Goal: Task Accomplishment & Management: Use online tool/utility

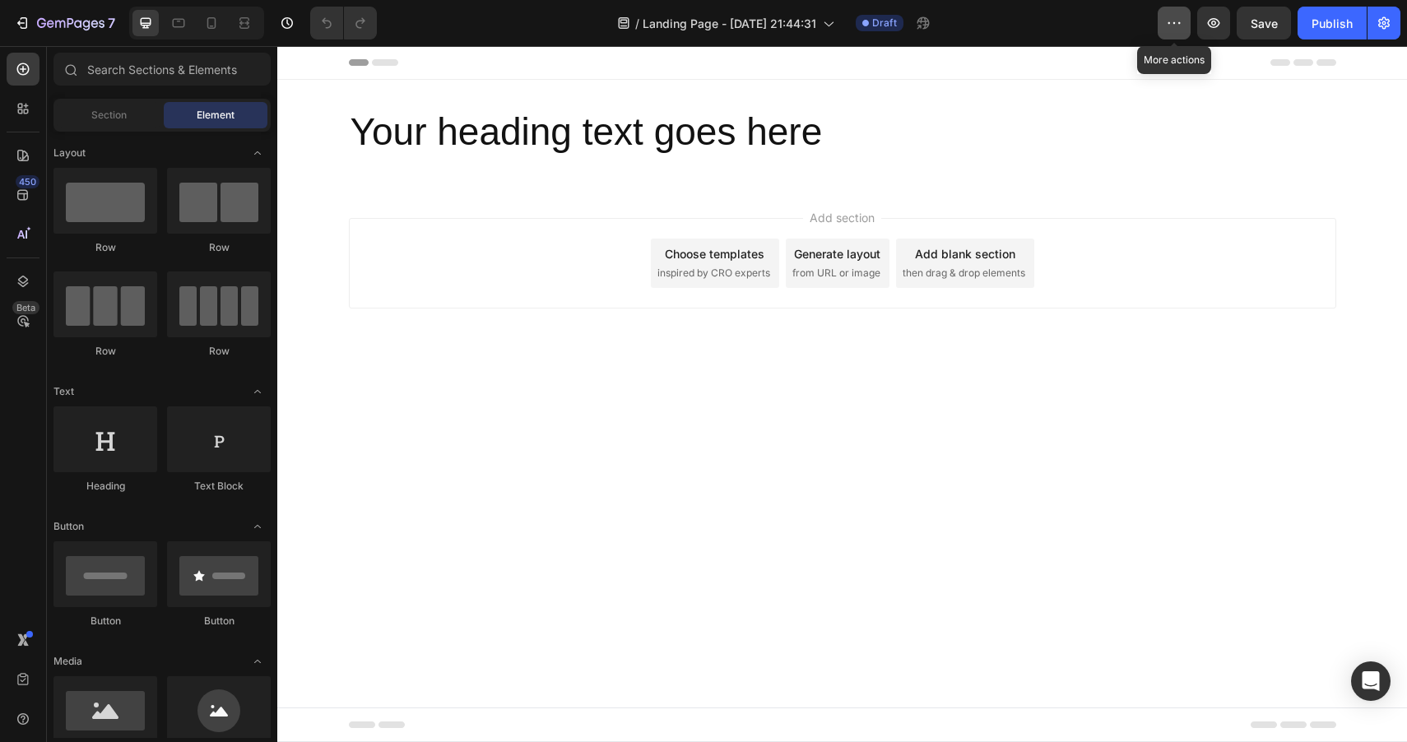
click at [1175, 26] on icon "button" at bounding box center [1174, 23] width 16 height 16
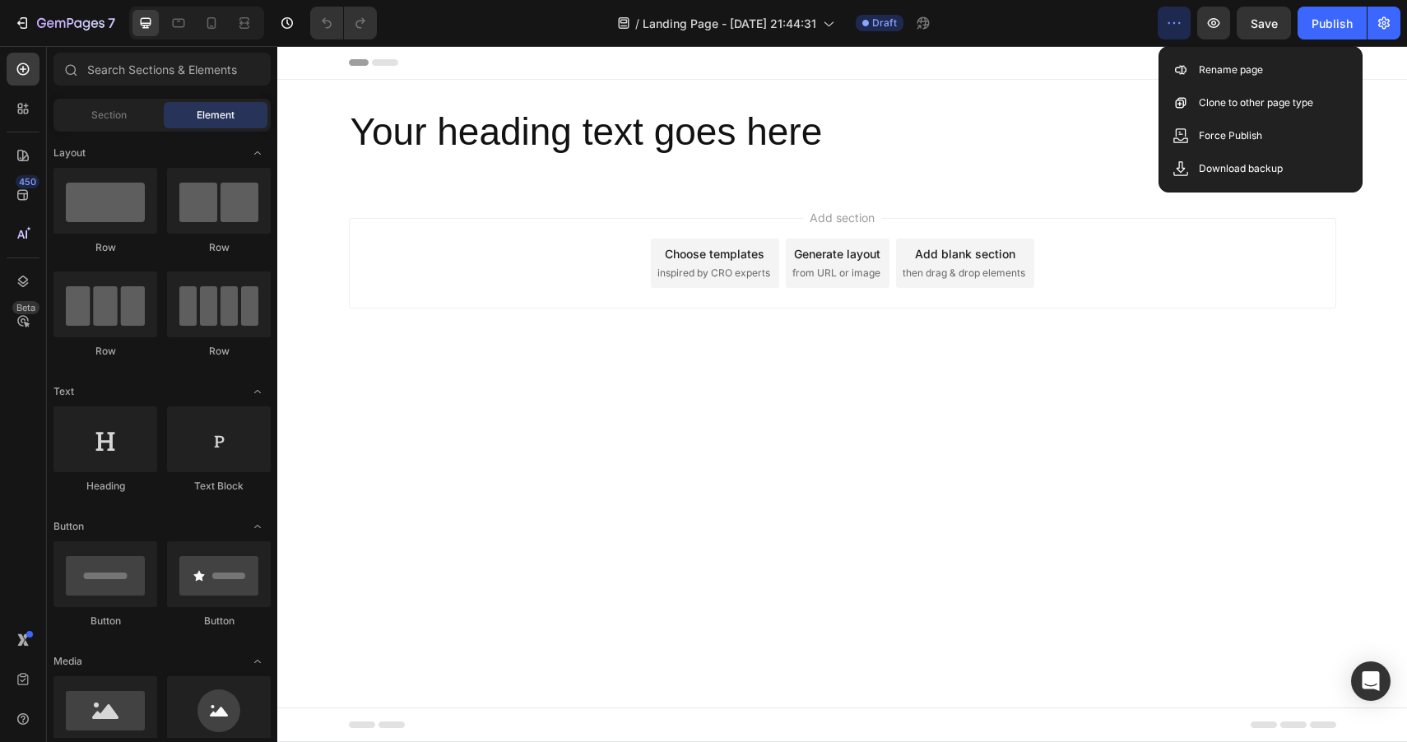
click at [1175, 26] on icon "button" at bounding box center [1174, 23] width 16 height 16
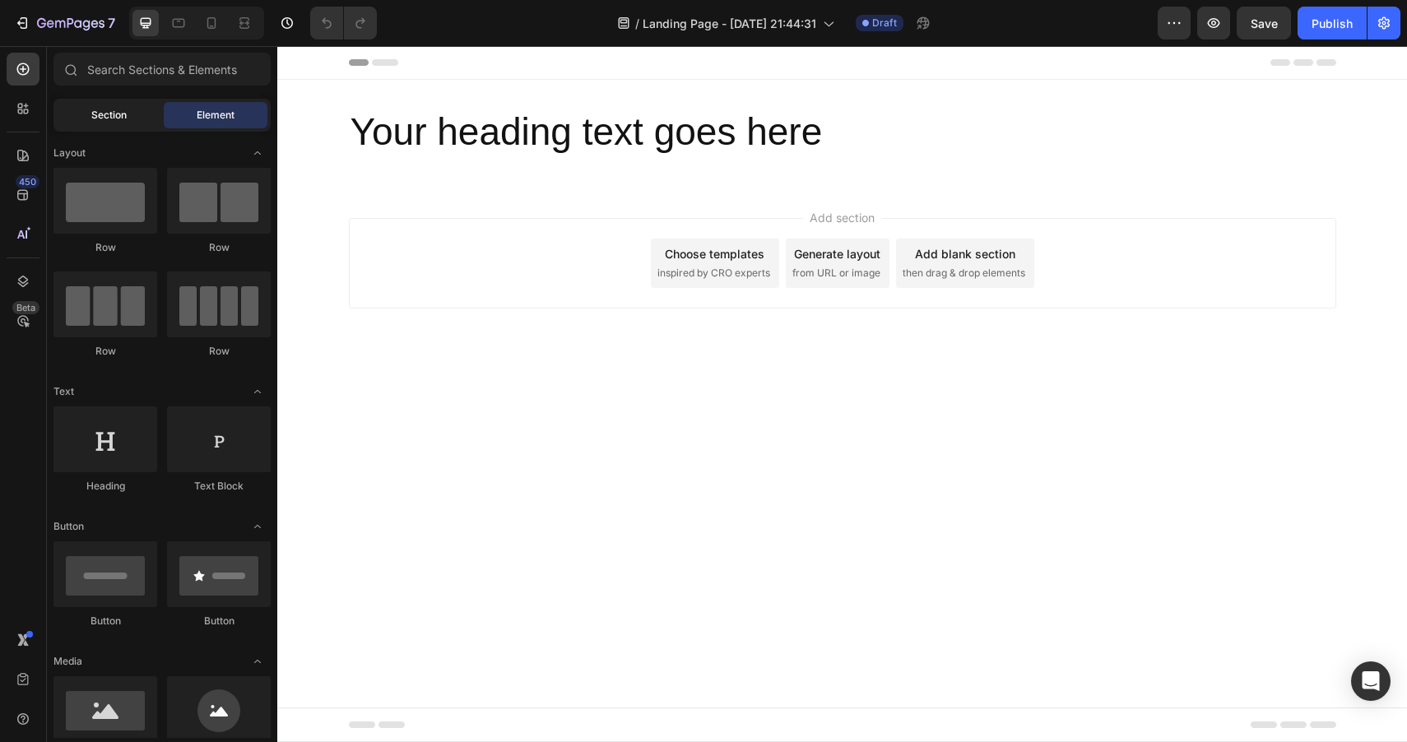
click at [112, 123] on div "Section" at bounding box center [109, 115] width 104 height 26
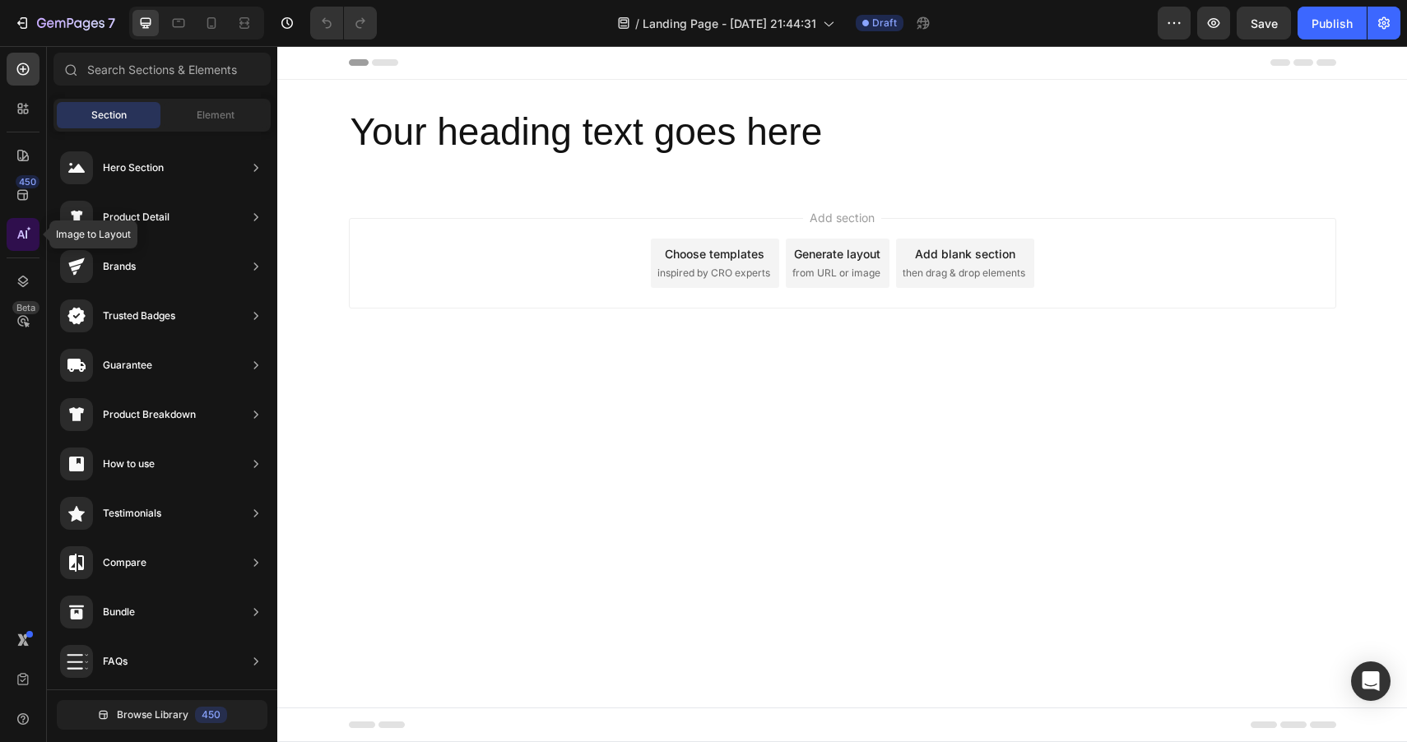
click at [25, 230] on icon at bounding box center [23, 234] width 16 height 16
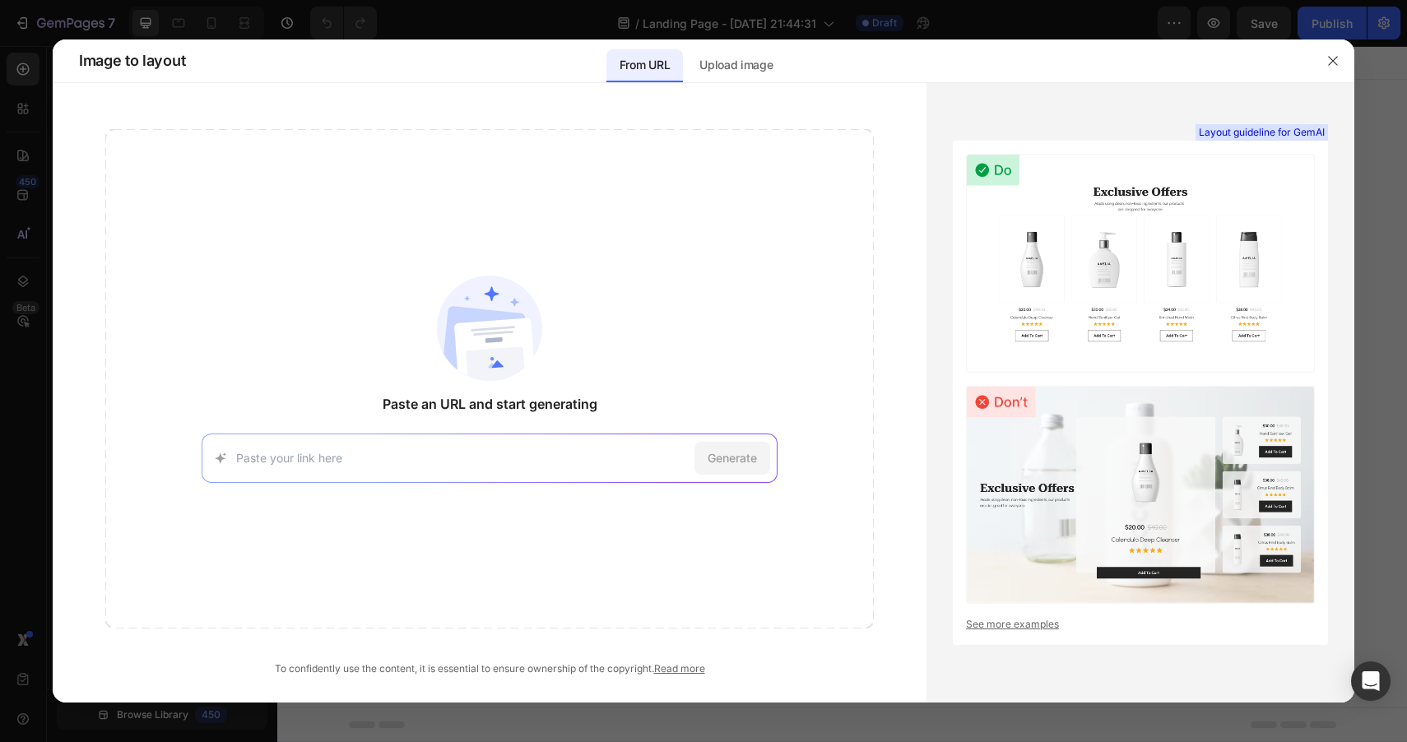
click at [285, 465] on input at bounding box center [462, 457] width 452 height 17
type input "[URL][DOMAIN_NAME]"
click at [738, 452] on span "Generate" at bounding box center [732, 457] width 49 height 17
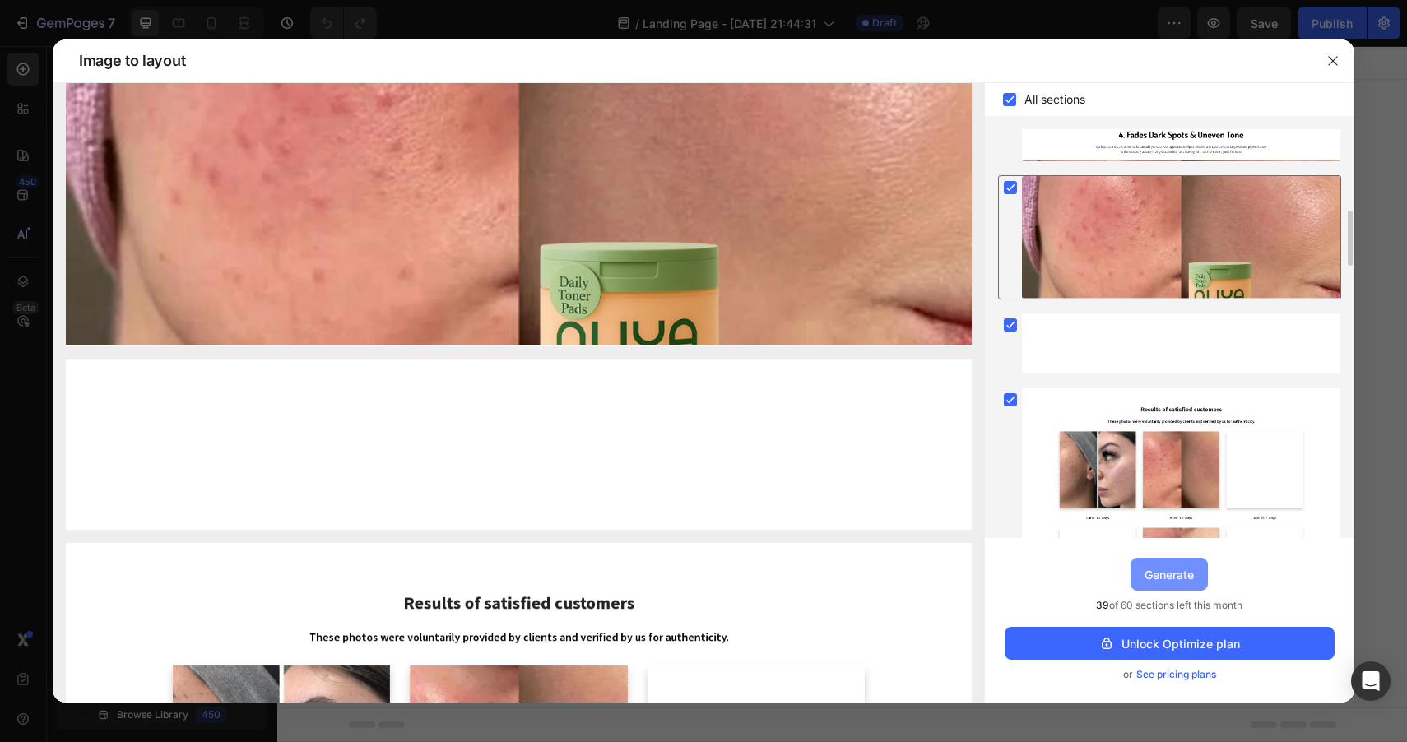
click at [1152, 581] on div "Generate" at bounding box center [1168, 574] width 49 height 17
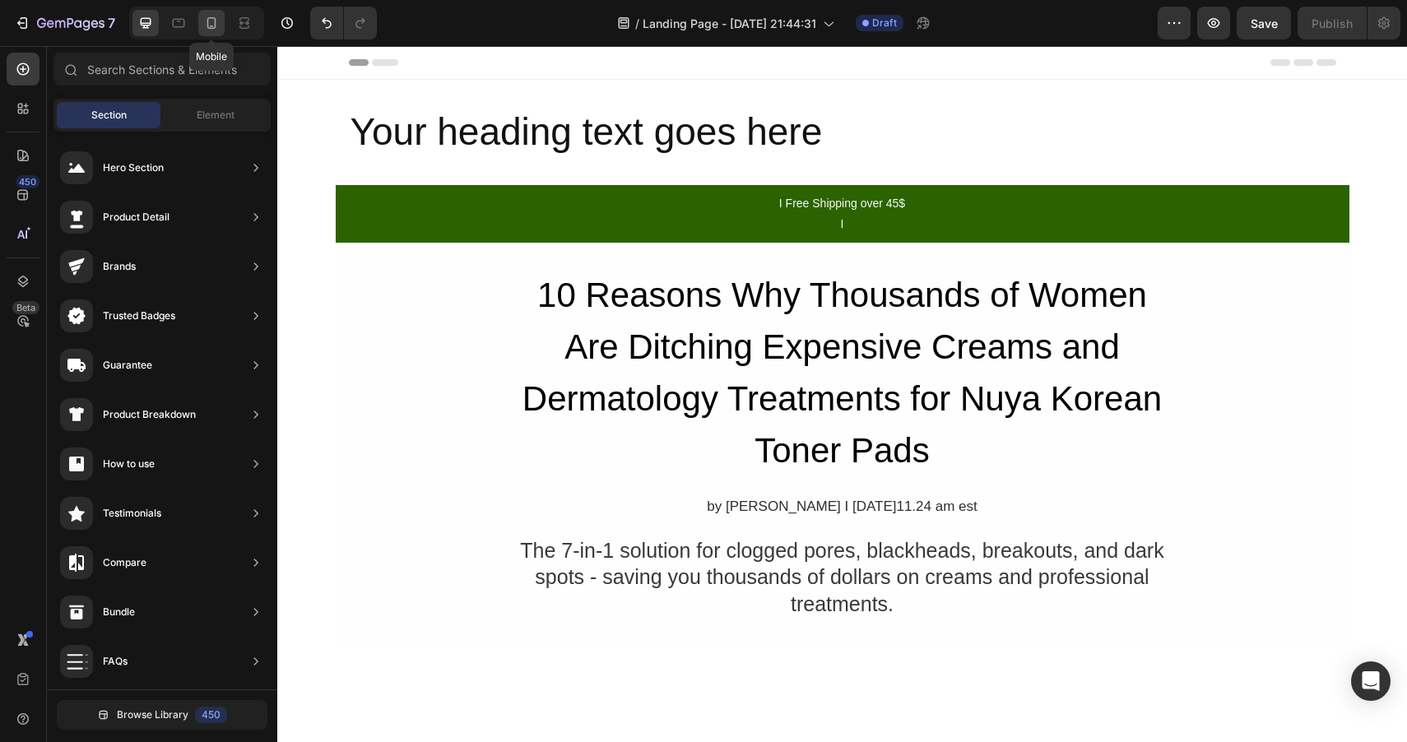
click at [212, 16] on icon at bounding box center [211, 23] width 16 height 16
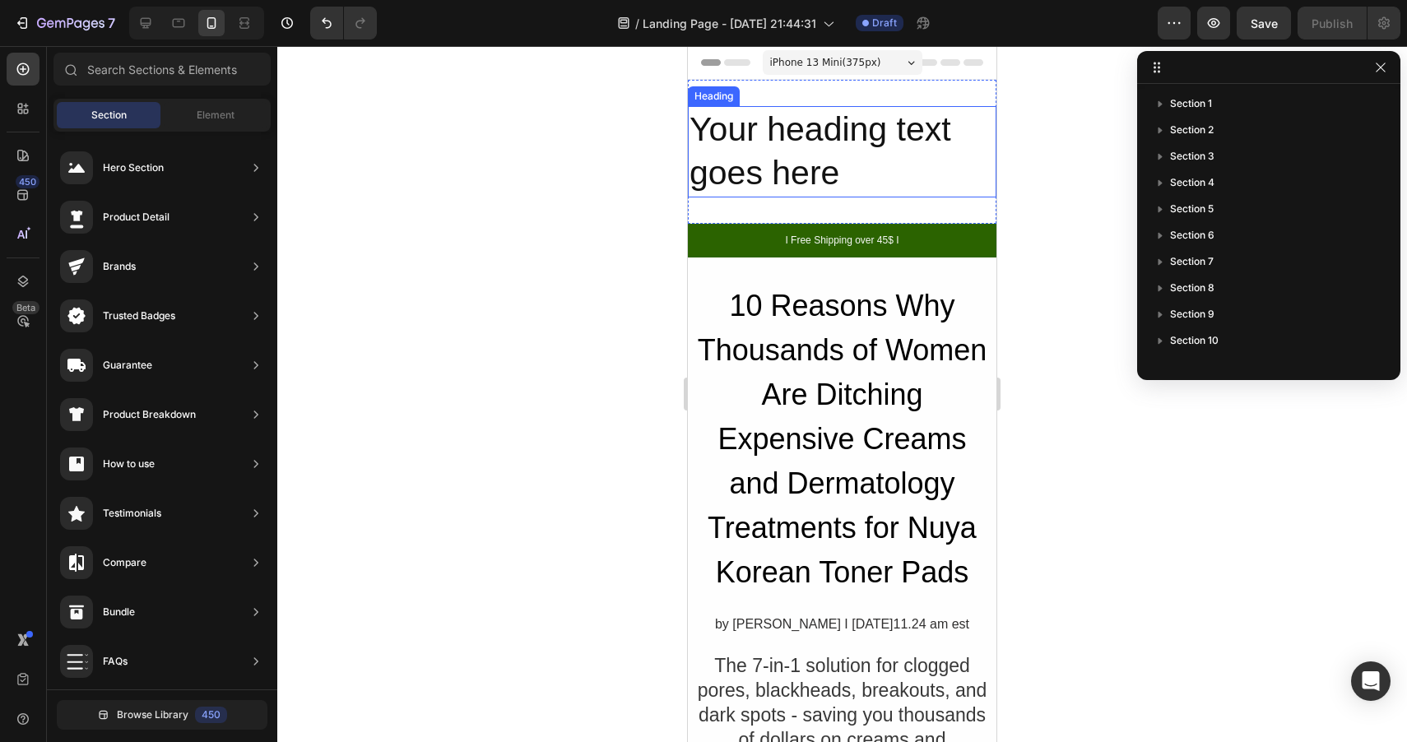
click at [830, 164] on h2 "Your heading text goes here" at bounding box center [842, 151] width 309 height 91
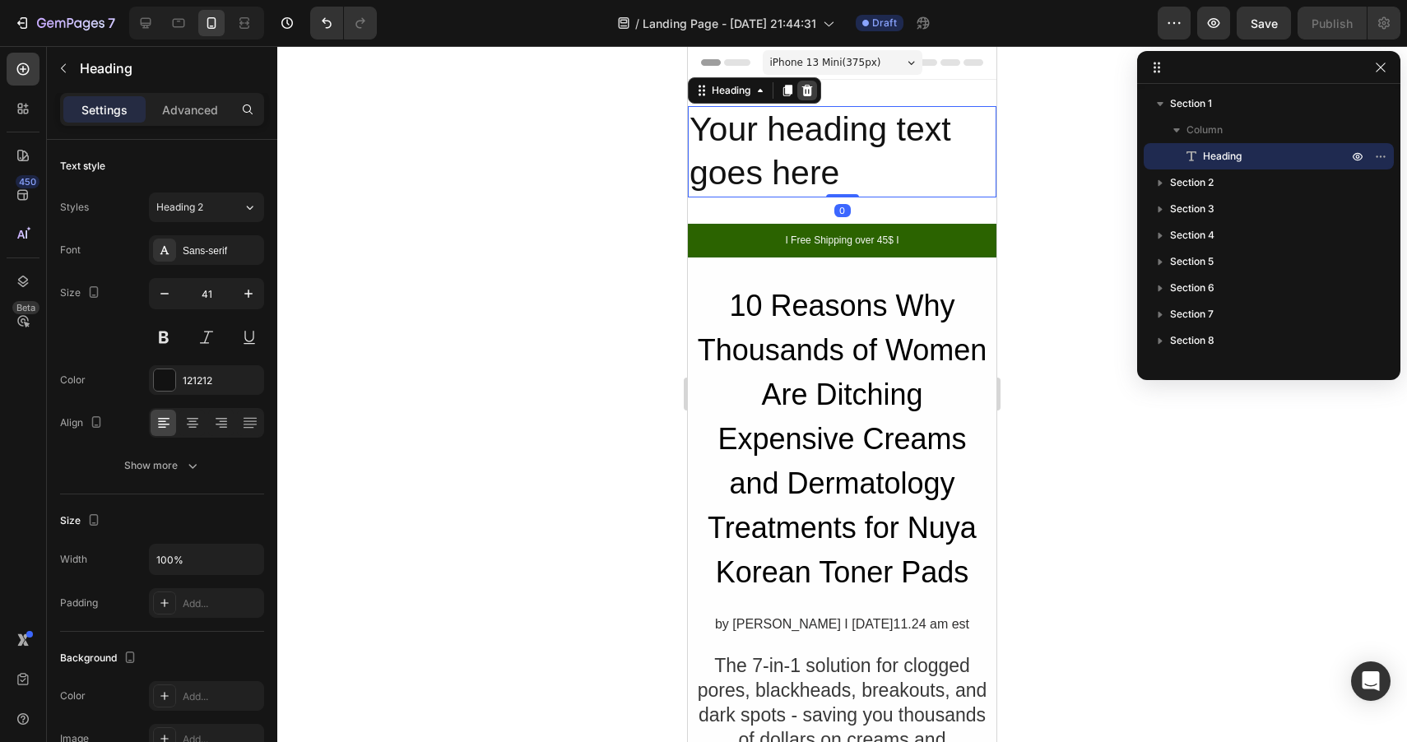
click at [804, 89] on icon at bounding box center [806, 90] width 13 height 13
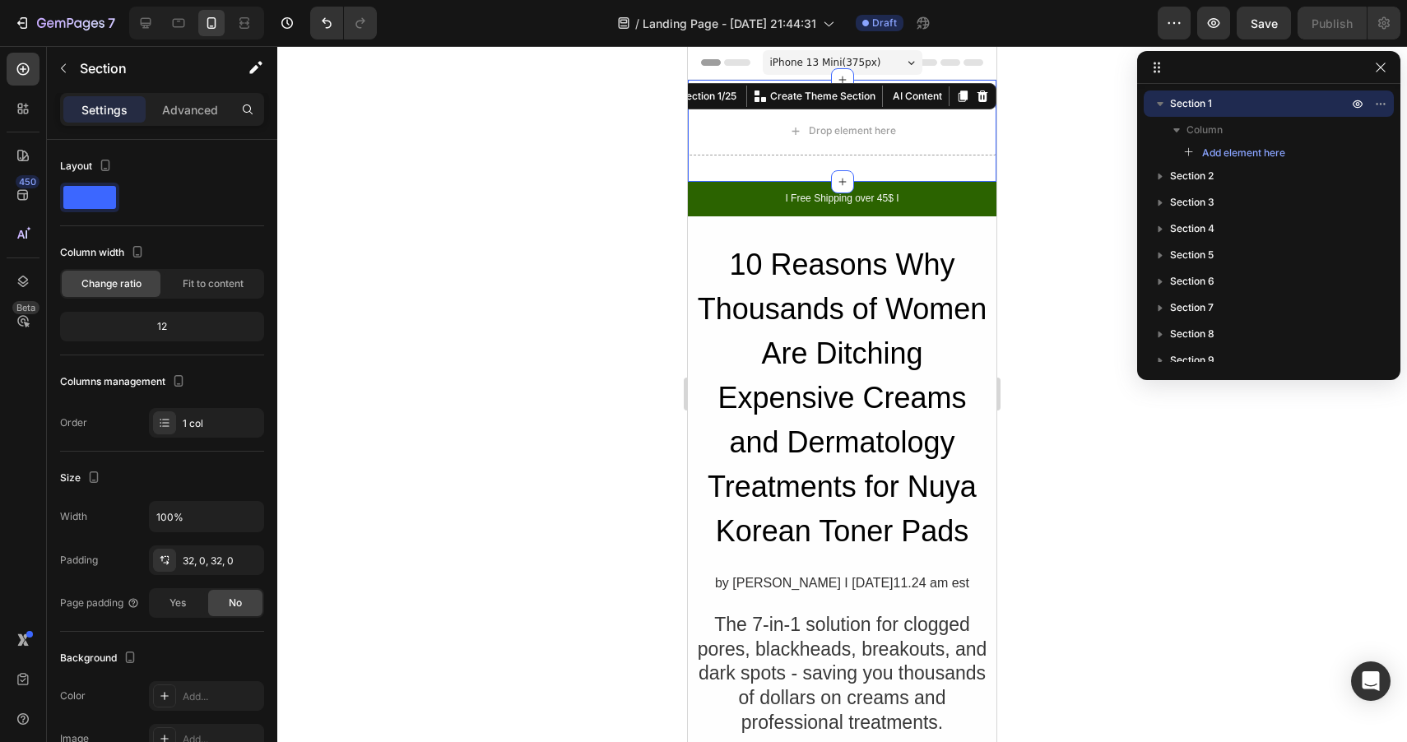
click at [779, 172] on div "Drop element here Section 1/25 You can create reusable sections Create Theme Se…" at bounding box center [842, 131] width 309 height 102
click at [981, 92] on icon at bounding box center [982, 96] width 11 height 12
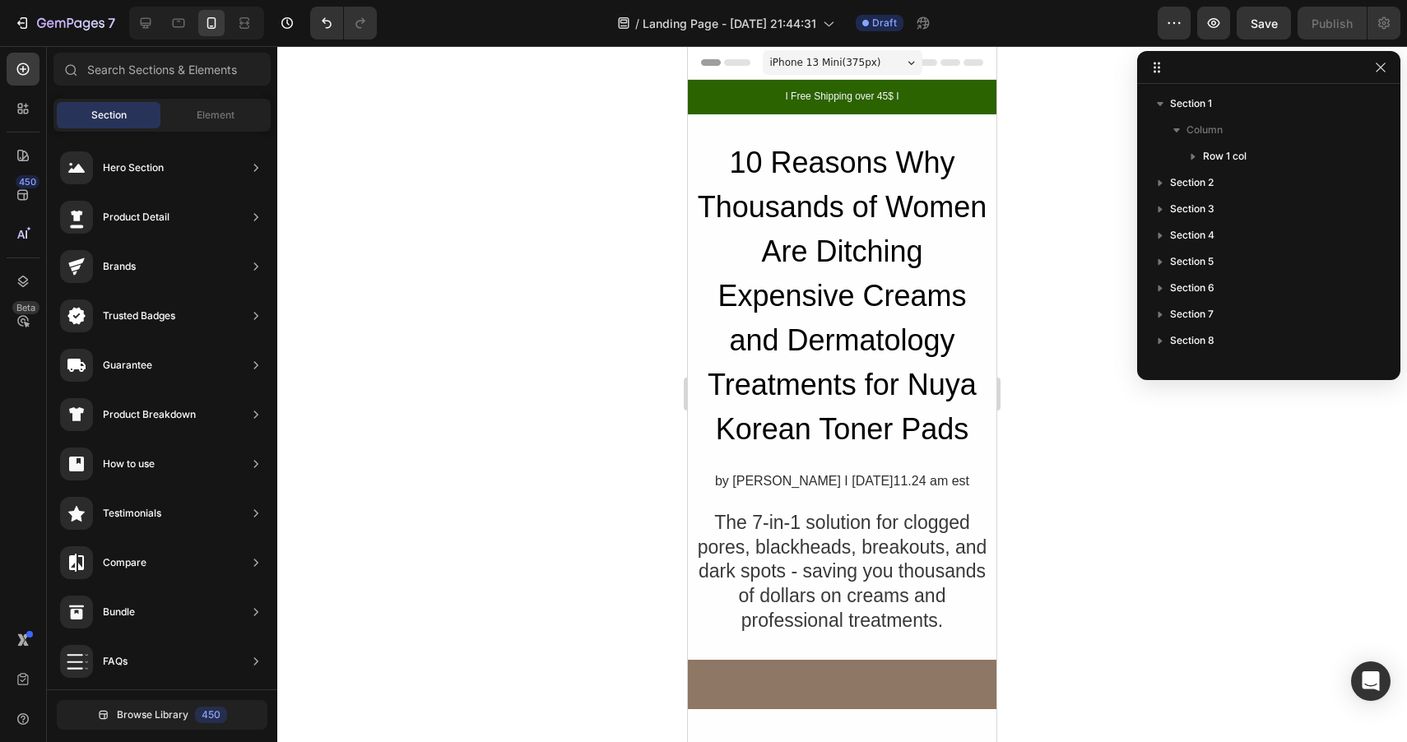
click at [895, 63] on div "iPhone 13 Mini ( 375 px)" at bounding box center [843, 62] width 160 height 25
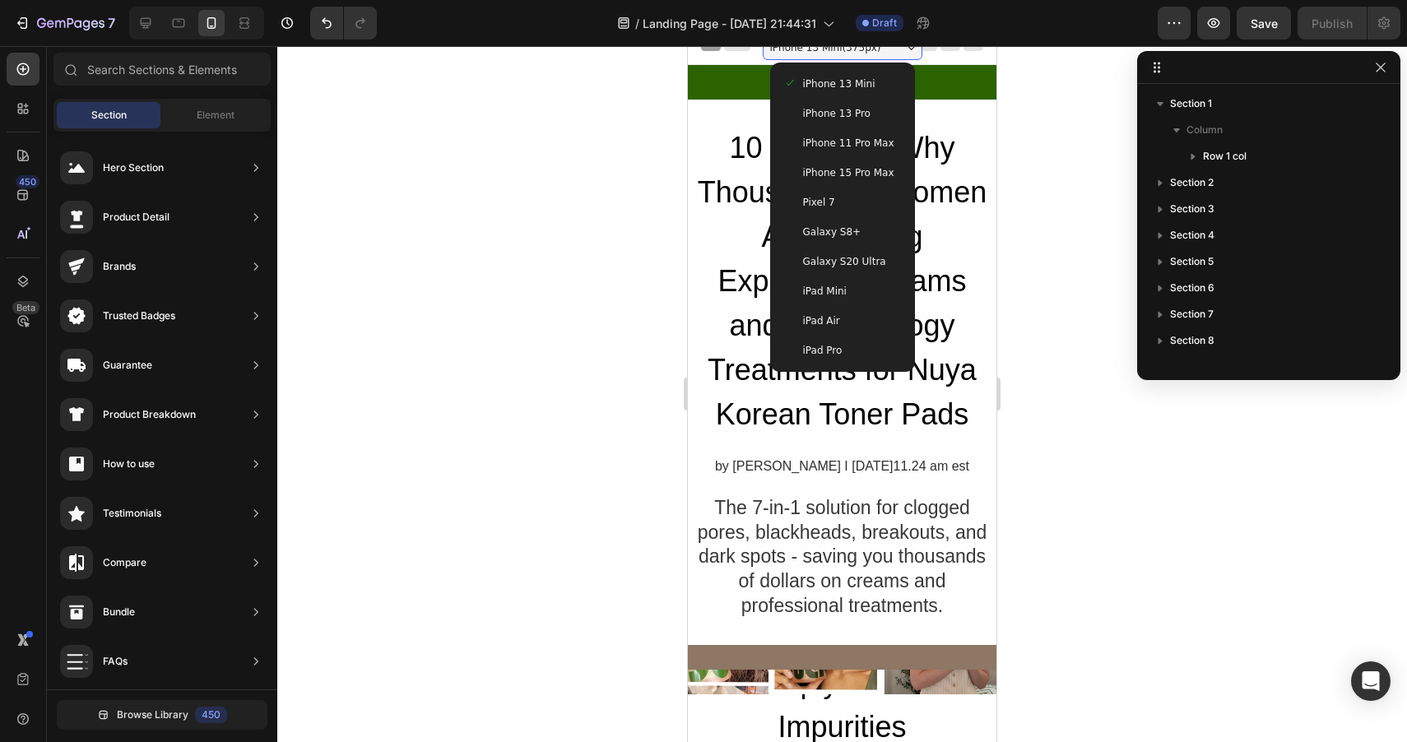
click at [857, 105] on span "iPhone 13 Pro" at bounding box center [836, 113] width 67 height 16
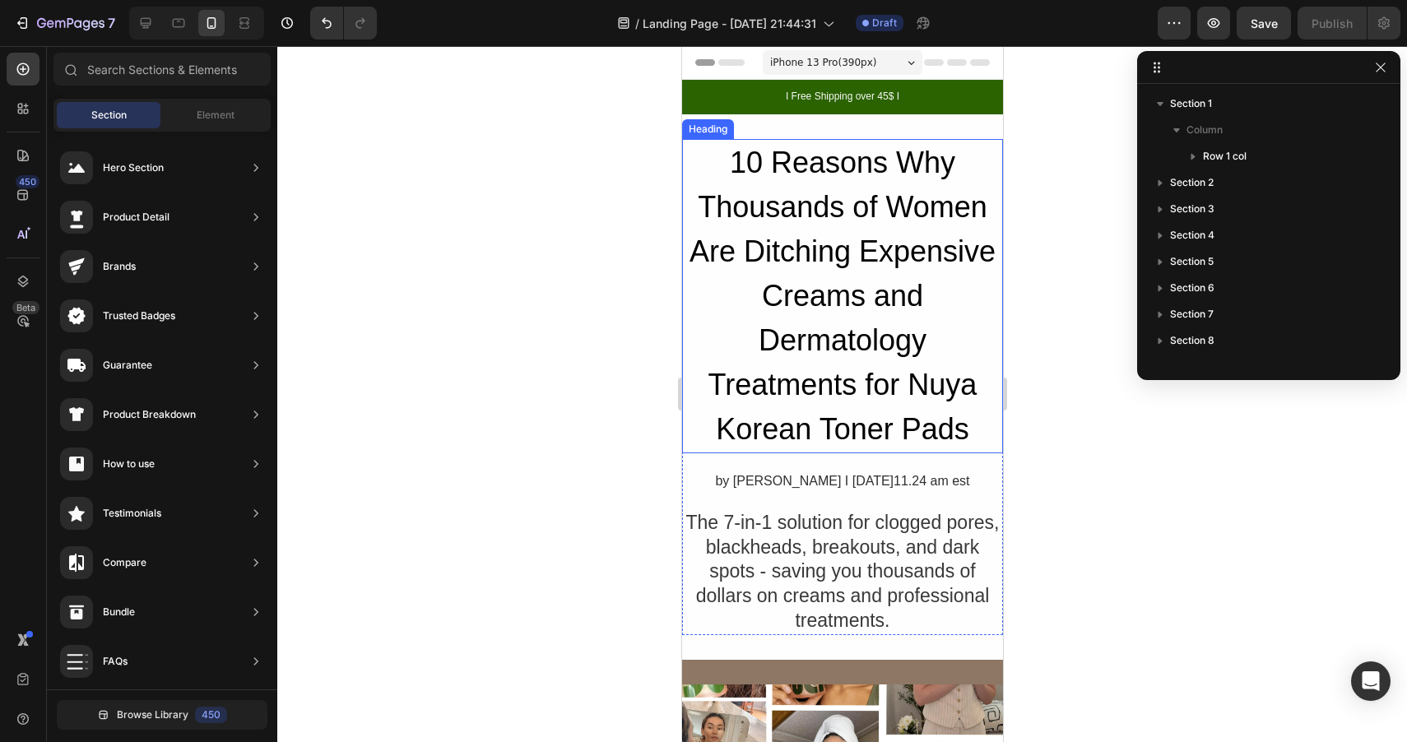
click at [887, 181] on h2 "10 Reasons Why Thousands of Women Are Ditching Expensive Creams and Dermatology…" at bounding box center [841, 296] width 321 height 314
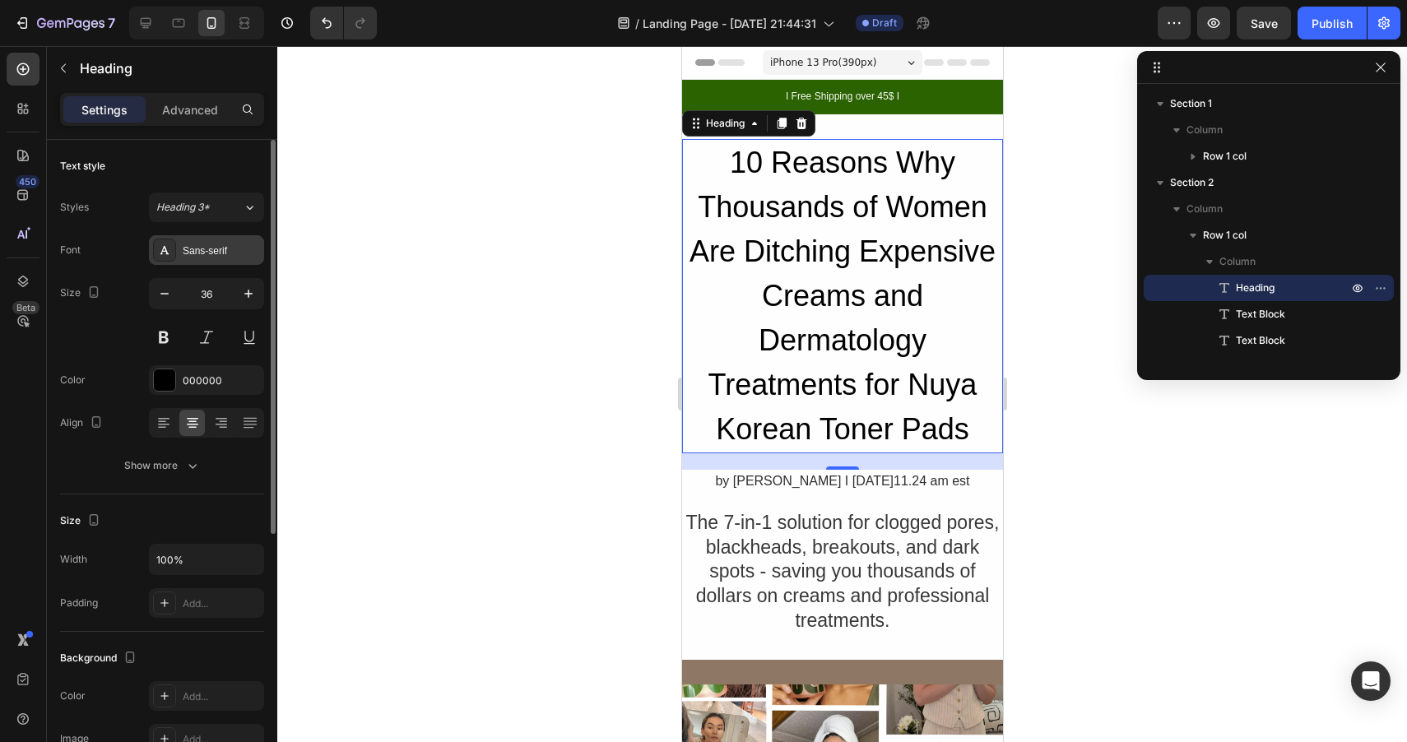
click at [207, 250] on div "Sans-serif" at bounding box center [221, 251] width 77 height 15
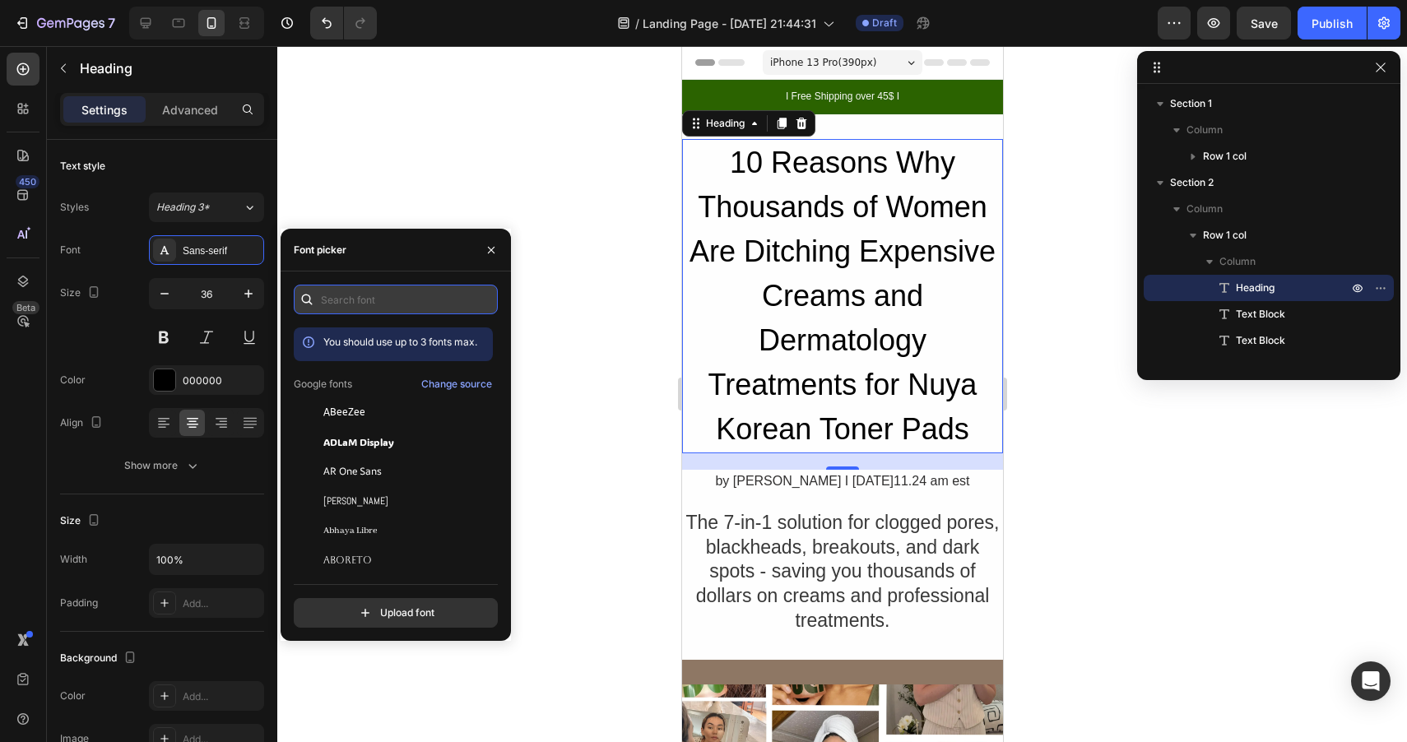
click at [366, 299] on input "text" at bounding box center [396, 300] width 204 height 30
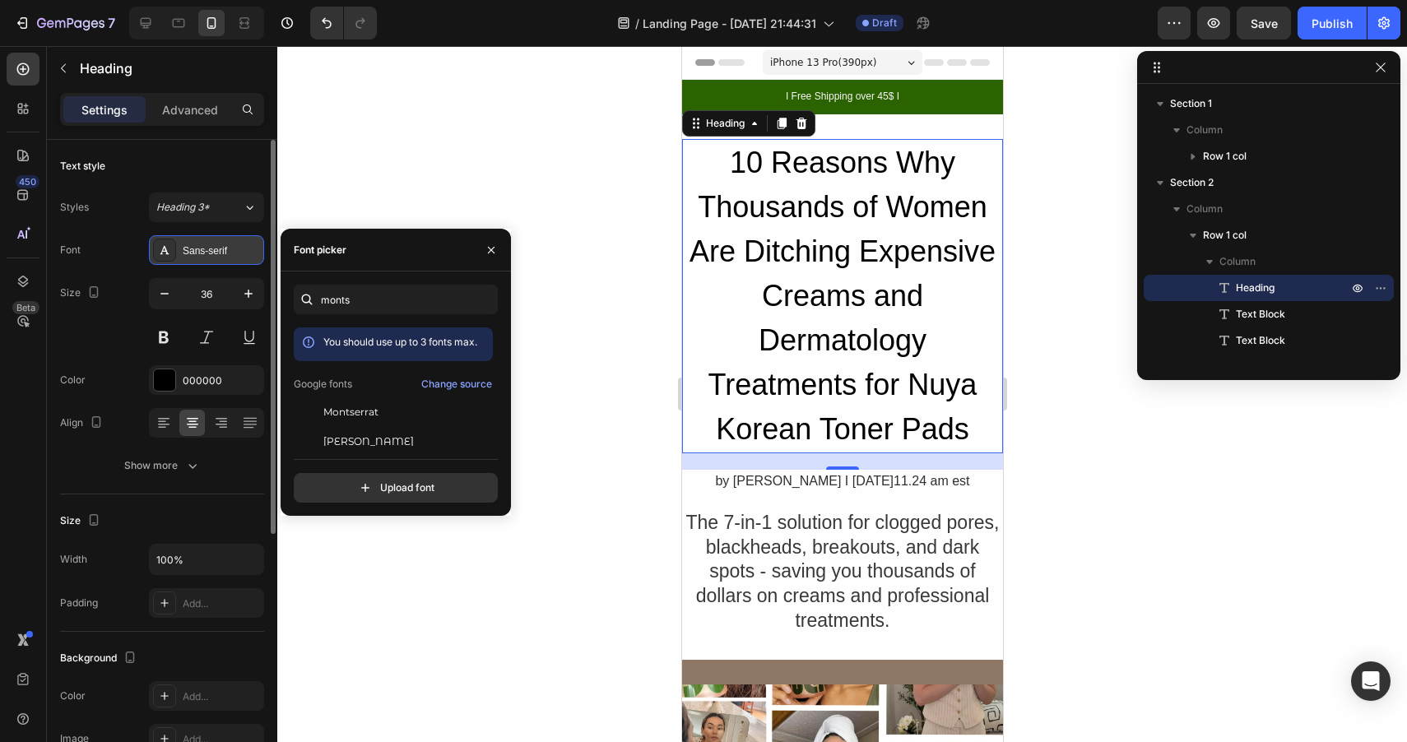
click at [202, 252] on div "Sans-serif" at bounding box center [221, 251] width 77 height 15
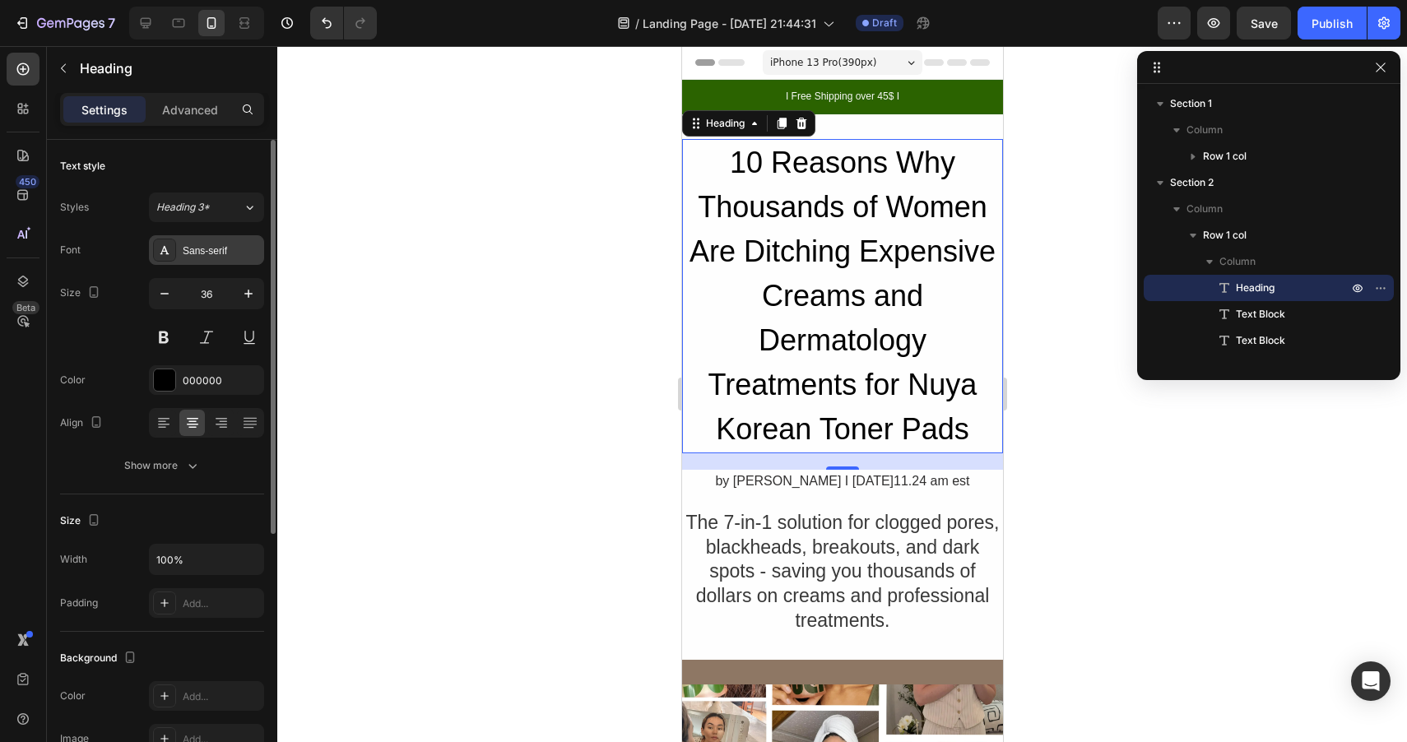
click at [202, 252] on div "Sans-serif" at bounding box center [221, 251] width 77 height 15
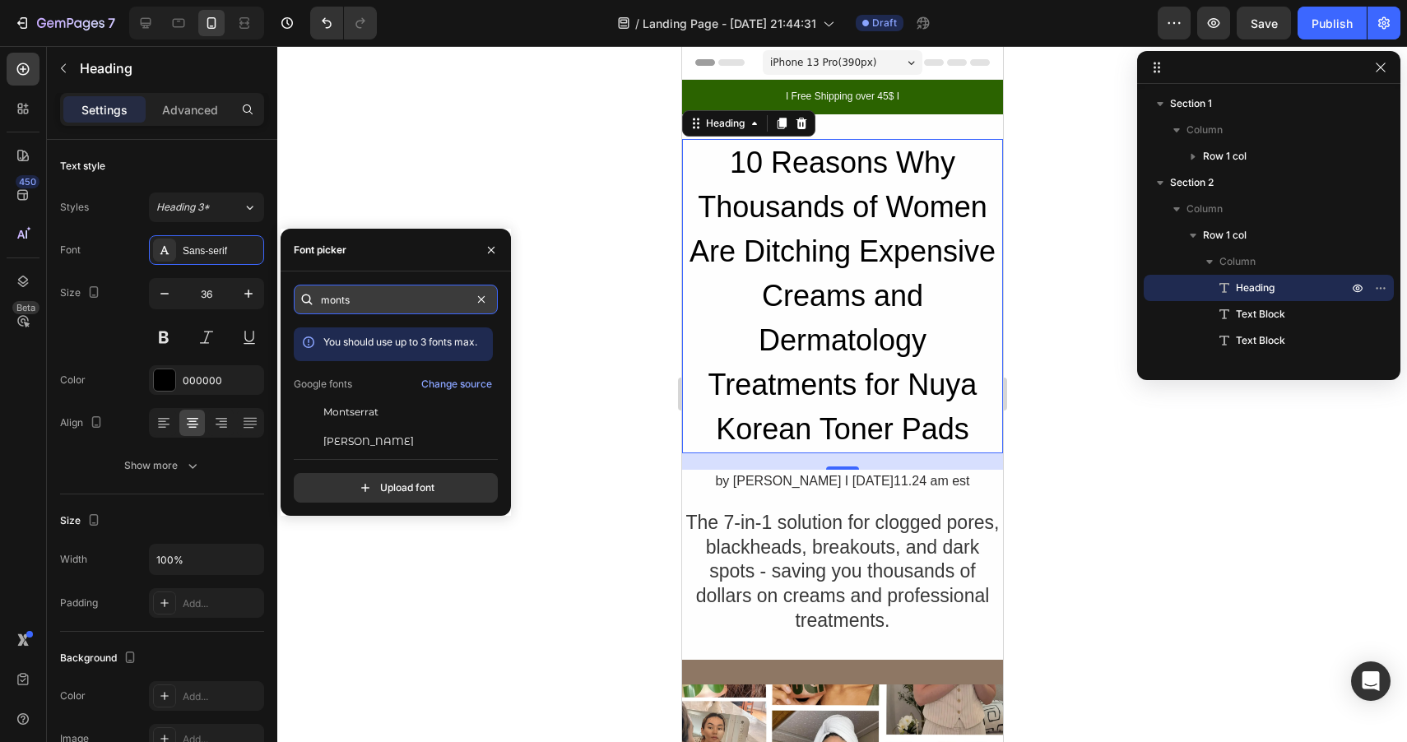
click at [330, 308] on input "monts" at bounding box center [396, 300] width 204 height 30
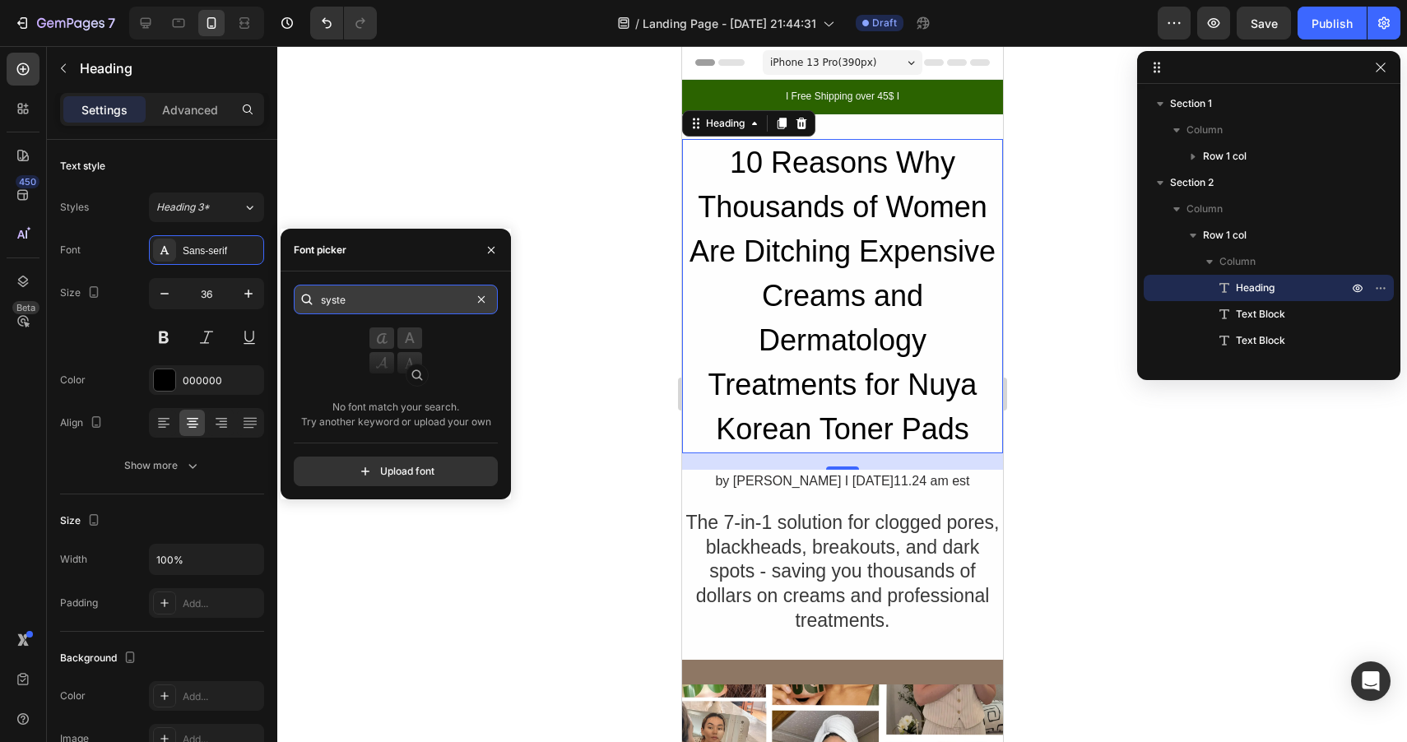
type input "system"
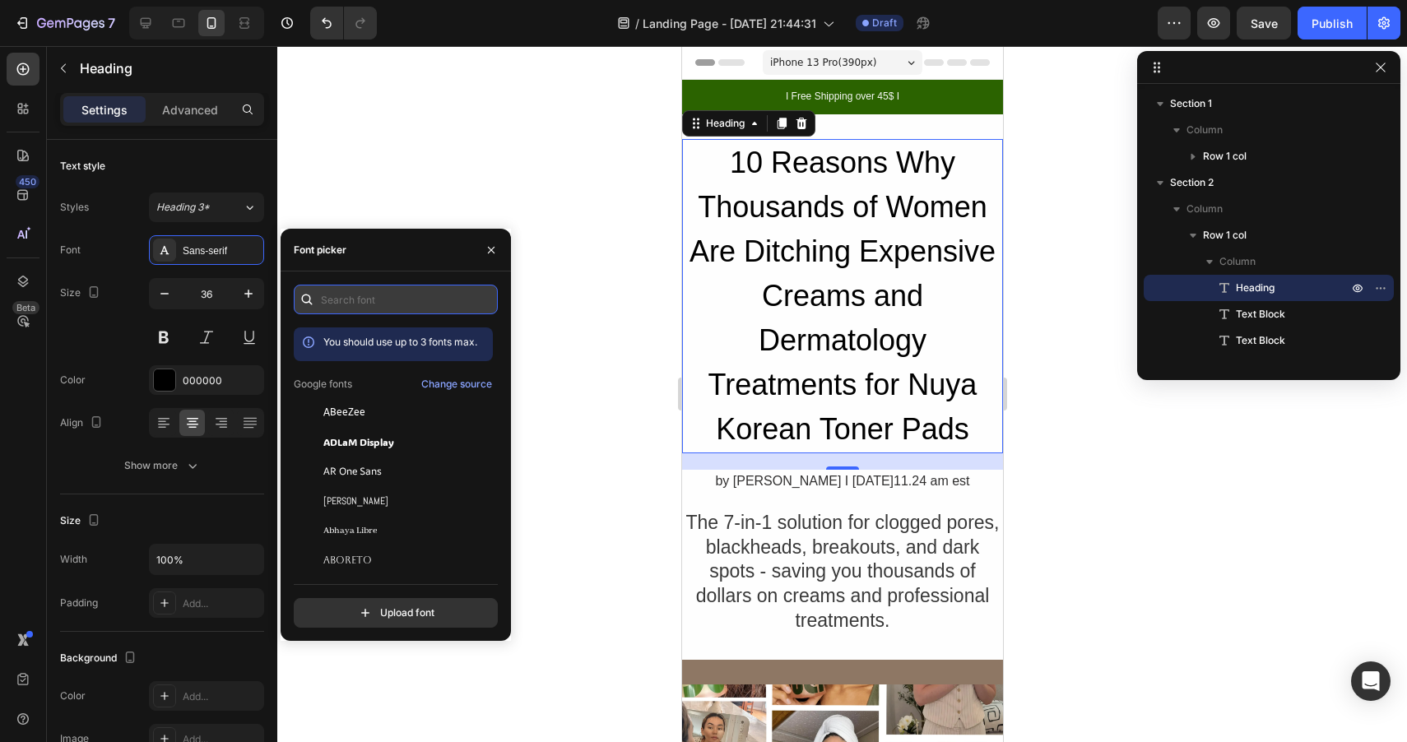
click at [438, 304] on input "text" at bounding box center [396, 300] width 204 height 30
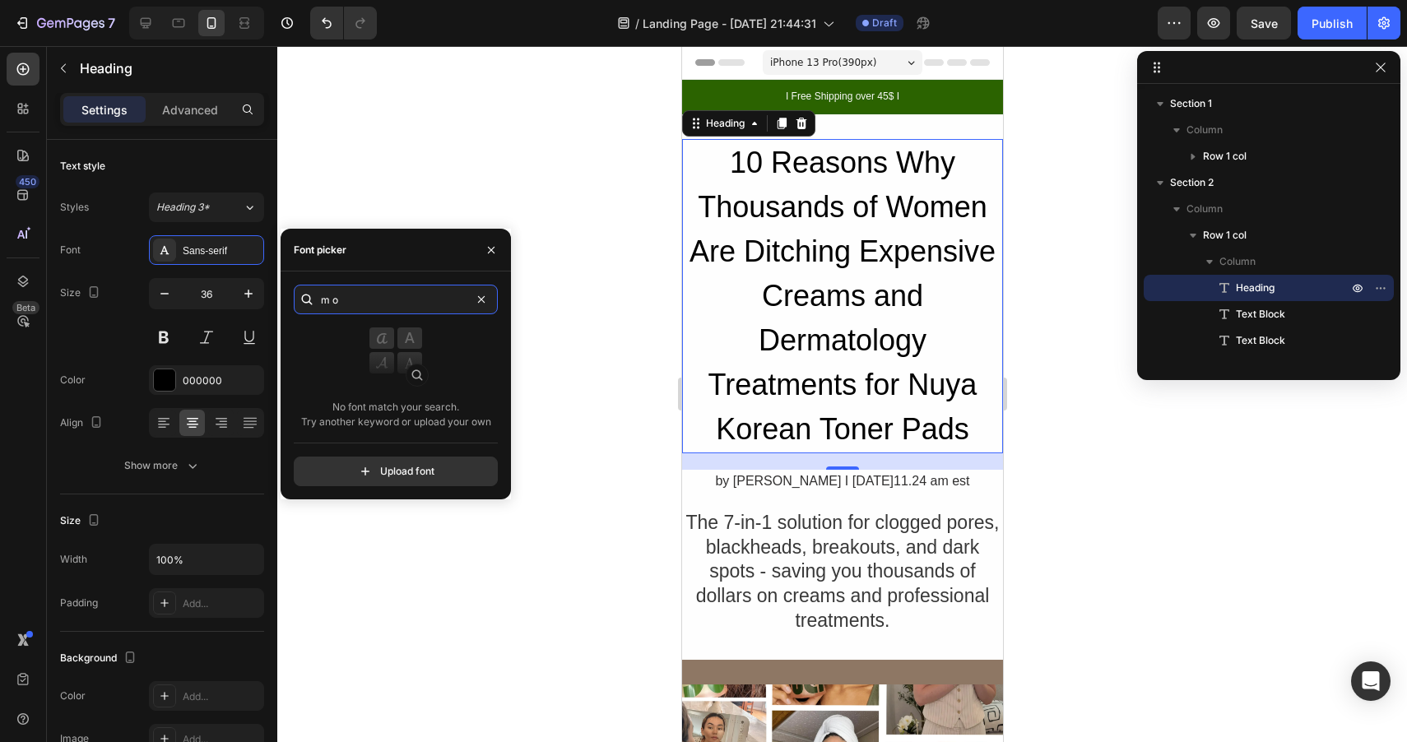
type input "m"
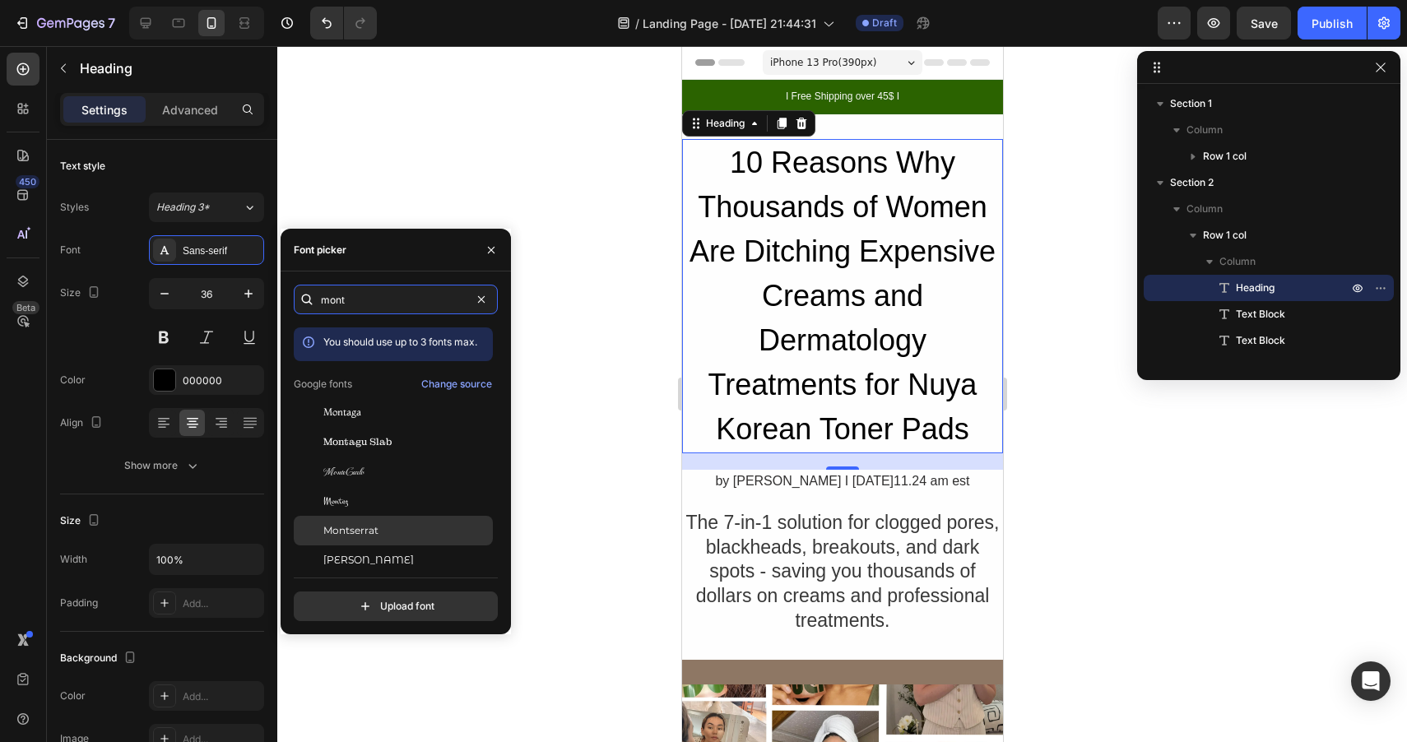
type input "mont"
click at [369, 531] on span "Montserrat" at bounding box center [350, 530] width 55 height 15
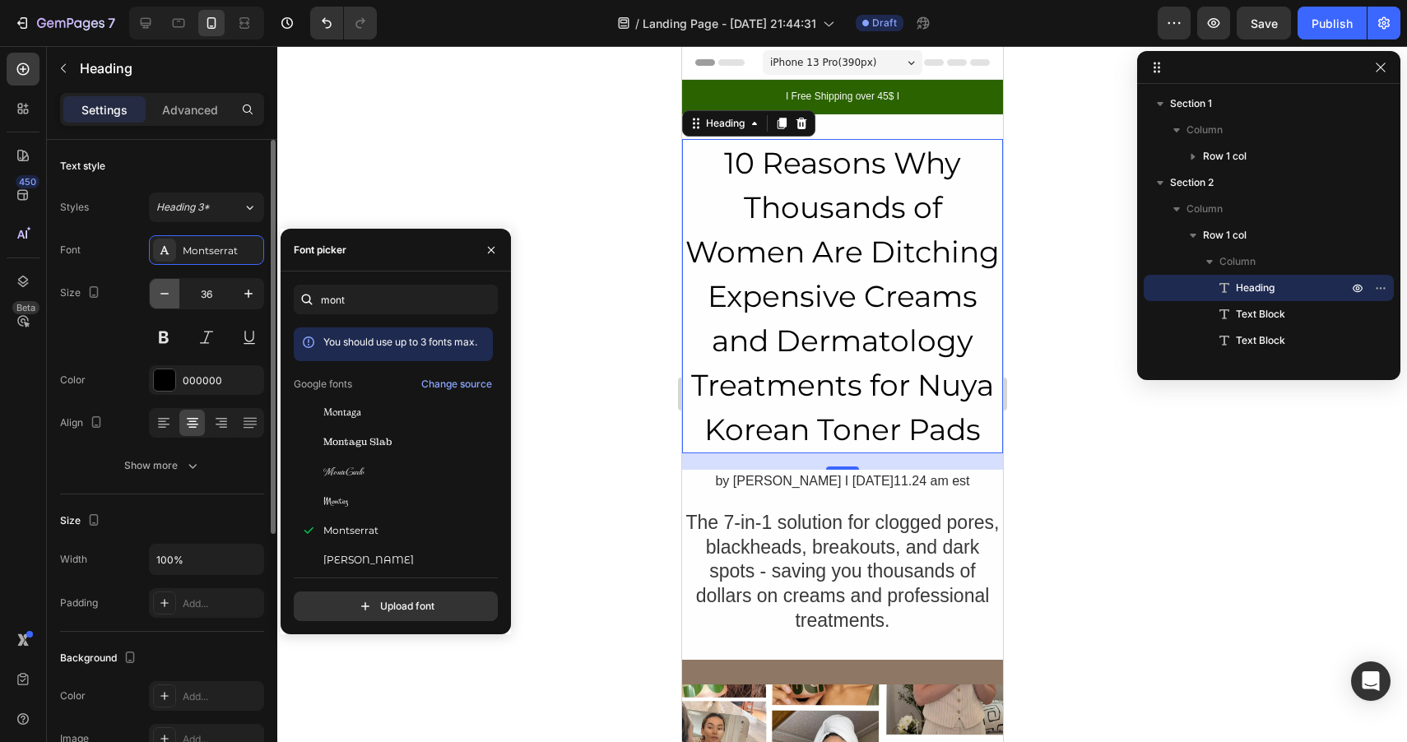
click at [169, 299] on icon "button" at bounding box center [164, 293] width 16 height 16
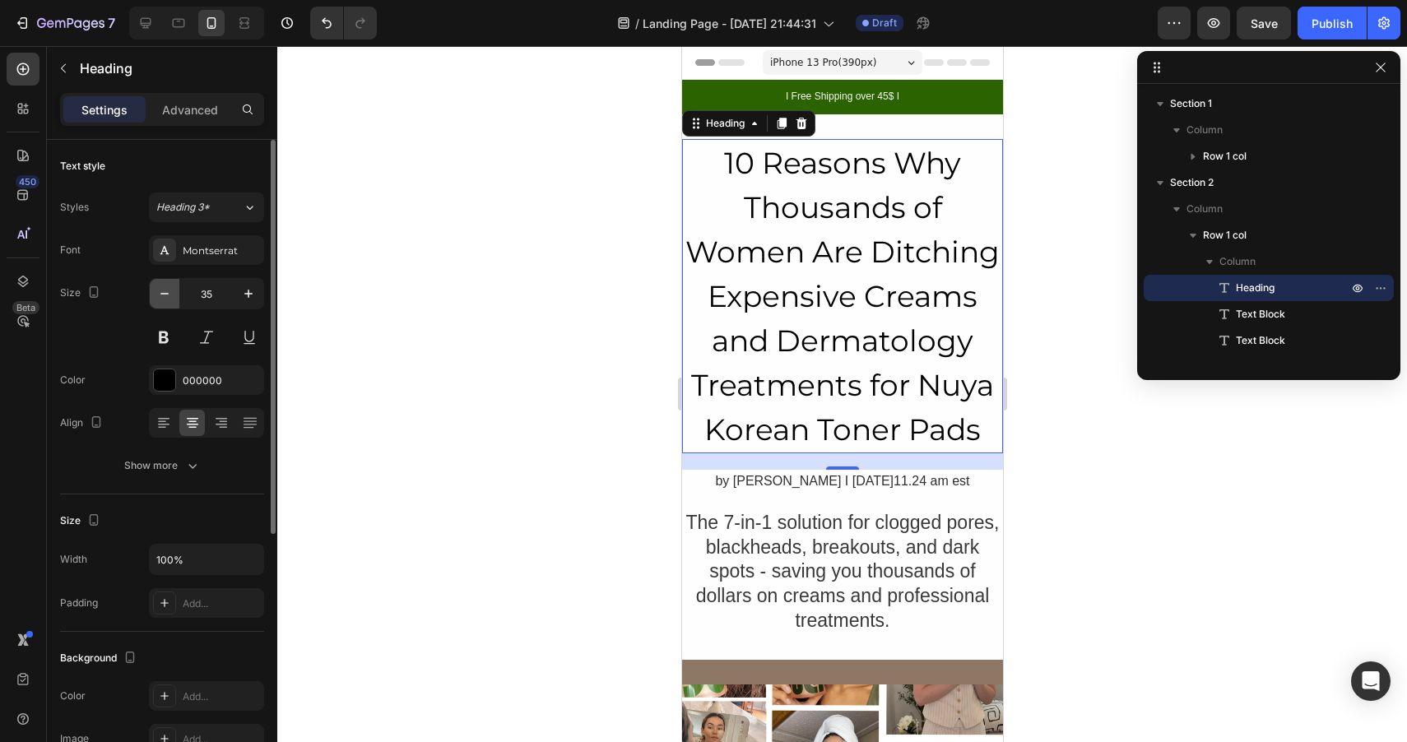
click at [169, 299] on icon "button" at bounding box center [164, 293] width 16 height 16
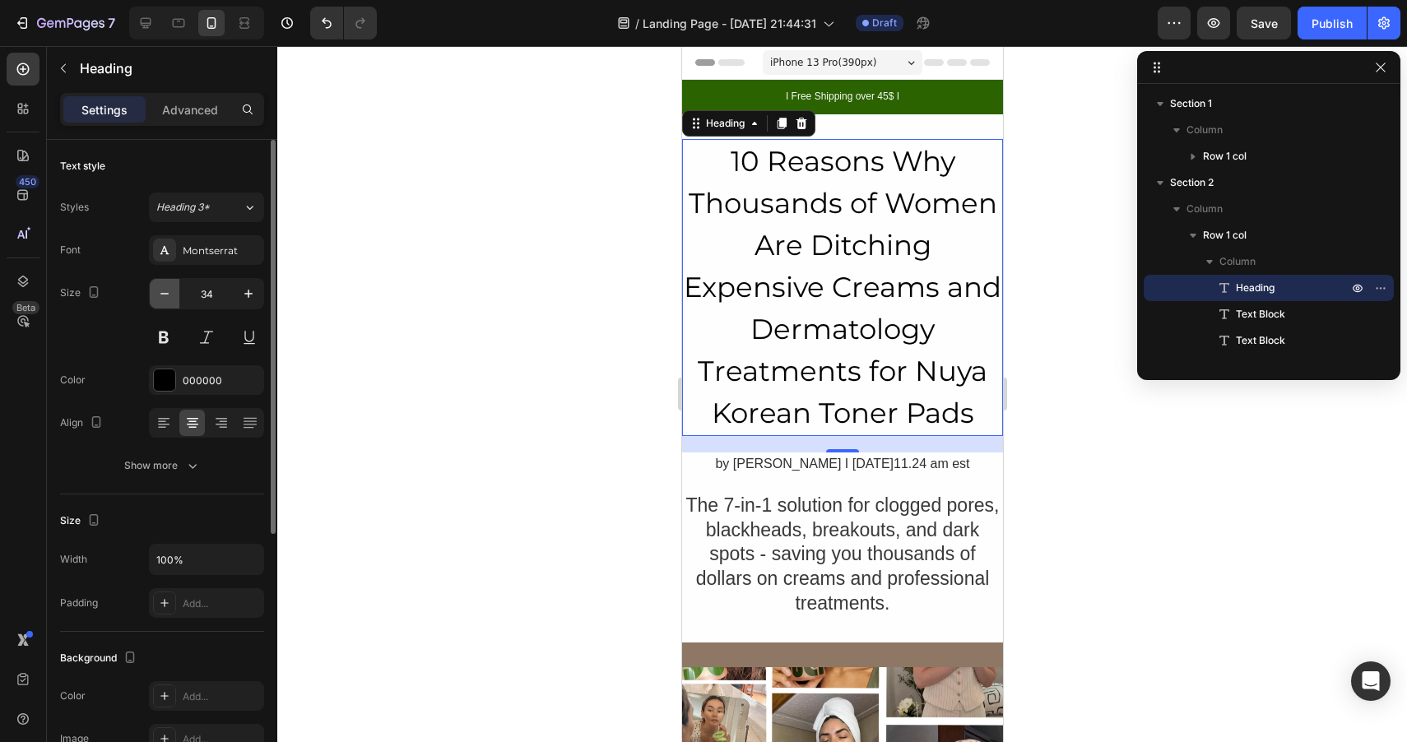
click at [169, 299] on icon "button" at bounding box center [164, 293] width 16 height 16
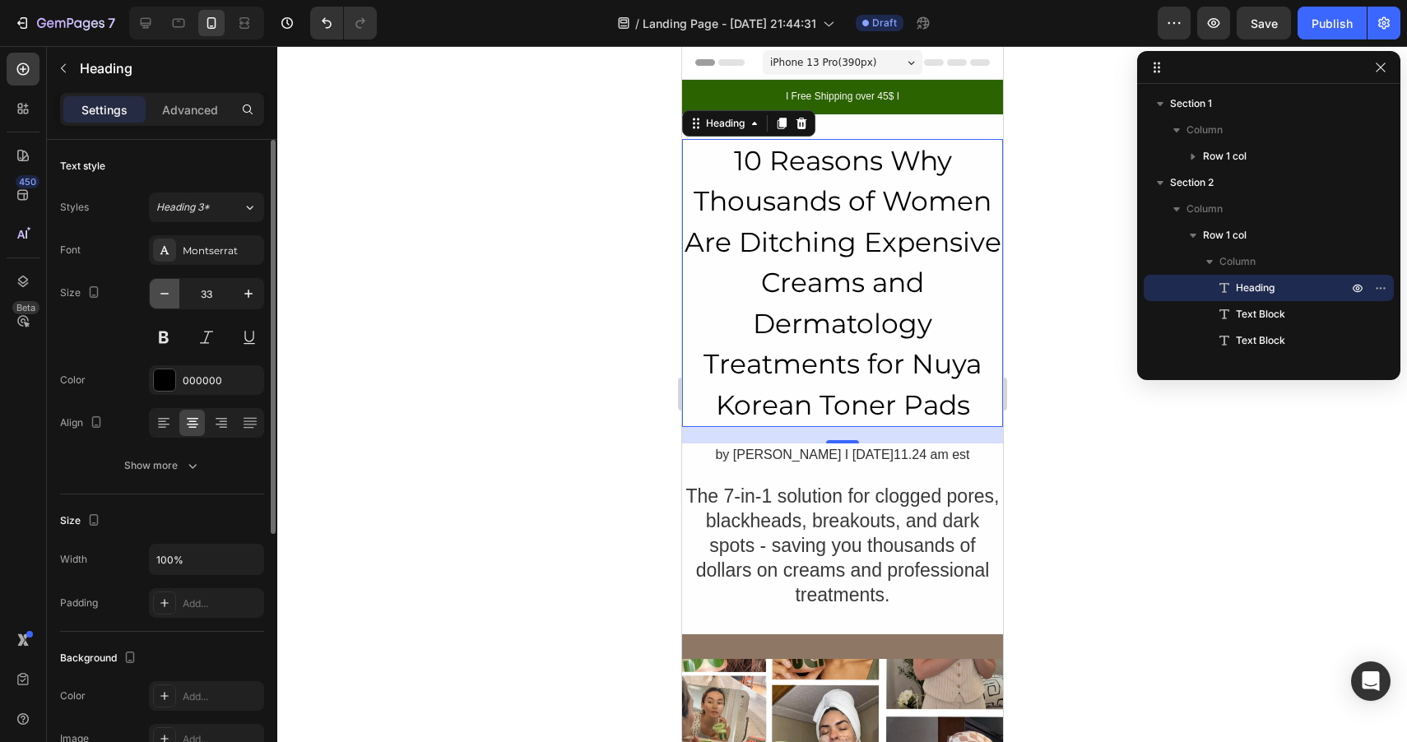
click at [169, 299] on icon "button" at bounding box center [164, 293] width 16 height 16
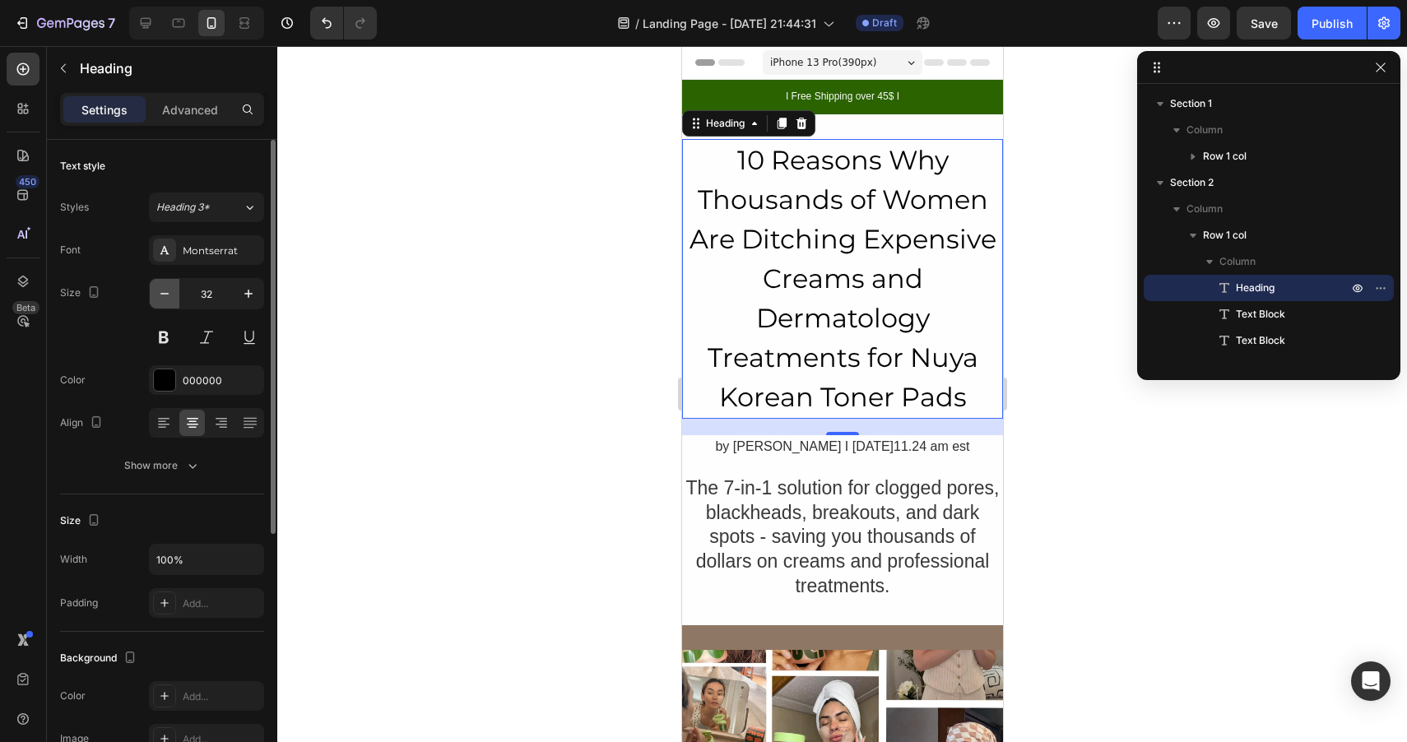
click at [169, 299] on icon "button" at bounding box center [164, 293] width 16 height 16
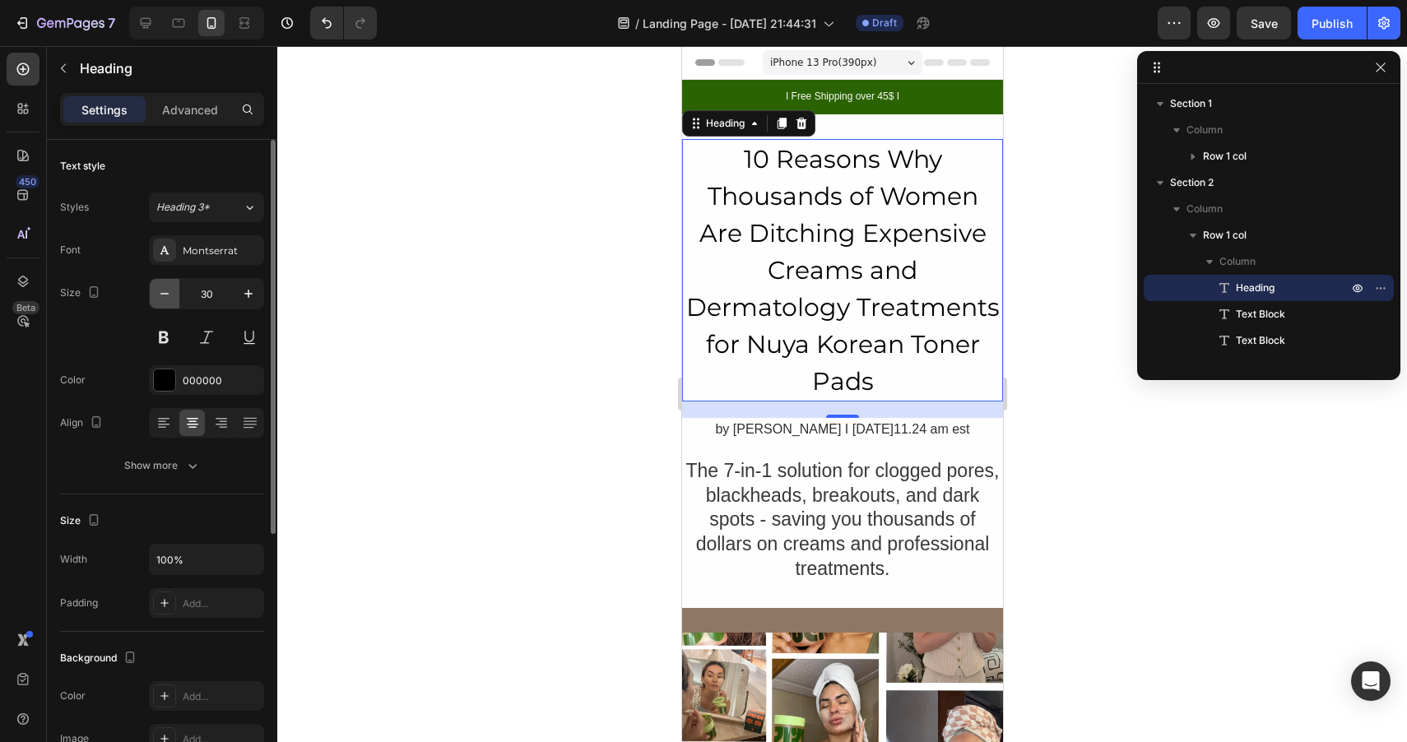
click at [169, 299] on icon "button" at bounding box center [164, 293] width 16 height 16
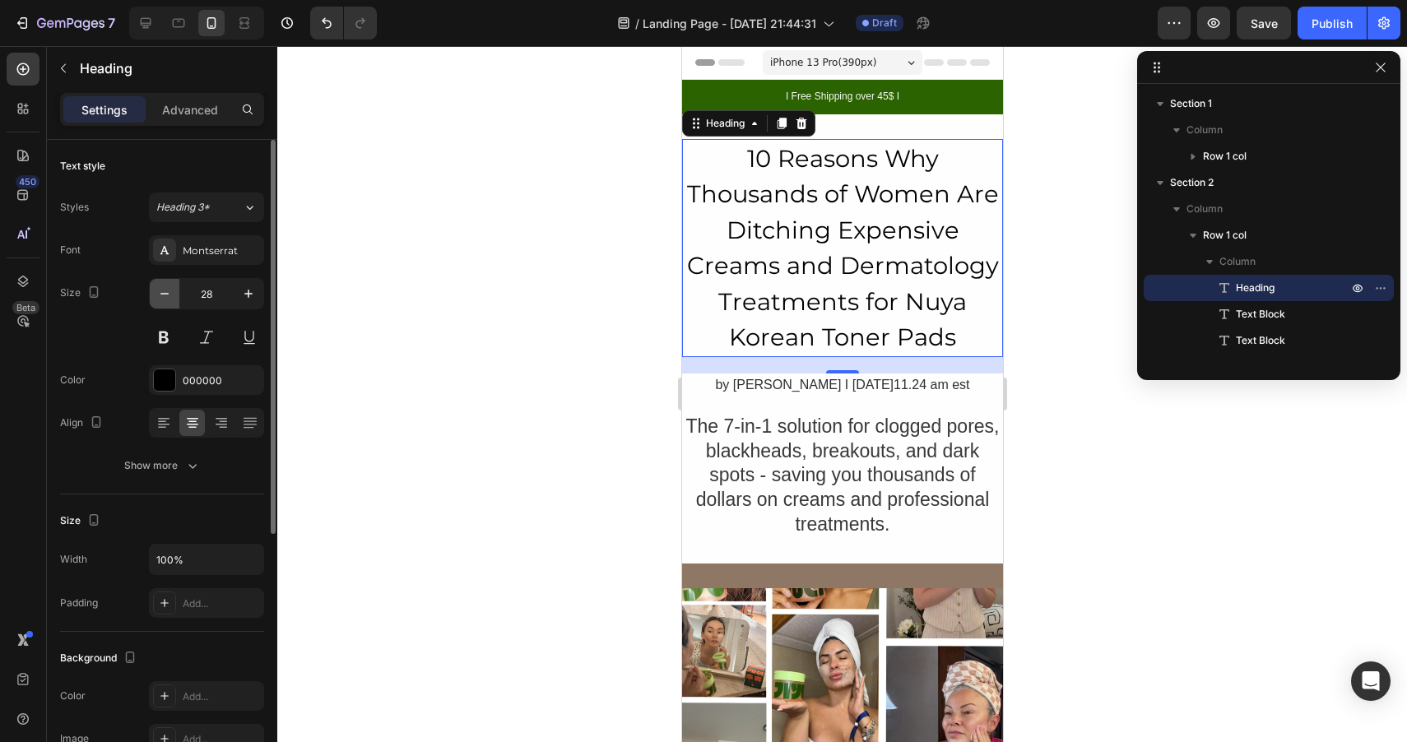
click at [169, 299] on icon "button" at bounding box center [164, 293] width 16 height 16
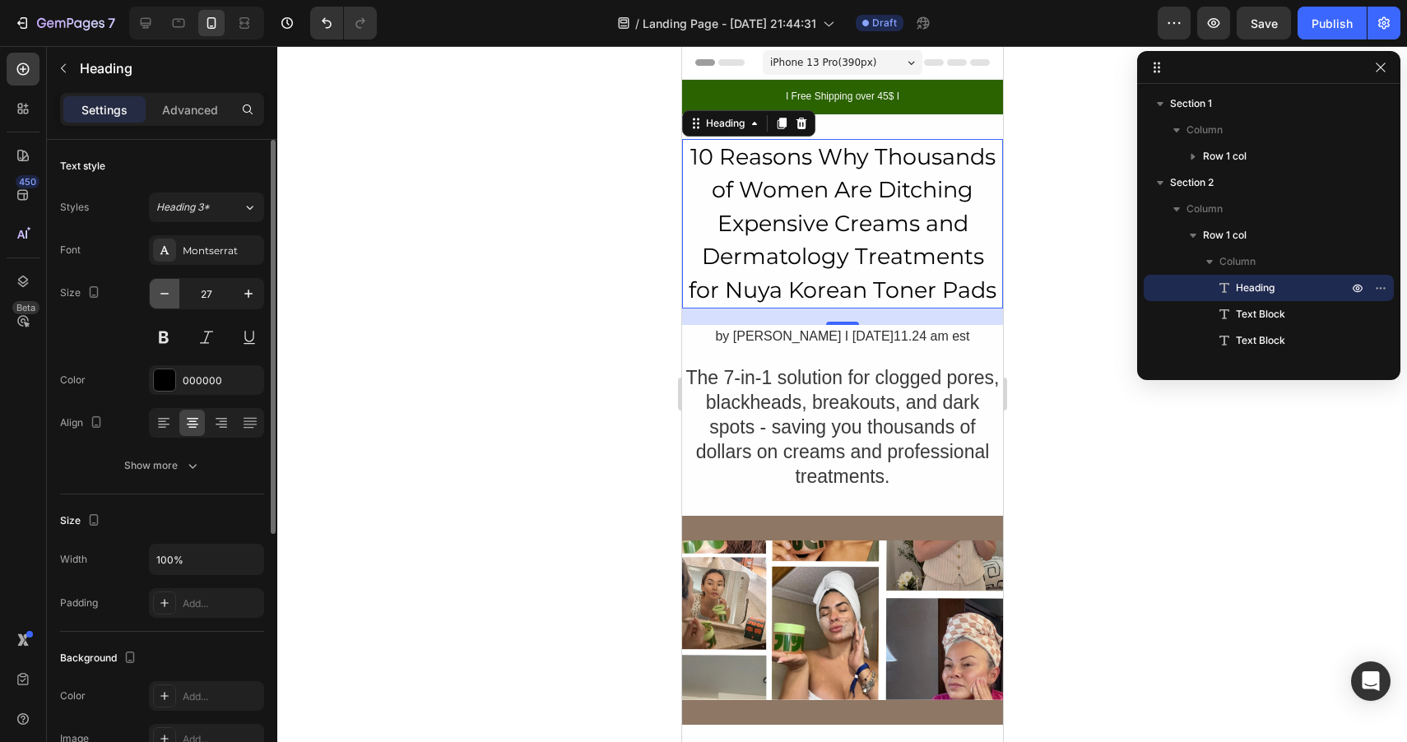
click at [169, 299] on icon "button" at bounding box center [164, 293] width 16 height 16
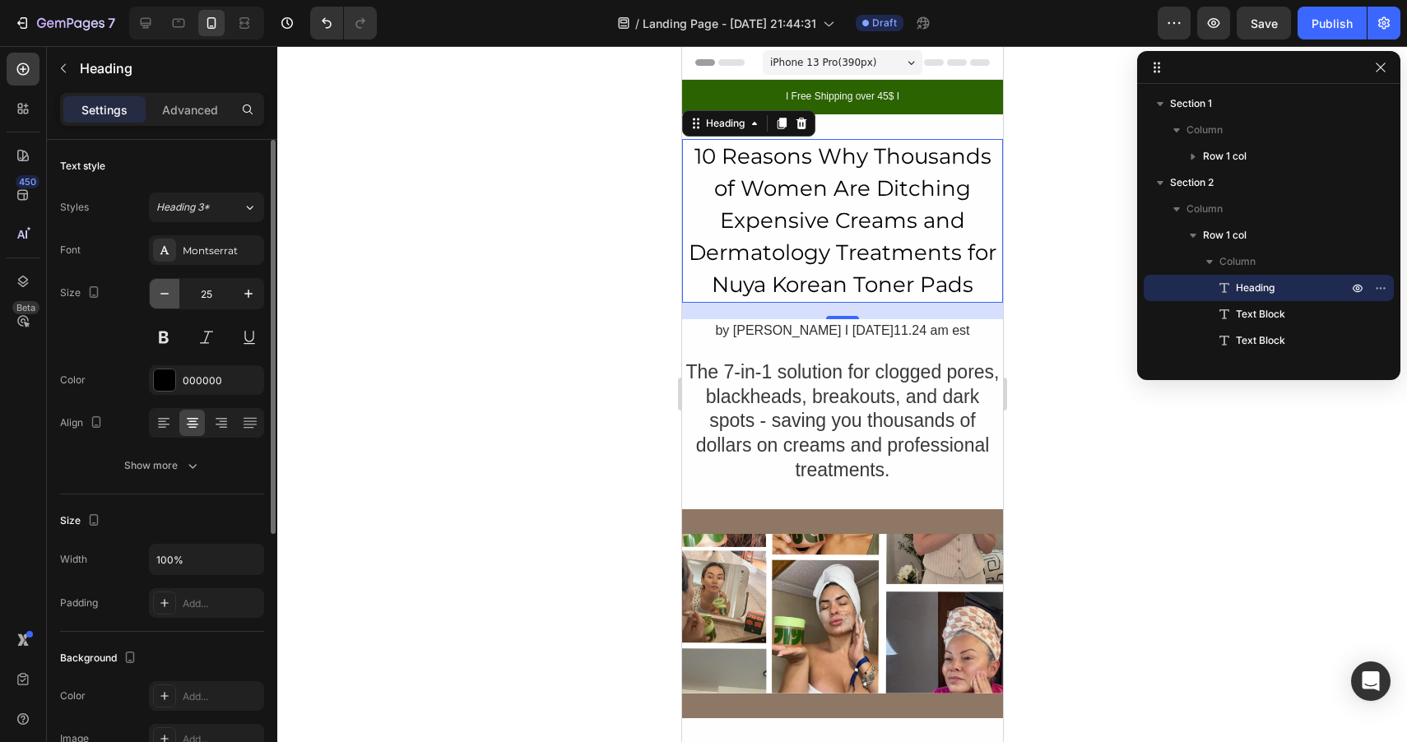
click at [169, 299] on icon "button" at bounding box center [164, 293] width 16 height 16
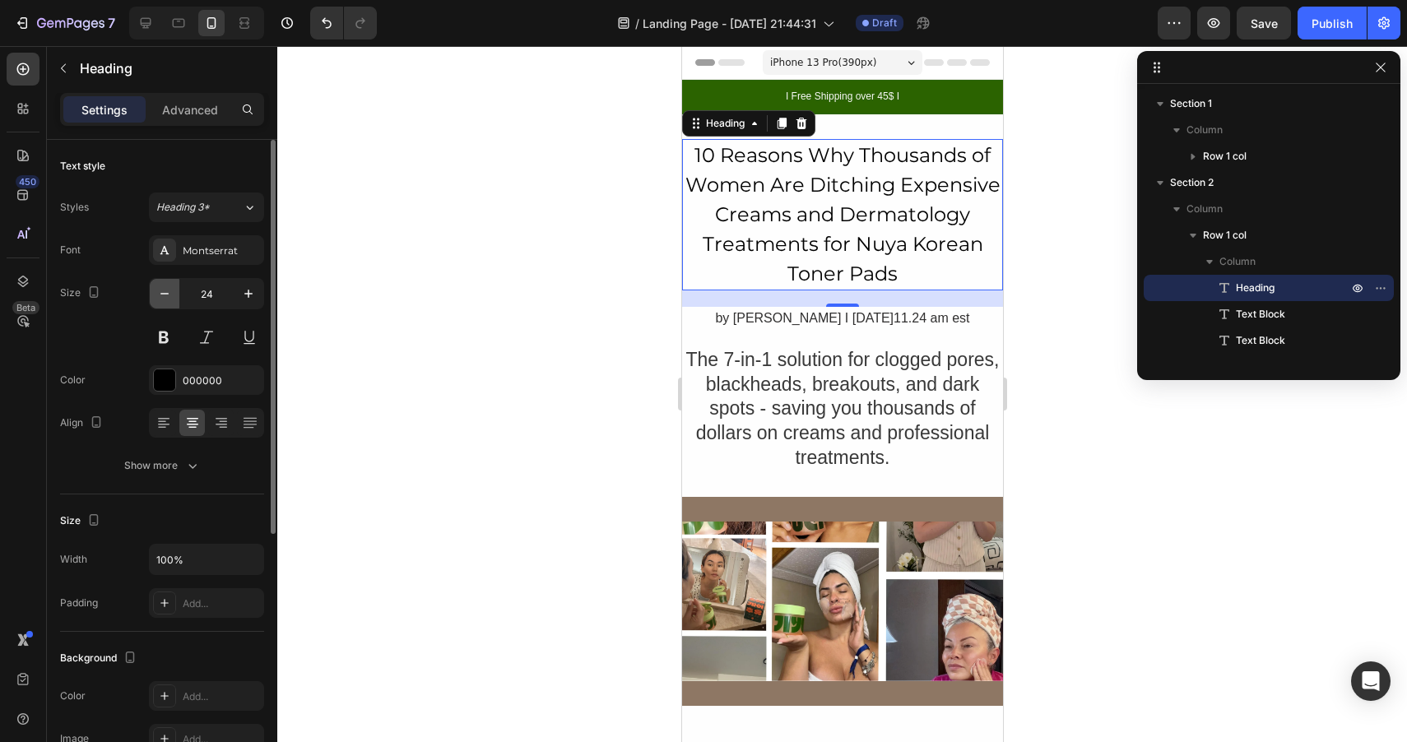
click at [169, 299] on icon "button" at bounding box center [164, 293] width 16 height 16
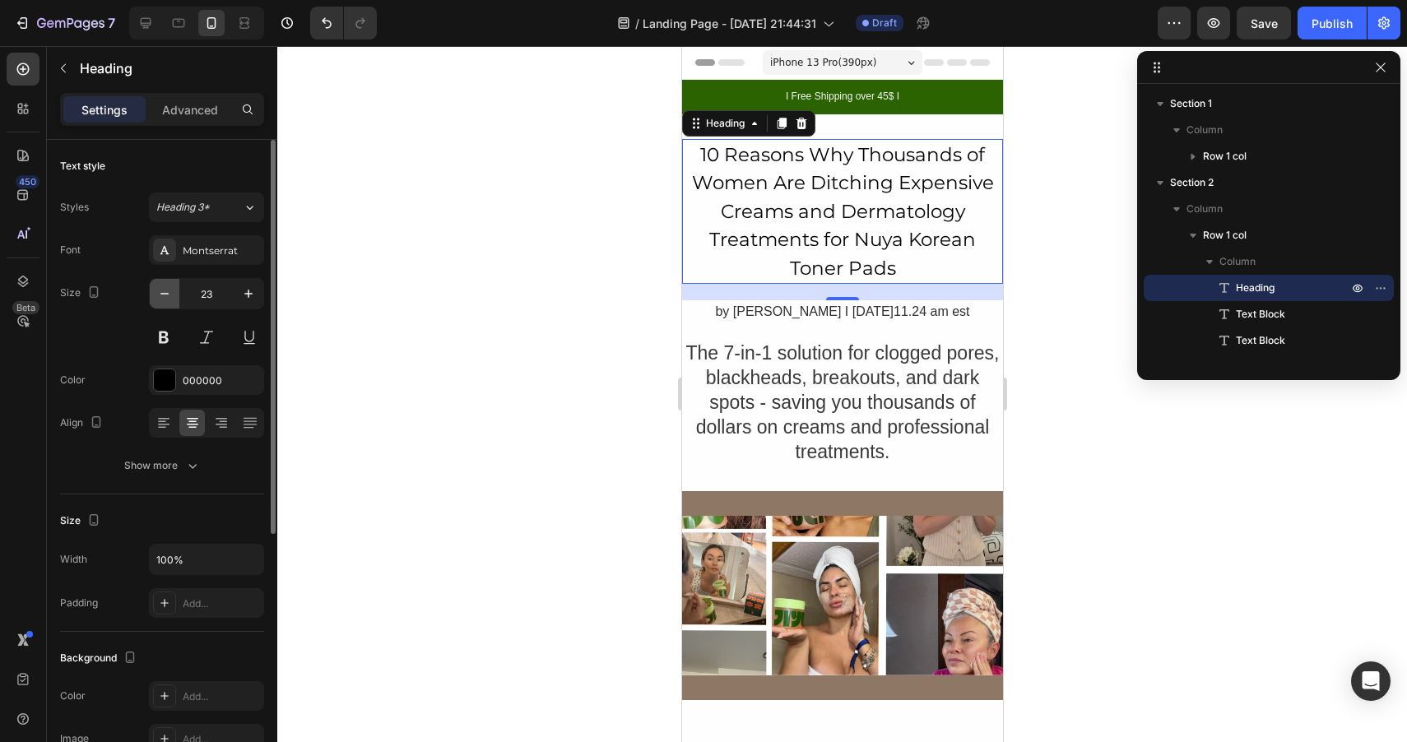
click at [169, 299] on icon "button" at bounding box center [164, 293] width 16 height 16
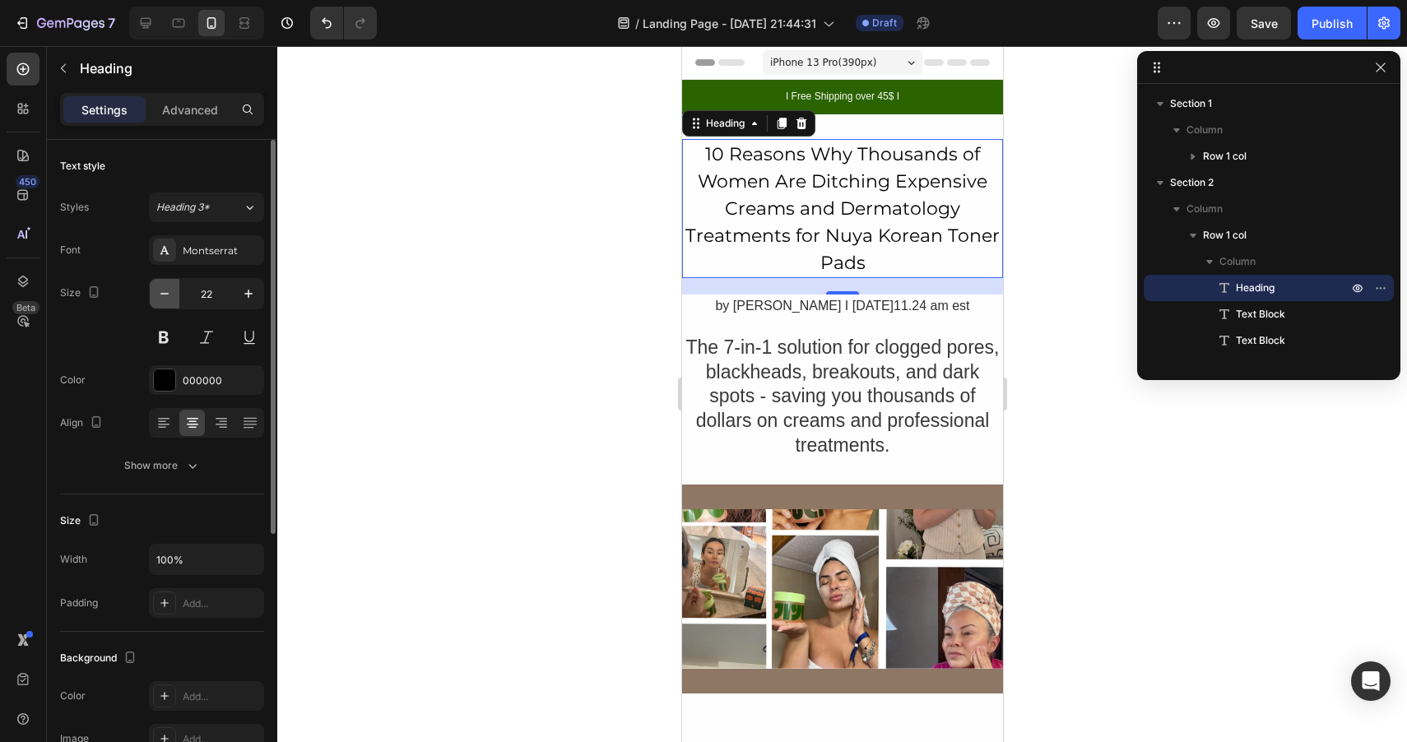
click at [169, 299] on icon "button" at bounding box center [164, 293] width 16 height 16
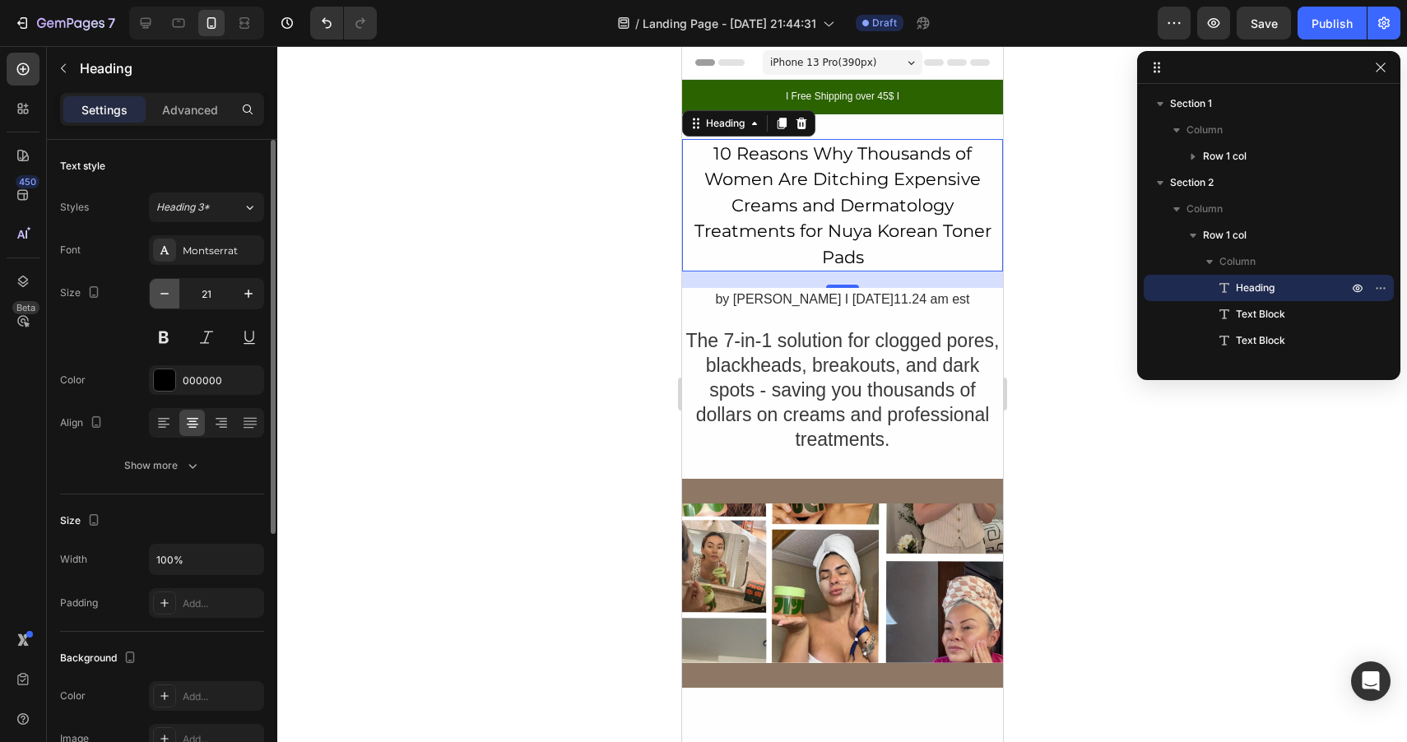
click at [169, 299] on icon "button" at bounding box center [164, 293] width 16 height 16
type input "20"
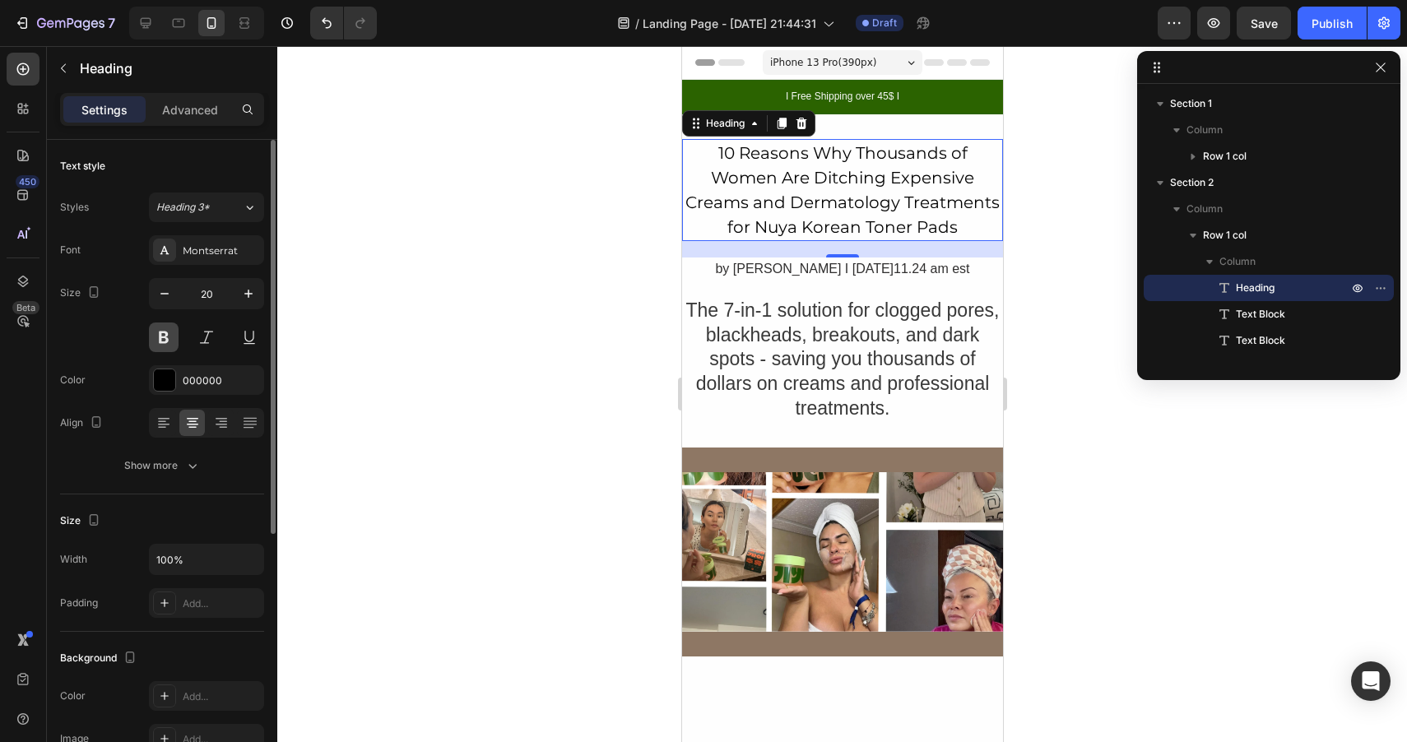
click at [173, 333] on button at bounding box center [164, 337] width 30 height 30
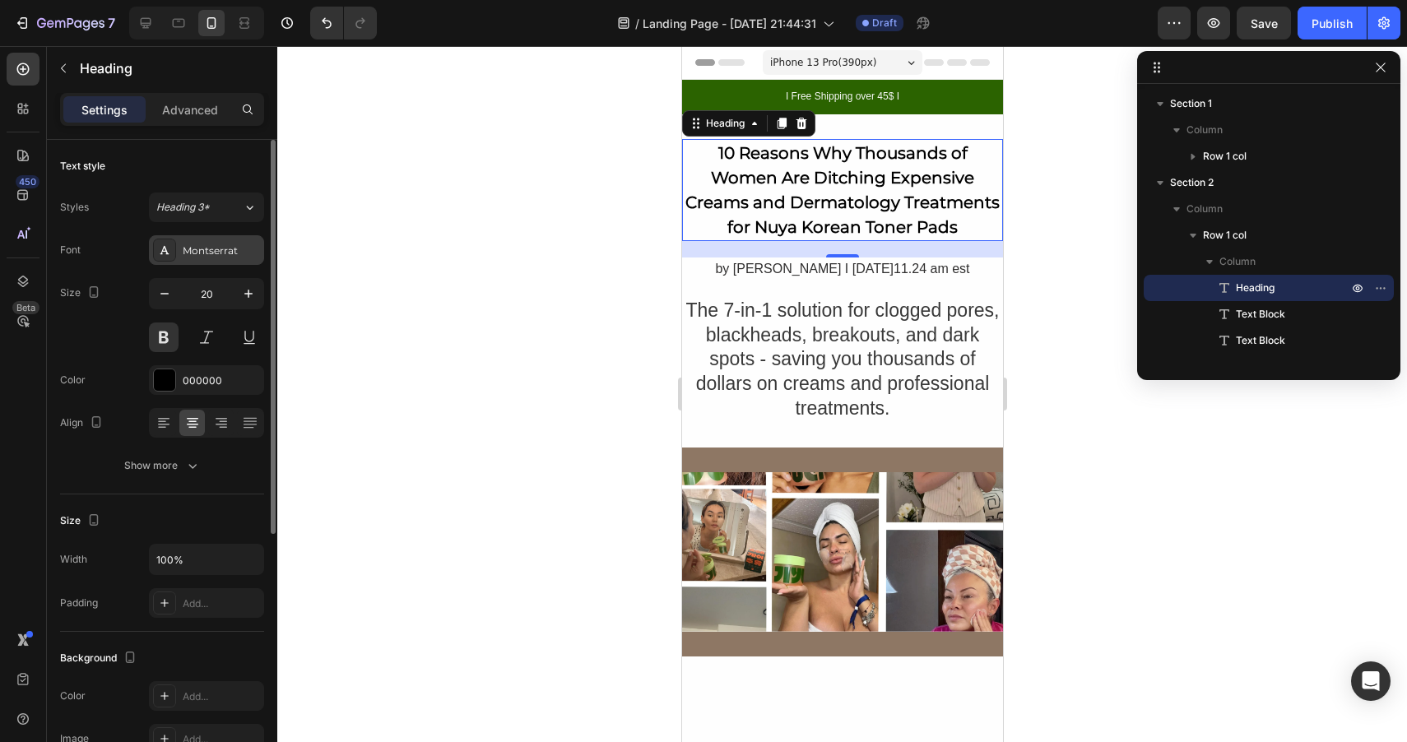
click at [214, 252] on div "Montserrat" at bounding box center [221, 251] width 77 height 15
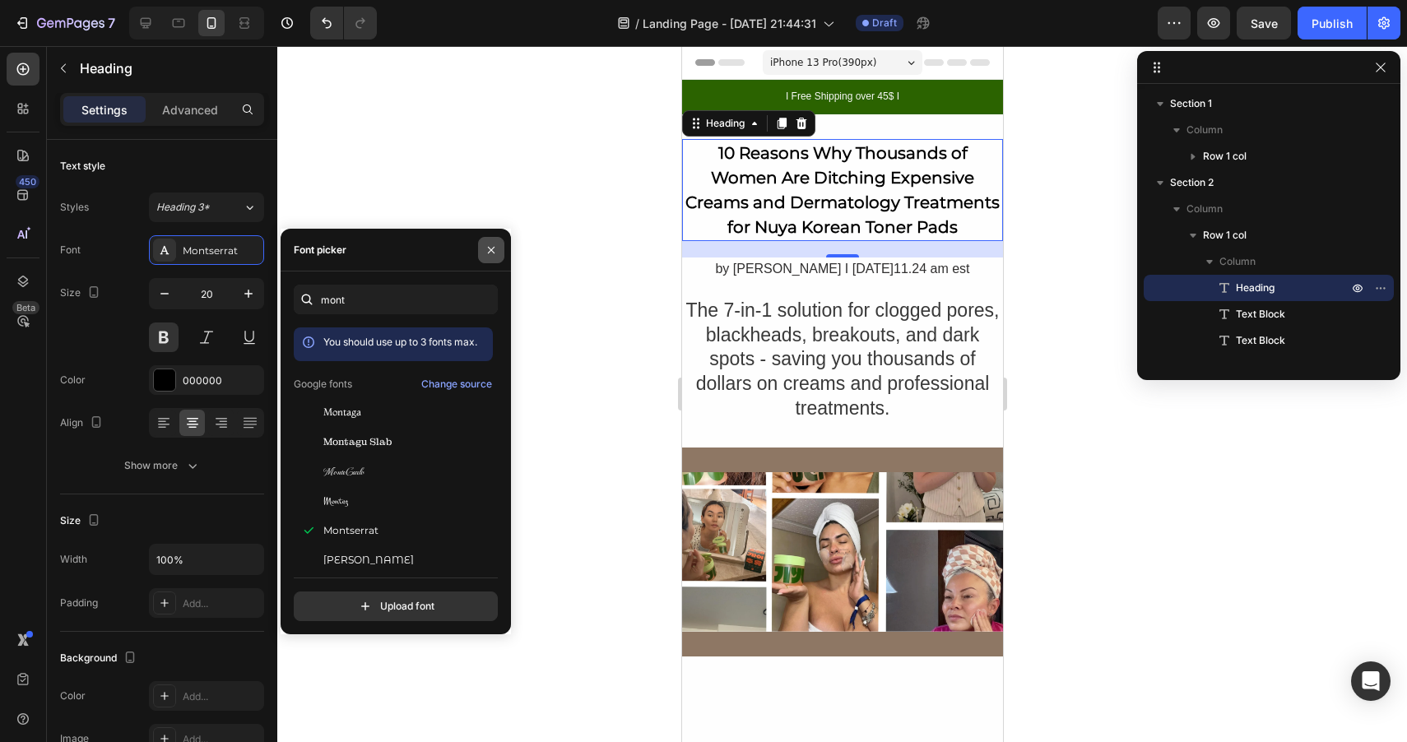
click at [494, 246] on icon "button" at bounding box center [491, 250] width 13 height 13
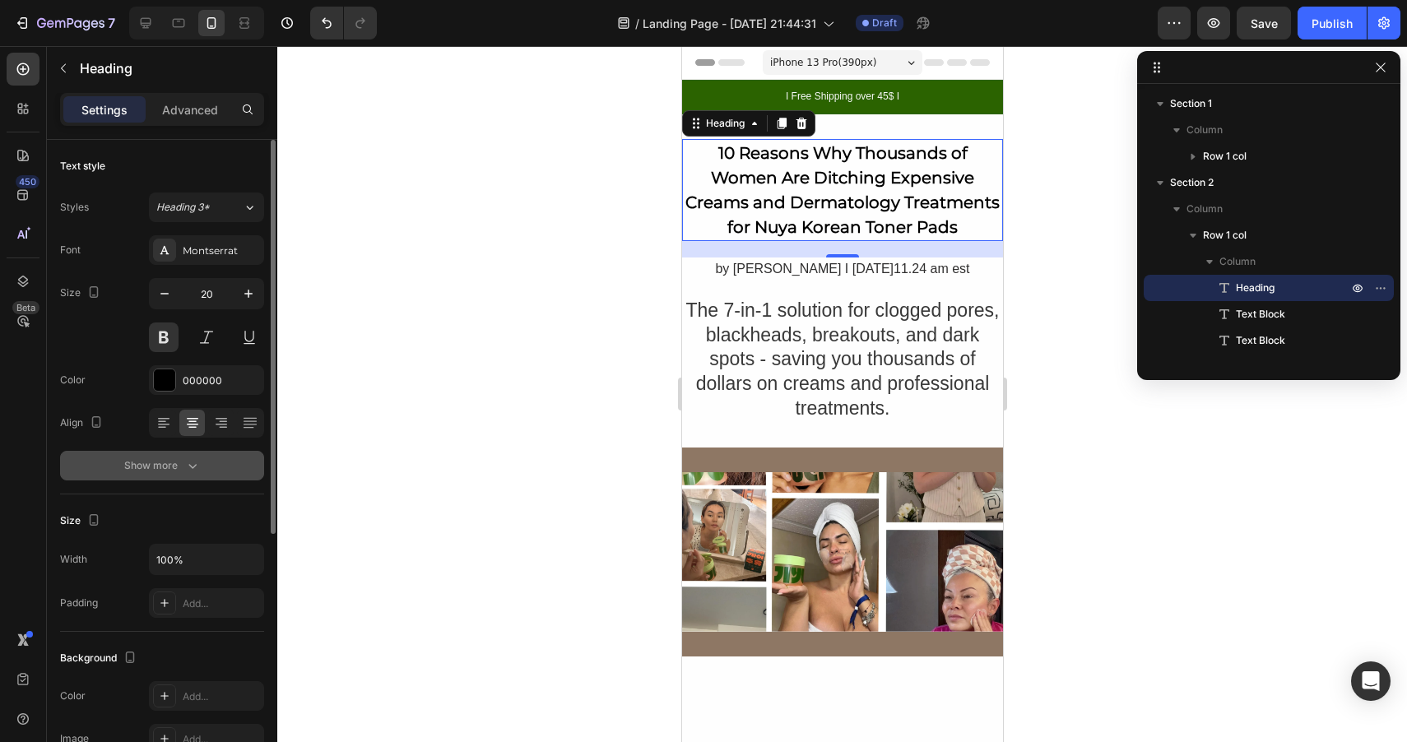
click at [165, 465] on div "Show more" at bounding box center [162, 465] width 77 height 16
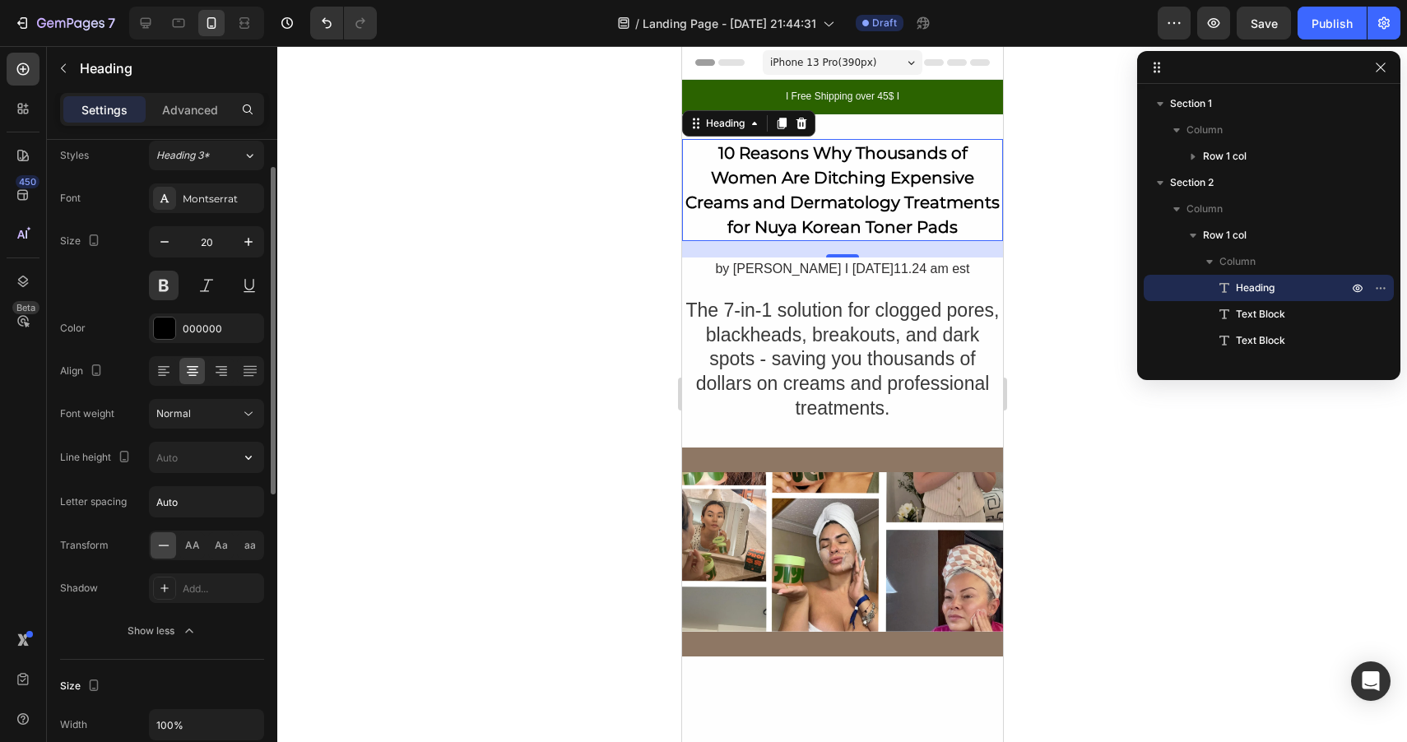
scroll to position [53, 0]
click at [197, 416] on div "Normal" at bounding box center [198, 413] width 84 height 15
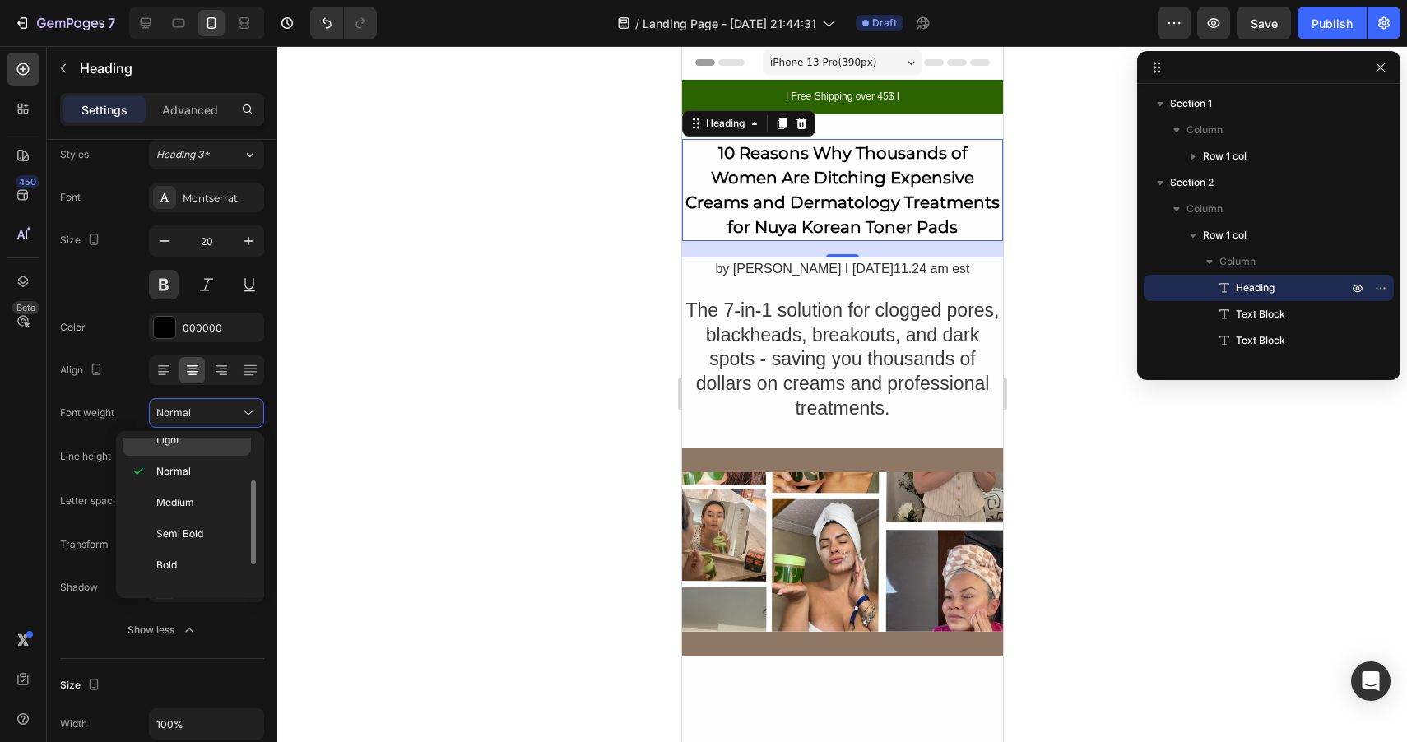
scroll to position [128, 0]
click at [174, 522] on div "Bold" at bounding box center [187, 513] width 128 height 31
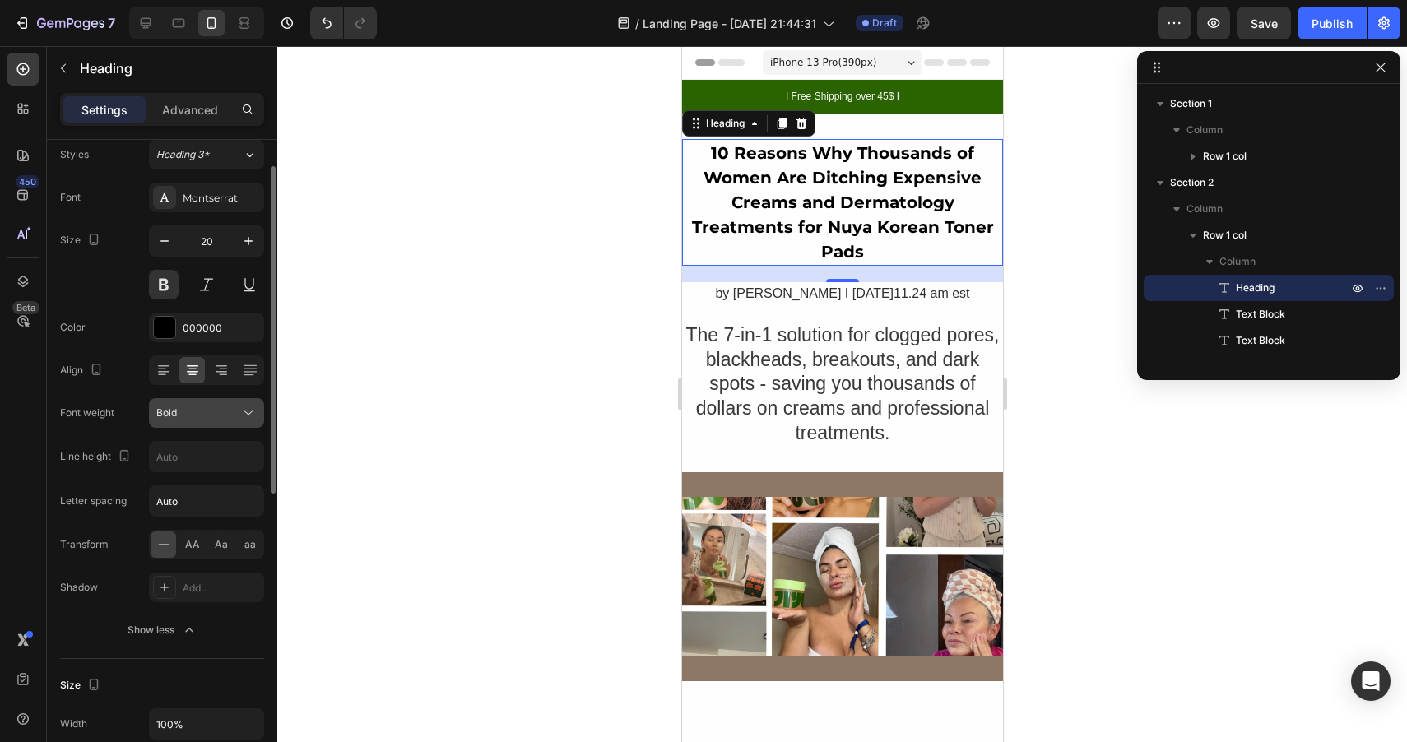
click at [201, 422] on button "Bold" at bounding box center [206, 413] width 115 height 30
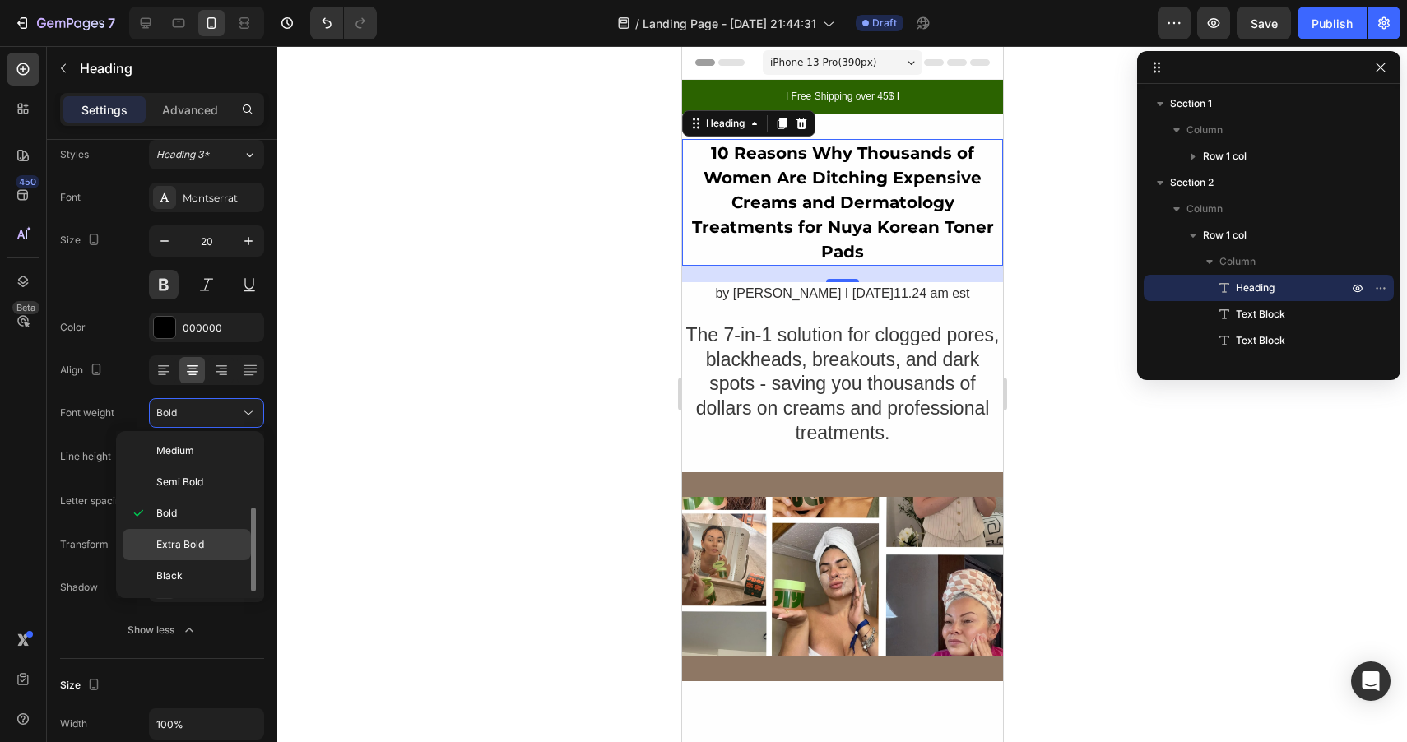
click at [196, 542] on span "Extra Bold" at bounding box center [180, 544] width 48 height 15
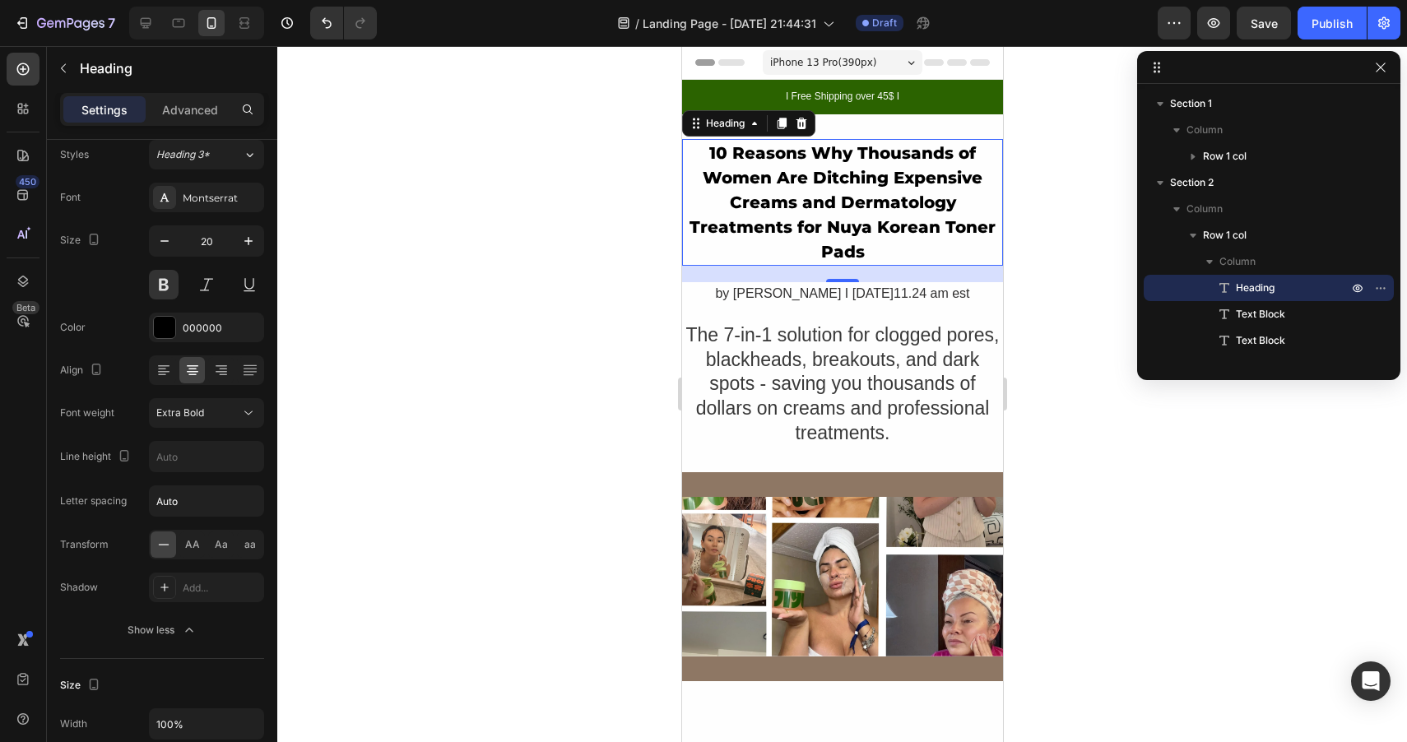
click at [805, 204] on h2 "10 Reasons Why Thousands of Women Are Ditching Expensive Creams and Dermatology…" at bounding box center [841, 202] width 321 height 127
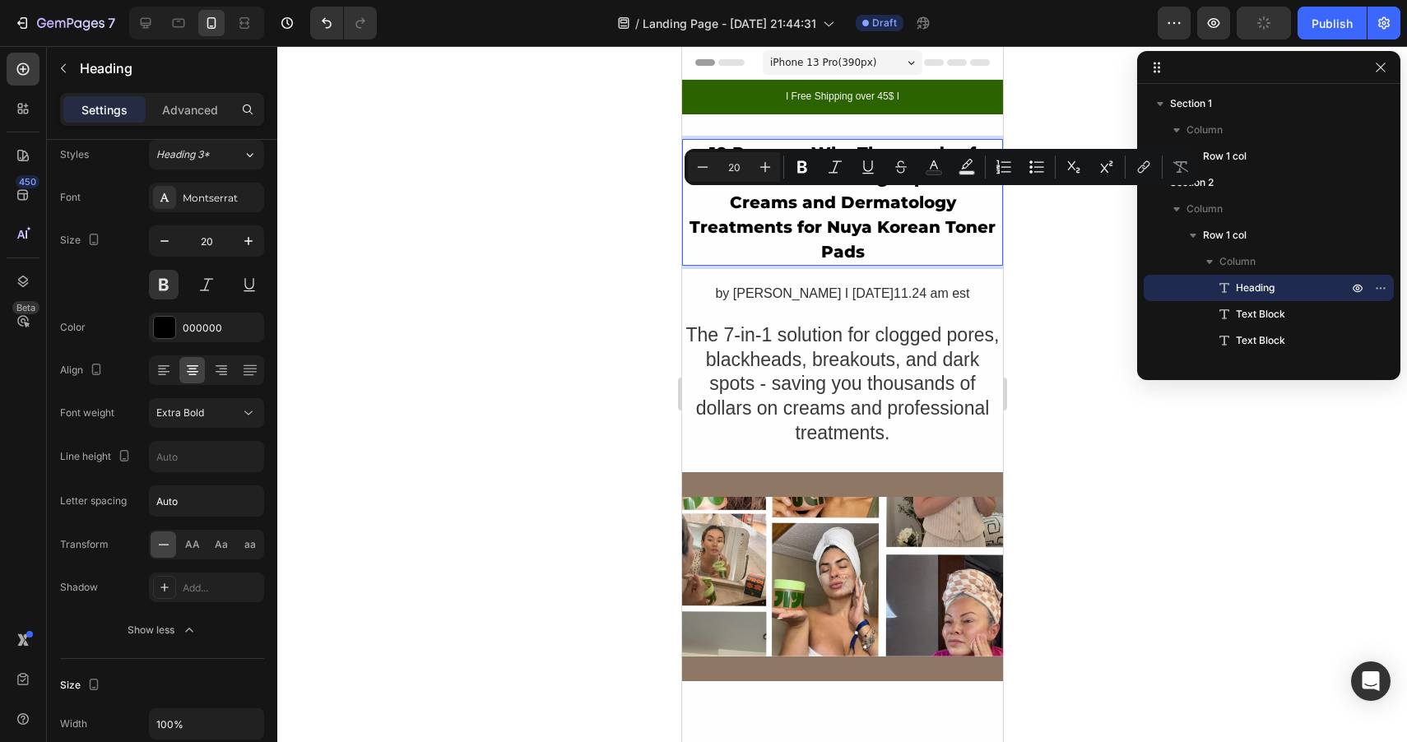
click at [1078, 276] on div at bounding box center [842, 394] width 1130 height 696
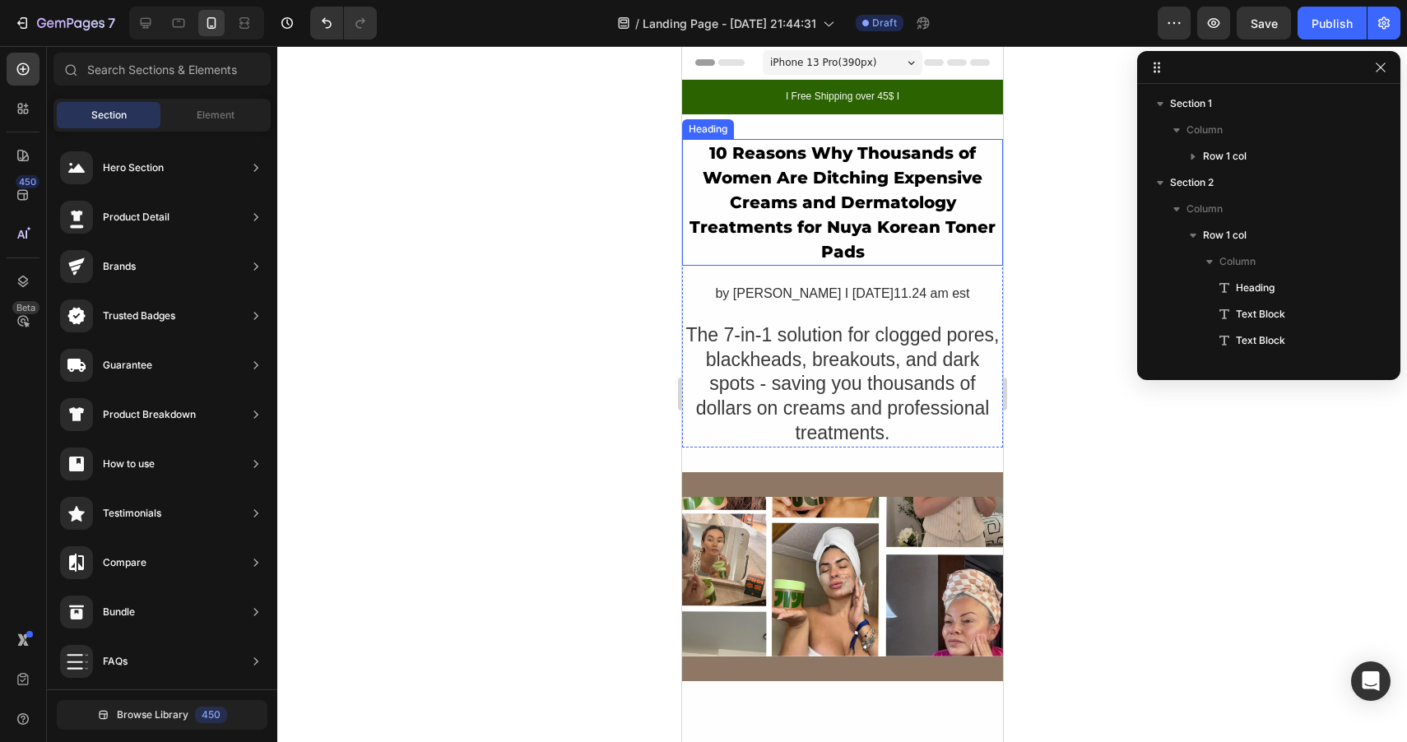
click at [800, 194] on p "10 Reasons Why Thousands of Women Are Ditching Expensive Creams and Dermatology…" at bounding box center [842, 202] width 318 height 123
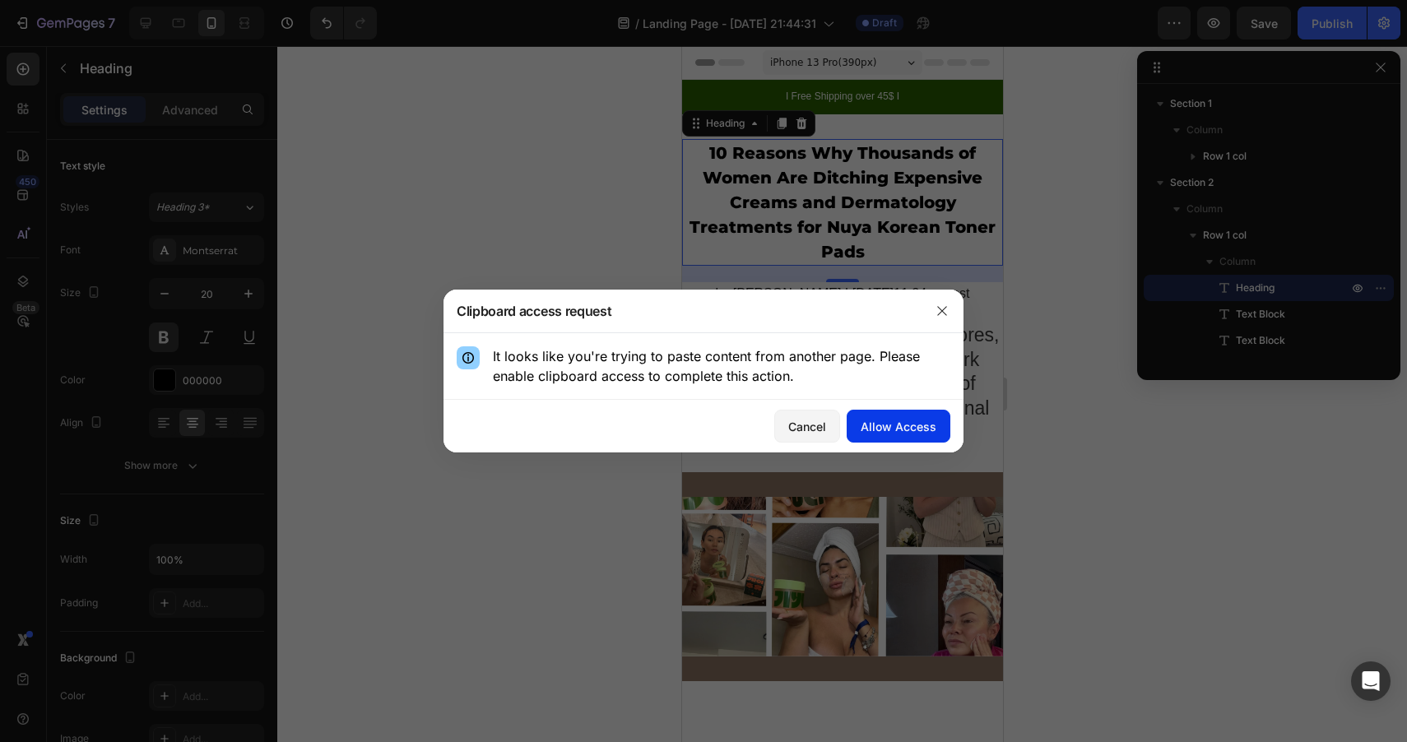
click at [894, 415] on button "Allow Access" at bounding box center [899, 426] width 104 height 33
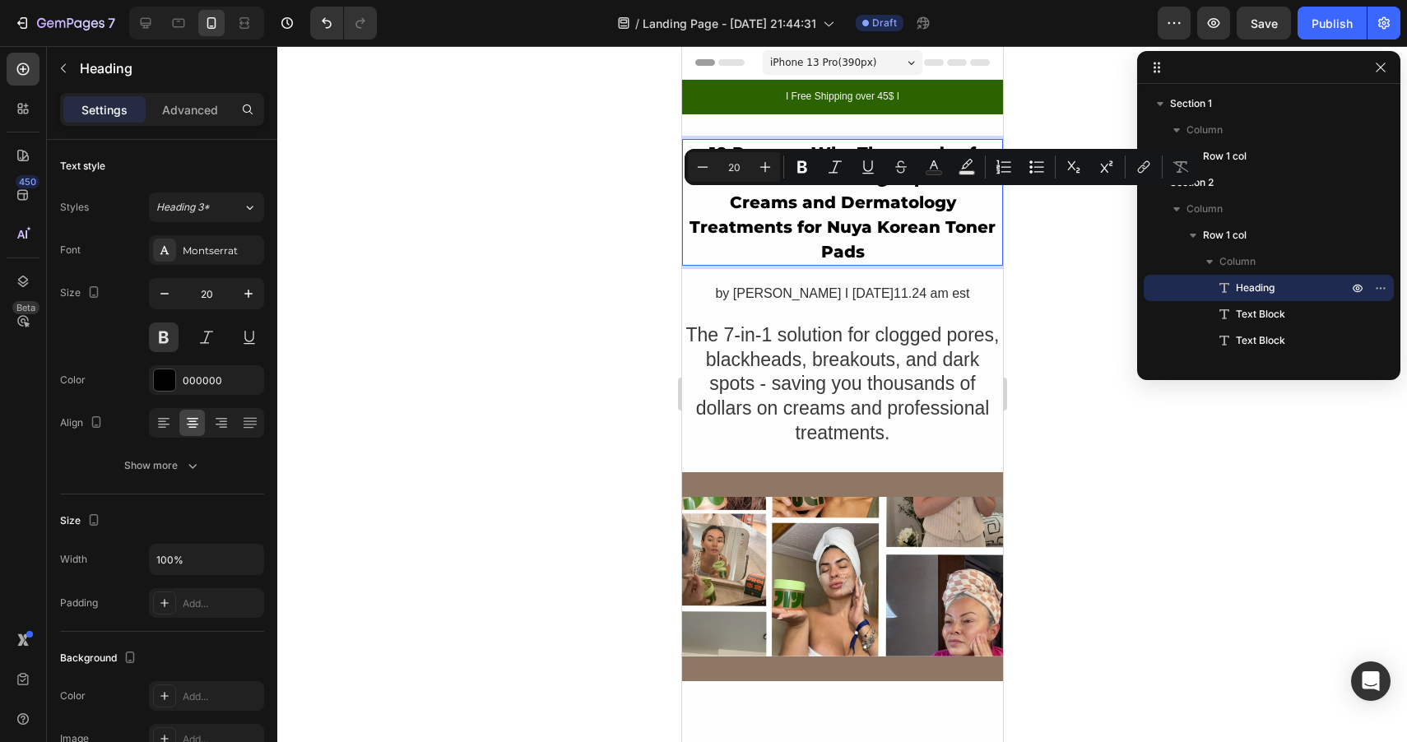
click at [878, 225] on p "10 Reasons Why Thousands of Women Are Ditching Expensive Creams and Dermatology…" at bounding box center [842, 202] width 318 height 123
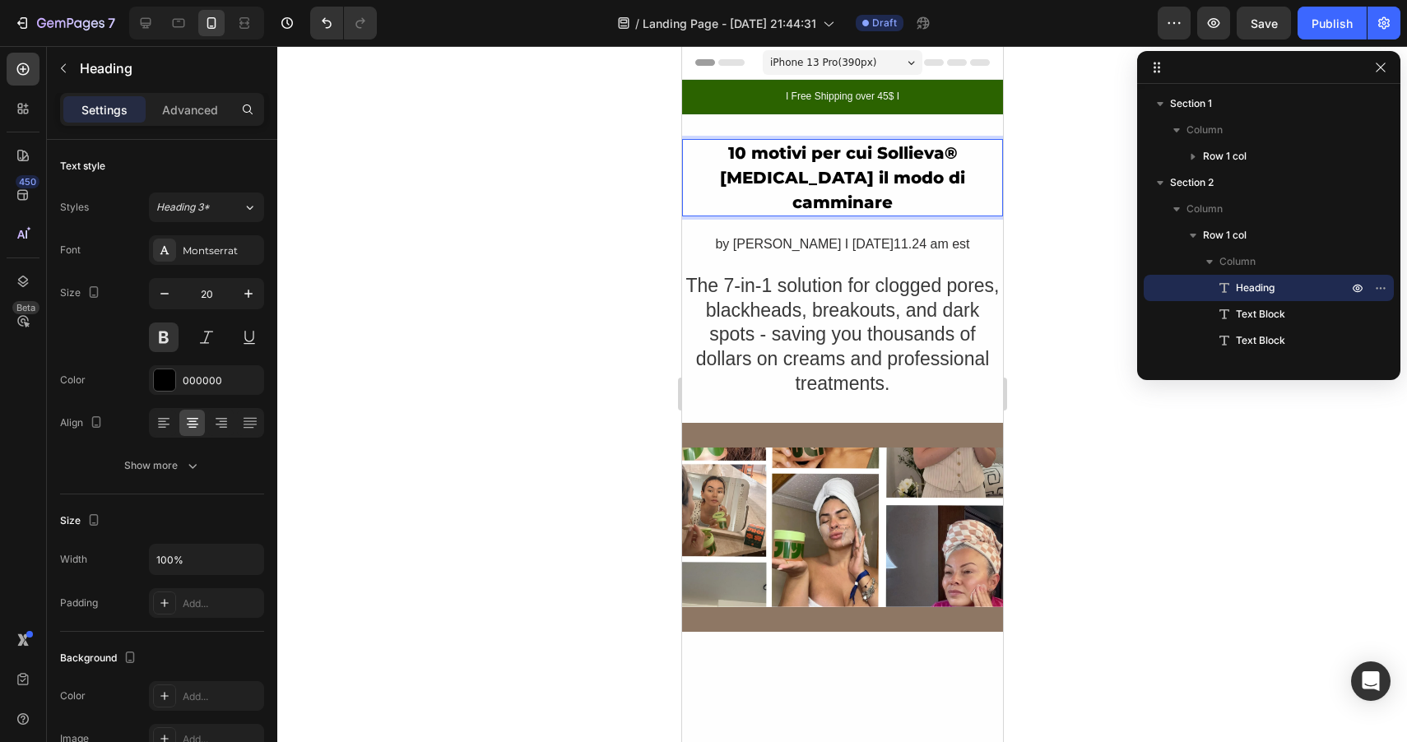
click at [974, 166] on p "10 motivi per cui Sollieva® [MEDICAL_DATA] il modo di camminare" at bounding box center [842, 178] width 318 height 74
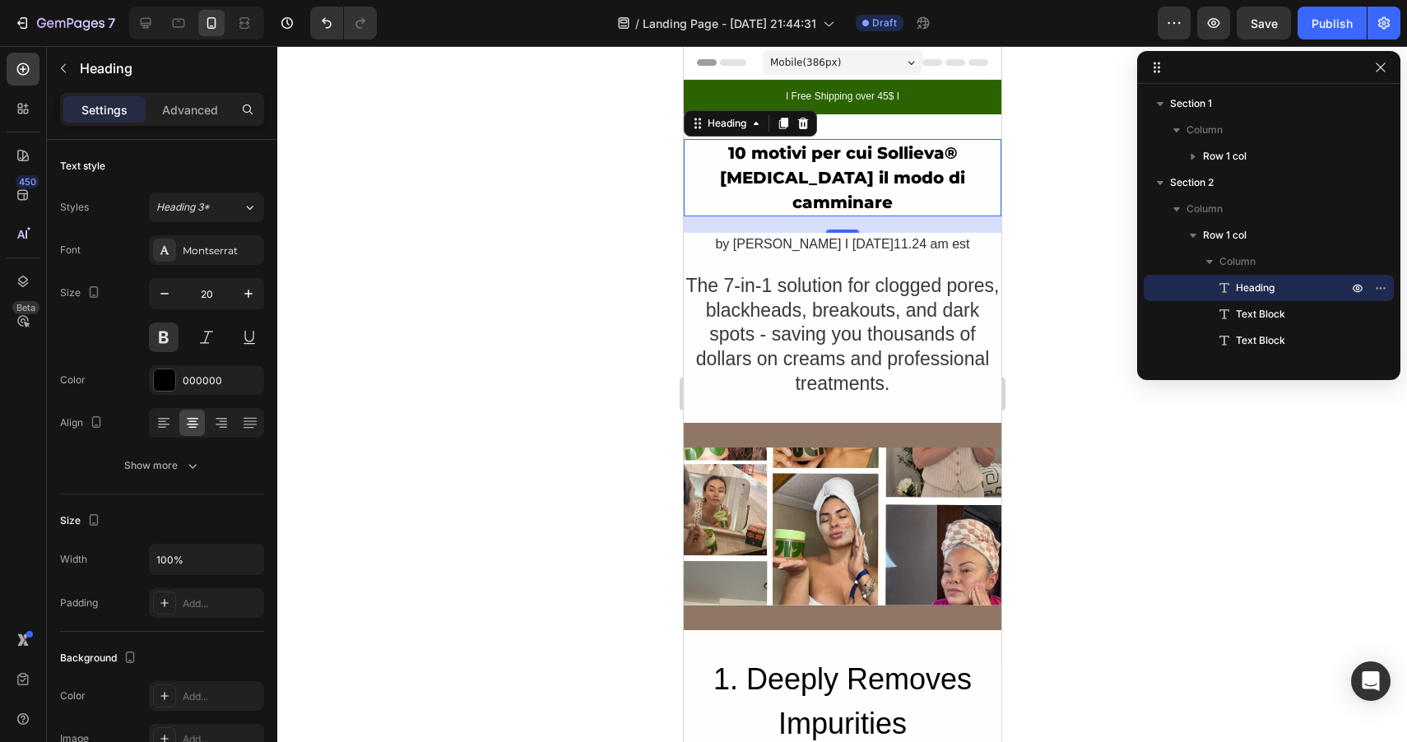
click at [838, 57] on span "Mobile ( 386 px)" at bounding box center [804, 62] width 71 height 16
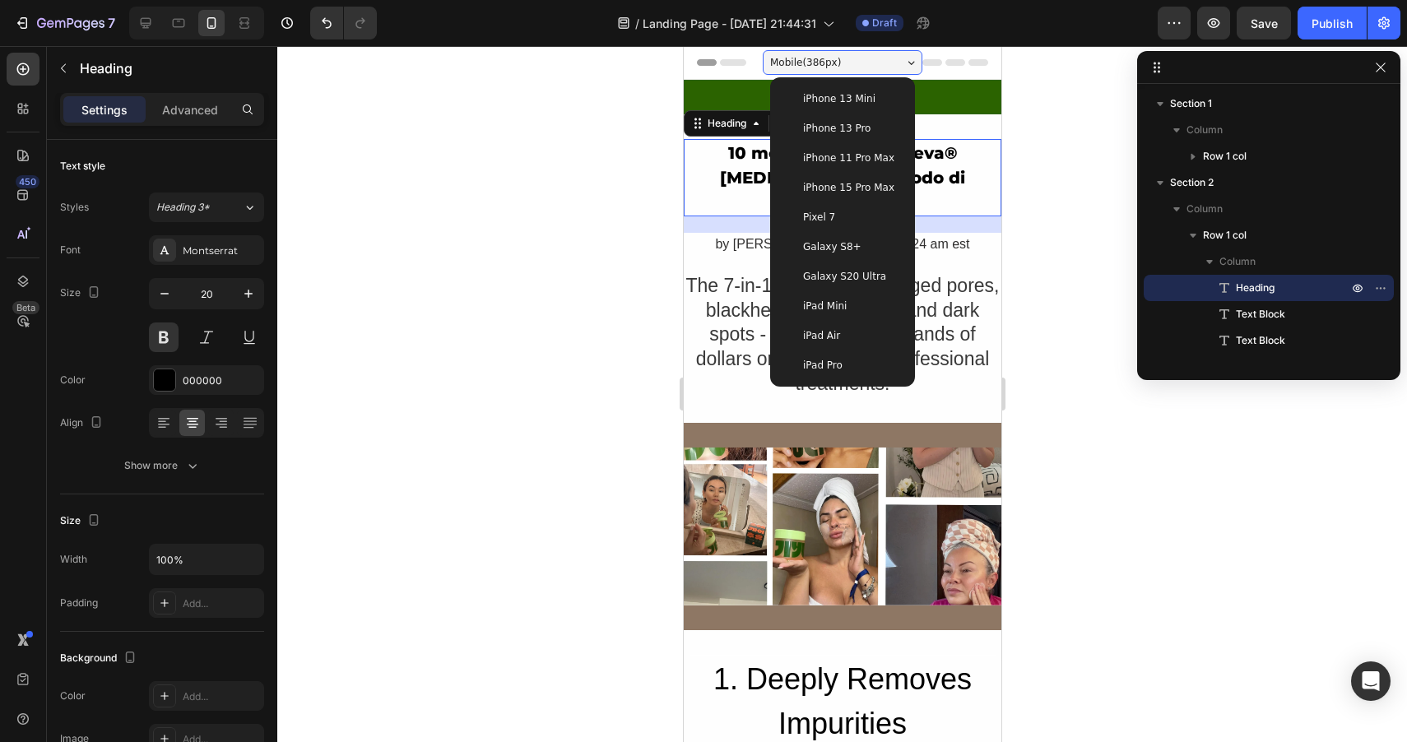
click at [851, 138] on div "iPhone 13 Pro" at bounding box center [842, 129] width 132 height 30
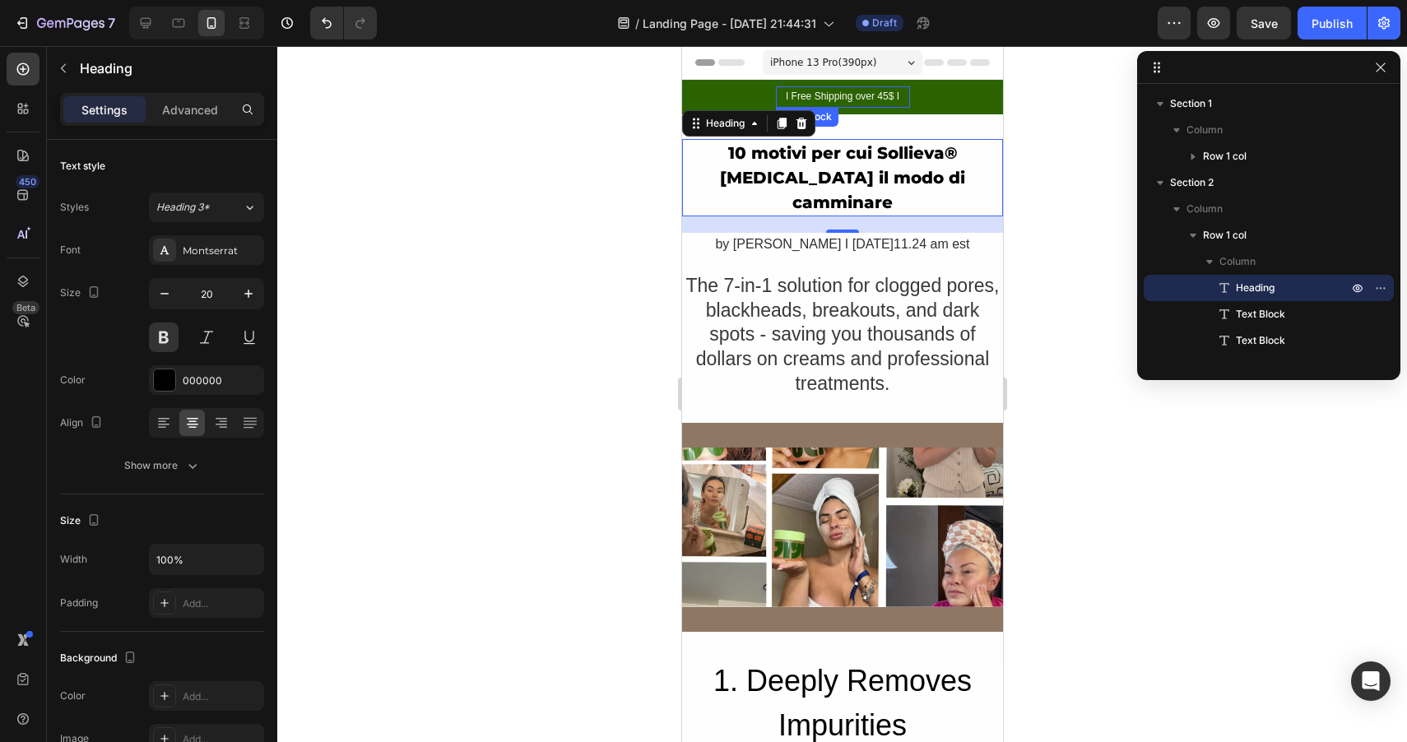
click at [794, 99] on div "I Free Shipping over 45$ I" at bounding box center [842, 96] width 134 height 21
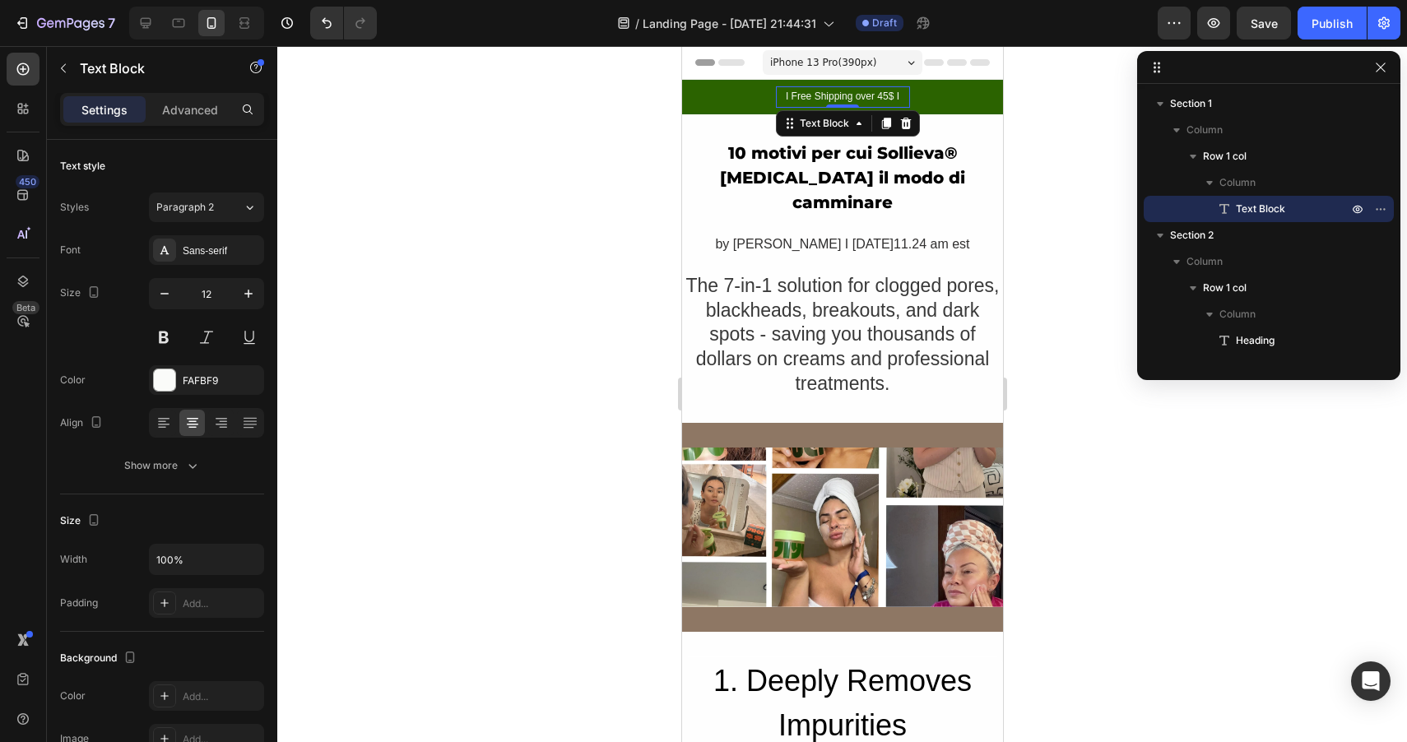
click at [794, 99] on div "I Free Shipping over 45$ I" at bounding box center [842, 96] width 134 height 21
click at [794, 99] on p "I Free Shipping over 45$ I" at bounding box center [842, 97] width 131 height 18
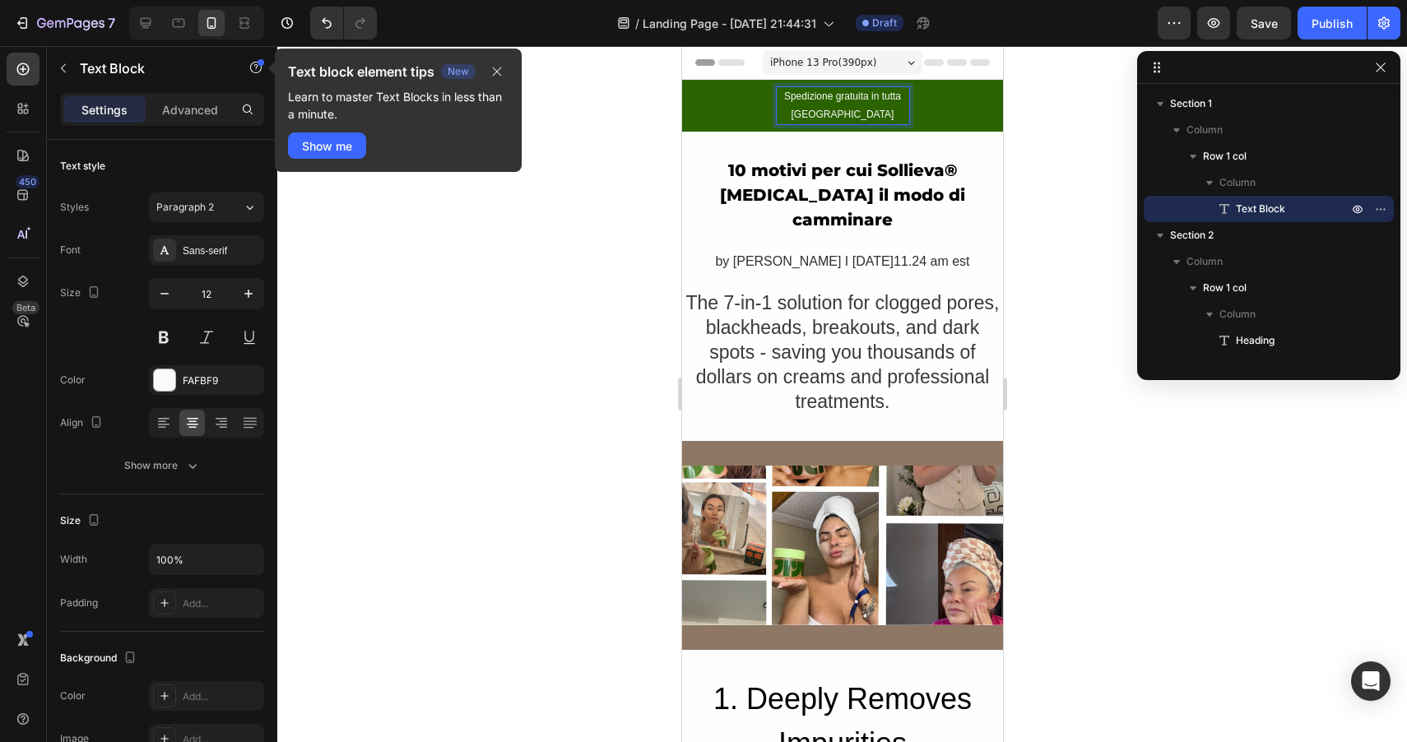
click at [903, 106] on p "Spedizione gratuita in tutta [GEOGRAPHIC_DATA]" at bounding box center [842, 105] width 131 height 35
drag, startPoint x: 907, startPoint y: 104, endPoint x: 936, endPoint y: 104, distance: 28.8
click at [936, 104] on div "Spedizione gratuita in tutta [GEOGRAPHIC_DATA] Text Block 0 Row" at bounding box center [841, 105] width 321 height 39
click at [936, 111] on div "Spedizione gratuita in tutta [GEOGRAPHIC_DATA] Text Block 0 Row" at bounding box center [841, 105] width 321 height 39
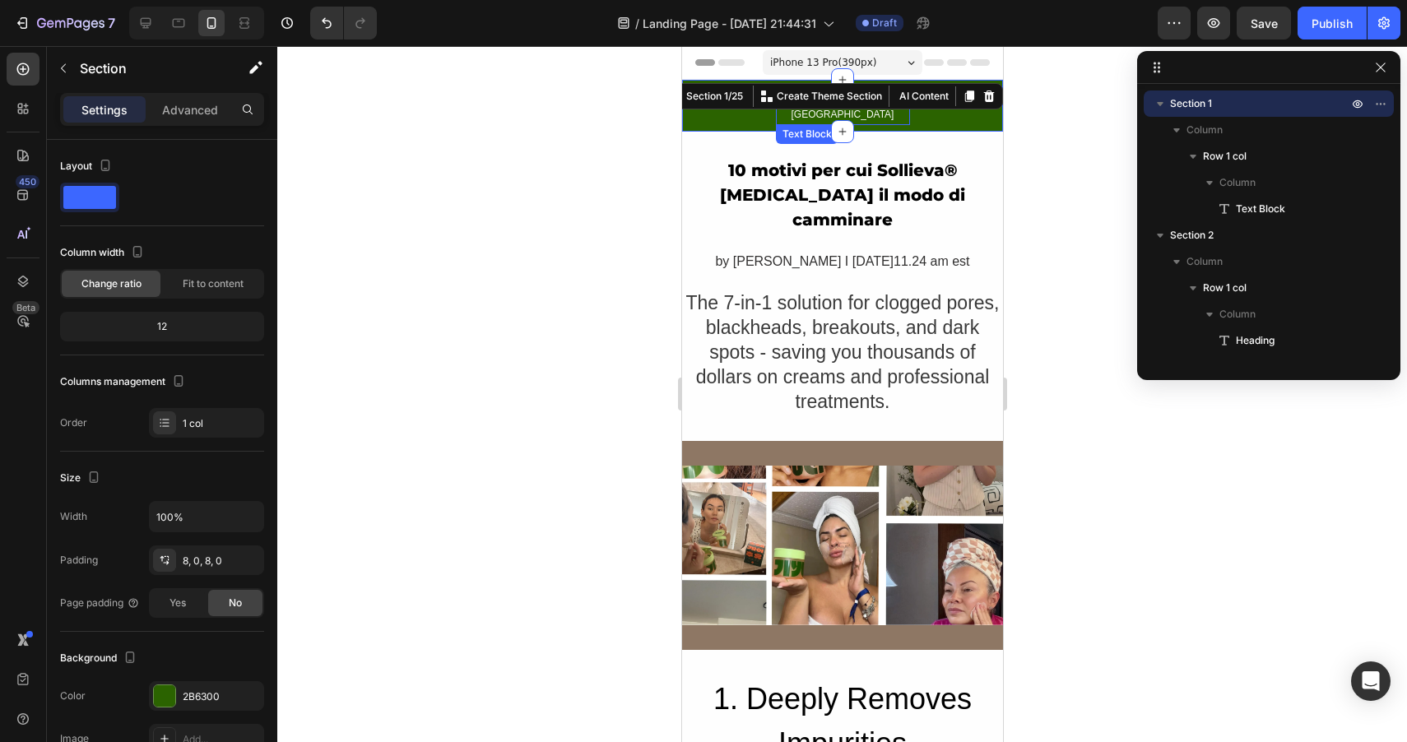
click at [860, 119] on p "Spedizione gratuita in tutta [GEOGRAPHIC_DATA]" at bounding box center [842, 105] width 131 height 35
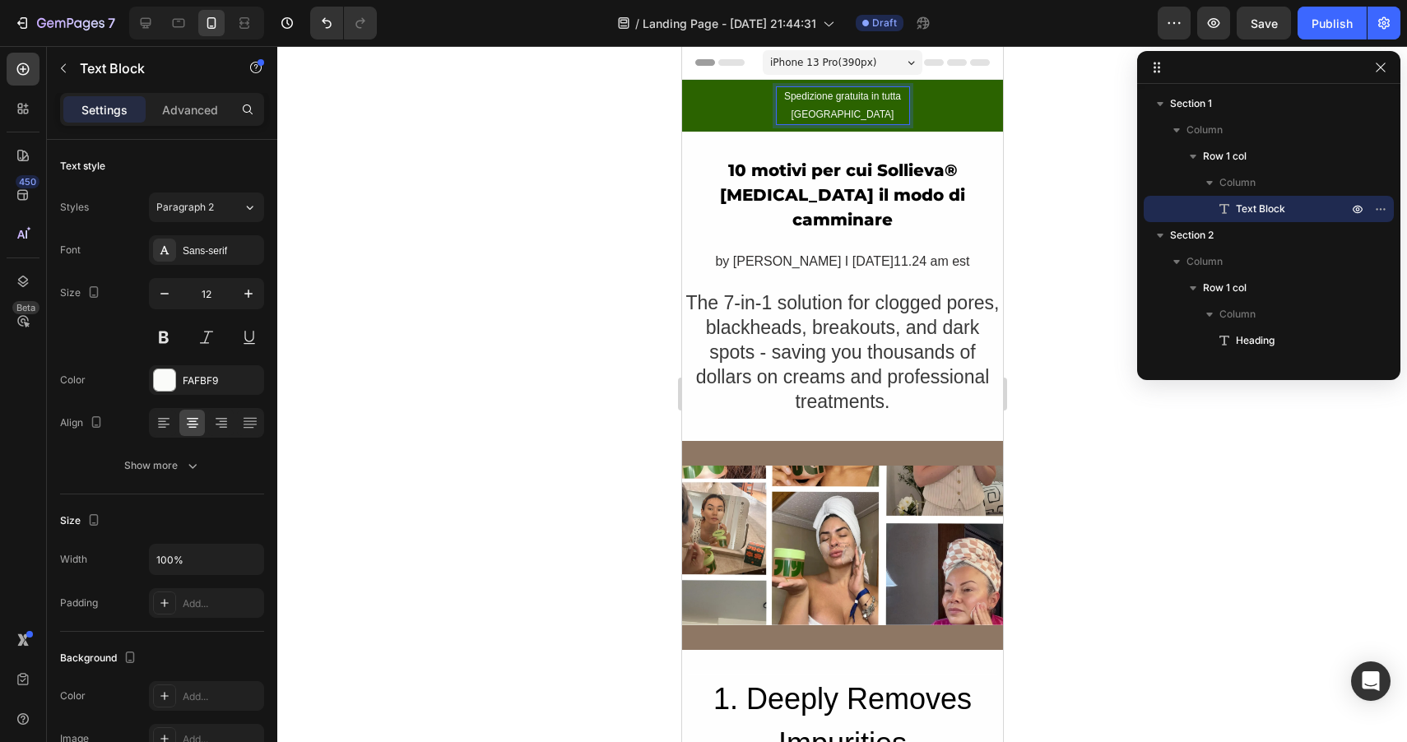
drag, startPoint x: 774, startPoint y: 105, endPoint x: 765, endPoint y: 105, distance: 9.0
click at [773, 105] on div "Spedizione gratuita in tutta [GEOGRAPHIC_DATA] Text Block 0 Row" at bounding box center [841, 105] width 321 height 39
click at [916, 112] on div "Spedizione gratuita in tutta [GEOGRAPHIC_DATA] Text Block 0 Row" at bounding box center [841, 105] width 321 height 39
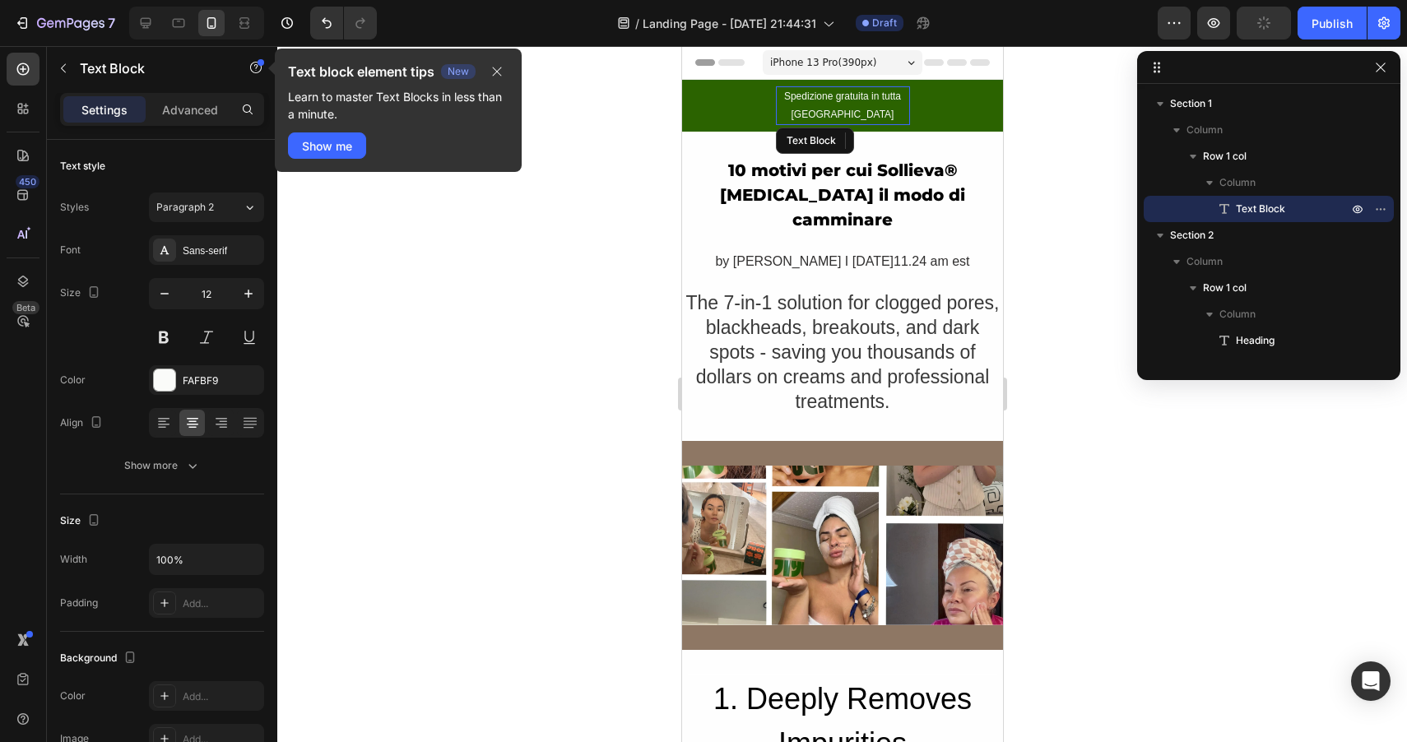
click at [891, 114] on p "Spedizione gratuita in tutta [GEOGRAPHIC_DATA]" at bounding box center [842, 105] width 131 height 35
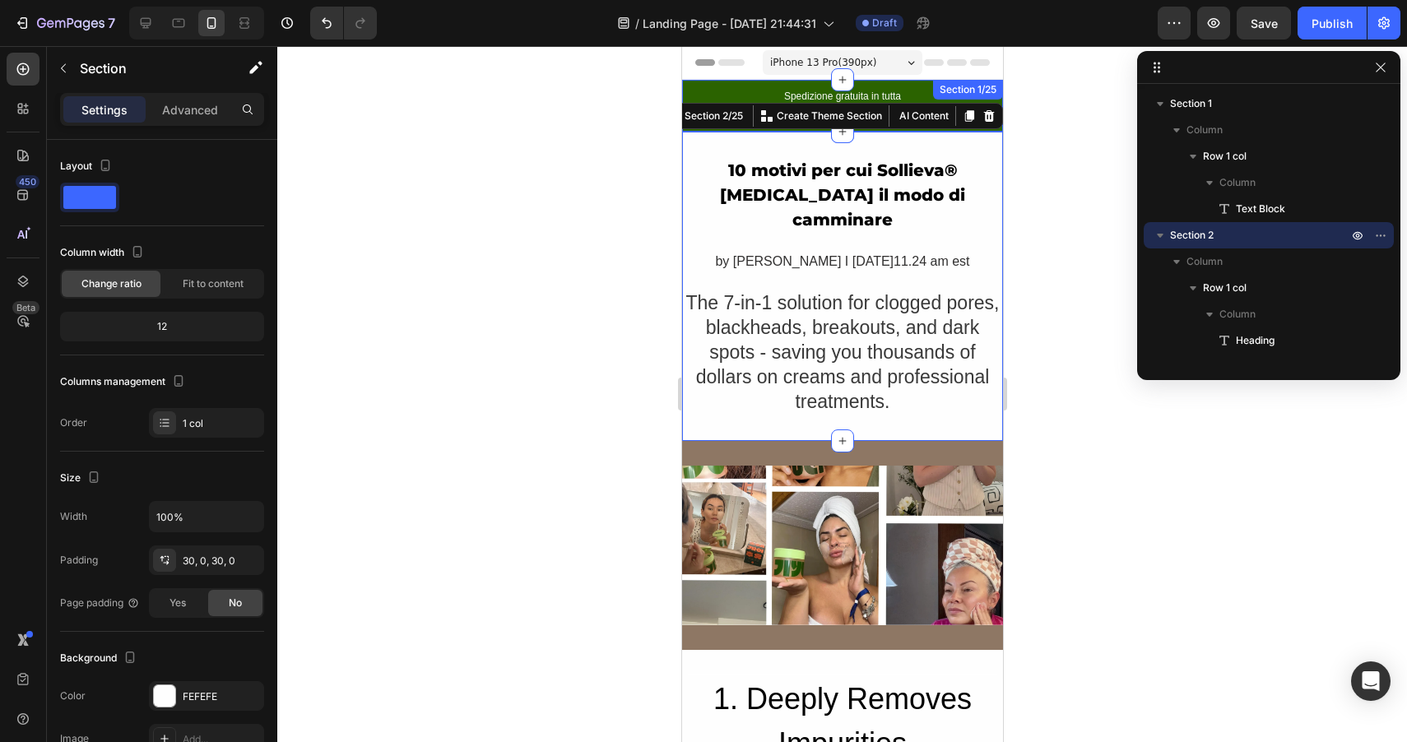
click at [912, 94] on div "Spedizione gratuita in tutta [GEOGRAPHIC_DATA] Text Block Row Section 1/25" at bounding box center [841, 106] width 321 height 52
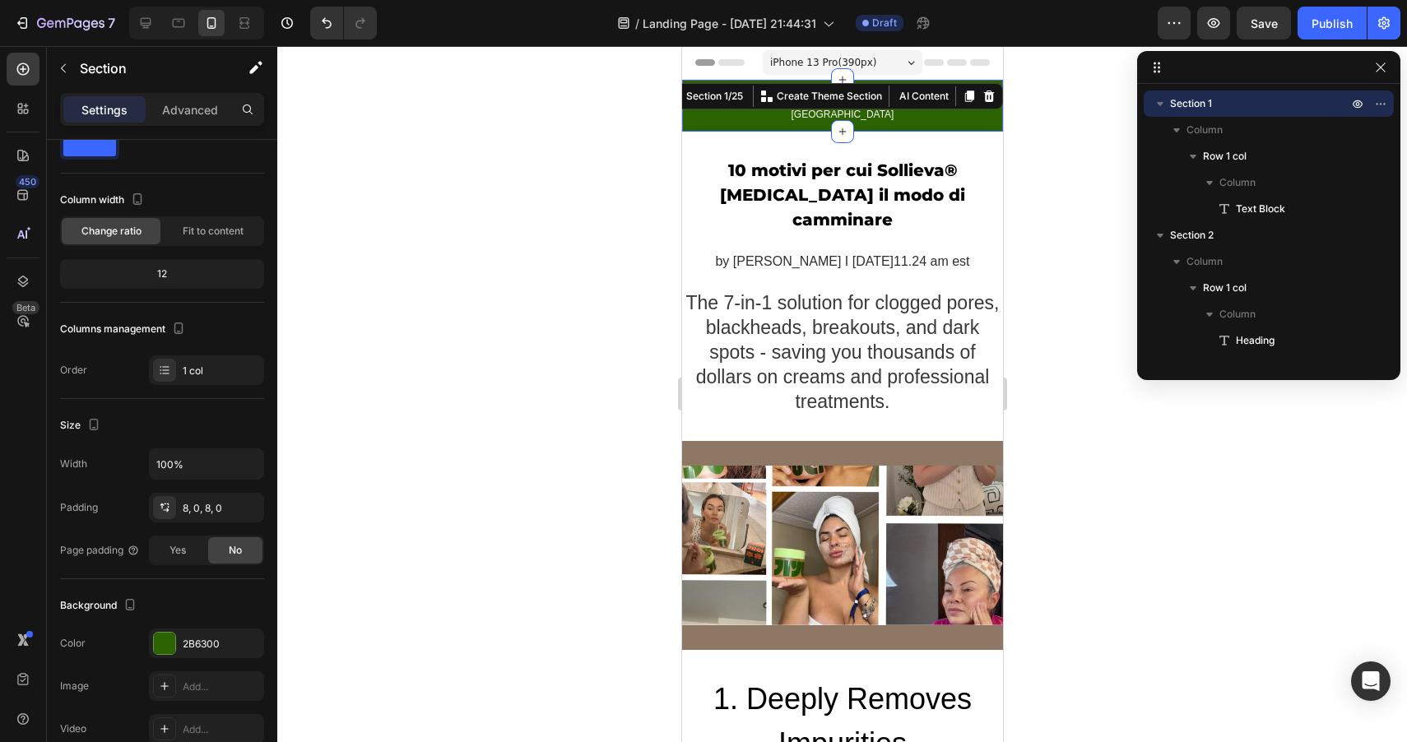
click at [1390, 72] on div at bounding box center [1268, 67] width 263 height 33
click at [1385, 71] on icon "button" at bounding box center [1380, 67] width 13 height 13
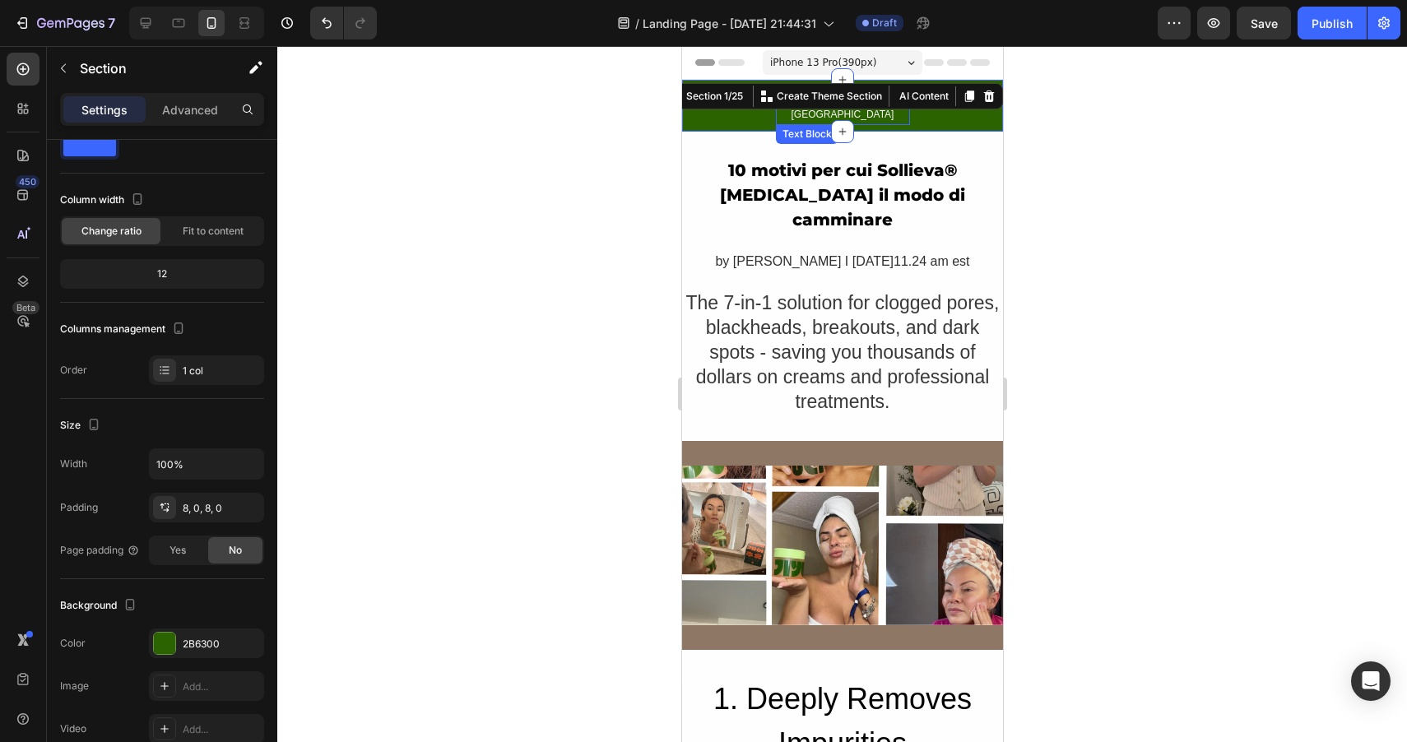
click at [891, 122] on p "Spedizione gratuita in tutta [GEOGRAPHIC_DATA]" at bounding box center [842, 105] width 131 height 35
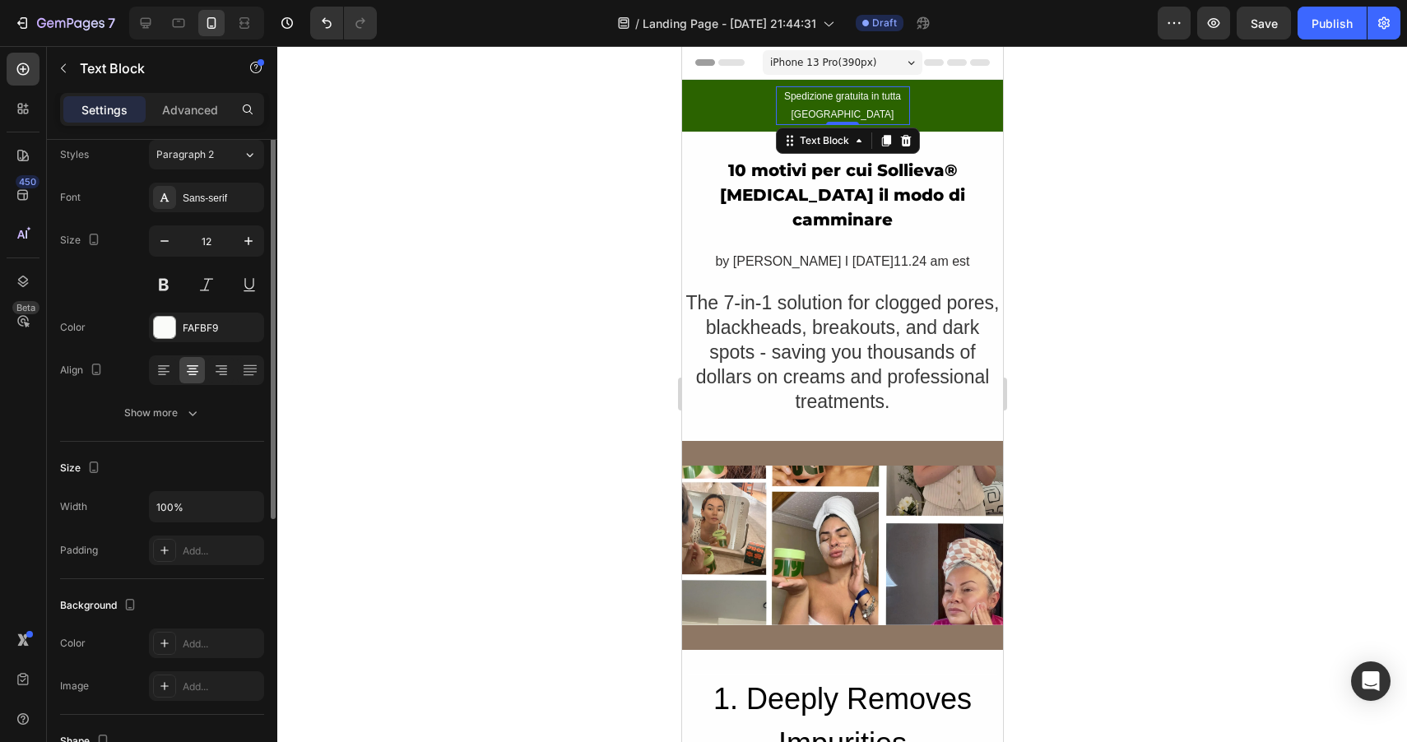
scroll to position [0, 0]
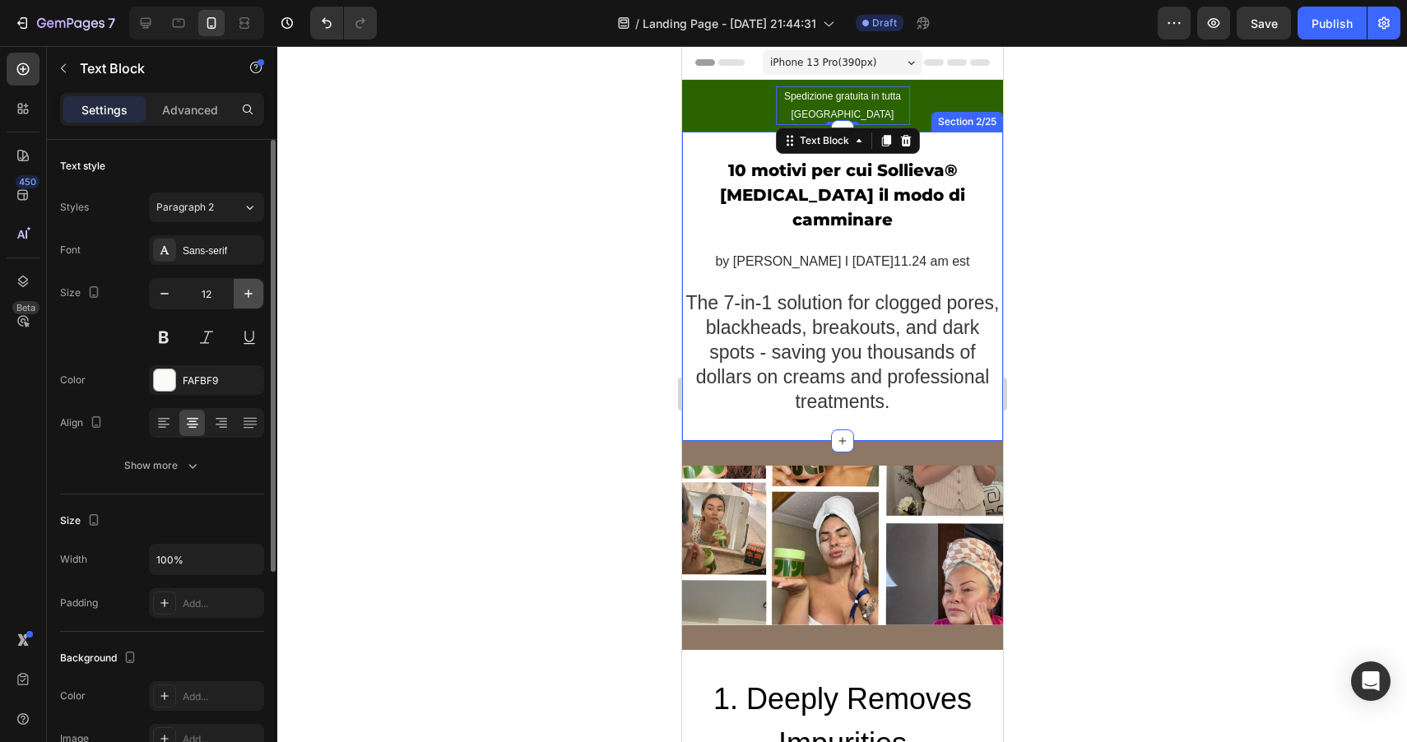
click at [252, 291] on icon "button" at bounding box center [248, 293] width 16 height 16
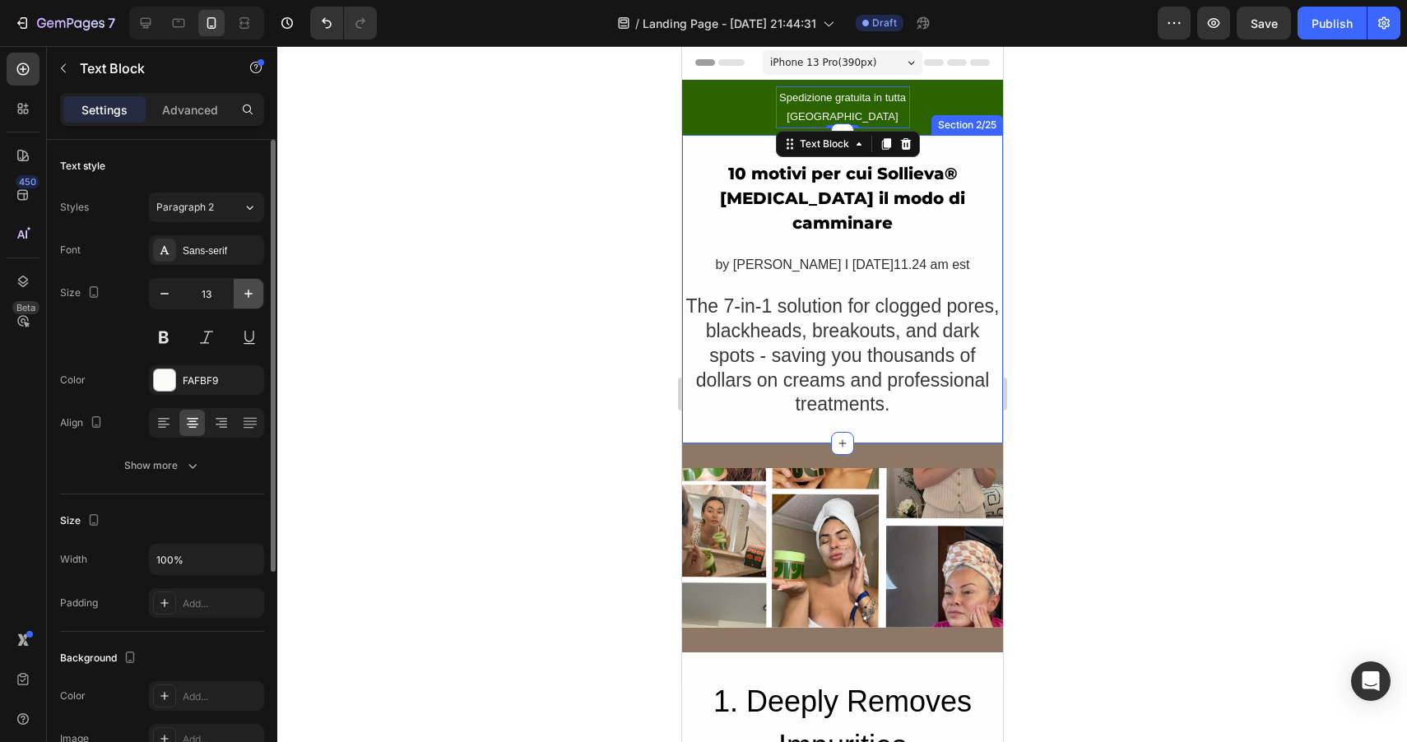
click at [252, 291] on icon "button" at bounding box center [248, 293] width 16 height 16
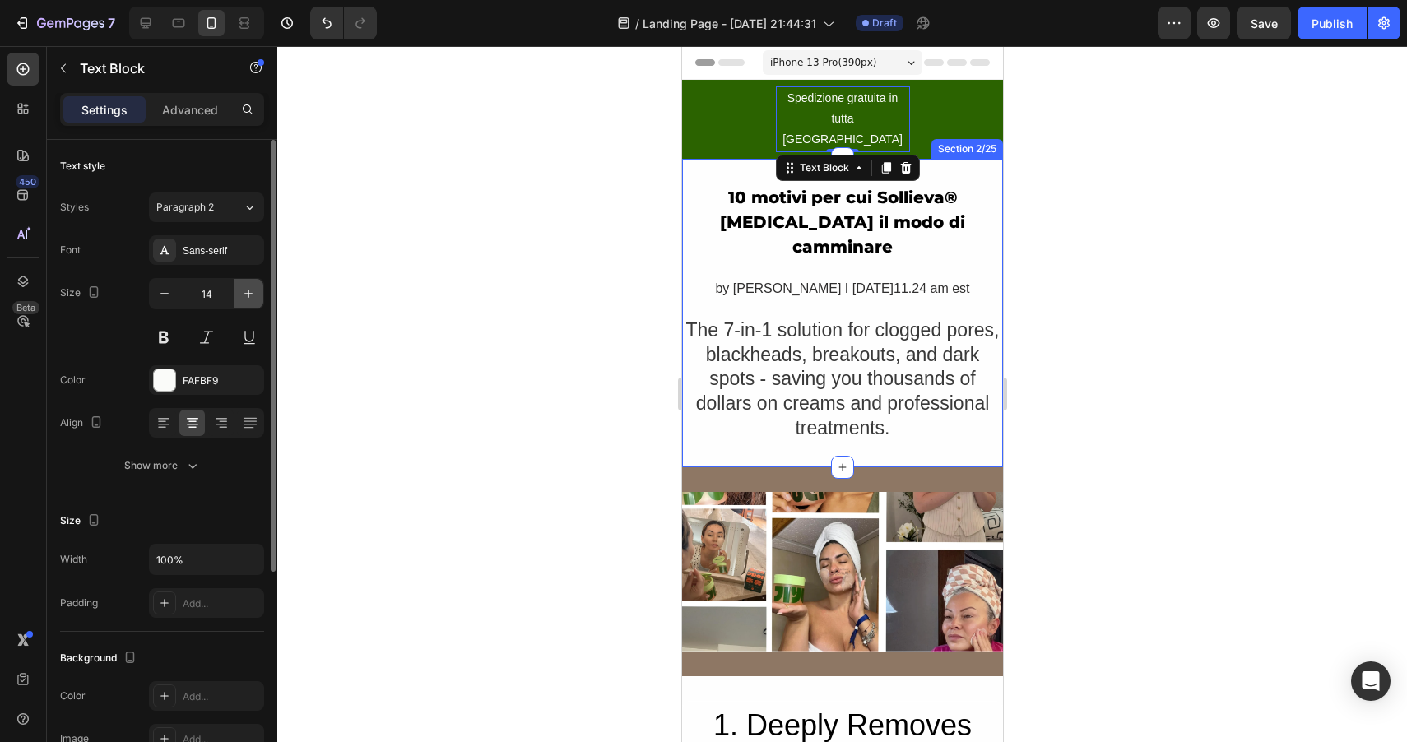
click at [252, 291] on icon "button" at bounding box center [248, 293] width 16 height 16
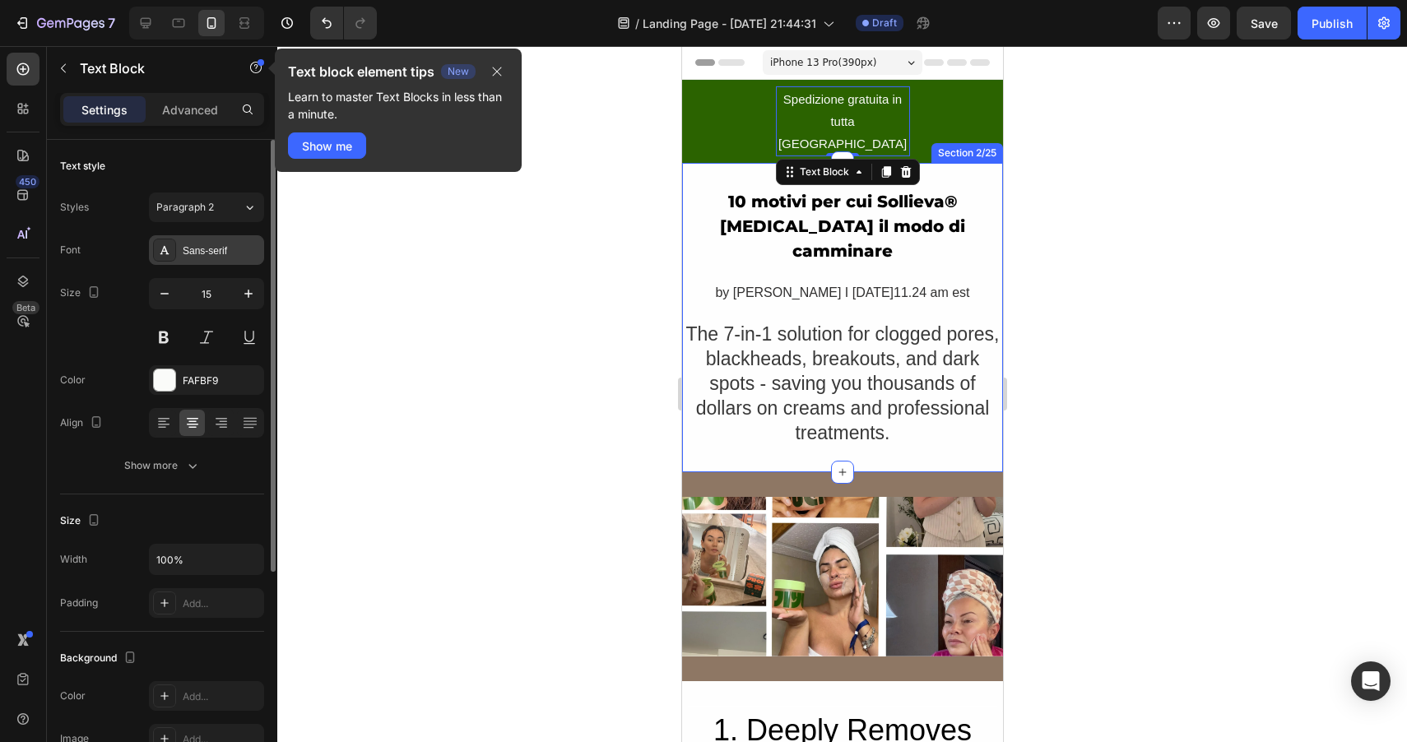
click at [211, 258] on div "Sans-serif" at bounding box center [206, 250] width 115 height 30
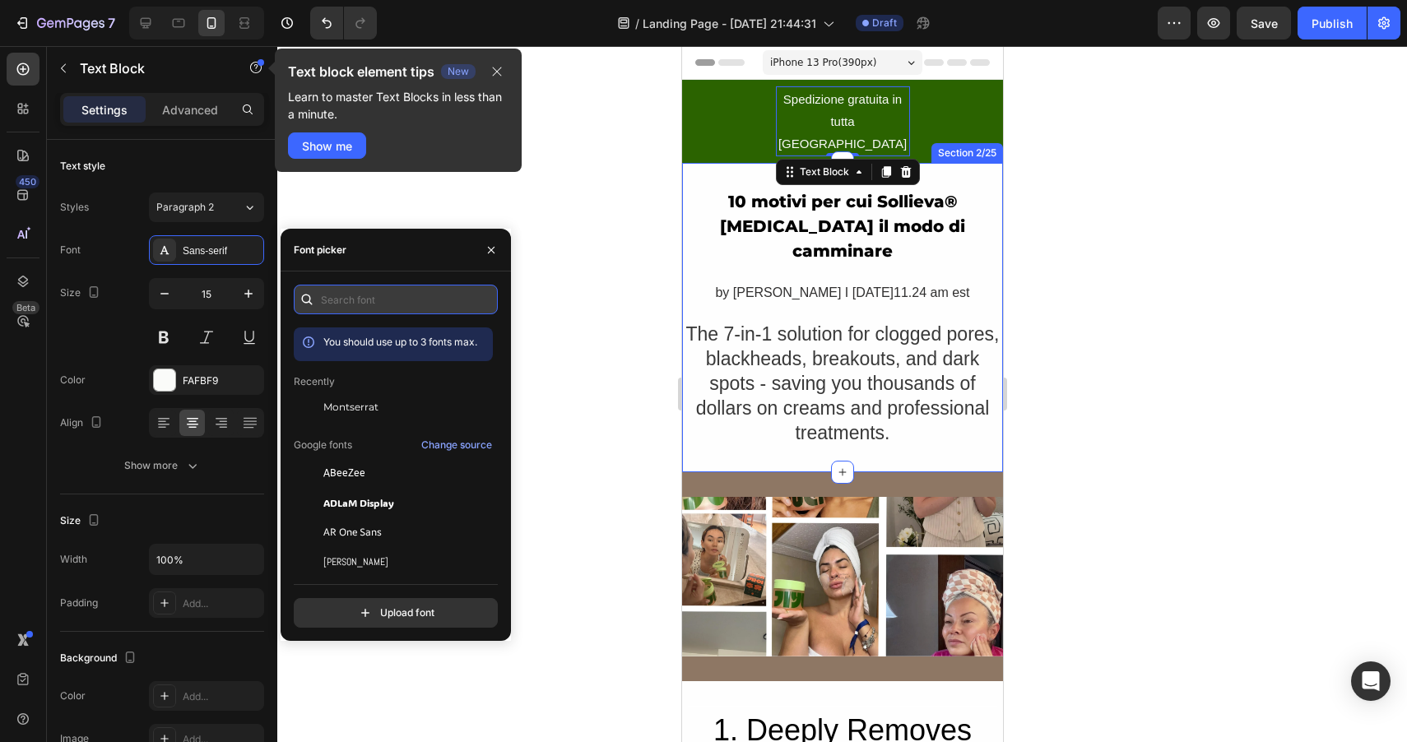
click at [342, 292] on input "text" at bounding box center [396, 300] width 204 height 30
click at [340, 403] on span "Montserrat" at bounding box center [350, 407] width 55 height 15
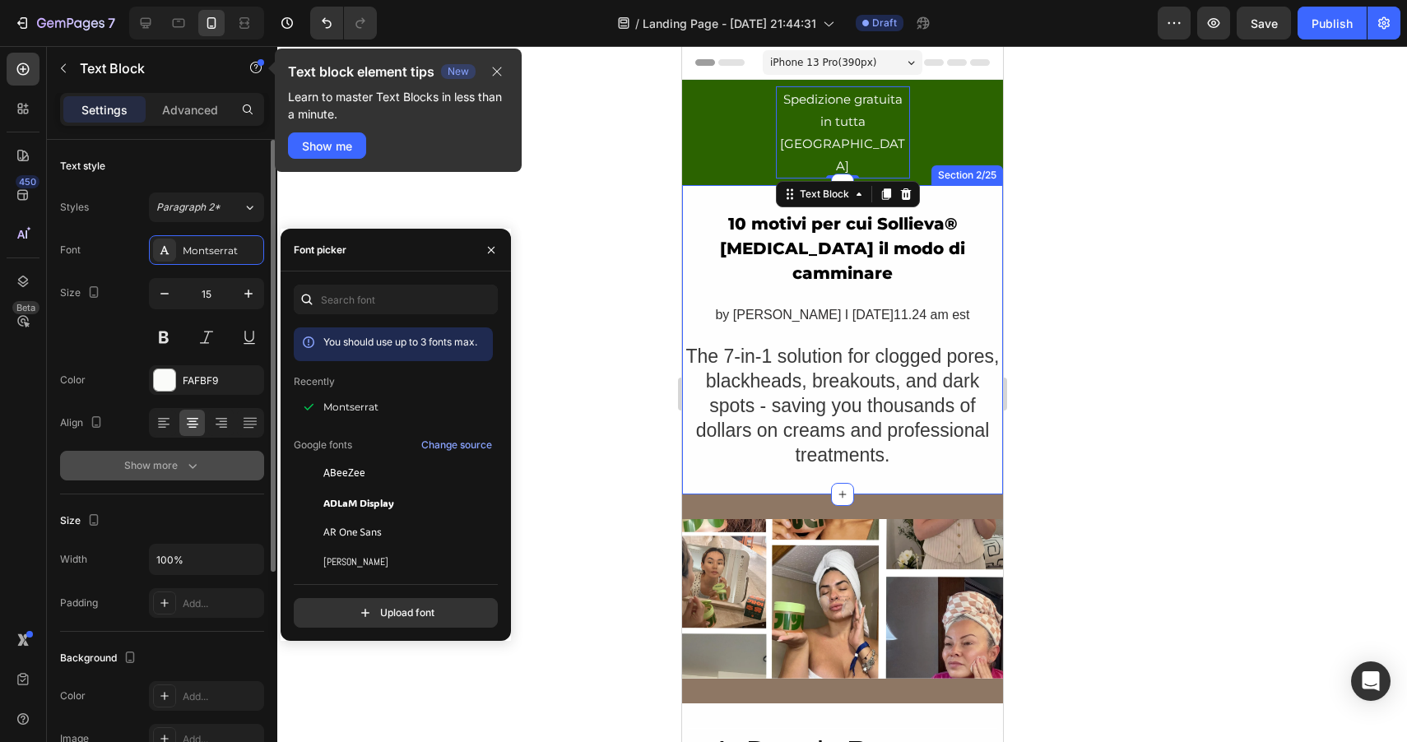
click at [187, 462] on icon "button" at bounding box center [192, 465] width 16 height 16
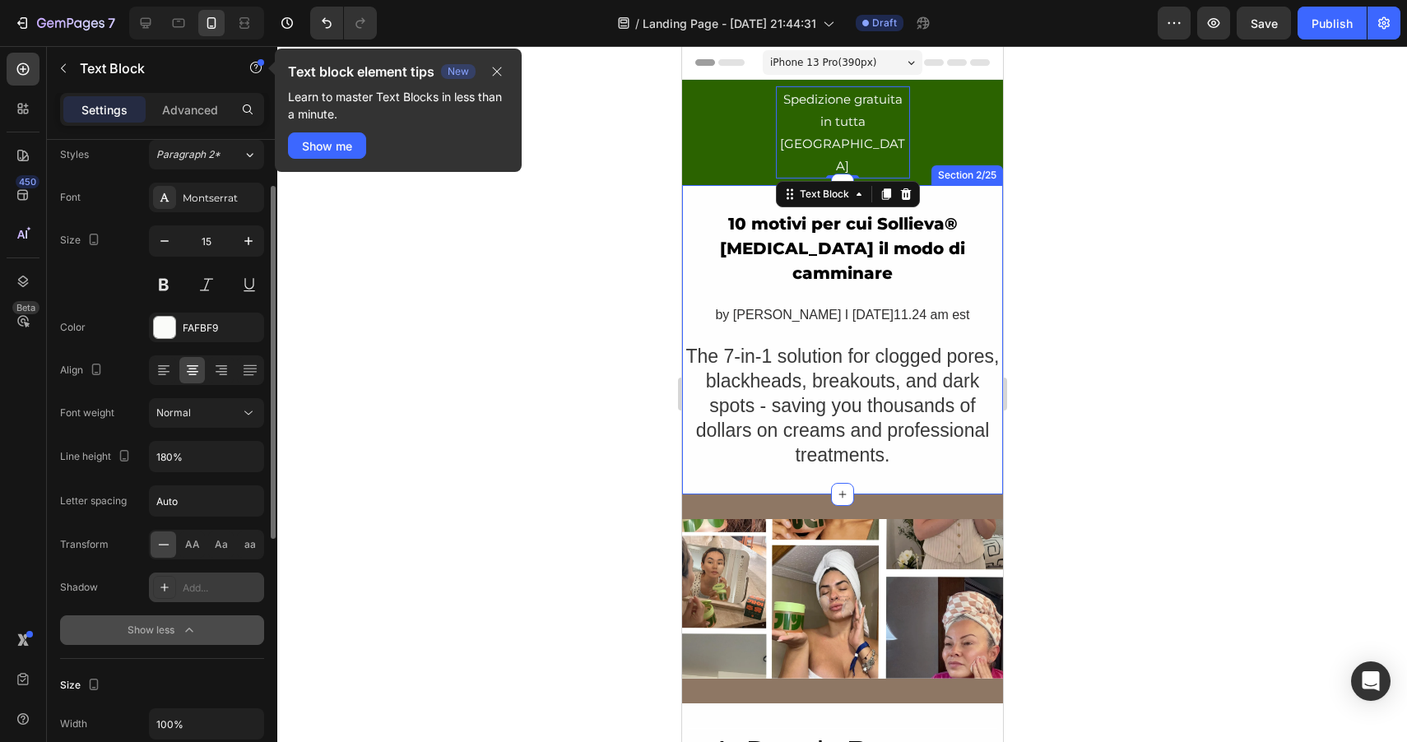
scroll to position [90, 0]
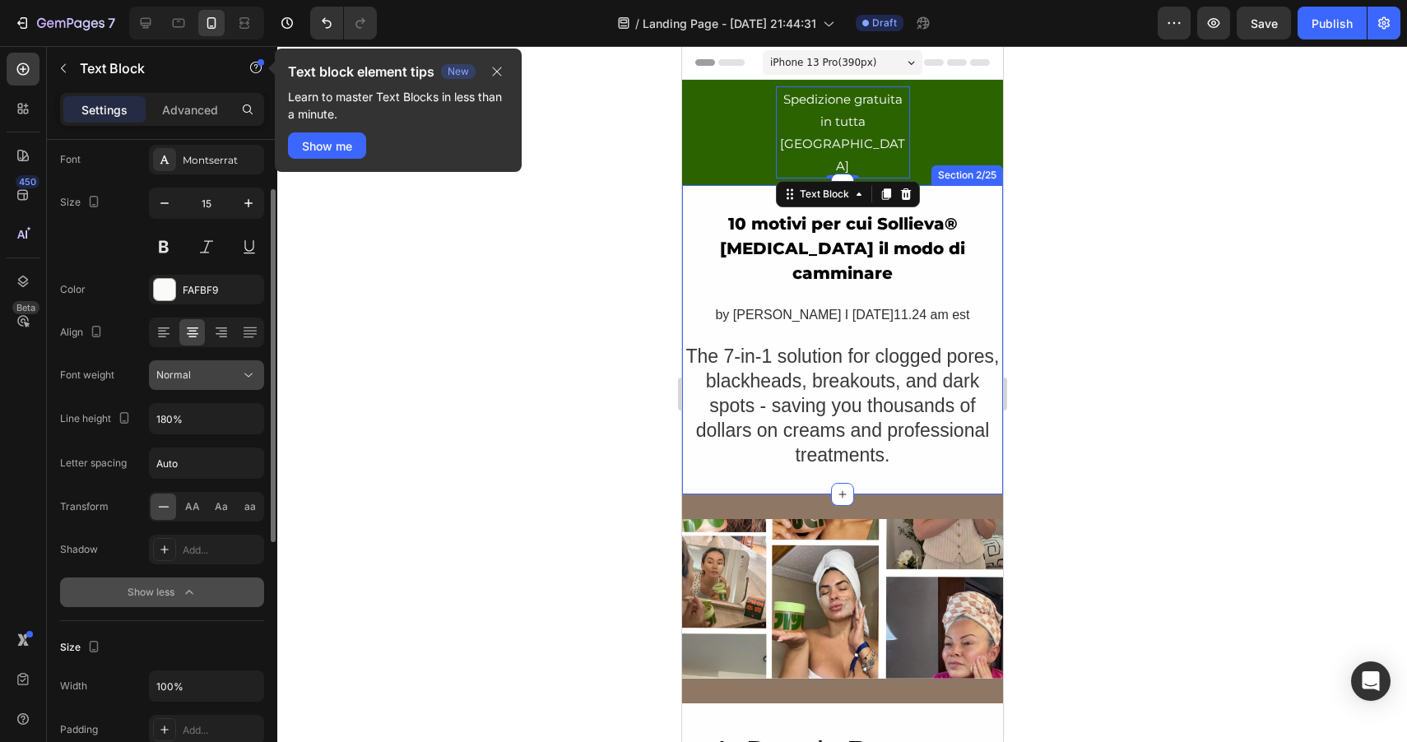
click at [190, 377] on div "Normal" at bounding box center [198, 375] width 84 height 15
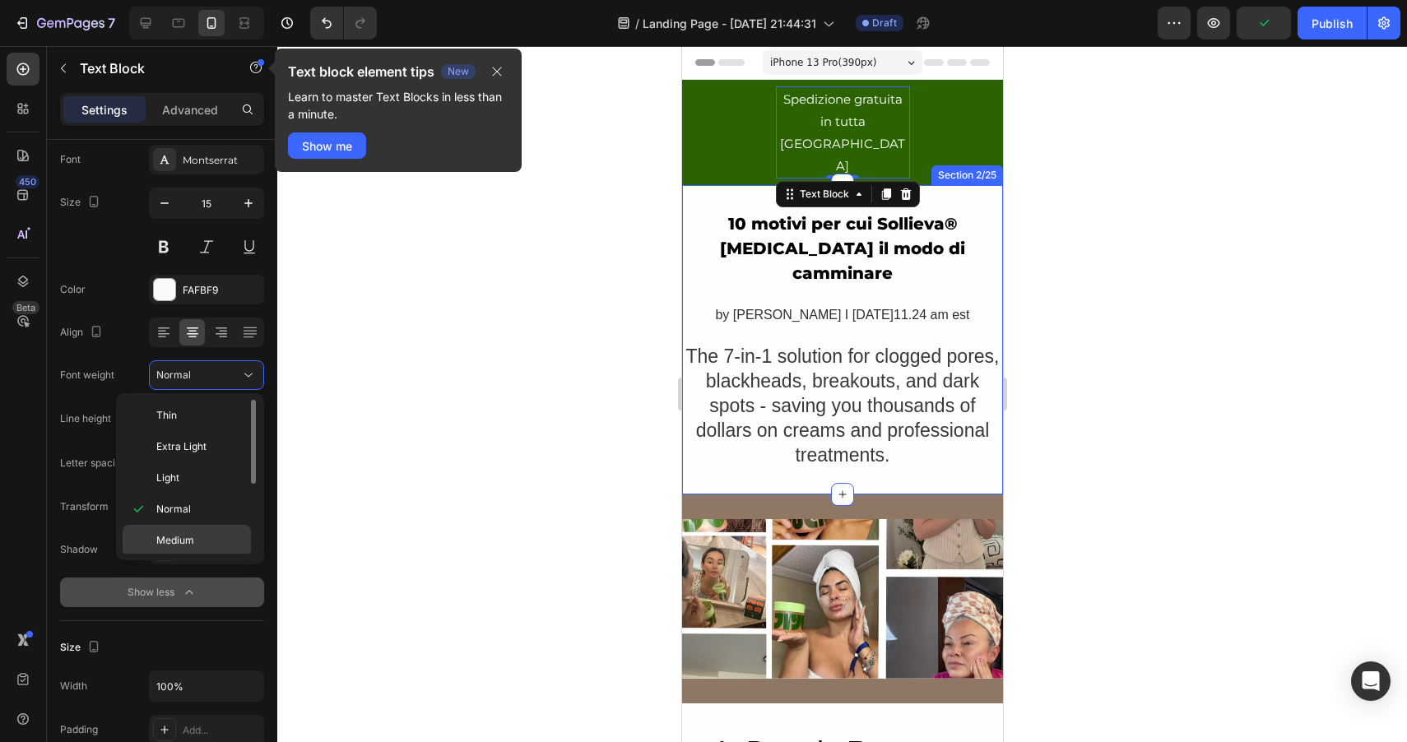
click at [186, 533] on span "Medium" at bounding box center [175, 540] width 38 height 15
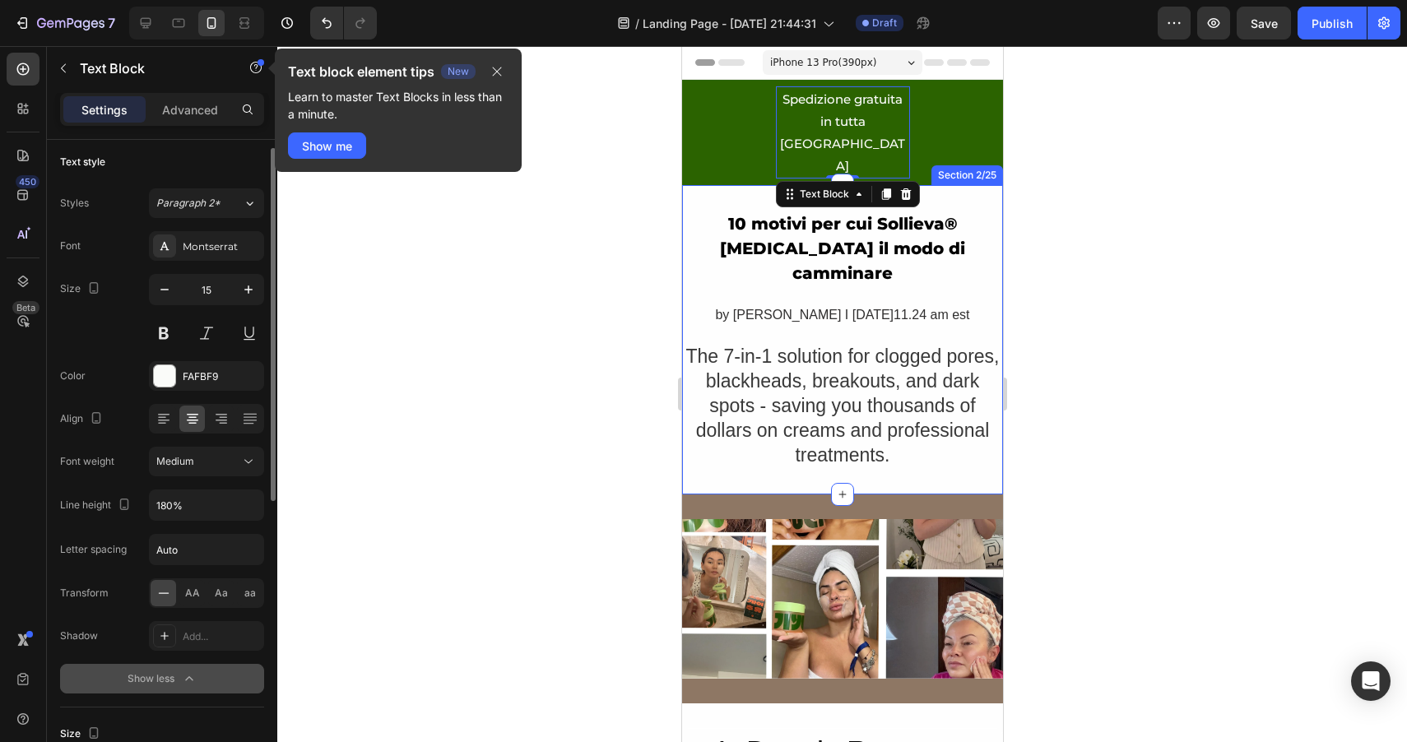
scroll to position [0, 0]
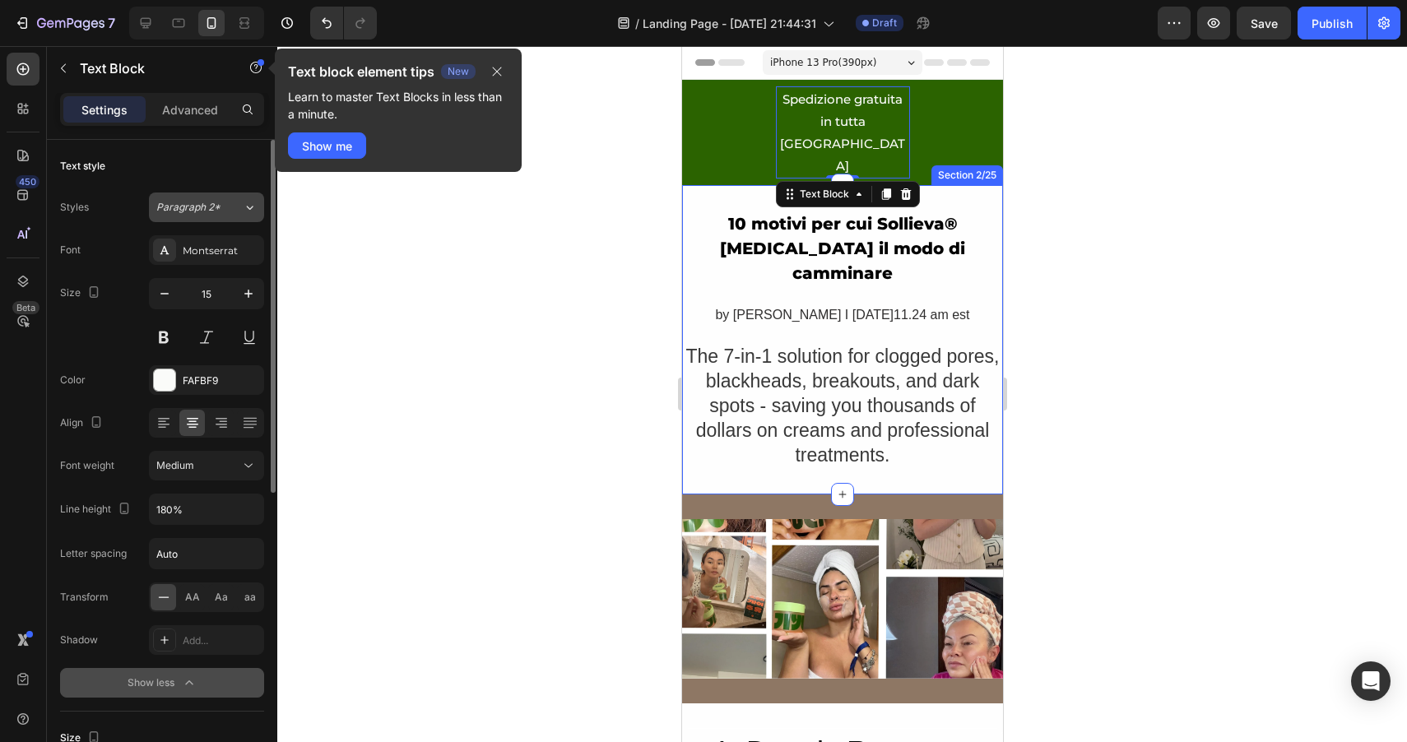
click at [211, 214] on span "Paragraph 2*" at bounding box center [188, 207] width 64 height 15
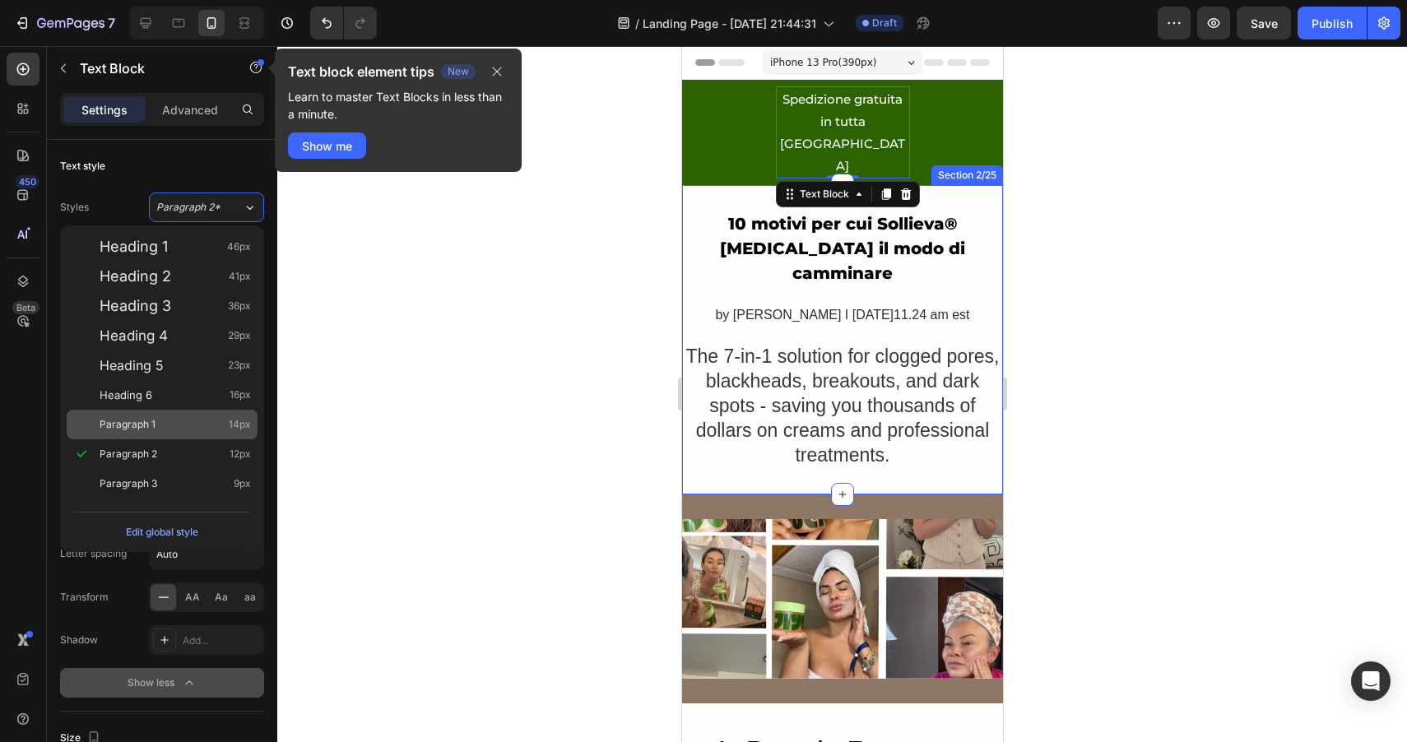
click at [206, 433] on div "Paragraph 1 14px" at bounding box center [162, 425] width 191 height 30
type input "14"
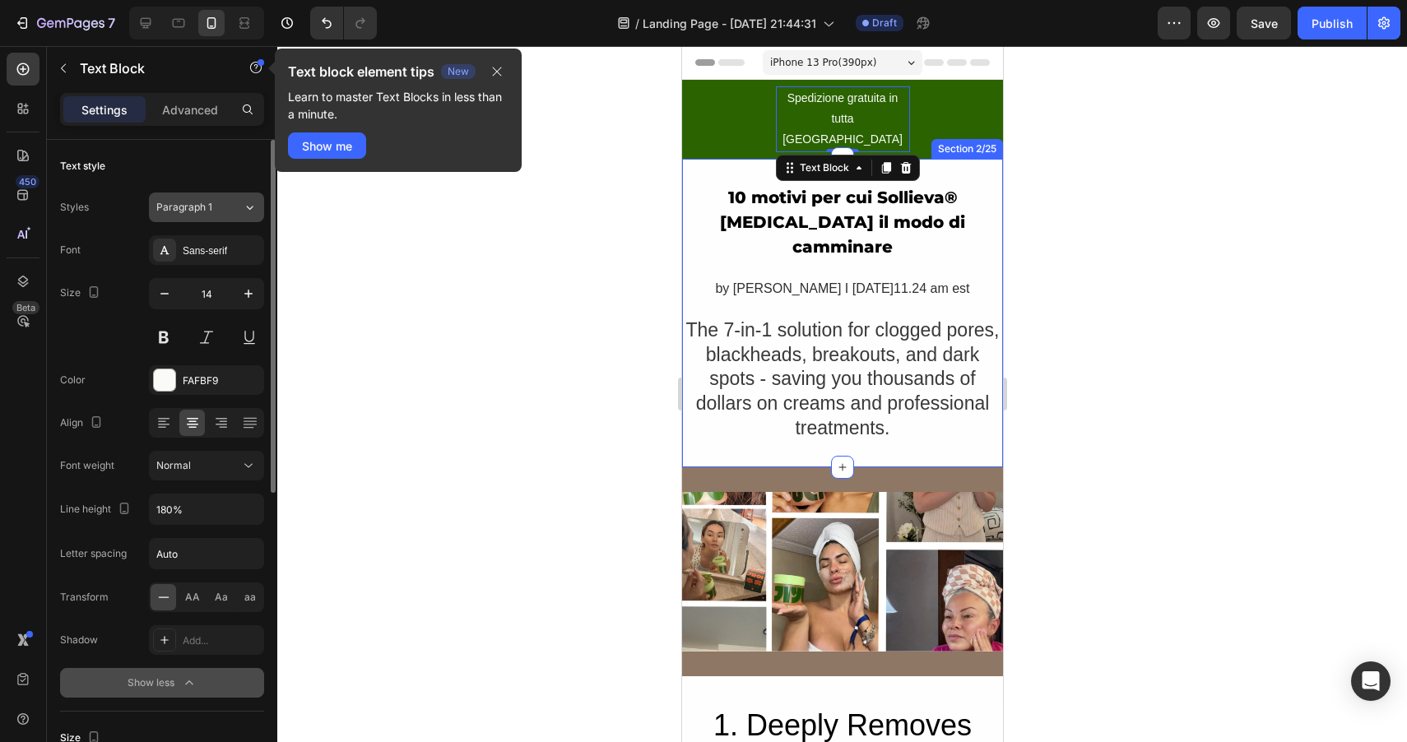
click at [206, 209] on span "Paragraph 1" at bounding box center [184, 207] width 56 height 15
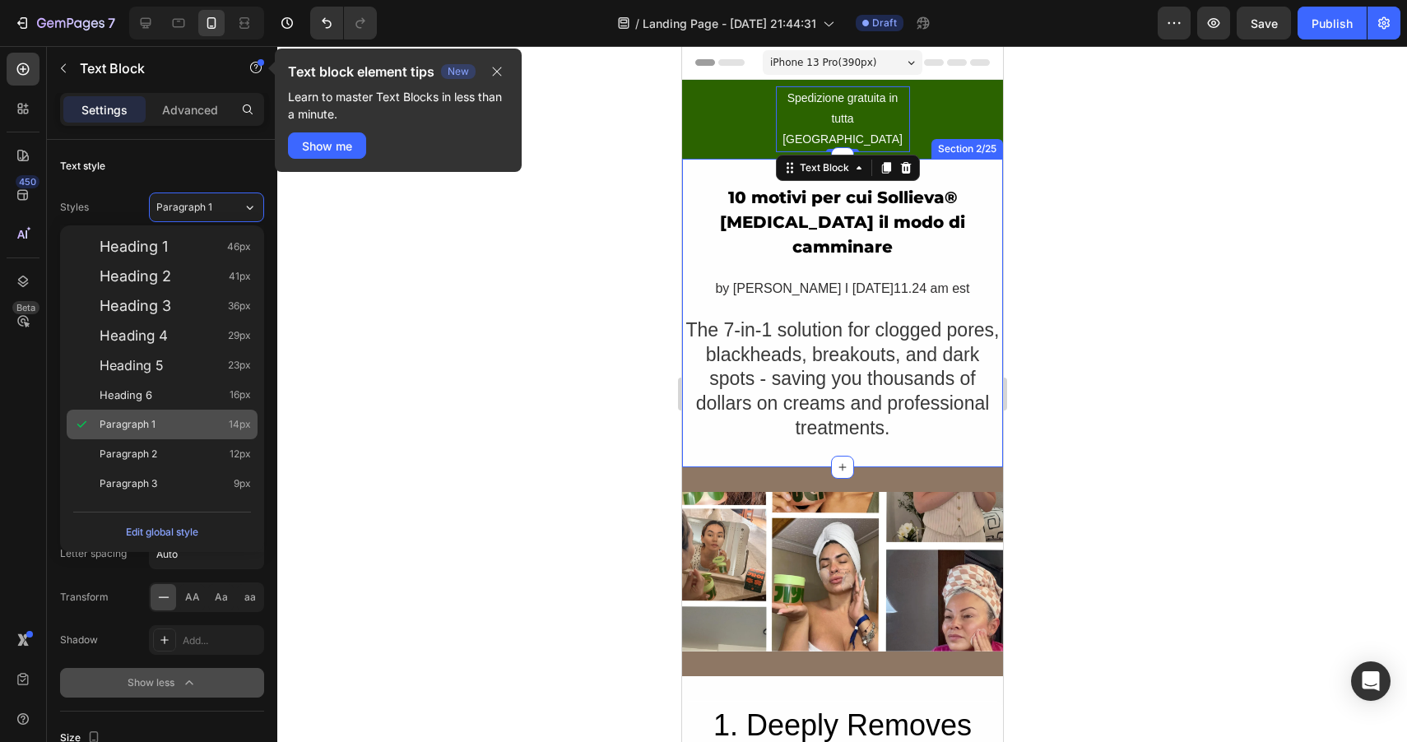
click at [152, 432] on span "Paragraph 1" at bounding box center [128, 424] width 56 height 16
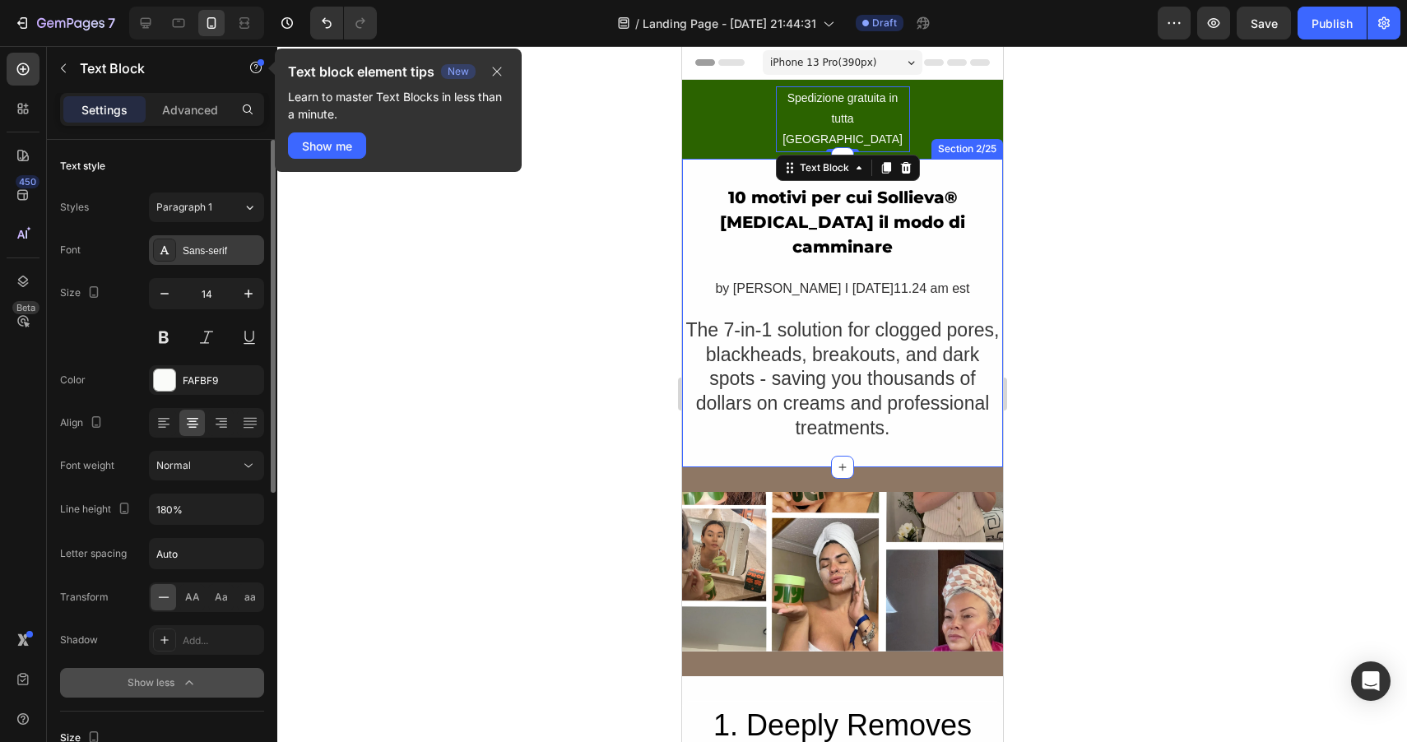
click at [211, 245] on div "Sans-serif" at bounding box center [221, 251] width 77 height 15
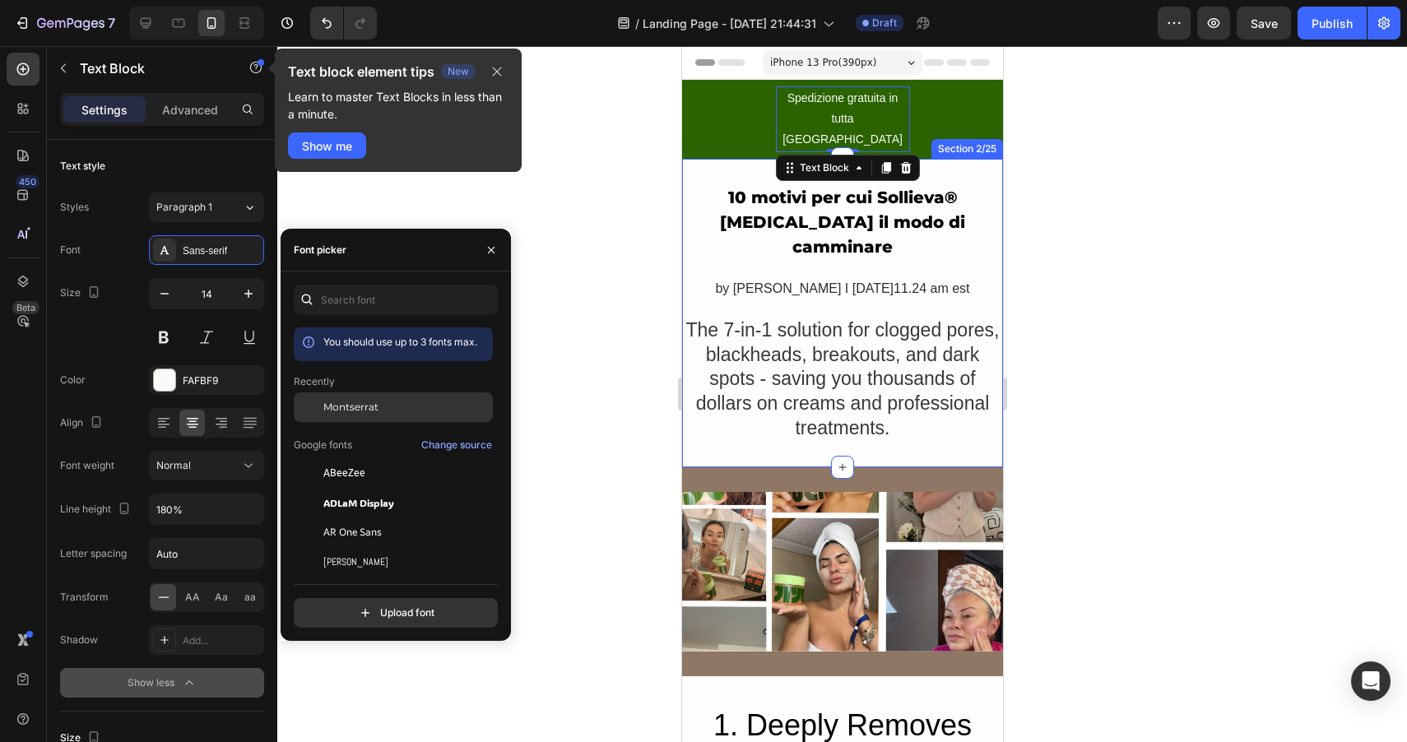
click at [361, 397] on div "Montserrat" at bounding box center [393, 407] width 199 height 30
click at [214, 462] on div "Normal" at bounding box center [198, 465] width 84 height 15
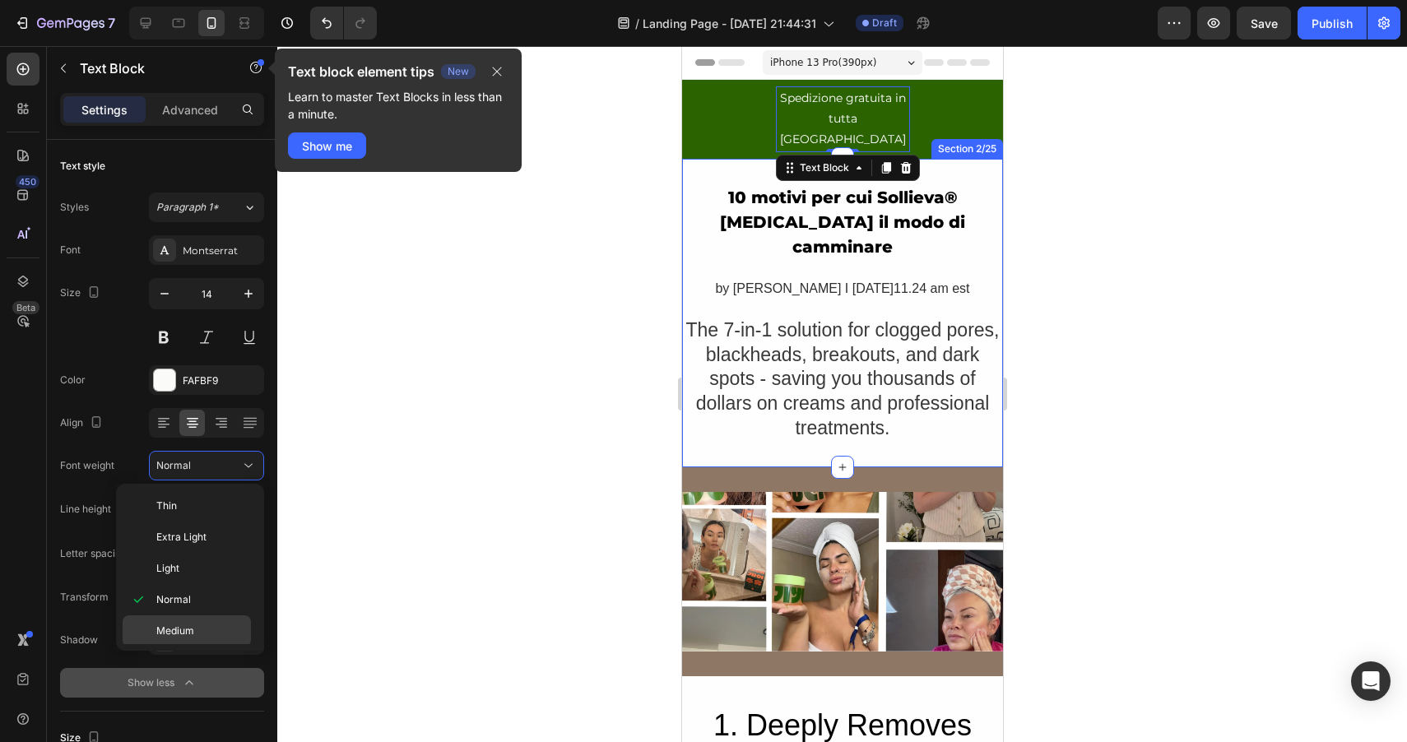
click at [173, 628] on span "Medium" at bounding box center [175, 631] width 38 height 15
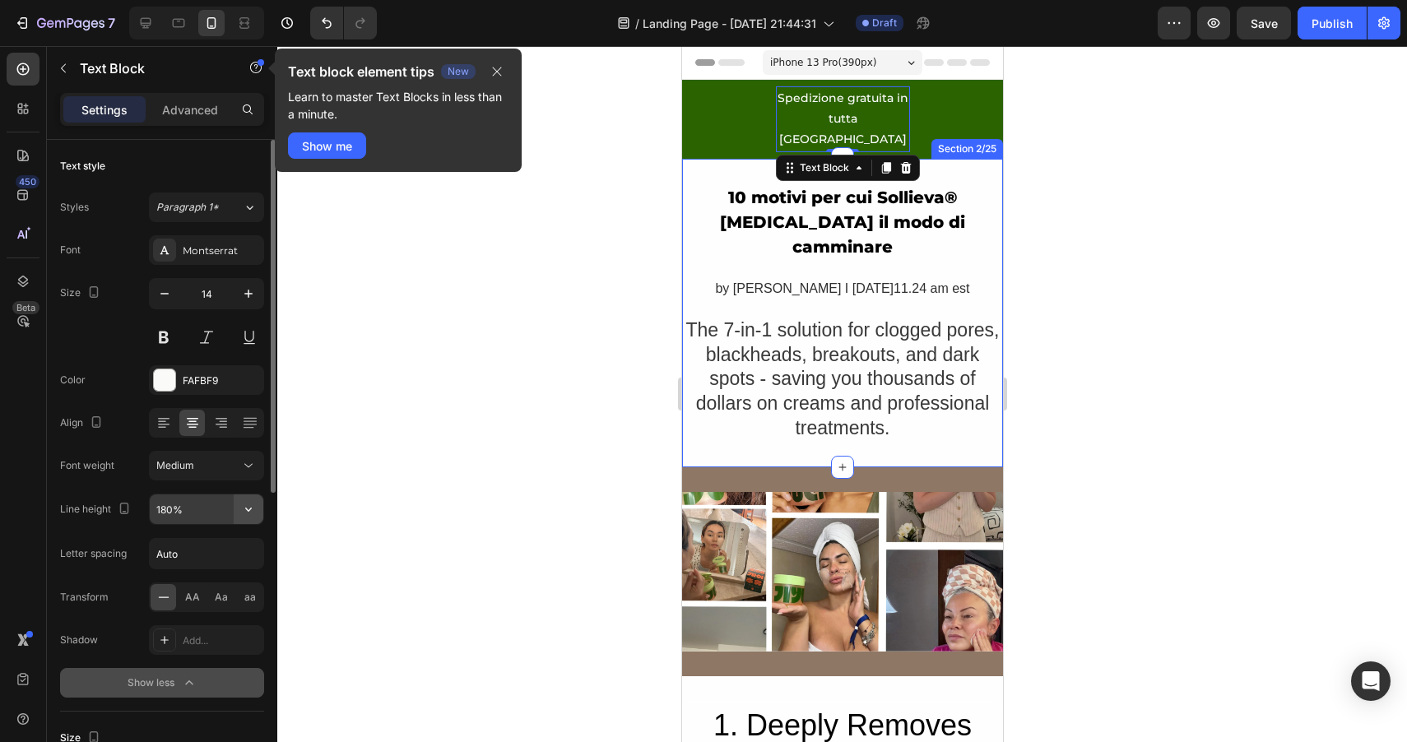
click at [245, 510] on icon "button" at bounding box center [248, 509] width 16 height 16
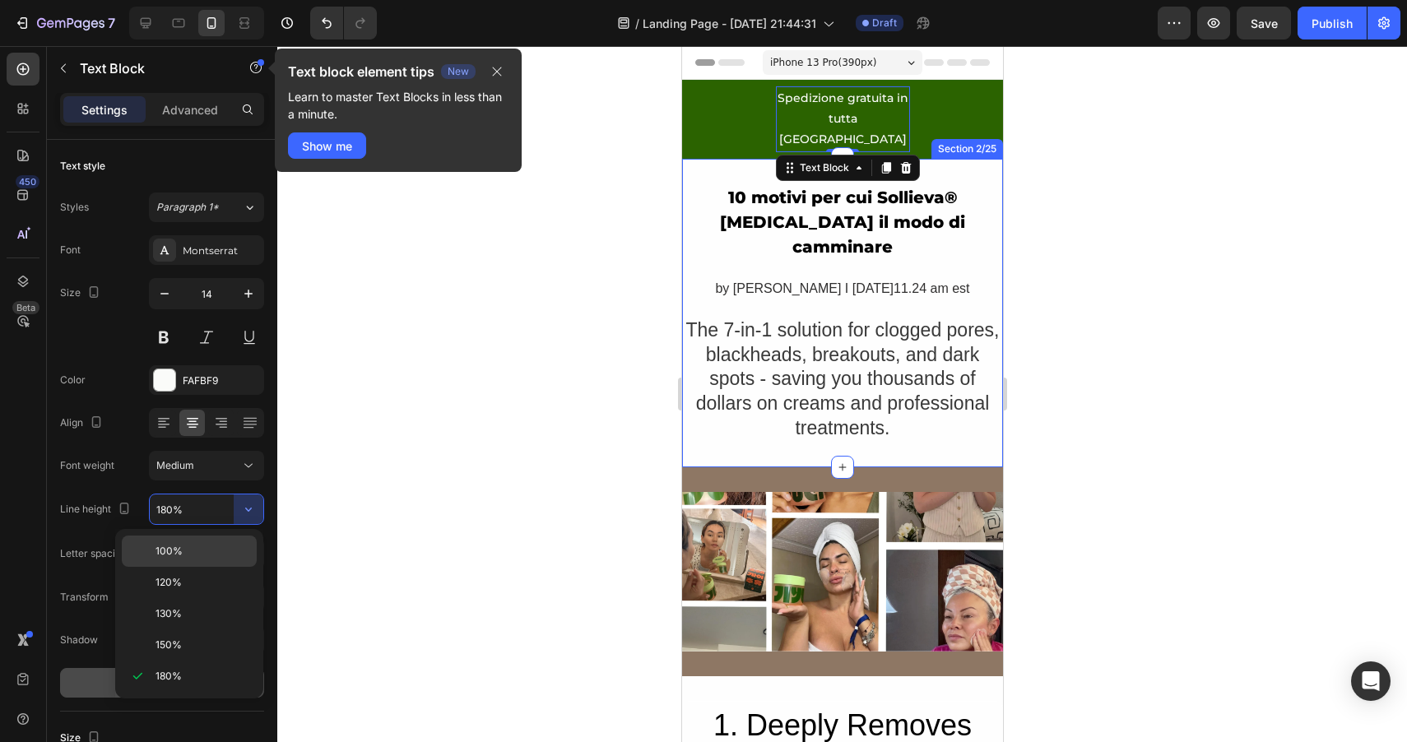
click at [168, 559] on div "100%" at bounding box center [189, 551] width 135 height 31
type input "100%"
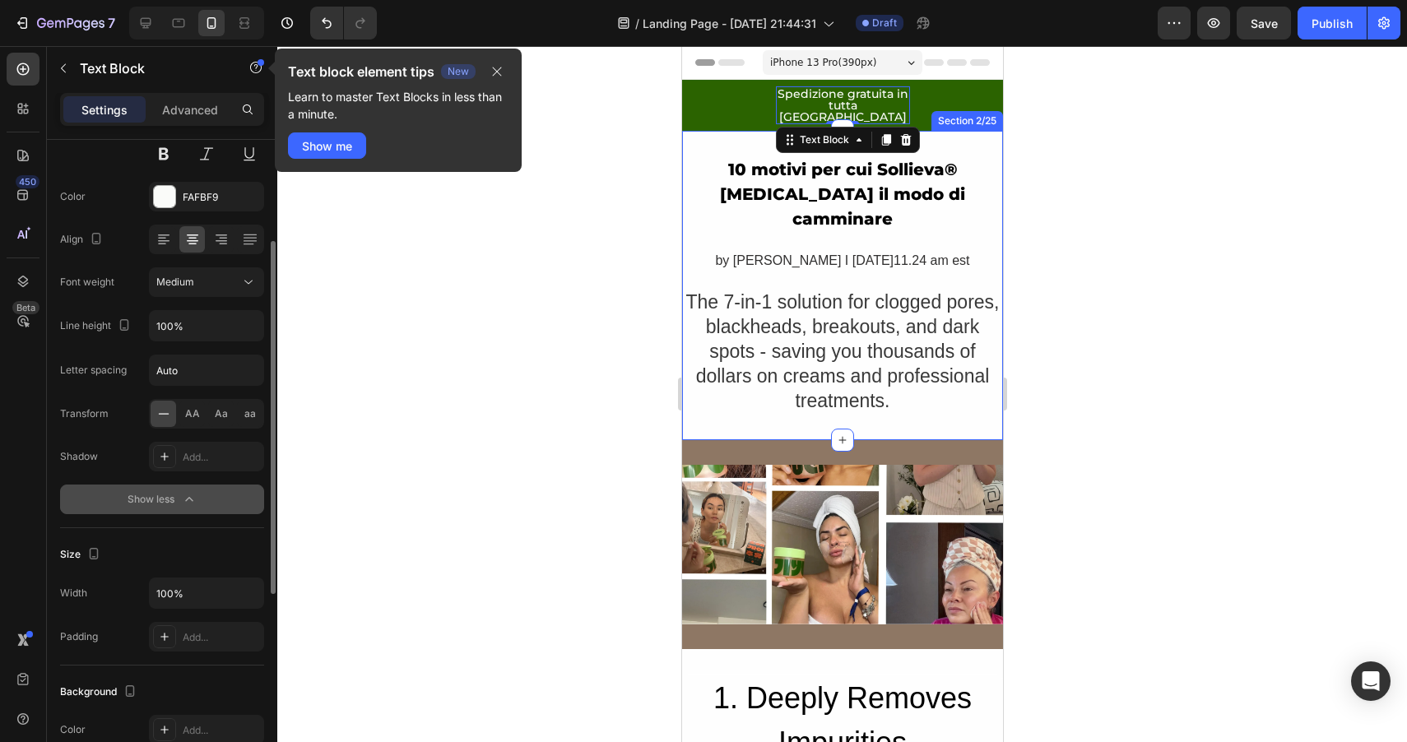
scroll to position [228, 0]
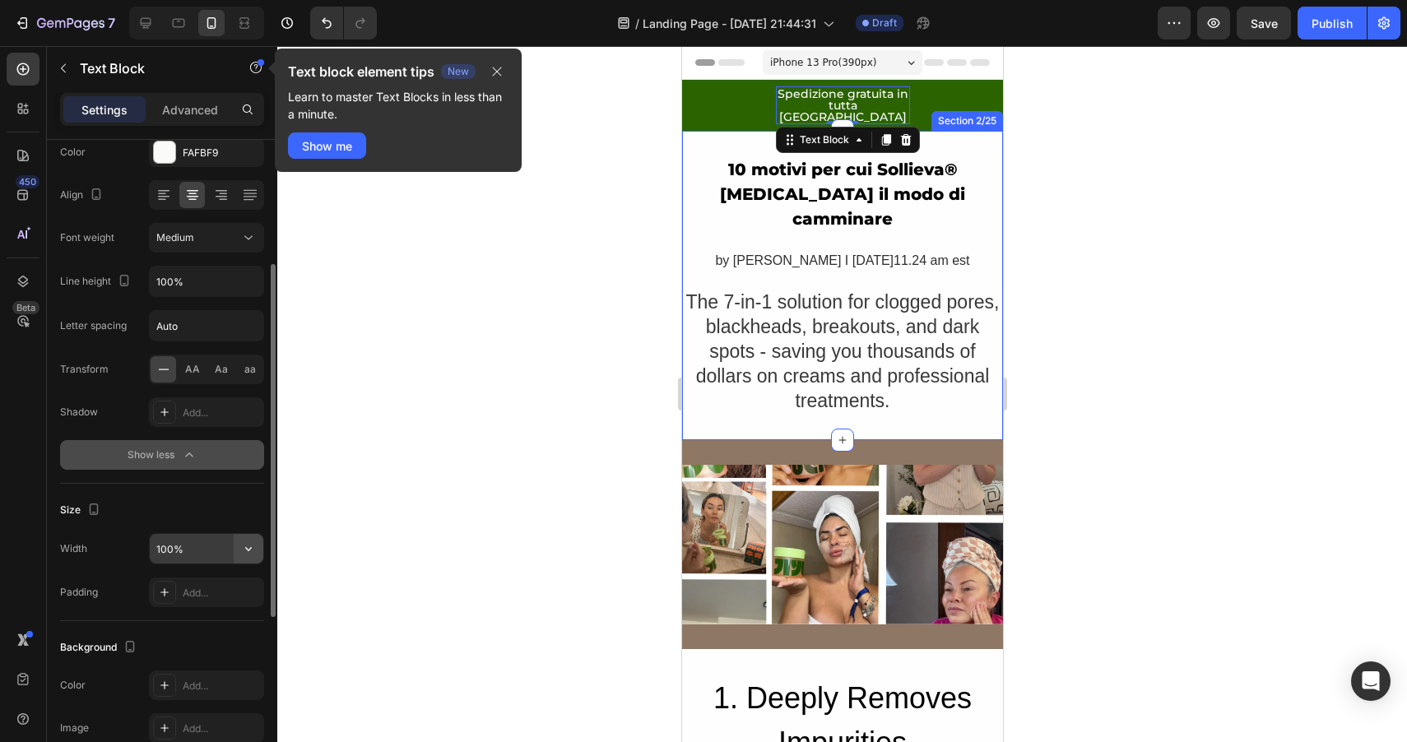
click at [235, 545] on button "button" at bounding box center [249, 549] width 30 height 30
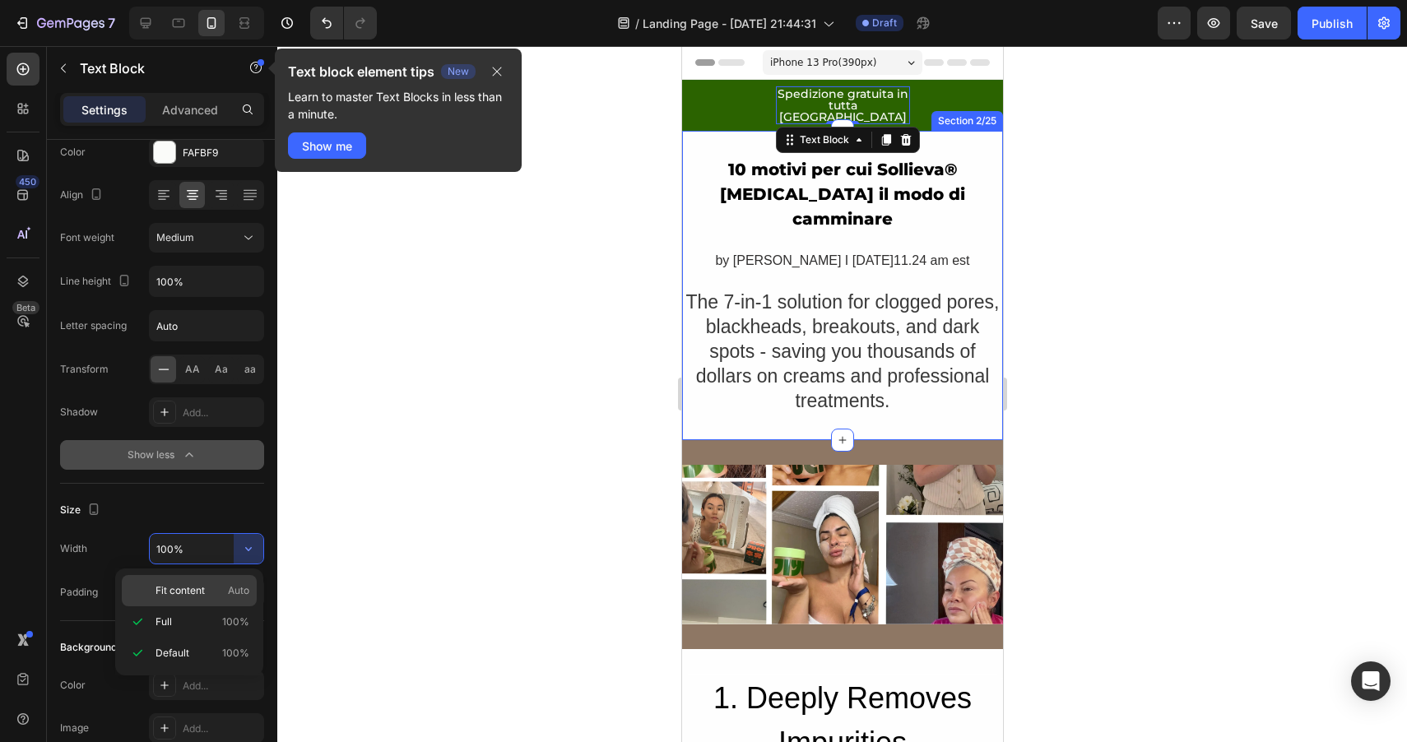
click at [206, 584] on p "Fit content Auto" at bounding box center [202, 590] width 94 height 15
type input "Auto"
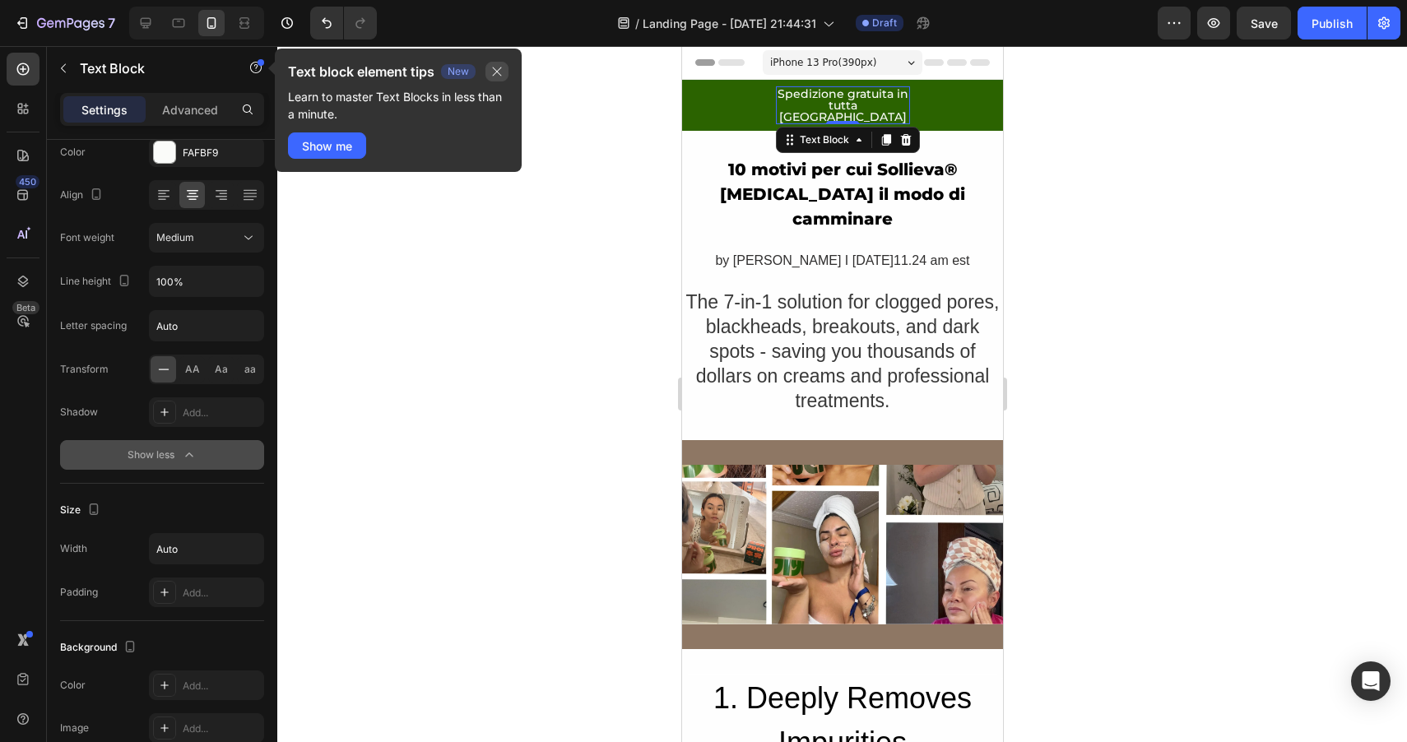
click at [488, 70] on button "button" at bounding box center [496, 72] width 23 height 20
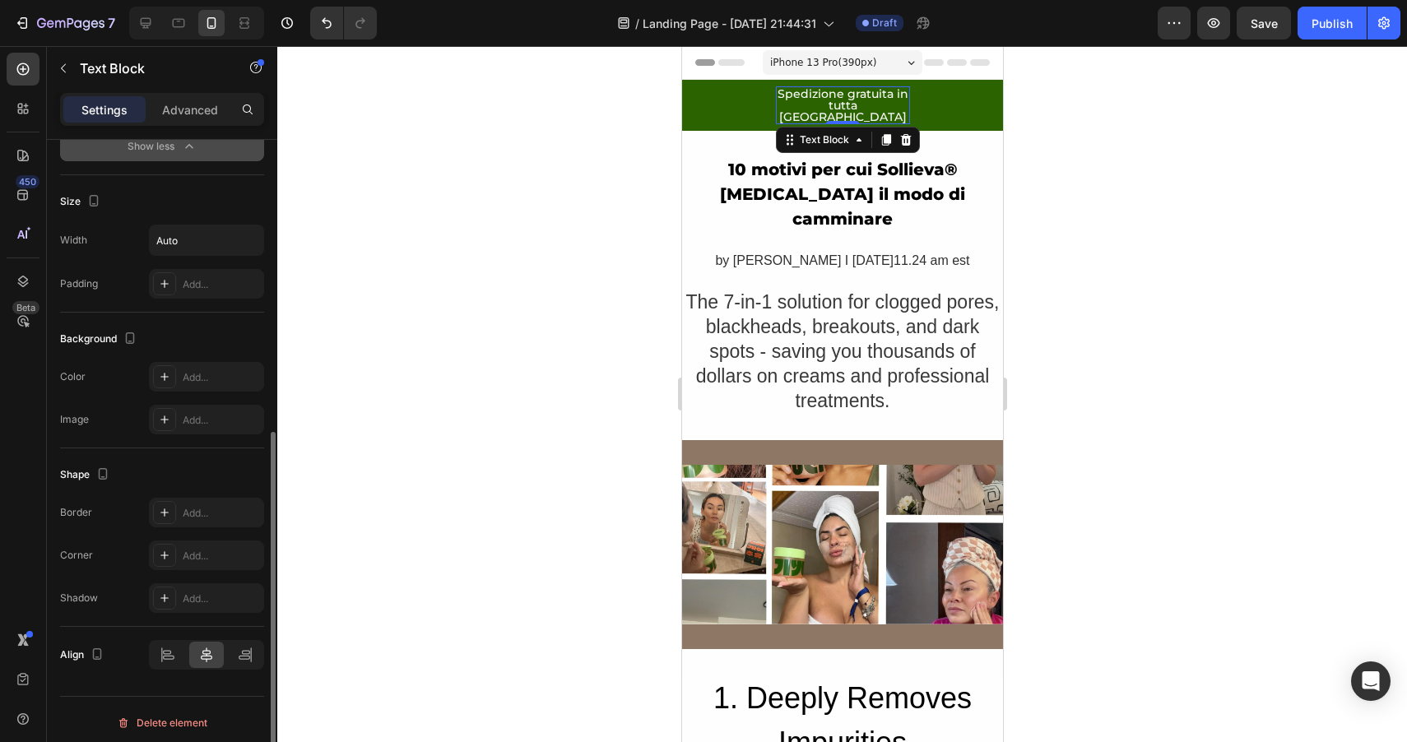
scroll to position [543, 0]
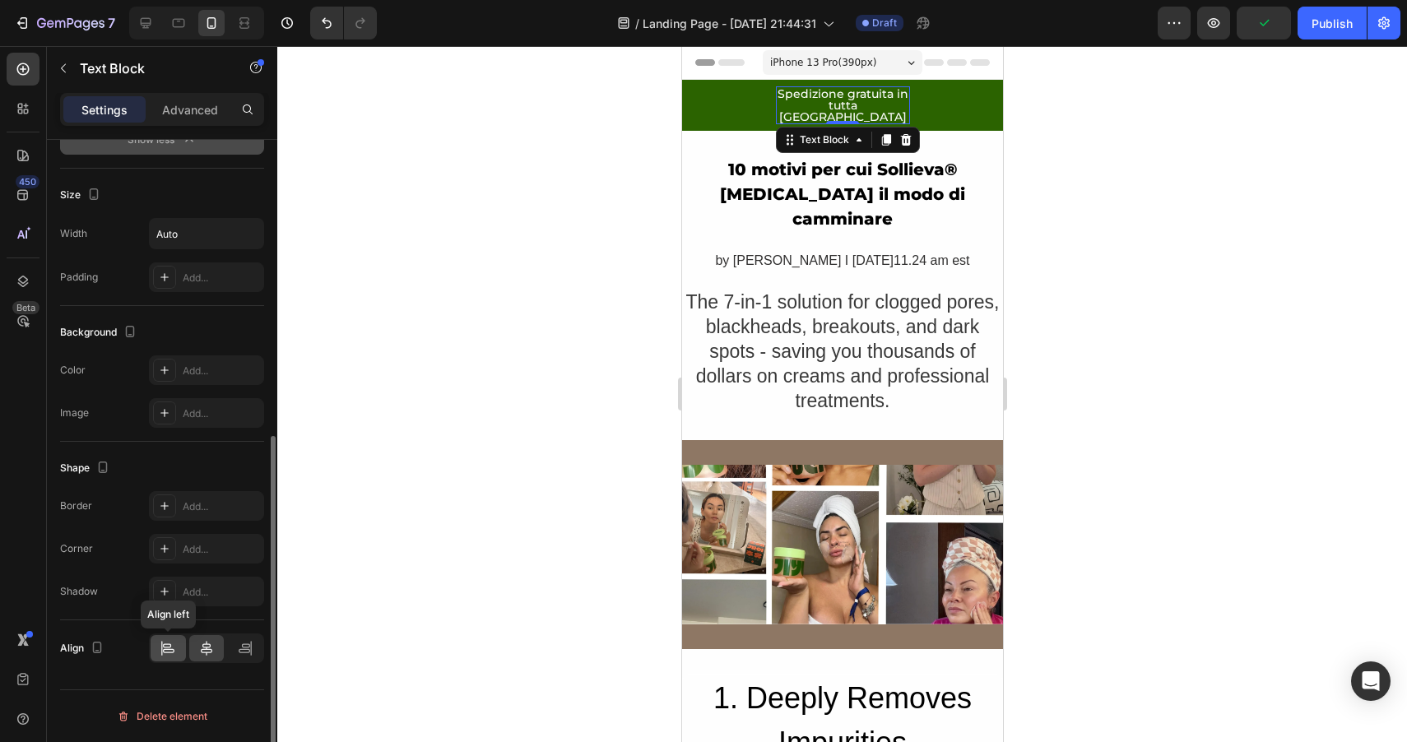
click at [168, 652] on icon at bounding box center [169, 651] width 12 height 4
click at [208, 642] on icon at bounding box center [206, 648] width 16 height 16
click at [849, 132] on div "Text Block" at bounding box center [824, 139] width 56 height 15
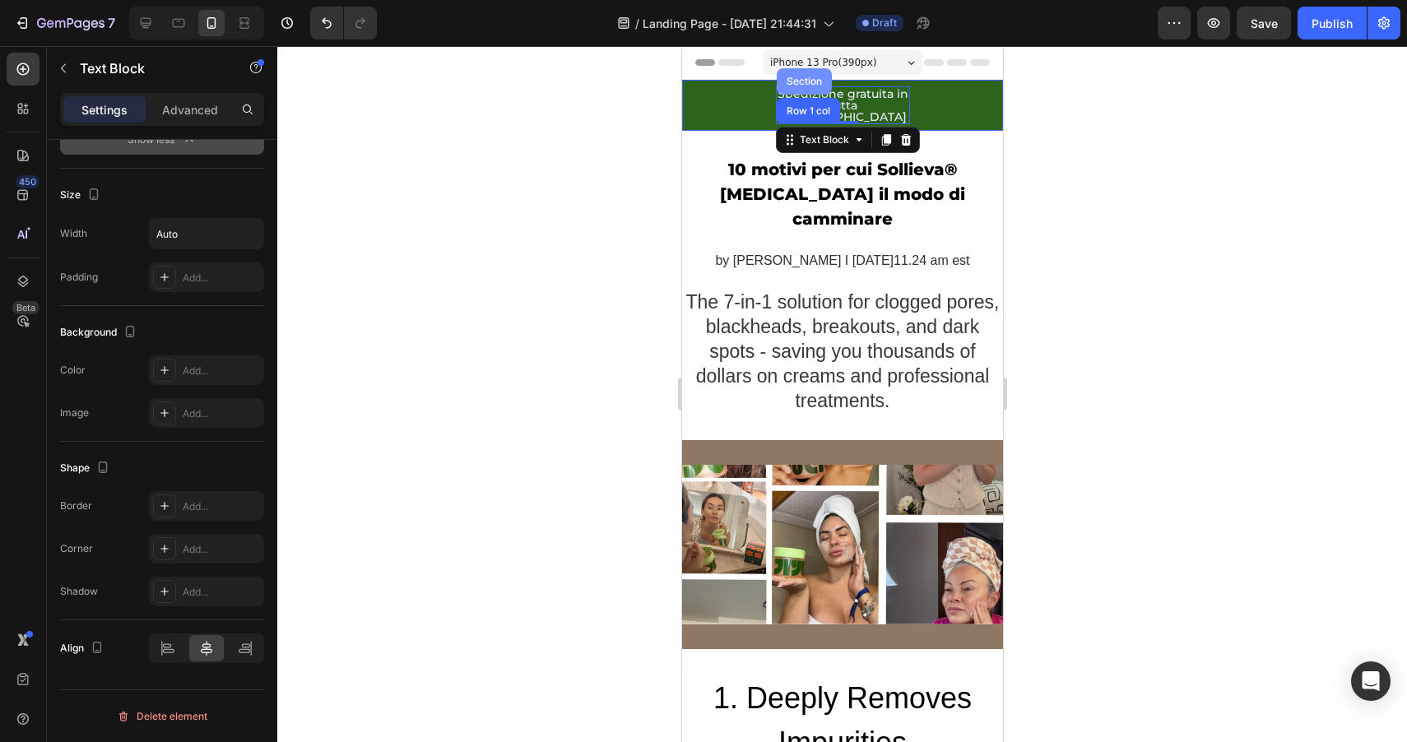
click at [808, 76] on div "Section" at bounding box center [803, 81] width 55 height 26
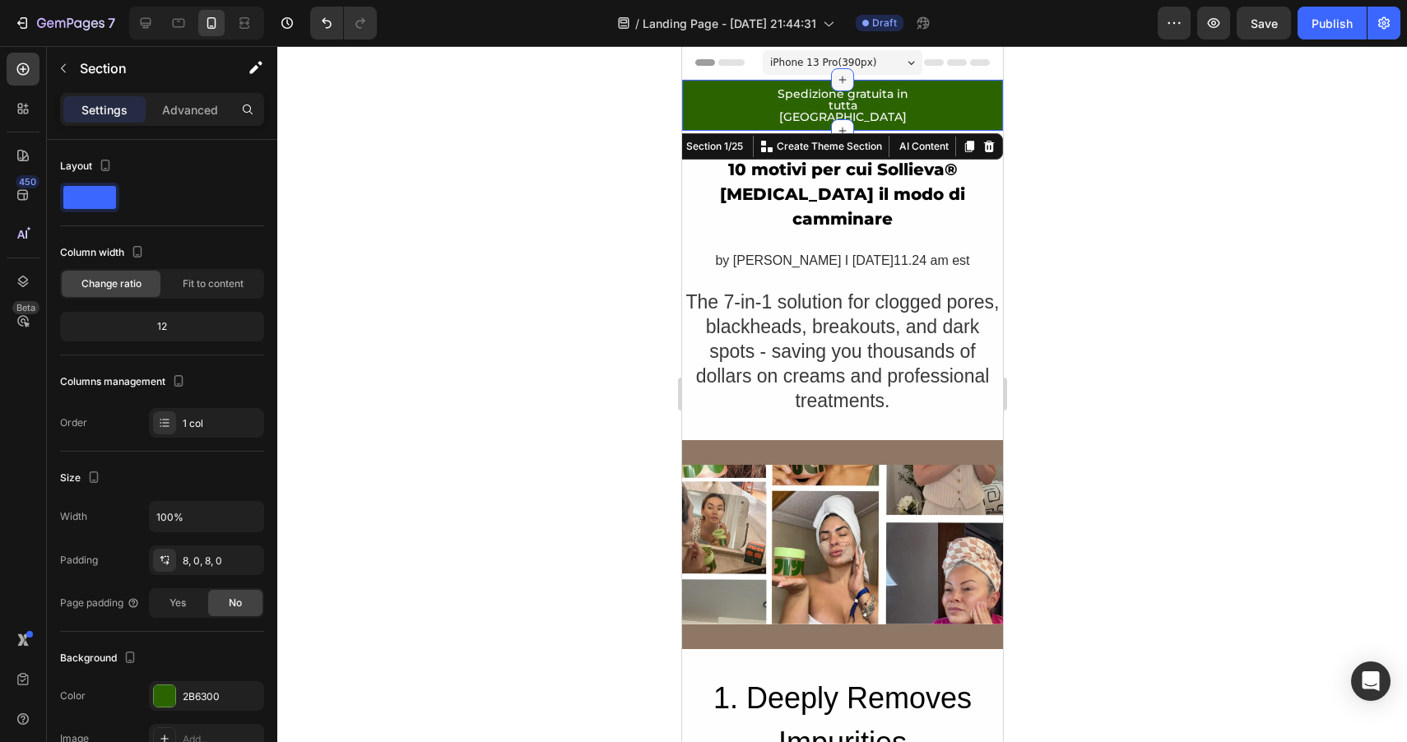
click at [844, 82] on icon at bounding box center [841, 79] width 13 height 13
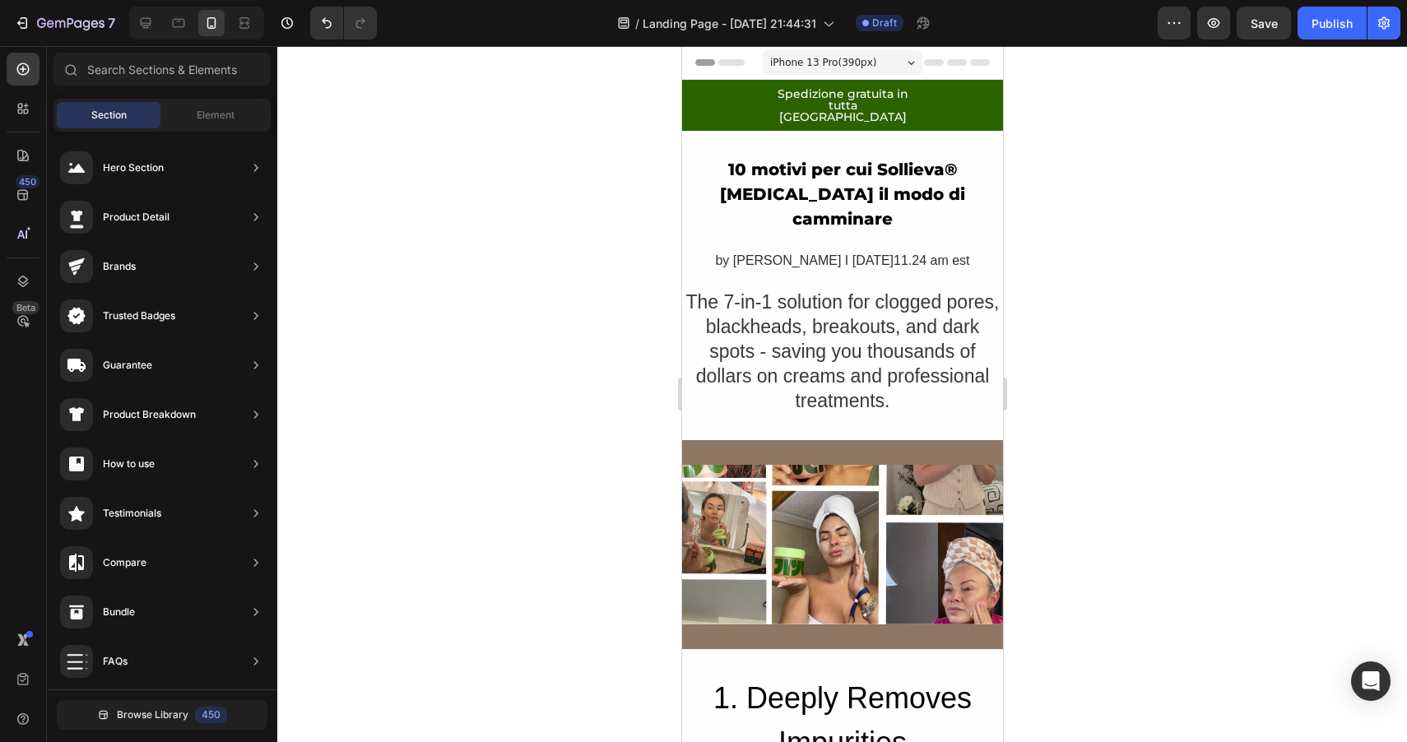
click at [985, 78] on div "Header" at bounding box center [841, 62] width 295 height 33
click at [867, 103] on p "Spedizione gratuita in tutta [GEOGRAPHIC_DATA]" at bounding box center [842, 105] width 131 height 35
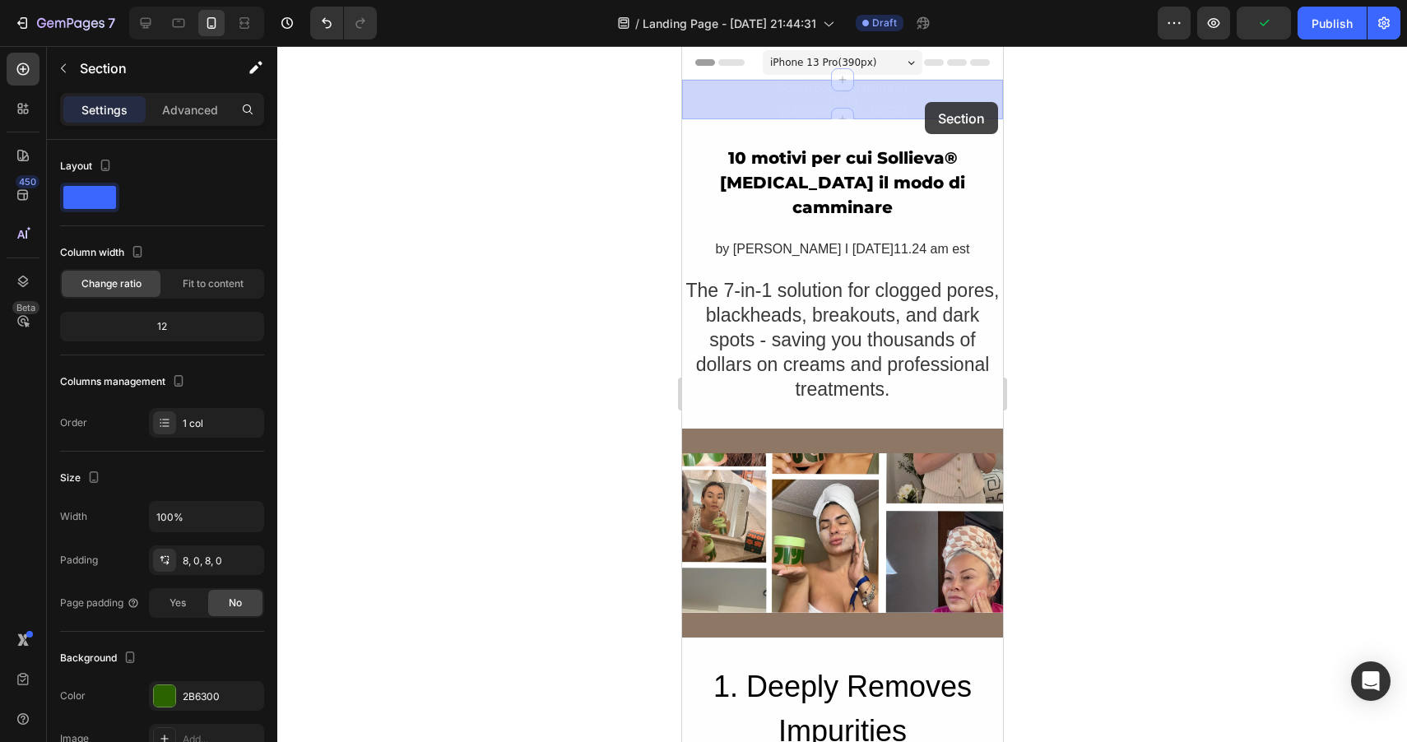
drag, startPoint x: 909, startPoint y: 102, endPoint x: 941, endPoint y: 100, distance: 32.1
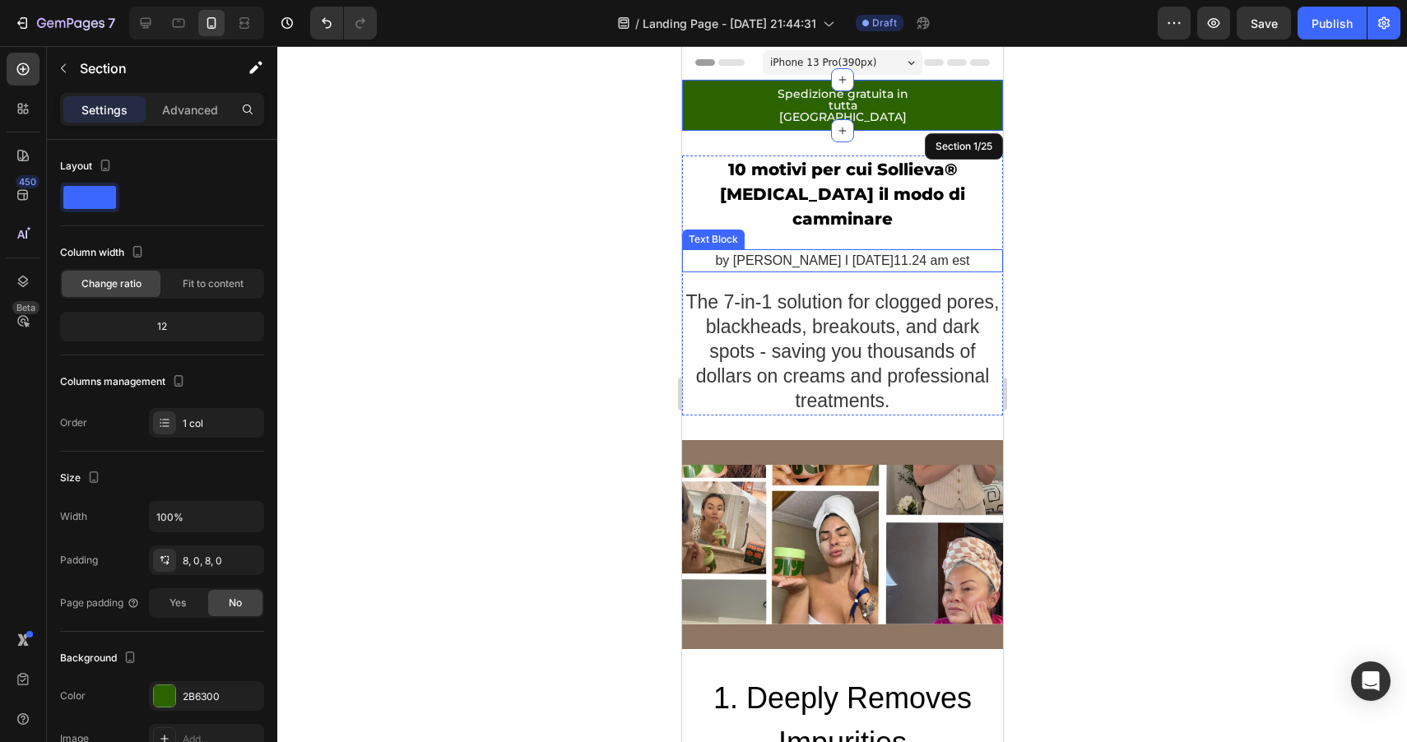
click at [780, 249] on div "by [PERSON_NAME] I [DATE]11.24 am est" at bounding box center [841, 260] width 321 height 23
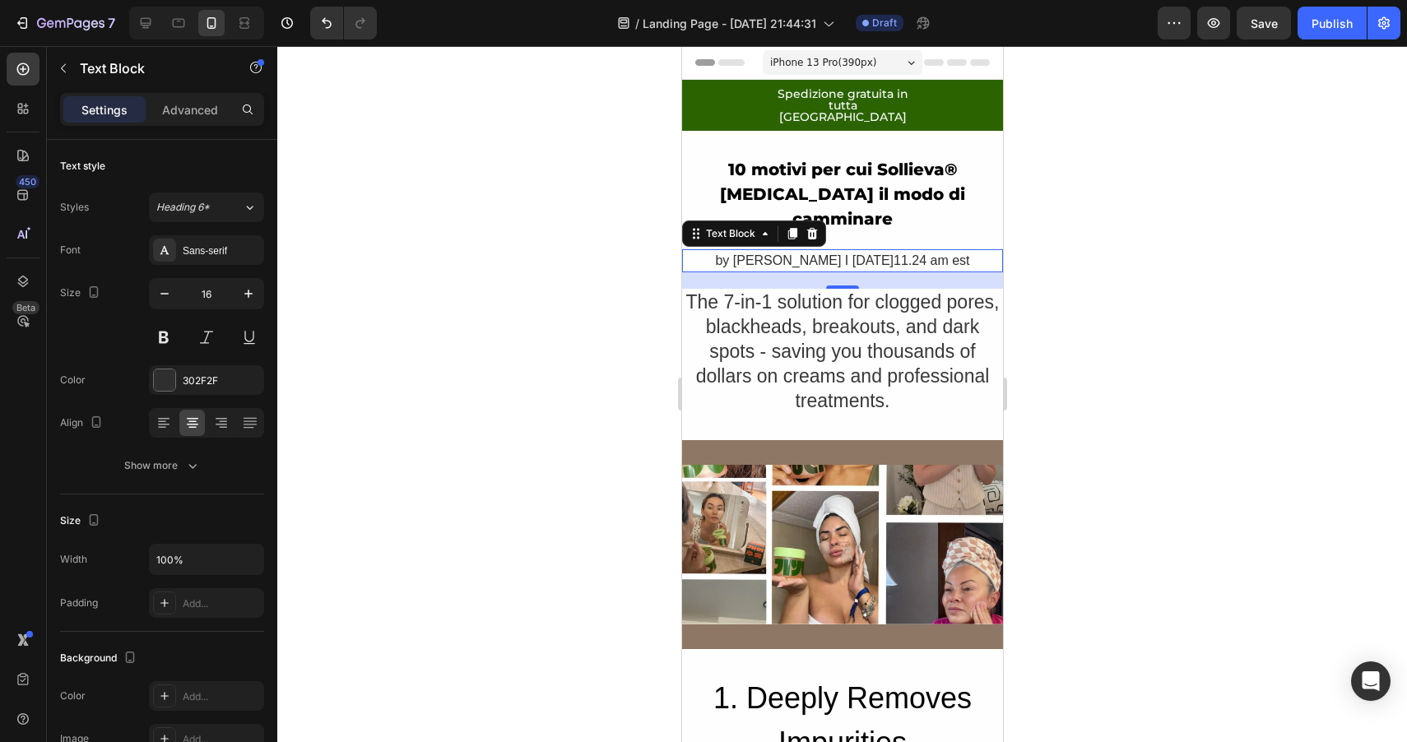
click at [766, 249] on div "by [PERSON_NAME] I [DATE]11.24 am est" at bounding box center [841, 260] width 321 height 23
click at [766, 251] on p "by [PERSON_NAME] I [DATE]11.24 am est" at bounding box center [842, 261] width 318 height 20
click at [759, 251] on p "by [PERSON_NAME] I [DATE]11.24 am est" at bounding box center [842, 261] width 318 height 20
click at [695, 251] on p "by [PERSON_NAME] I [DATE]11.24 am est" at bounding box center [842, 261] width 318 height 20
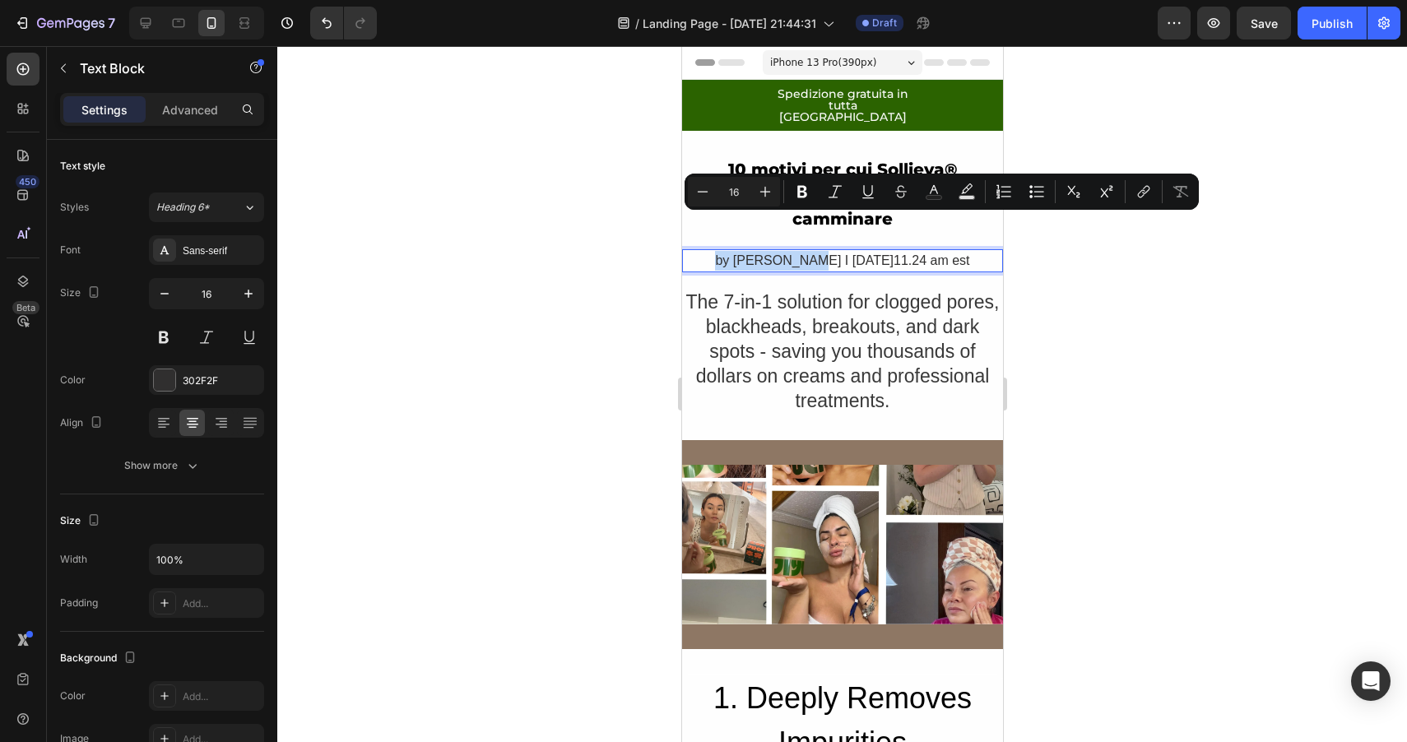
drag, startPoint x: 800, startPoint y: 223, endPoint x: 699, endPoint y: 227, distance: 101.3
click at [699, 251] on p "by [PERSON_NAME] I [DATE]11.24 am est" at bounding box center [842, 261] width 318 height 20
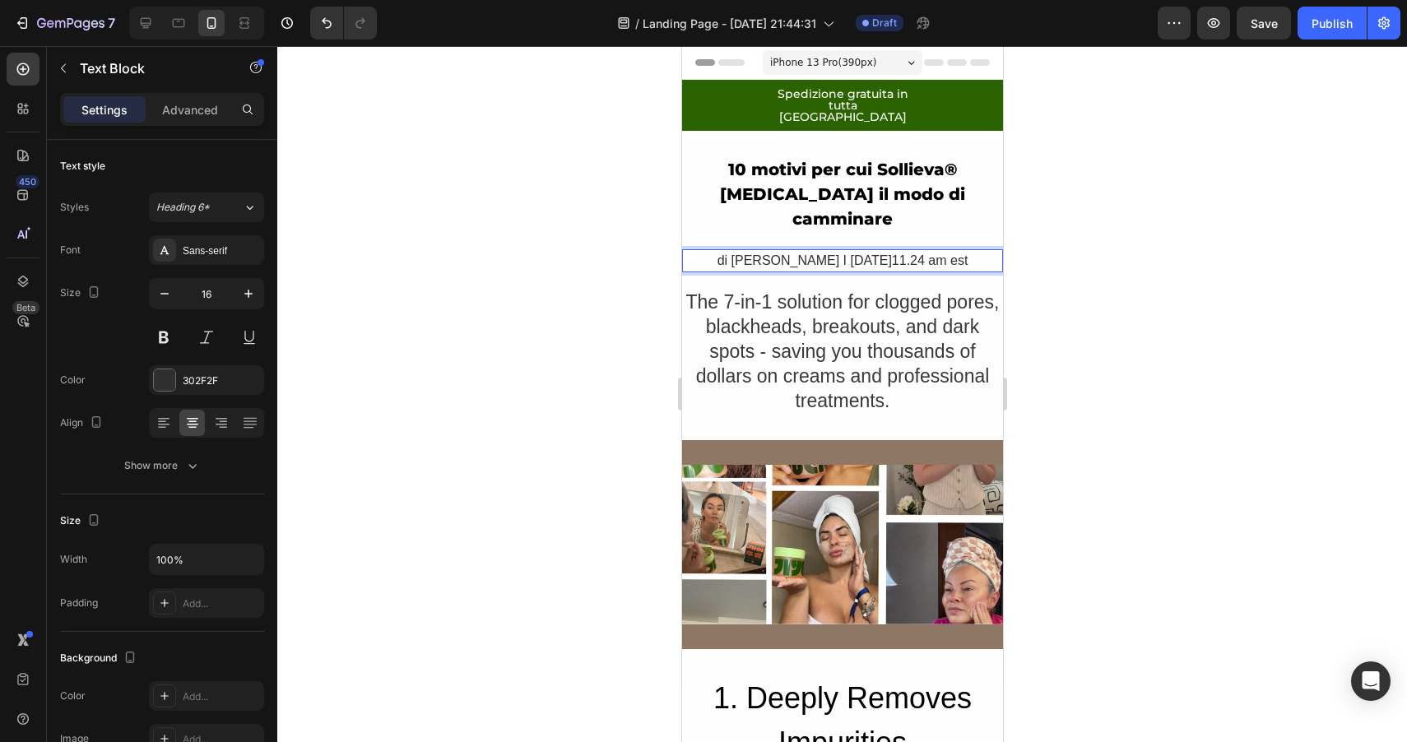
click at [834, 251] on p "di [PERSON_NAME] I [DATE]11.24 am est" at bounding box center [842, 261] width 318 height 20
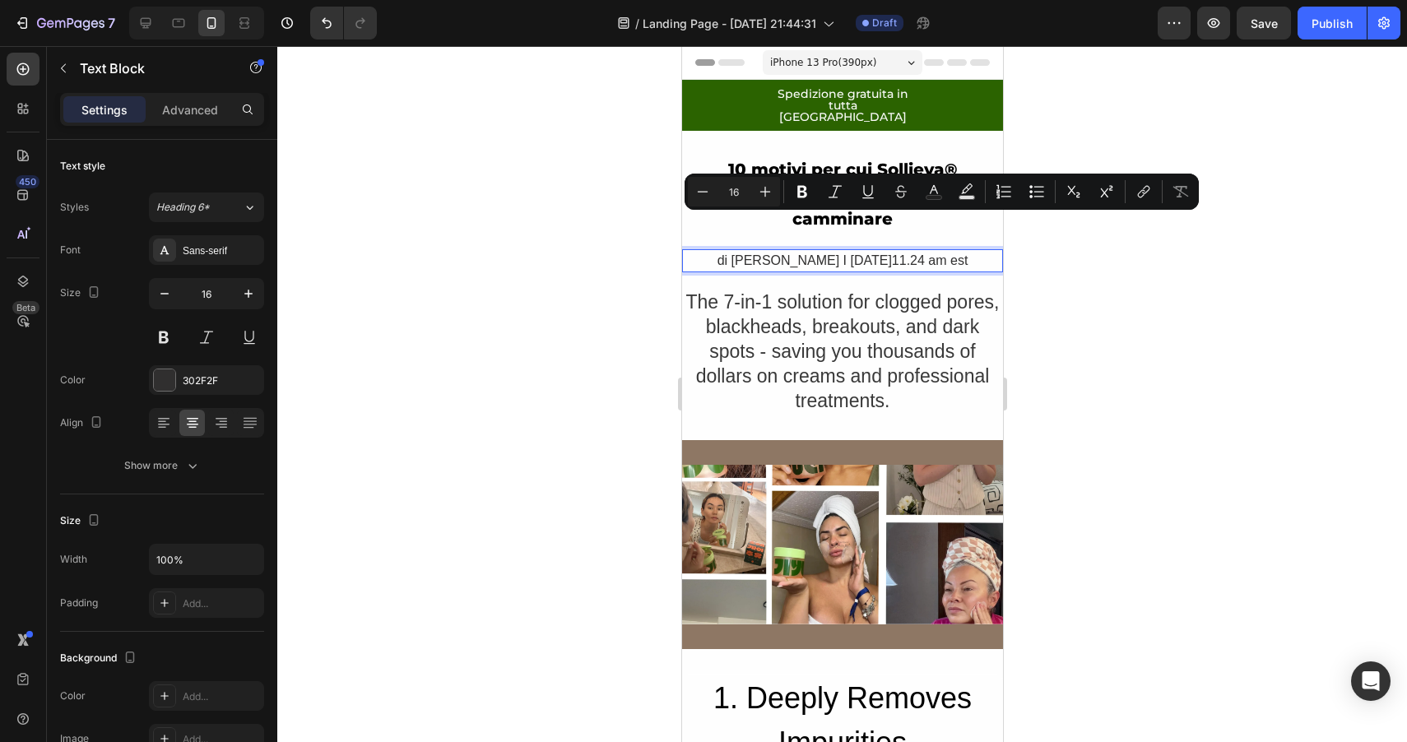
click at [861, 251] on p "di [PERSON_NAME] I [DATE]11.24 am est" at bounding box center [842, 261] width 318 height 20
drag, startPoint x: 824, startPoint y: 224, endPoint x: 902, endPoint y: 224, distance: 77.3
click at [903, 251] on p "di [PERSON_NAME] I [DATE]11.24 am est" at bounding box center [842, 261] width 318 height 20
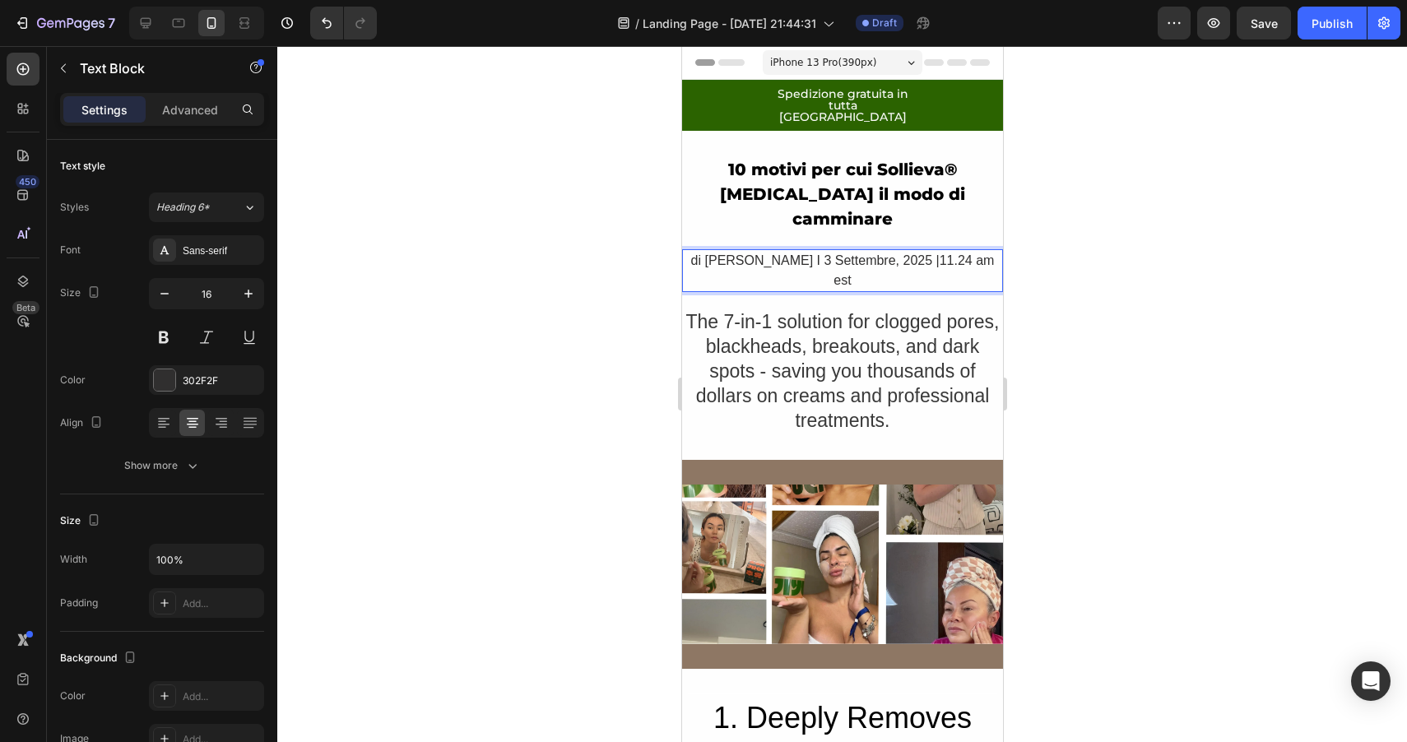
click at [938, 251] on p "di [PERSON_NAME] I 3 Settembre, 2025 |11.24 am est" at bounding box center [842, 270] width 318 height 39
click at [980, 251] on p "di [PERSON_NAME] I 3 Settembre, 2025 |11.24 am est" at bounding box center [842, 270] width 318 height 39
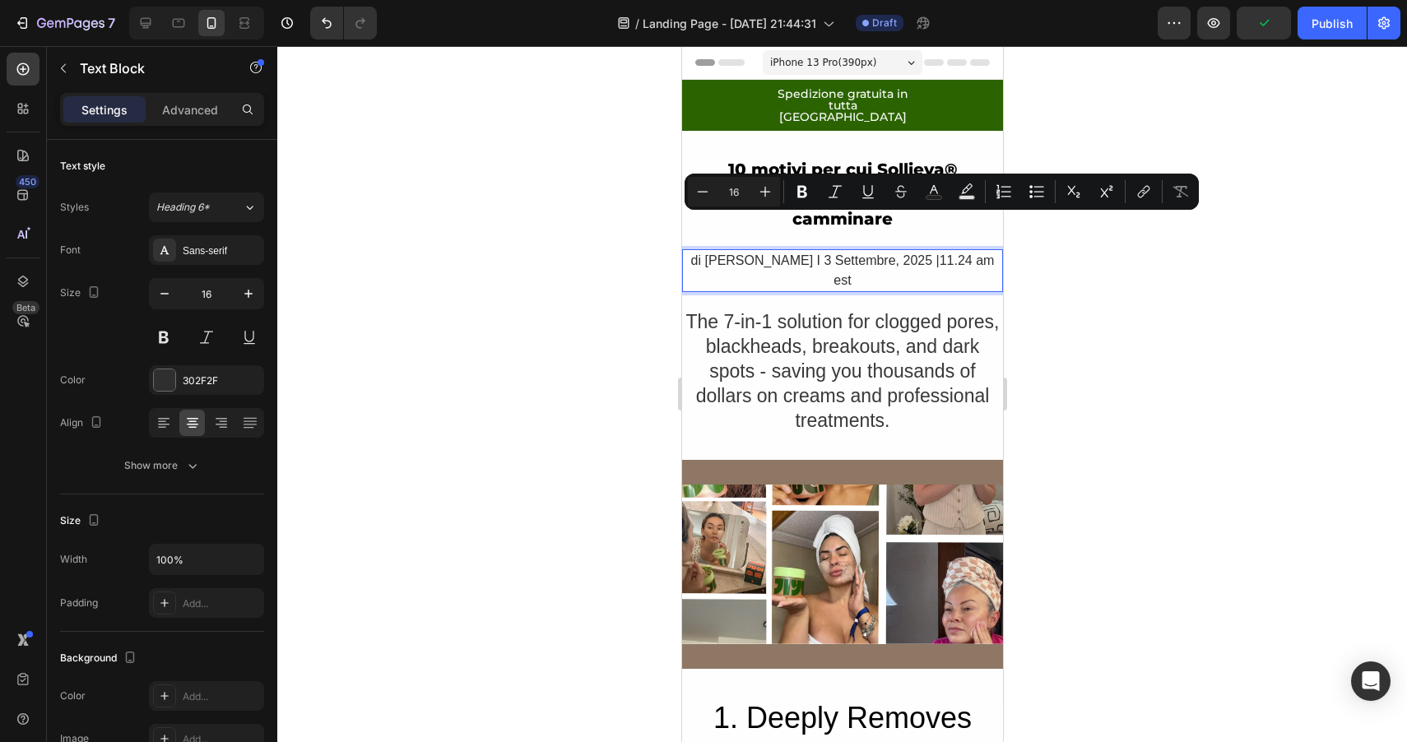
click at [842, 251] on p "di [PERSON_NAME] I 3 Settembre, 2025 |11.24 am est" at bounding box center [842, 270] width 318 height 39
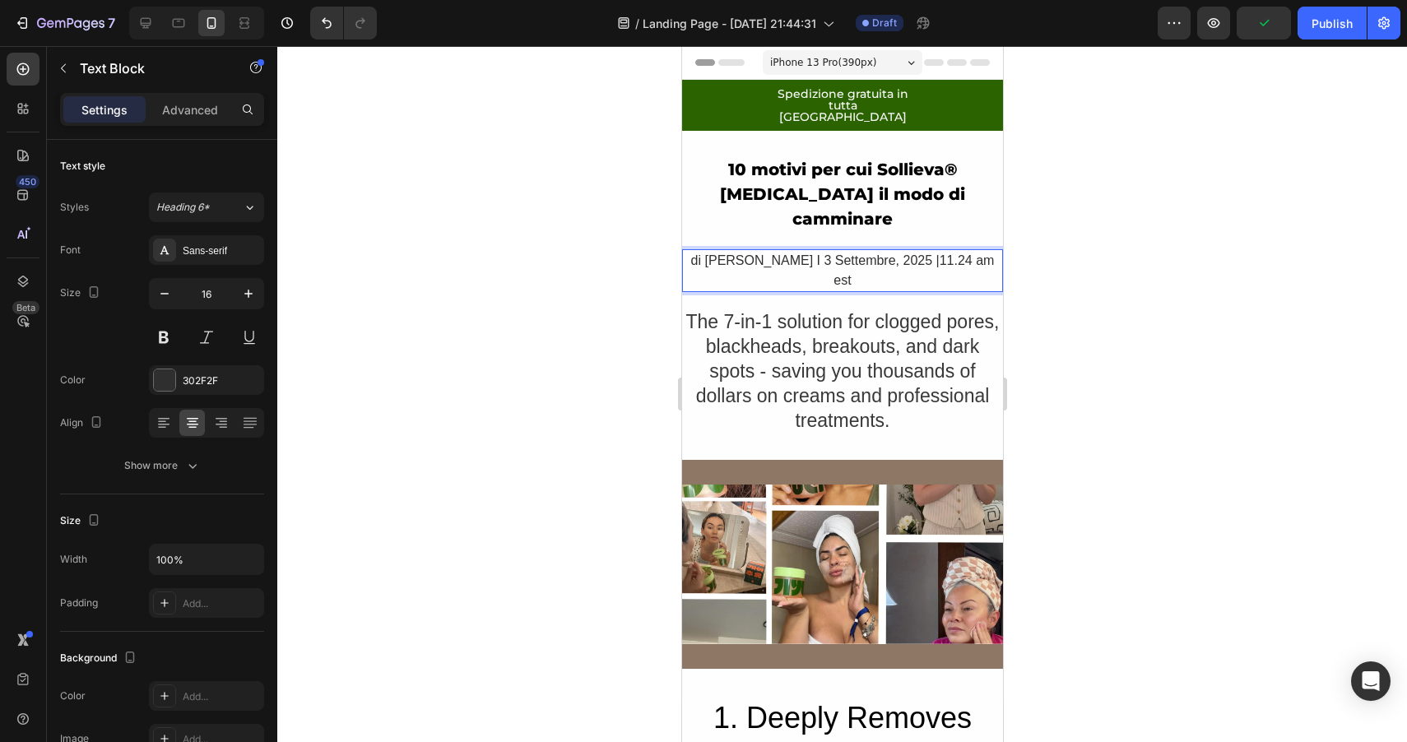
click at [842, 251] on p "di [PERSON_NAME] I 3 Settembre, 2025 |11.24 am est" at bounding box center [842, 270] width 318 height 39
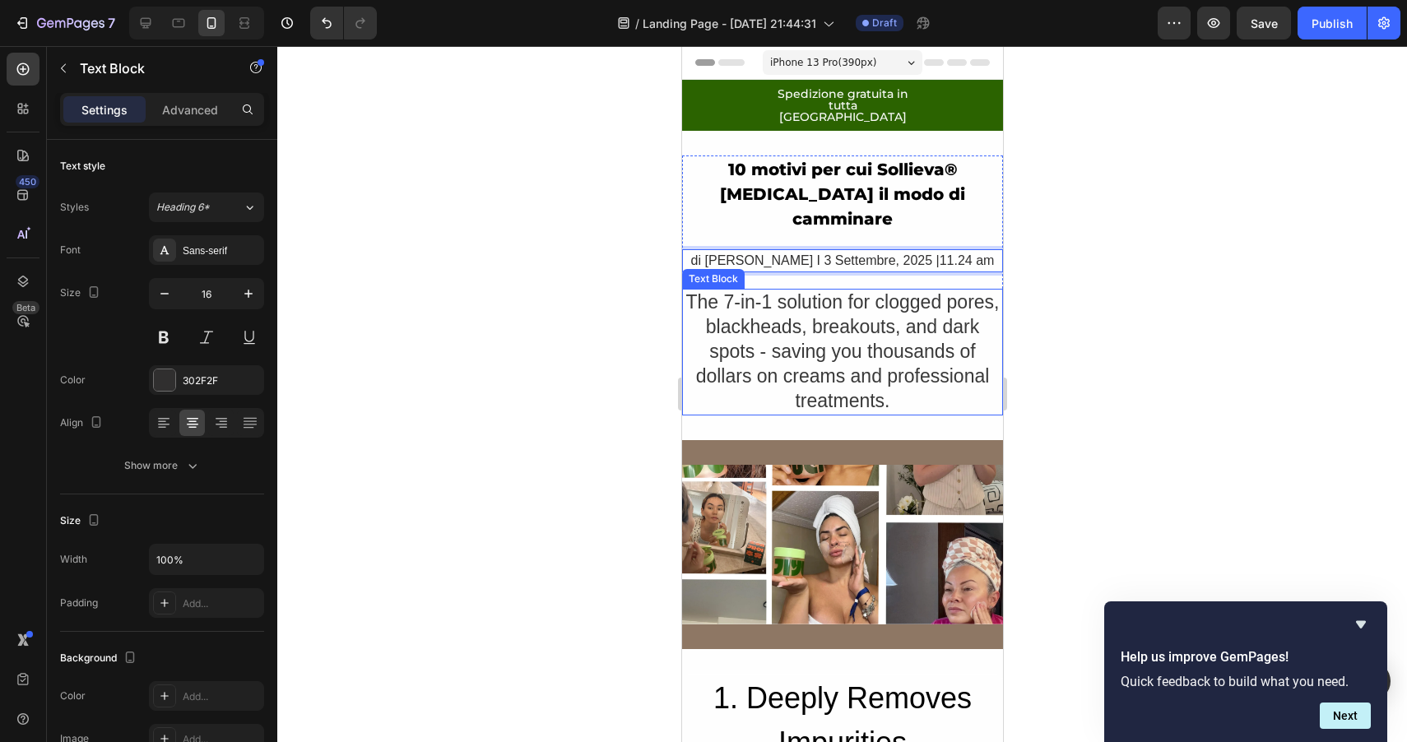
click at [811, 289] on div "The 7-in-1 solution for clogged pores, blackheads, breakouts, and dark spots - …" at bounding box center [841, 352] width 321 height 127
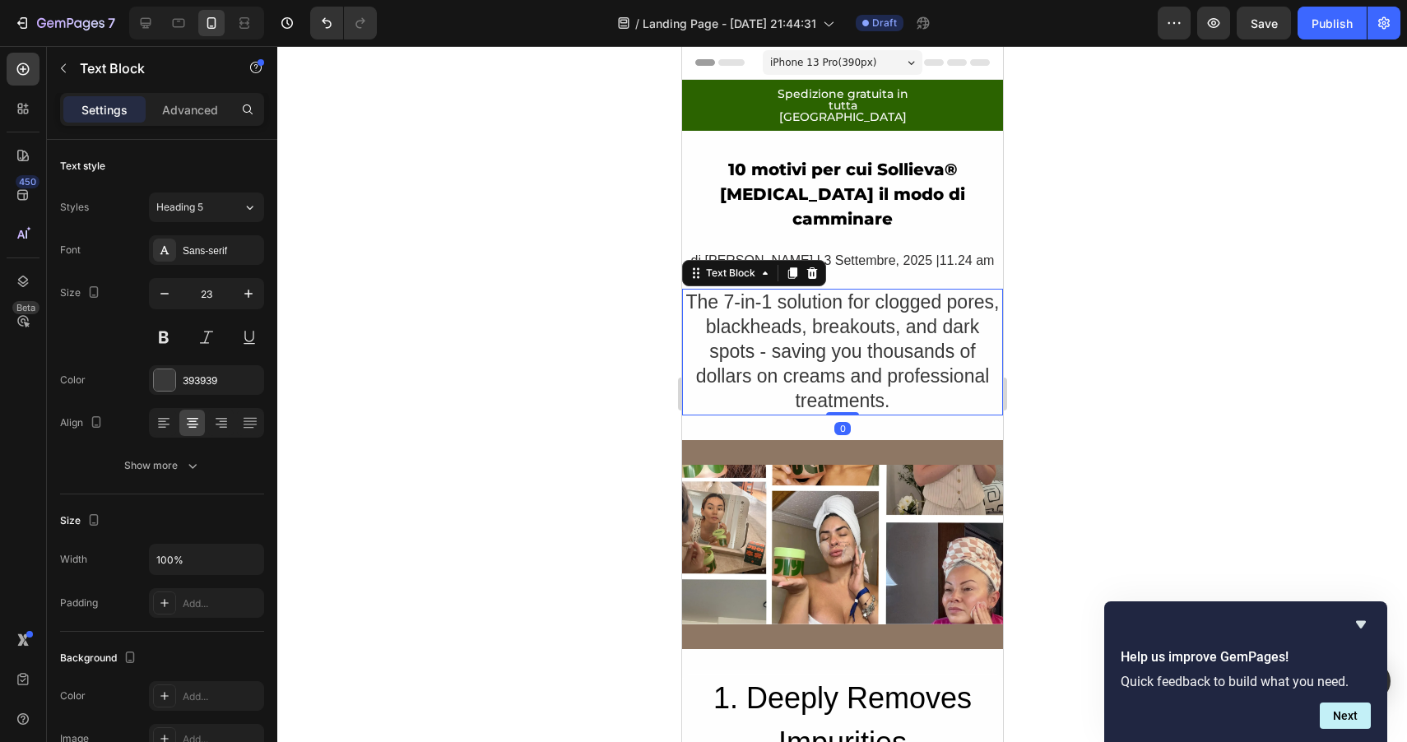
click at [790, 304] on div "The 7-in-1 solution for clogged pores, blackheads, breakouts, and dark spots - …" at bounding box center [841, 352] width 321 height 127
click at [790, 304] on p "The 7-in-1 solution for clogged pores, blackheads, breakouts, and dark spots - …" at bounding box center [842, 351] width 318 height 123
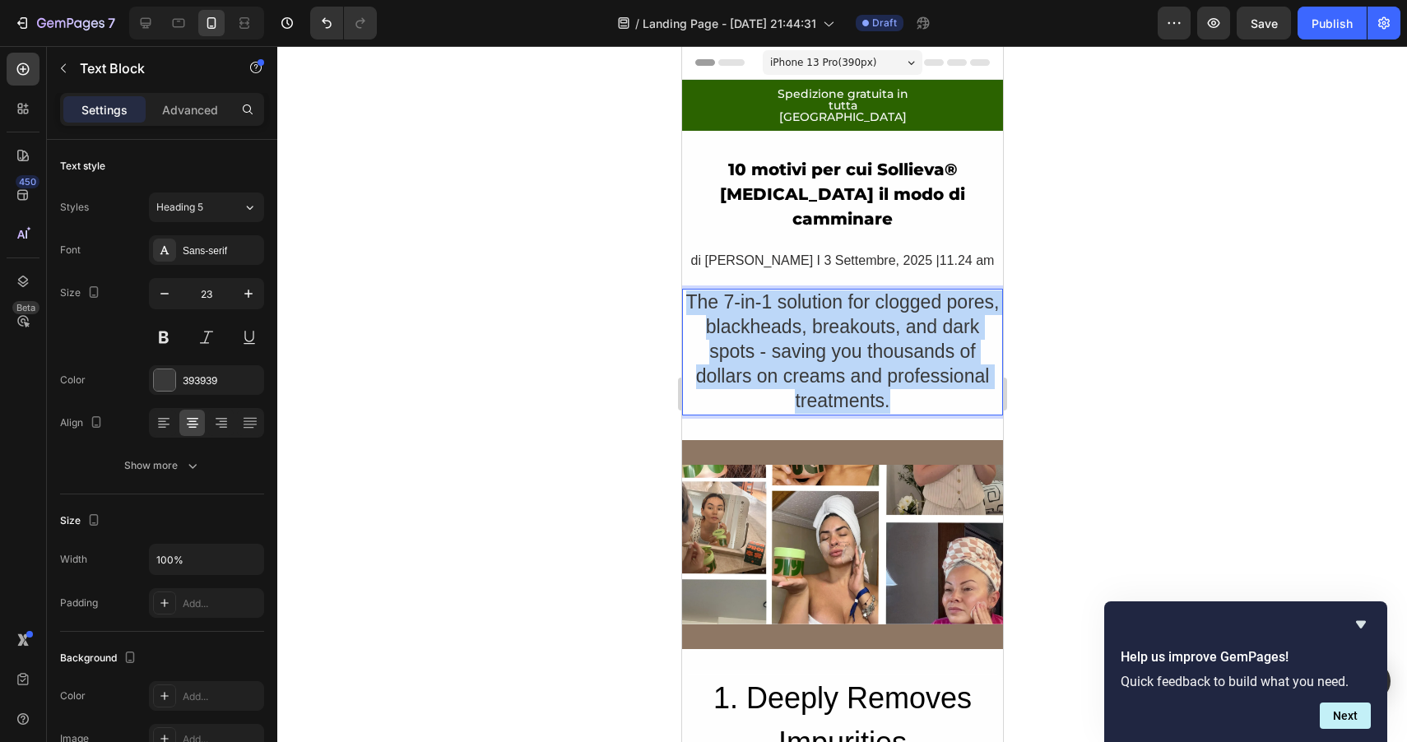
click at [790, 304] on p "The 7-in-1 solution for clogged pores, blackheads, breakouts, and dark spots - …" at bounding box center [842, 351] width 318 height 123
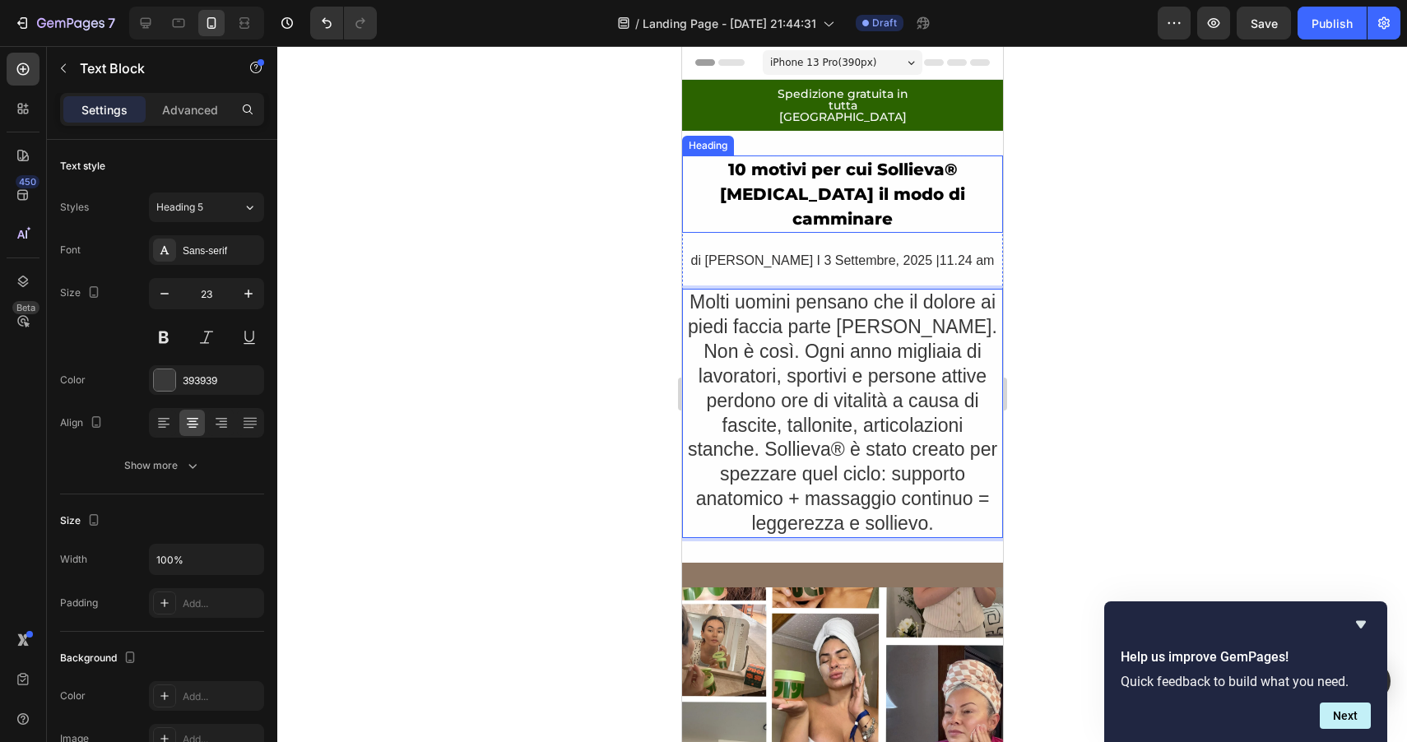
click at [816, 157] on p "10 motivi per cui Sollieva® [MEDICAL_DATA] il modo di camminare" at bounding box center [842, 194] width 318 height 74
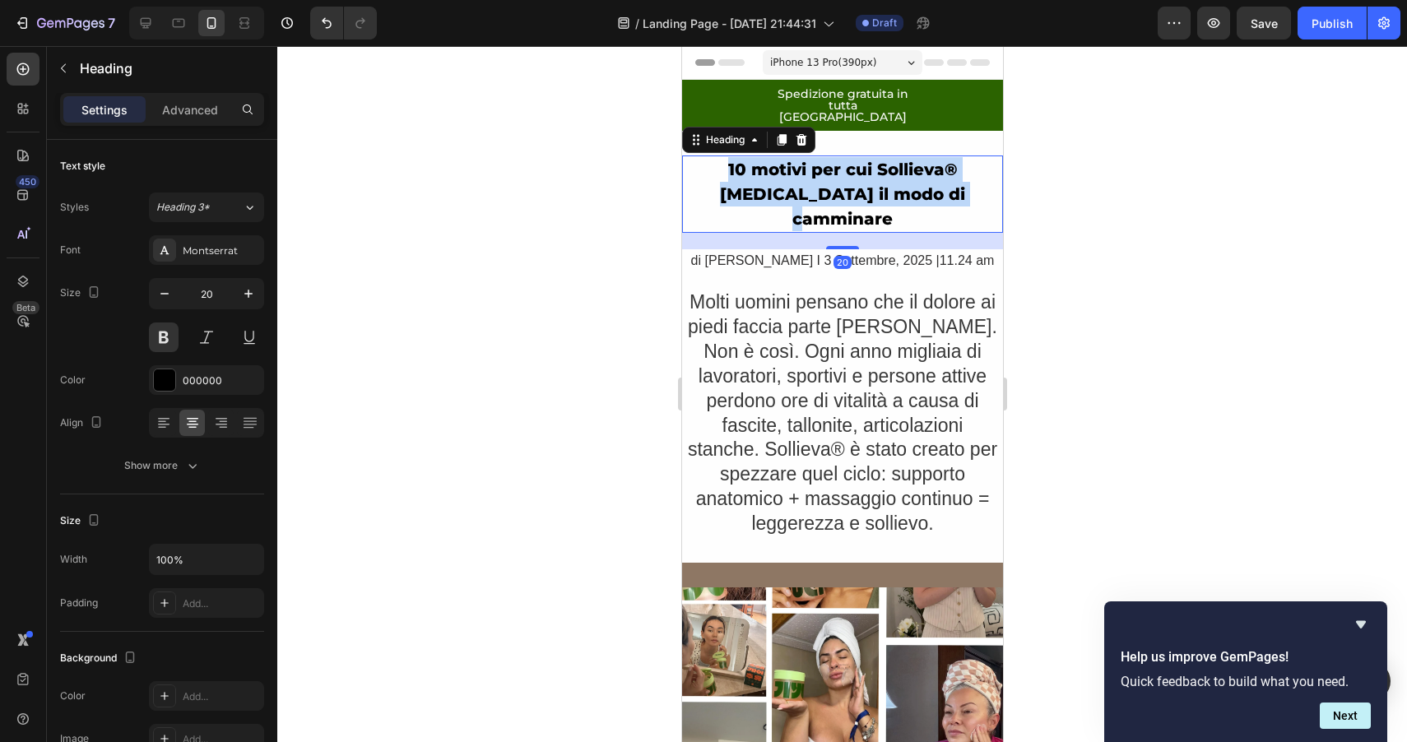
click at [816, 157] on p "10 motivi per cui Sollieva® [MEDICAL_DATA] il modo di camminare" at bounding box center [842, 194] width 318 height 74
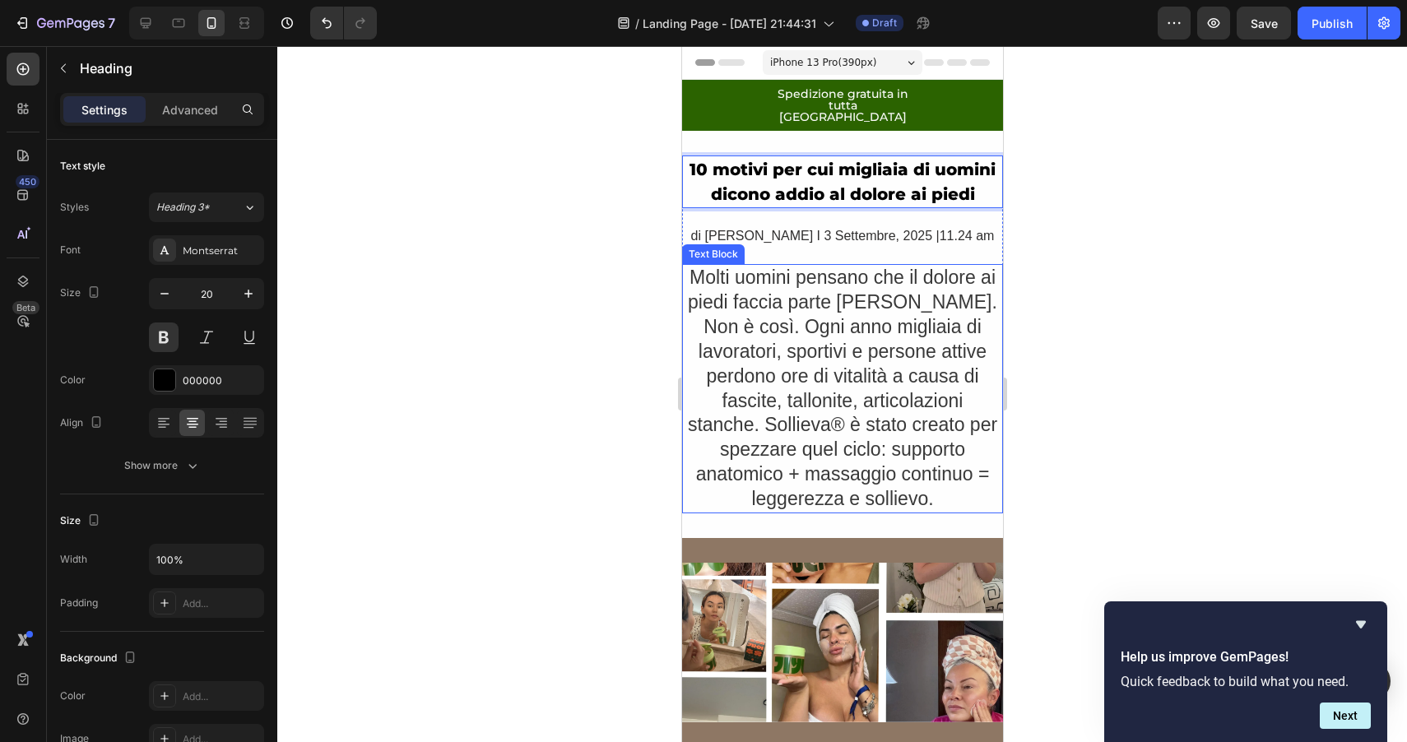
click at [865, 401] on p "Molti uomini pensano che il dolore ai piedi faccia parte [PERSON_NAME]. Non è c…" at bounding box center [842, 389] width 318 height 246
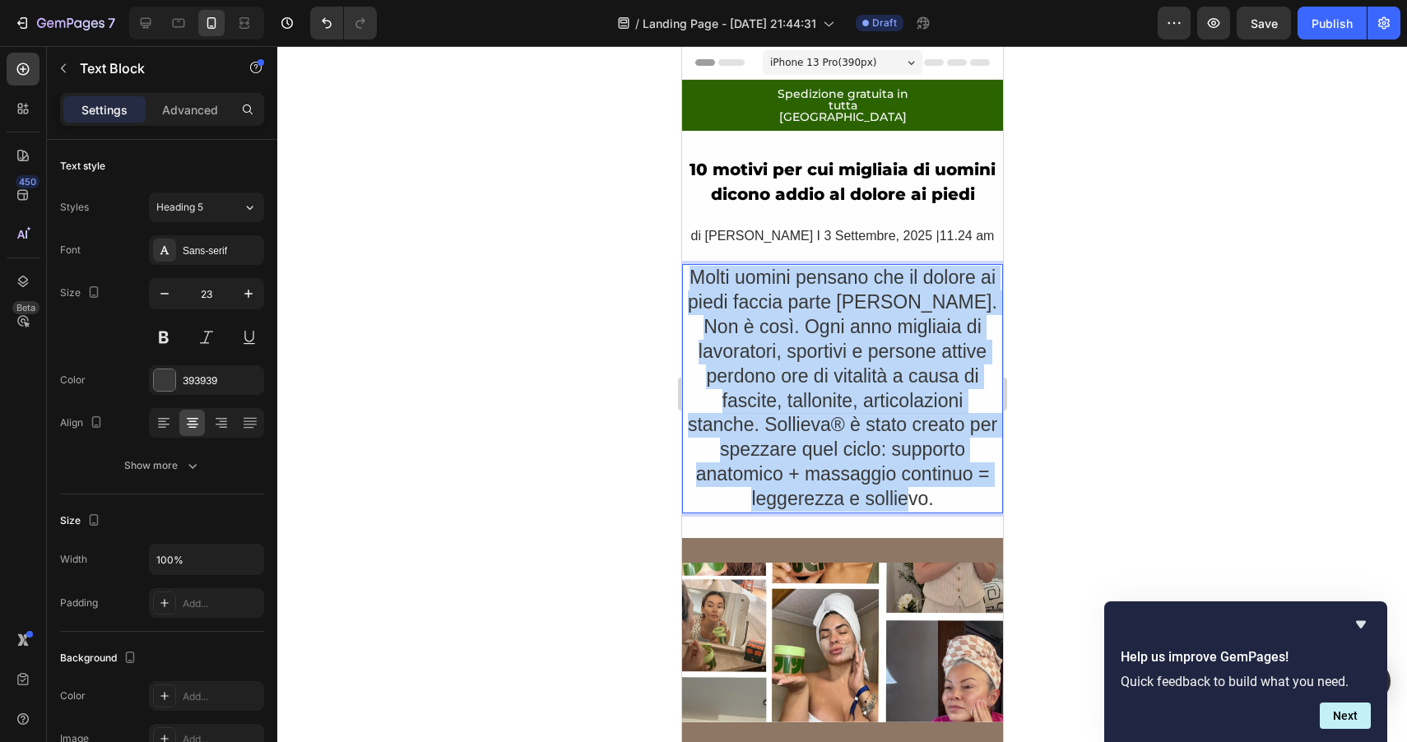
click at [865, 401] on p "Molti uomini pensano che il dolore ai piedi faccia parte [PERSON_NAME]. Non è c…" at bounding box center [842, 389] width 318 height 246
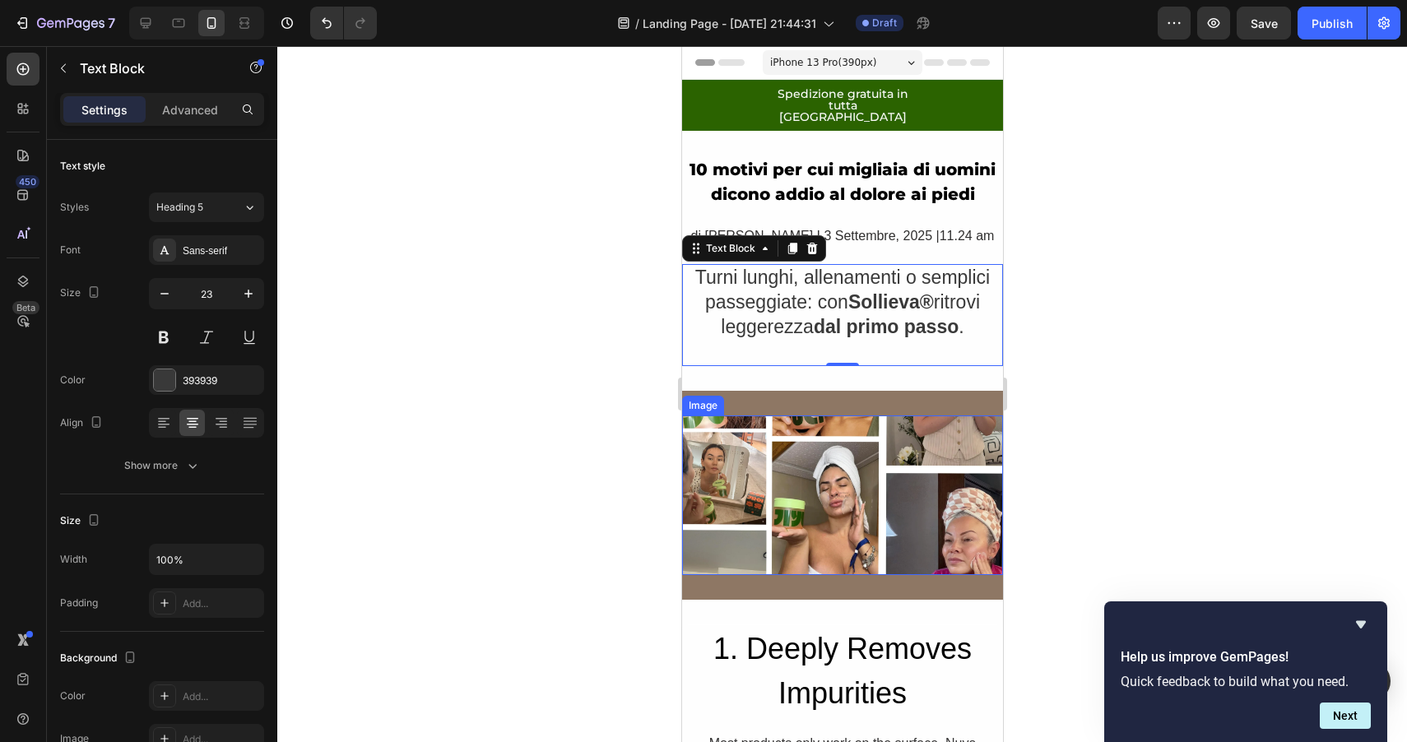
click at [1097, 348] on div at bounding box center [842, 394] width 1130 height 696
click at [893, 340] on p "Rich Text Editor. Editing area: main" at bounding box center [842, 352] width 318 height 25
click at [169, 297] on icon "button" at bounding box center [164, 293] width 16 height 16
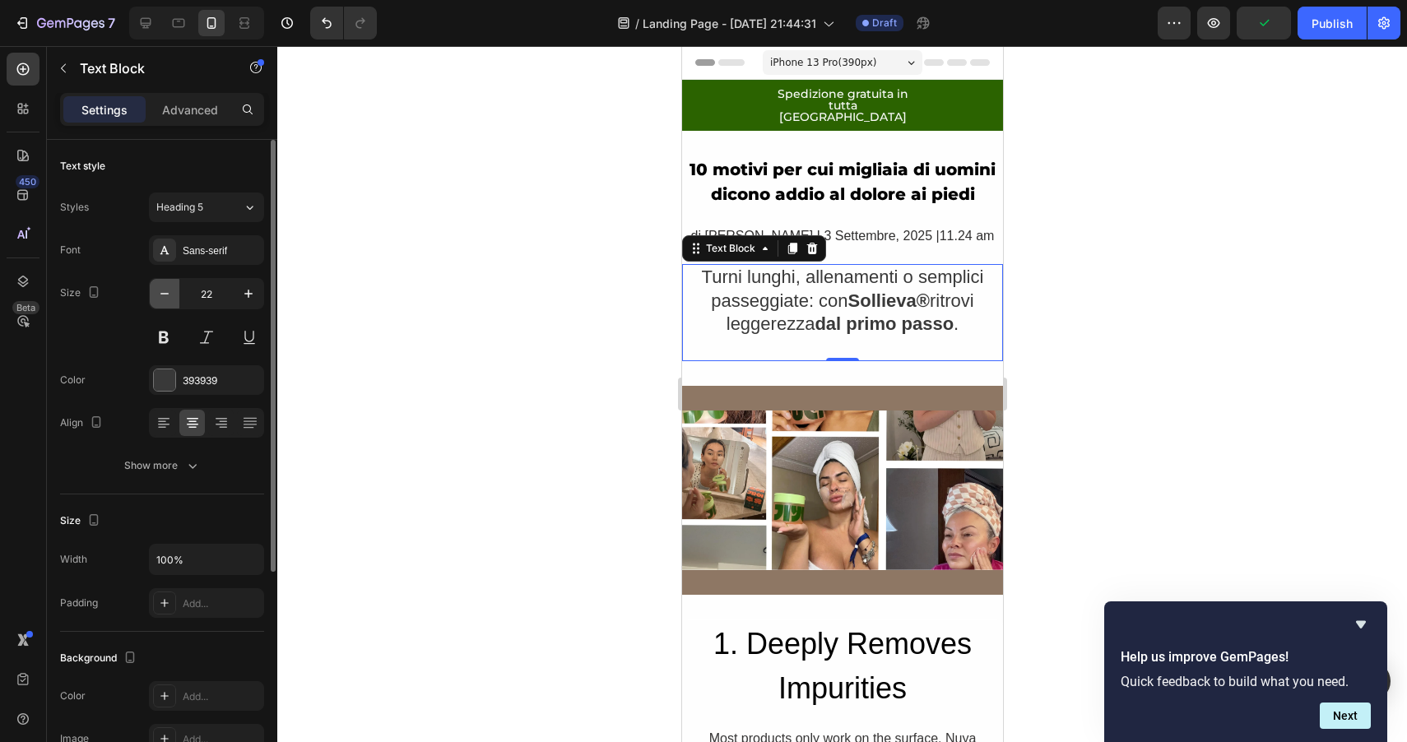
click at [169, 297] on icon "button" at bounding box center [164, 293] width 16 height 16
type input "21"
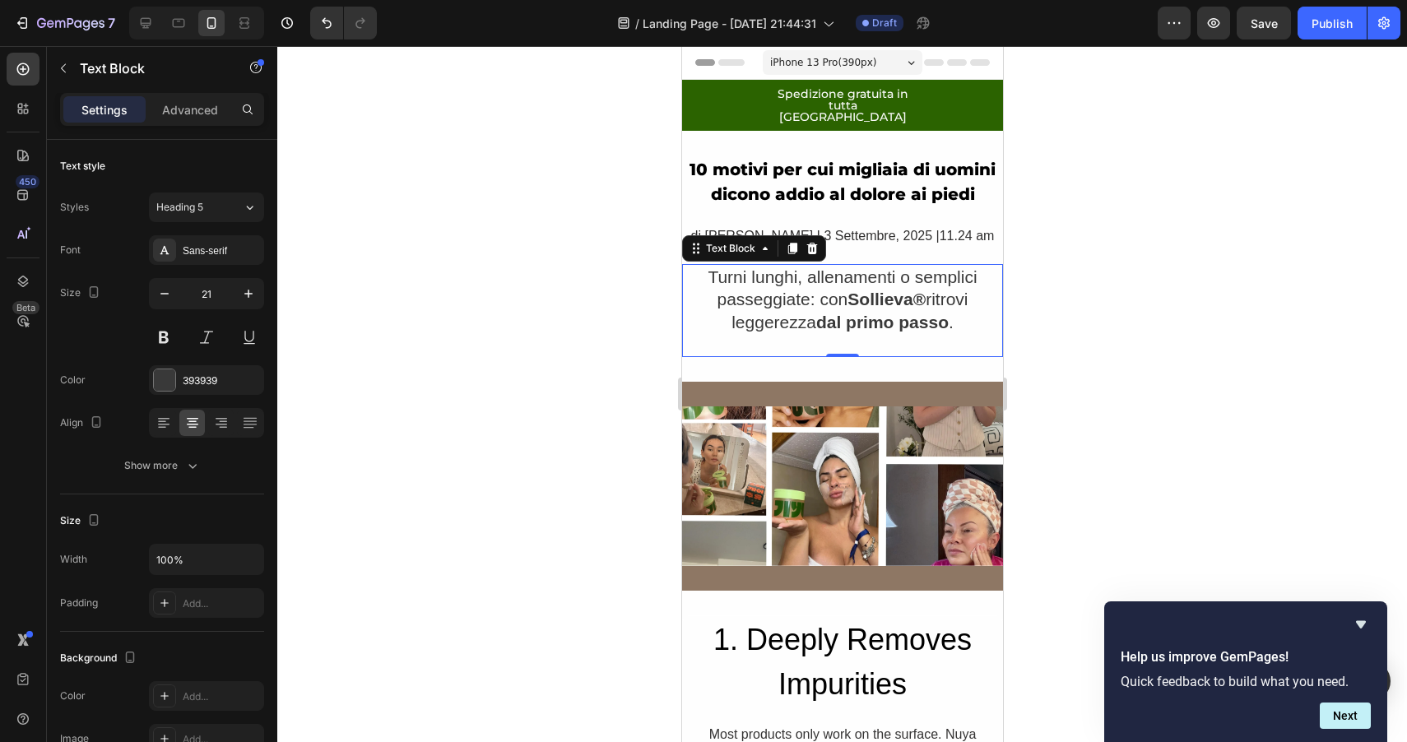
click at [1115, 282] on div at bounding box center [842, 394] width 1130 height 696
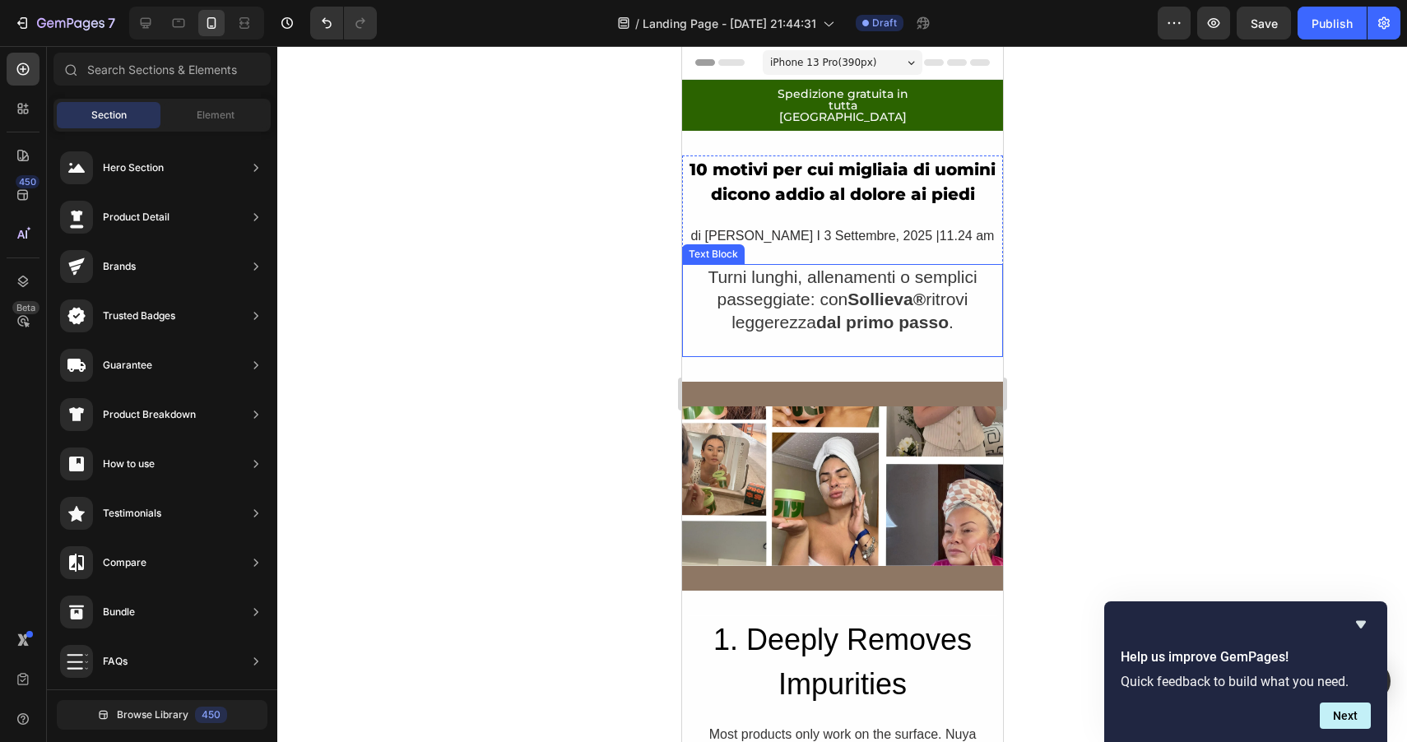
click at [877, 313] on strong "dal primo passo" at bounding box center [881, 322] width 132 height 19
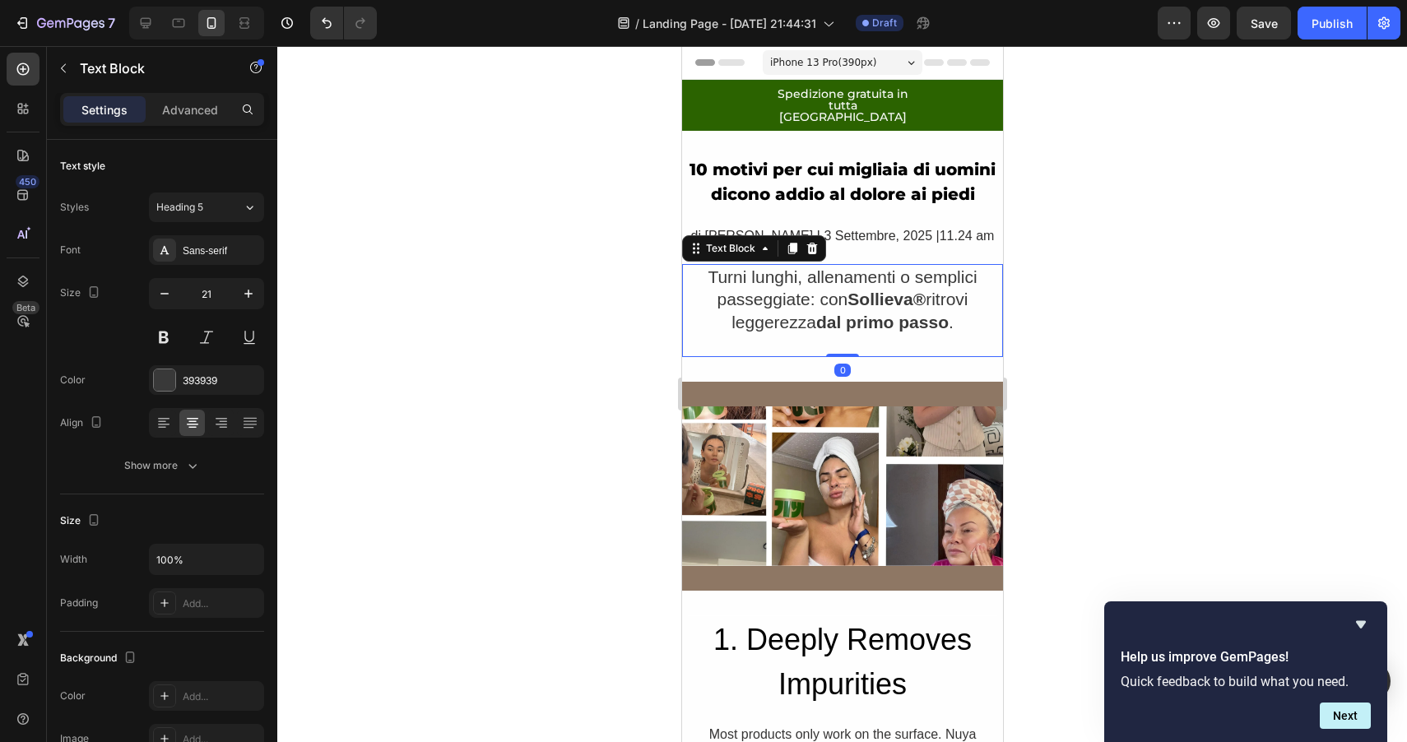
click at [1116, 268] on div at bounding box center [842, 394] width 1130 height 696
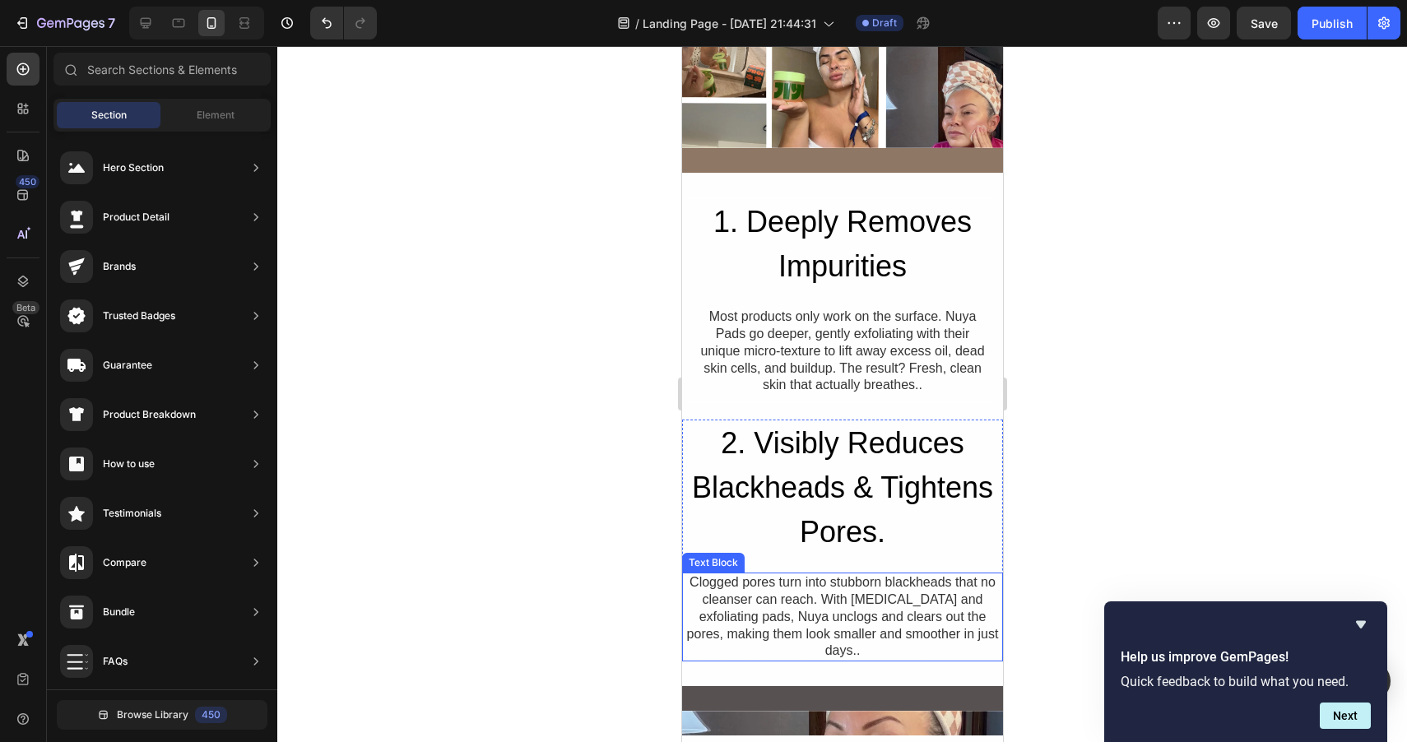
scroll to position [394, 0]
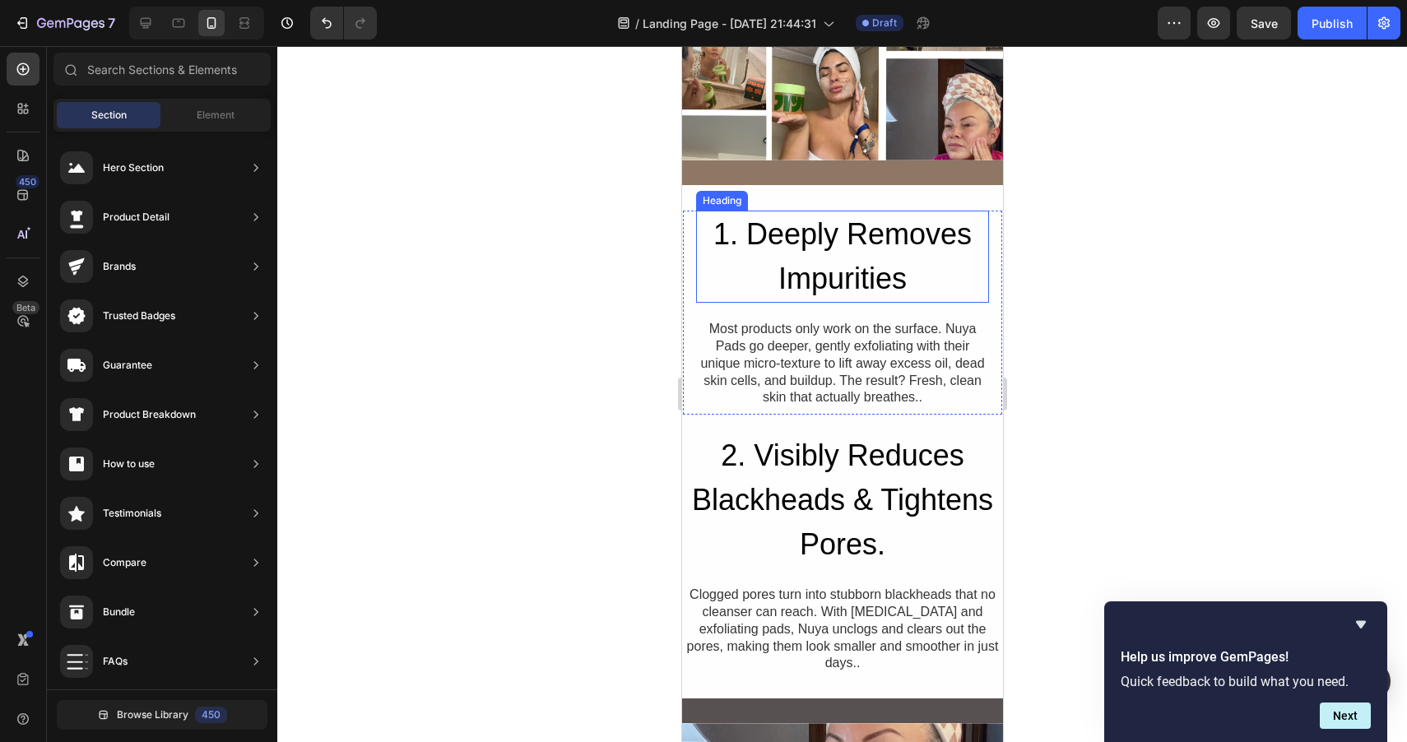
click at [849, 267] on h2 "1. Deeply Removes Impurities" at bounding box center [841, 257] width 293 height 92
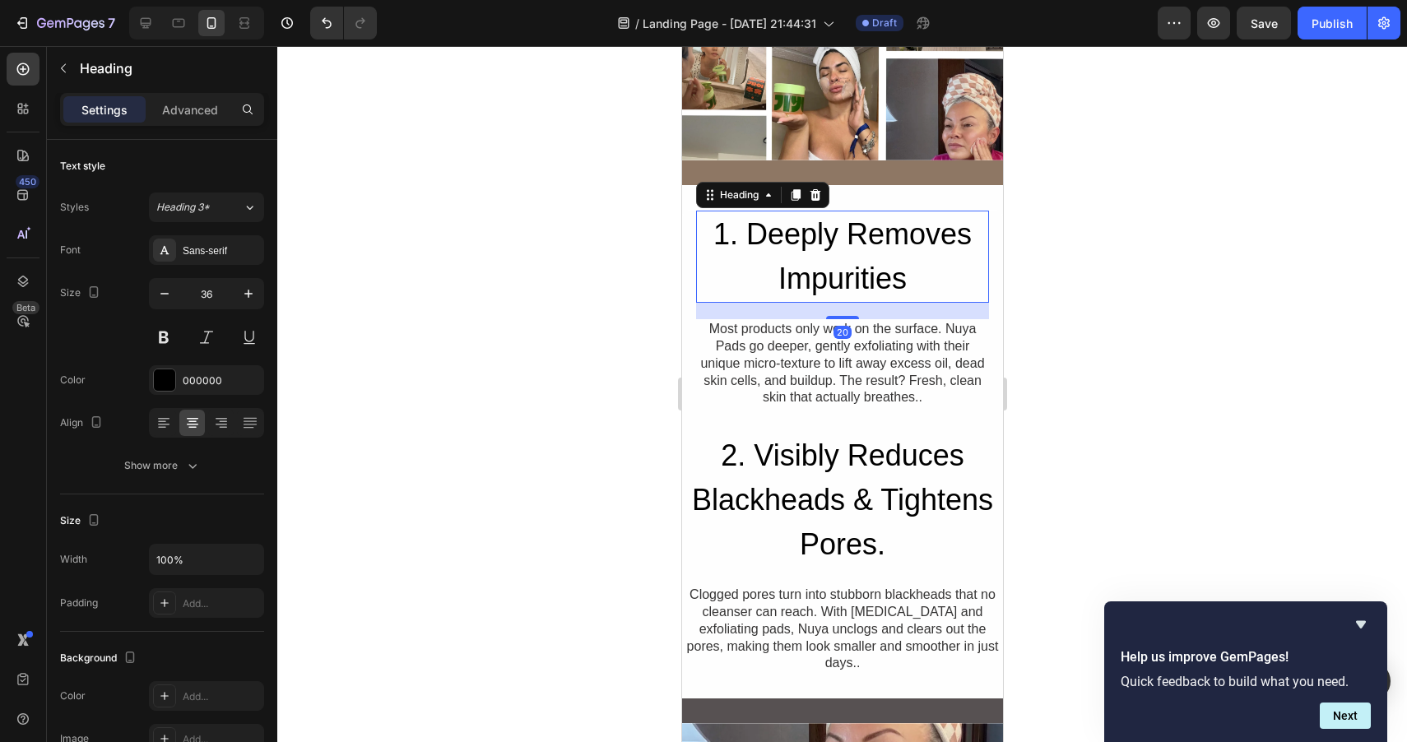
click at [797, 269] on h2 "1. Deeply Removes Impurities" at bounding box center [841, 257] width 293 height 92
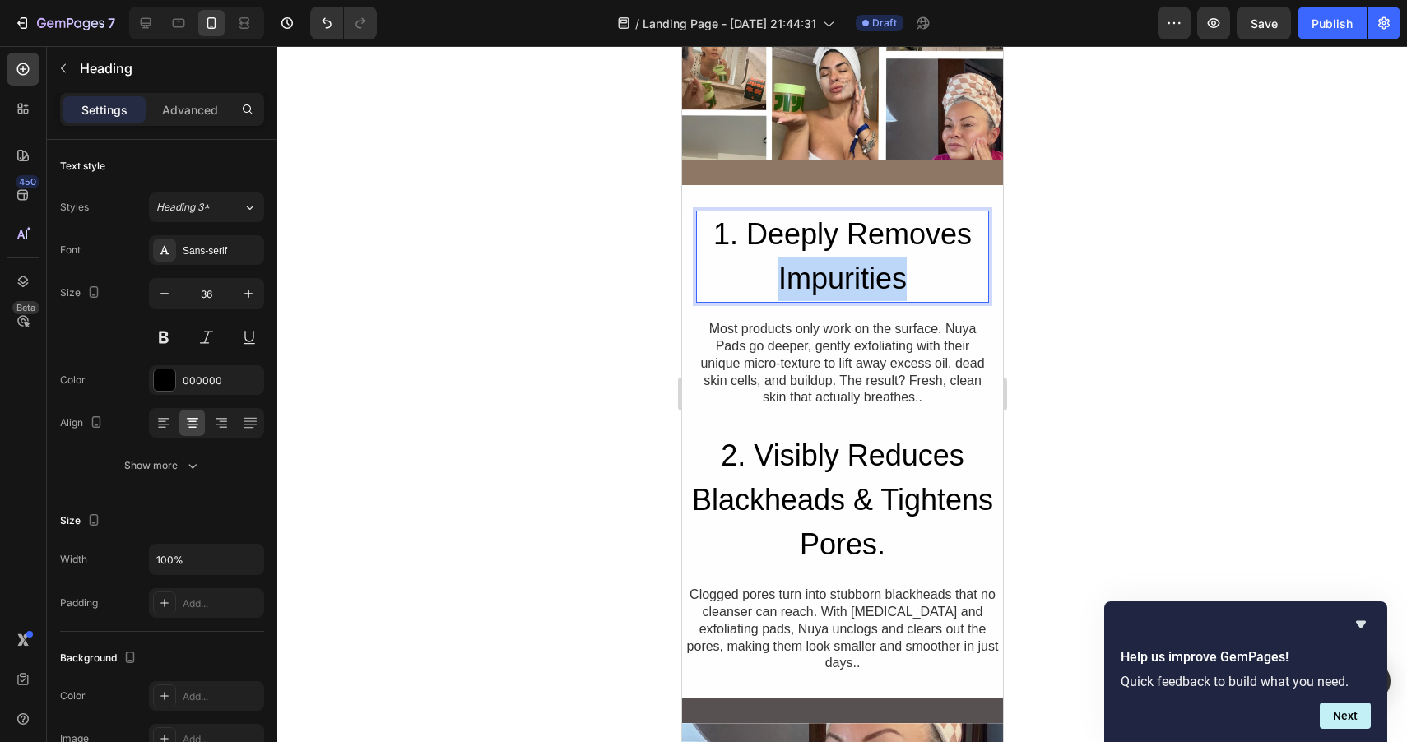
click at [797, 269] on p "1. Deeply Removes Impurities" at bounding box center [842, 256] width 290 height 89
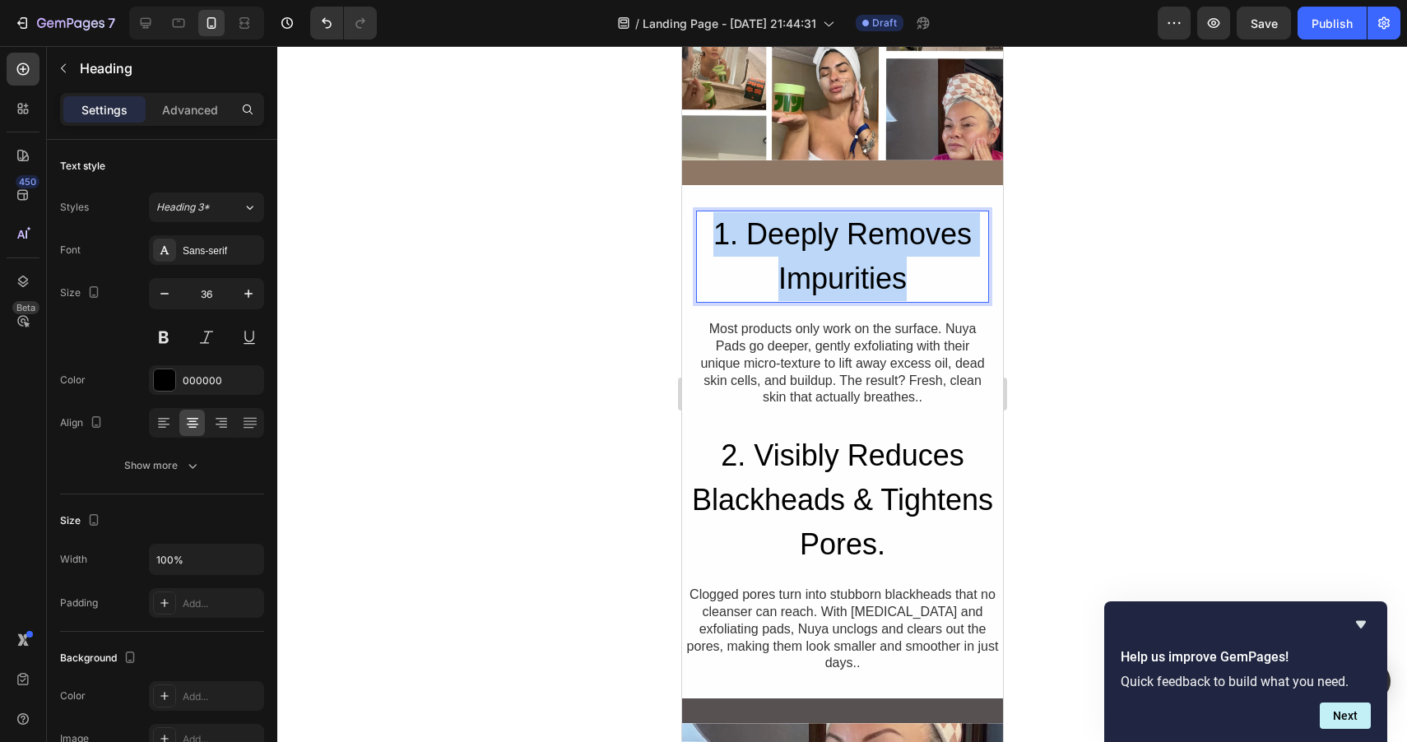
click at [797, 269] on p "1. Deeply Removes Impurities" at bounding box center [842, 256] width 290 height 89
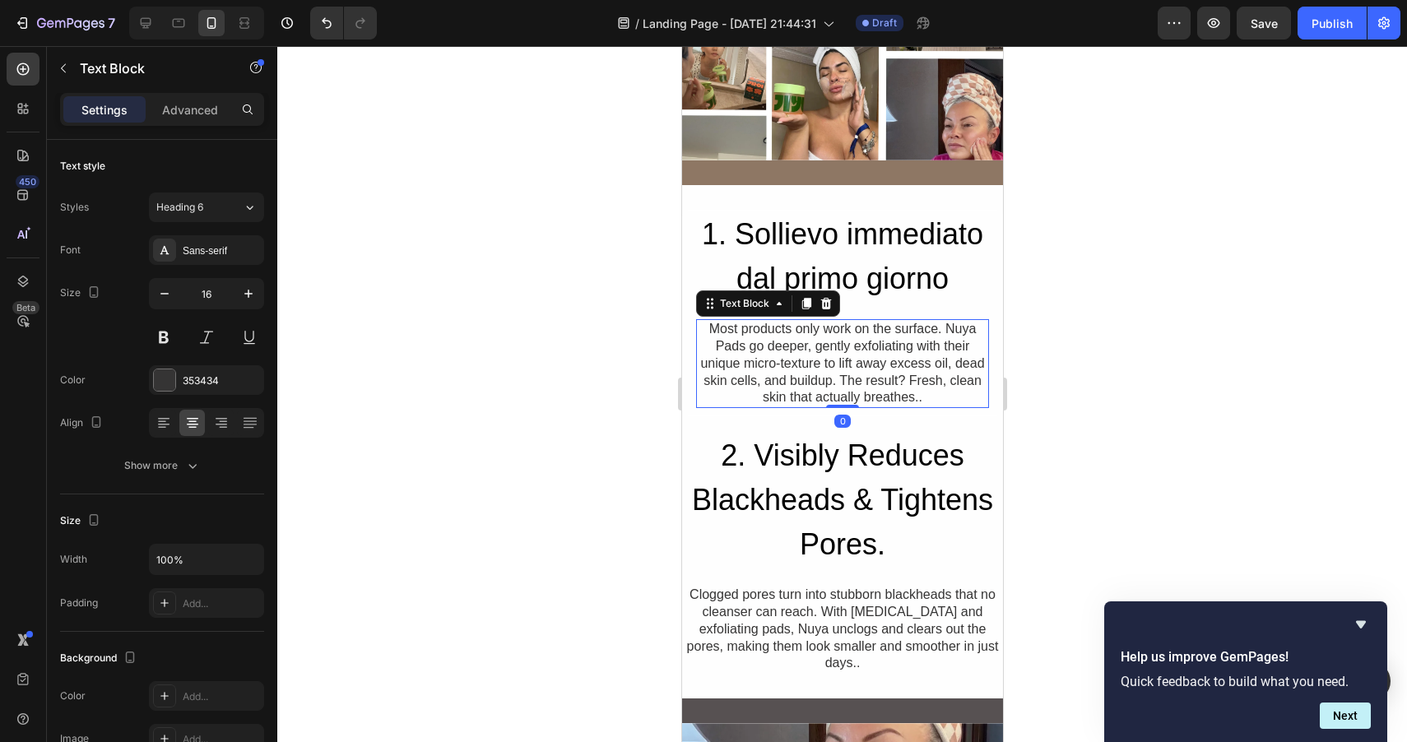
click at [784, 348] on div "Most products only work on the surface. Nuya Pads go deeper, gently exfoliating…" at bounding box center [841, 363] width 293 height 89
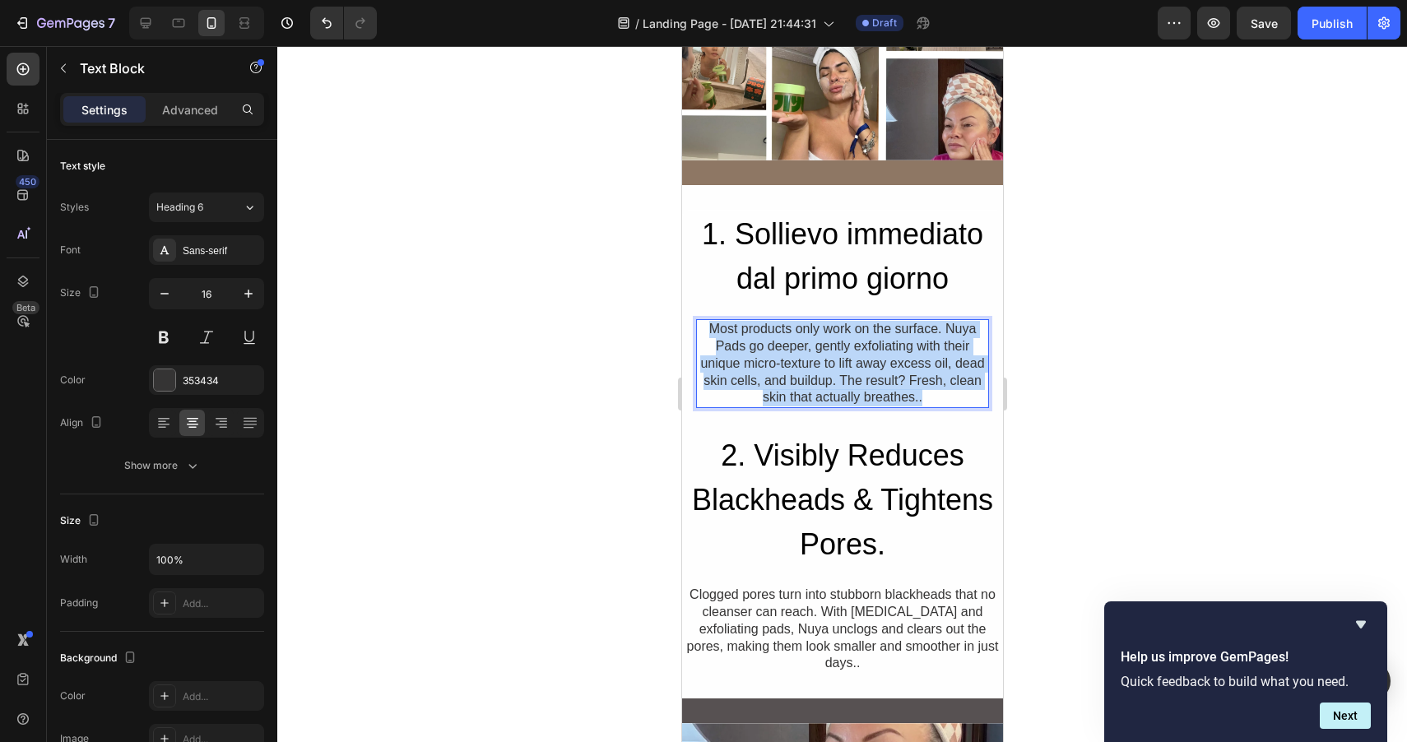
click at [784, 348] on p "Most products only work on the surface. Nuya Pads go deeper, gently exfoliating…" at bounding box center [842, 364] width 290 height 86
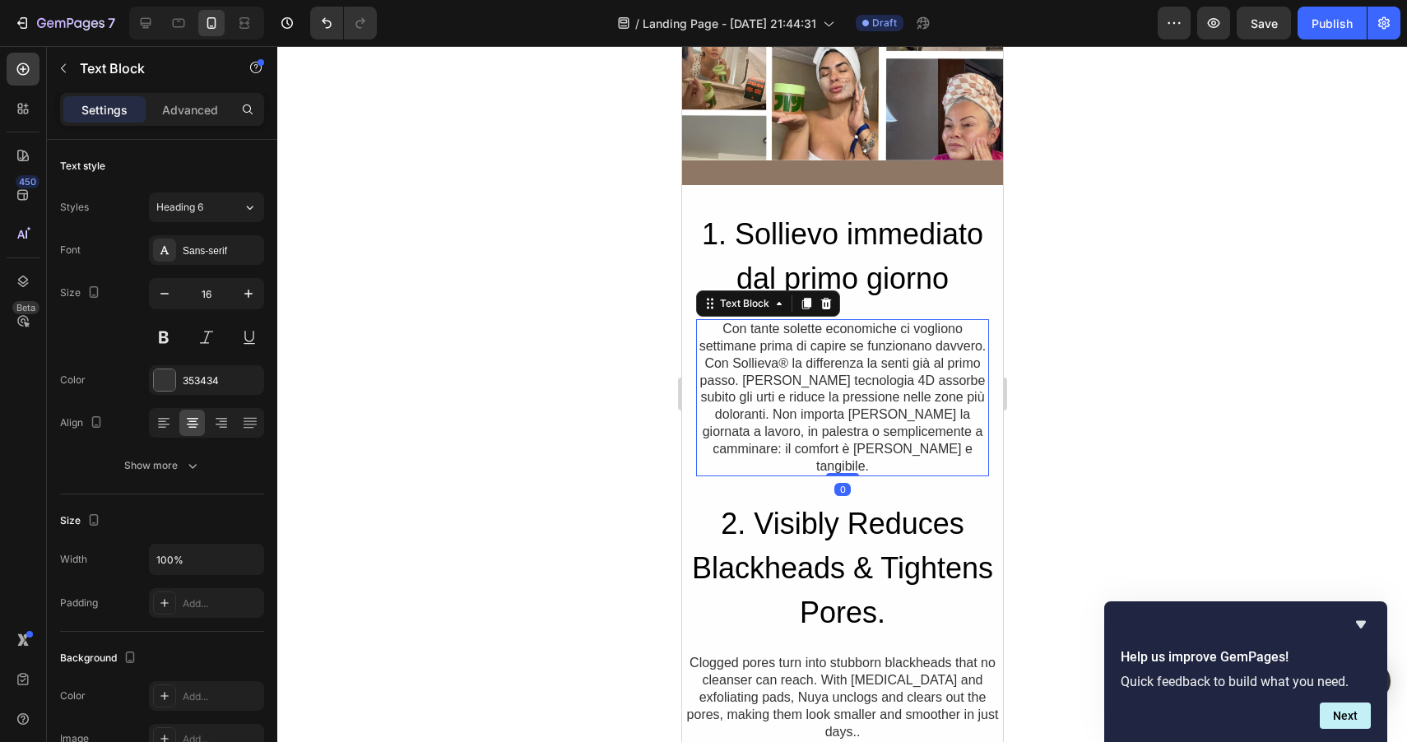
click at [1118, 367] on div at bounding box center [842, 394] width 1130 height 696
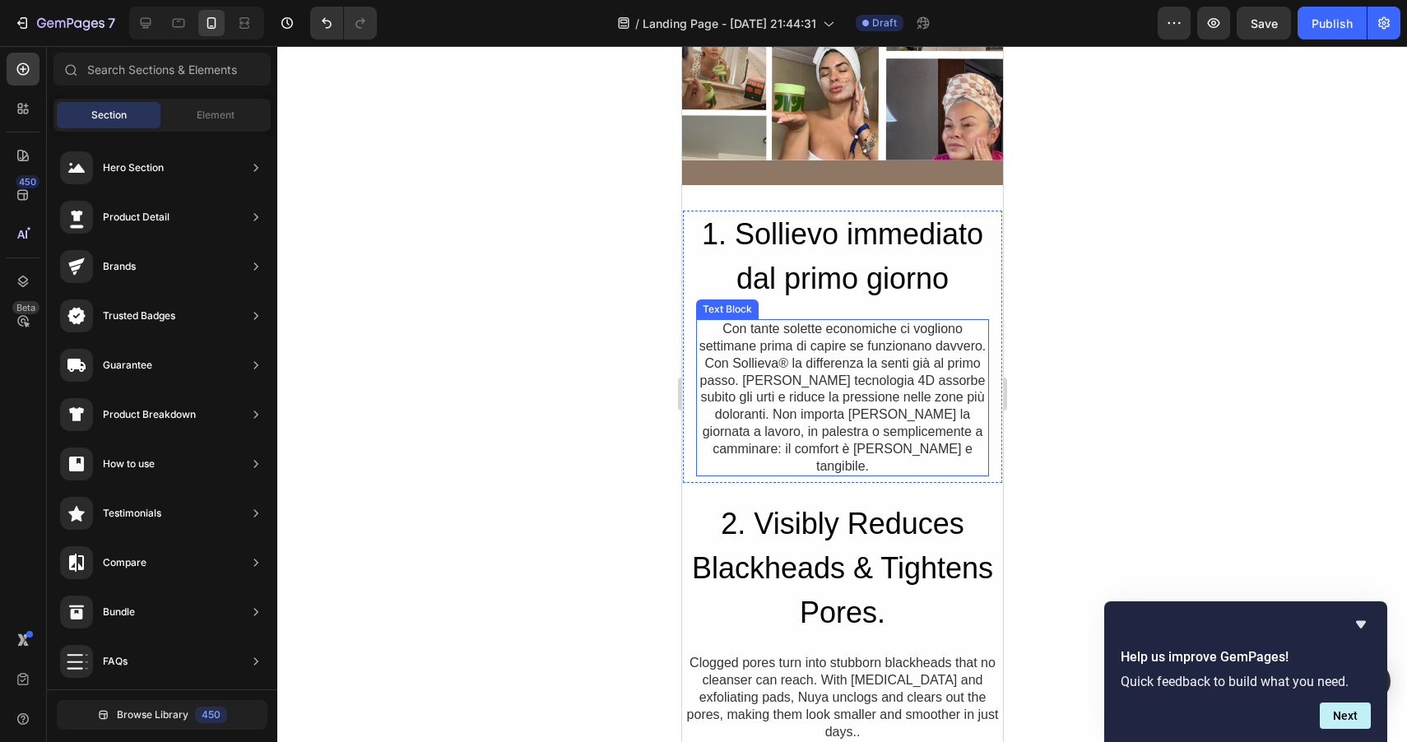
click at [759, 366] on p "Con tante solette economiche ci vogliono settimane prima di capire se funzionan…" at bounding box center [842, 398] width 290 height 154
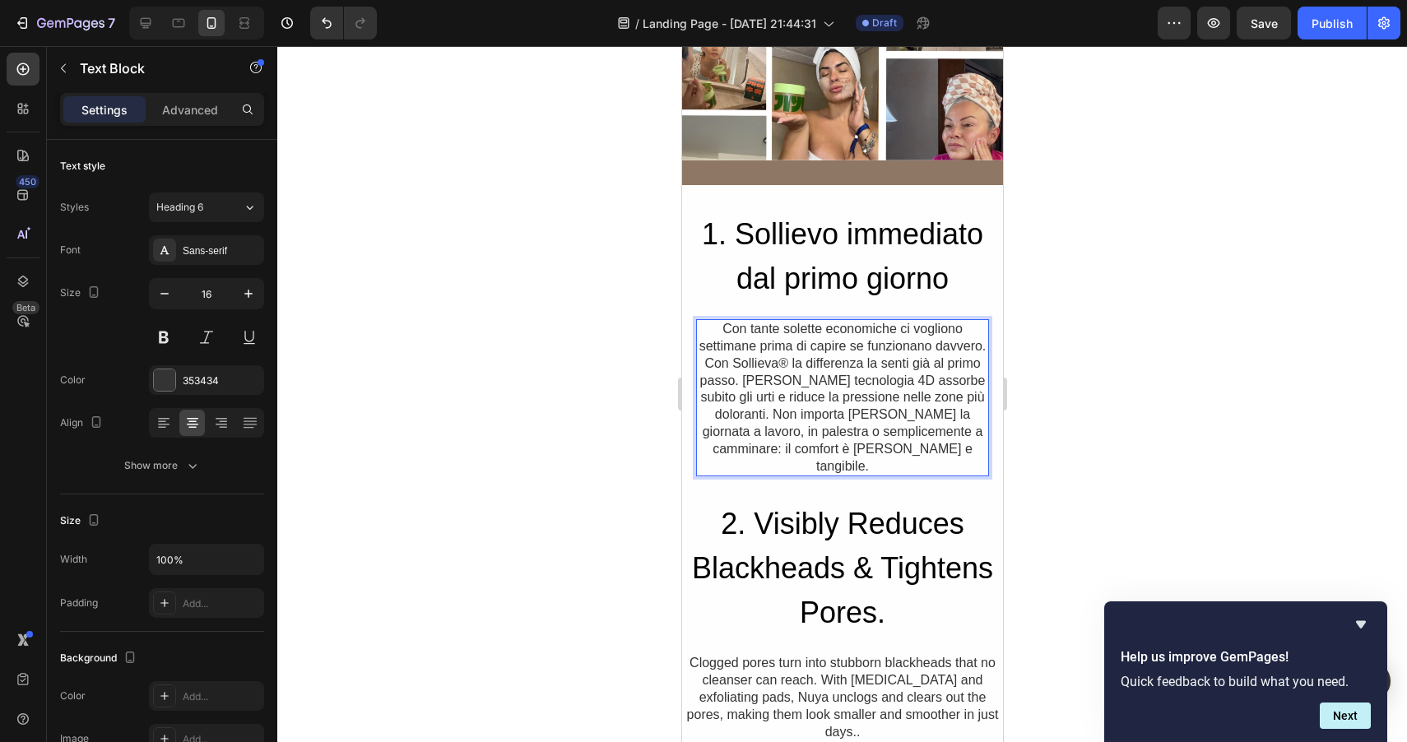
click at [759, 366] on p "Con tante solette economiche ci vogliono settimane prima di capire se funzionan…" at bounding box center [842, 398] width 290 height 154
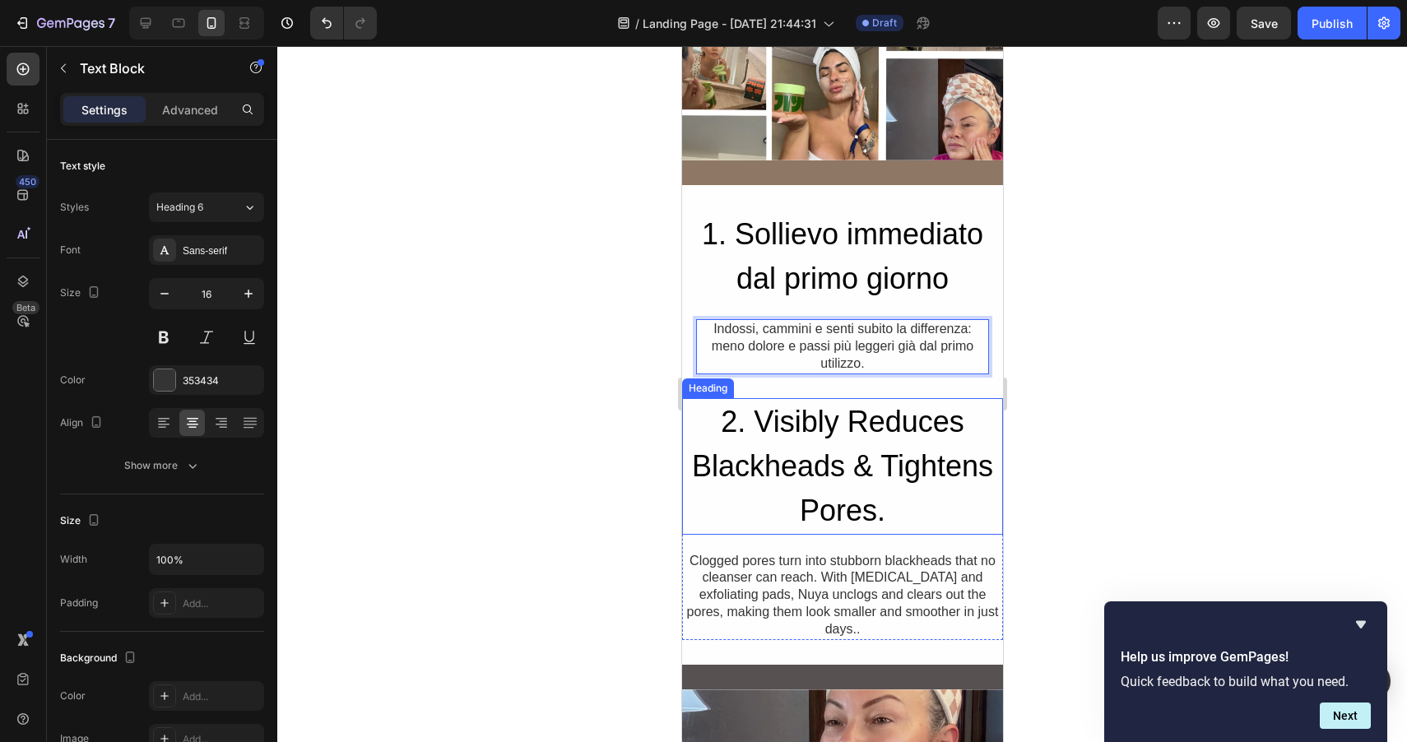
click at [788, 429] on h2 "2. Visibly Reduces Blackheads & Tightens Pores." at bounding box center [841, 466] width 321 height 137
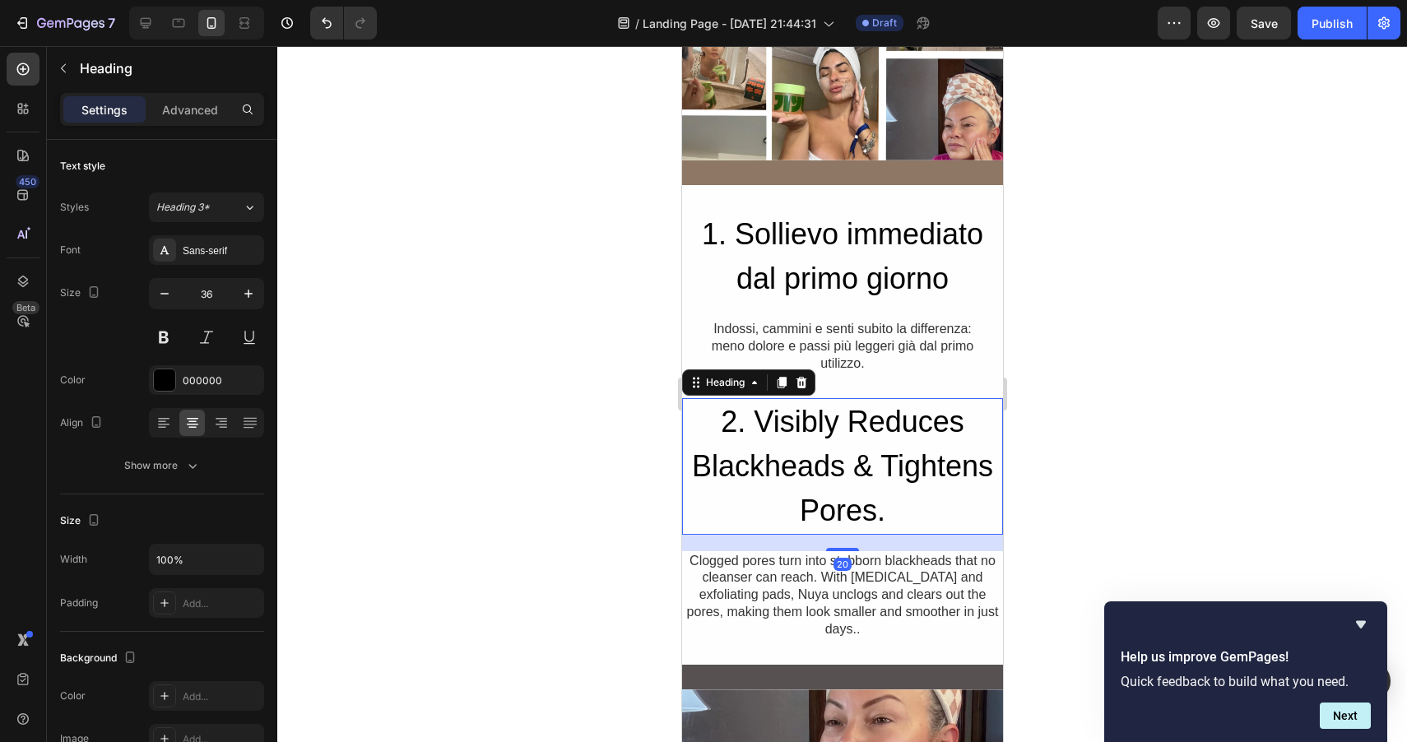
click at [838, 494] on h2 "2. Visibly Reduces Blackheads & Tightens Pores." at bounding box center [841, 466] width 321 height 137
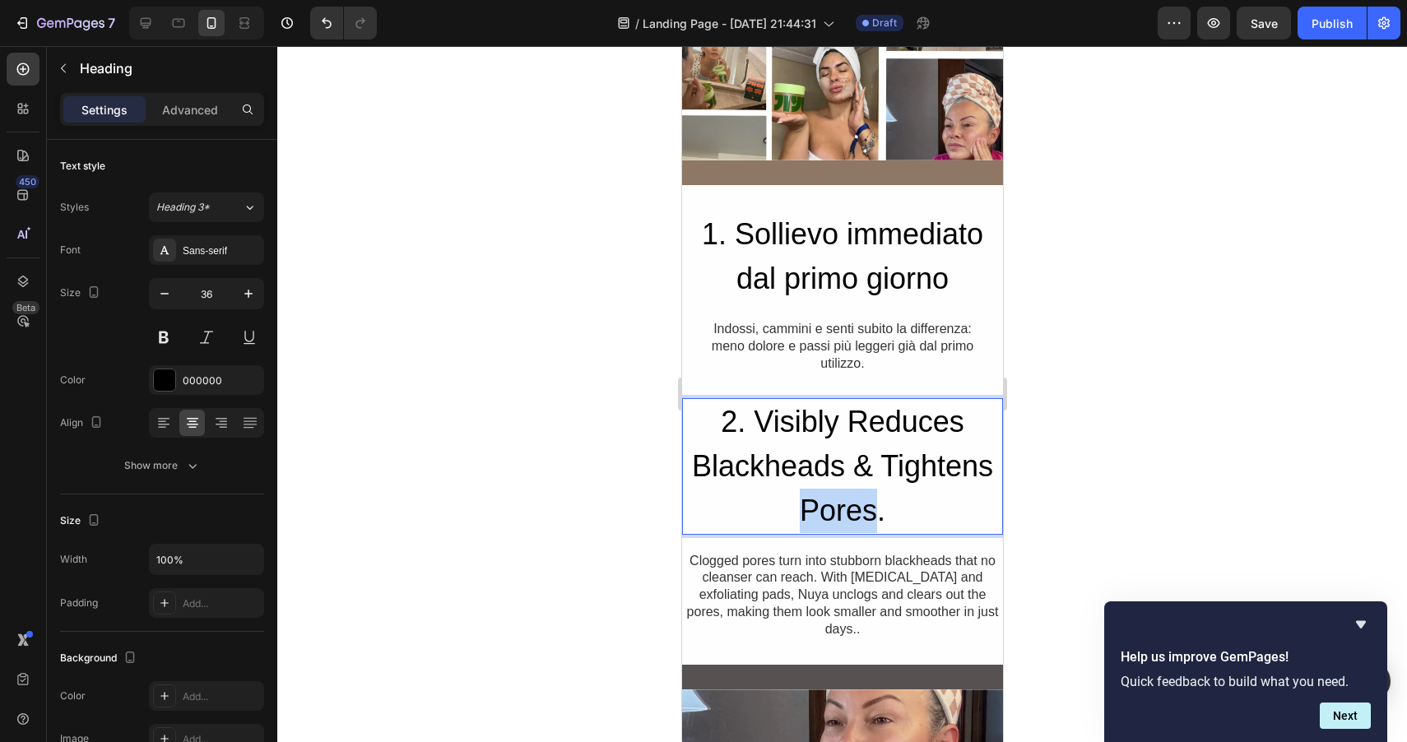
click at [838, 494] on p "2. Visibly Reduces Blackheads & Tightens Pores." at bounding box center [842, 466] width 318 height 133
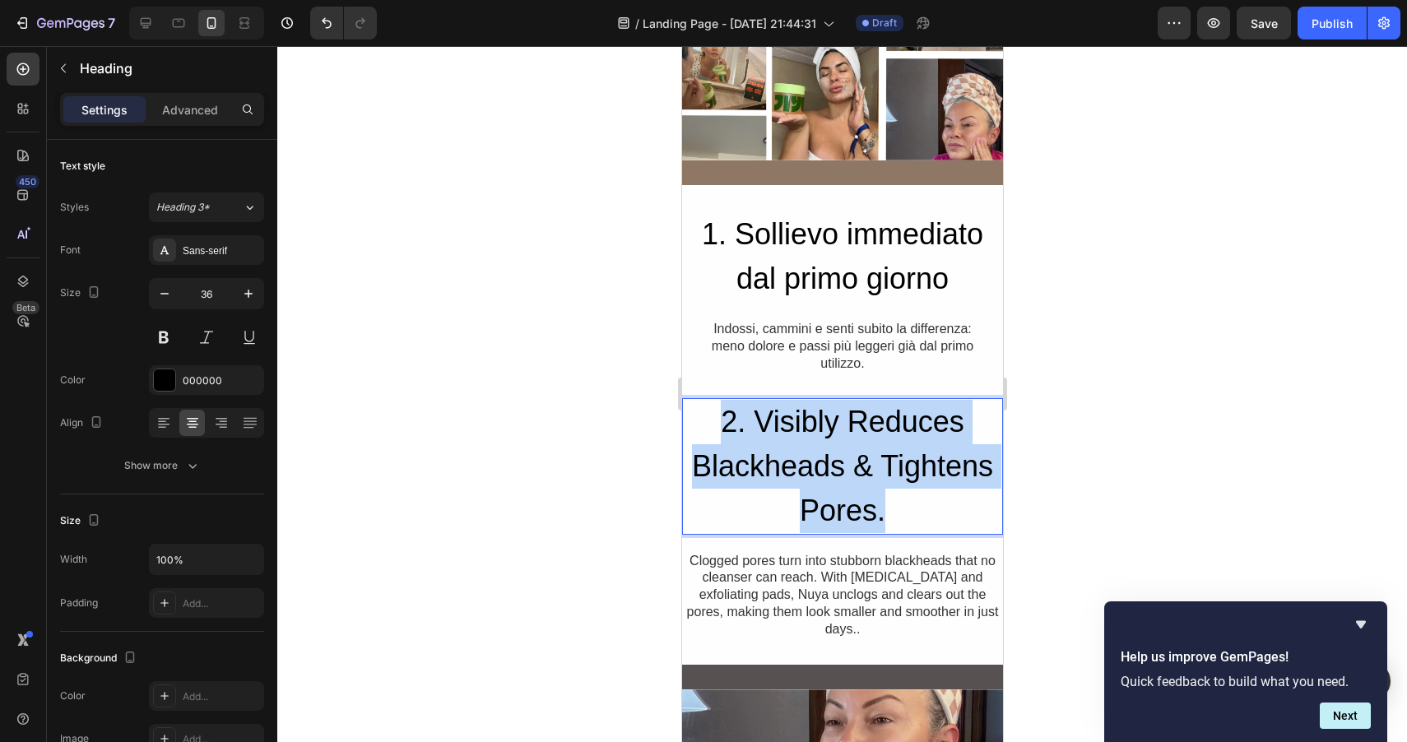
click at [838, 494] on p "2. Visibly Reduces Blackheads & Tightens Pores." at bounding box center [842, 466] width 318 height 133
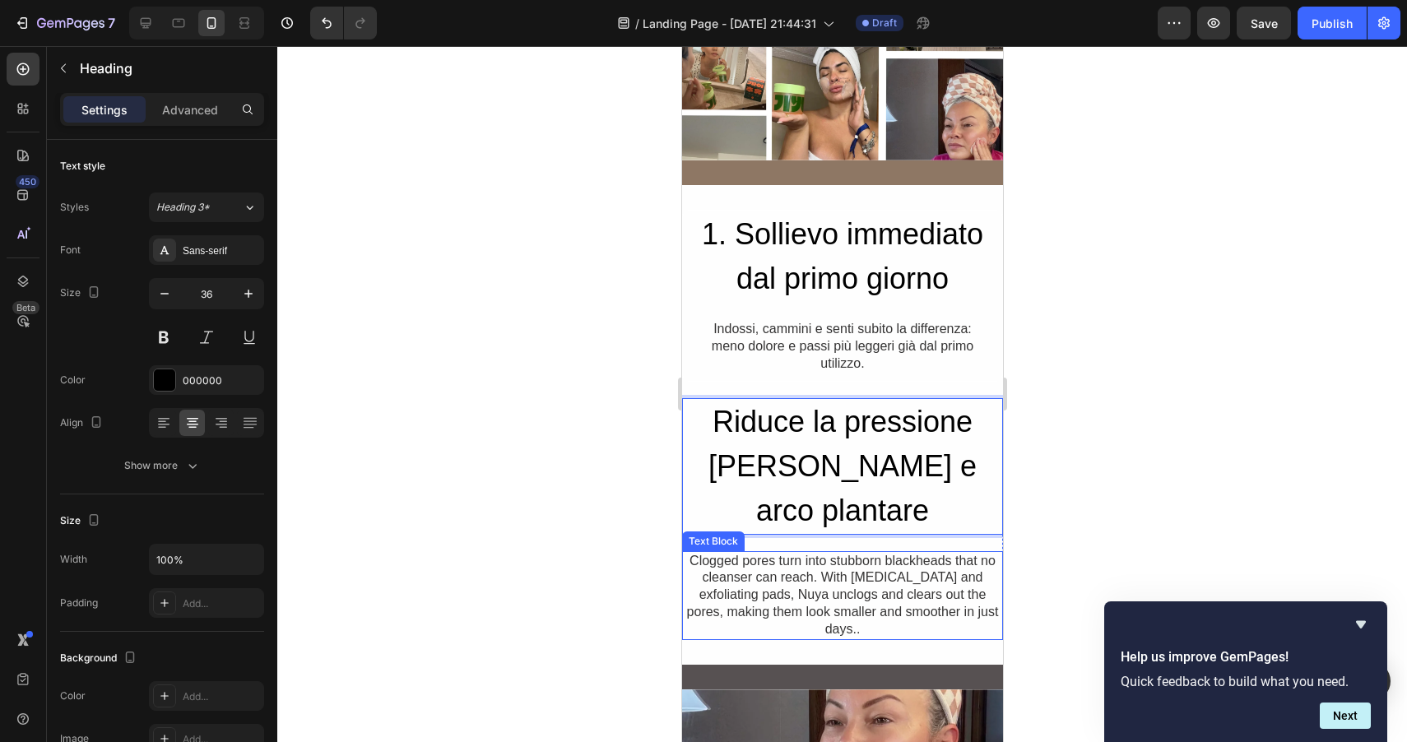
click at [760, 553] on div "Clogged pores turn into stubborn blackheads that no cleanser can reach. With [M…" at bounding box center [841, 595] width 321 height 89
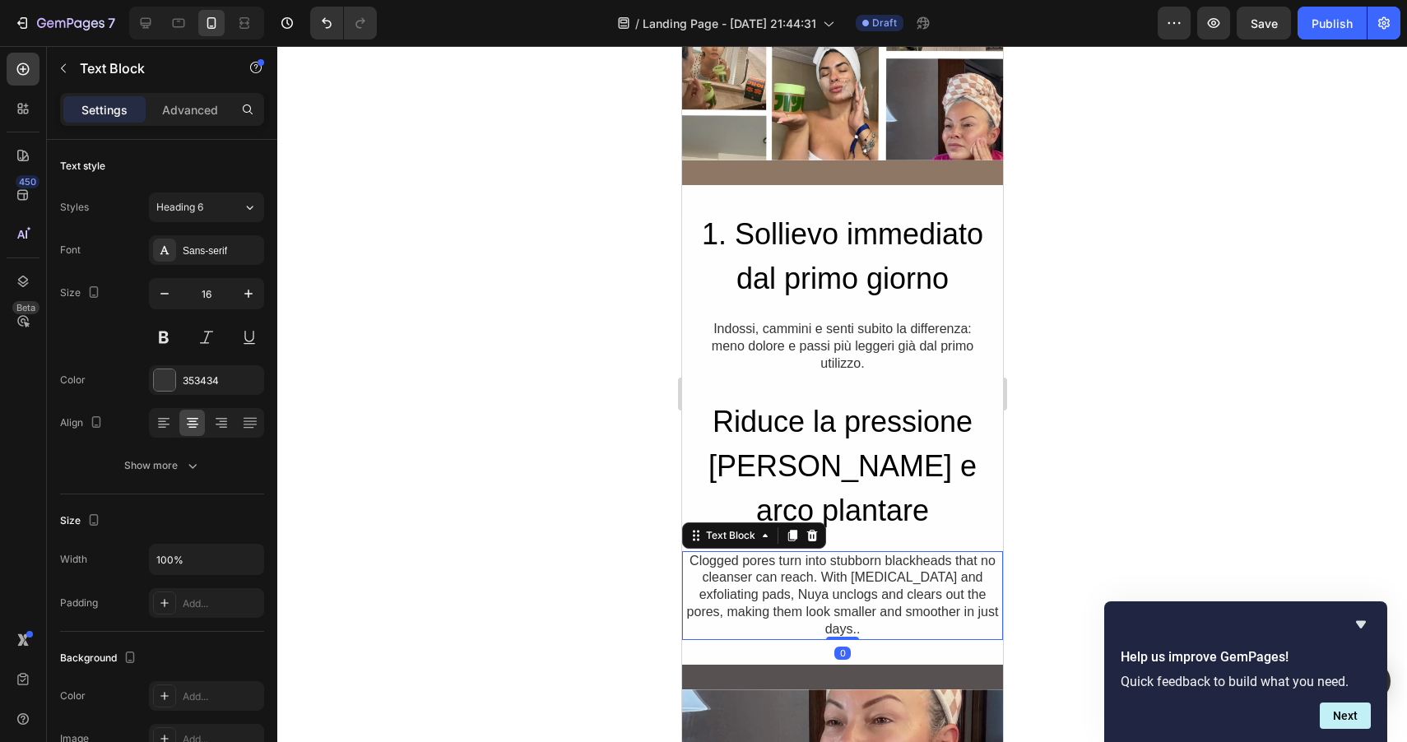
click at [760, 553] on div "Clogged pores turn into stubborn blackheads that no cleanser can reach. With [M…" at bounding box center [841, 595] width 321 height 89
click at [760, 553] on p "Clogged pores turn into stubborn blackheads that no cleanser can reach. With [M…" at bounding box center [842, 596] width 318 height 86
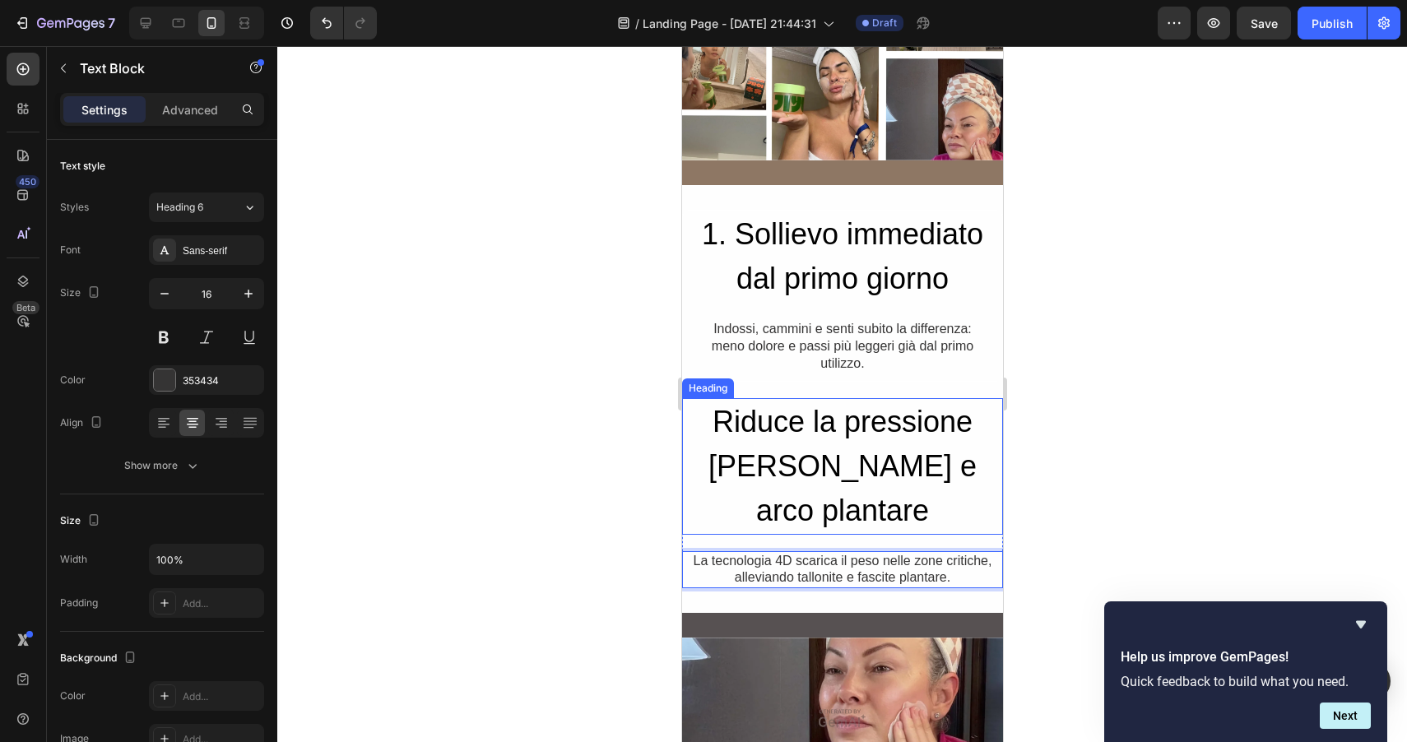
click at [851, 456] on p "Riduce la pressione [PERSON_NAME] e arco plantare" at bounding box center [842, 466] width 318 height 133
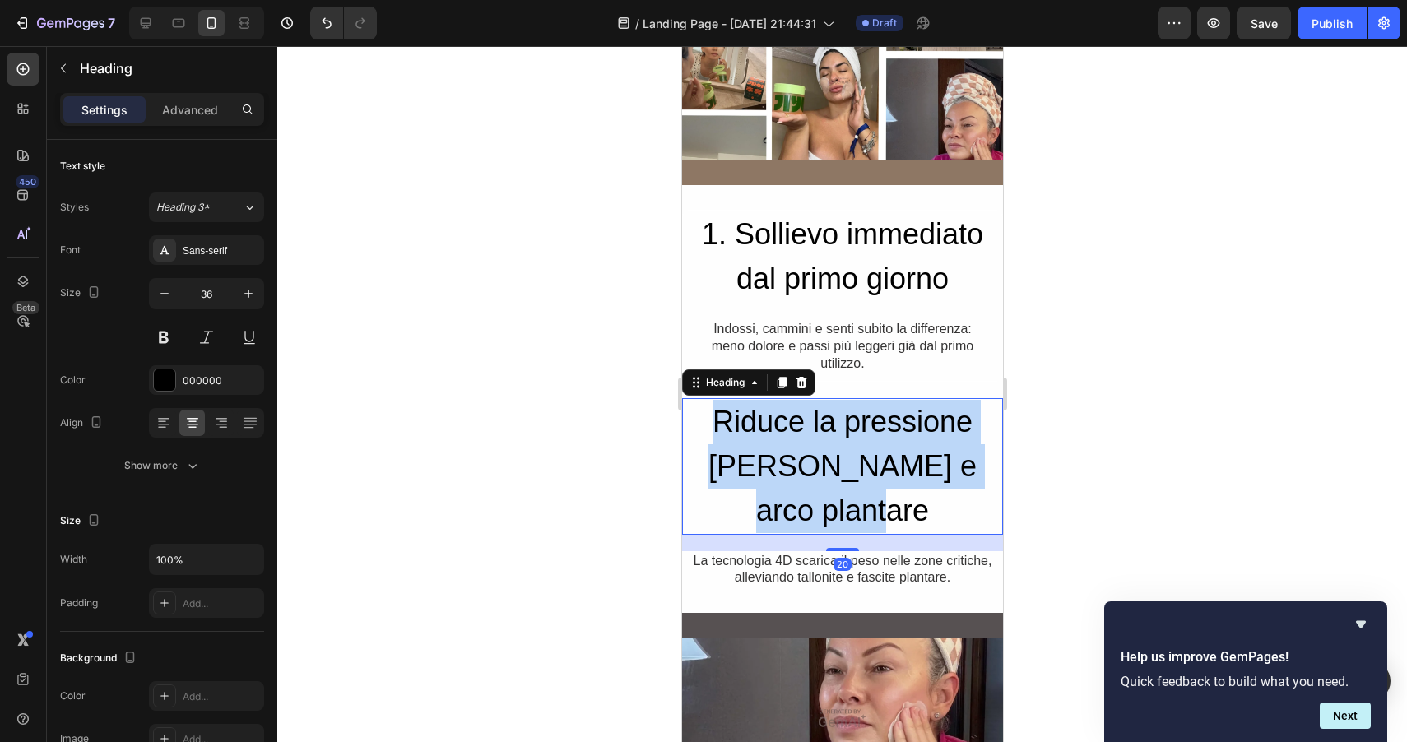
click at [851, 456] on p "Riduce la pressione [PERSON_NAME] e arco plantare" at bounding box center [842, 466] width 318 height 133
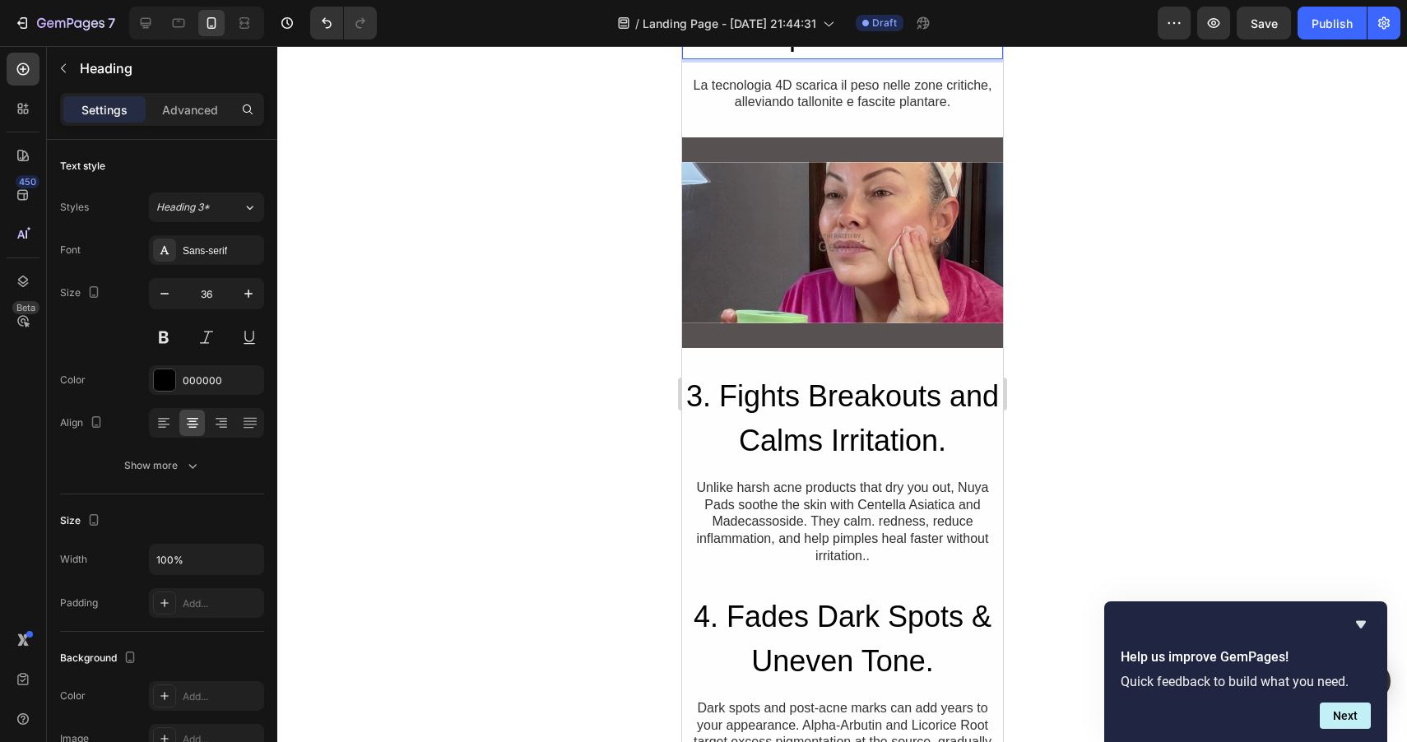
scroll to position [1077, 0]
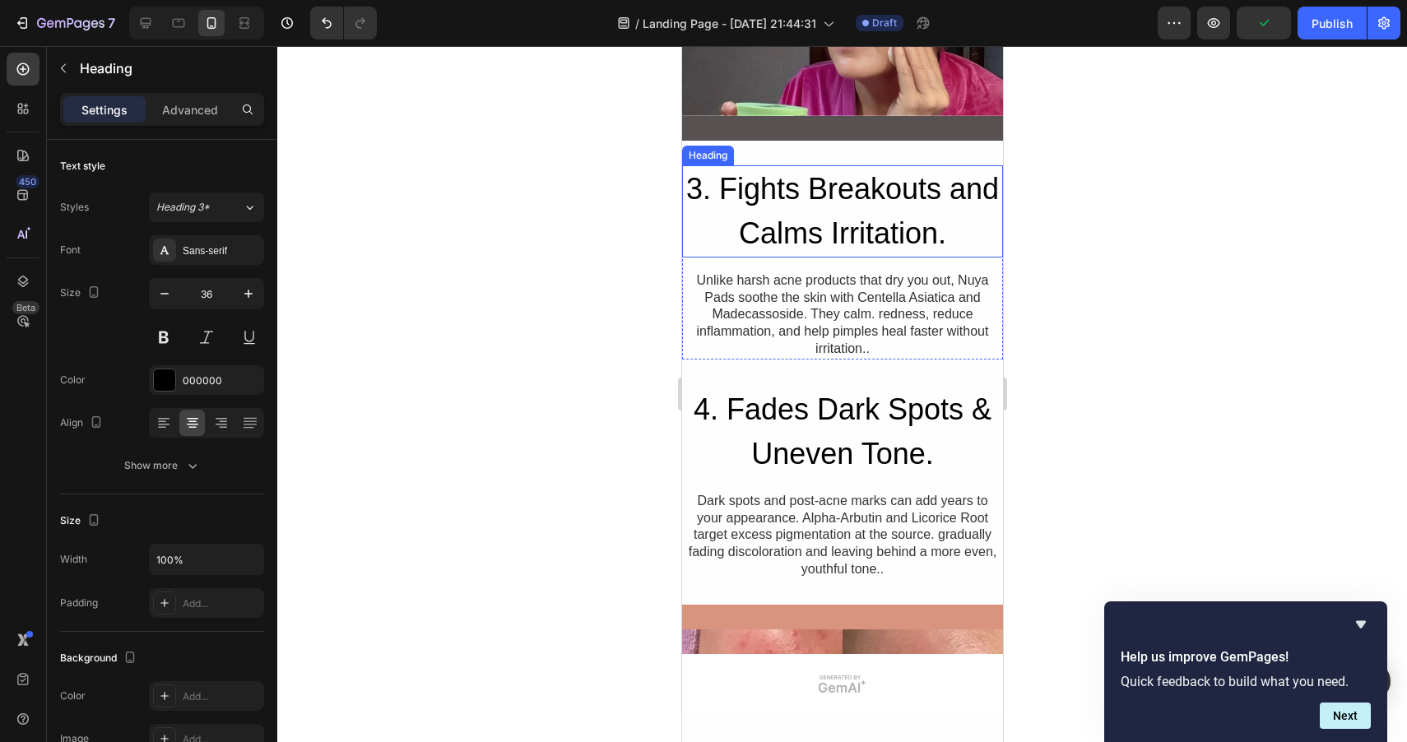
click at [785, 220] on h2 "3. Fights Breakouts and Calms Irritation." at bounding box center [841, 211] width 321 height 92
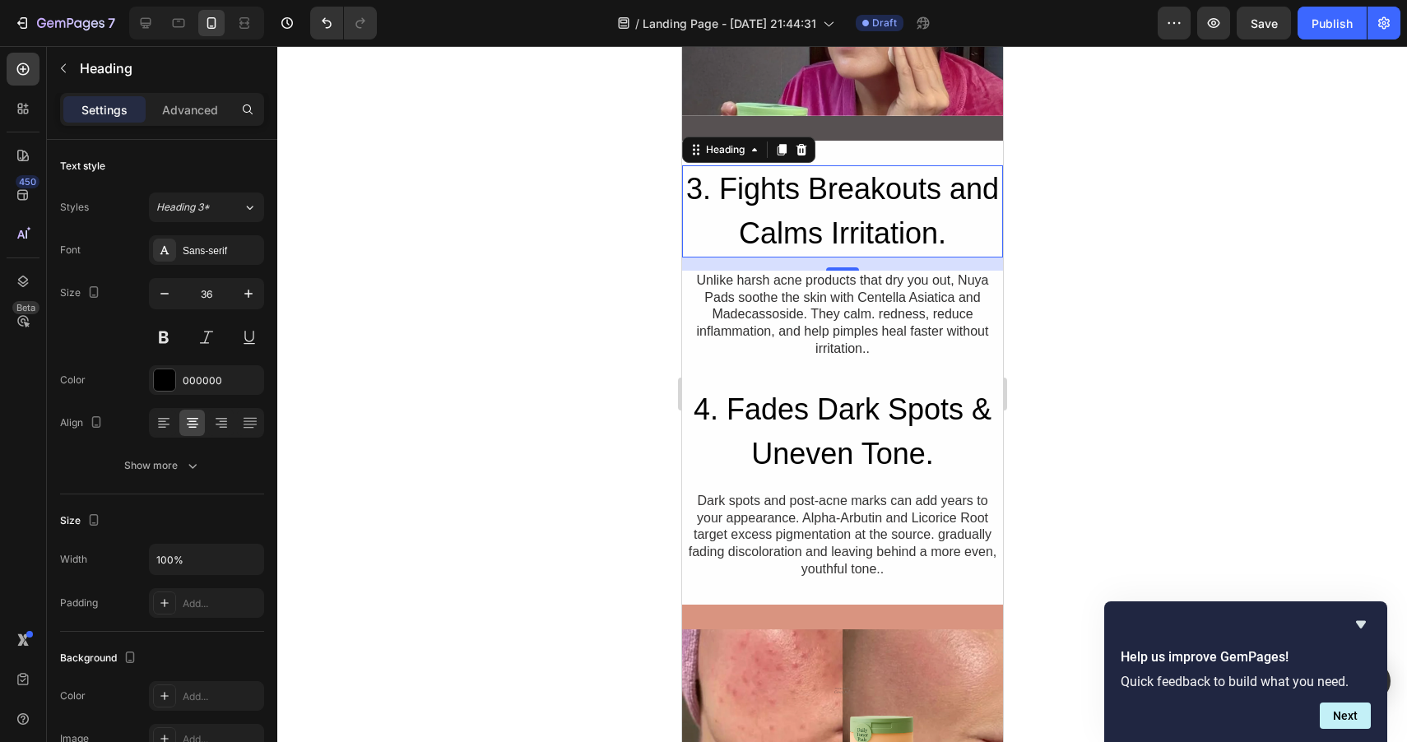
click at [791, 214] on h2 "3. Fights Breakouts and Calms Irritation." at bounding box center [841, 211] width 321 height 92
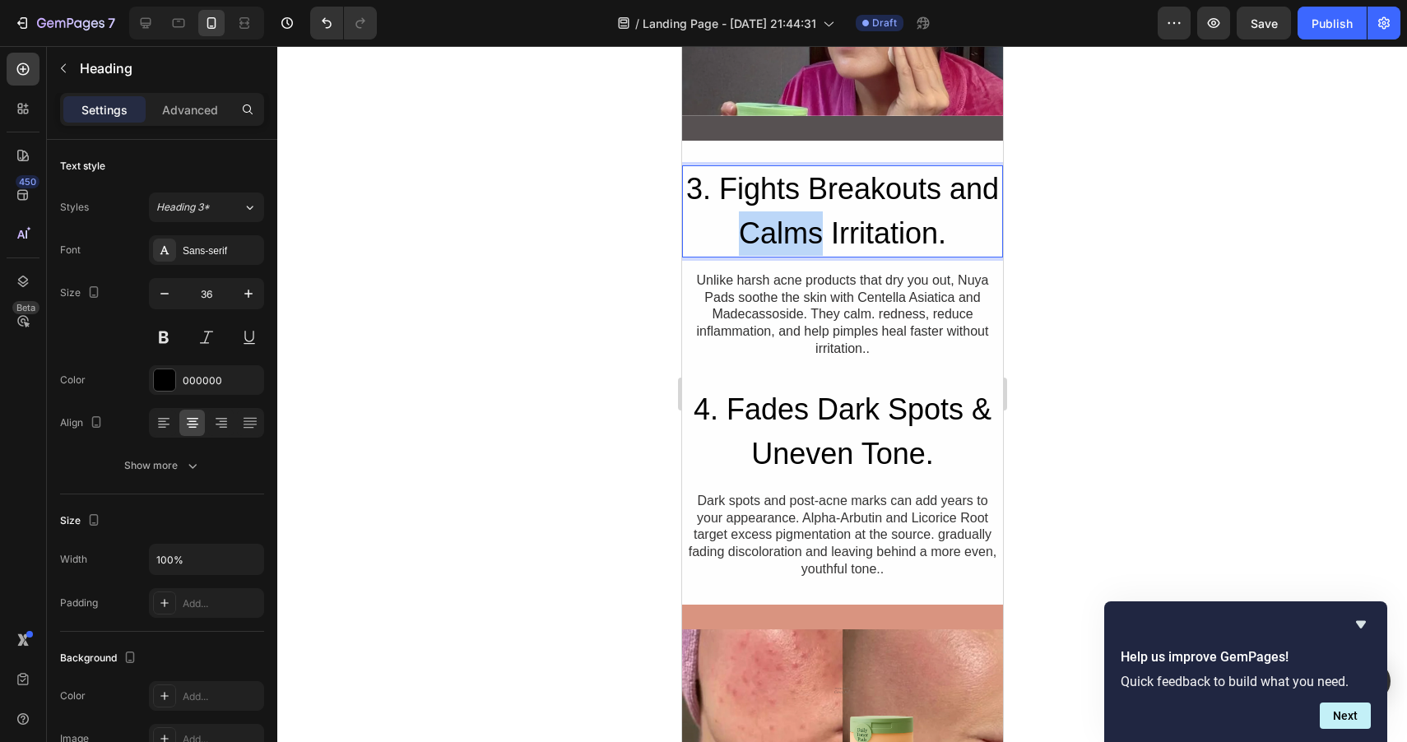
click at [791, 214] on p "3. Fights Breakouts and Calms Irritation." at bounding box center [842, 211] width 318 height 89
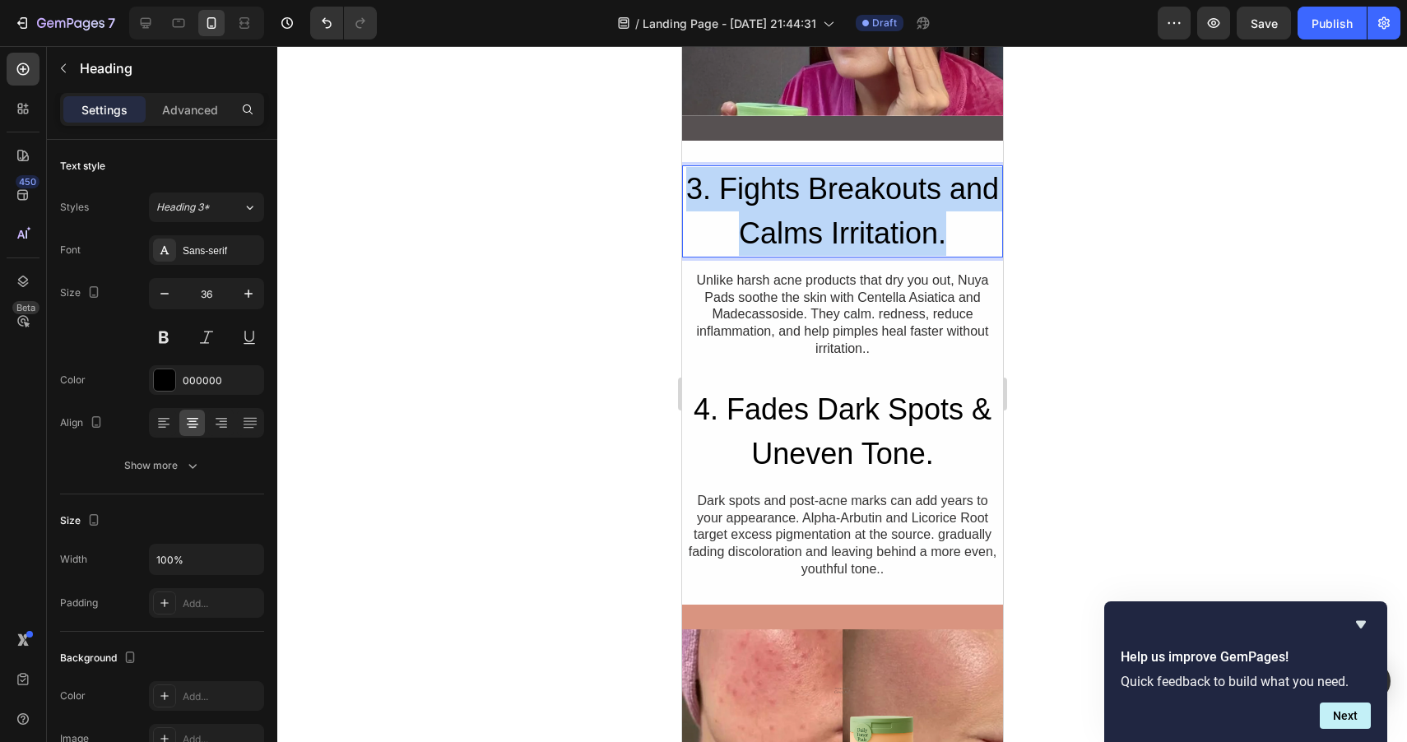
click at [791, 214] on p "3. Fights Breakouts and Calms Irritation." at bounding box center [842, 211] width 318 height 89
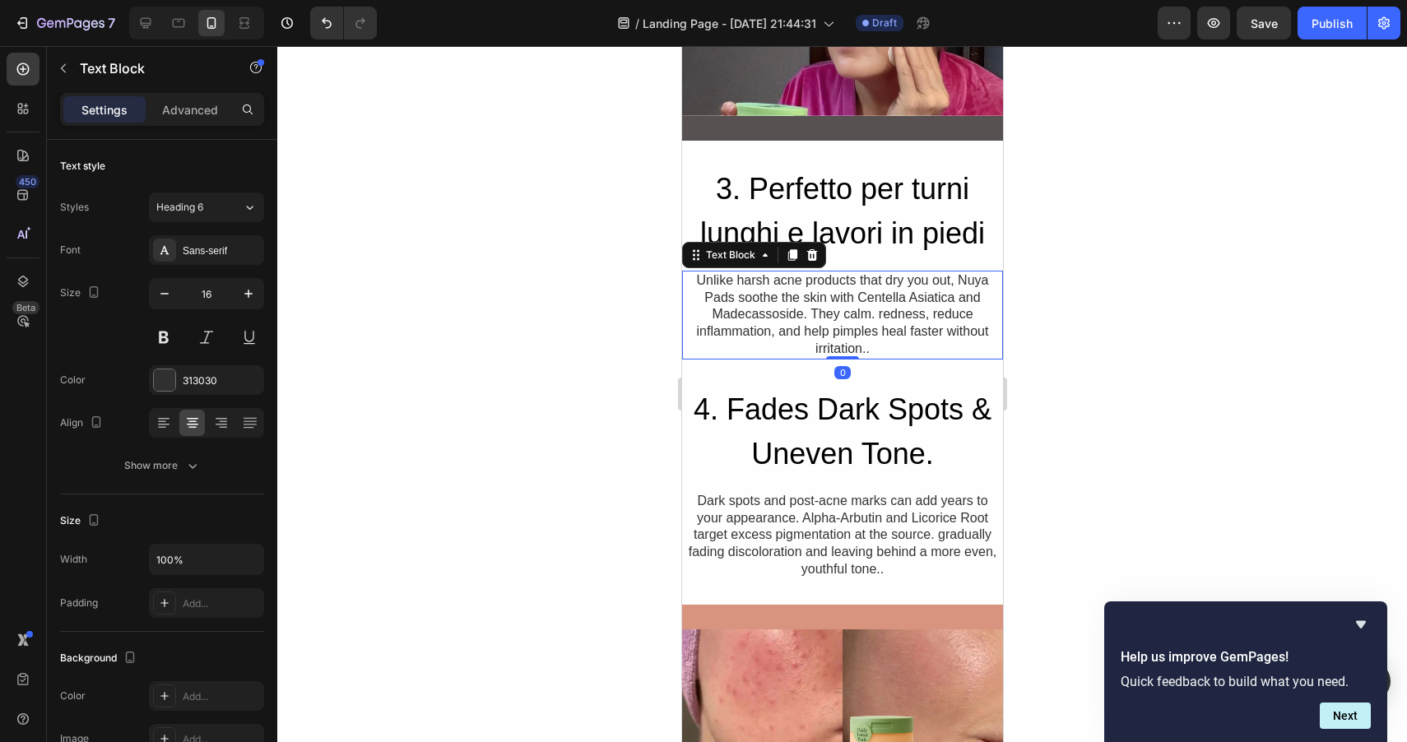
click at [778, 312] on div "Unlike harsh acne products that dry you out, Nuya Pads soothe the skin with Cen…" at bounding box center [841, 315] width 321 height 89
click at [779, 312] on div "Unlike harsh acne products that dry you out, Nuya Pads soothe the skin with Cen…" at bounding box center [841, 315] width 321 height 89
click at [779, 312] on p "Unlike harsh acne products that dry you out, Nuya Pads soothe the skin with Cen…" at bounding box center [842, 315] width 318 height 86
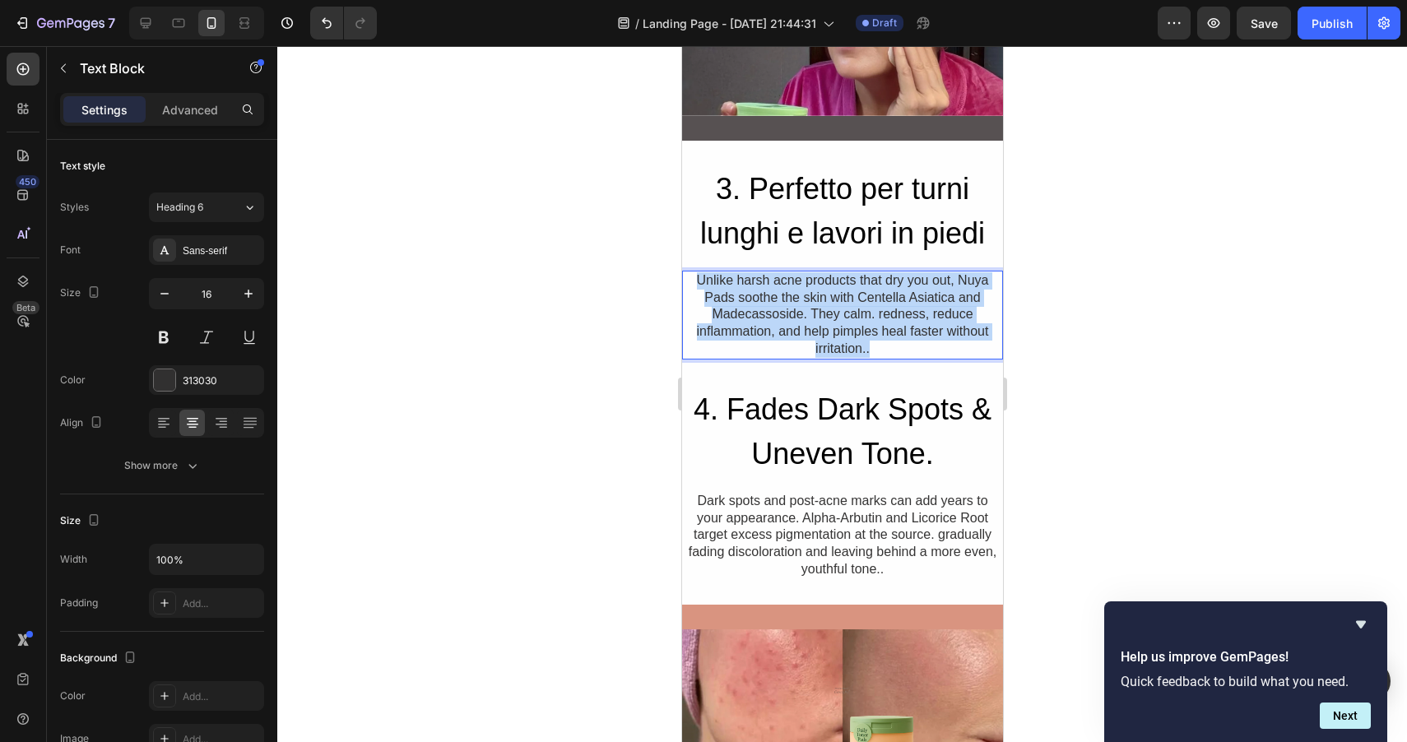
click at [779, 312] on p "Unlike harsh acne products that dry you out, Nuya Pads soothe the skin with Cen…" at bounding box center [842, 315] width 318 height 86
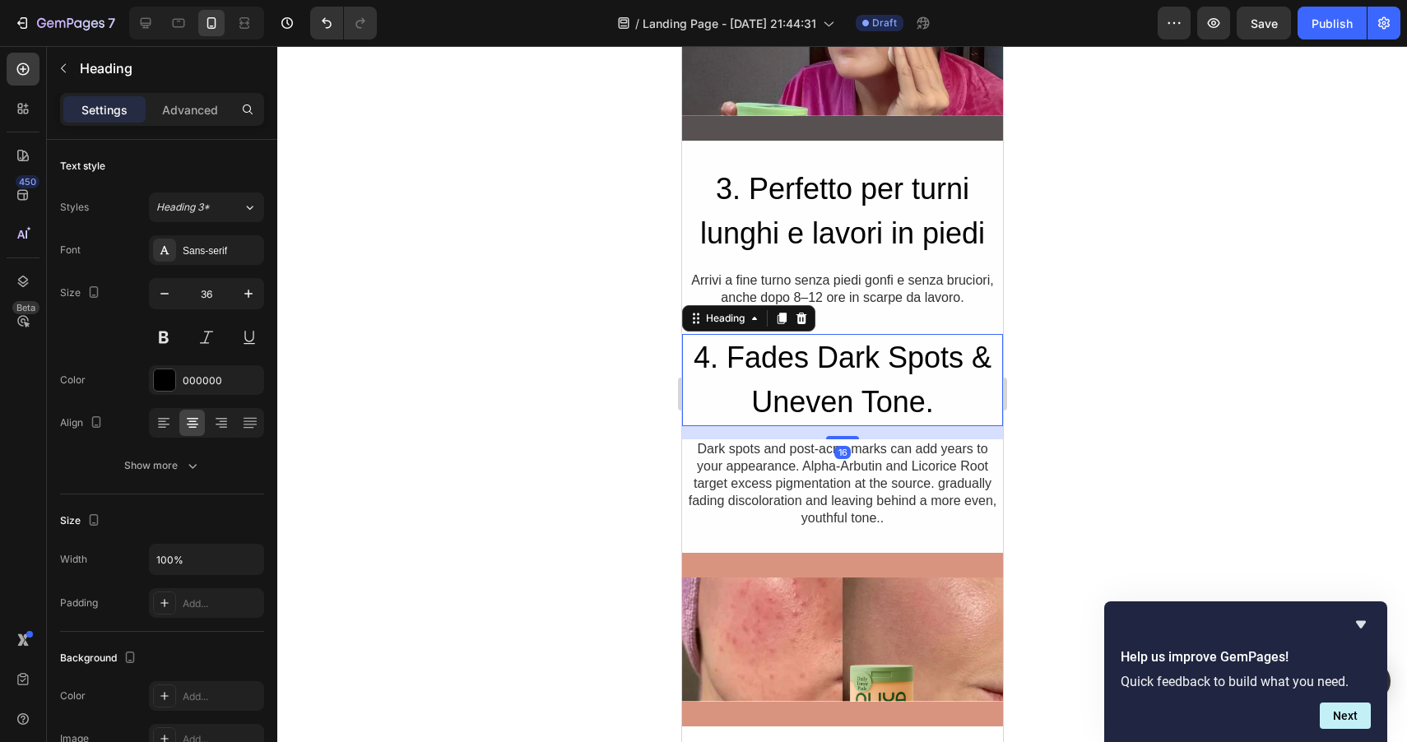
click at [755, 378] on h2 "4. Fades Dark Spots & Uneven Tone." at bounding box center [841, 380] width 321 height 92
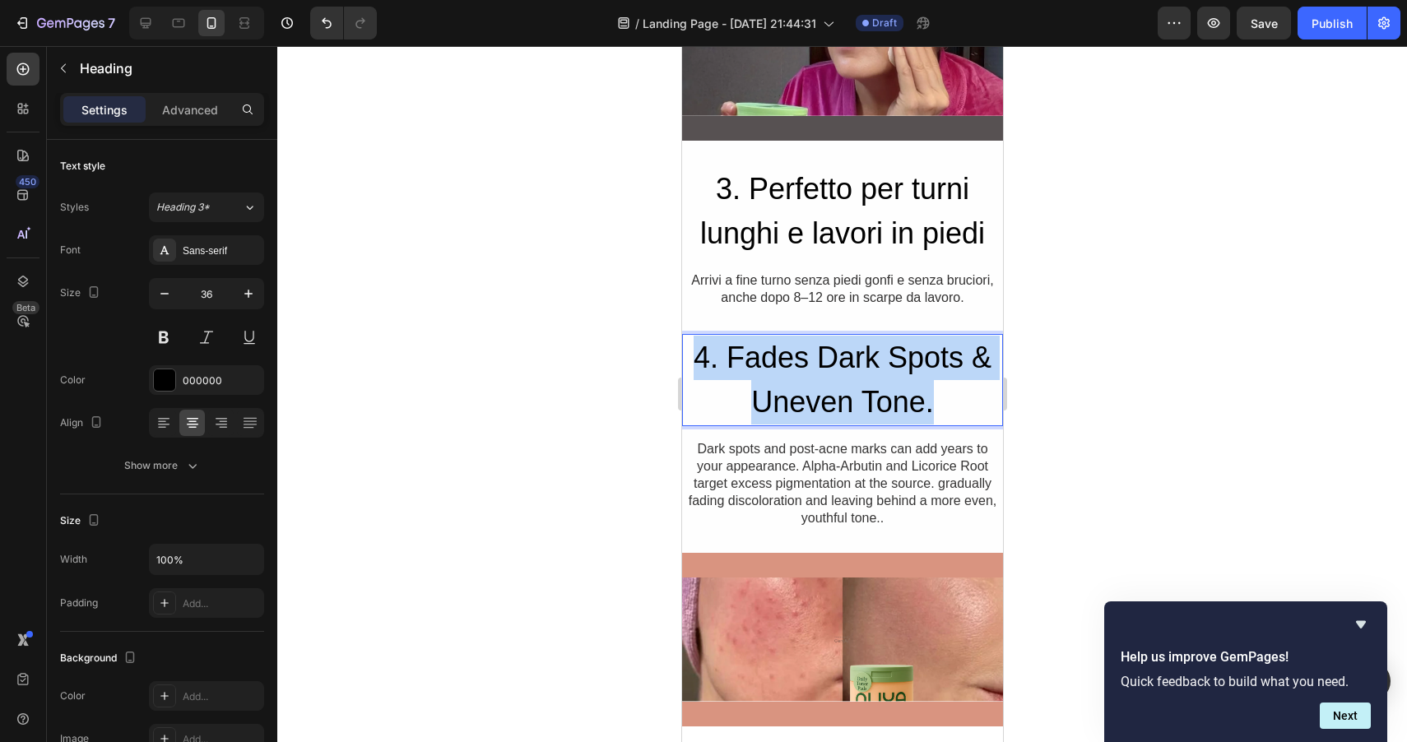
click at [755, 378] on p "4. Fades Dark Spots & Uneven Tone." at bounding box center [842, 380] width 318 height 89
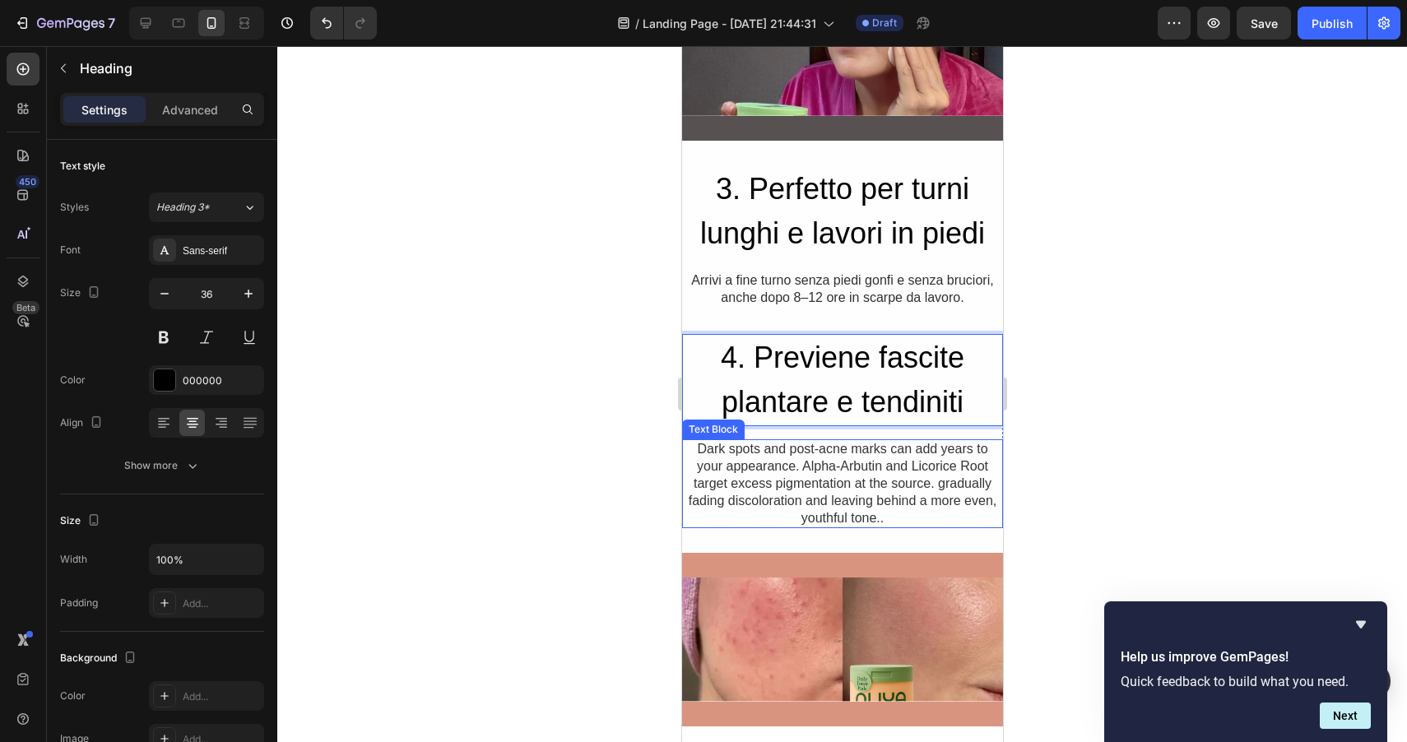
click at [768, 445] on div "Dark spots and post-acne marks can add years to your appearance. Alpha-Arbutin …" at bounding box center [841, 483] width 321 height 89
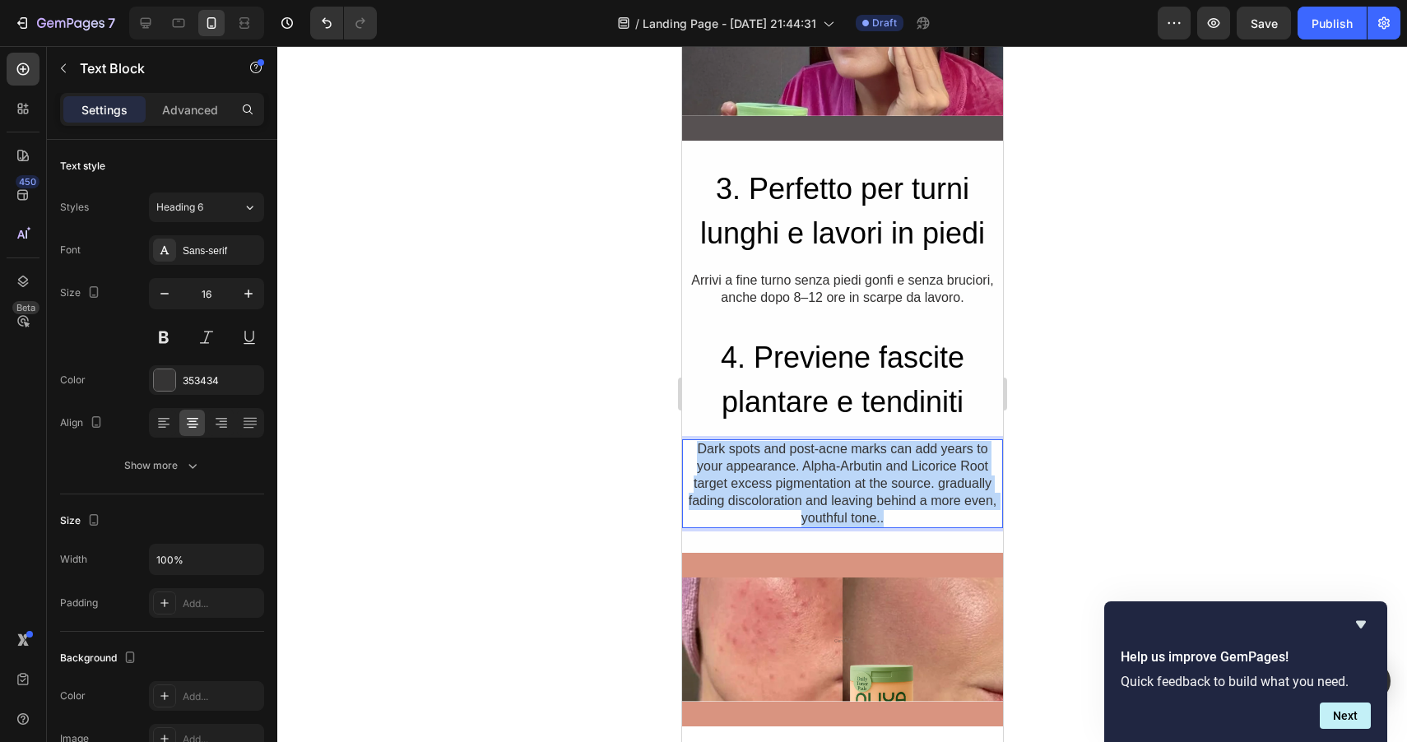
click at [768, 445] on p "Dark spots and post-acne marks can add years to your appearance. Alpha-Arbutin …" at bounding box center [842, 484] width 318 height 86
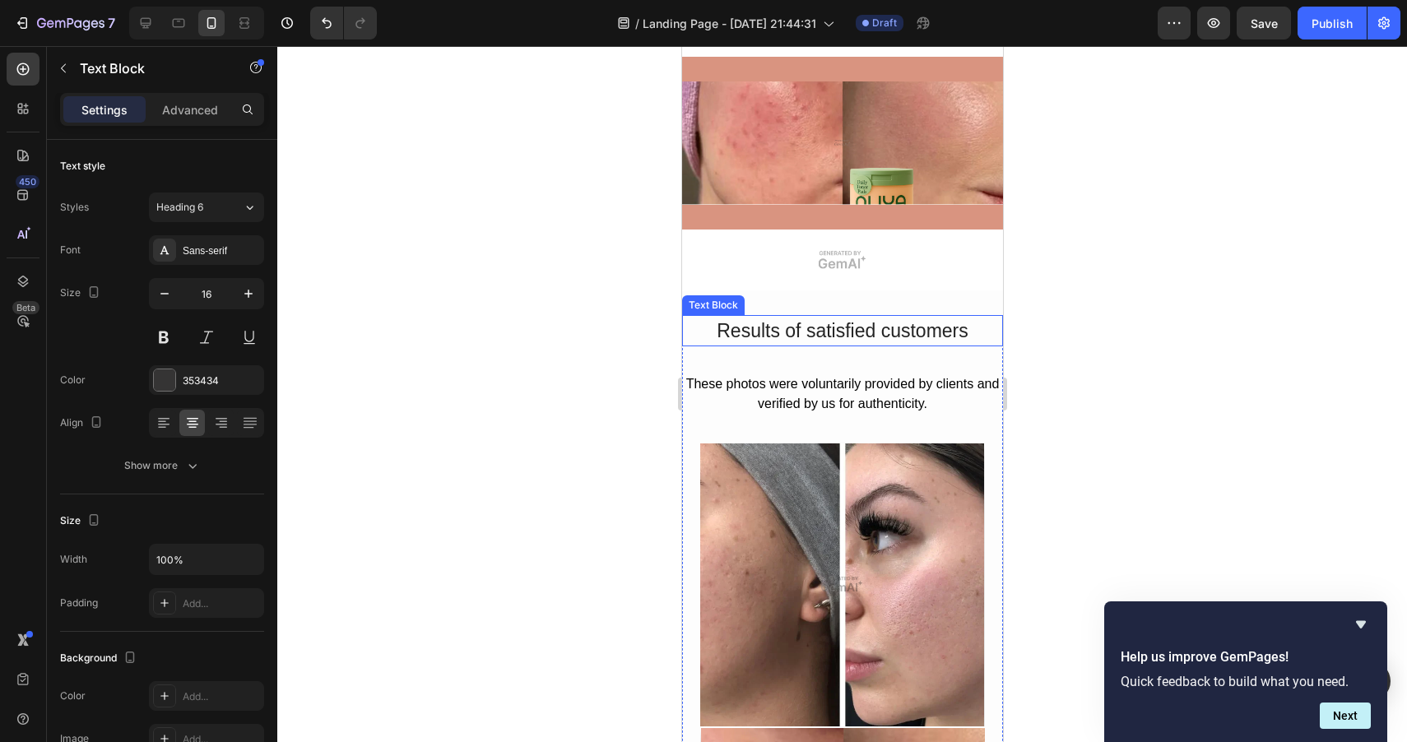
scroll to position [1492, 0]
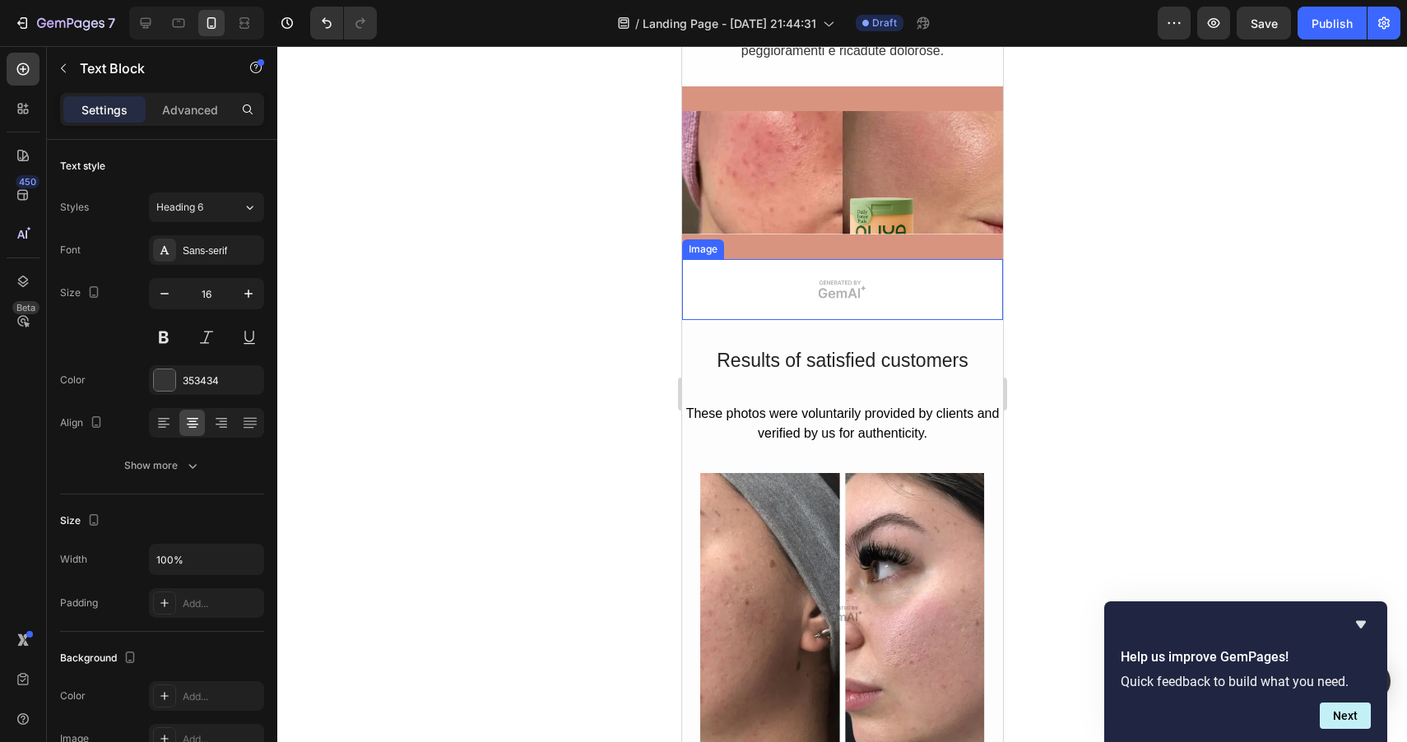
click at [839, 297] on img at bounding box center [841, 289] width 321 height 60
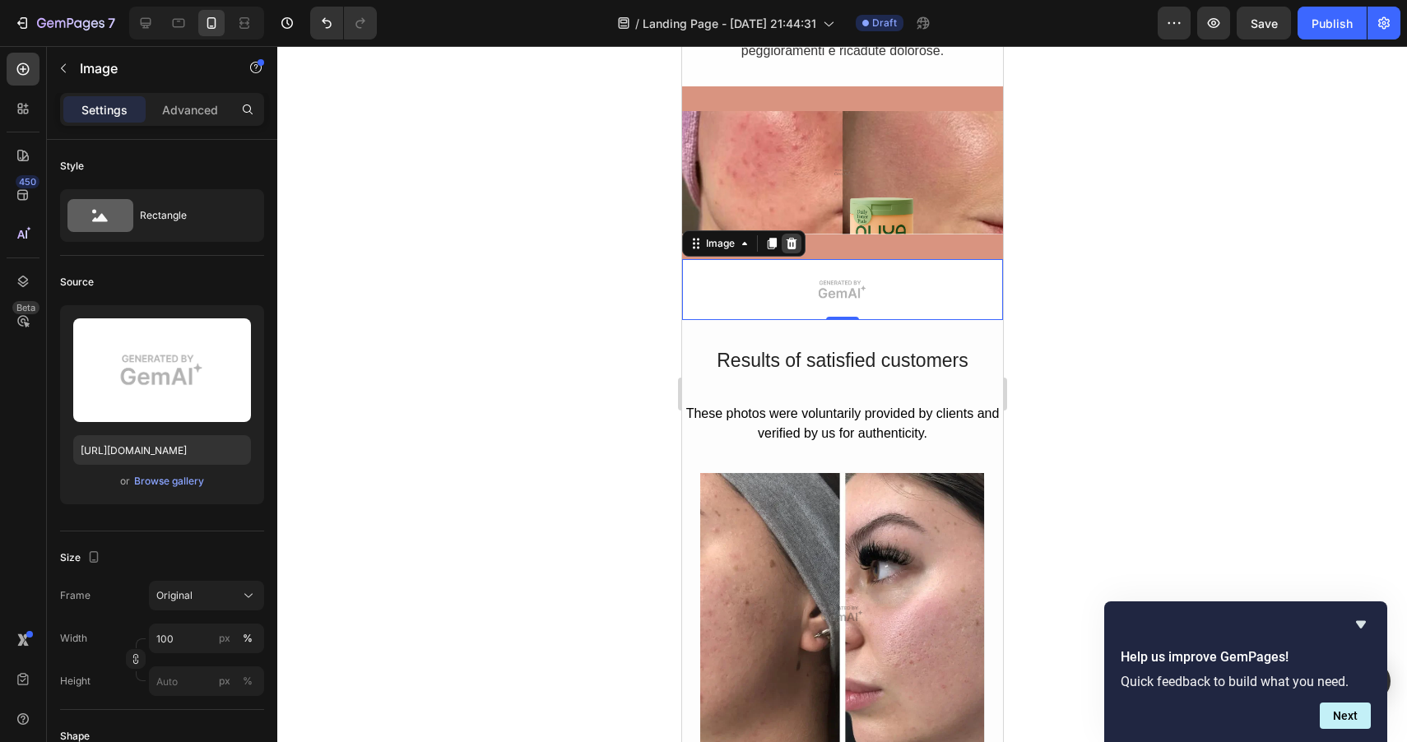
click at [790, 239] on icon at bounding box center [791, 244] width 11 height 12
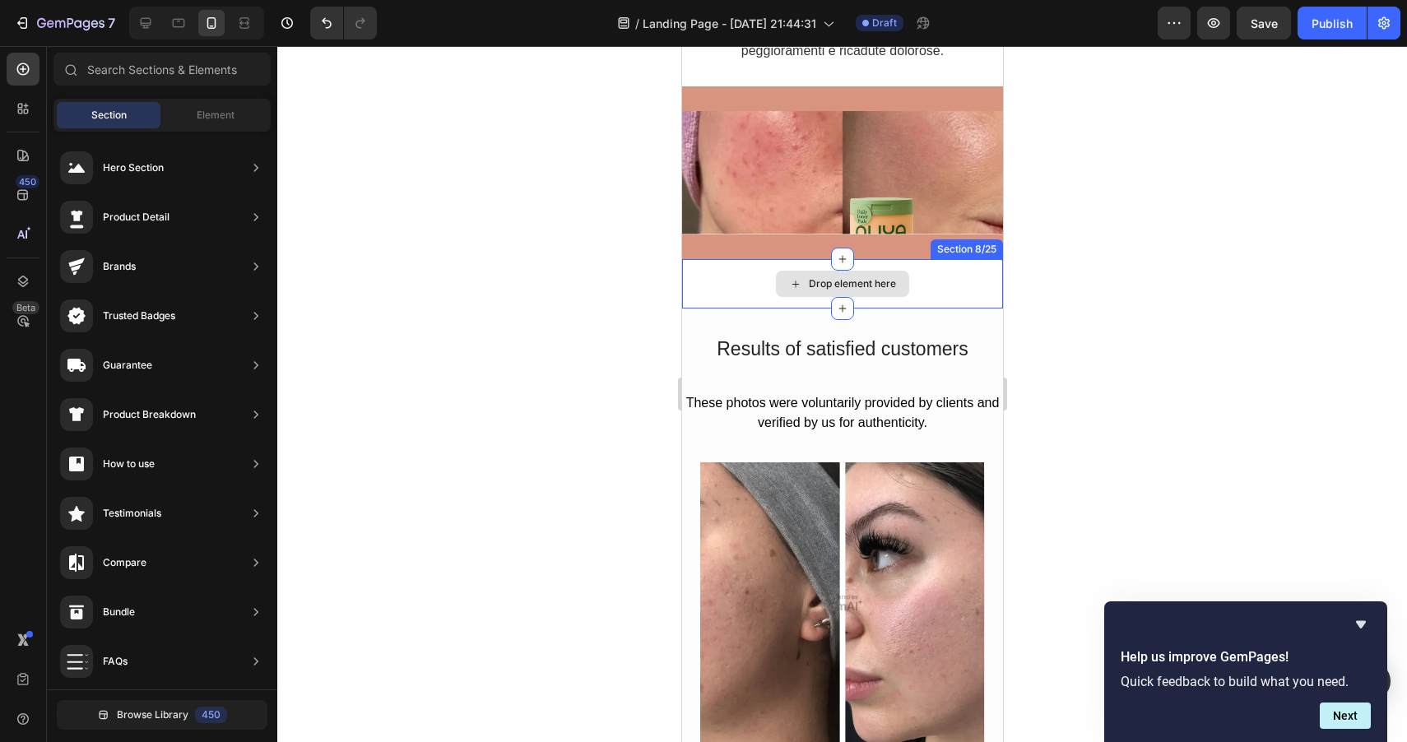
click at [715, 286] on div "Drop element here" at bounding box center [841, 283] width 321 height 49
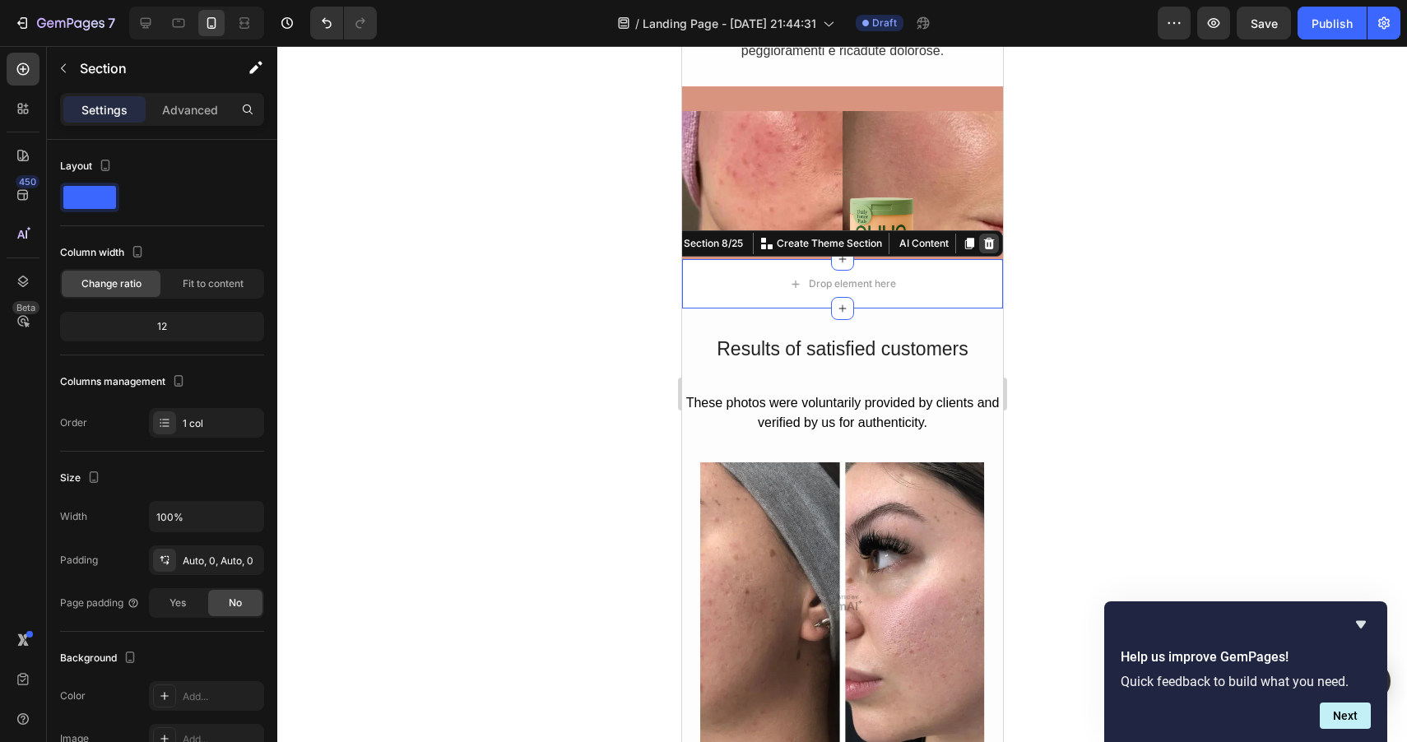
click at [984, 246] on icon at bounding box center [988, 244] width 11 height 12
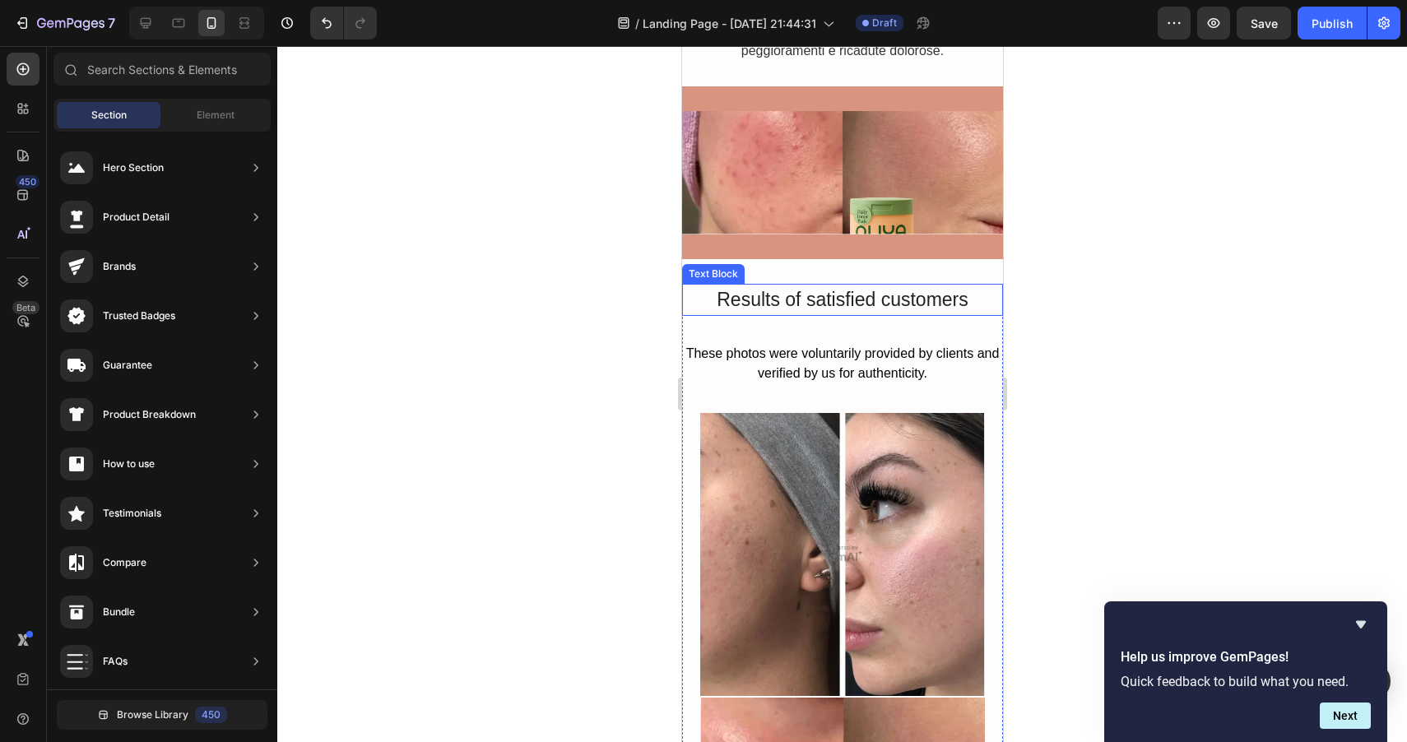
click at [738, 299] on div "Results of satisfied customers" at bounding box center [841, 300] width 321 height 32
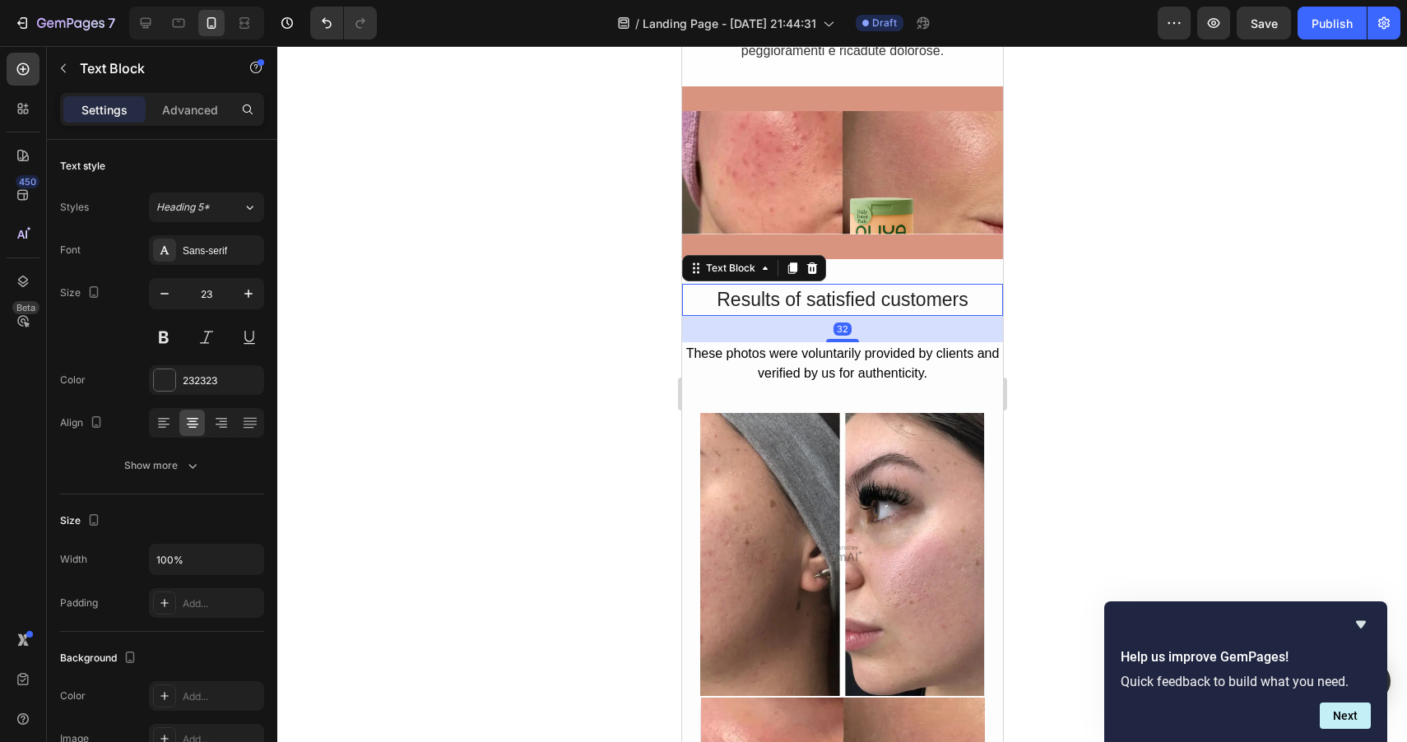
click at [798, 295] on div "Results of satisfied customers" at bounding box center [841, 300] width 321 height 32
click at [798, 295] on p "Results of satisfied customers" at bounding box center [842, 299] width 318 height 29
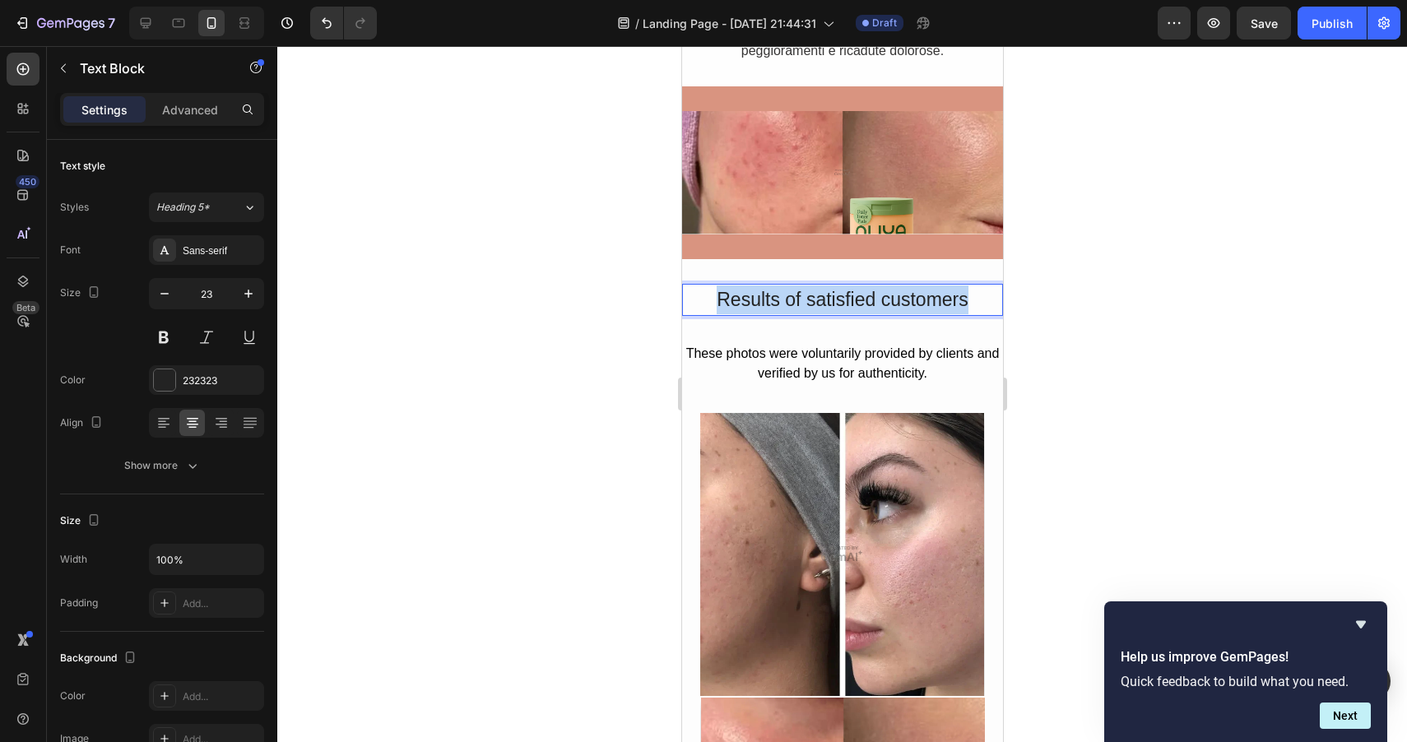
click at [798, 295] on p "Results of satisfied customers" at bounding box center [842, 299] width 318 height 29
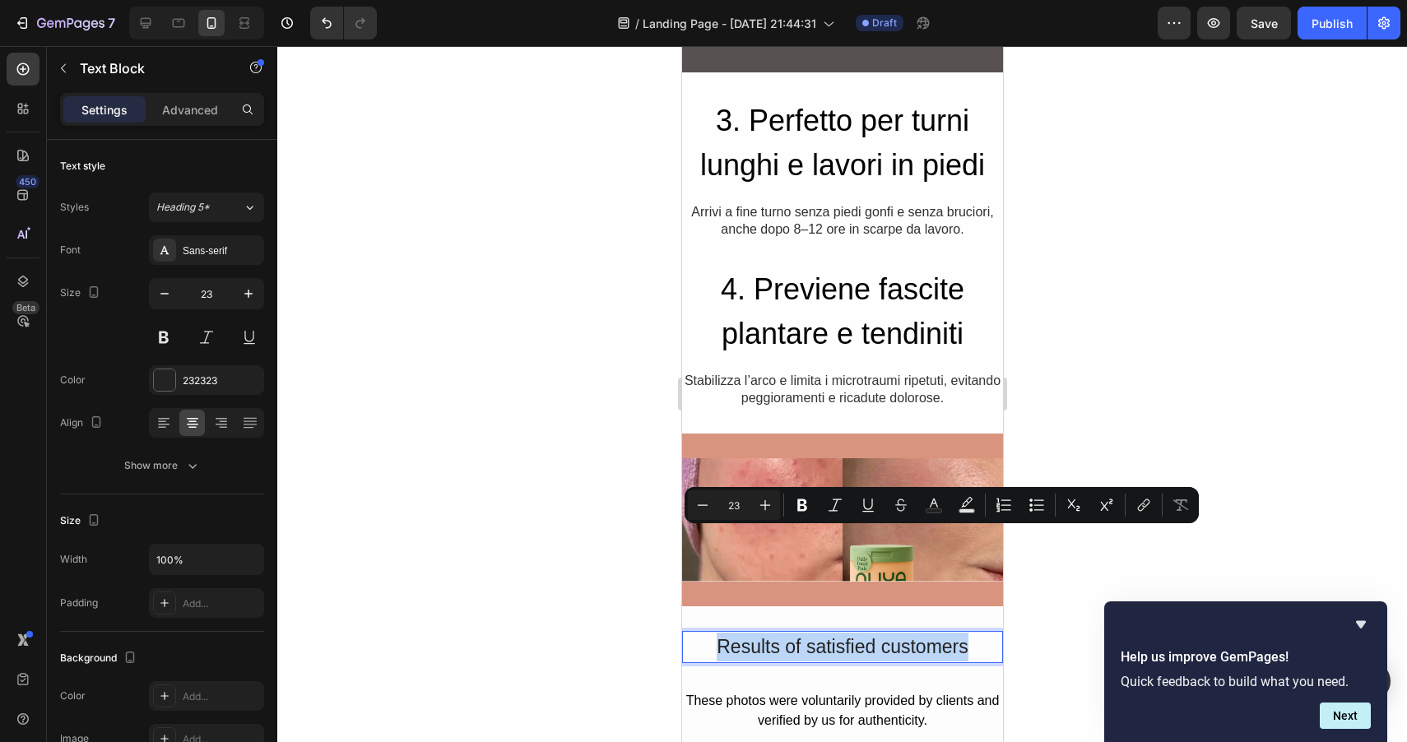
type input "16"
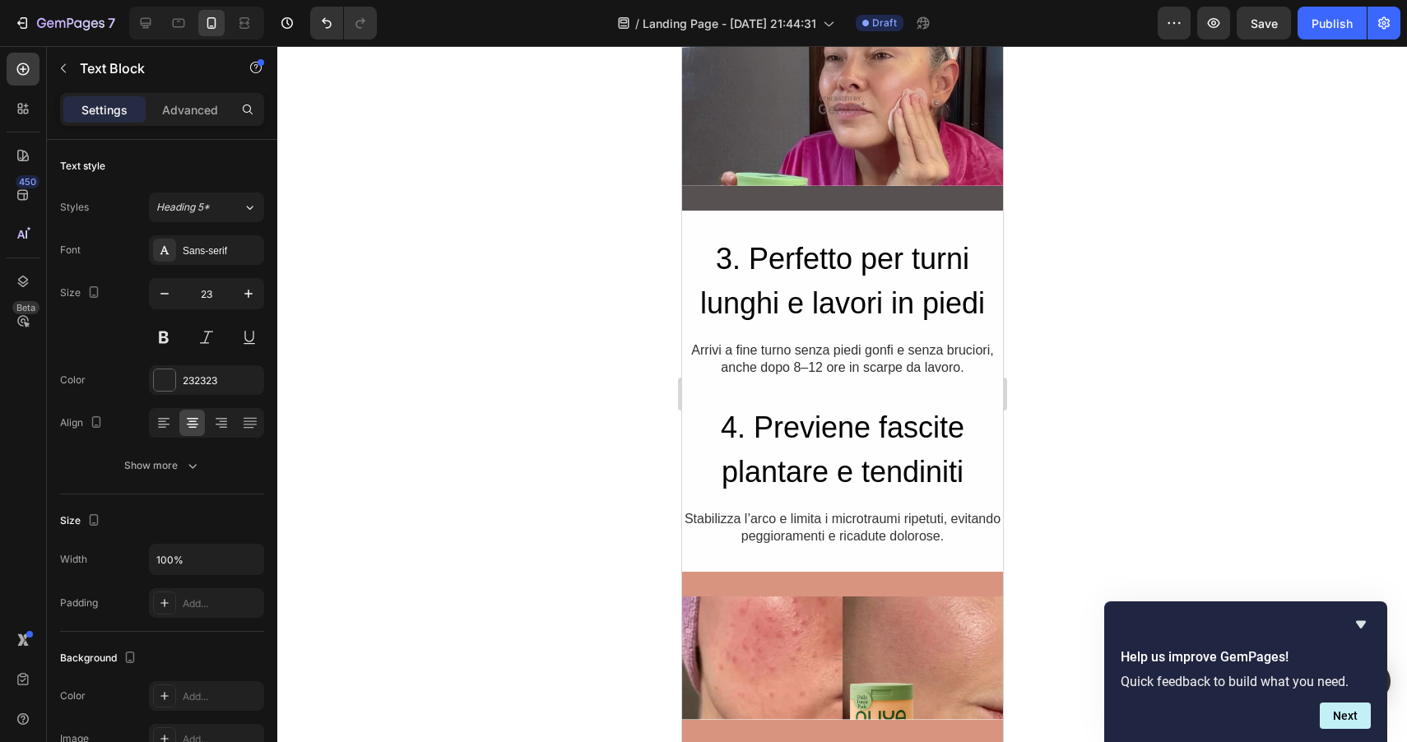
click at [1056, 298] on div at bounding box center [842, 394] width 1130 height 696
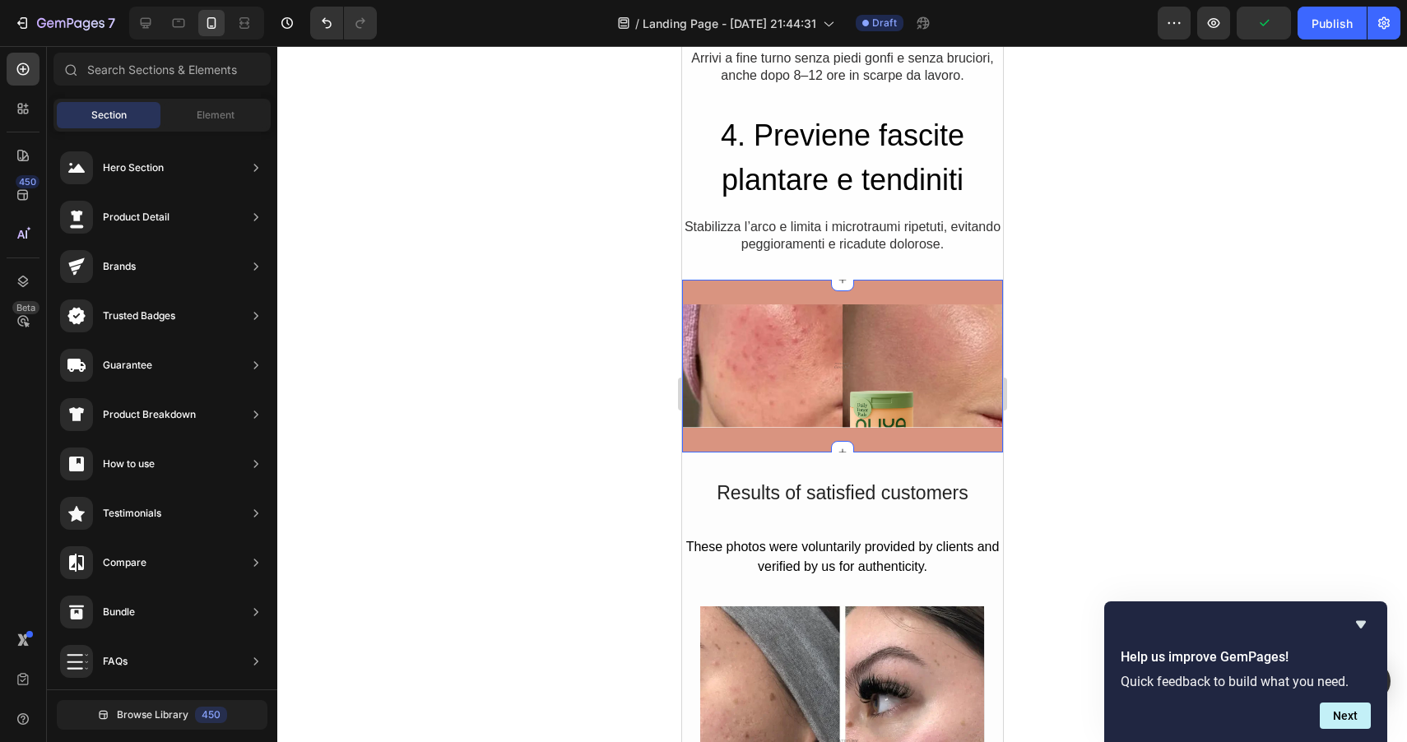
scroll to position [1312, 0]
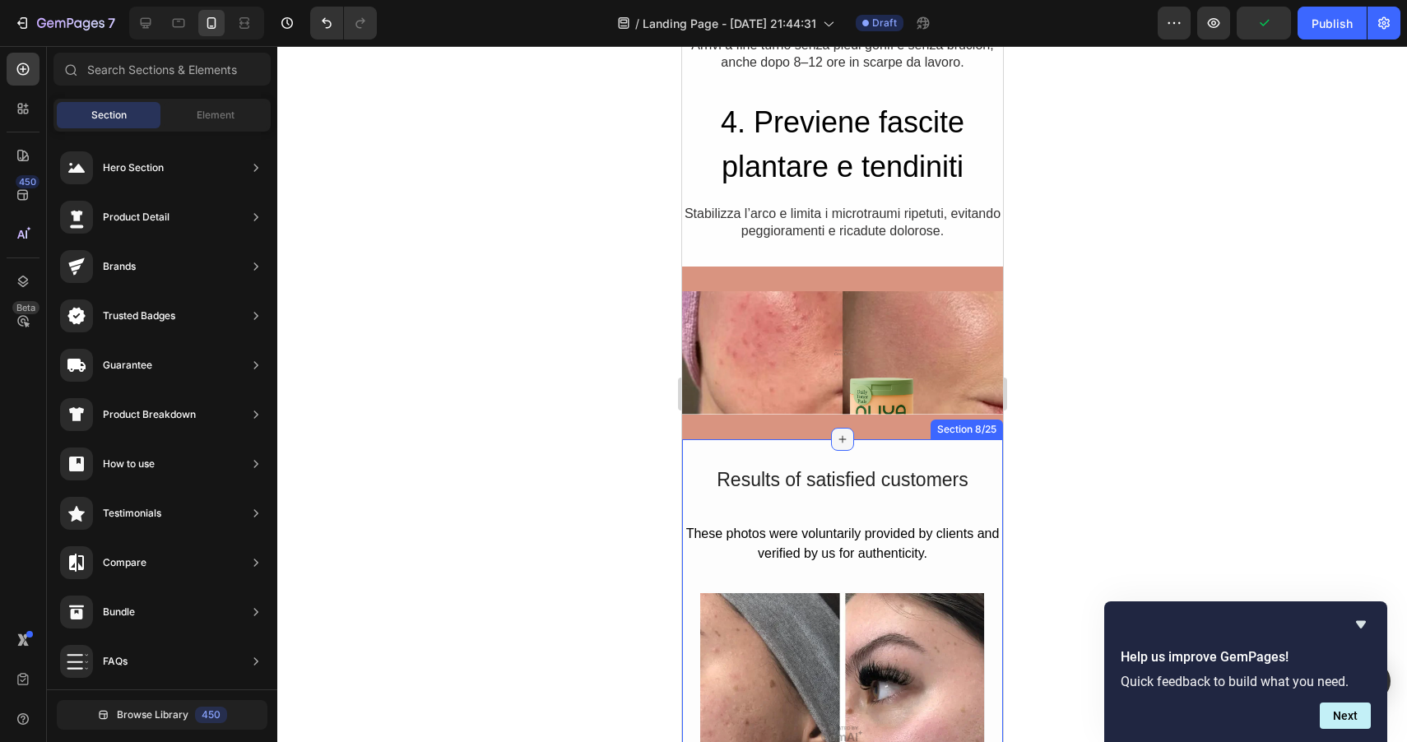
click at [842, 444] on icon at bounding box center [841, 439] width 13 height 13
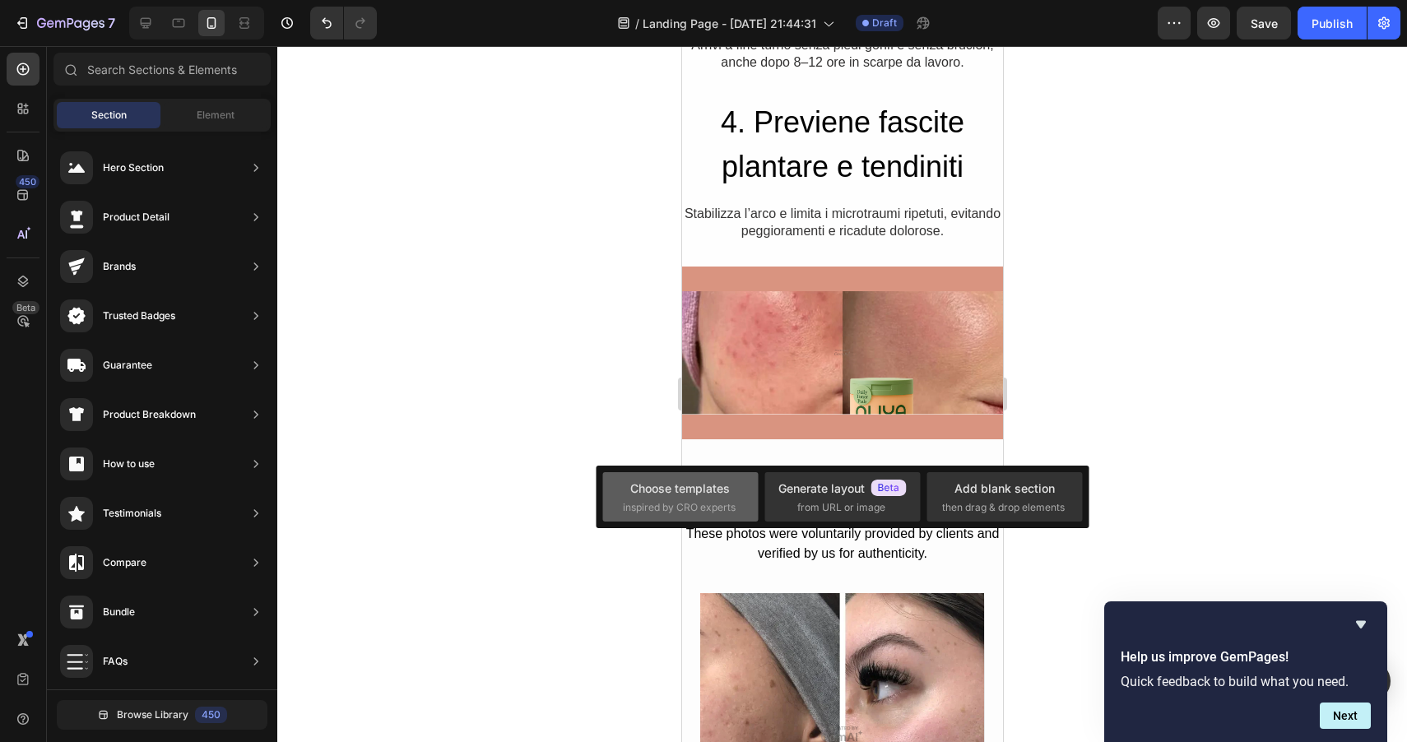
click at [629, 497] on div "Choose templates inspired by CRO experts" at bounding box center [680, 497] width 115 height 35
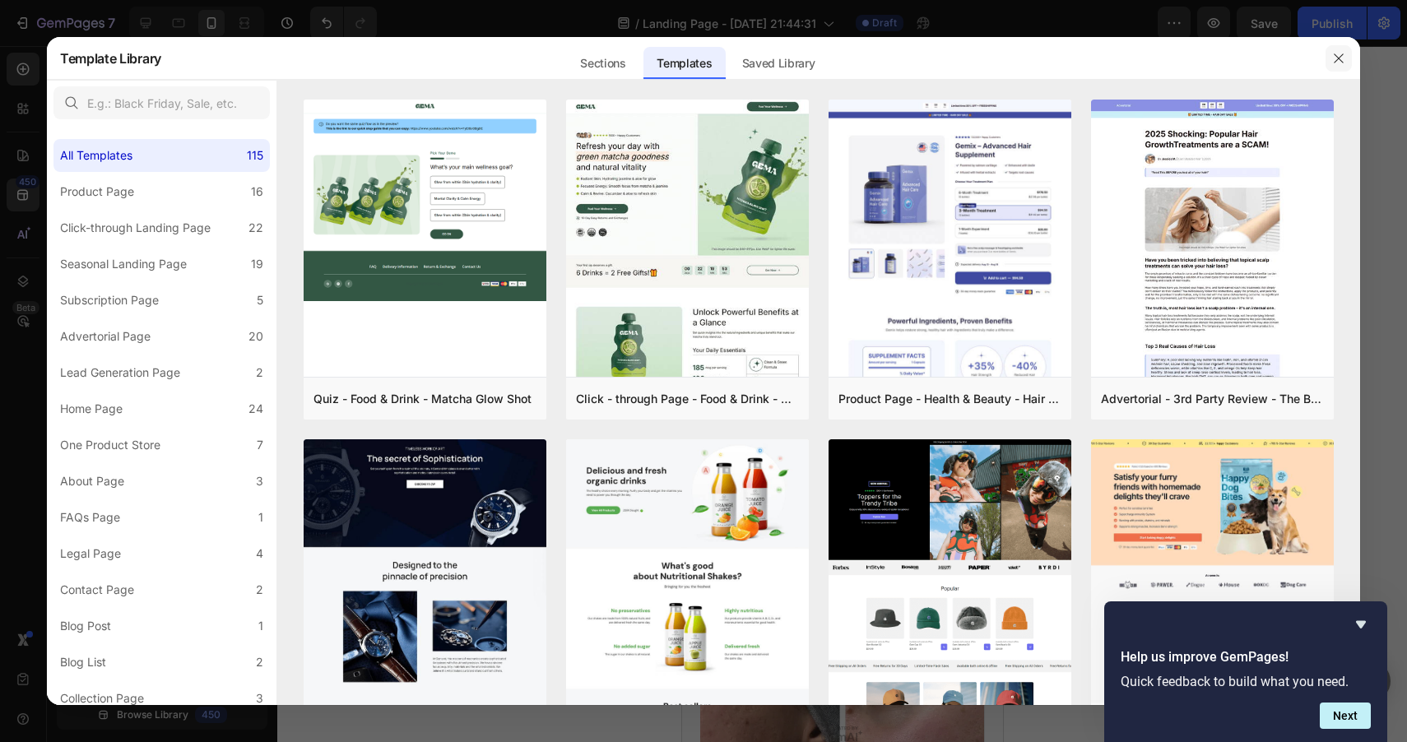
click at [1335, 53] on icon "button" at bounding box center [1338, 58] width 13 height 13
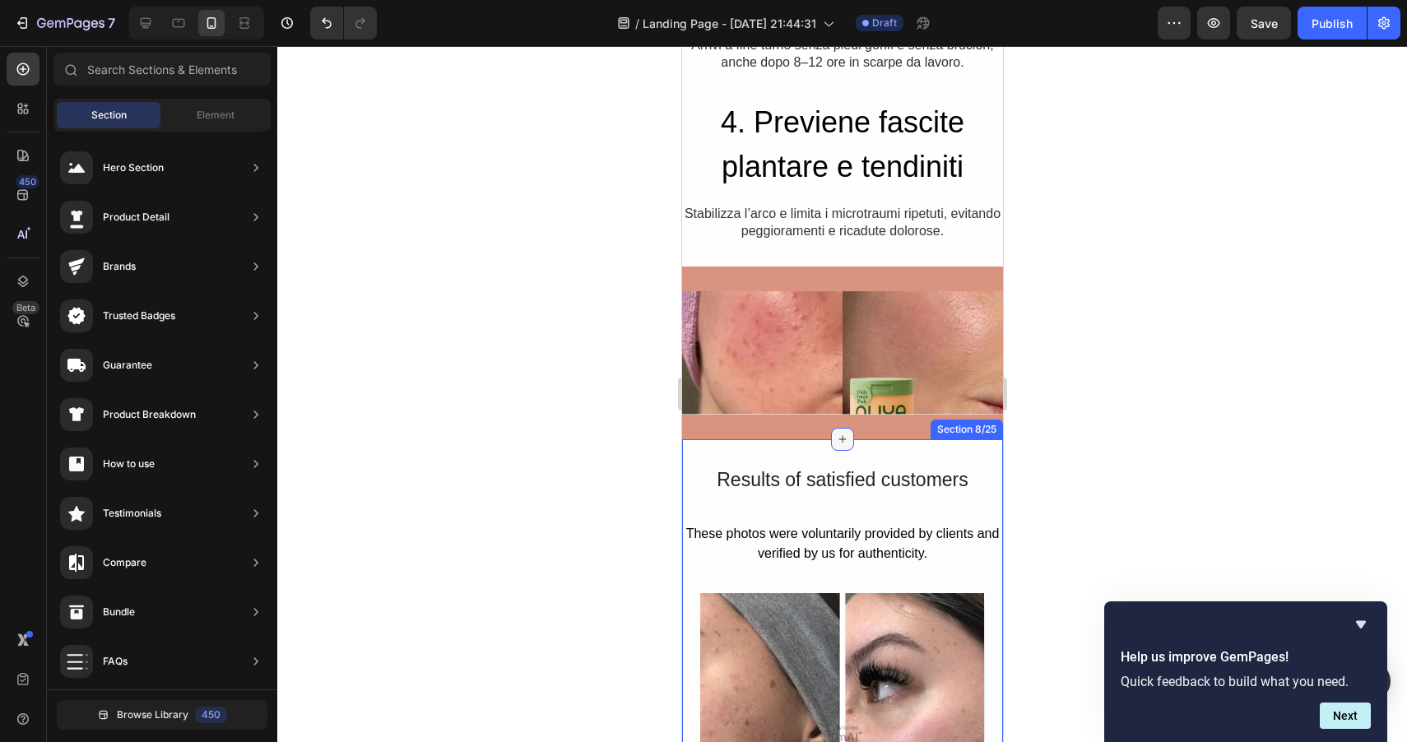
click at [844, 443] on icon at bounding box center [841, 439] width 13 height 13
click at [226, 120] on span "Element" at bounding box center [216, 115] width 38 height 15
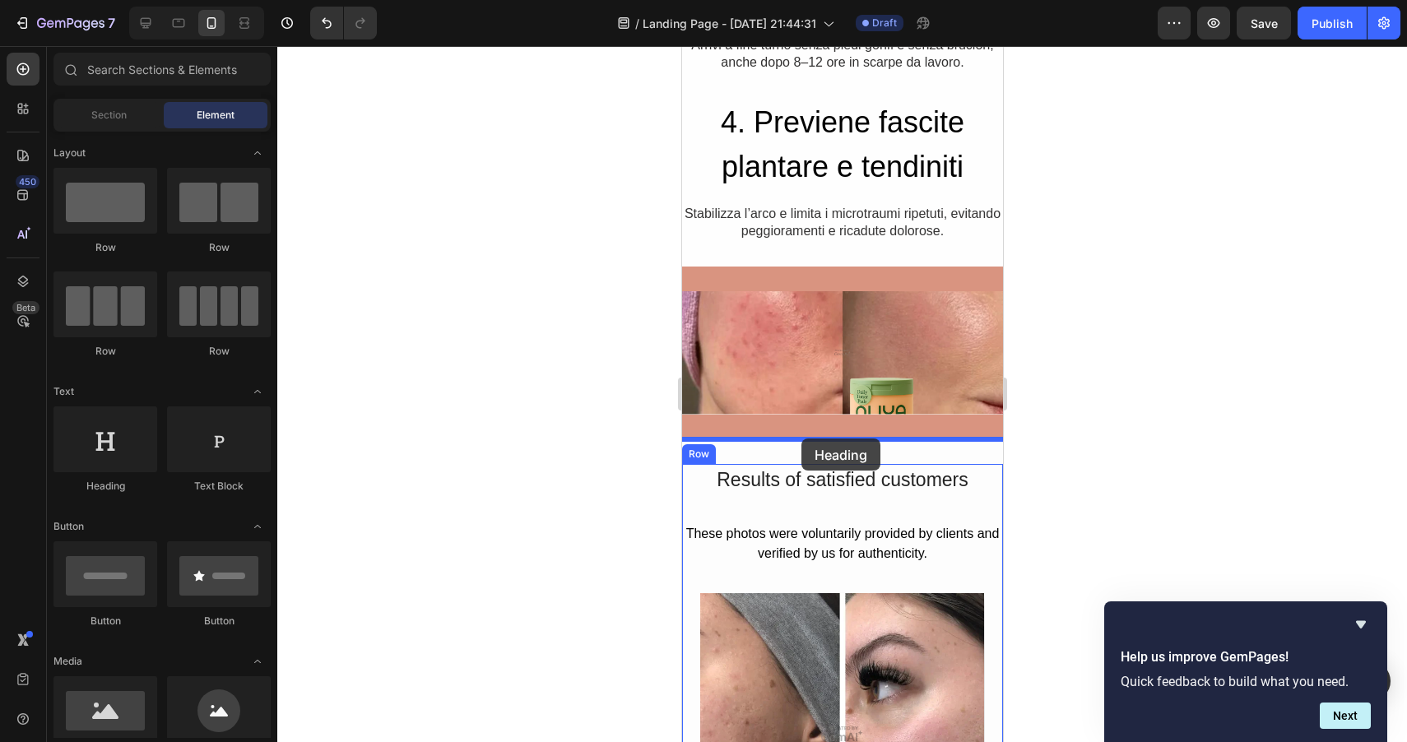
drag, startPoint x: 792, startPoint y: 486, endPoint x: 800, endPoint y: 438, distance: 49.1
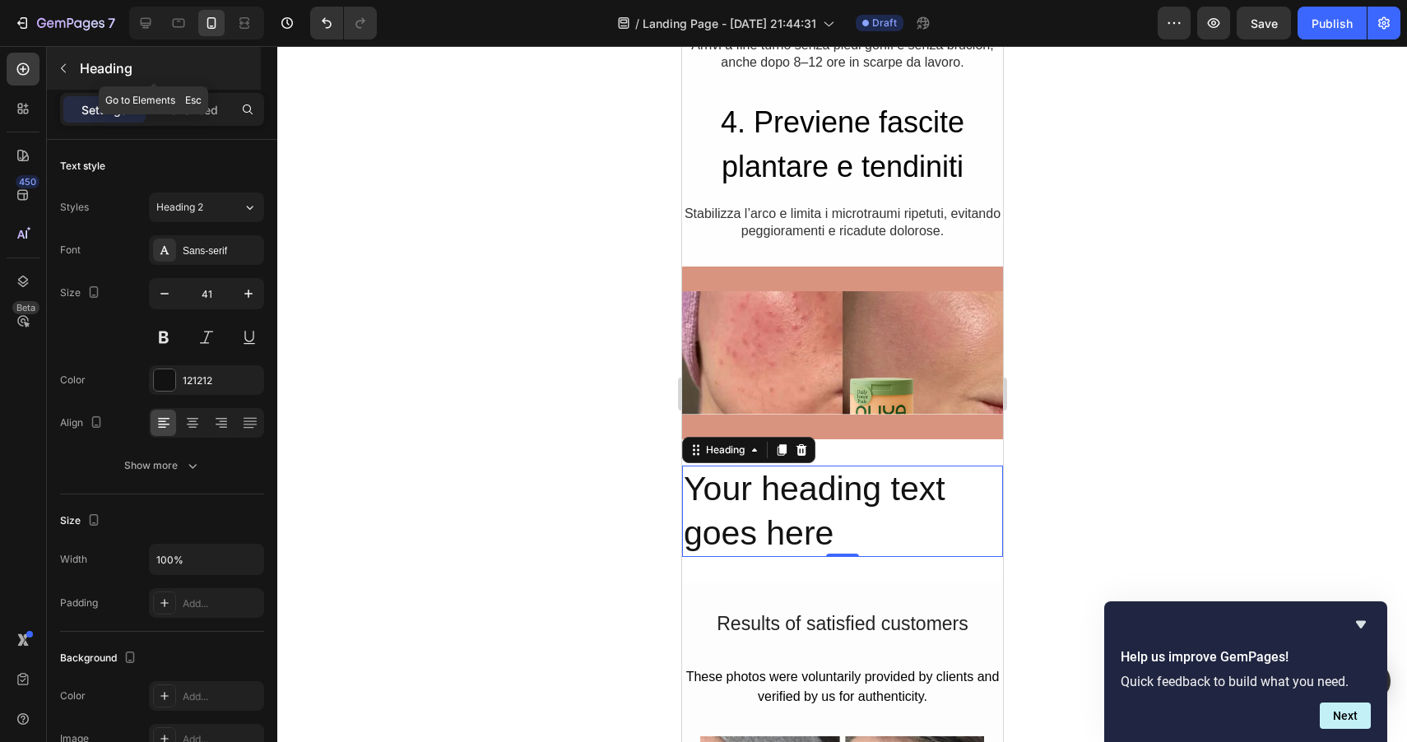
click at [72, 75] on button "button" at bounding box center [63, 68] width 26 height 26
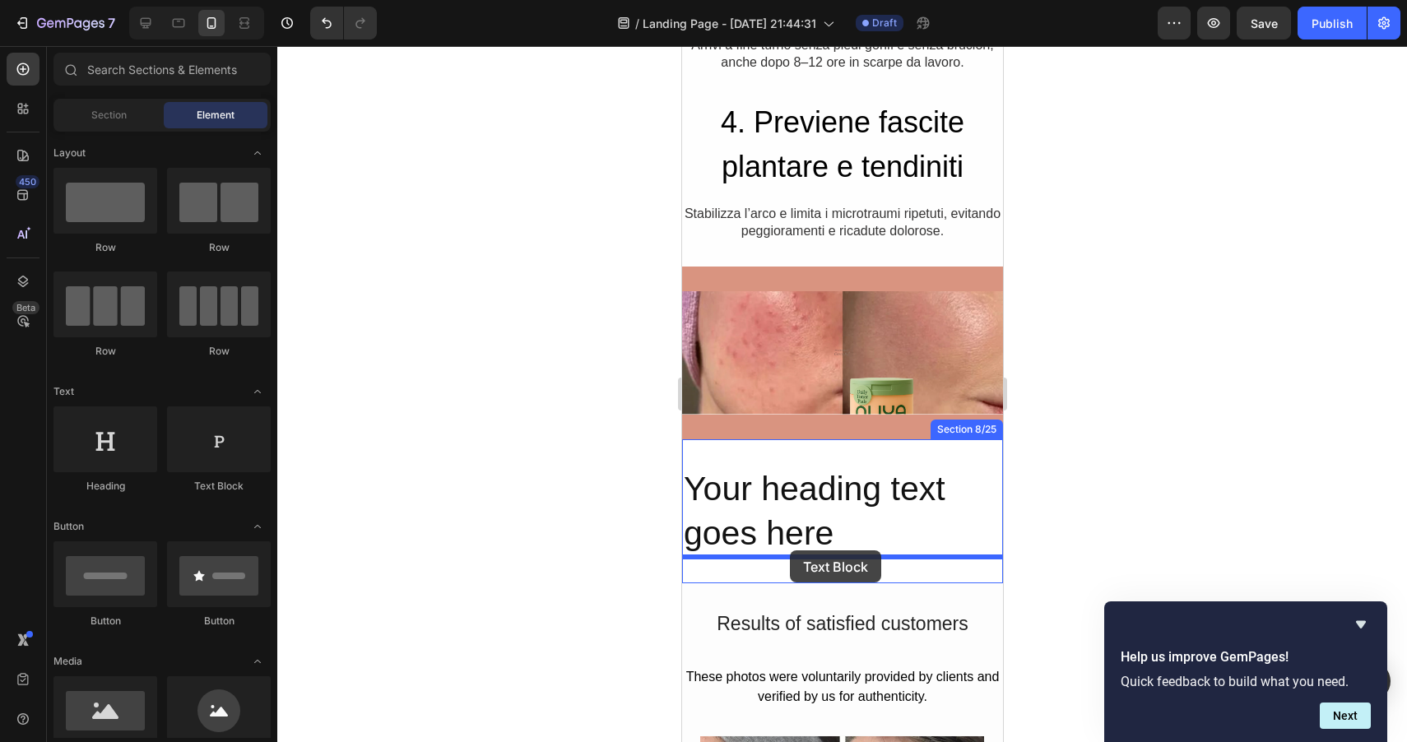
drag, startPoint x: 898, startPoint y: 494, endPoint x: 789, endPoint y: 550, distance: 123.3
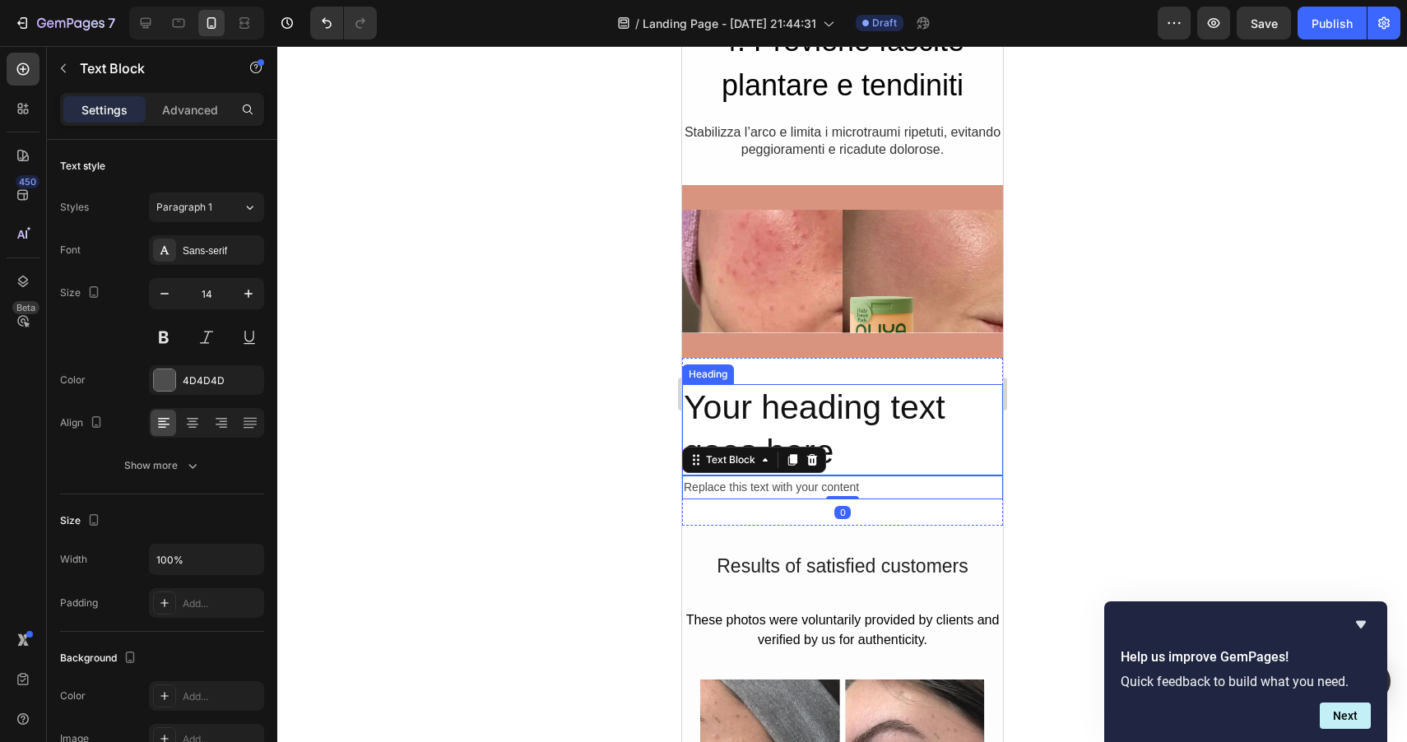
scroll to position [1423, 0]
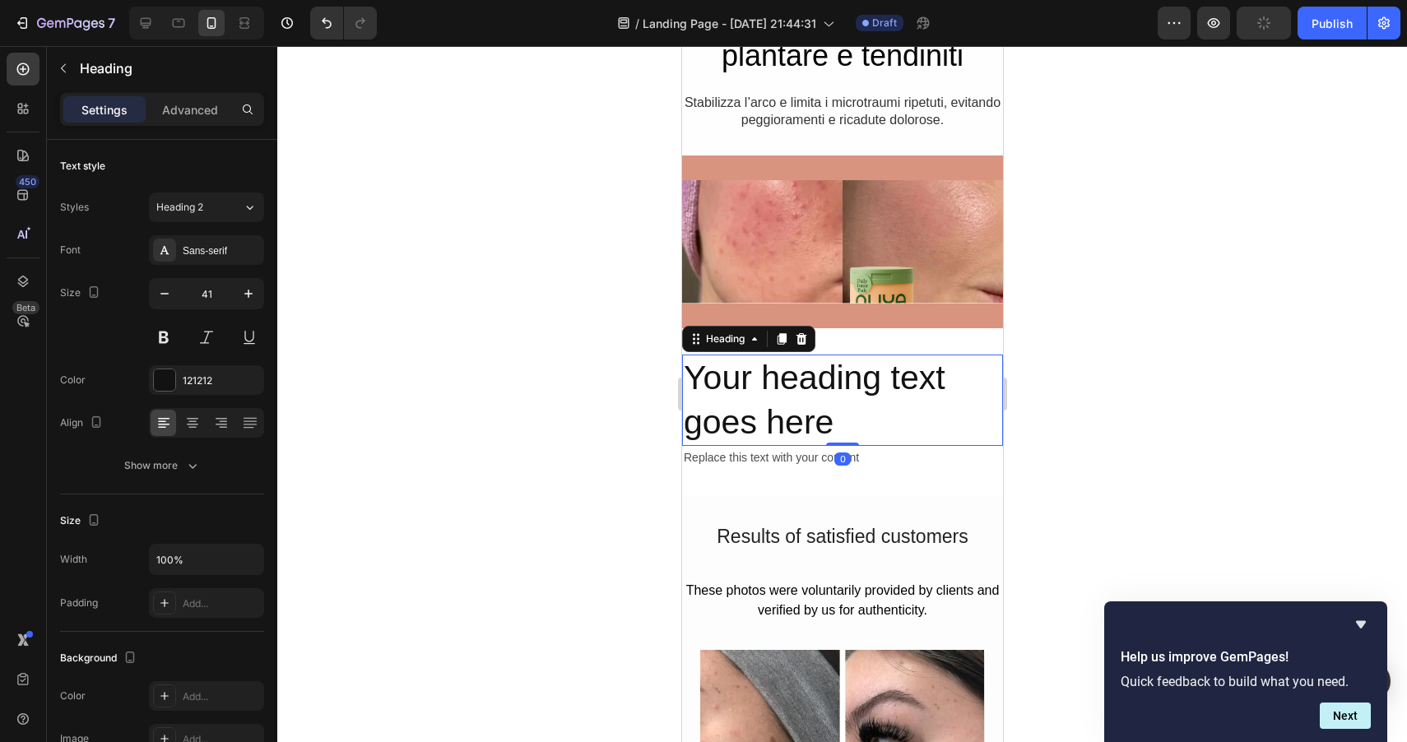
click at [826, 394] on h2 "Your heading text goes here" at bounding box center [841, 400] width 321 height 91
click at [826, 394] on p "Your heading text goes here" at bounding box center [842, 400] width 318 height 88
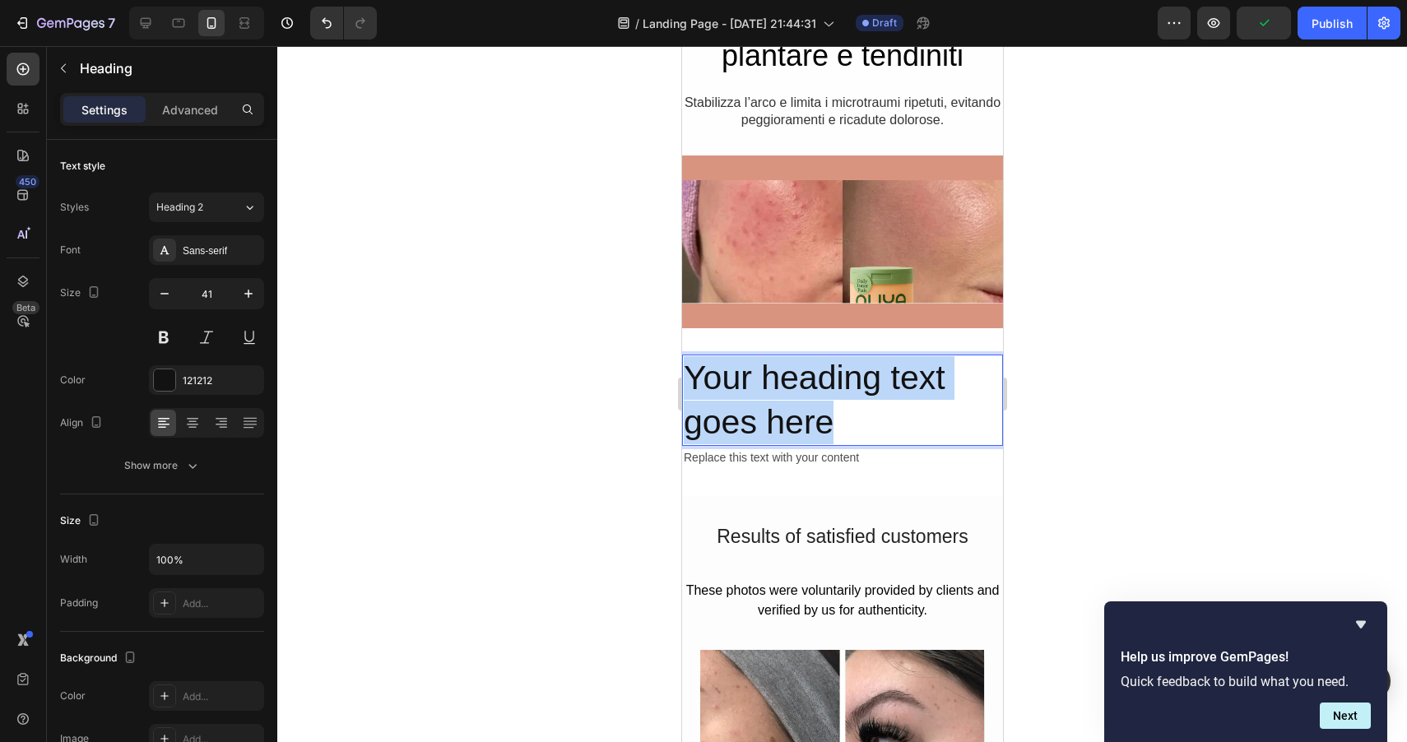
click at [826, 394] on p "Your heading text goes here" at bounding box center [842, 400] width 318 height 88
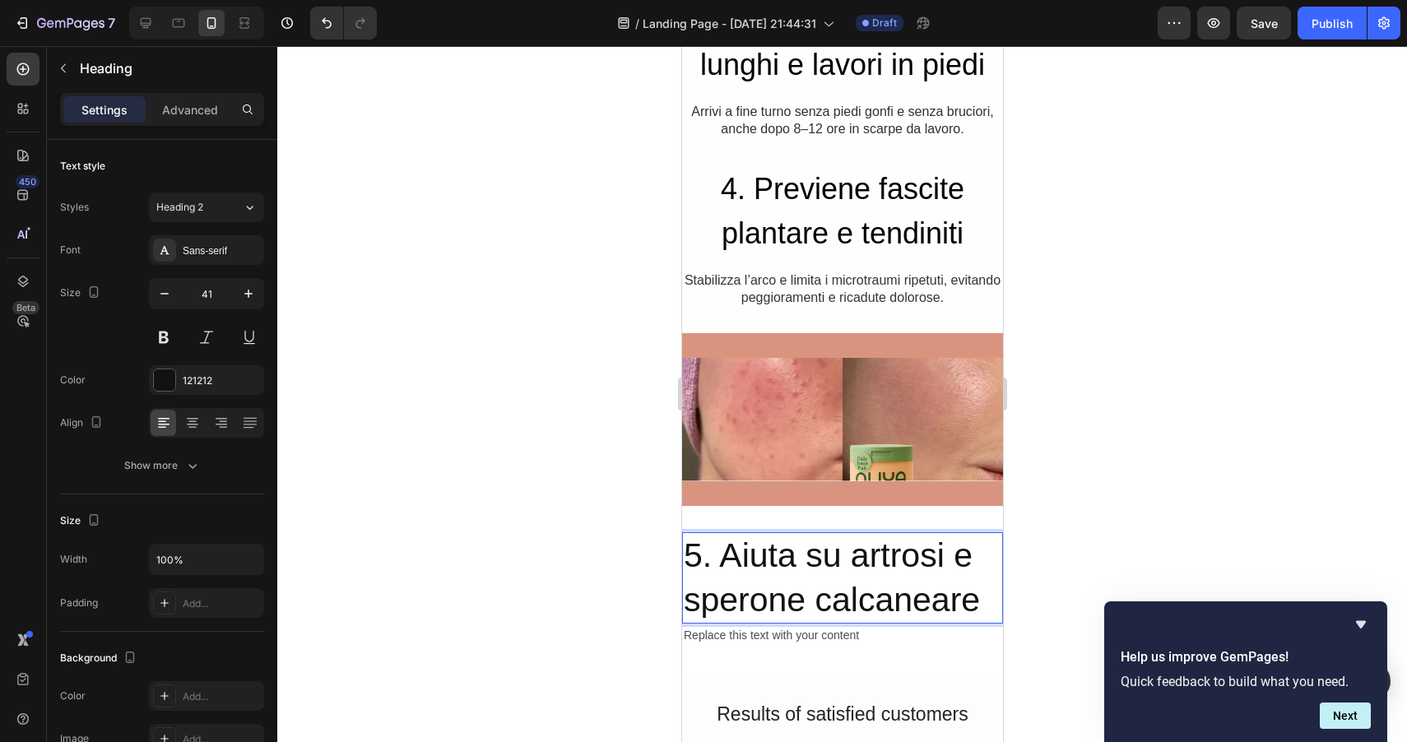
scroll to position [1245, 0]
click at [694, 197] on h2 "4. Previene fascite plantare e tendiniti" at bounding box center [841, 212] width 321 height 92
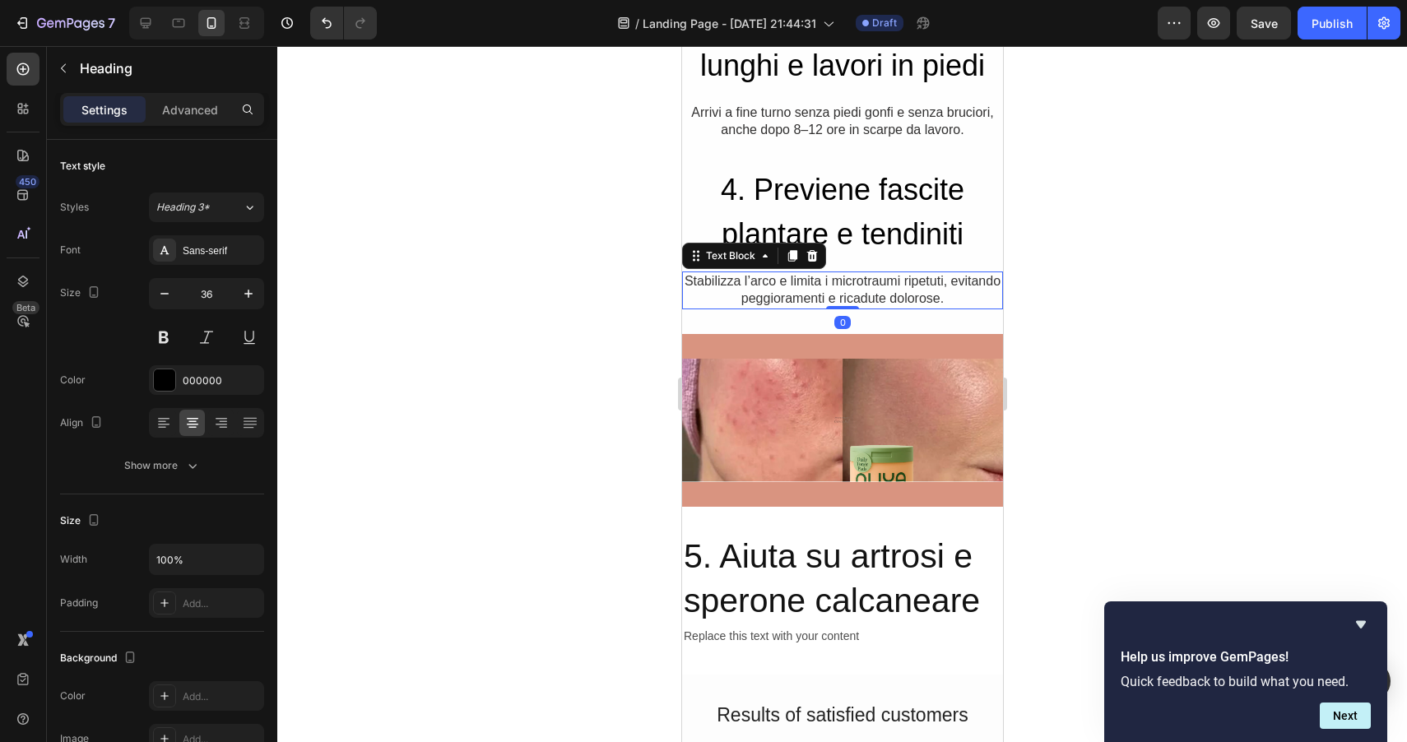
click at [713, 285] on p "Stabilizza l’arco e limita i microtraumi ripetuti, evitando peggioramenti e ric…" at bounding box center [842, 290] width 318 height 35
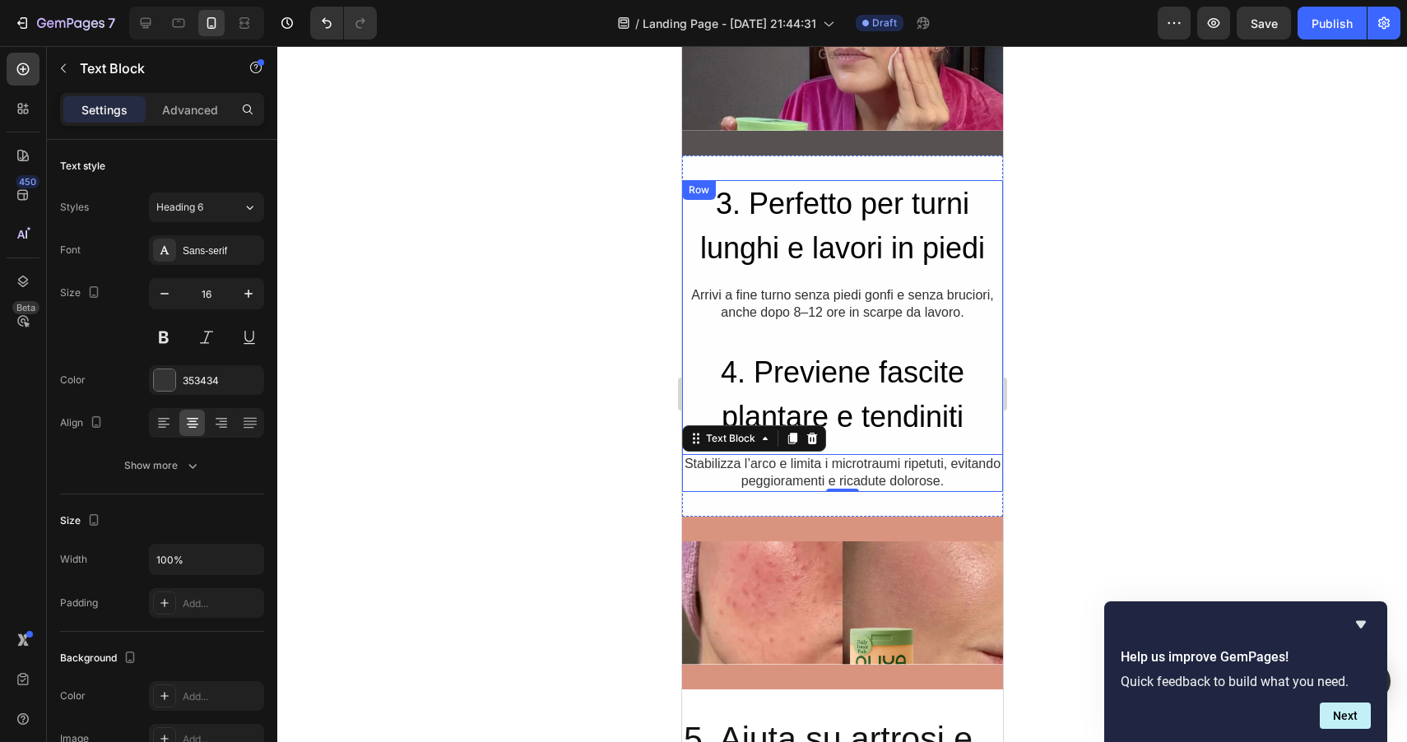
scroll to position [1053, 0]
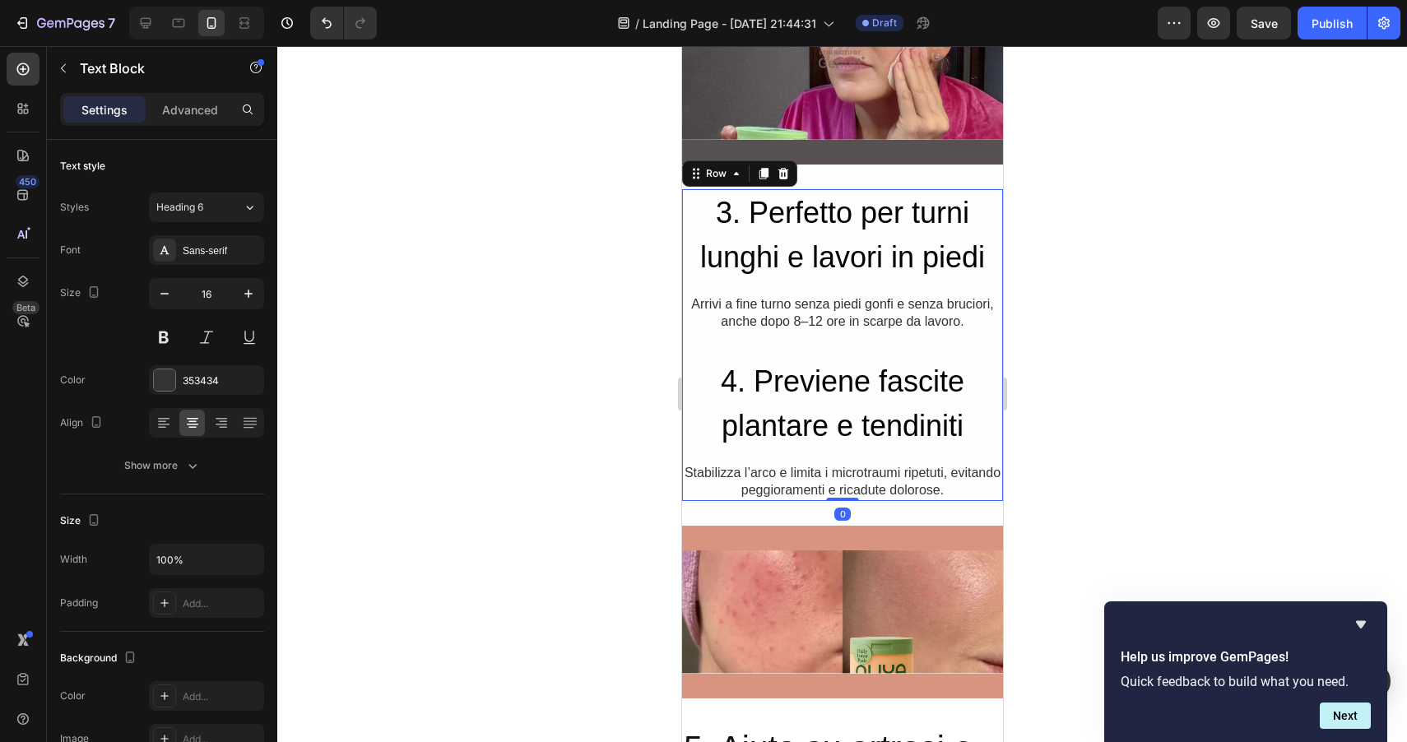
click at [738, 350] on div "3. [PERSON_NAME] per turni lunghi e lavori in piedi Heading Arrivi a fine turno…" at bounding box center [841, 345] width 321 height 312
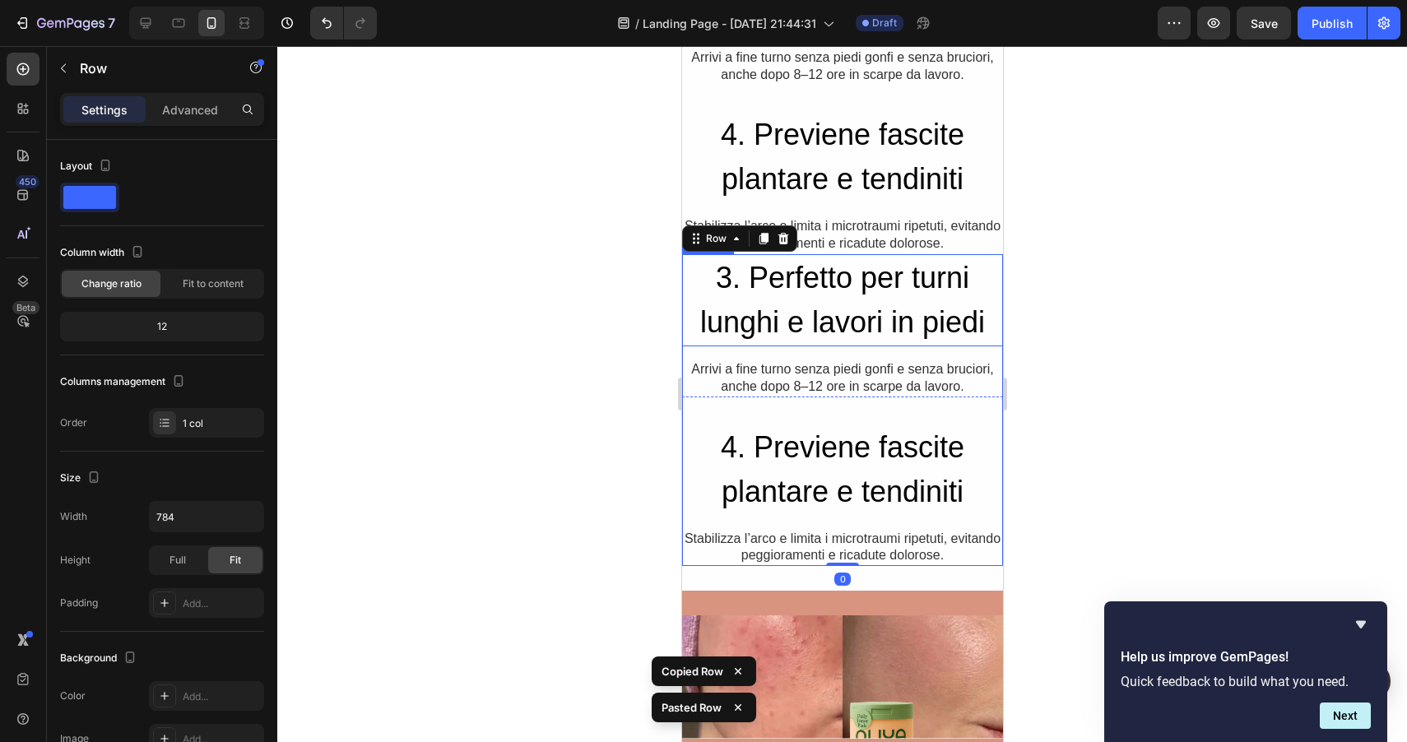
scroll to position [1411, 0]
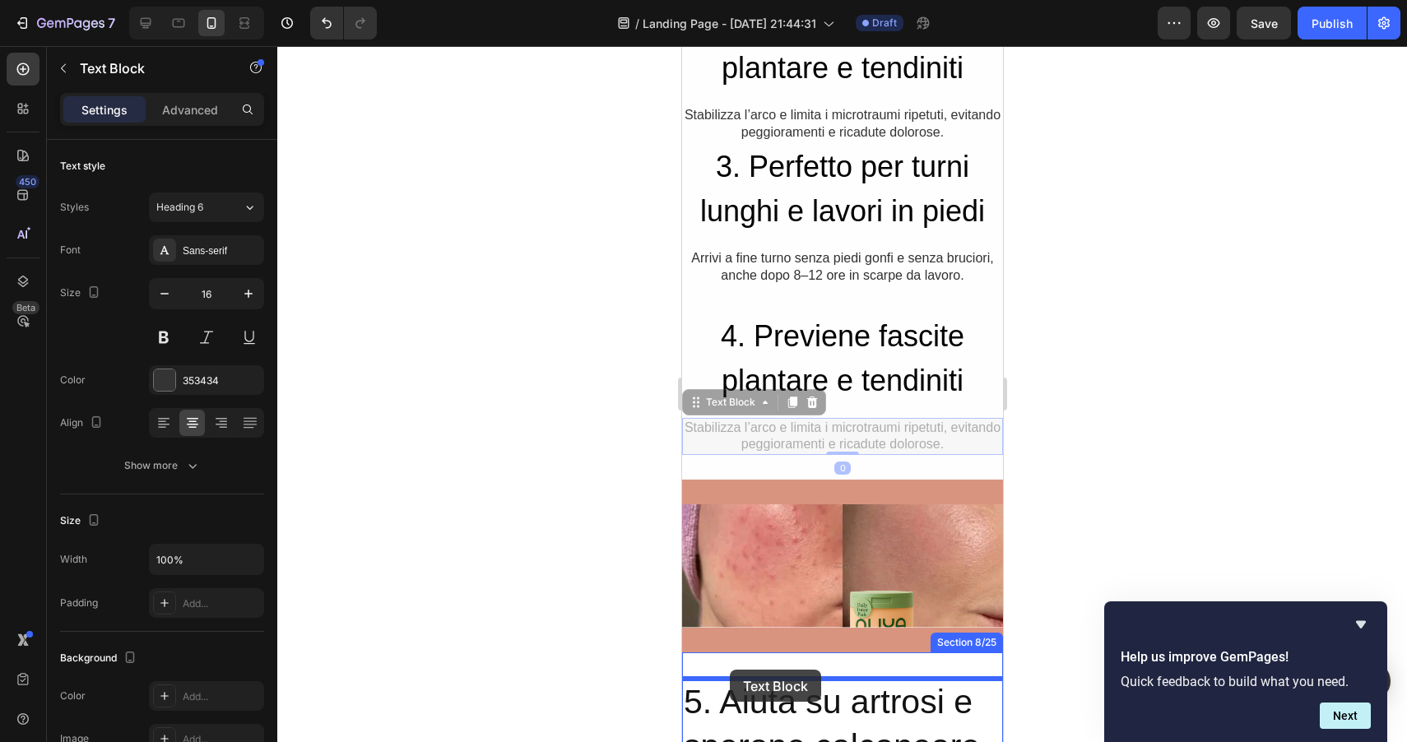
drag, startPoint x: 722, startPoint y: 434, endPoint x: 729, endPoint y: 670, distance: 236.2
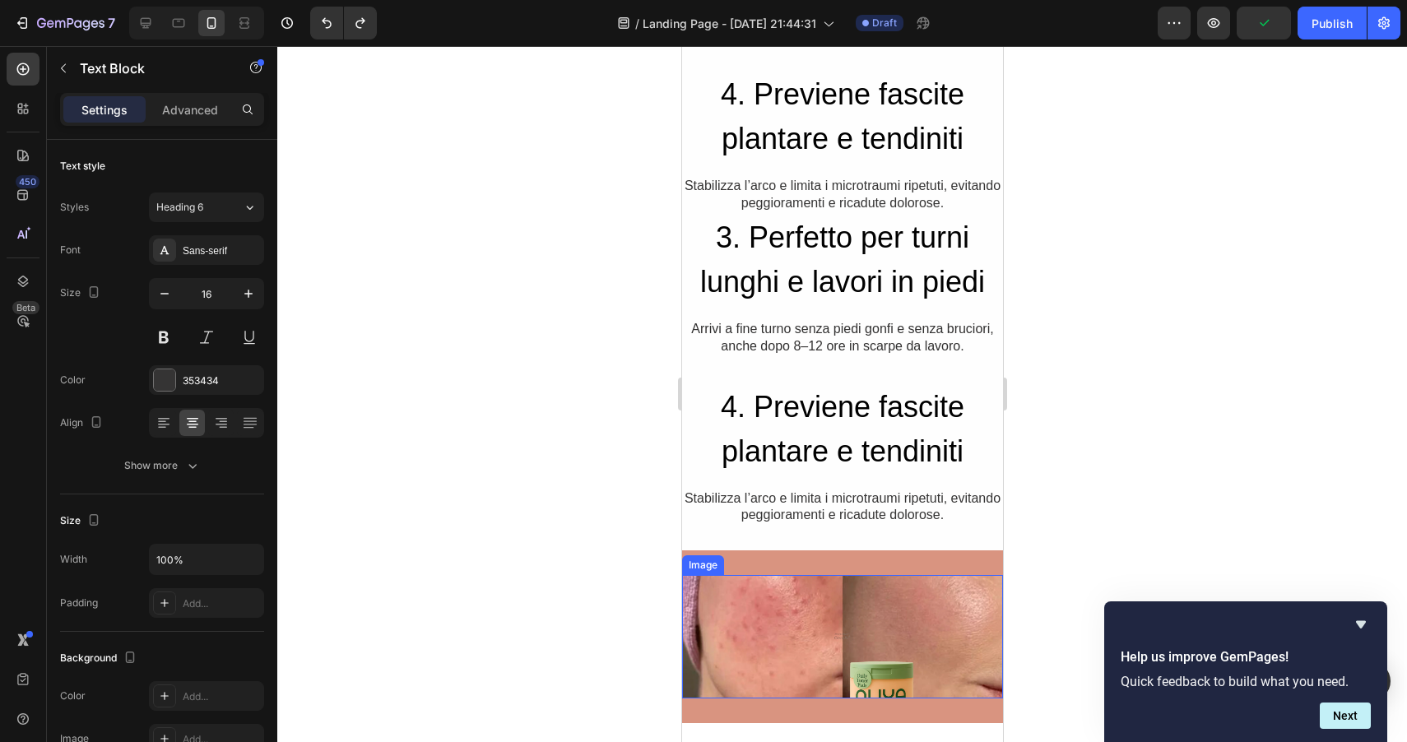
scroll to position [1384, 0]
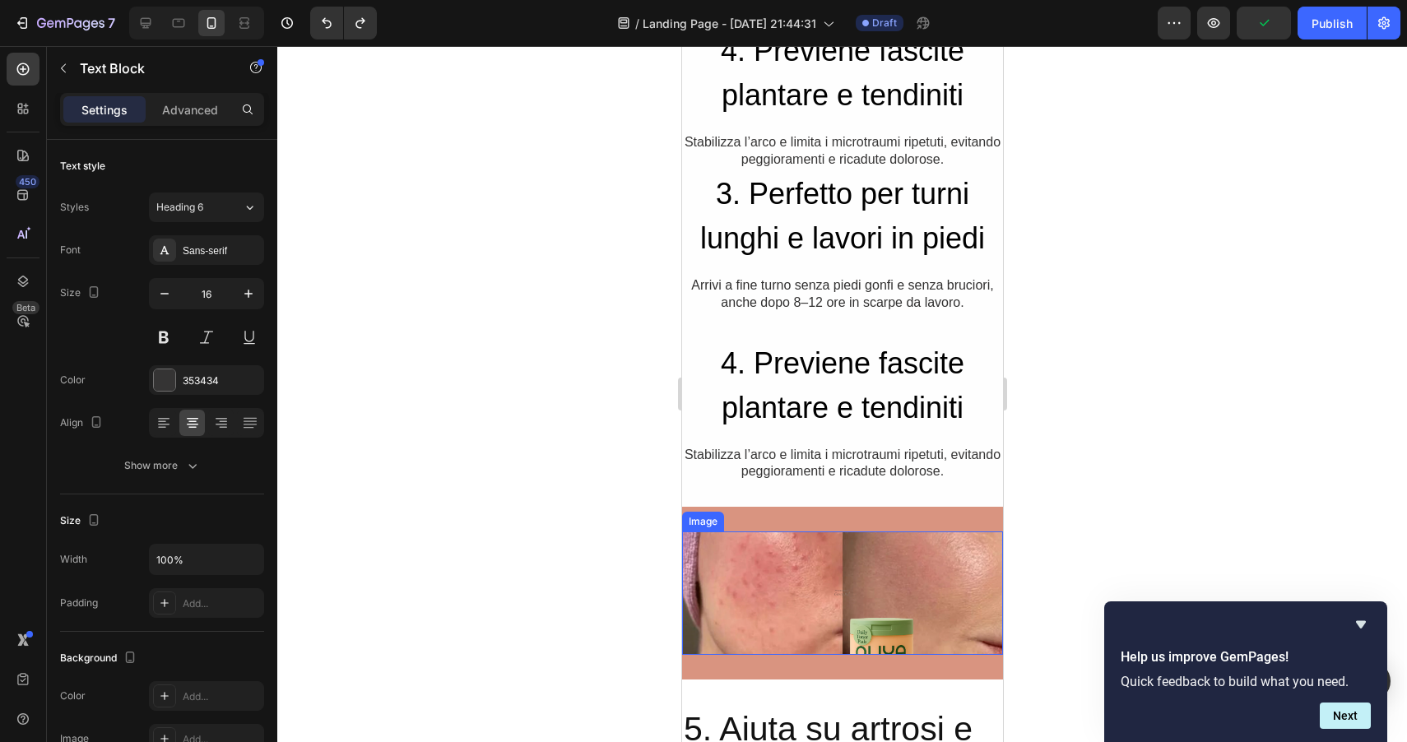
click at [803, 606] on img at bounding box center [841, 592] width 321 height 123
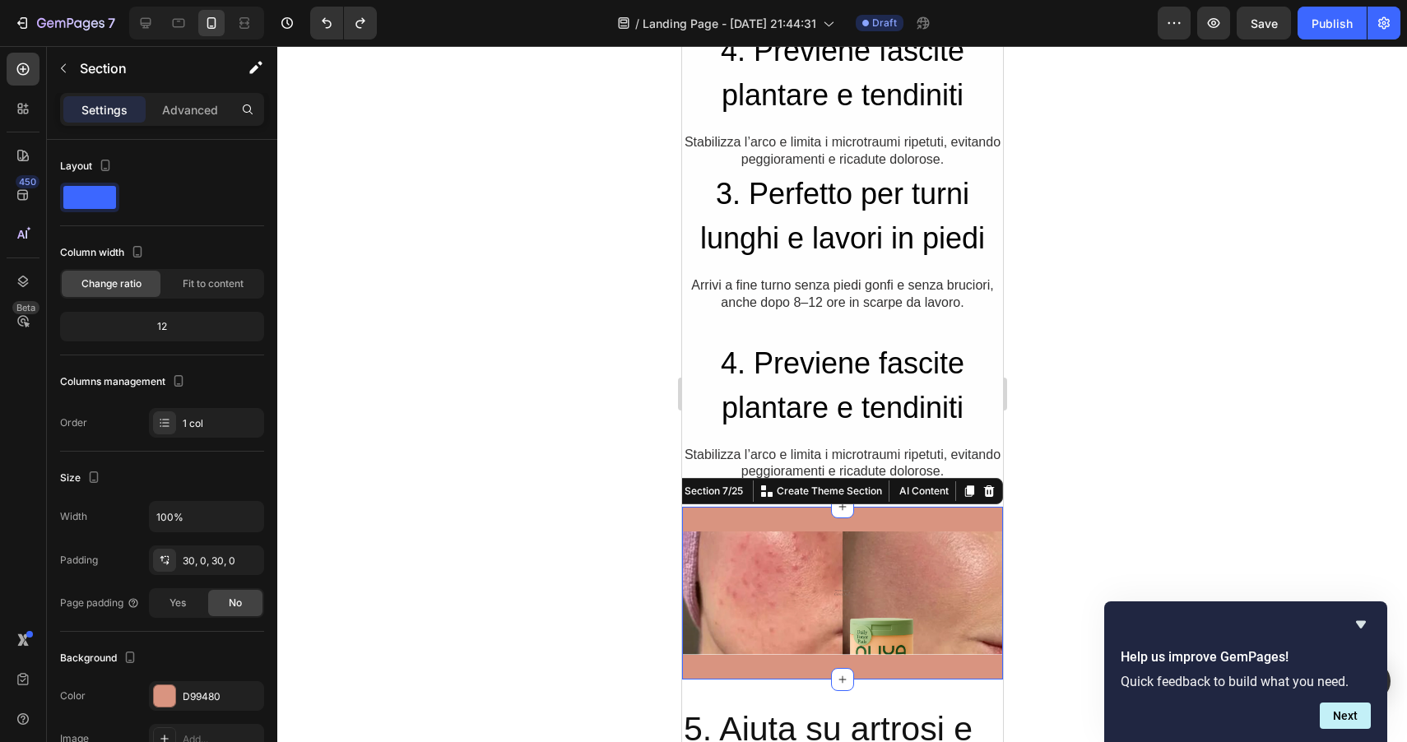
click at [889, 516] on div "Image Row Section 7/25 You can create reusable sections Create Theme Section AI…" at bounding box center [841, 593] width 321 height 173
click at [992, 490] on icon at bounding box center [987, 491] width 13 height 13
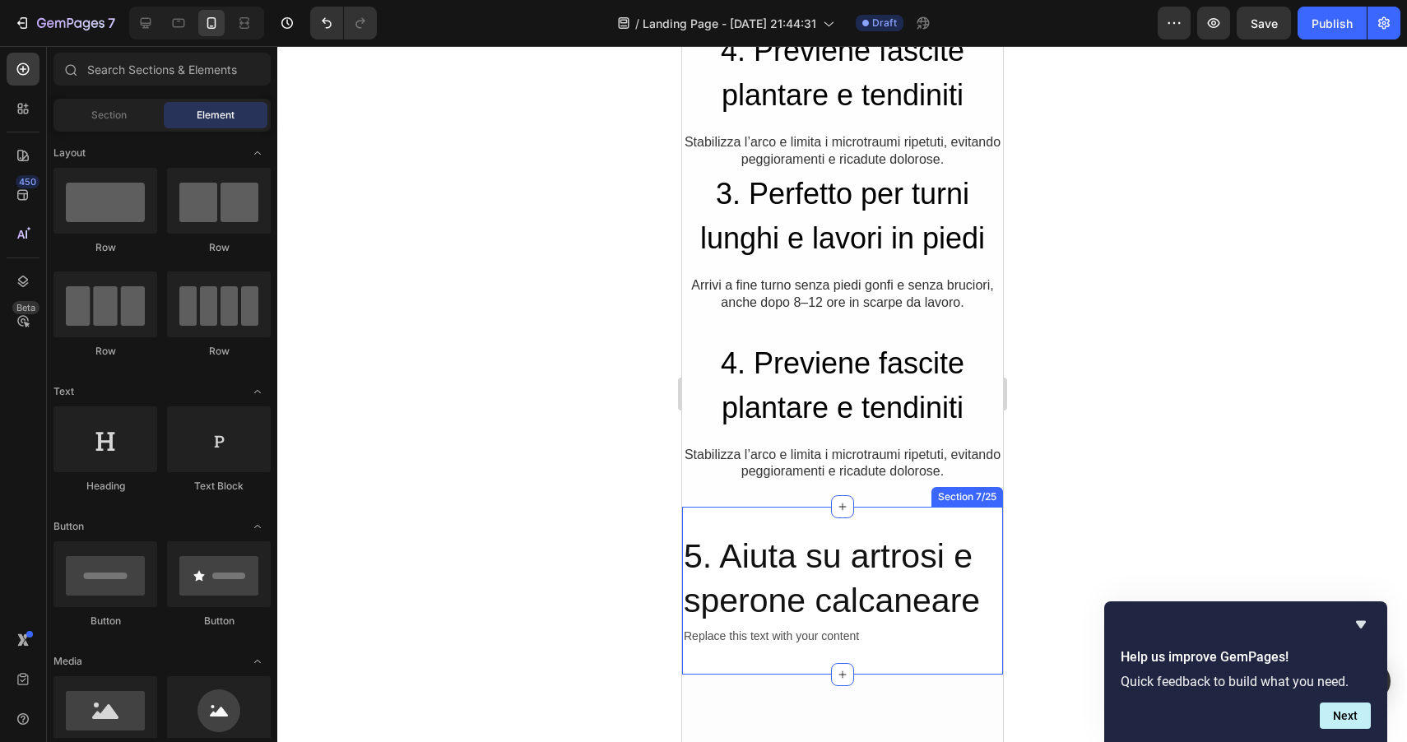
click at [810, 523] on div "5. Aiuta su artrosi e sperone calcaneare Heading Replace this text with your co…" at bounding box center [841, 591] width 321 height 168
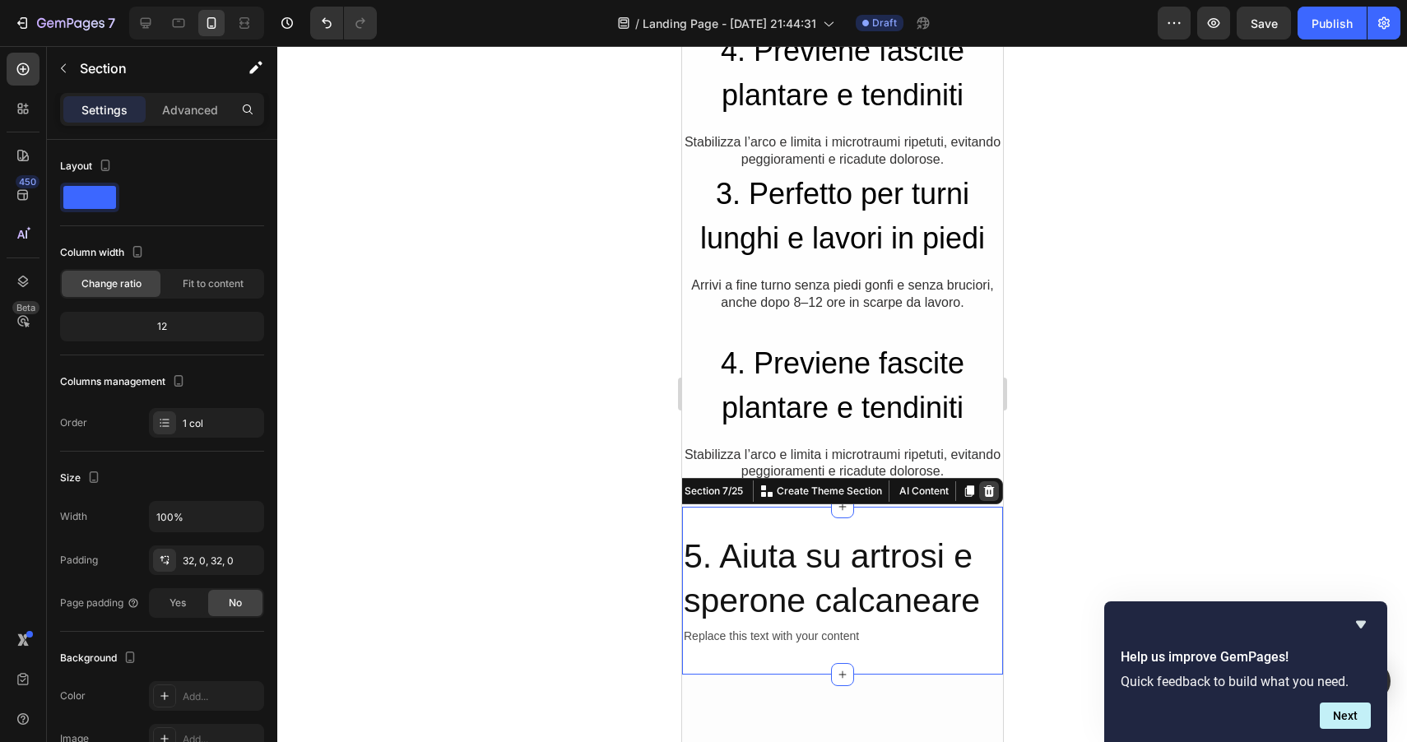
click at [986, 490] on icon at bounding box center [988, 491] width 11 height 12
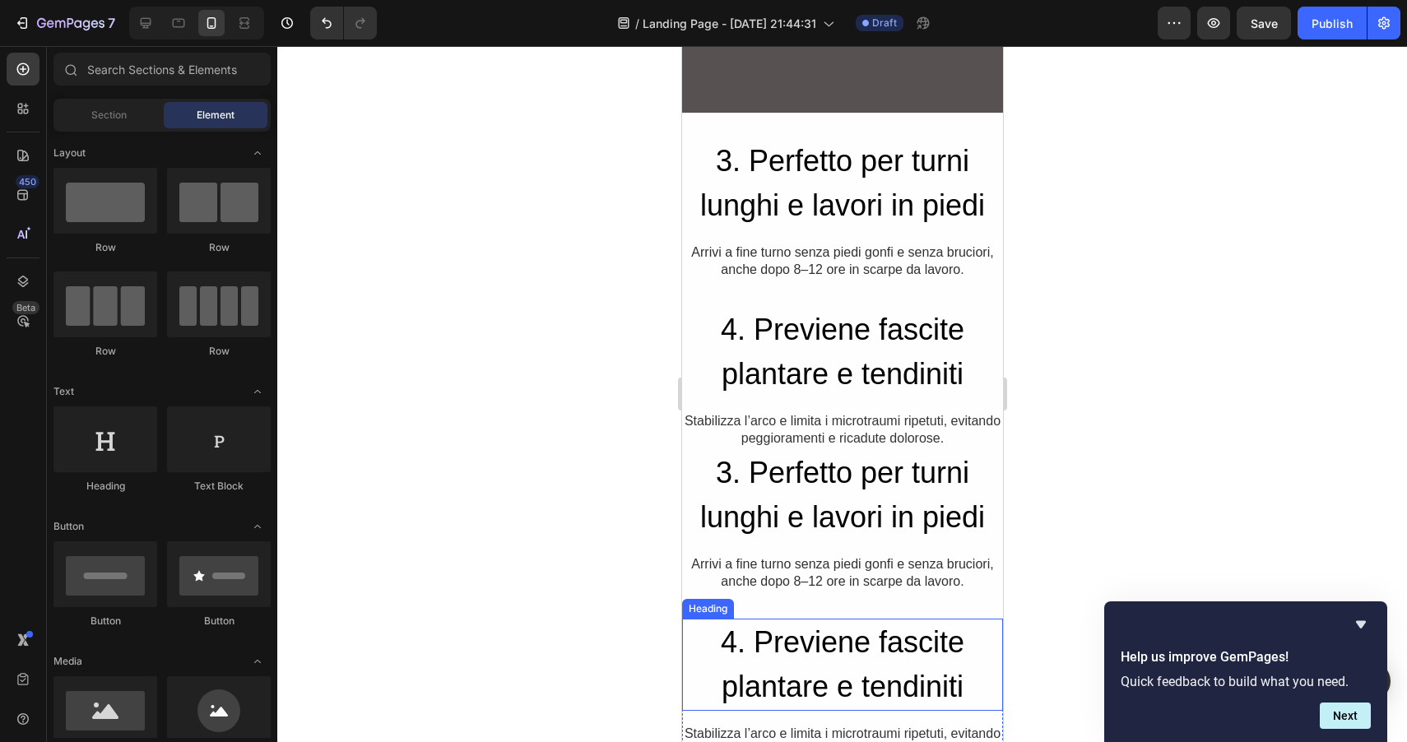
scroll to position [1199, 0]
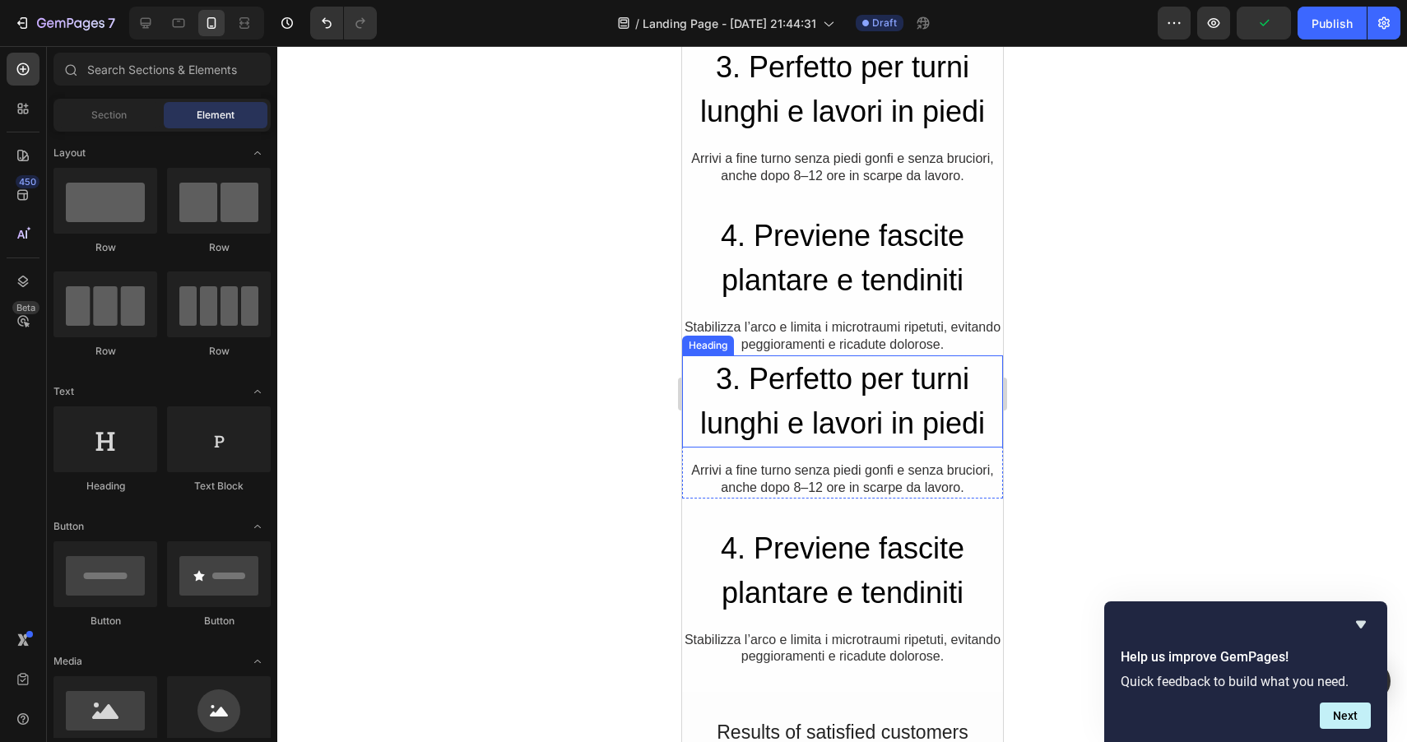
click at [791, 387] on h2 "3. Perfetto per turni lunghi e lavori in piedi" at bounding box center [841, 401] width 321 height 92
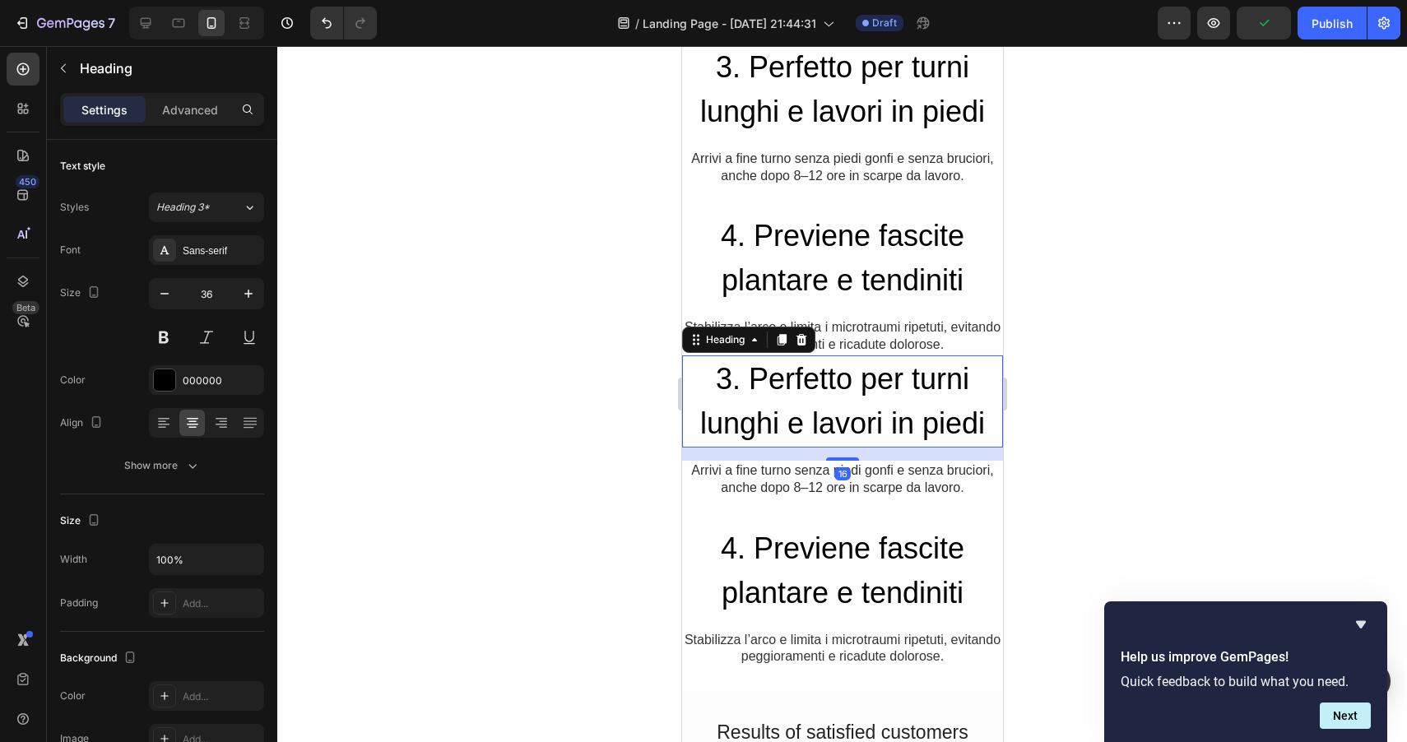
click at [791, 387] on h2 "3. Perfetto per turni lunghi e lavori in piedi" at bounding box center [841, 401] width 321 height 92
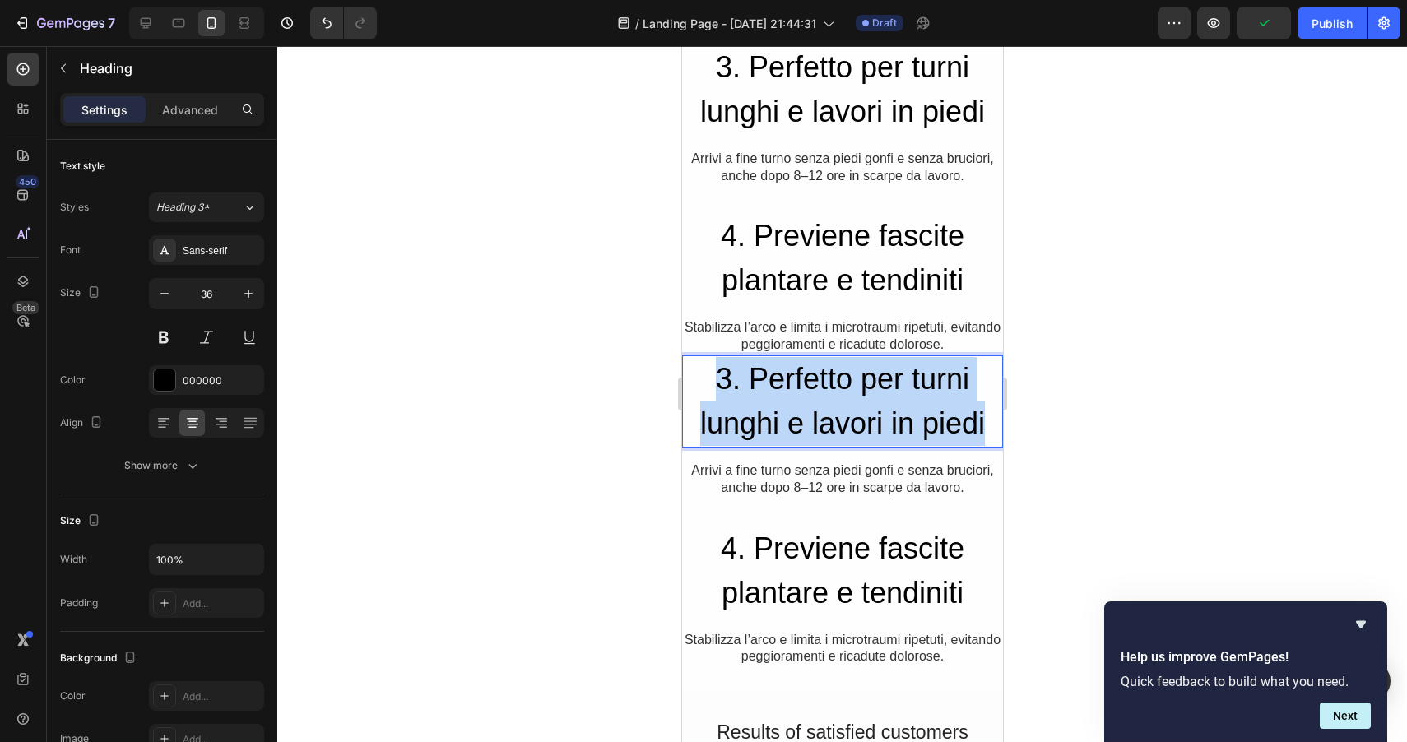
click at [791, 387] on p "3. Perfetto per turni lunghi e lavori in piedi" at bounding box center [842, 401] width 318 height 89
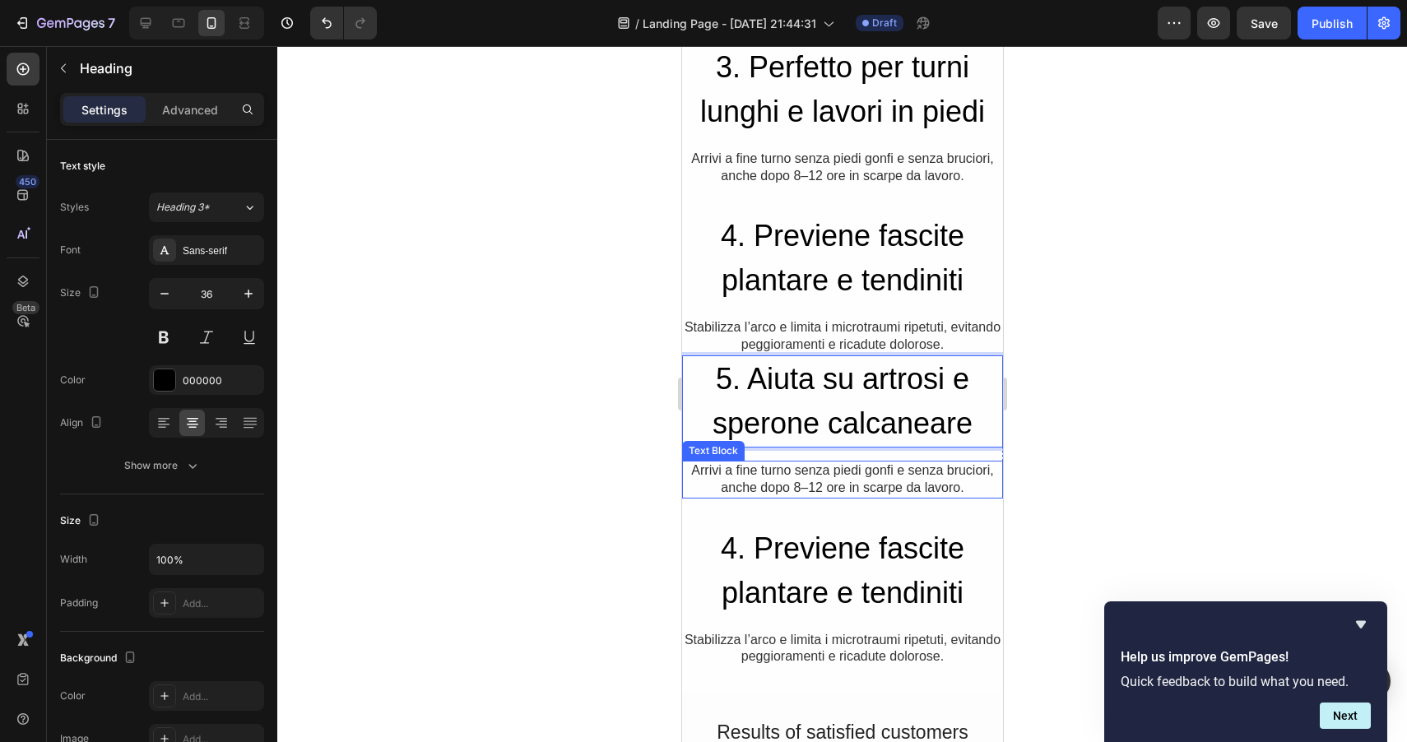
click at [766, 483] on p "Arrivi a fine turno senza piedi gonfi e senza bruciori, anche dopo 8–12 ore in …" at bounding box center [842, 479] width 318 height 35
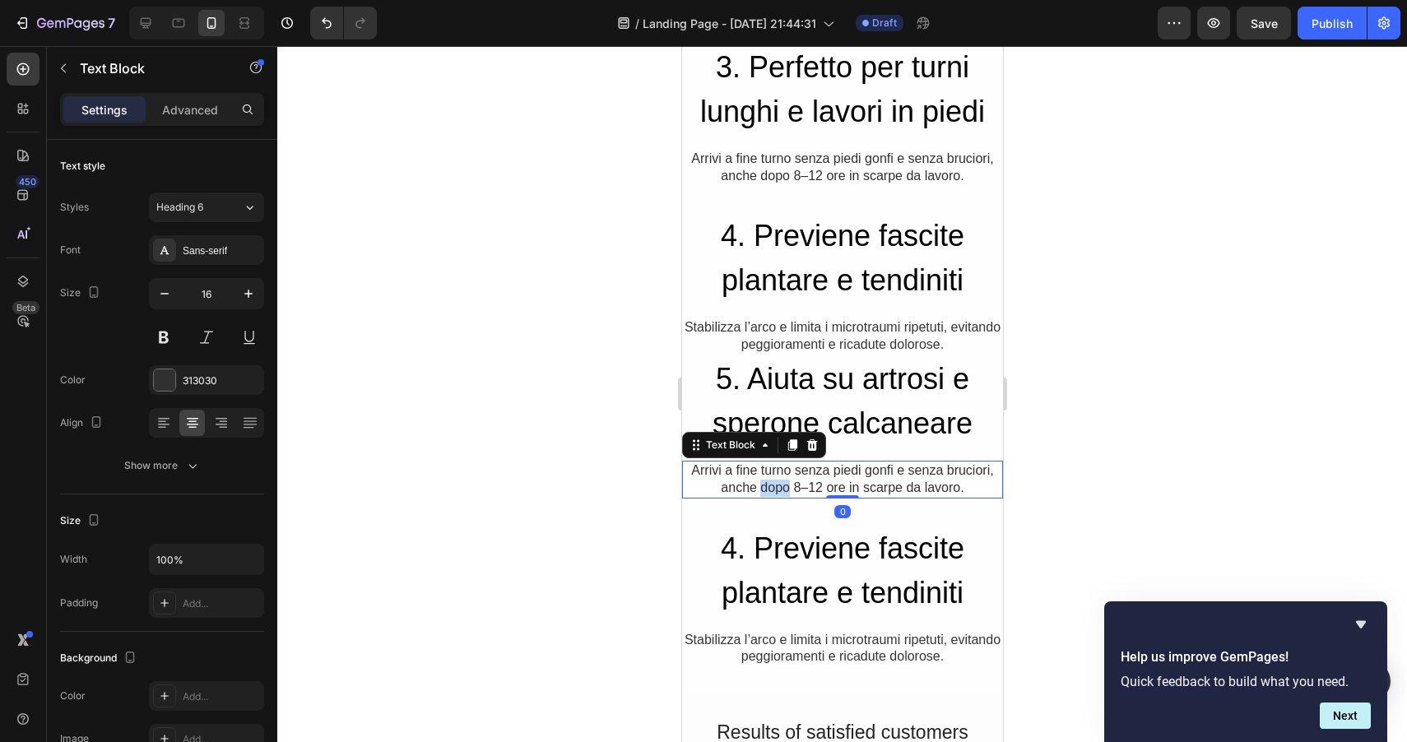
click at [766, 483] on p "Arrivi a fine turno senza piedi gonfi e senza bruciori, anche dopo 8–12 ore in …" at bounding box center [842, 479] width 318 height 35
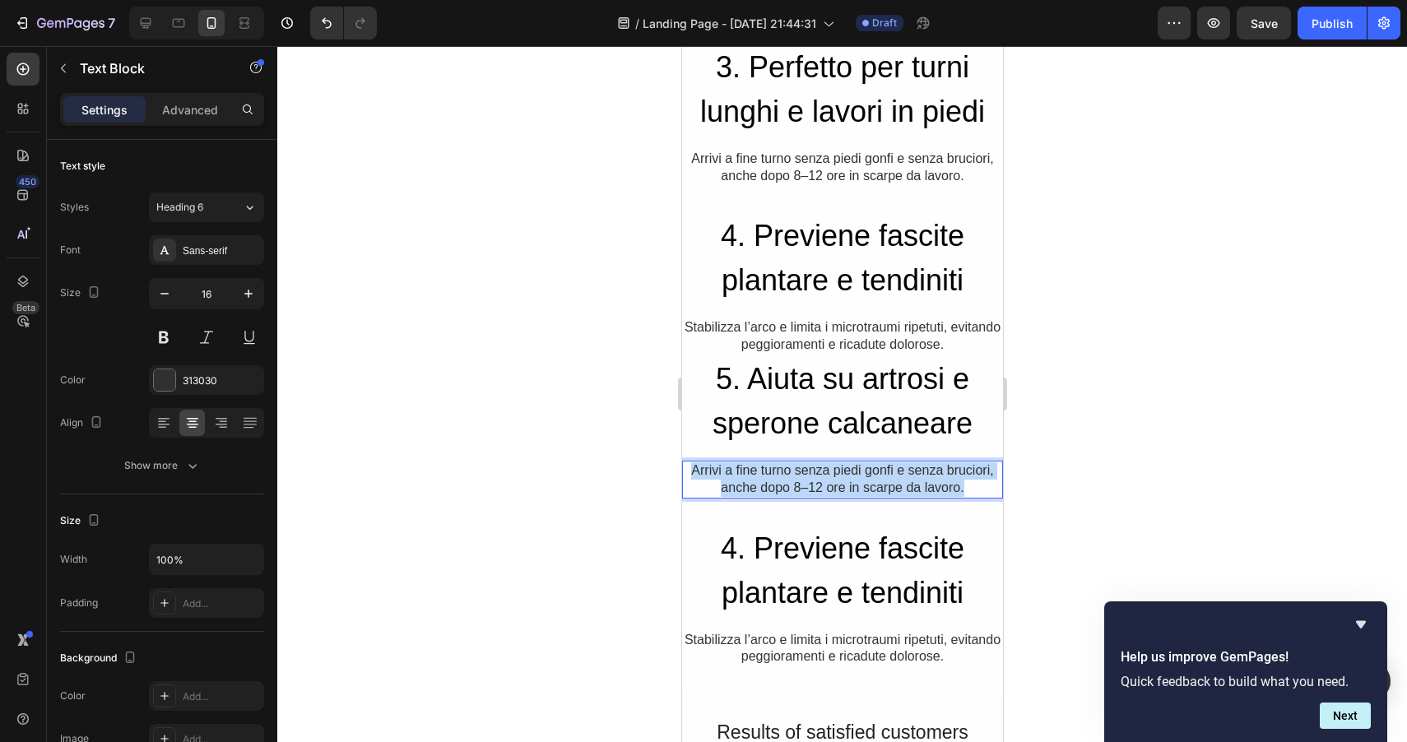
click at [766, 483] on p "Arrivi a fine turno senza piedi gonfi e senza bruciori, anche dopo 8–12 ore in …" at bounding box center [842, 479] width 318 height 35
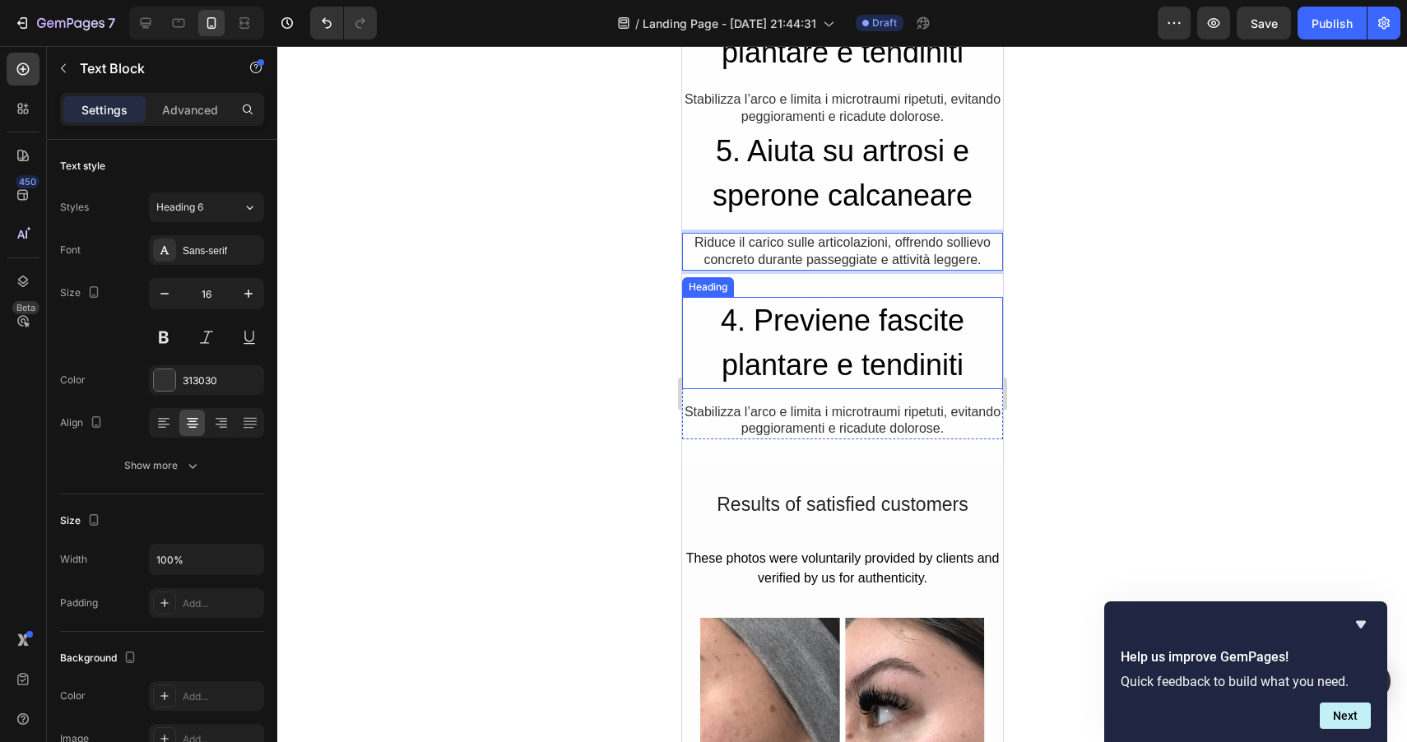
scroll to position [1443, 0]
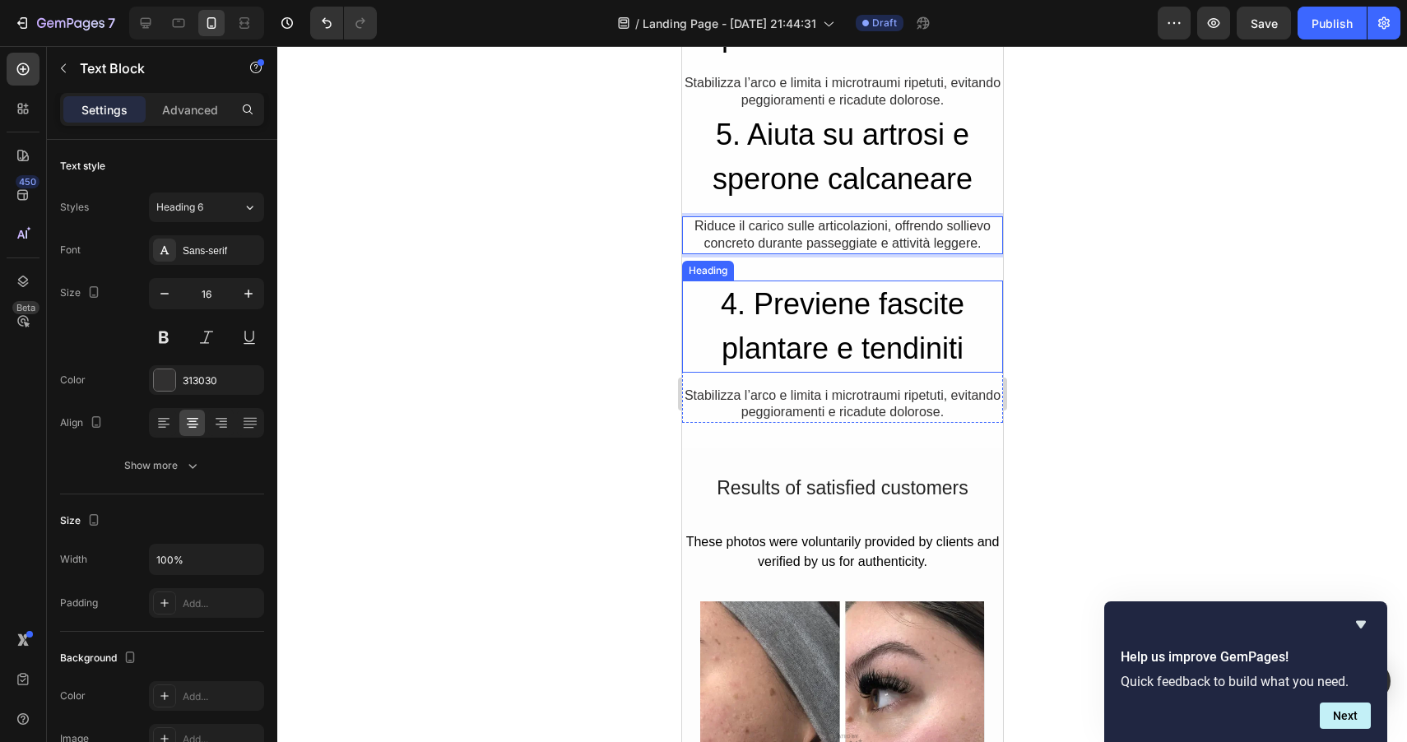
click at [780, 303] on h2 "4. Previene fascite plantare e tendiniti" at bounding box center [841, 327] width 321 height 92
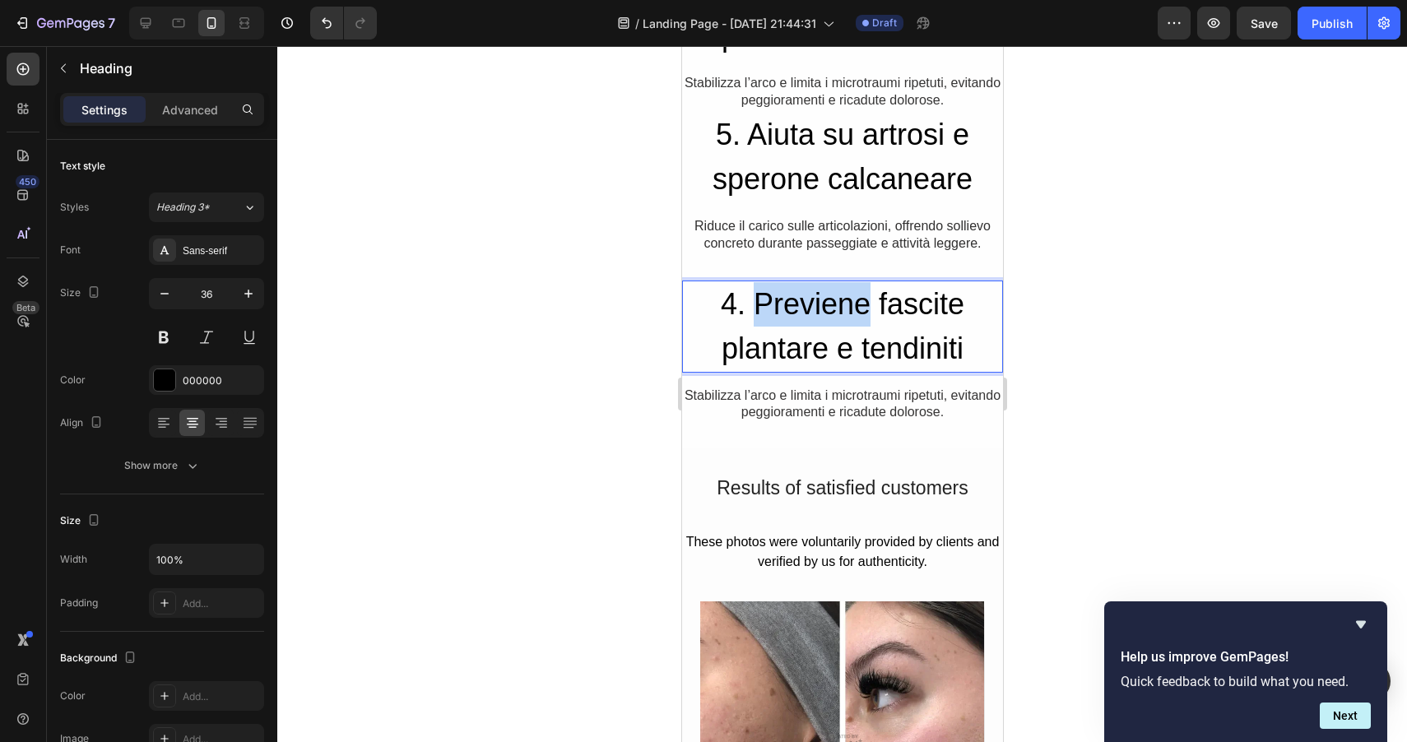
click at [780, 303] on h2 "4. Previene fascite plantare e tendiniti" at bounding box center [841, 327] width 321 height 92
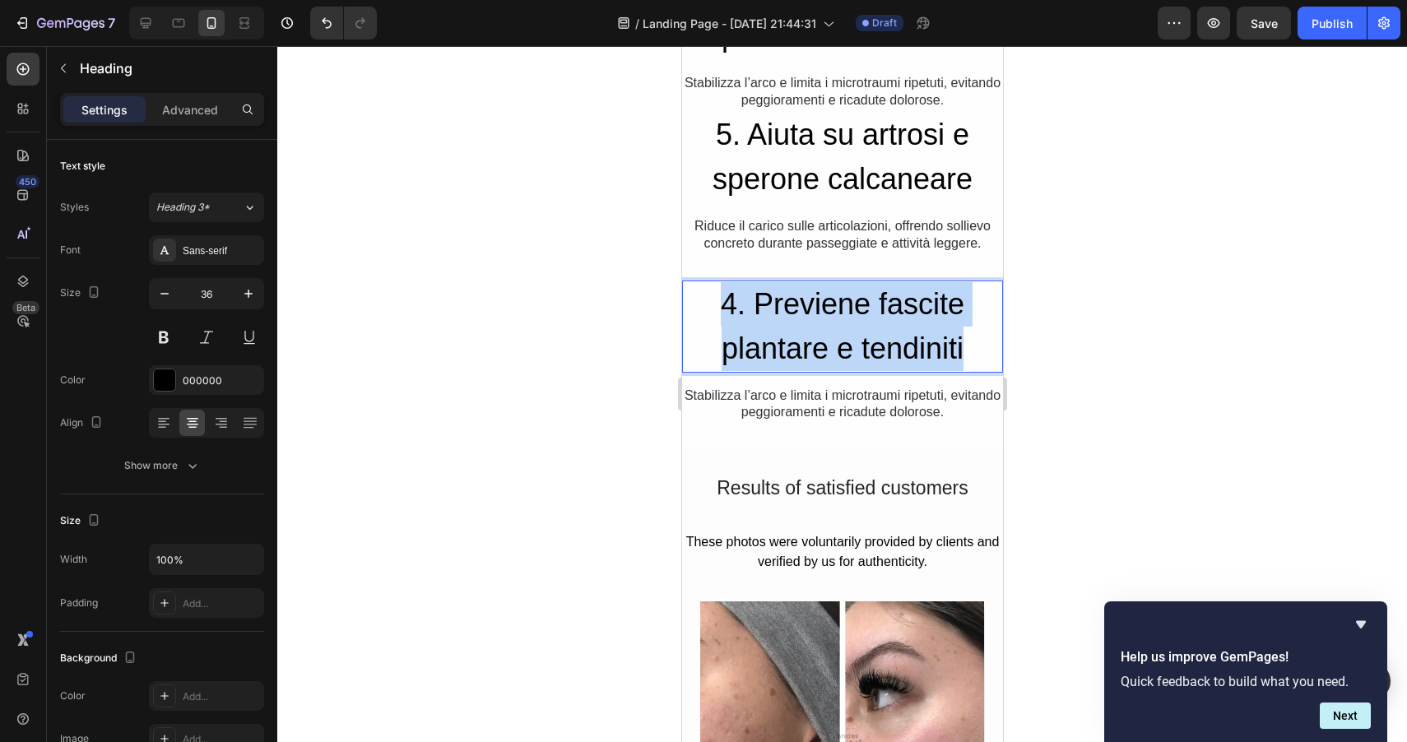
click at [780, 303] on p "4. Previene fascite plantare e tendiniti" at bounding box center [842, 326] width 318 height 89
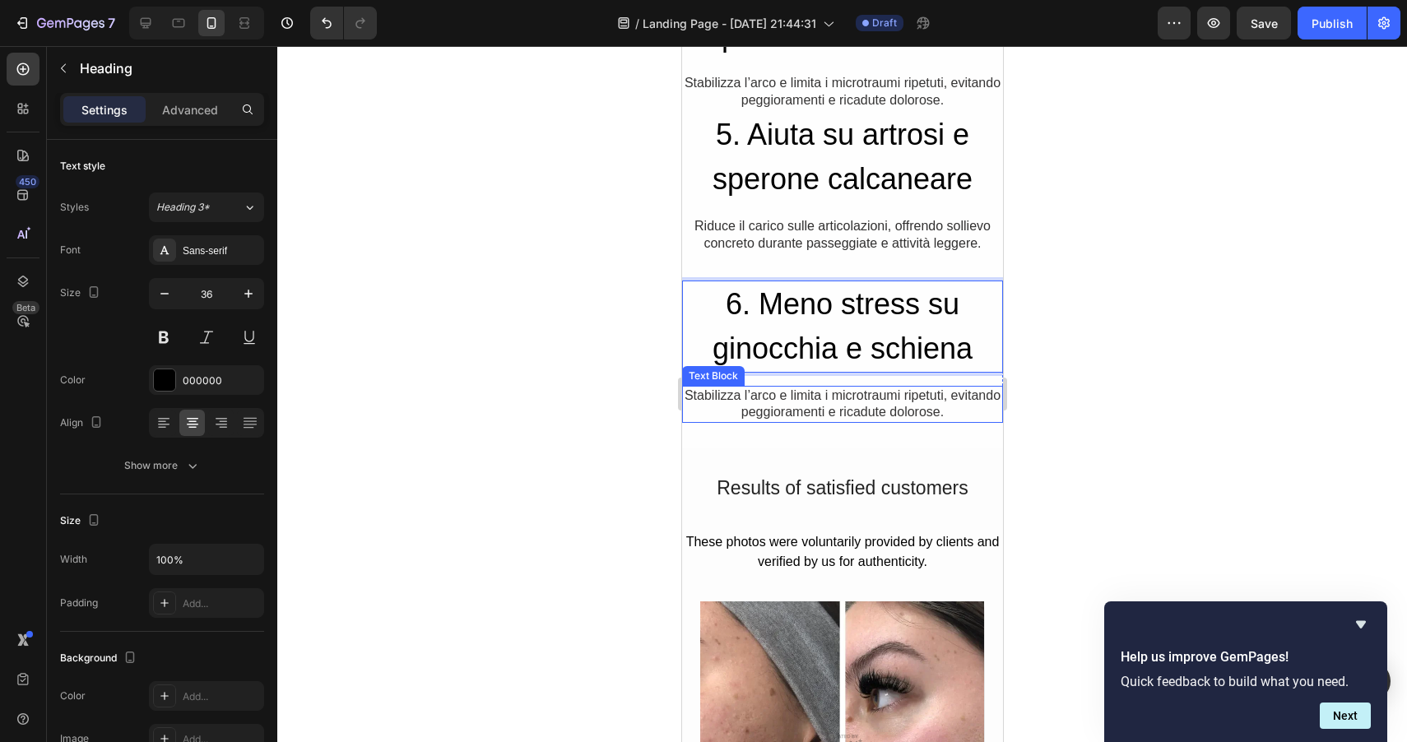
click at [773, 406] on p "Stabilizza l’arco e limita i microtraumi ripetuti, evitando peggioramenti e ric…" at bounding box center [842, 404] width 318 height 35
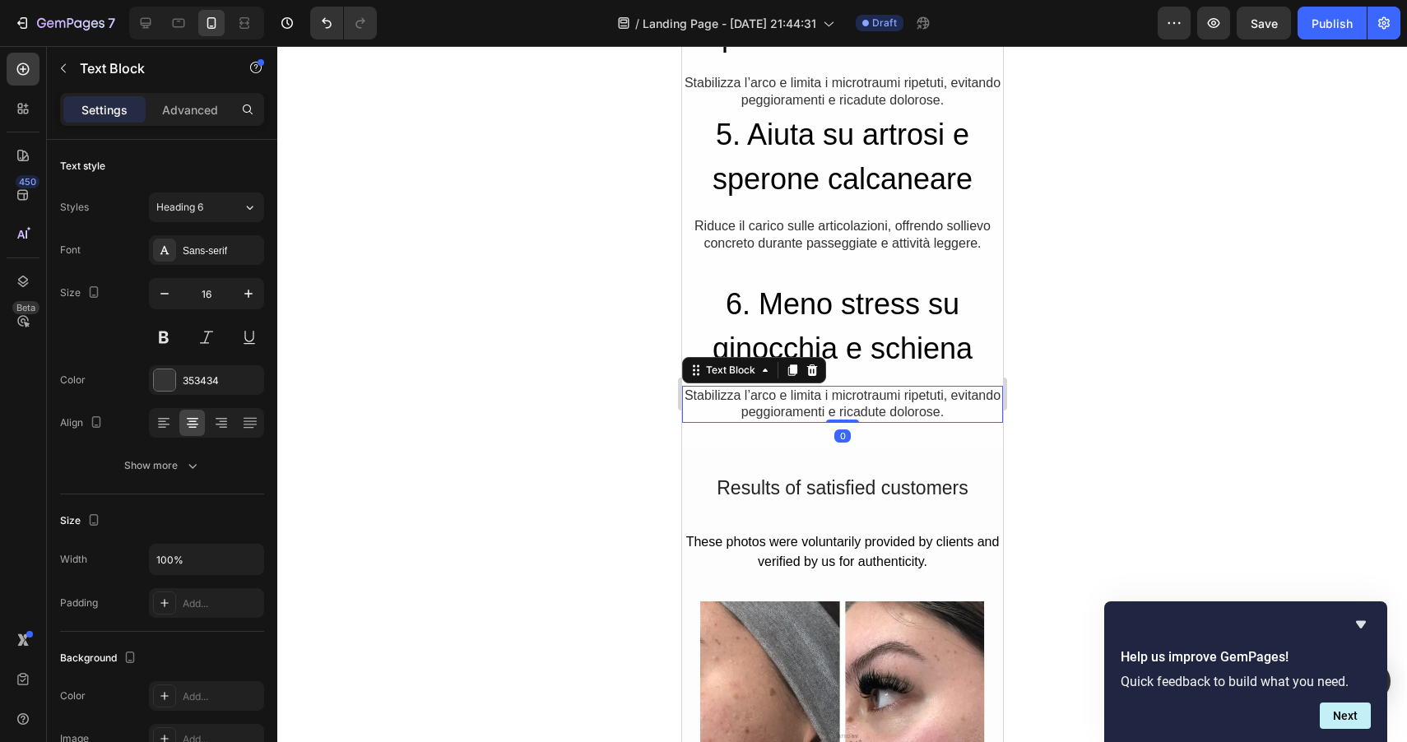
click at [773, 406] on p "Stabilizza l’arco e limita i microtraumi ripetuti, evitando peggioramenti e ric…" at bounding box center [842, 404] width 318 height 35
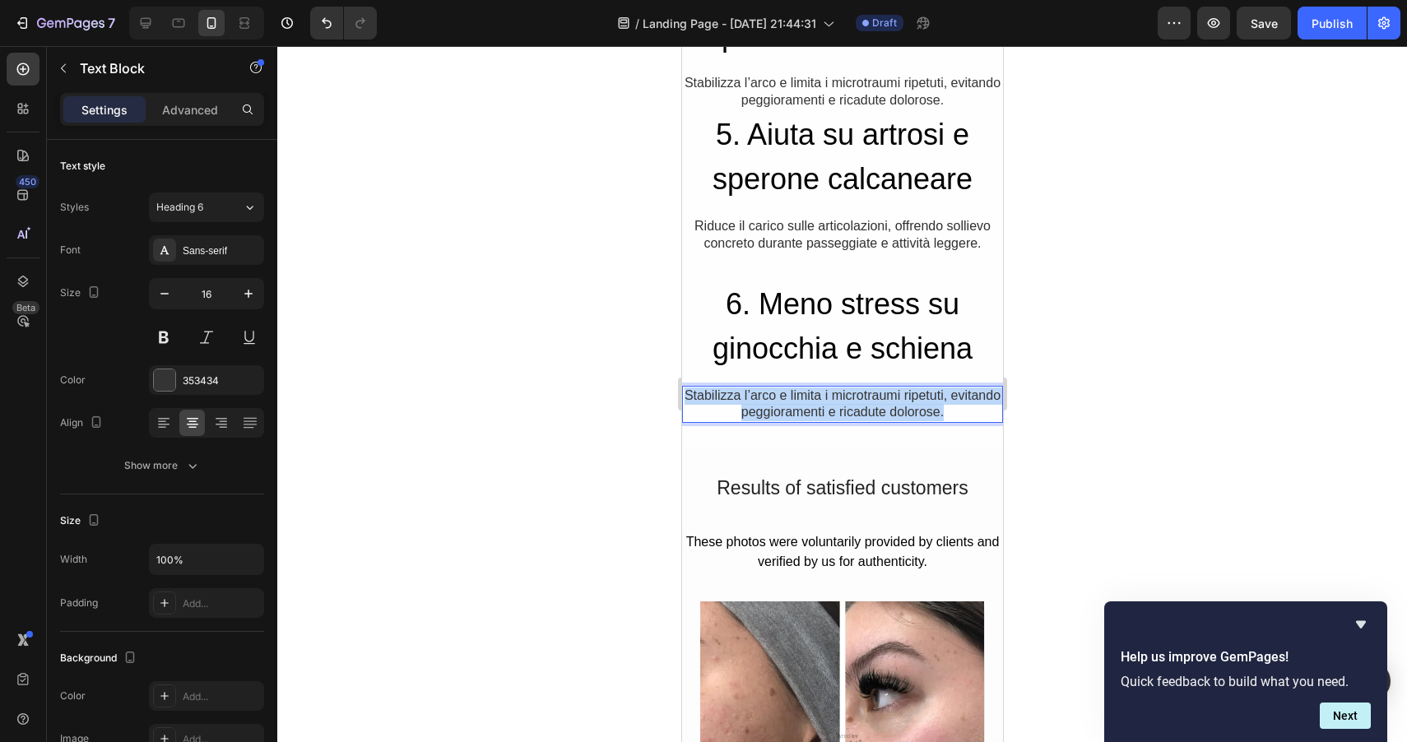
click at [773, 406] on p "Stabilizza l’arco e limita i microtraumi ripetuti, evitando peggioramenti e ric…" at bounding box center [842, 404] width 318 height 35
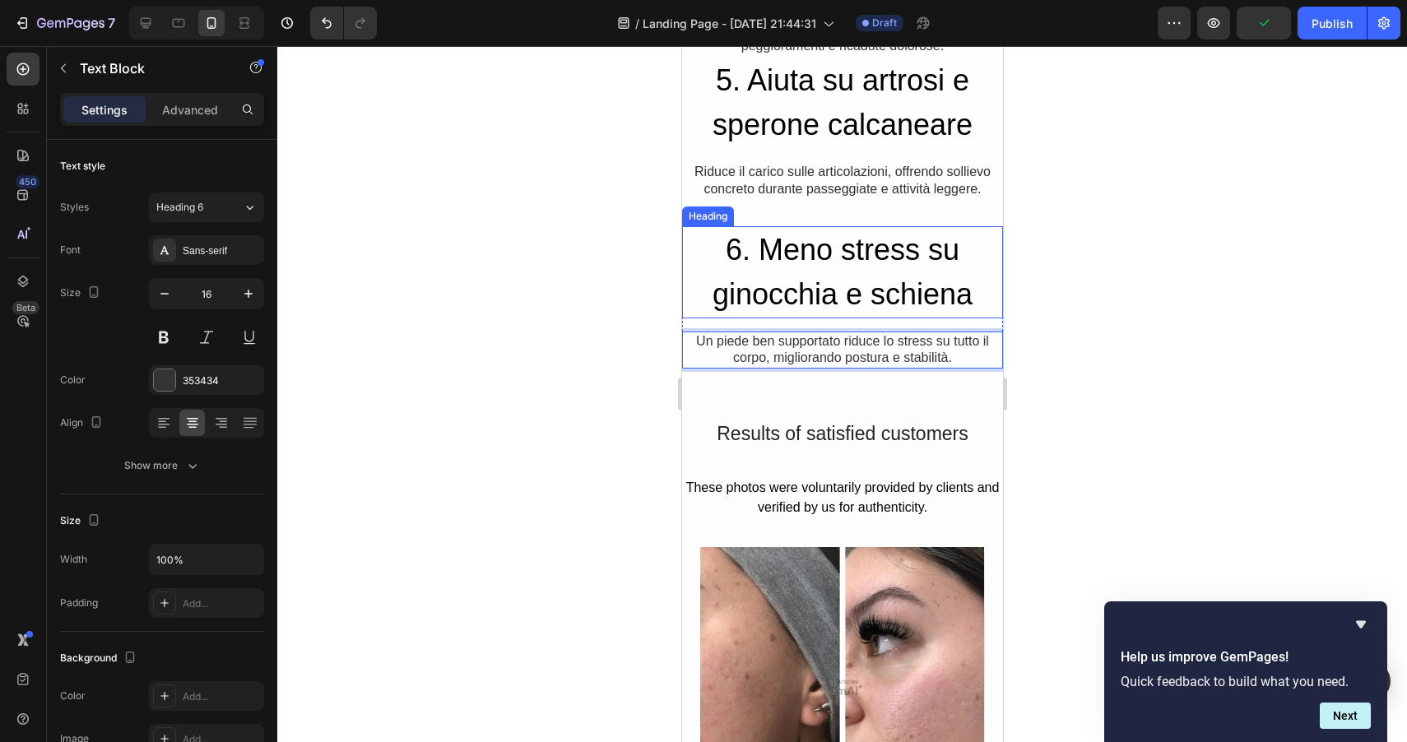
scroll to position [1560, 0]
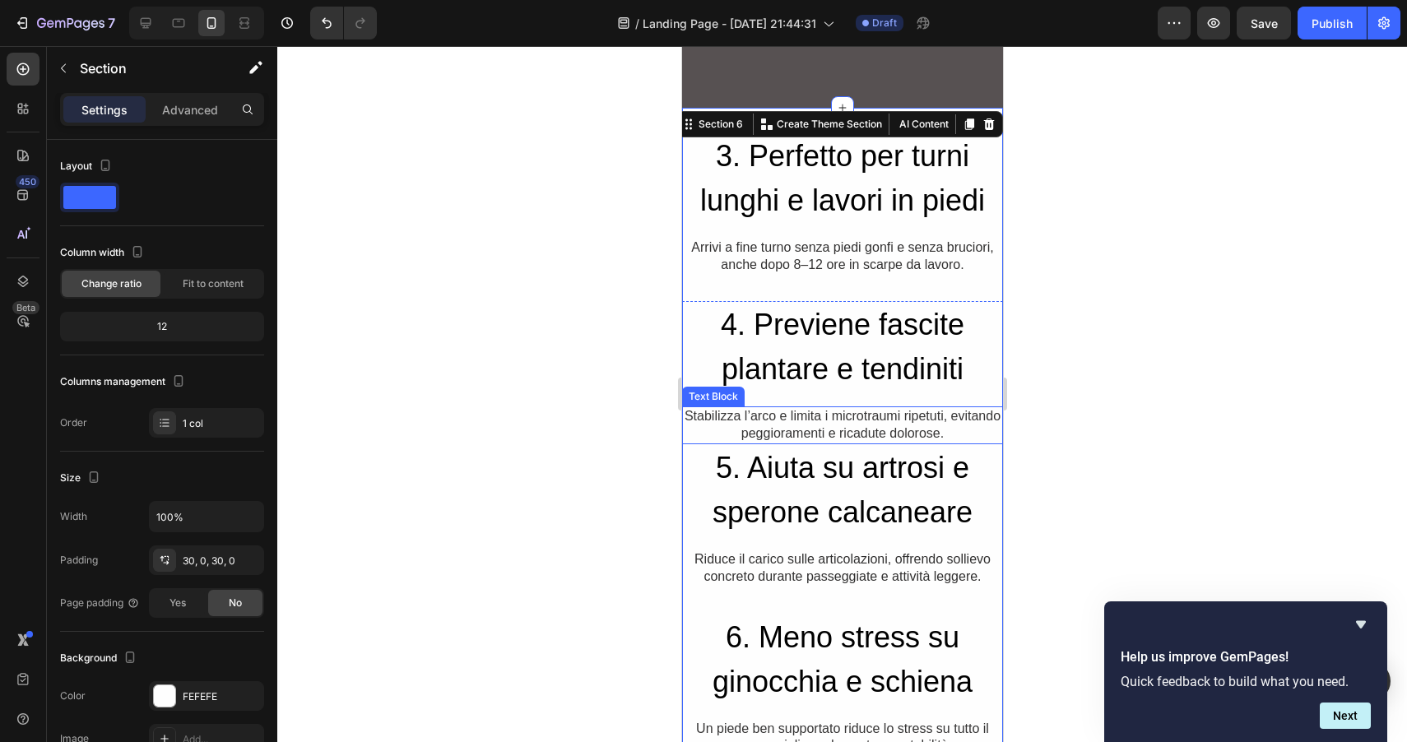
scroll to position [1009, 0]
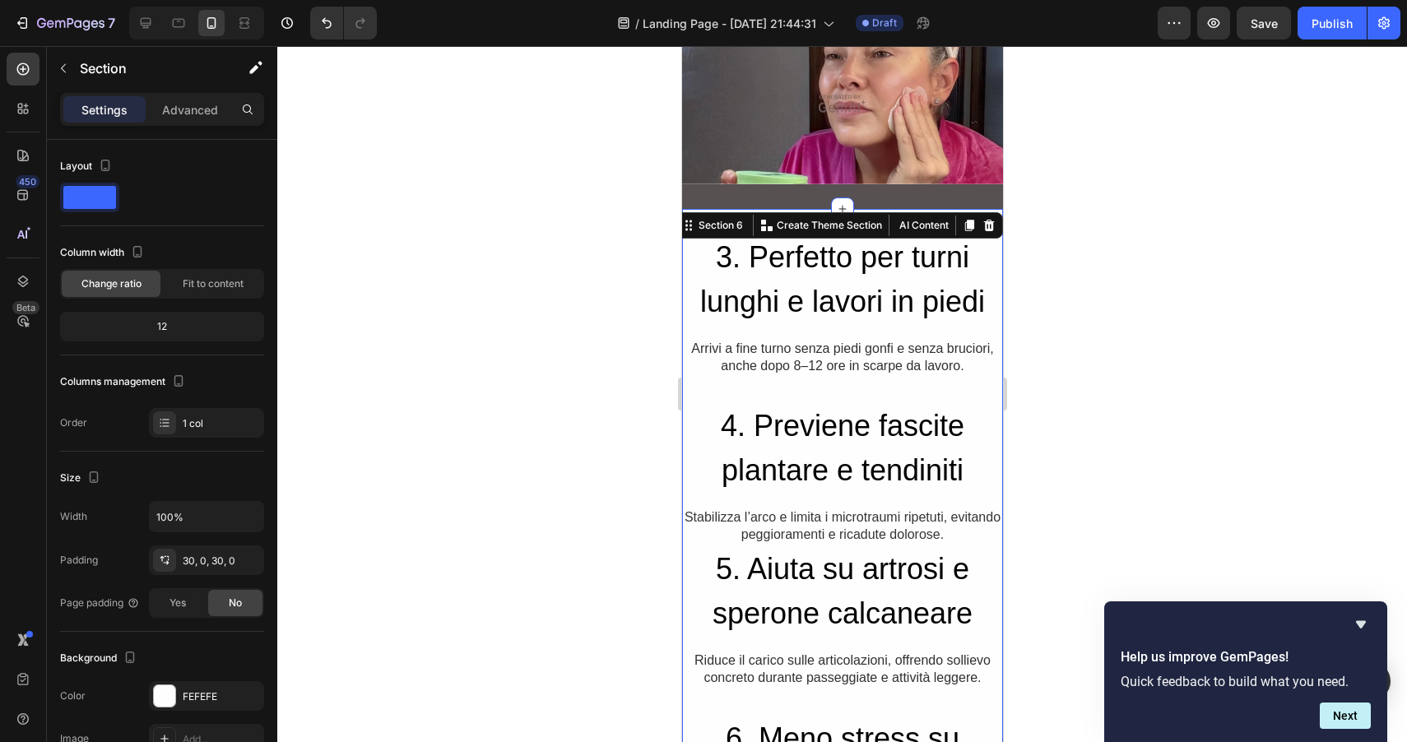
click at [1037, 281] on div at bounding box center [842, 394] width 1130 height 696
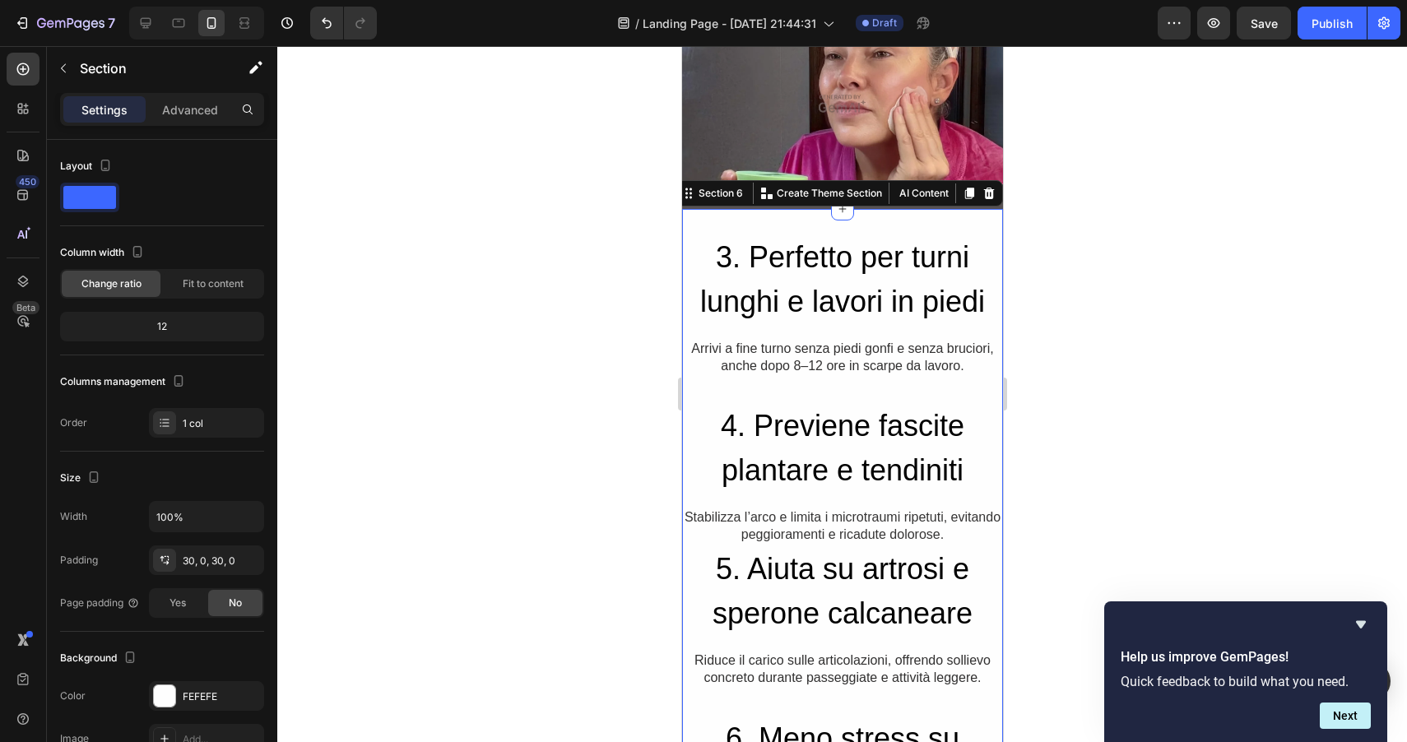
click at [907, 220] on div "3. [PERSON_NAME] per turni lunghi e lavori in piedi Heading Arrivi a fine turno…" at bounding box center [841, 545] width 321 height 673
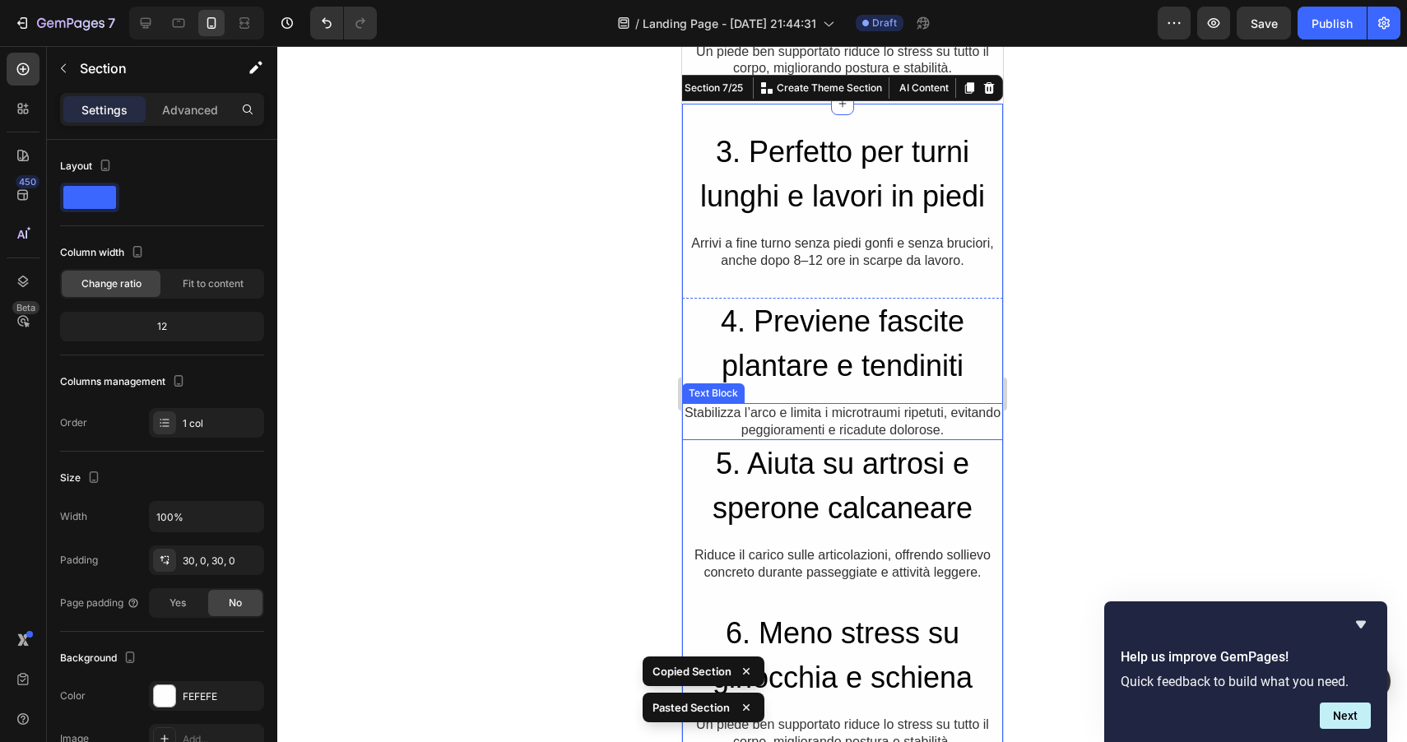
scroll to position [1700, 0]
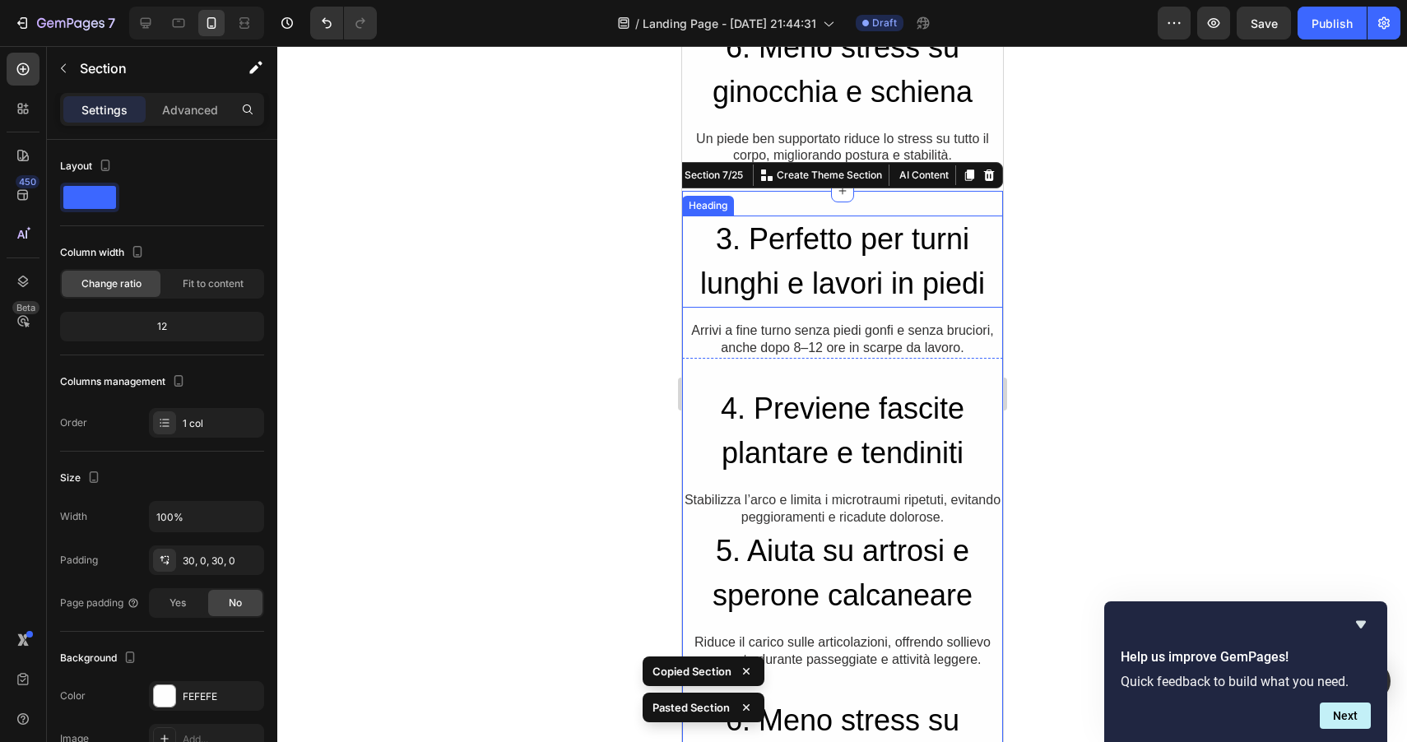
click at [809, 241] on h2 "3. Perfetto per turni lunghi e lavori in piedi" at bounding box center [841, 262] width 321 height 92
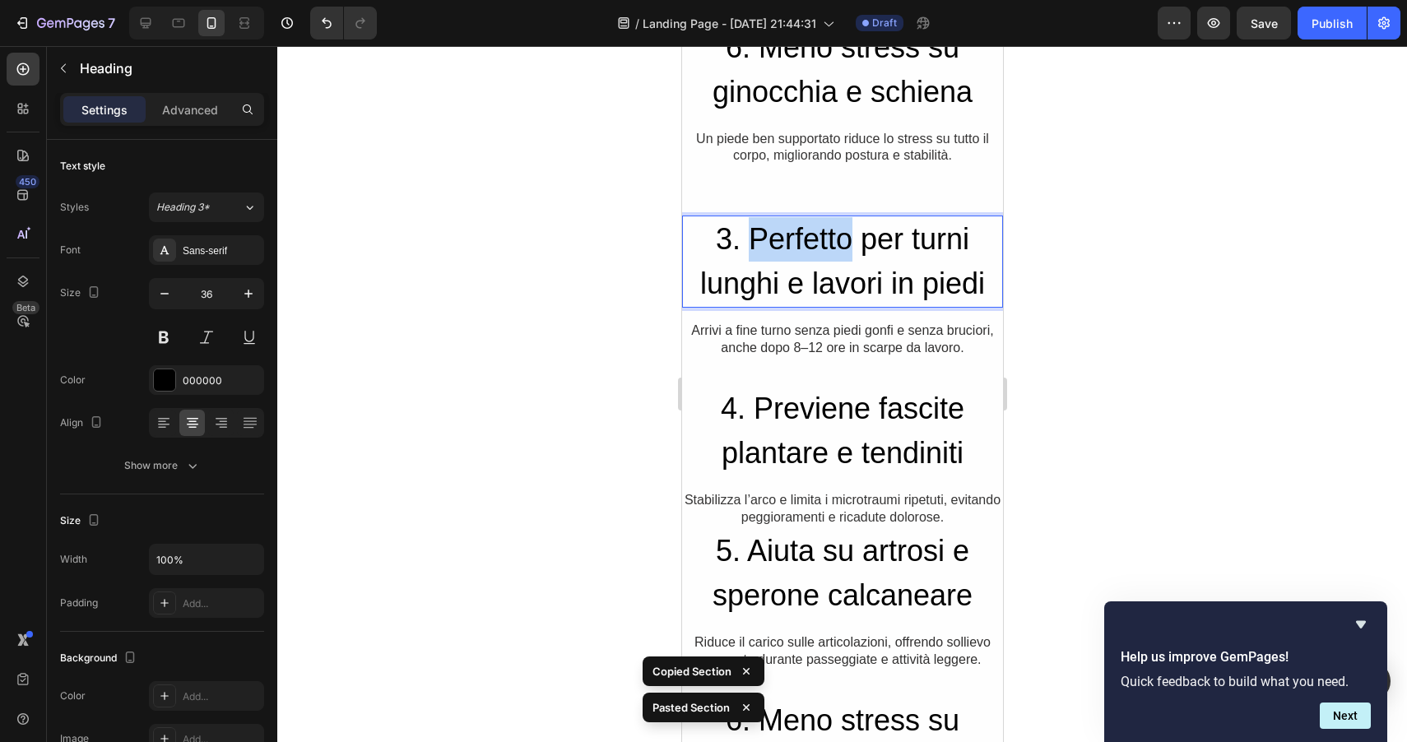
click at [809, 241] on h2 "3. Perfetto per turni lunghi e lavori in piedi" at bounding box center [841, 262] width 321 height 92
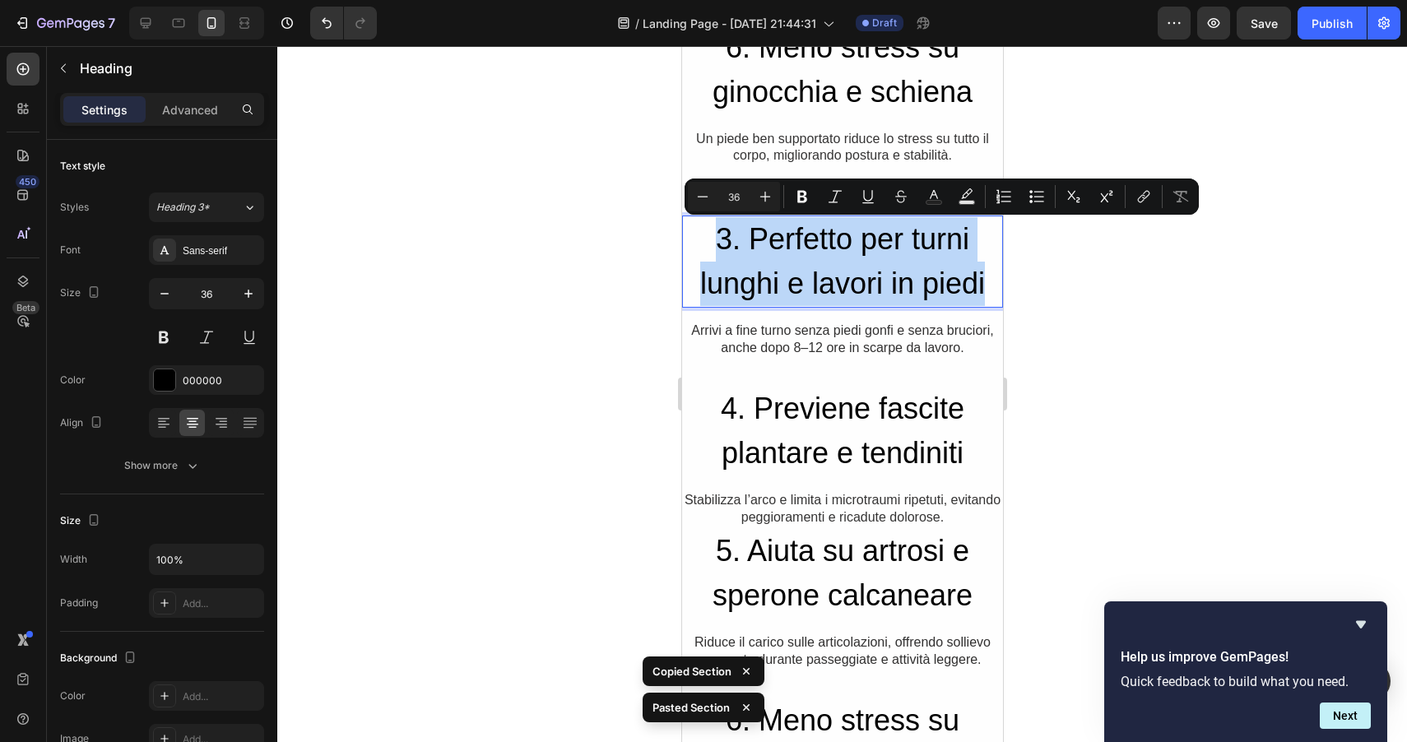
click at [809, 241] on p "3. Perfetto per turni lunghi e lavori in piedi" at bounding box center [842, 261] width 318 height 89
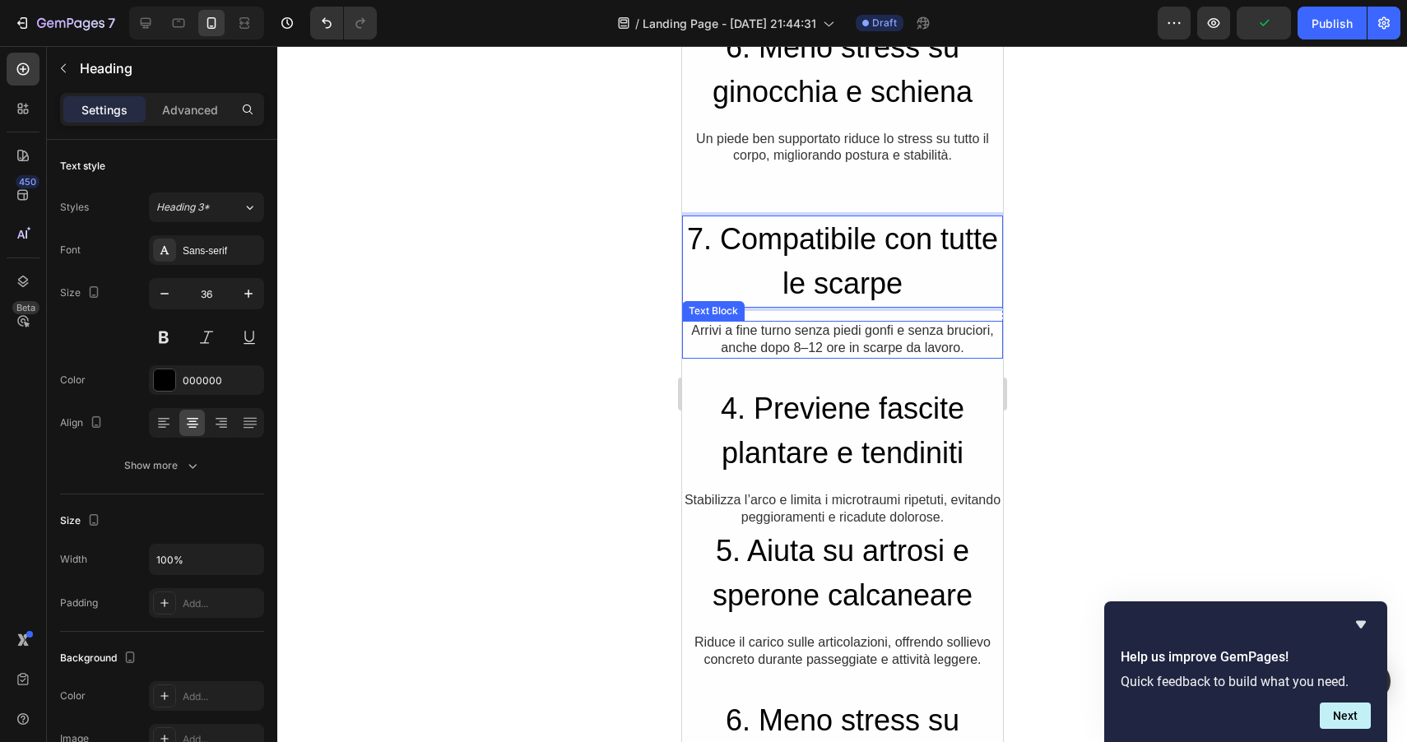
click at [843, 338] on p "Arrivi a fine turno senza piedi gonfi e senza bruciori, anche dopo 8–12 ore in …" at bounding box center [842, 339] width 318 height 35
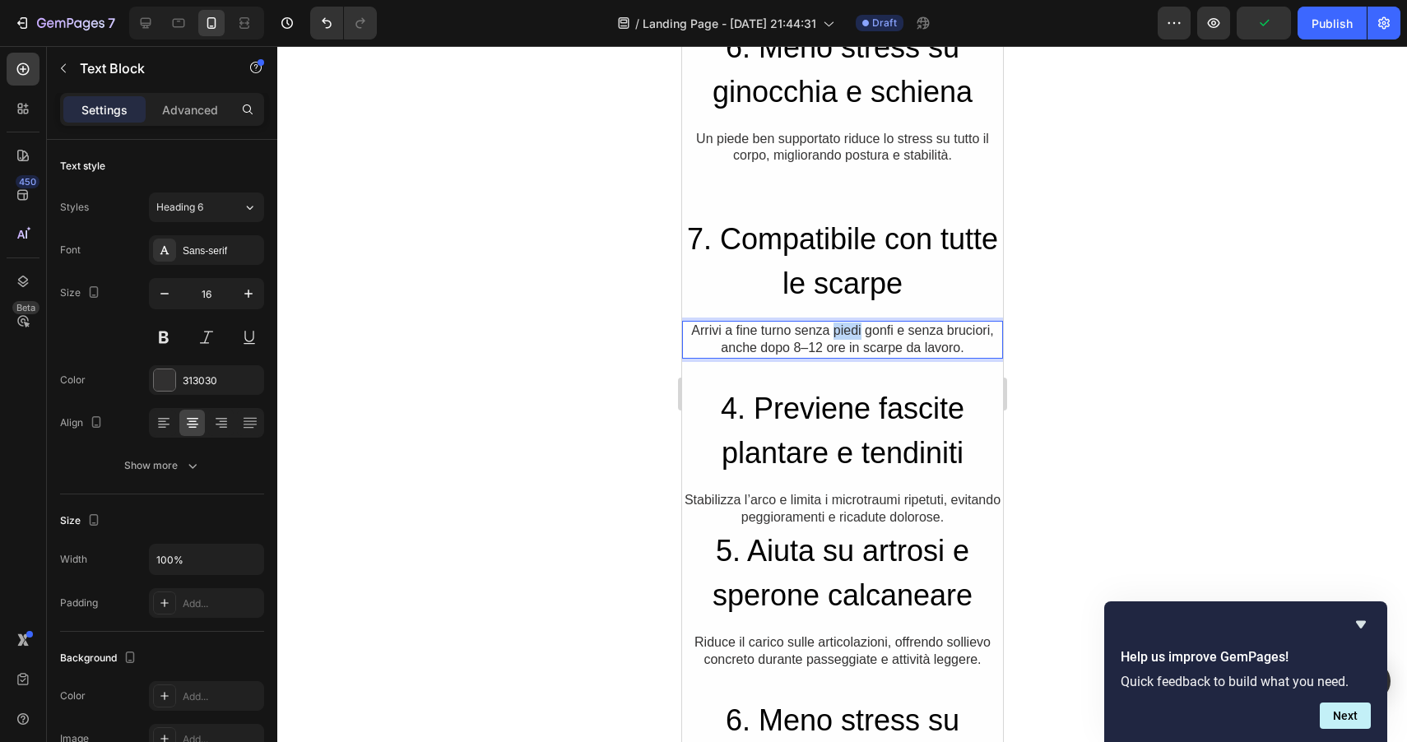
click at [843, 338] on p "Arrivi a fine turno senza piedi gonfi e senza bruciori, anche dopo 8–12 ore in …" at bounding box center [842, 339] width 318 height 35
click at [822, 413] on h2 "4. Previene fascite plantare e tendiniti" at bounding box center [841, 431] width 321 height 92
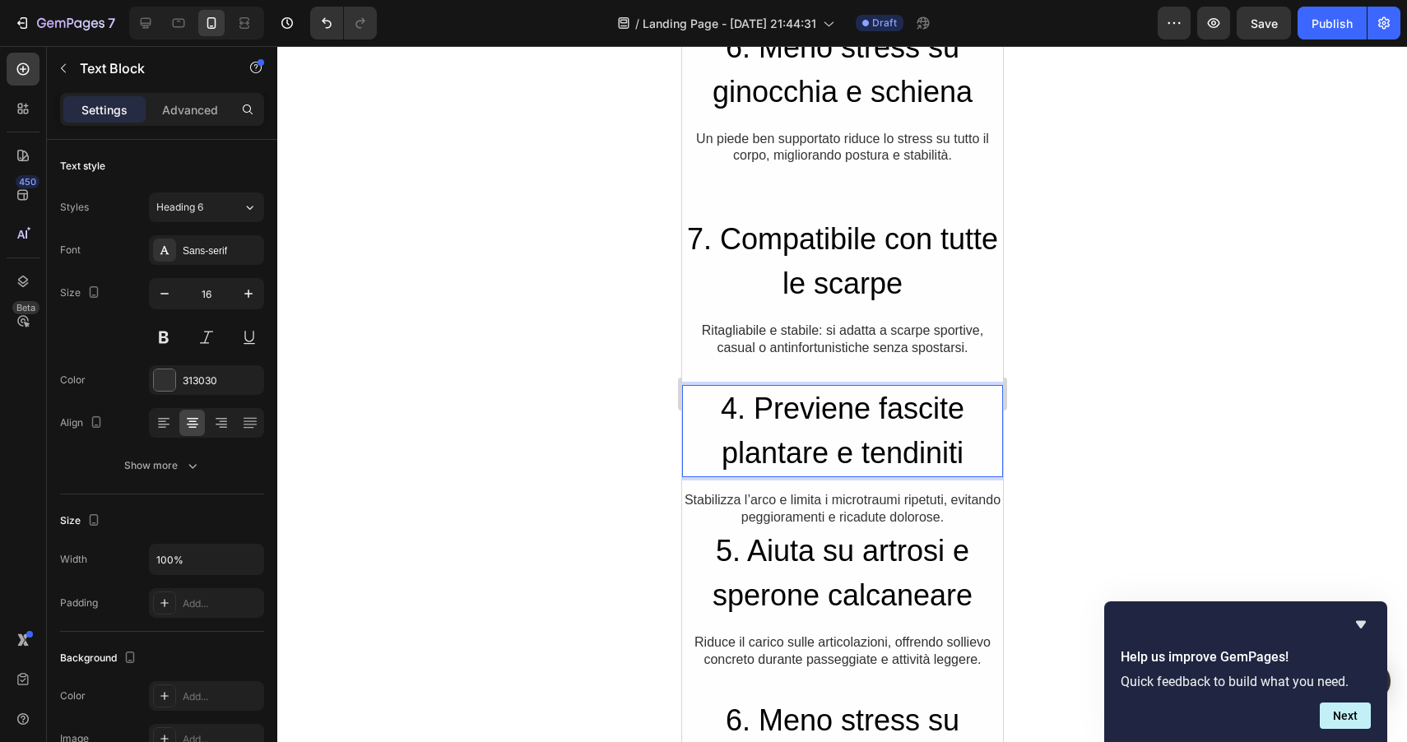
click at [822, 413] on h2 "4. Previene fascite plantare e tendiniti" at bounding box center [841, 431] width 321 height 92
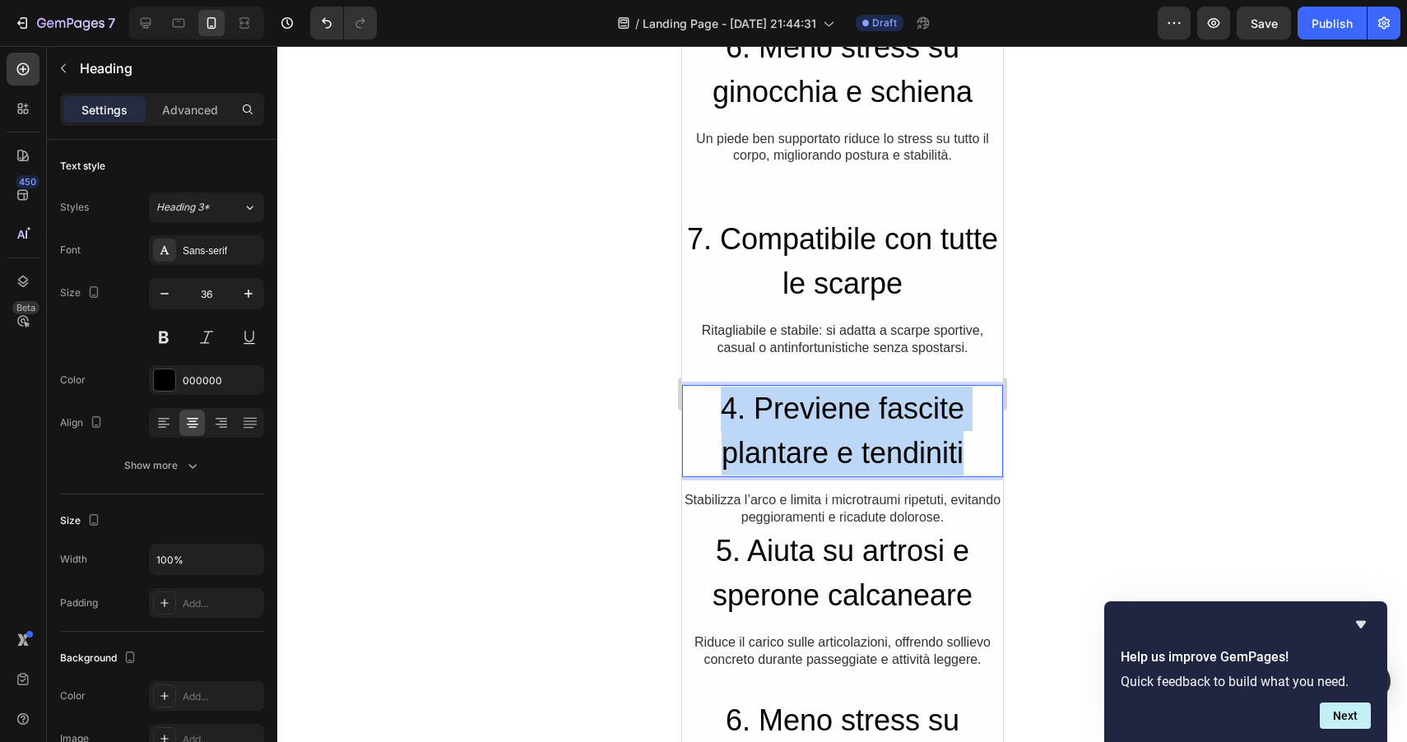
click at [822, 413] on p "4. Previene fascite plantare e tendiniti" at bounding box center [842, 431] width 318 height 89
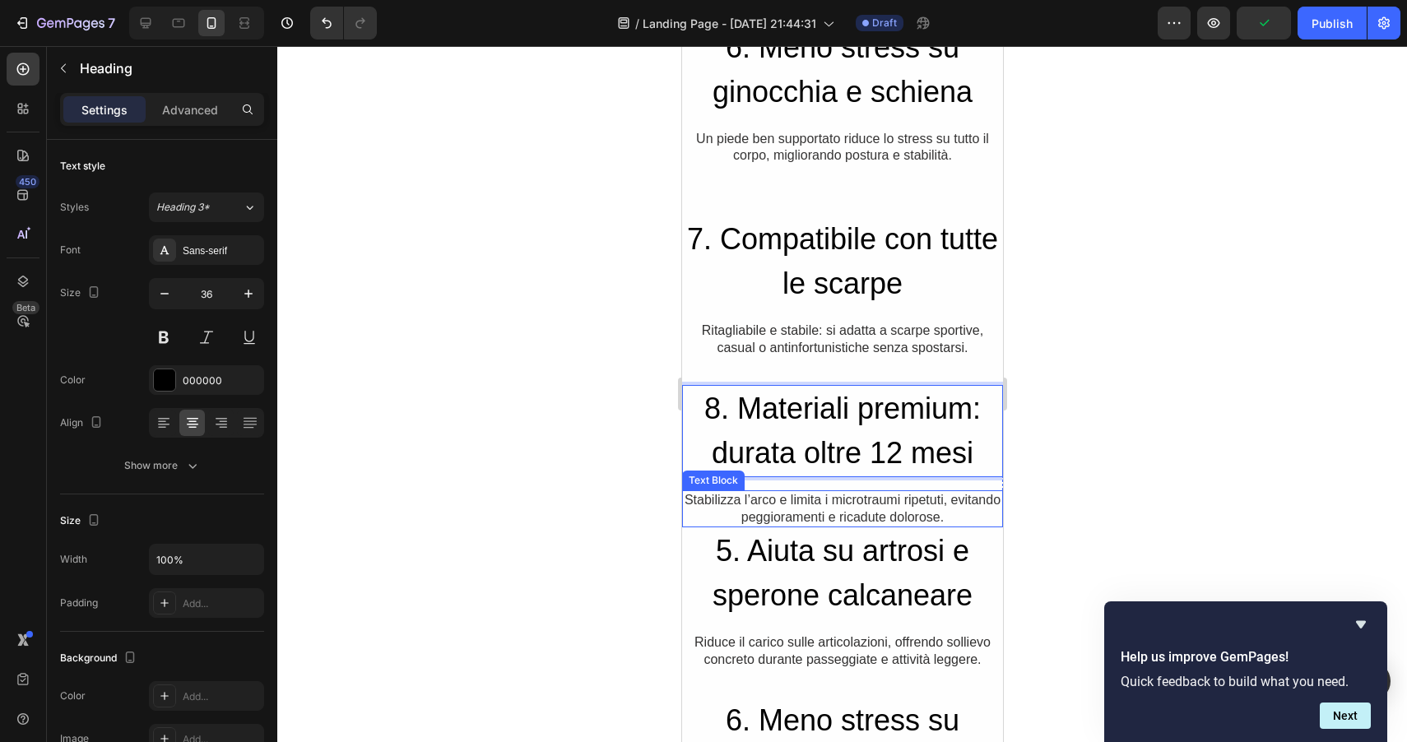
click at [763, 500] on p "Stabilizza l’arco e limita i microtraumi ripetuti, evitando peggioramenti e ric…" at bounding box center [842, 509] width 318 height 35
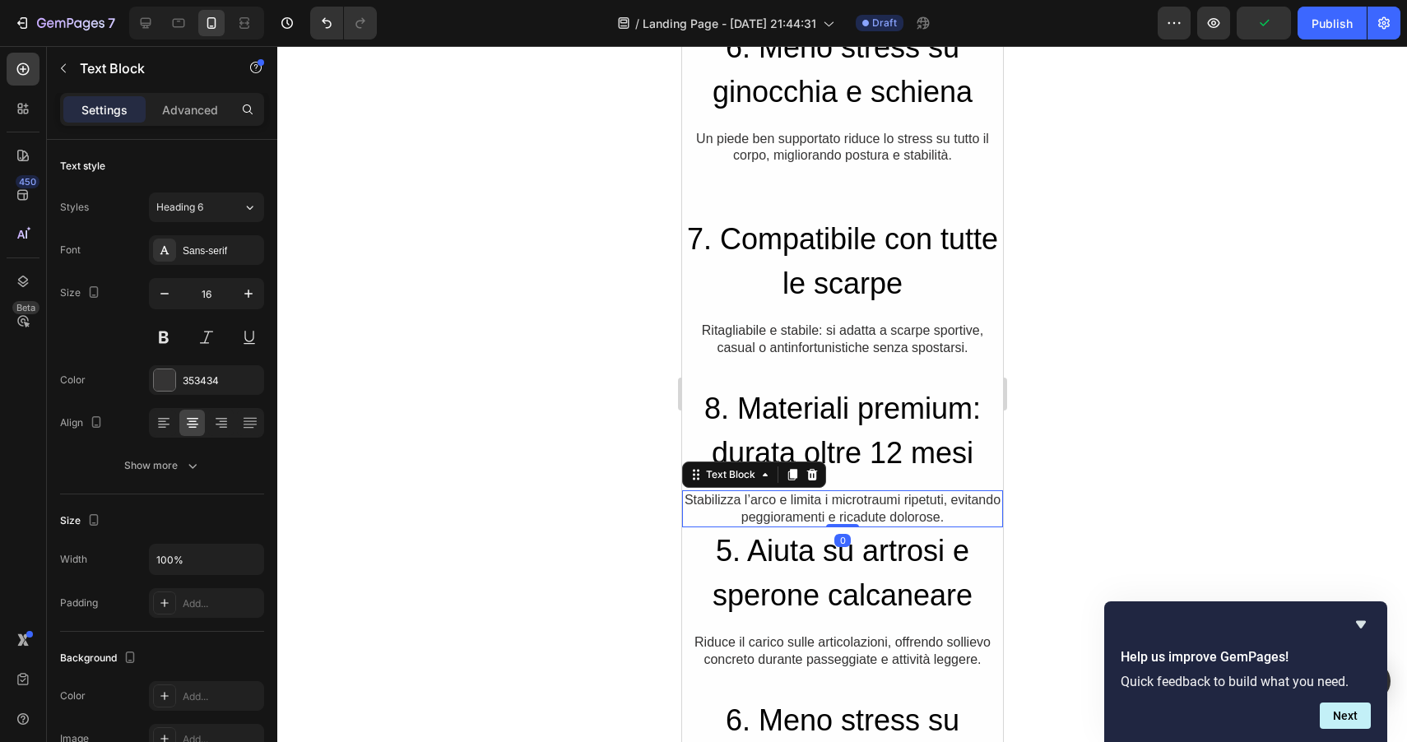
click at [763, 500] on p "Stabilizza l’arco e limita i microtraumi ripetuti, evitando peggioramenti e ric…" at bounding box center [842, 509] width 318 height 35
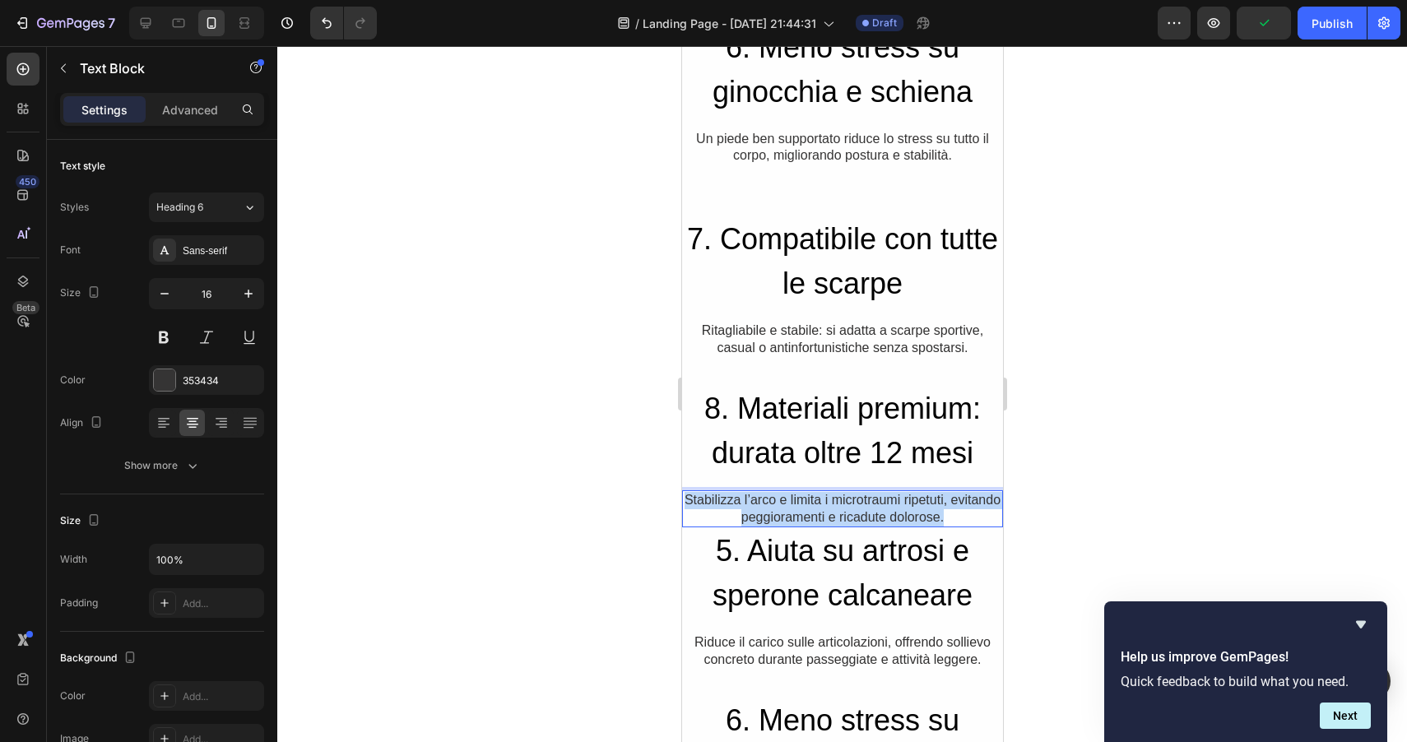
click at [763, 500] on p "Stabilizza l’arco e limita i microtraumi ripetuti, evitando peggioramenti e ric…" at bounding box center [842, 509] width 318 height 35
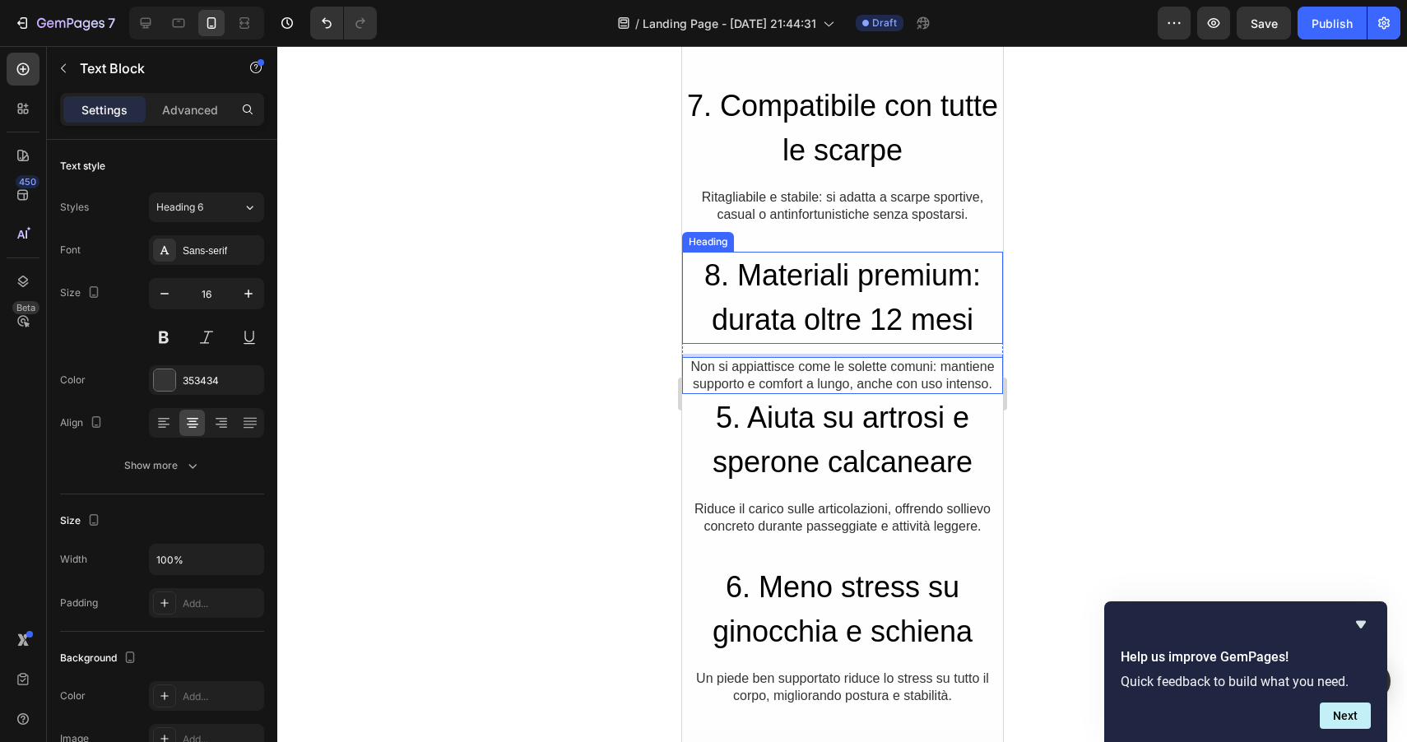
scroll to position [1898, 0]
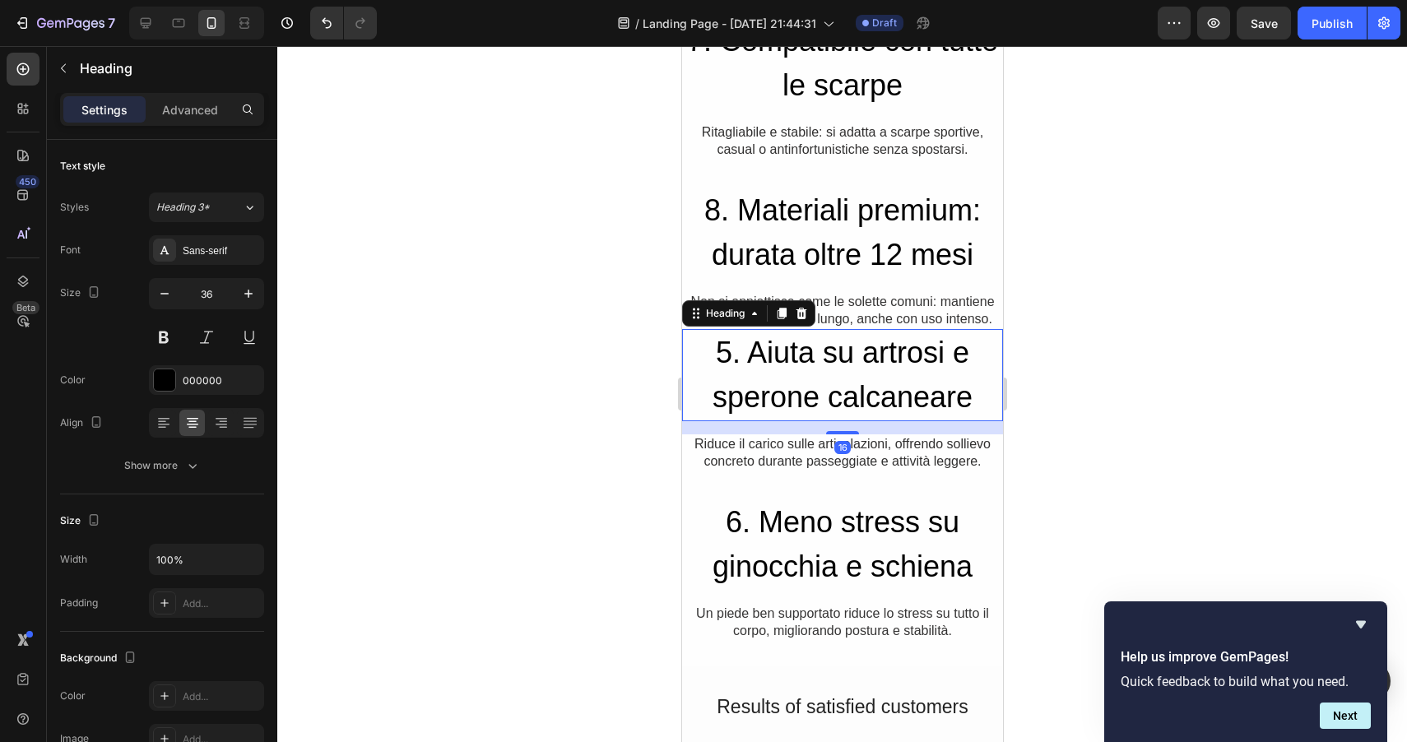
click at [813, 359] on h2 "5. Aiuta su artrosi e sperone calcaneare" at bounding box center [841, 375] width 321 height 92
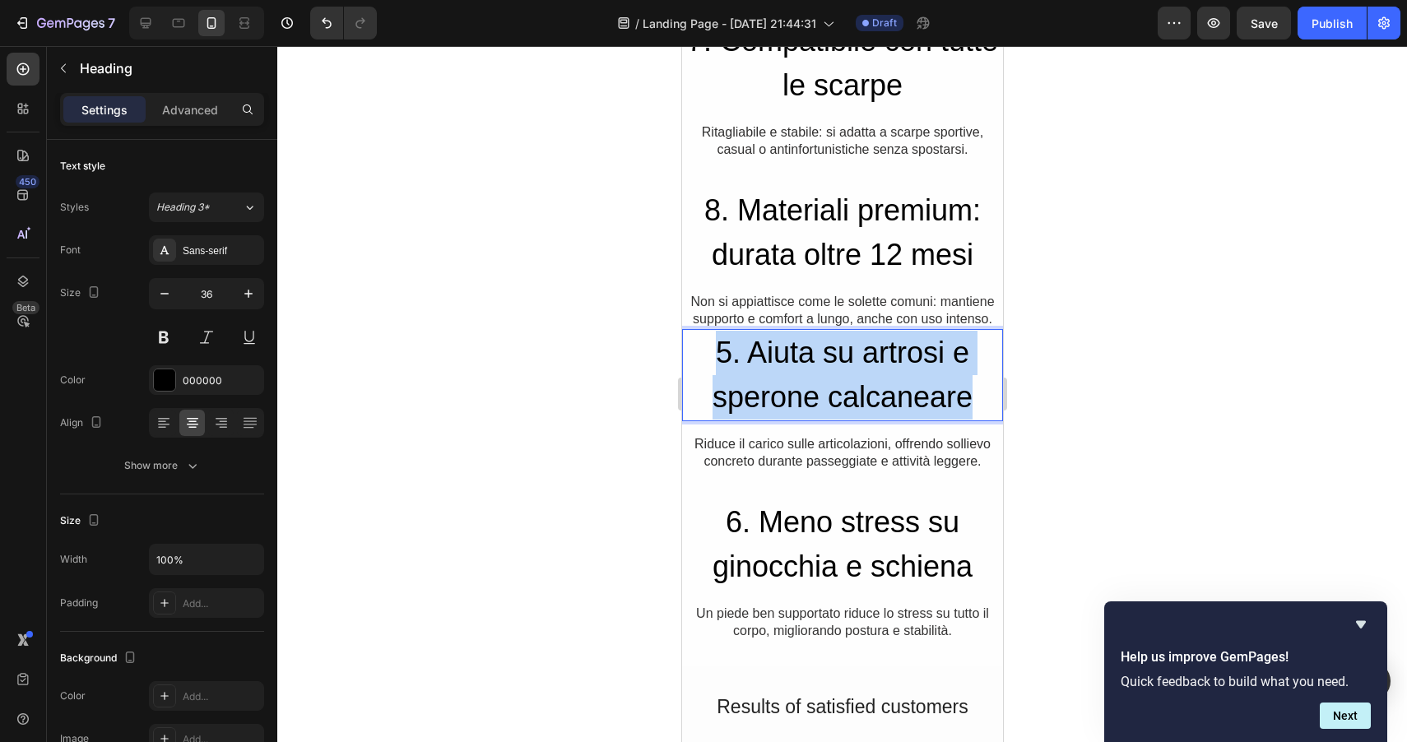
click at [813, 359] on p "5. Aiuta su artrosi e sperone calcaneare" at bounding box center [842, 375] width 318 height 89
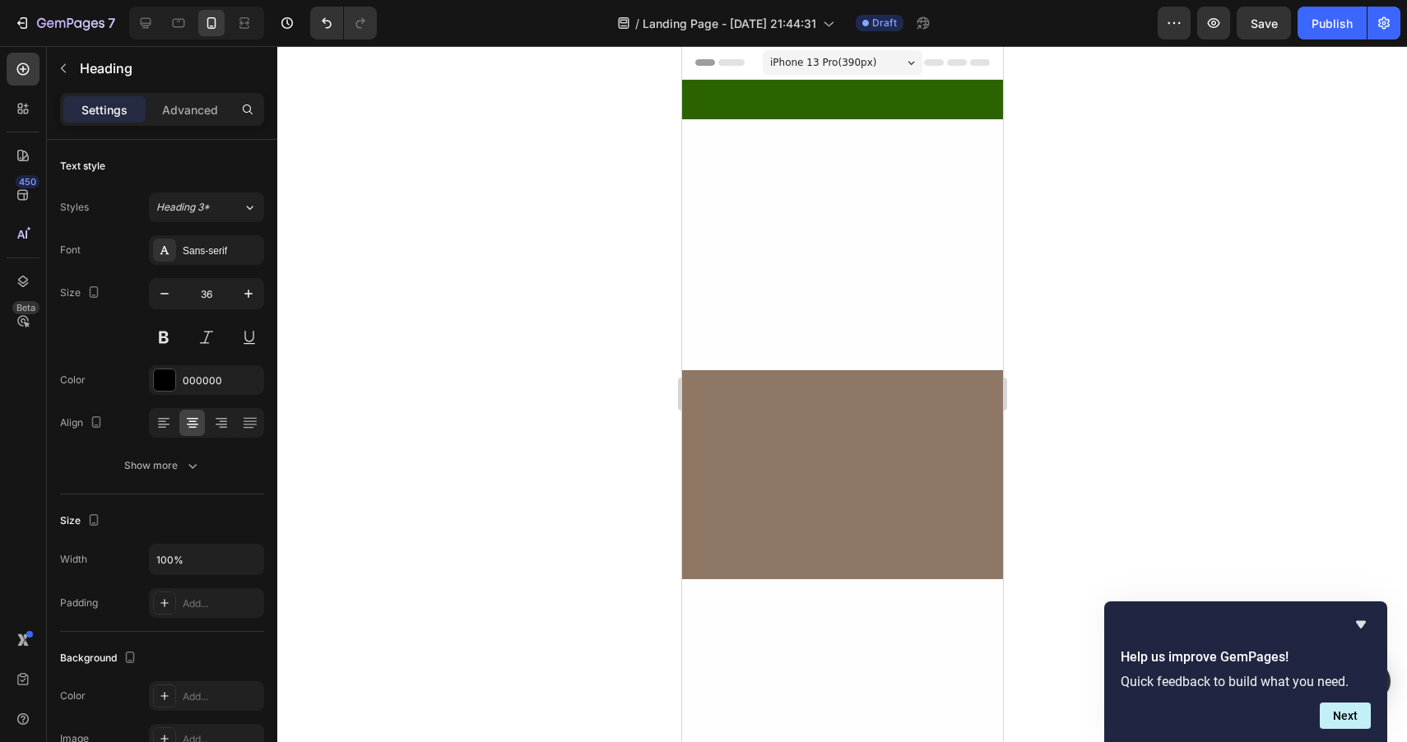
scroll to position [1898, 0]
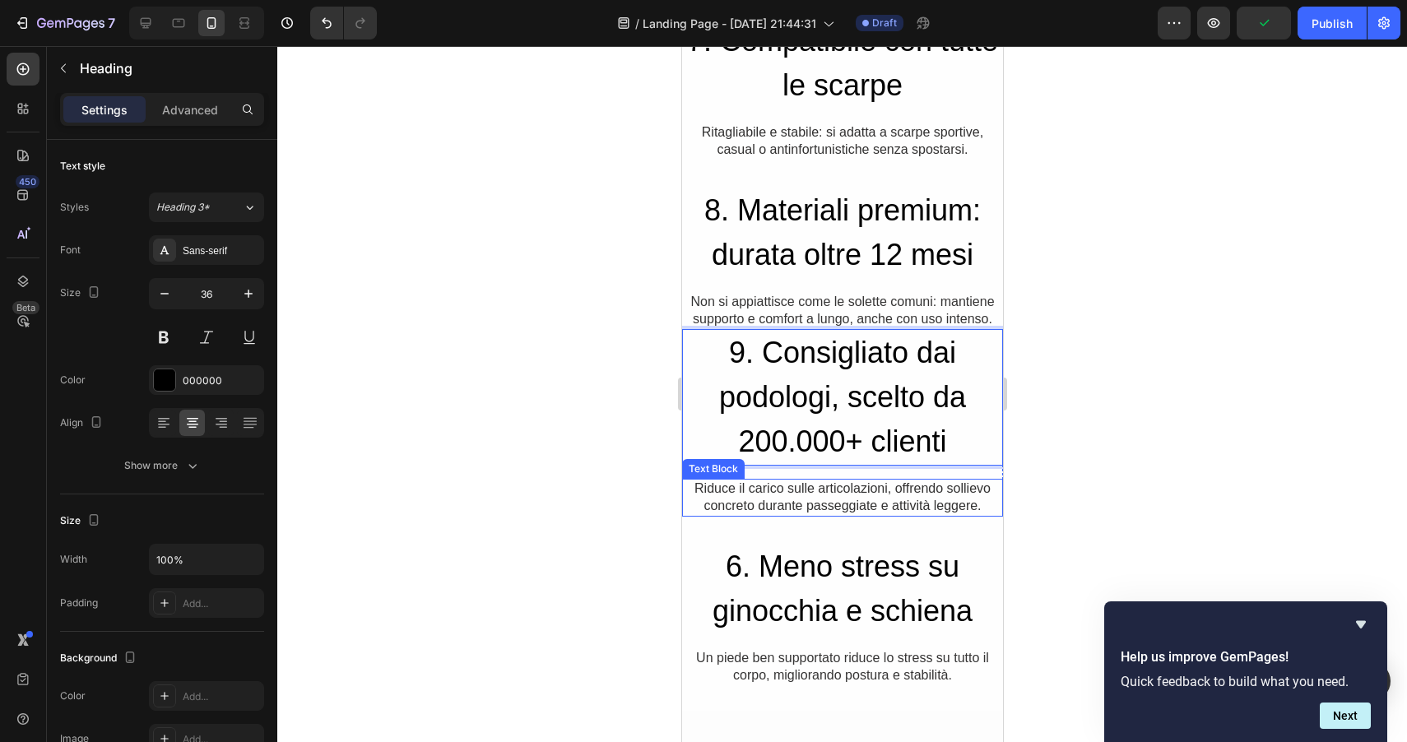
click at [761, 488] on p "Riduce il carico sulle articolazioni, offrendo sollievo concreto durante passeg…" at bounding box center [842, 497] width 318 height 35
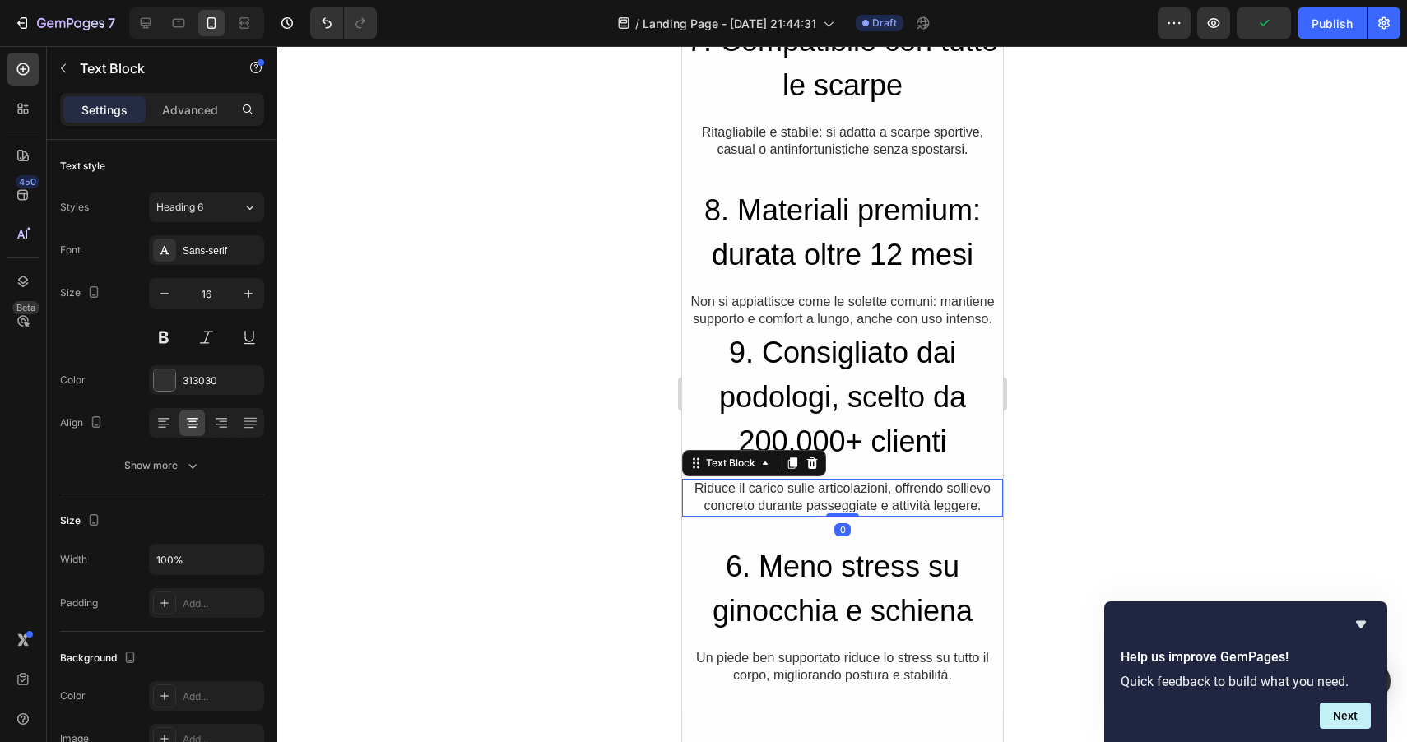
click at [761, 488] on p "Riduce il carico sulle articolazioni, offrendo sollievo concreto durante passeg…" at bounding box center [842, 497] width 318 height 35
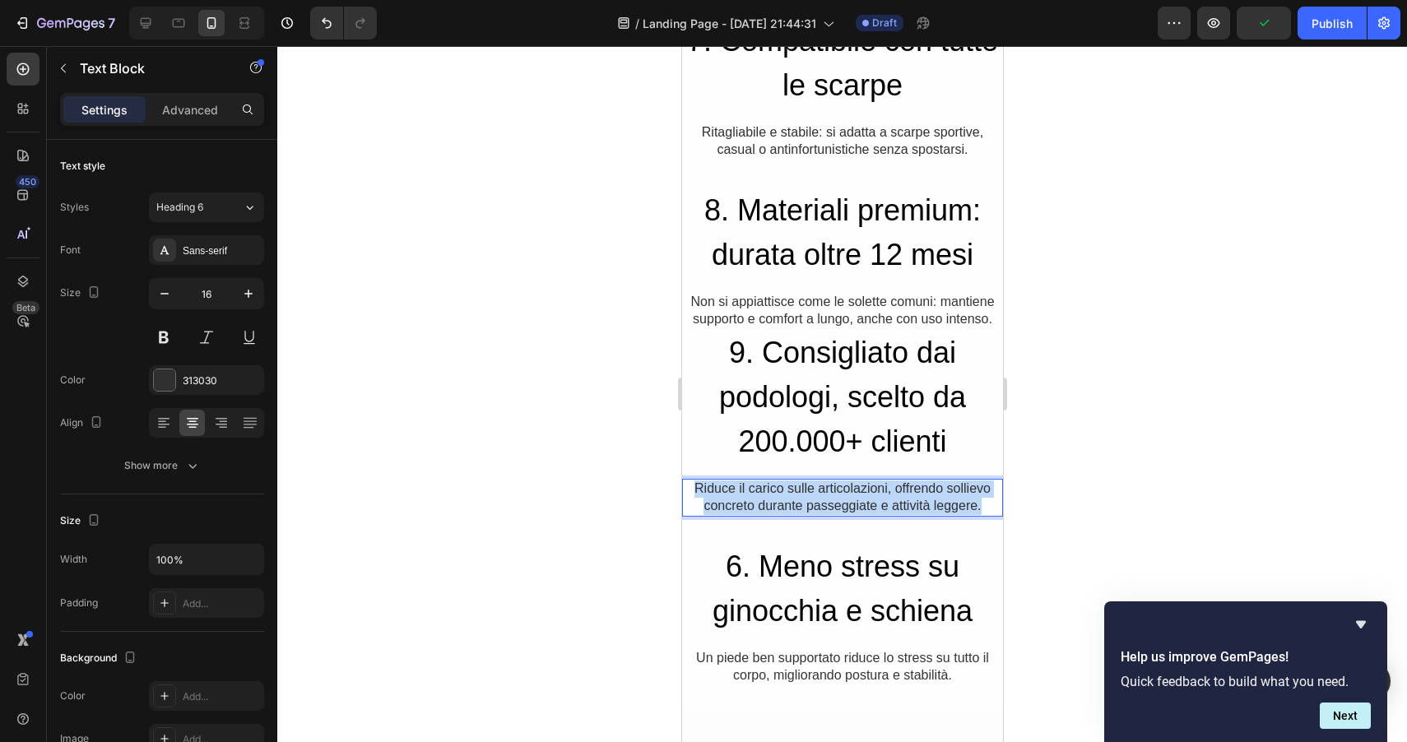
click at [761, 488] on p "Riduce il carico sulle articolazioni, offrendo sollievo concreto durante passeg…" at bounding box center [842, 497] width 318 height 35
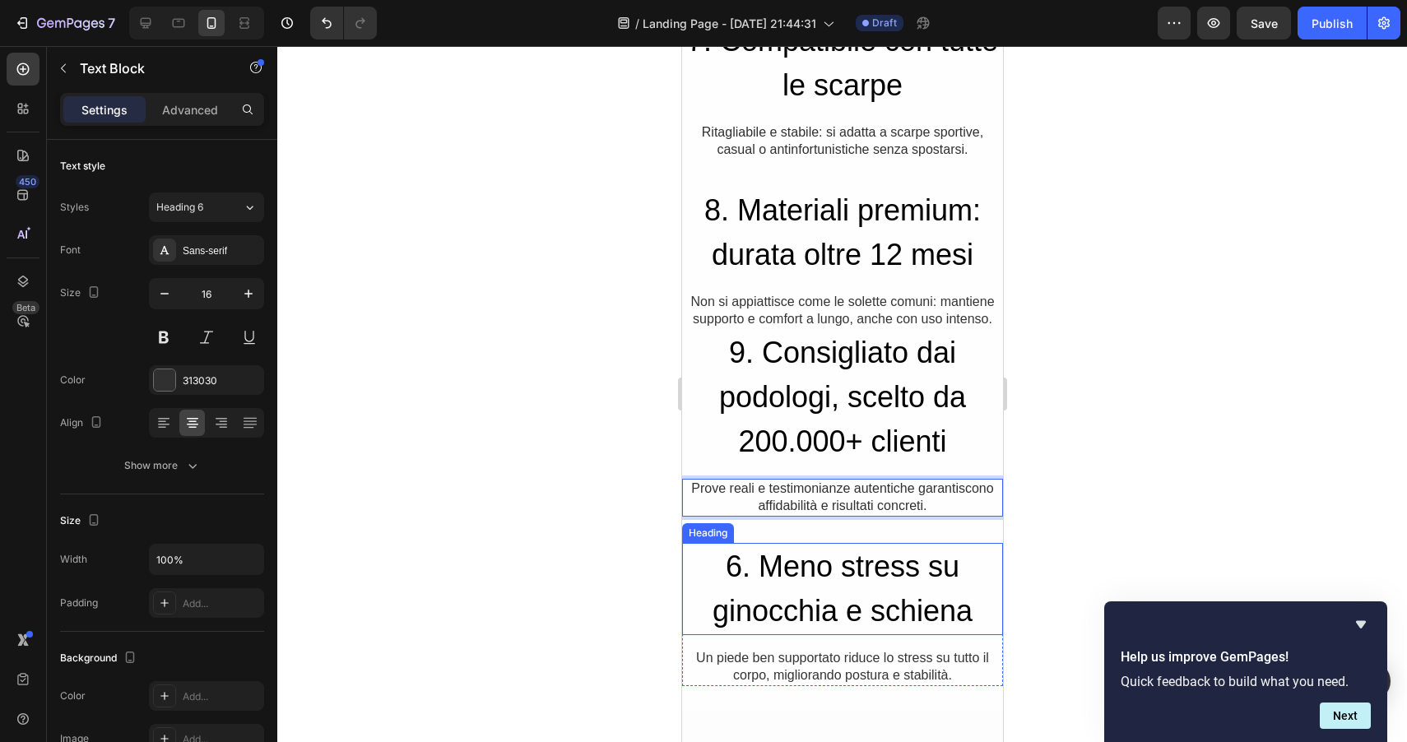
click at [793, 563] on h2 "6. Meno stress su ginocchia e schiena" at bounding box center [841, 589] width 321 height 92
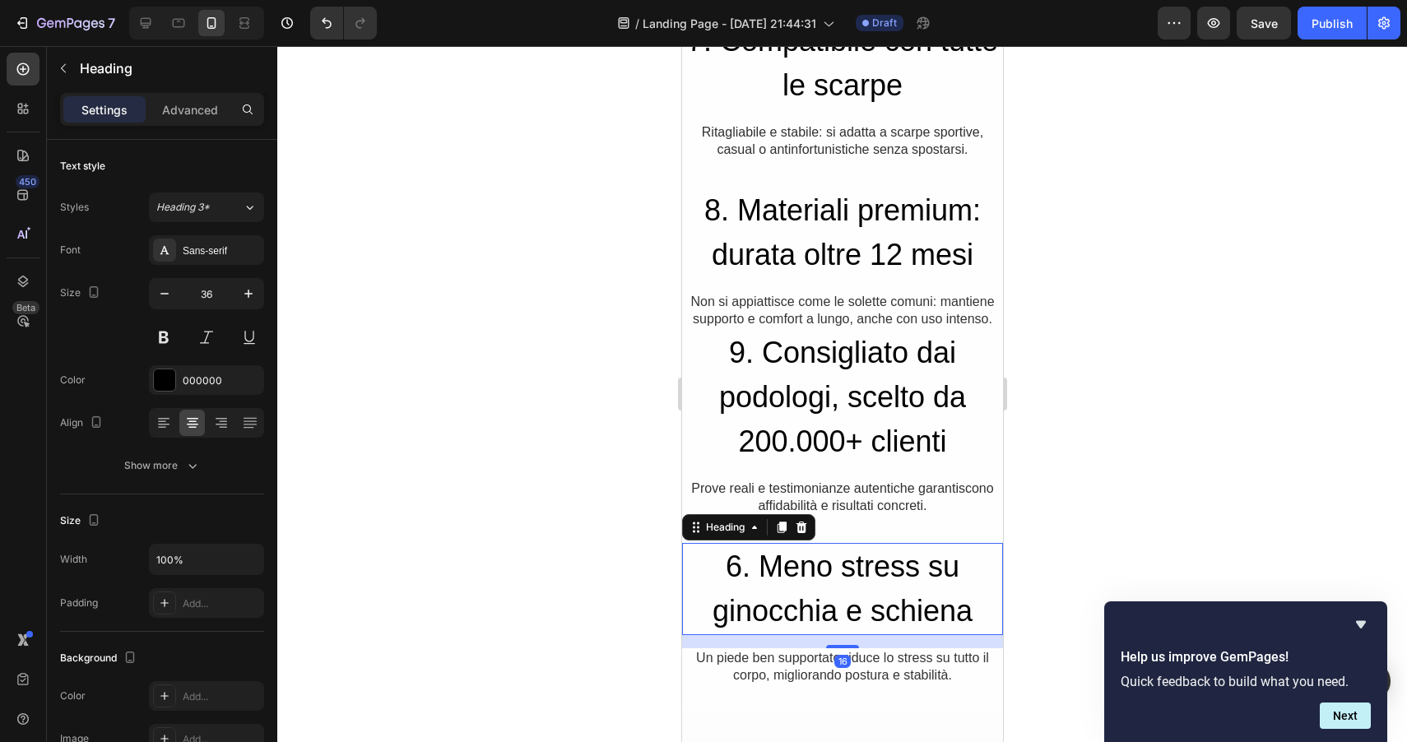
click at [793, 563] on h2 "6. Meno stress su ginocchia e schiena" at bounding box center [841, 589] width 321 height 92
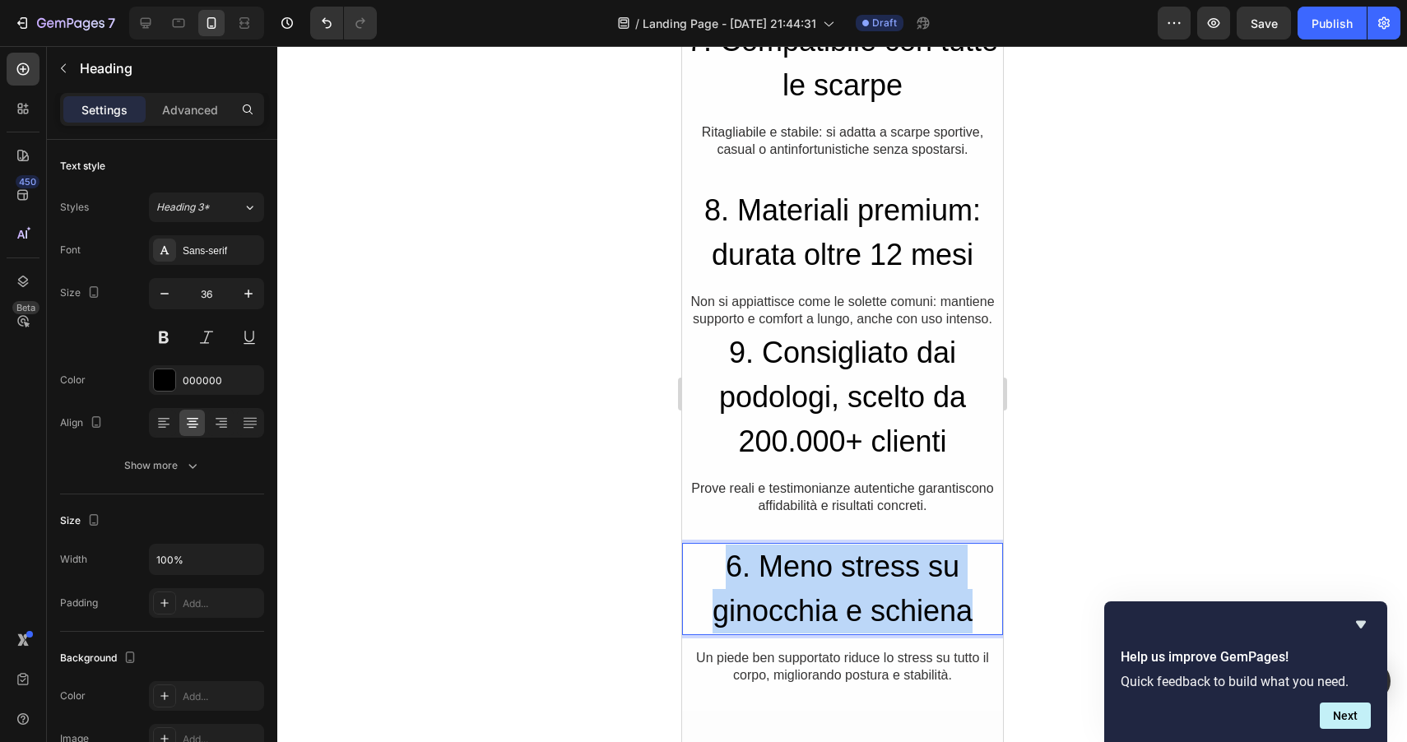
click at [793, 563] on p "6. Meno stress su ginocchia e schiena" at bounding box center [842, 589] width 318 height 89
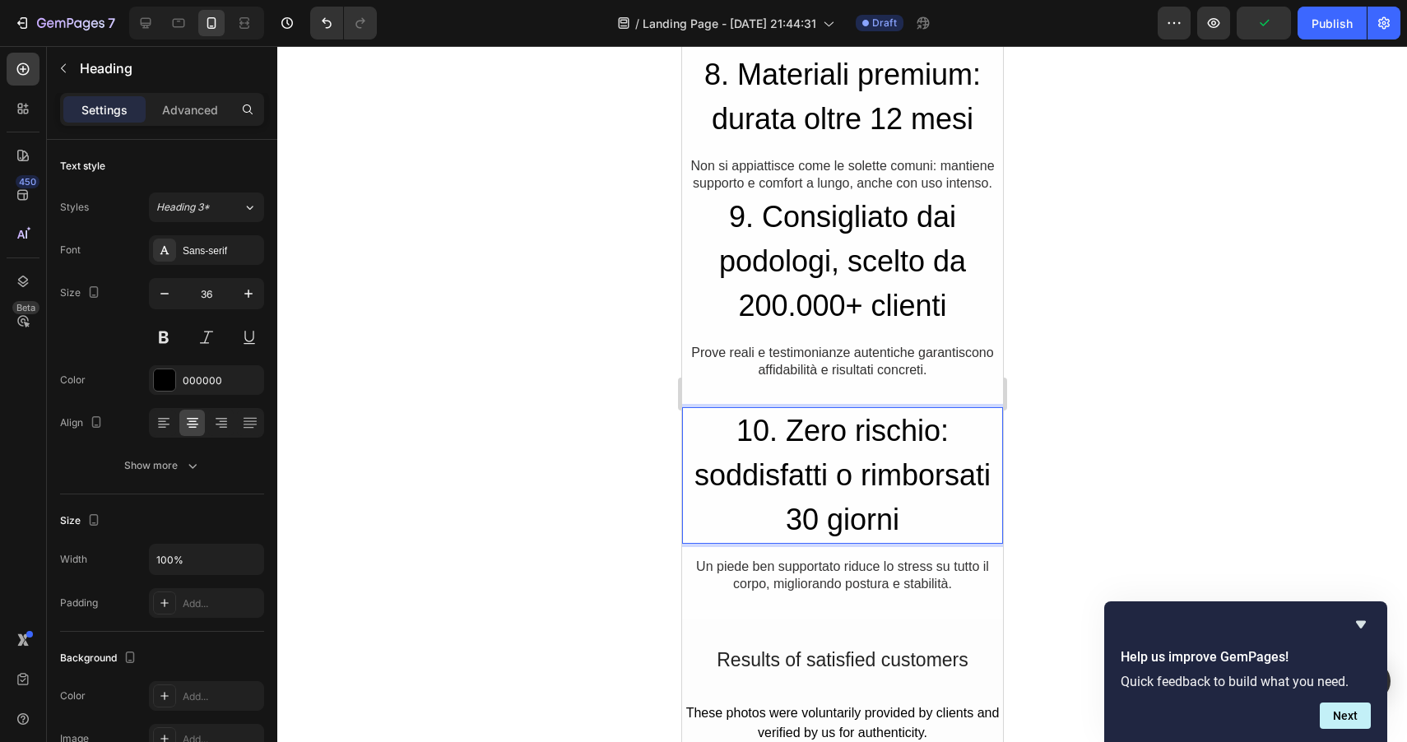
scroll to position [2161, 0]
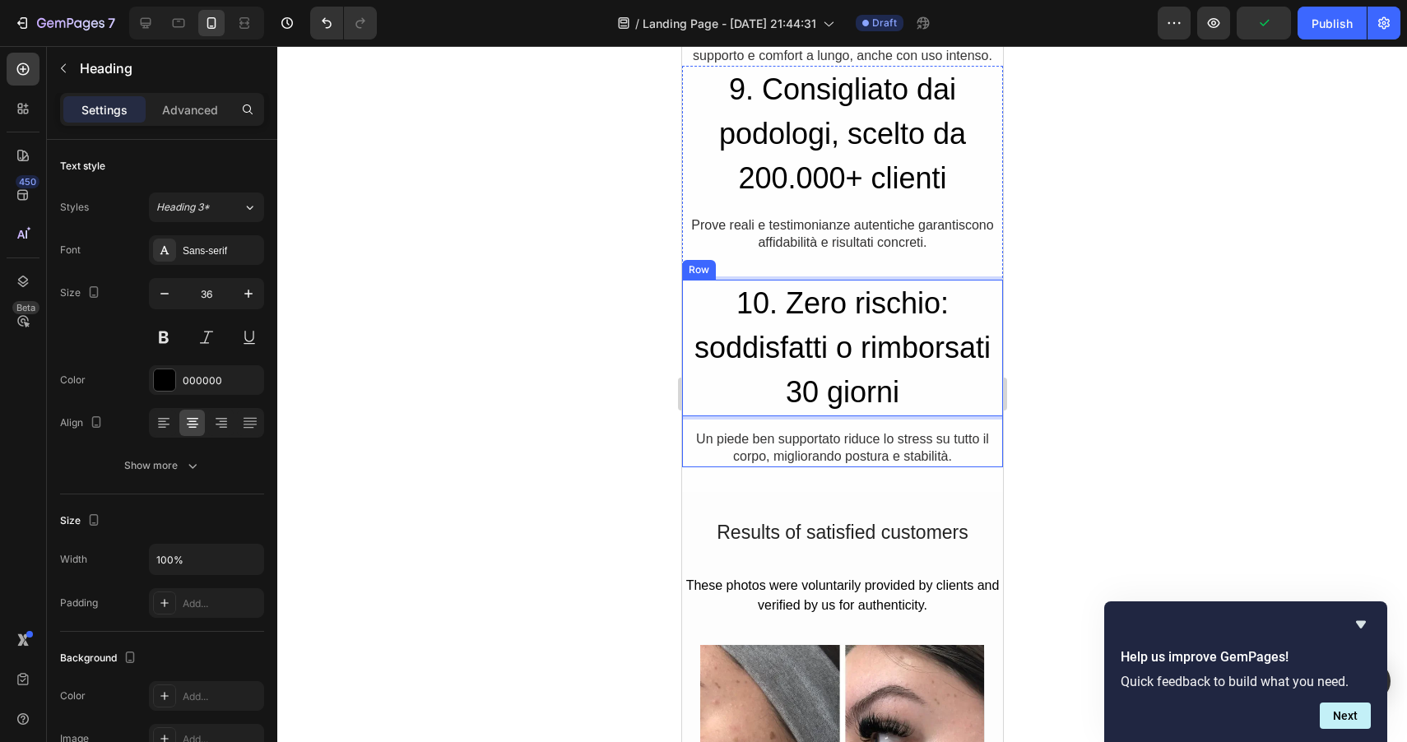
click at [776, 420] on div "10. Zero rischio: soddisfatti o rimborsati 30 giorni Heading 16 Un piede ben su…" at bounding box center [841, 374] width 321 height 188
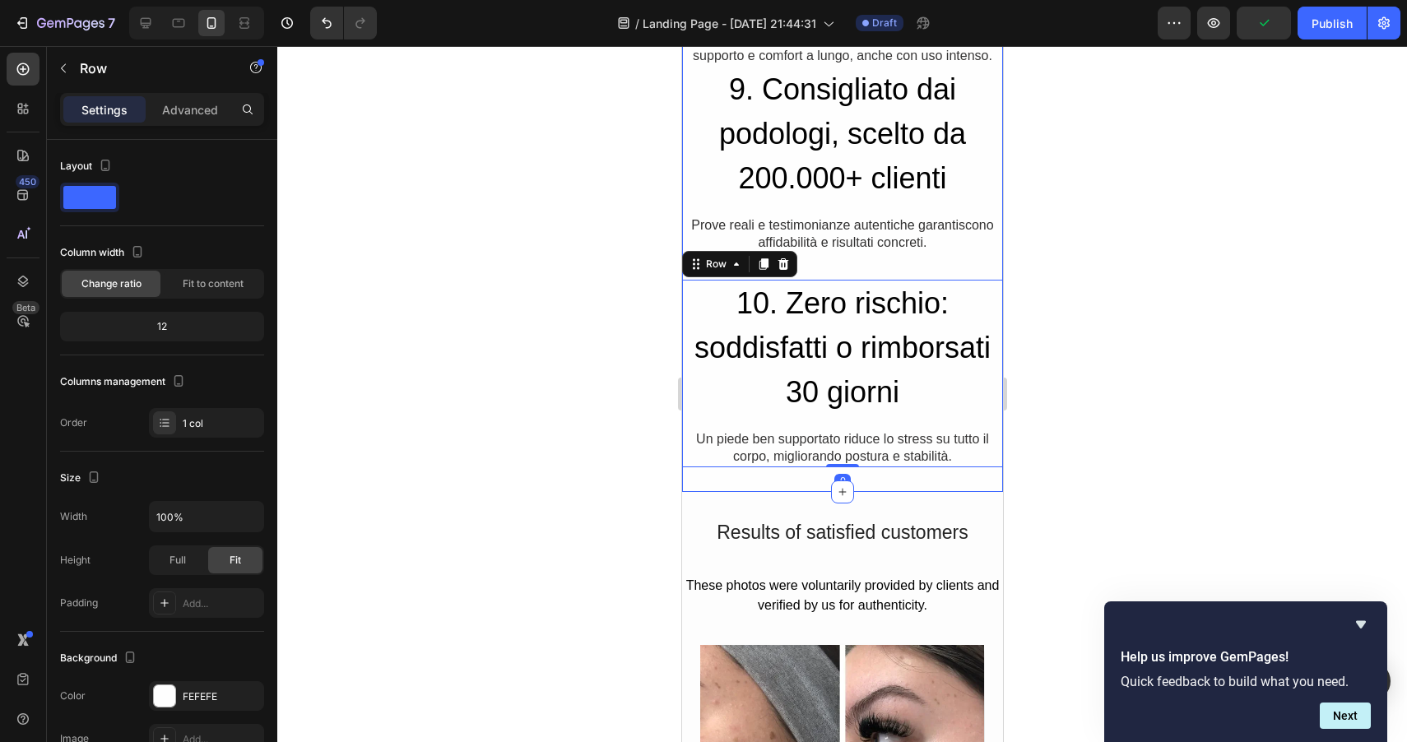
click at [768, 453] on p "Un piede ben supportato riduce lo stress su tutto il corpo, migliorando postura…" at bounding box center [842, 448] width 318 height 35
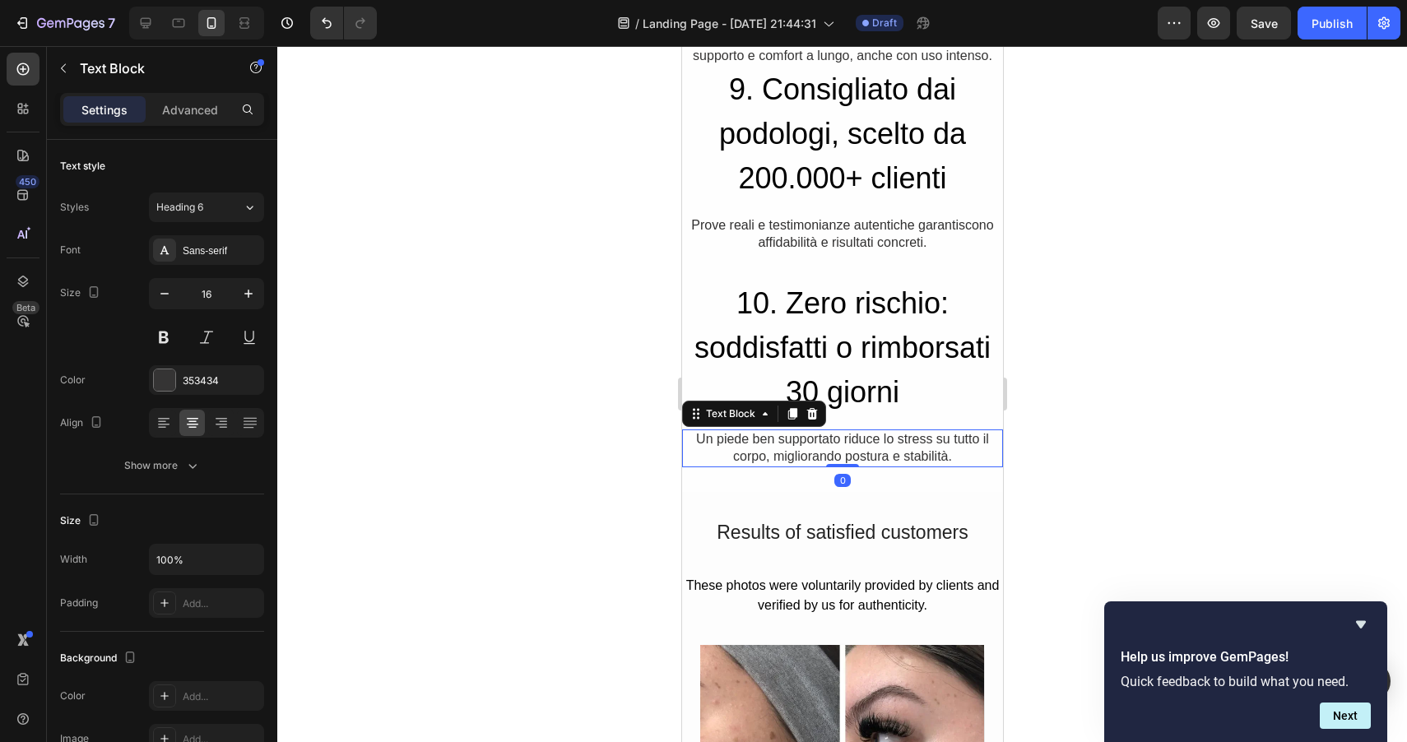
click at [768, 453] on p "Un piede ben supportato riduce lo stress su tutto il corpo, migliorando postura…" at bounding box center [842, 448] width 318 height 35
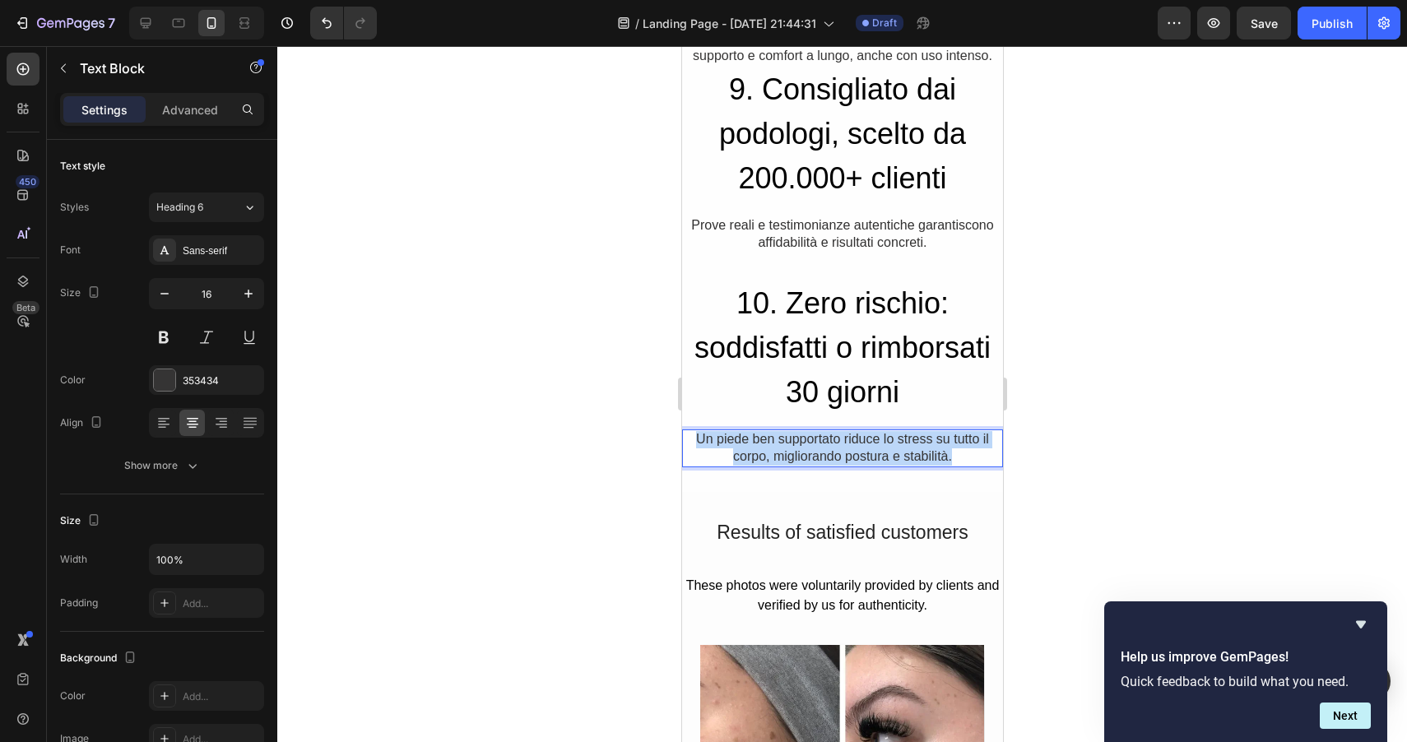
click at [768, 453] on p "Un piede ben supportato riduce lo stress su tutto il corpo, migliorando postura…" at bounding box center [842, 448] width 318 height 35
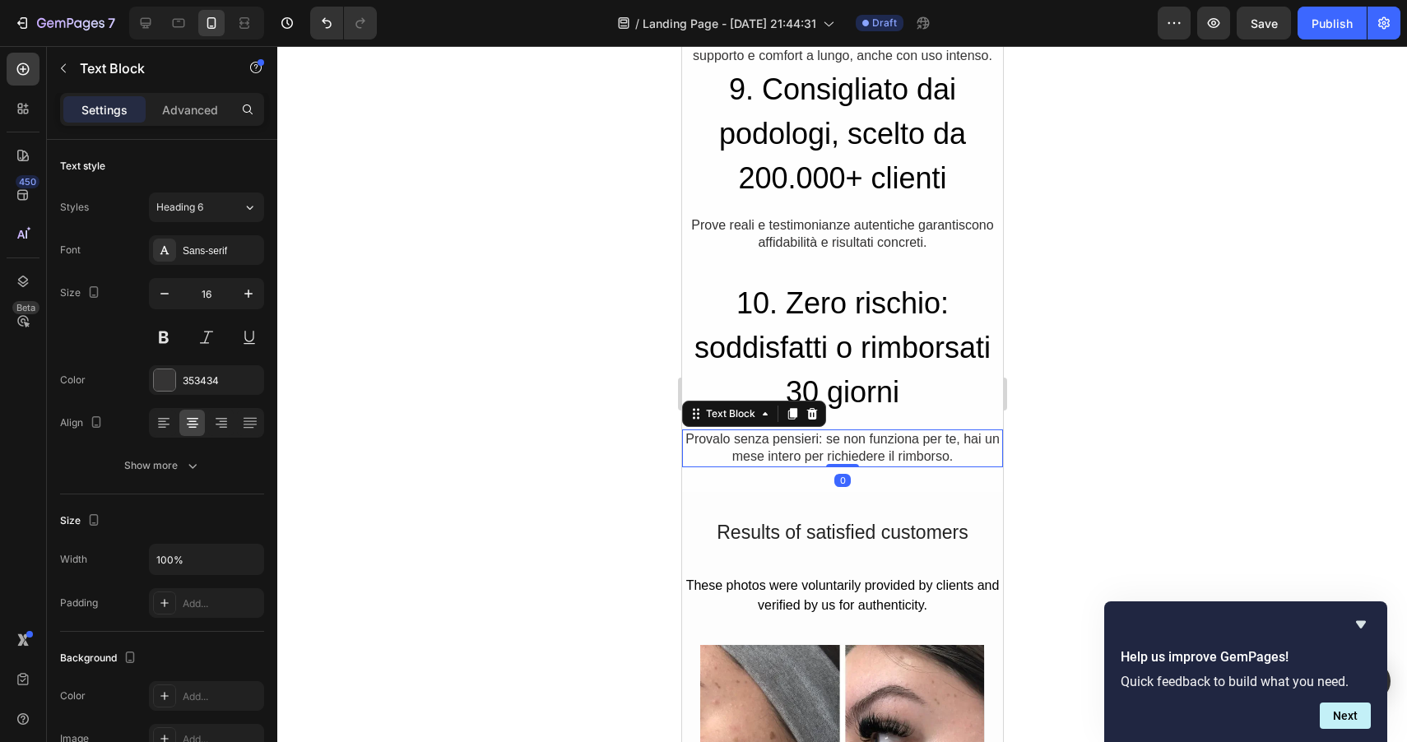
click at [1232, 333] on div at bounding box center [842, 394] width 1130 height 696
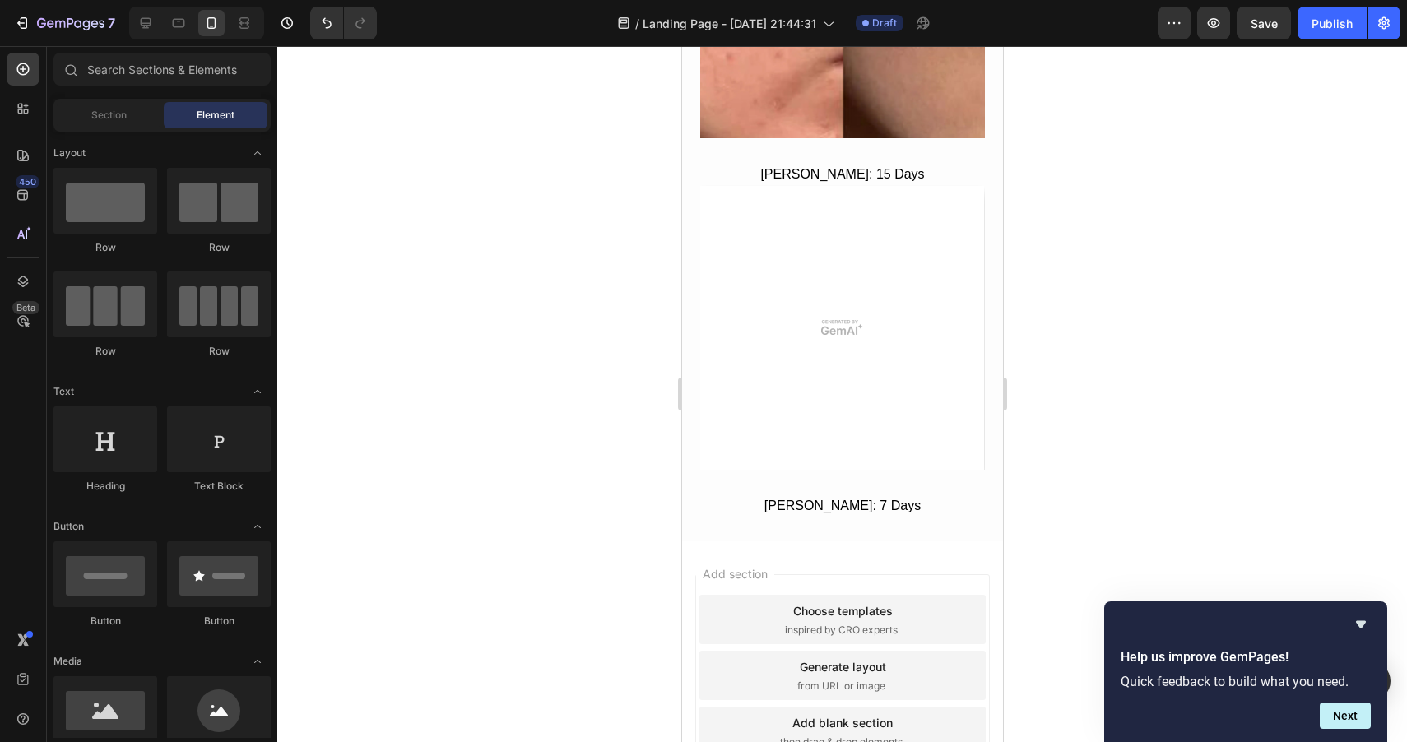
scroll to position [10814, 0]
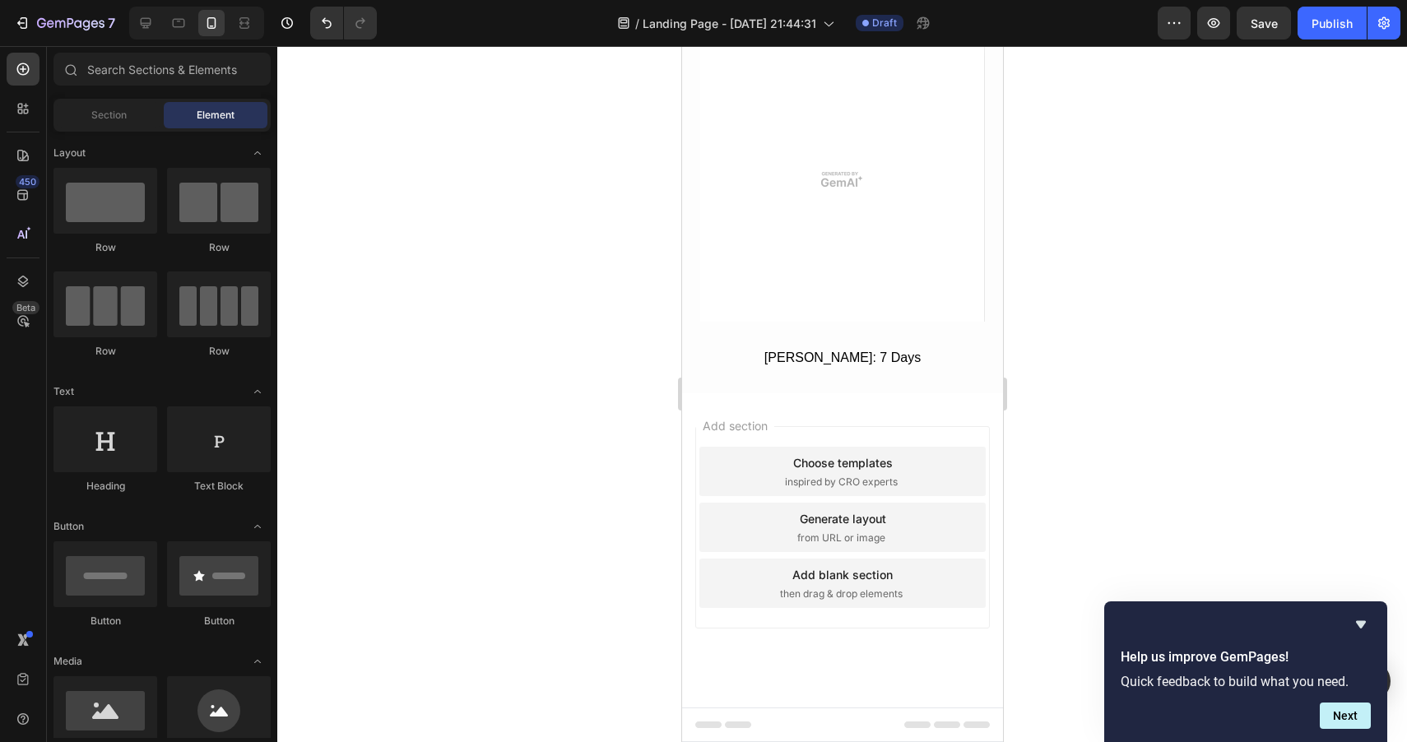
click at [824, 694] on div "Add section Choose templates inspired by CRO experts Generate layout from URL o…" at bounding box center [841, 550] width 321 height 314
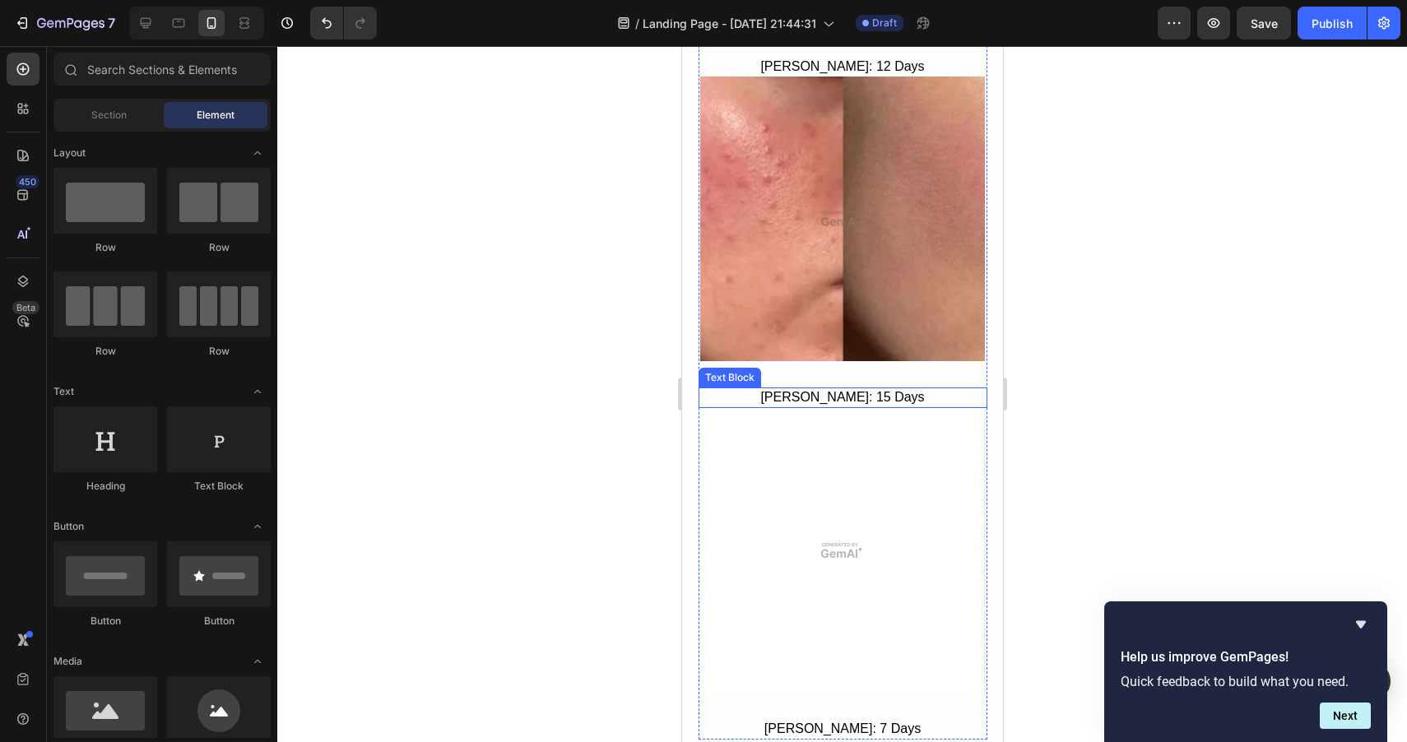
scroll to position [10447, 0]
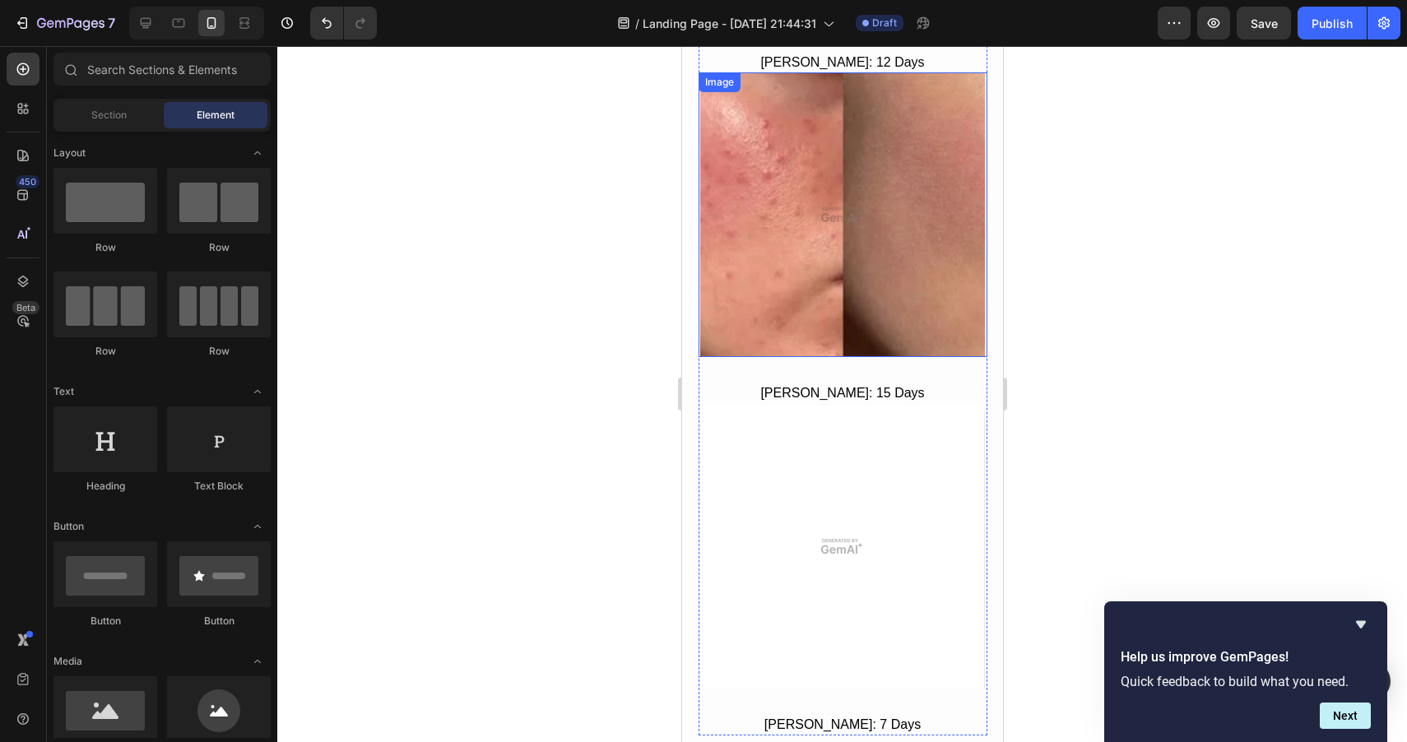
click at [1182, 313] on div at bounding box center [842, 394] width 1130 height 696
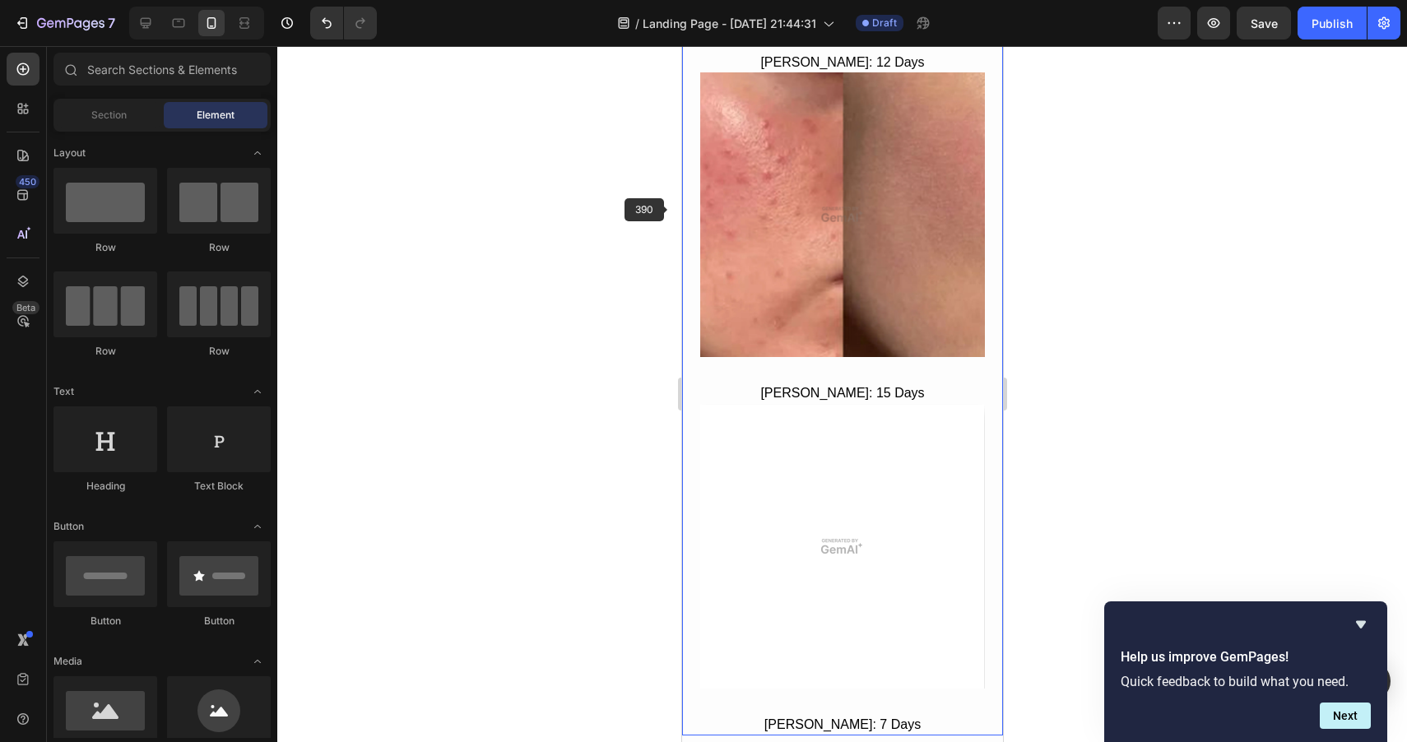
click at [583, 213] on div at bounding box center [842, 394] width 1130 height 696
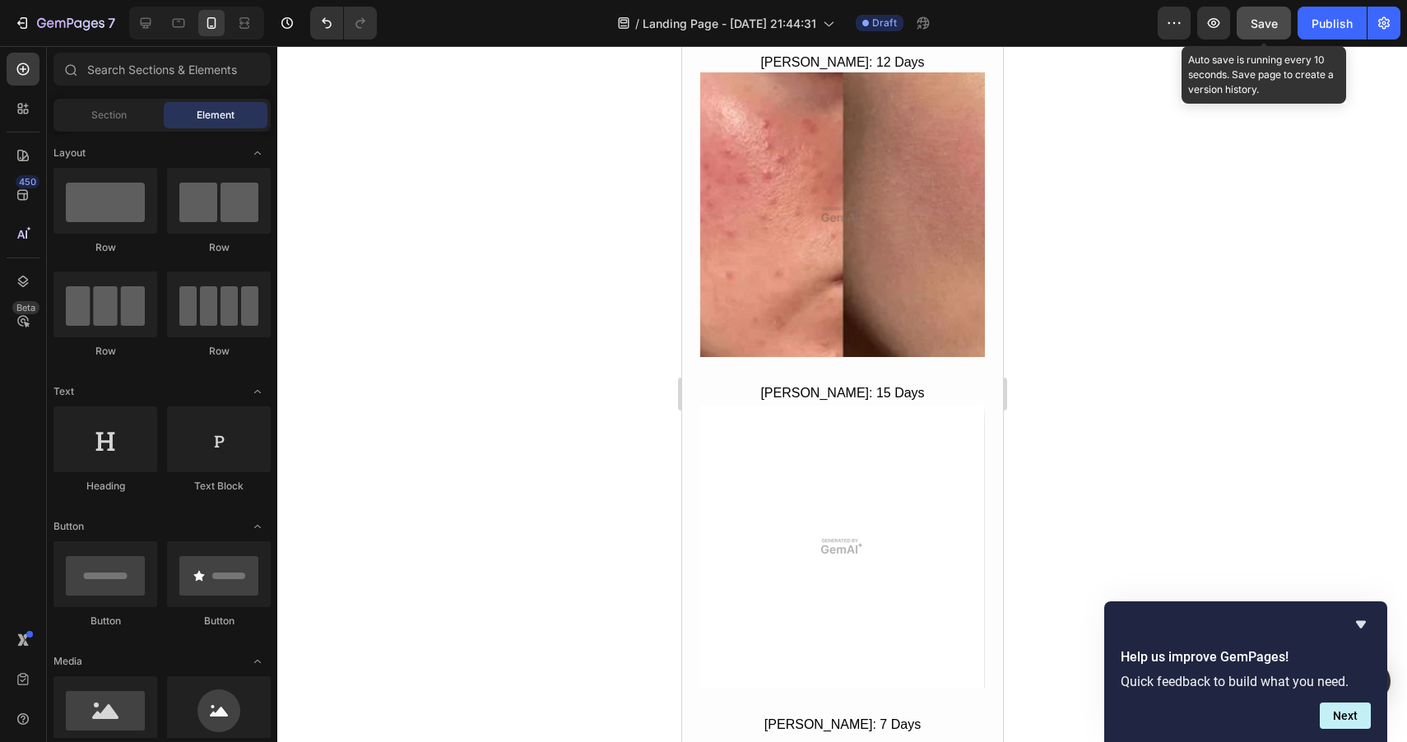
click at [1276, 23] on span "Save" at bounding box center [1264, 23] width 27 height 14
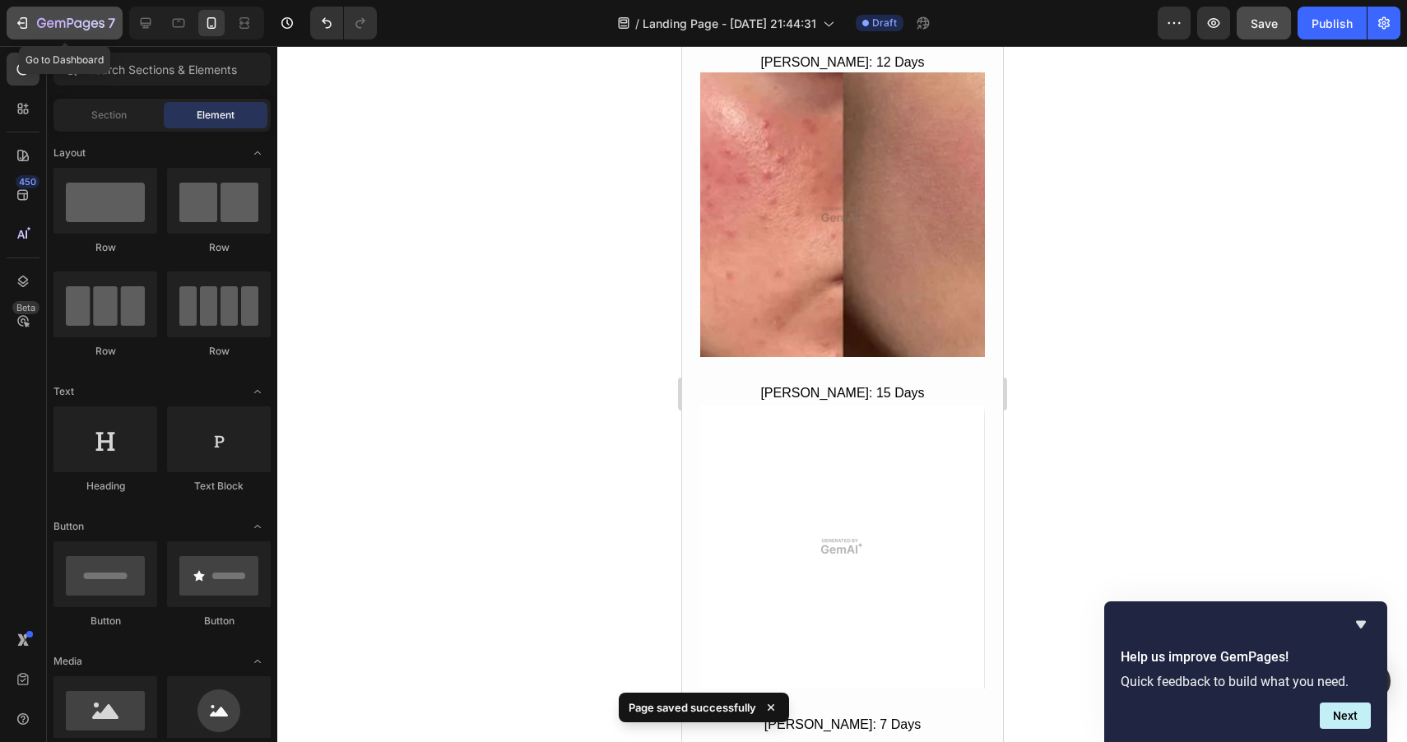
click at [15, 21] on icon "button" at bounding box center [22, 23] width 16 height 16
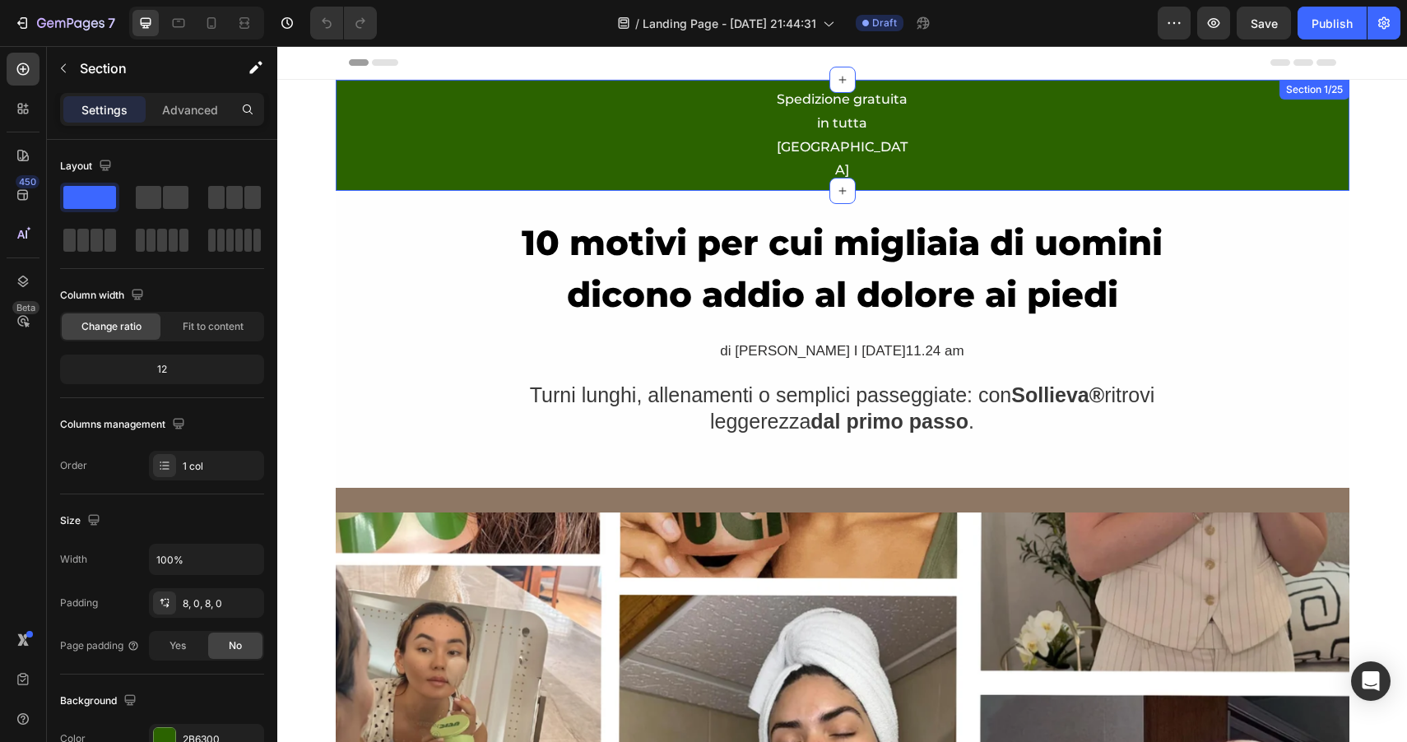
click at [964, 118] on div "Spedizione gratuita in tutta Italia Text Block Row" at bounding box center [843, 135] width 1014 height 98
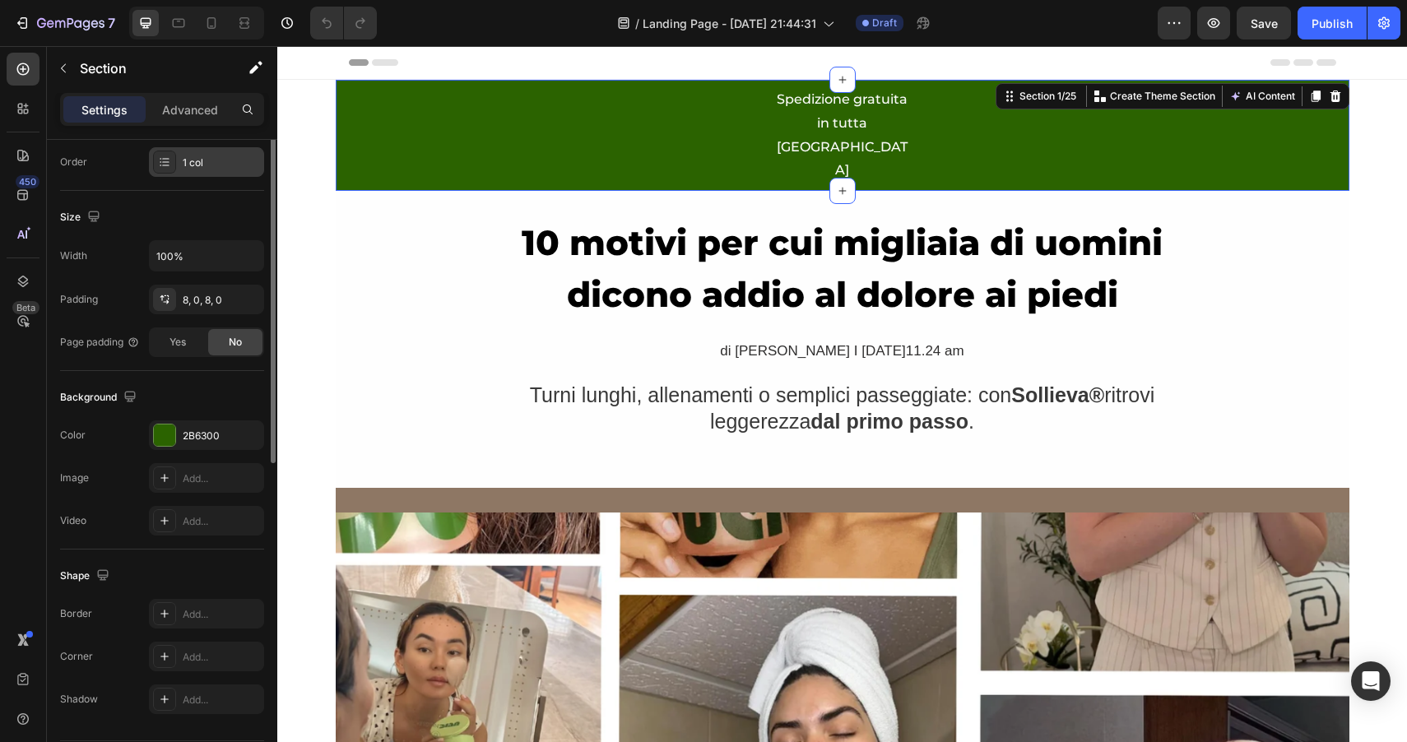
scroll to position [355, 0]
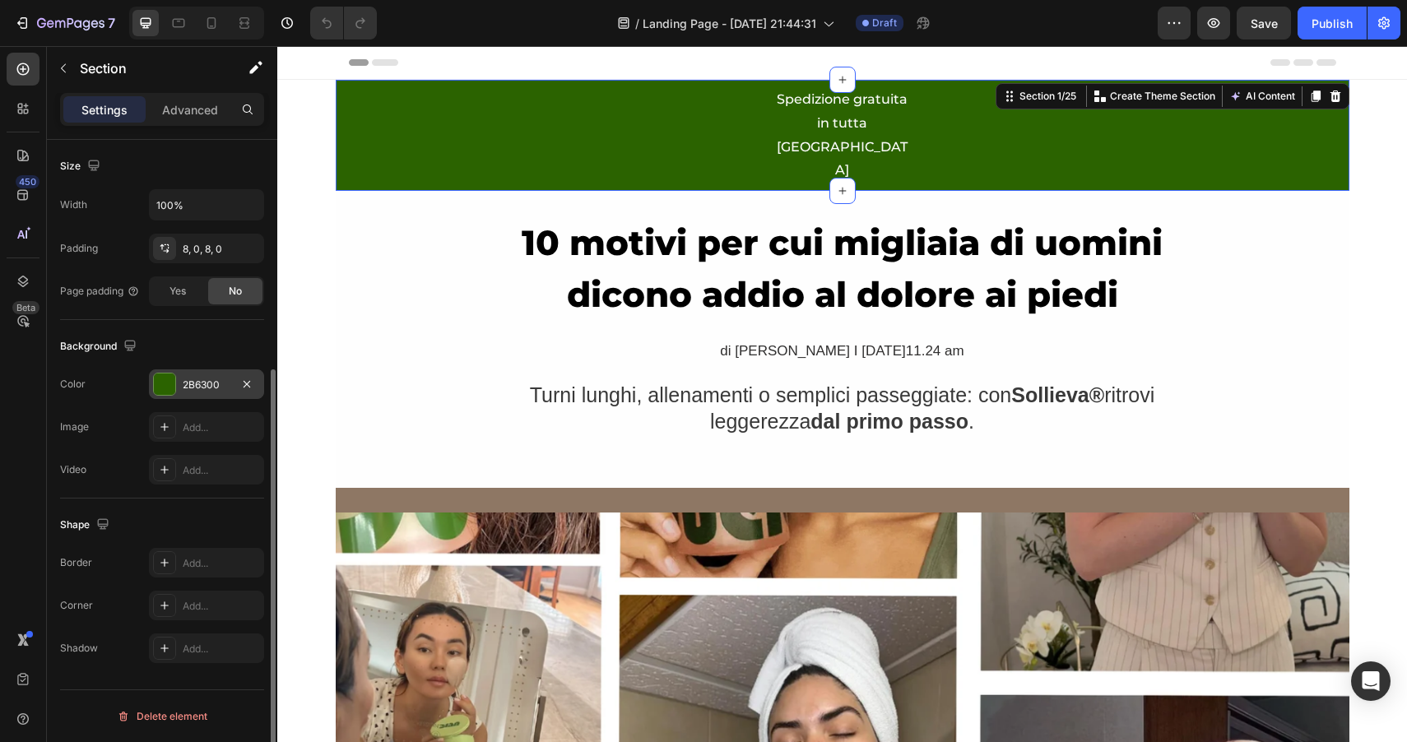
click at [164, 391] on div at bounding box center [164, 384] width 21 height 21
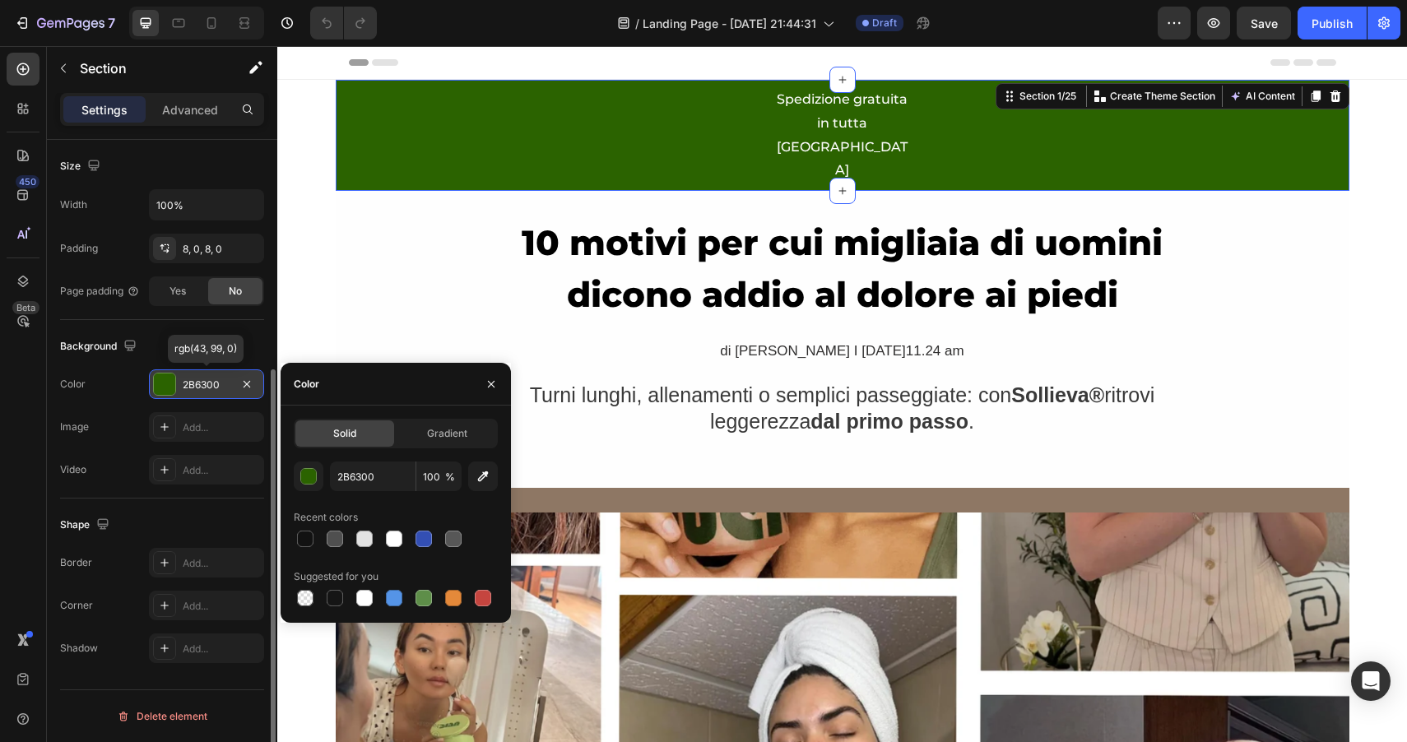
click at [207, 383] on div "2B6300" at bounding box center [207, 385] width 48 height 15
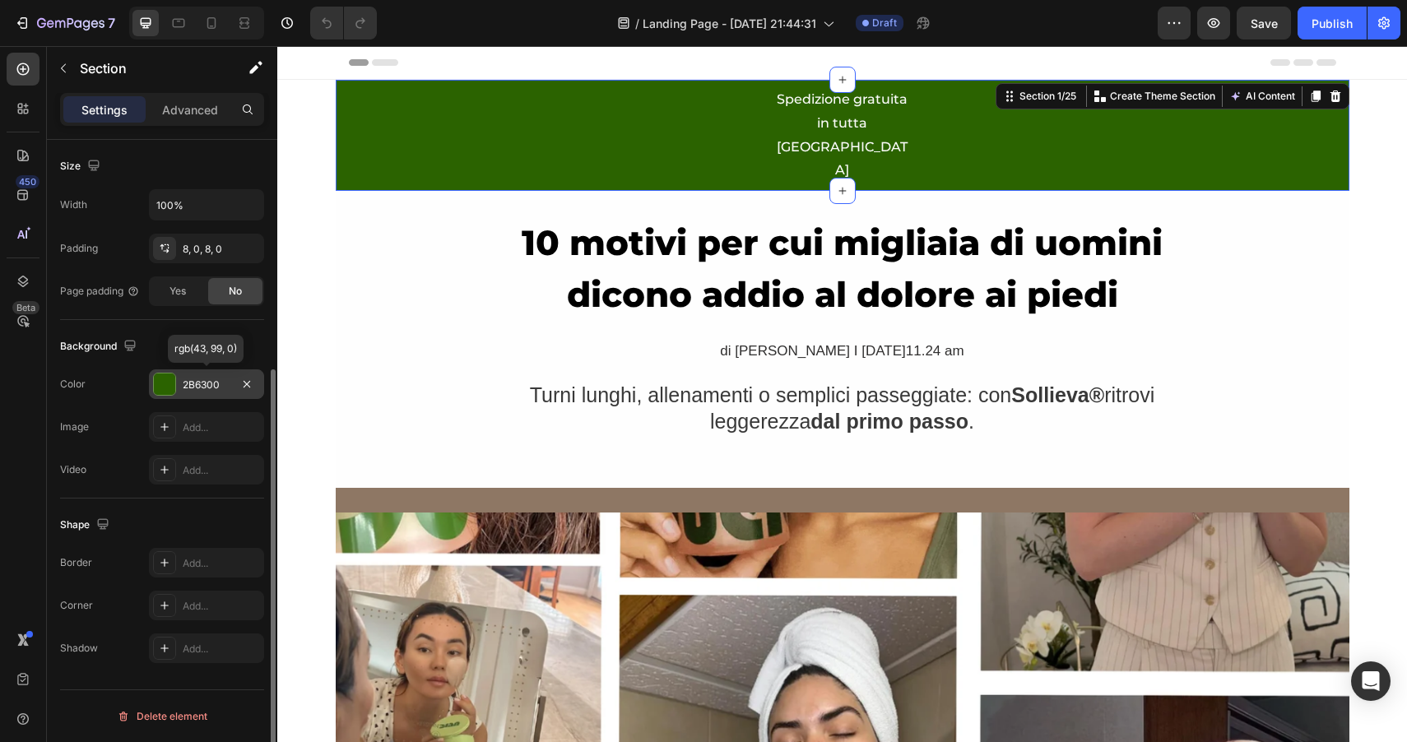
click at [207, 383] on div "2B6300" at bounding box center [207, 385] width 48 height 15
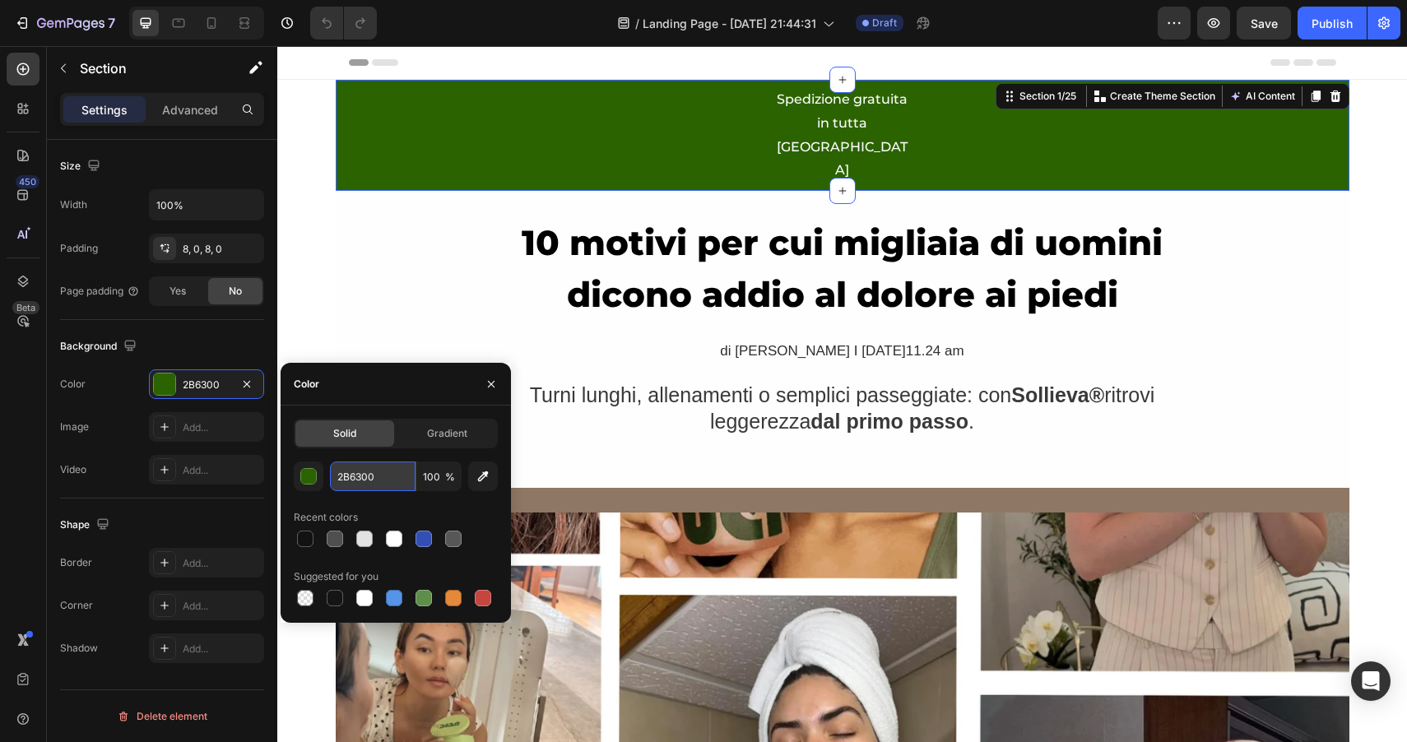
click at [356, 476] on input "2B6300" at bounding box center [373, 477] width 86 height 30
paste input "E9572D"
type input "E9572D"
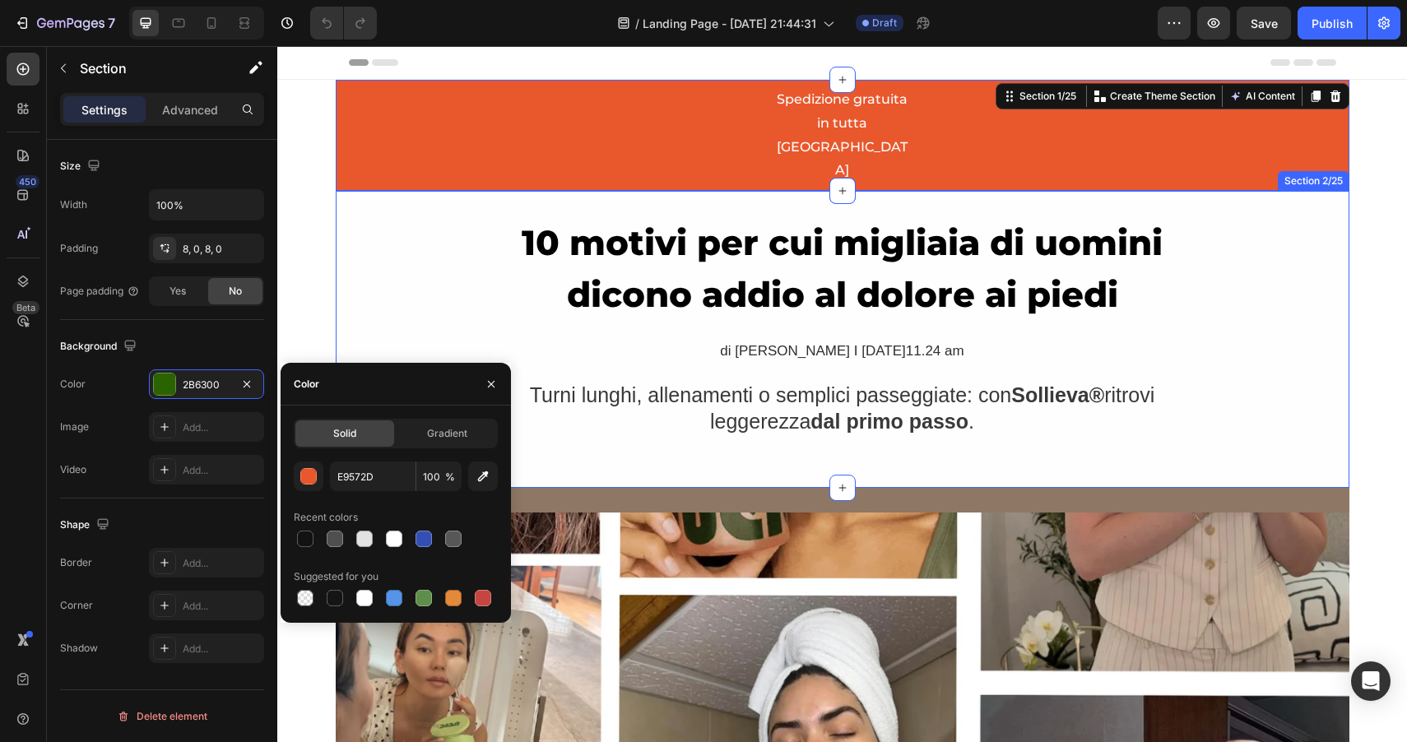
click at [365, 292] on div "10 motivi per cui migliaia di uomini dicono addio al dolore ai piedi Heading di…" at bounding box center [843, 340] width 1014 height 248
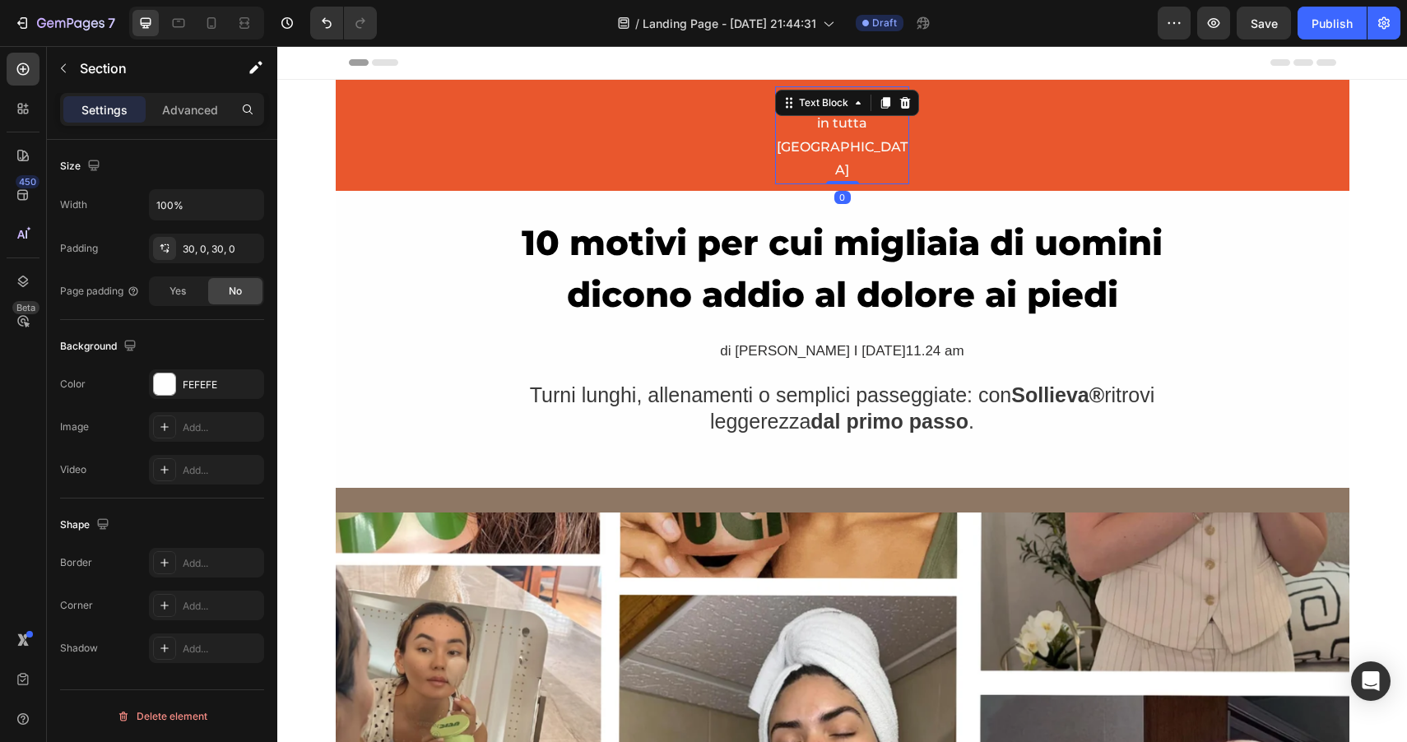
click at [810, 109] on div "Spedizione gratuita in tutta Italia Text Block 0" at bounding box center [842, 135] width 134 height 98
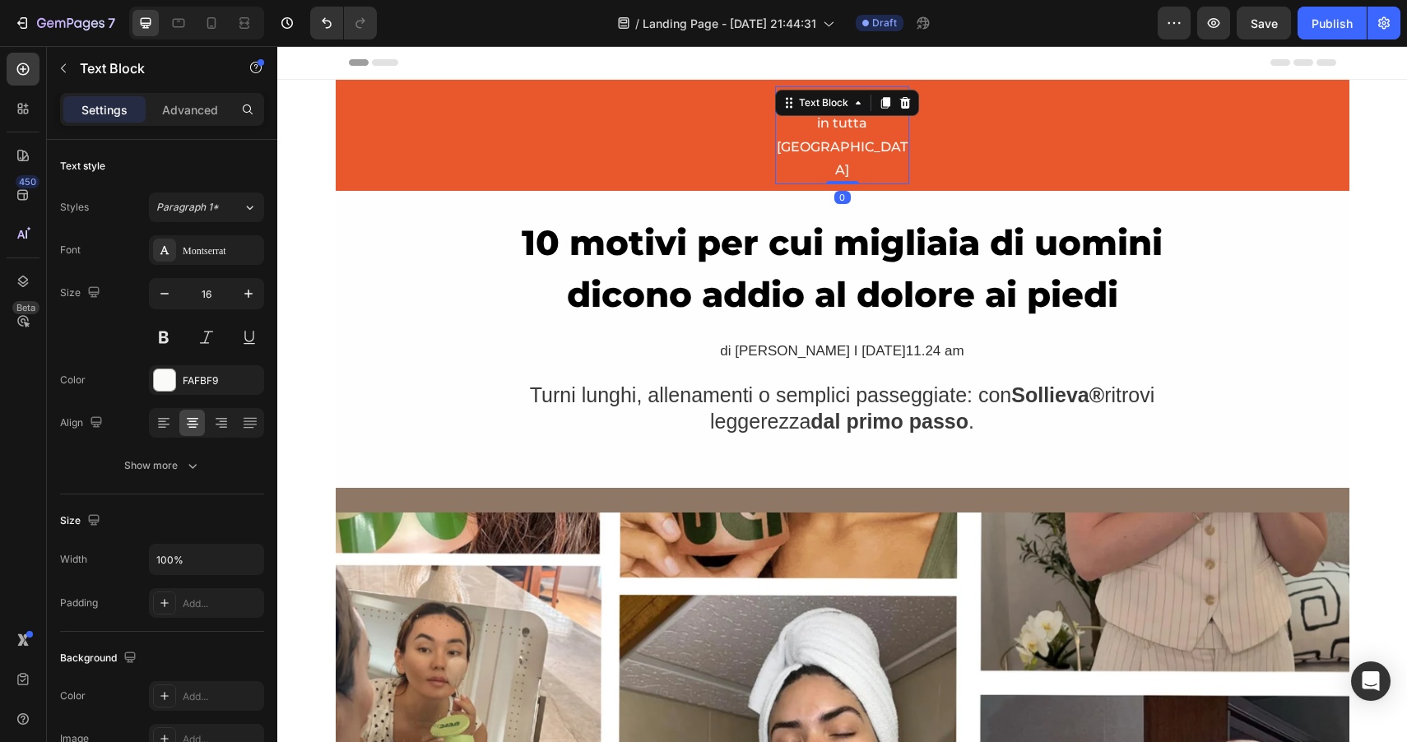
drag, startPoint x: 834, startPoint y: 134, endPoint x: 842, endPoint y: 116, distance: 19.6
click at [842, 116] on div "Spedizione gratuita in tutta Italia Text Block 0" at bounding box center [842, 135] width 134 height 98
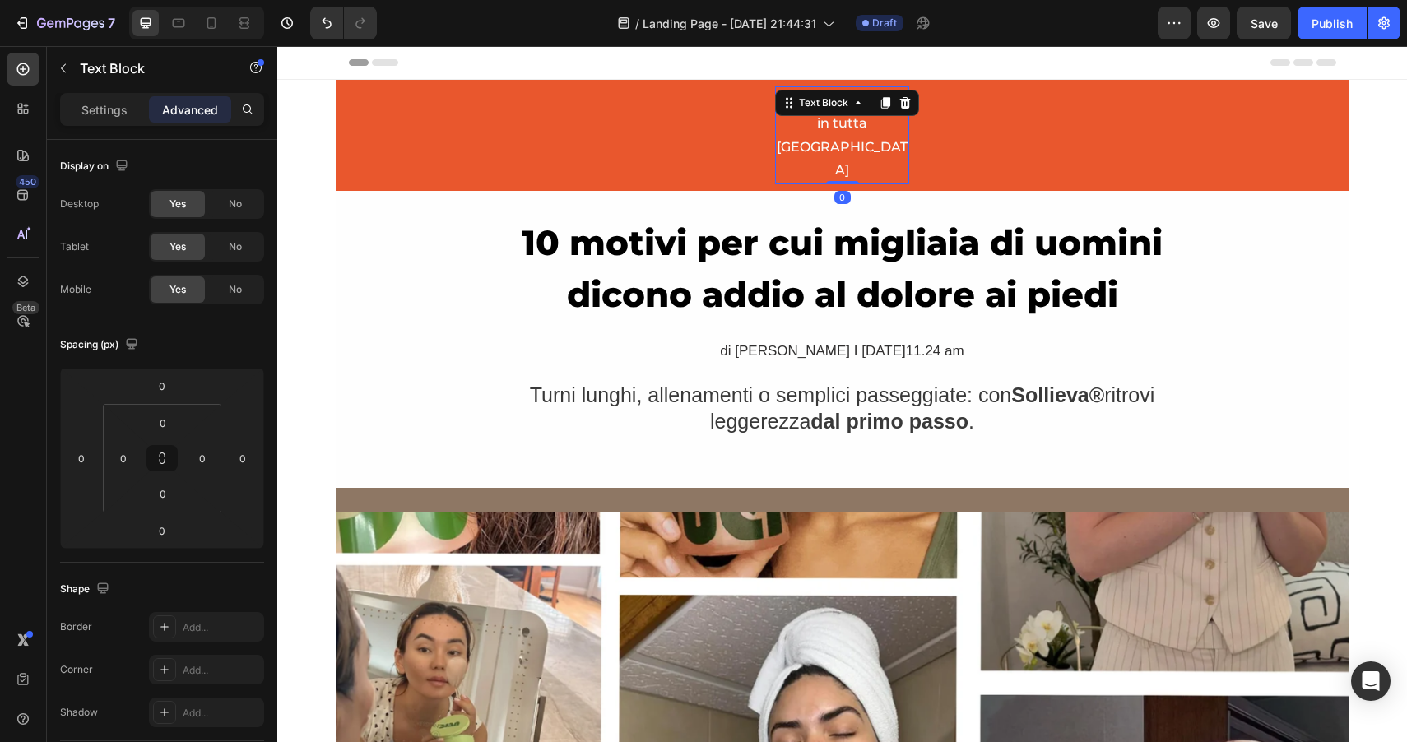
drag, startPoint x: 840, startPoint y: 134, endPoint x: 848, endPoint y: 128, distance: 10.5
click at [848, 128] on div "Spedizione gratuita in tutta Italia Text Block 0" at bounding box center [842, 135] width 134 height 98
click at [899, 133] on p "Spedizione gratuita in tutta [GEOGRAPHIC_DATA]" at bounding box center [842, 135] width 131 height 95
click at [893, 104] on p "Spedizione gratuita in tutta [GEOGRAPHIC_DATA]" at bounding box center [842, 135] width 131 height 95
click at [122, 107] on p "Settings" at bounding box center [104, 109] width 46 height 17
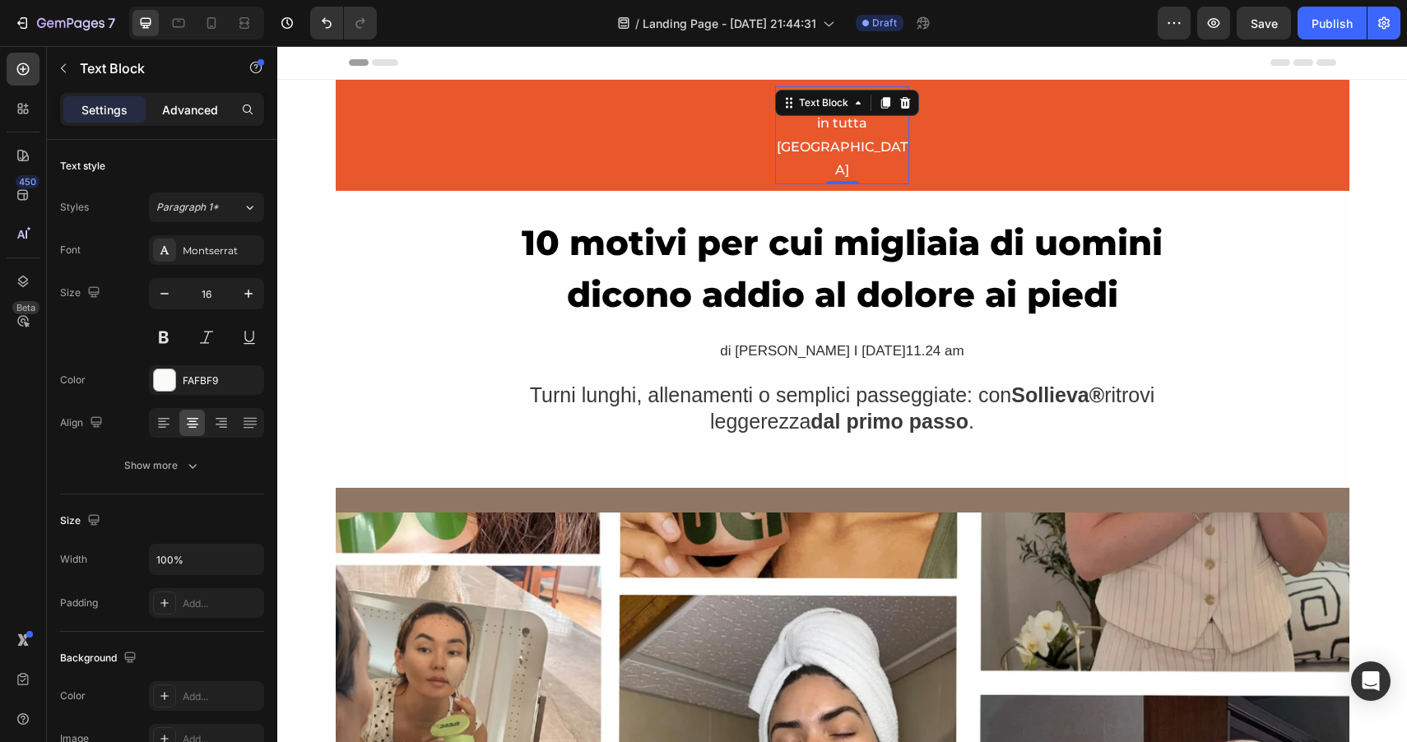
click at [175, 105] on p "Advanced" at bounding box center [190, 109] width 56 height 17
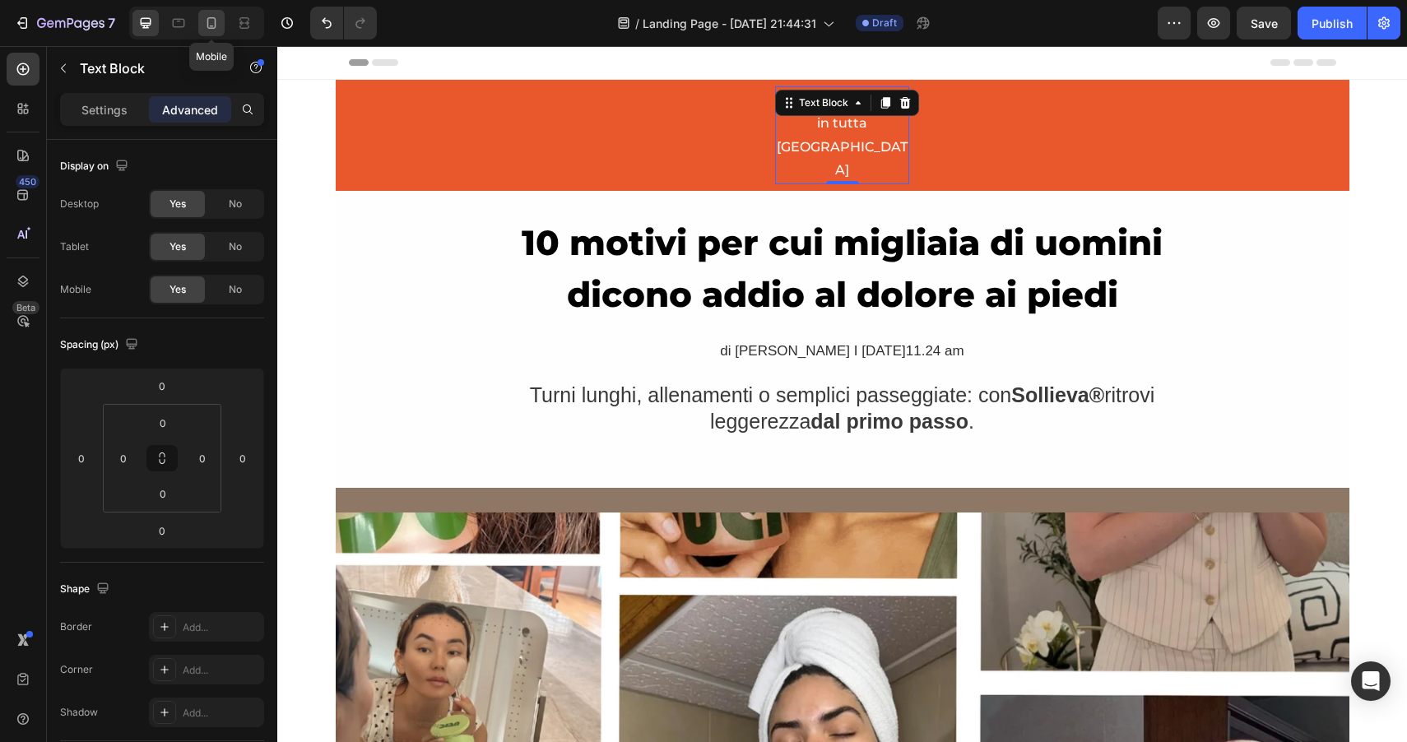
click at [212, 19] on icon at bounding box center [211, 23] width 16 height 16
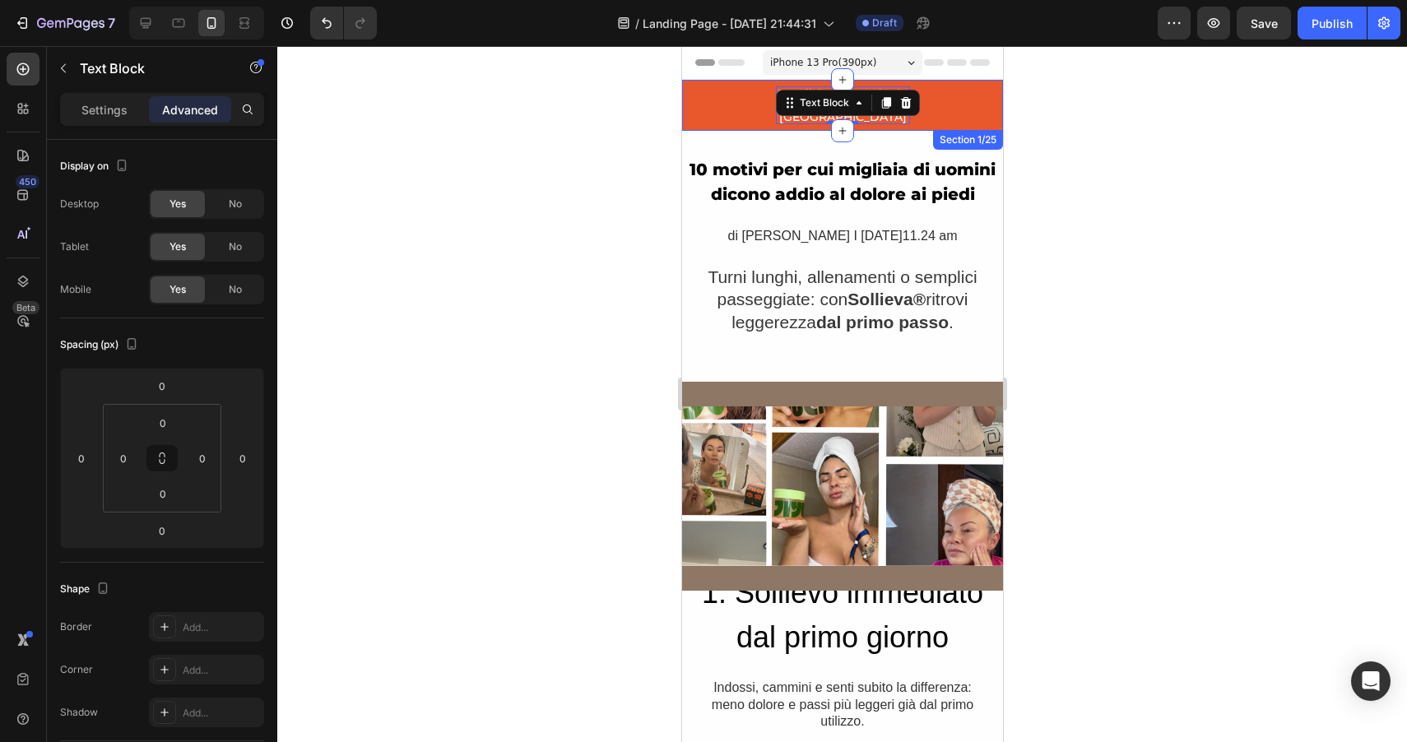
click at [1070, 133] on div at bounding box center [842, 394] width 1130 height 696
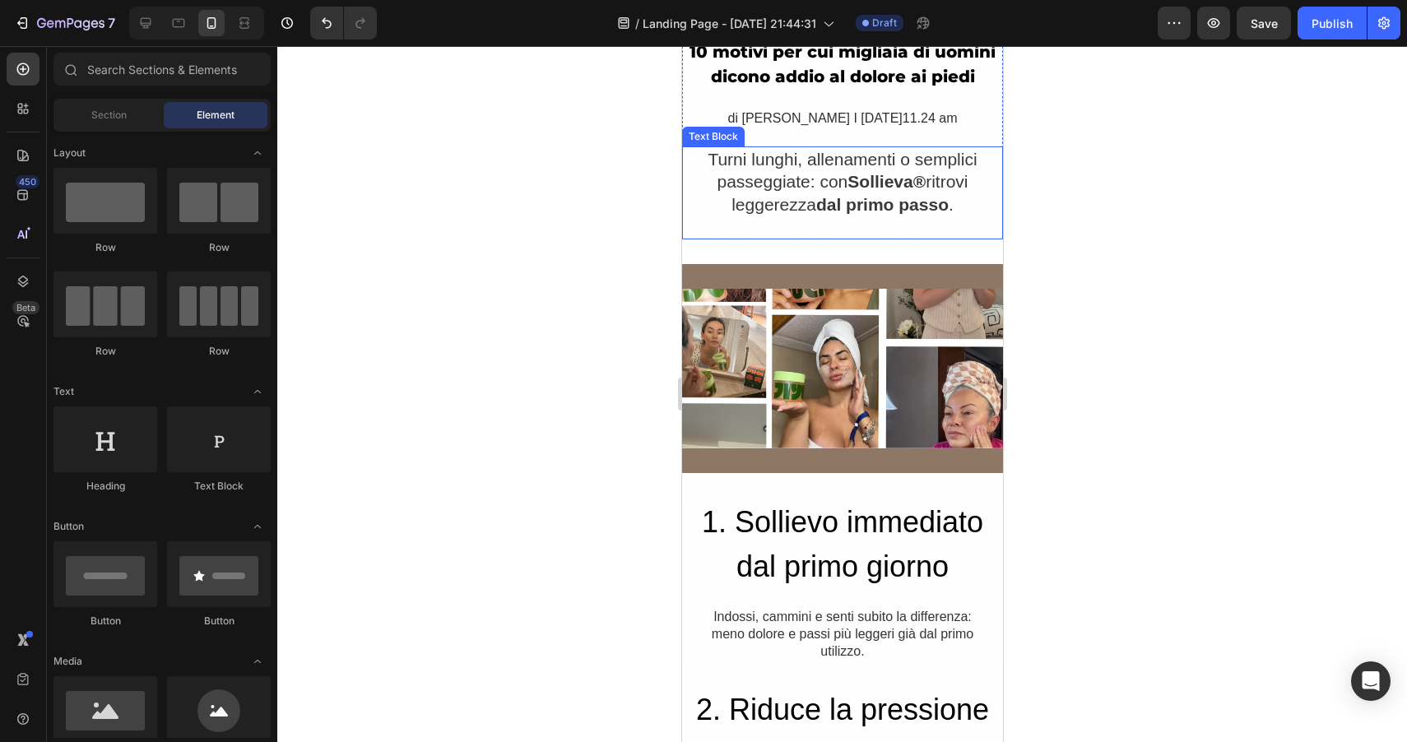
scroll to position [152, 0]
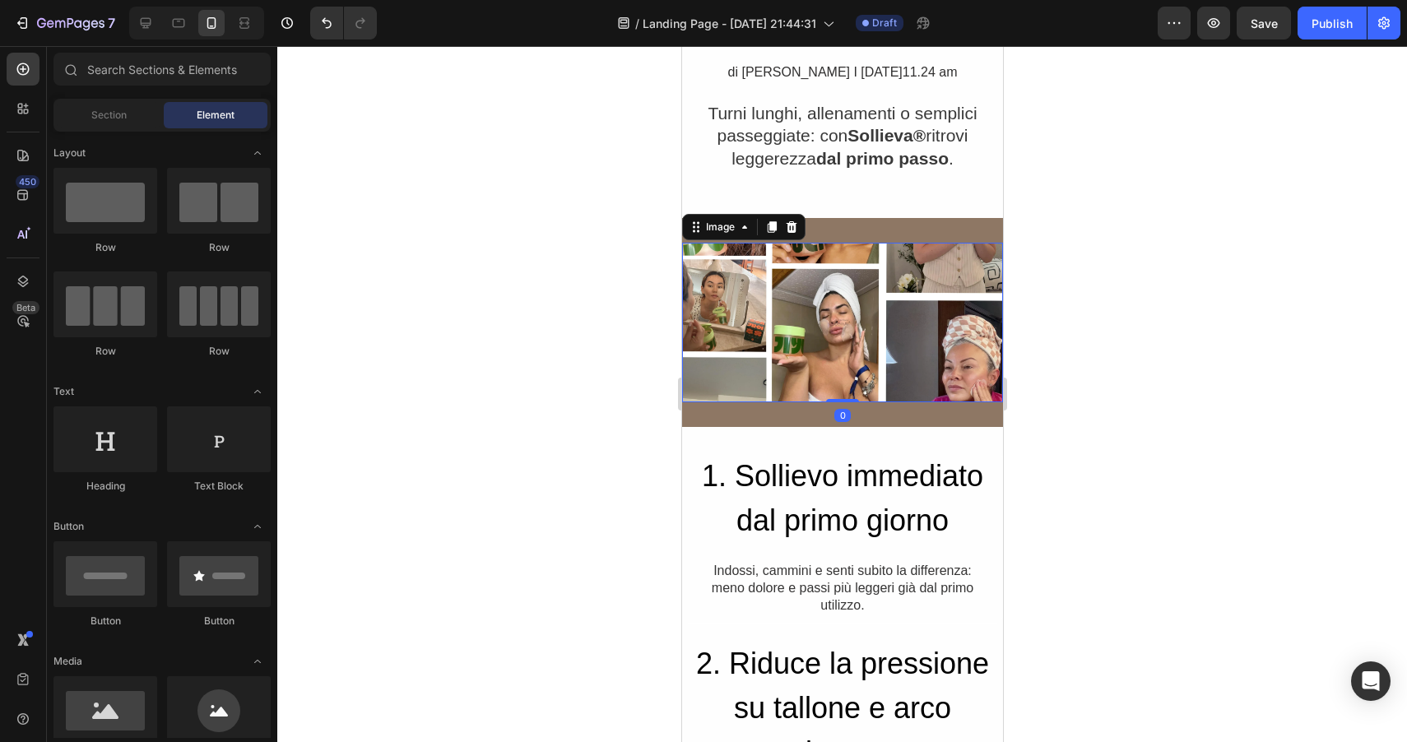
click at [820, 308] on img at bounding box center [841, 323] width 321 height 160
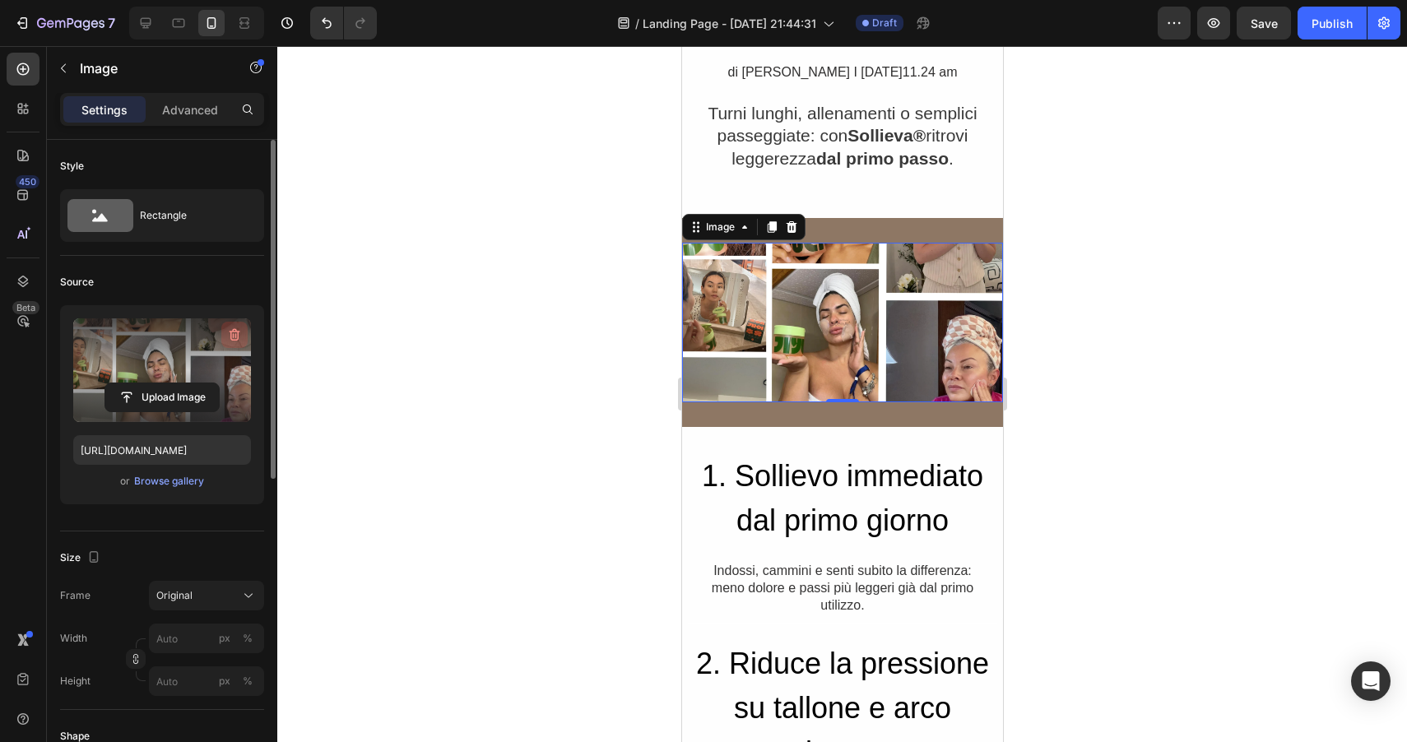
click at [233, 335] on icon "button" at bounding box center [234, 335] width 2 height 5
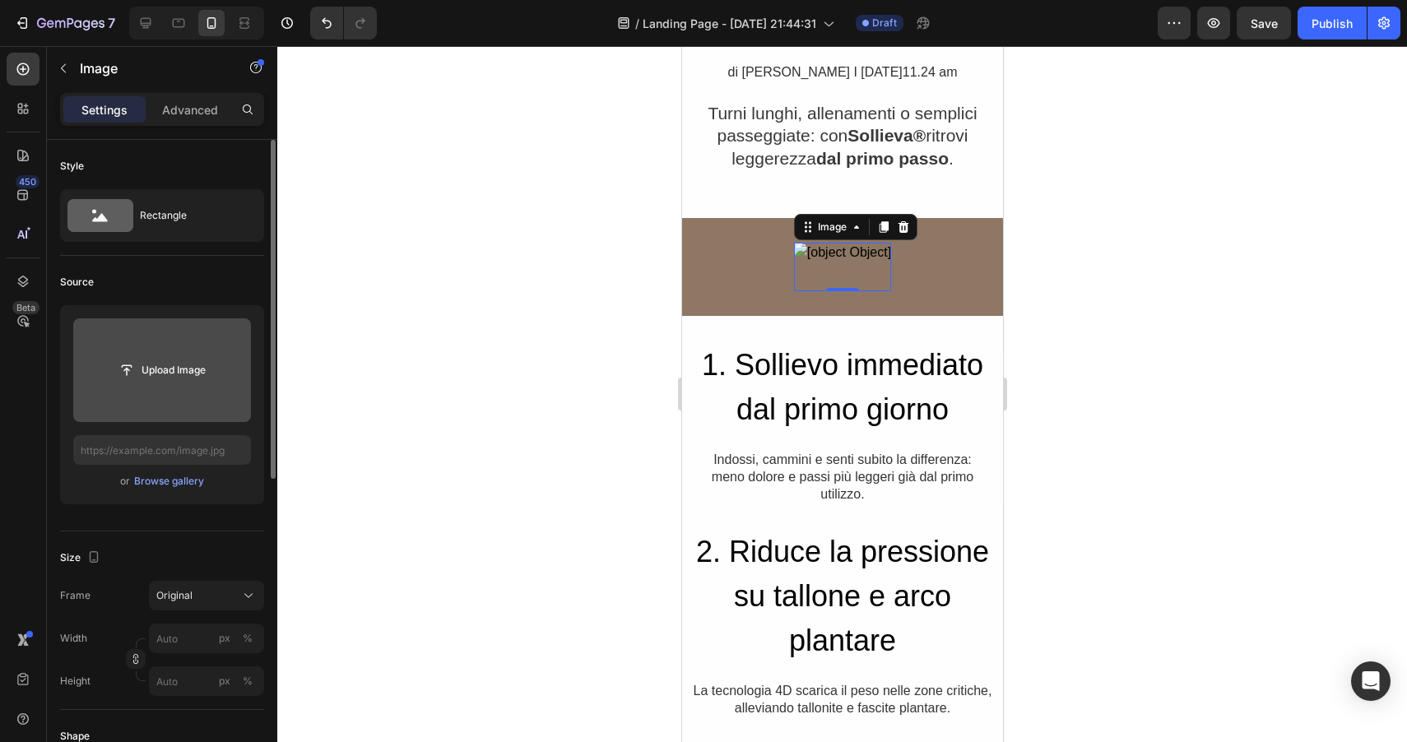
click at [158, 369] on input "file" at bounding box center [162, 370] width 114 height 28
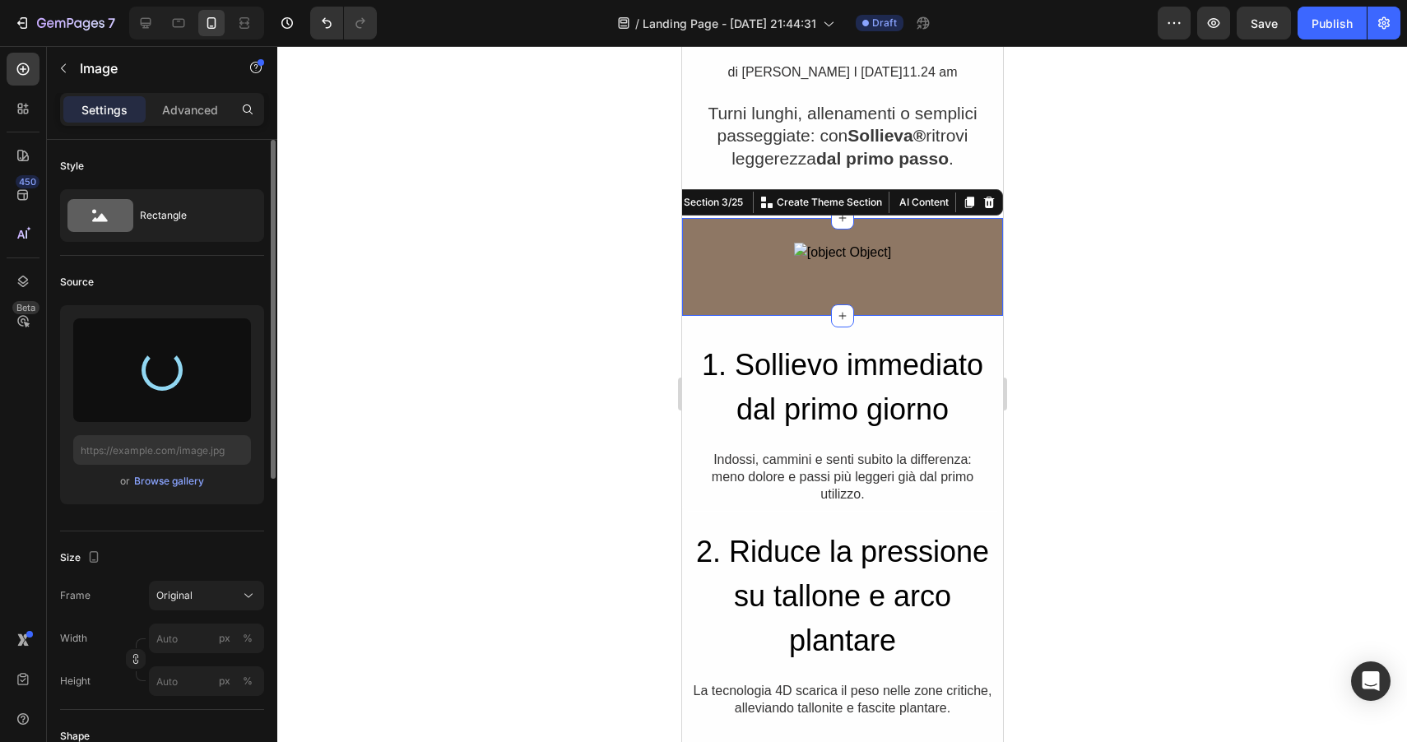
click at [725, 255] on div "Image Row" at bounding box center [841, 267] width 321 height 49
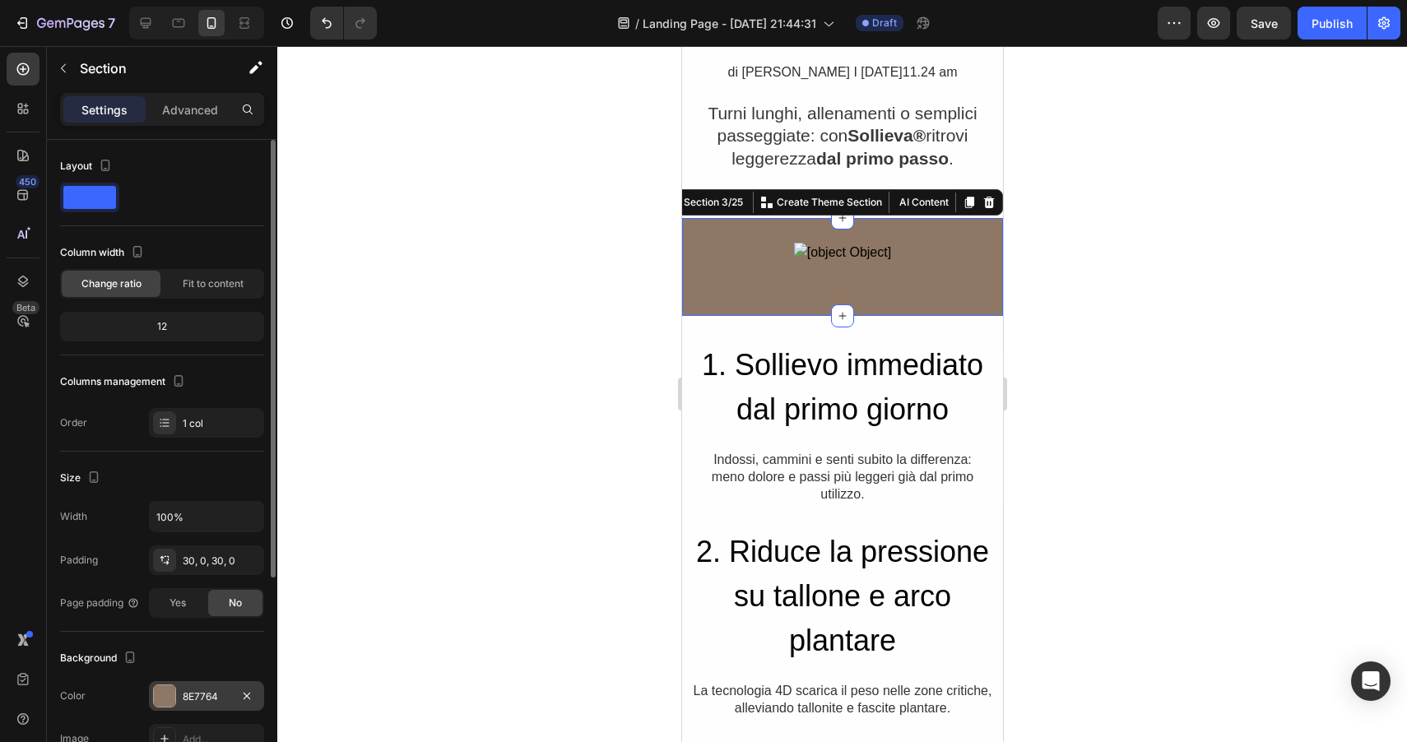
click at [170, 684] on div "8E7764" at bounding box center [206, 696] width 115 height 30
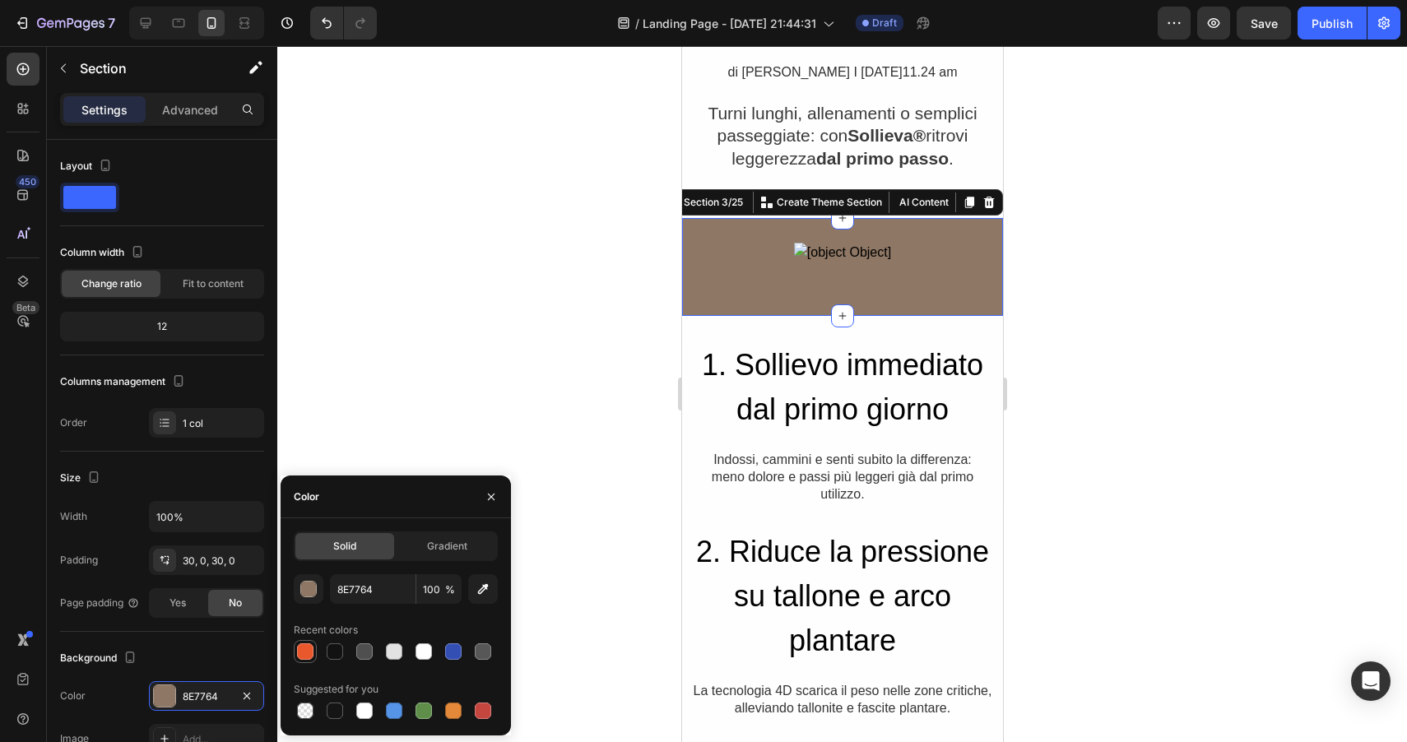
click at [310, 652] on div at bounding box center [305, 651] width 16 height 16
type input "E9572D"
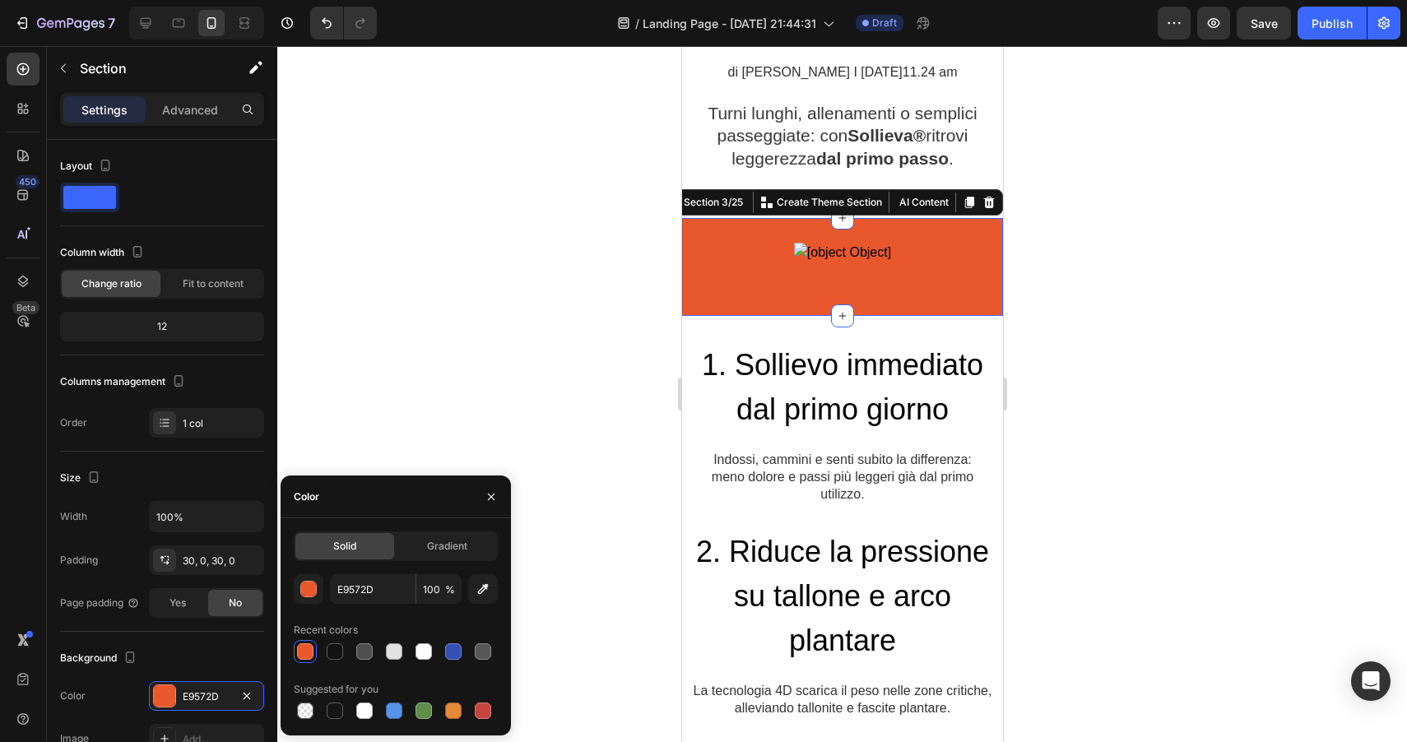
click at [364, 269] on div at bounding box center [842, 394] width 1130 height 696
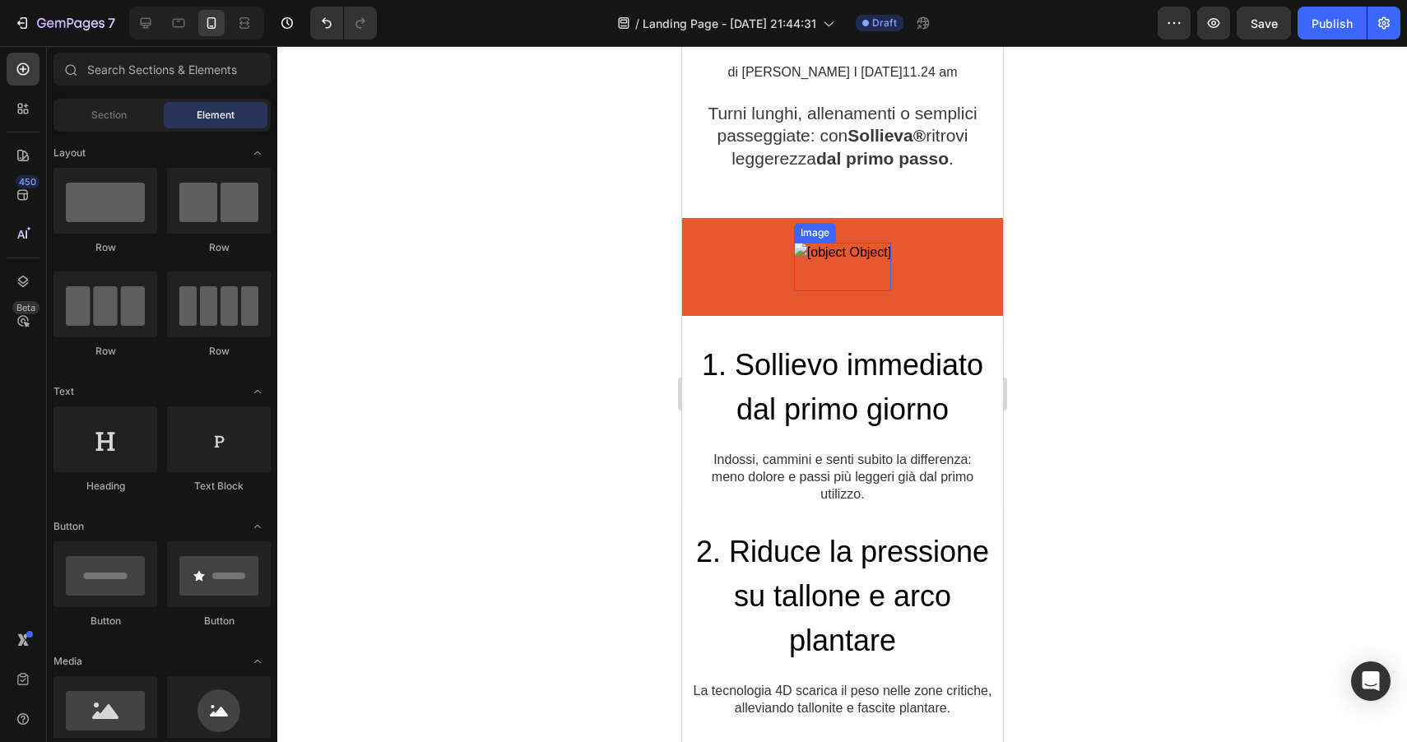
click at [833, 248] on img at bounding box center [841, 267] width 97 height 49
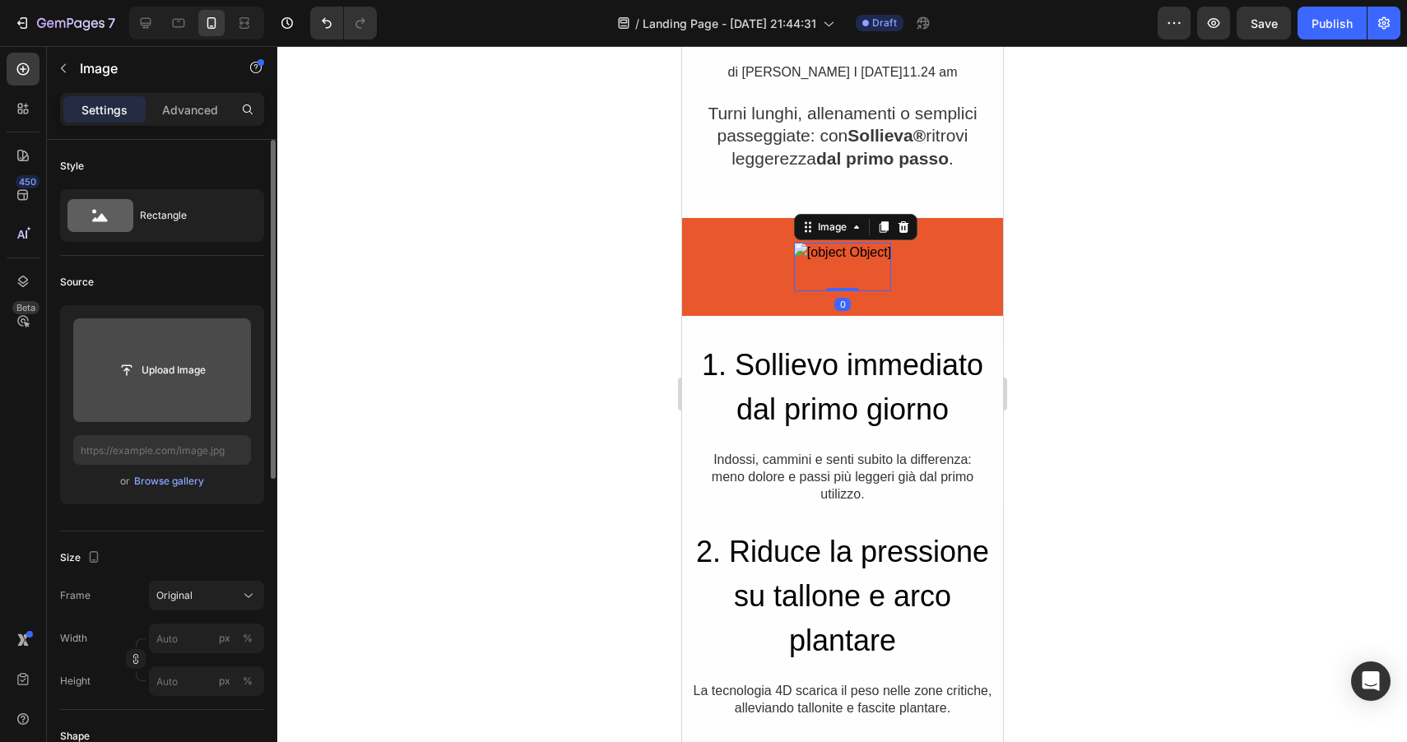
click at [138, 364] on input "file" at bounding box center [162, 370] width 114 height 28
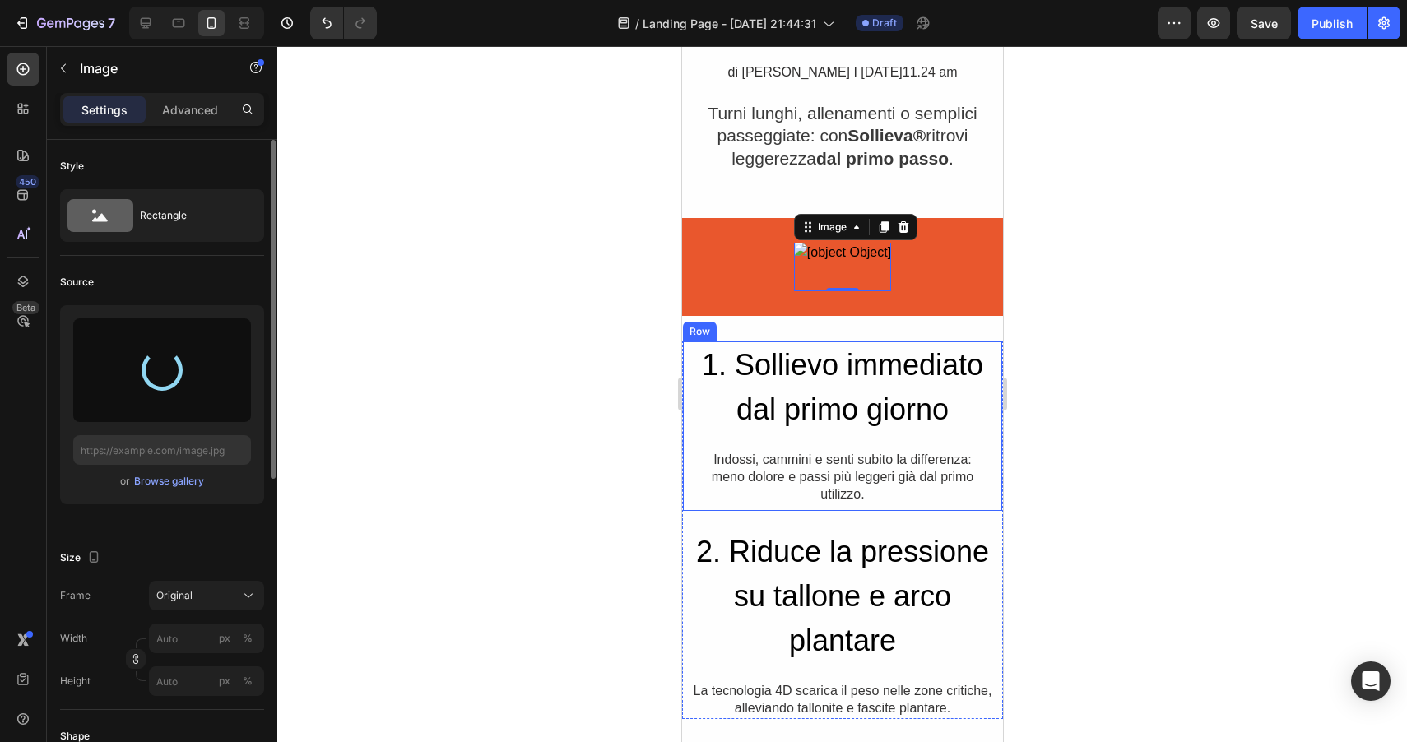
type input "https://cdn.shopify.com/s/files/1/0974/0350/2931/files/gempages_586171998485349…"
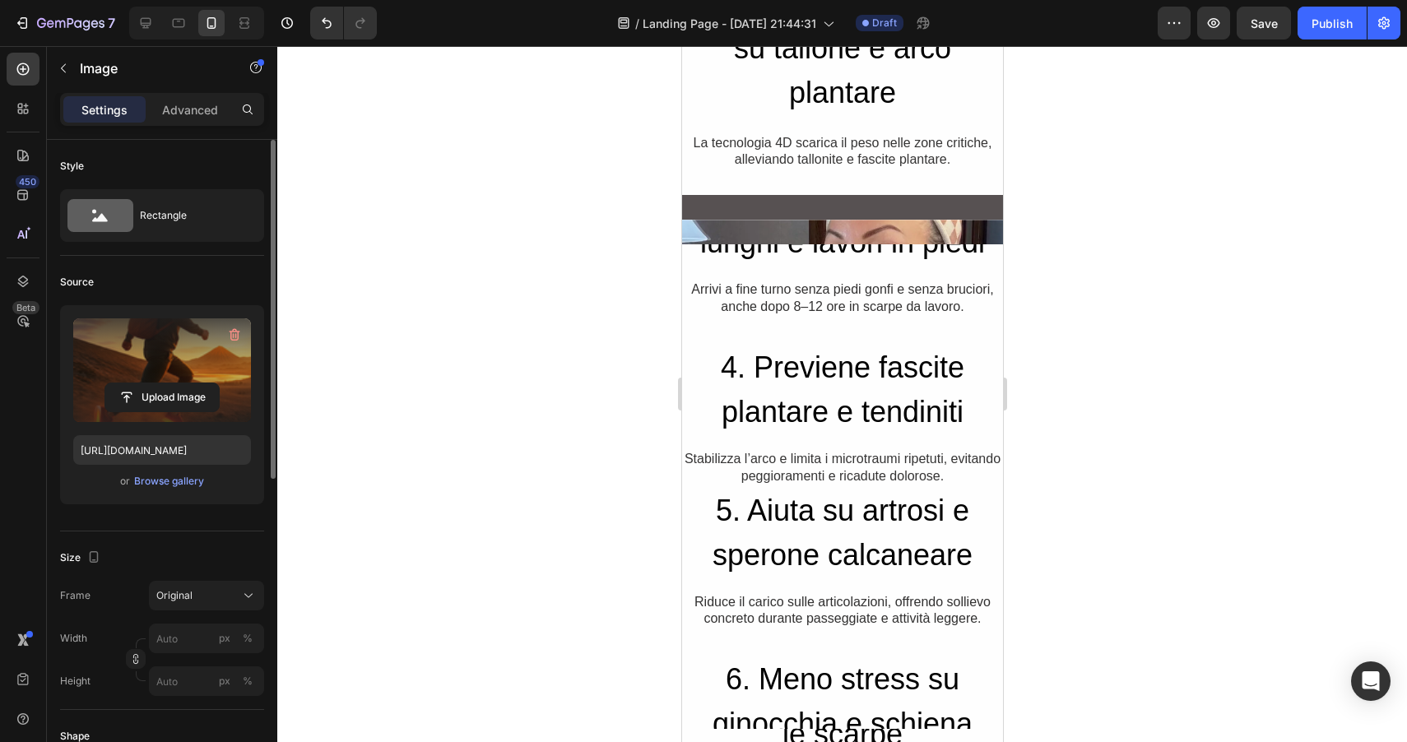
scroll to position [1093, 0]
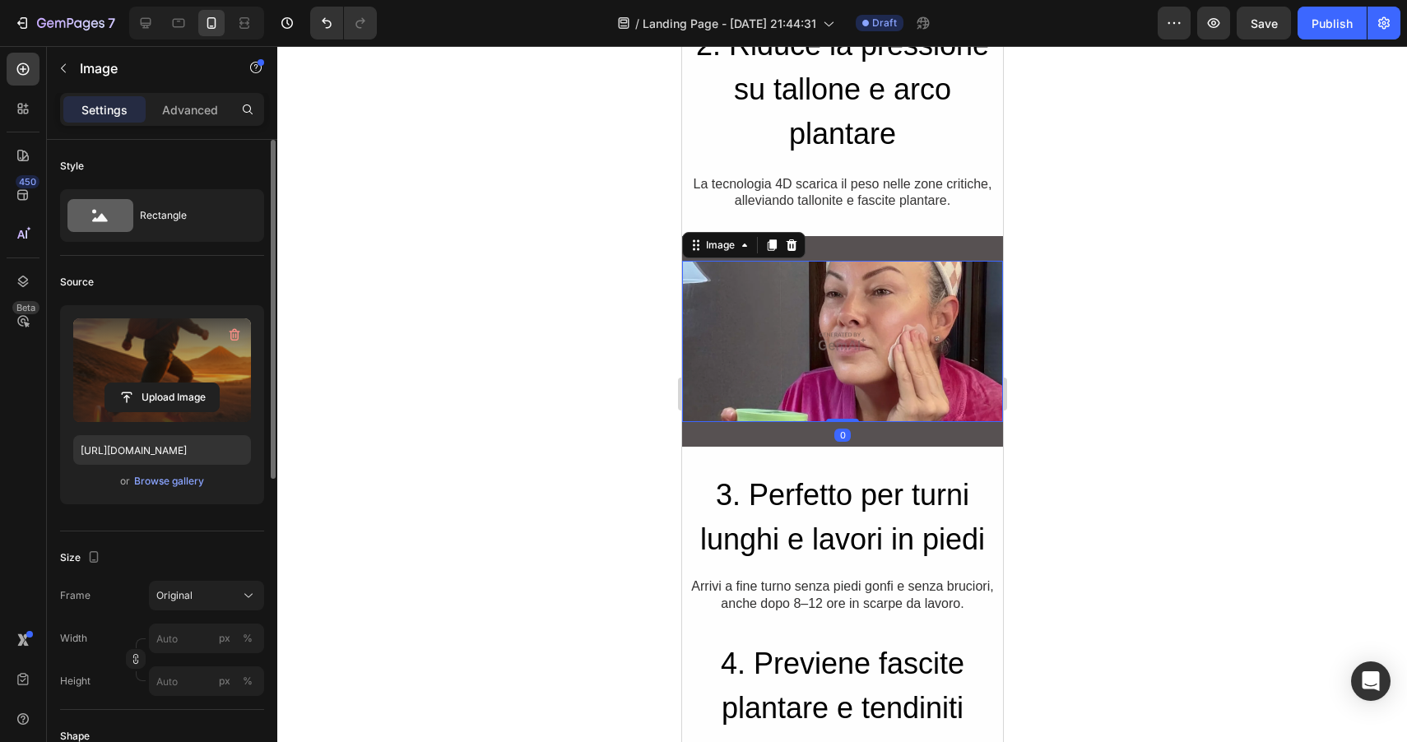
click at [866, 308] on img at bounding box center [841, 341] width 321 height 161
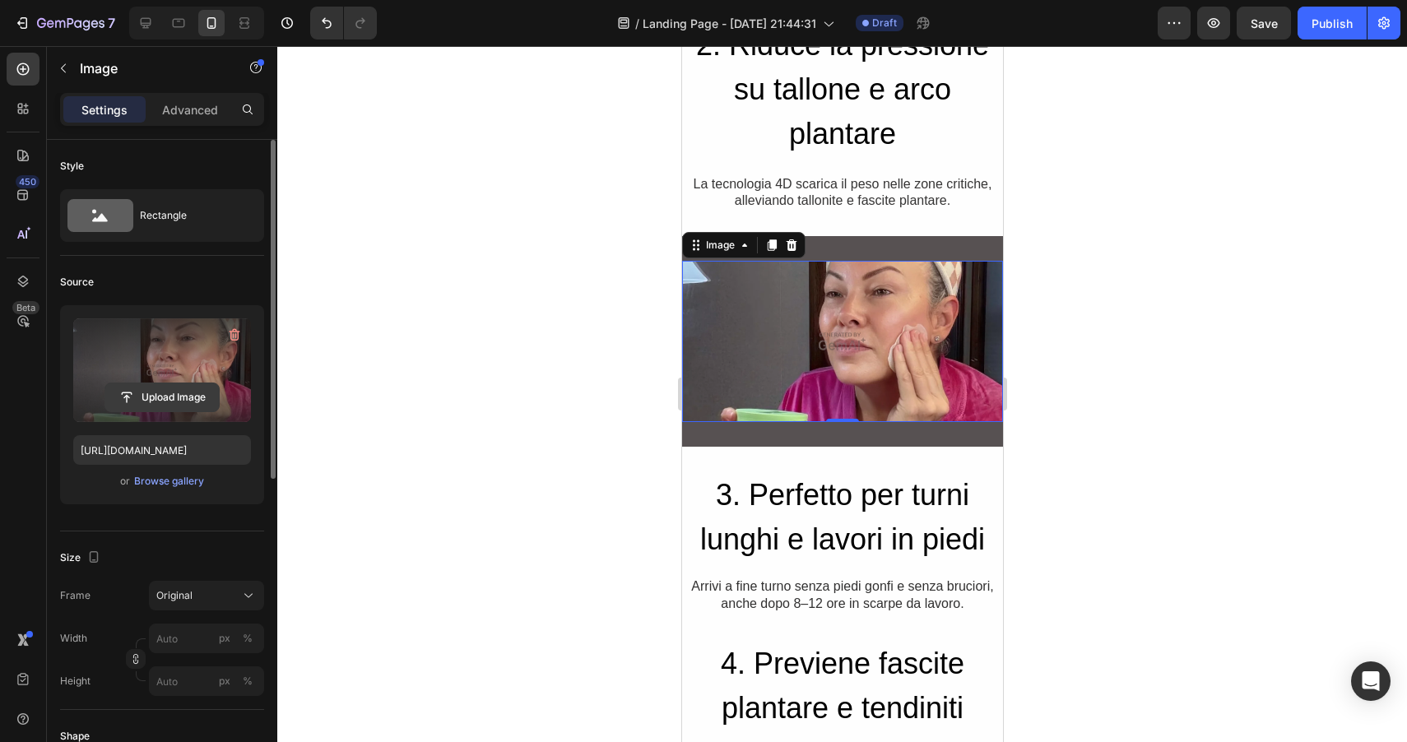
click at [179, 400] on input "file" at bounding box center [162, 397] width 114 height 28
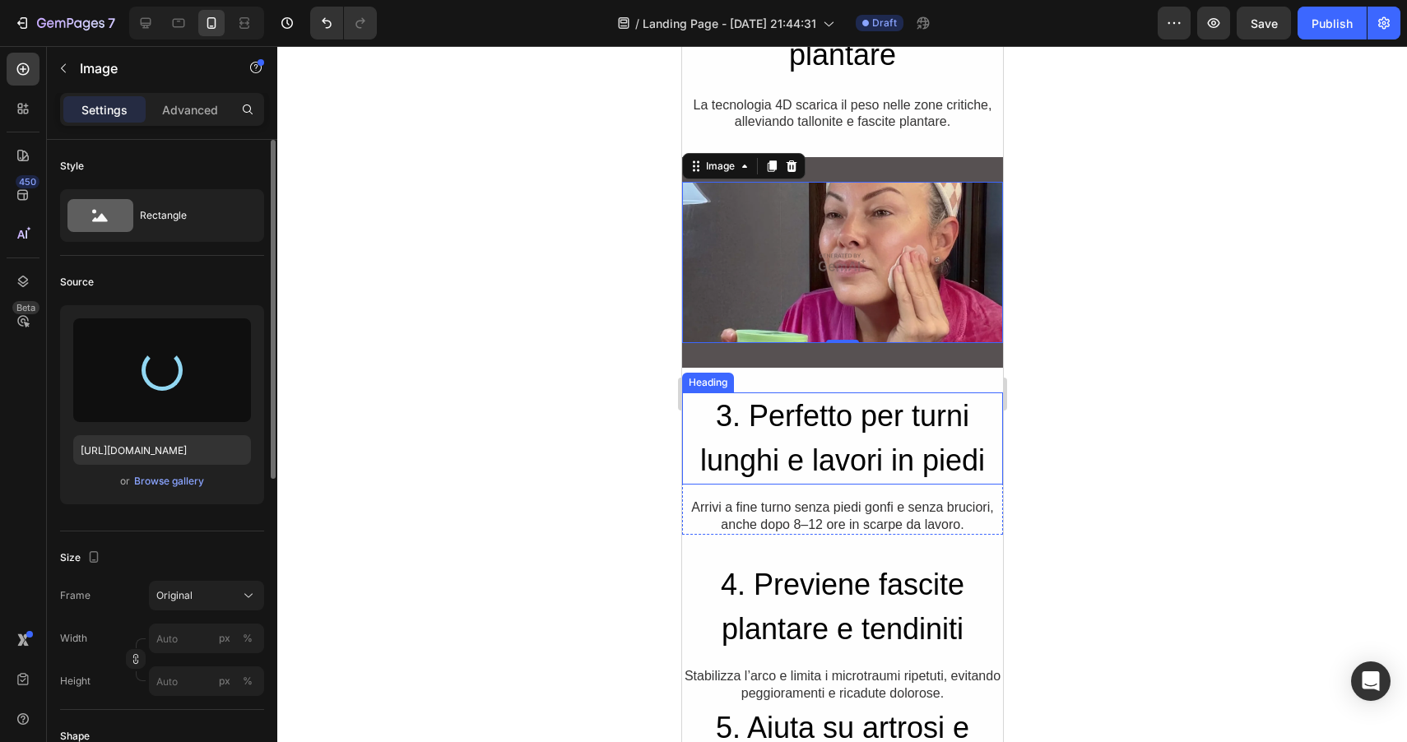
scroll to position [1163, 0]
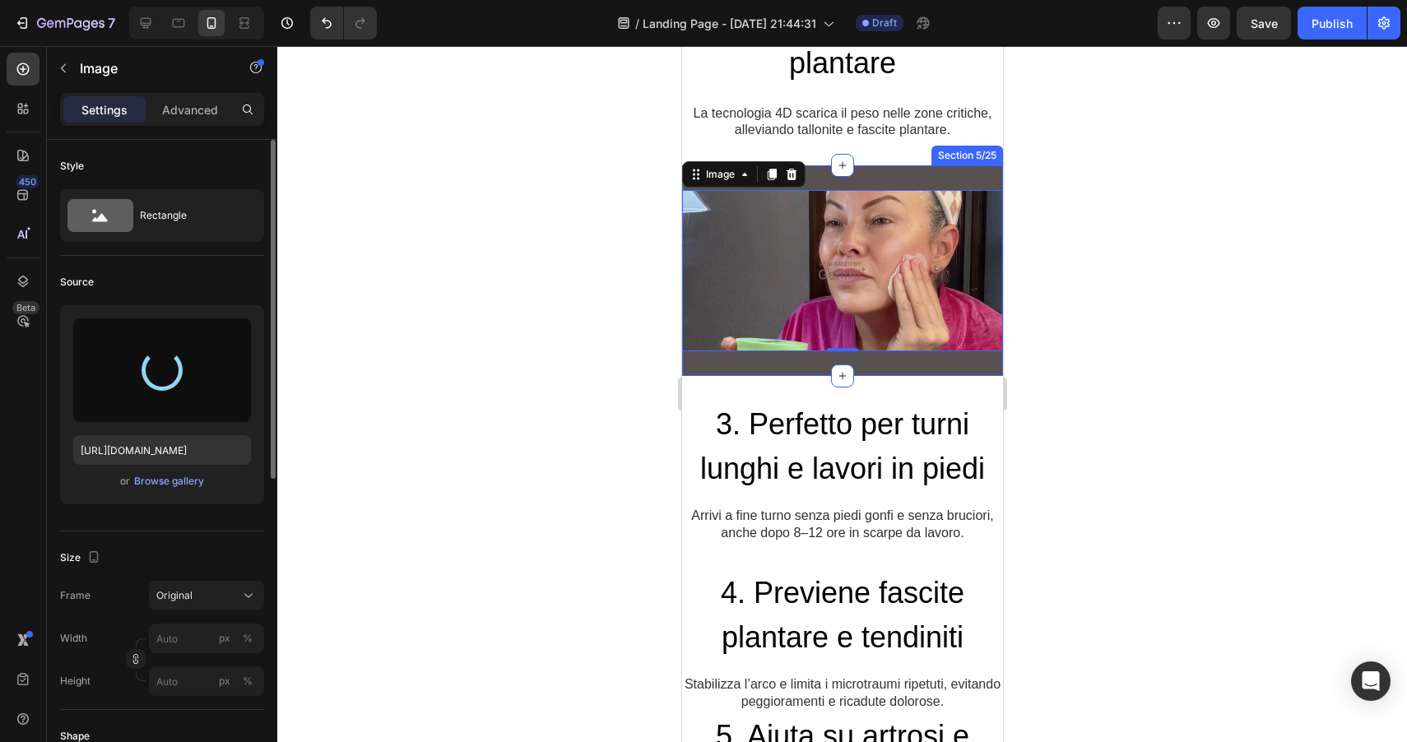
click at [823, 177] on div "Image 0 Row Section 5/25" at bounding box center [841, 270] width 321 height 211
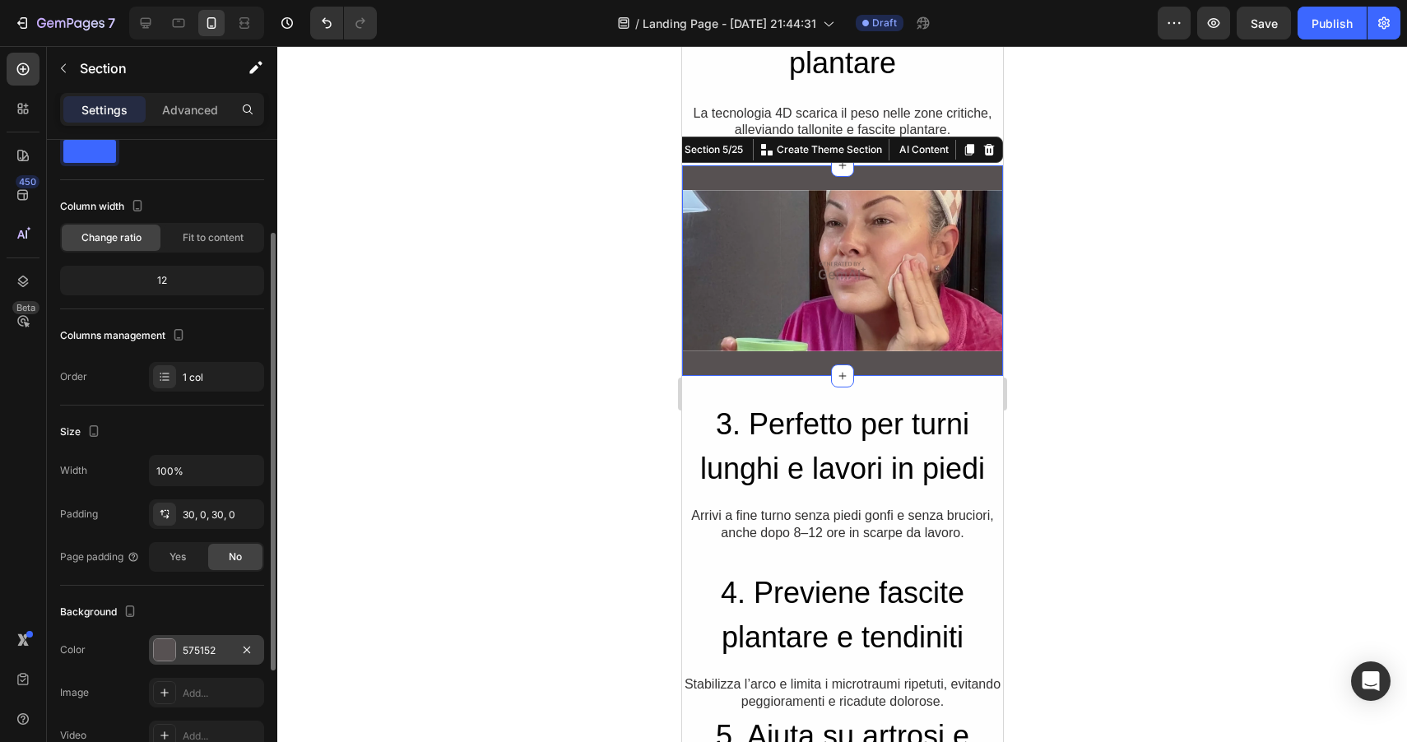
scroll to position [83, 0]
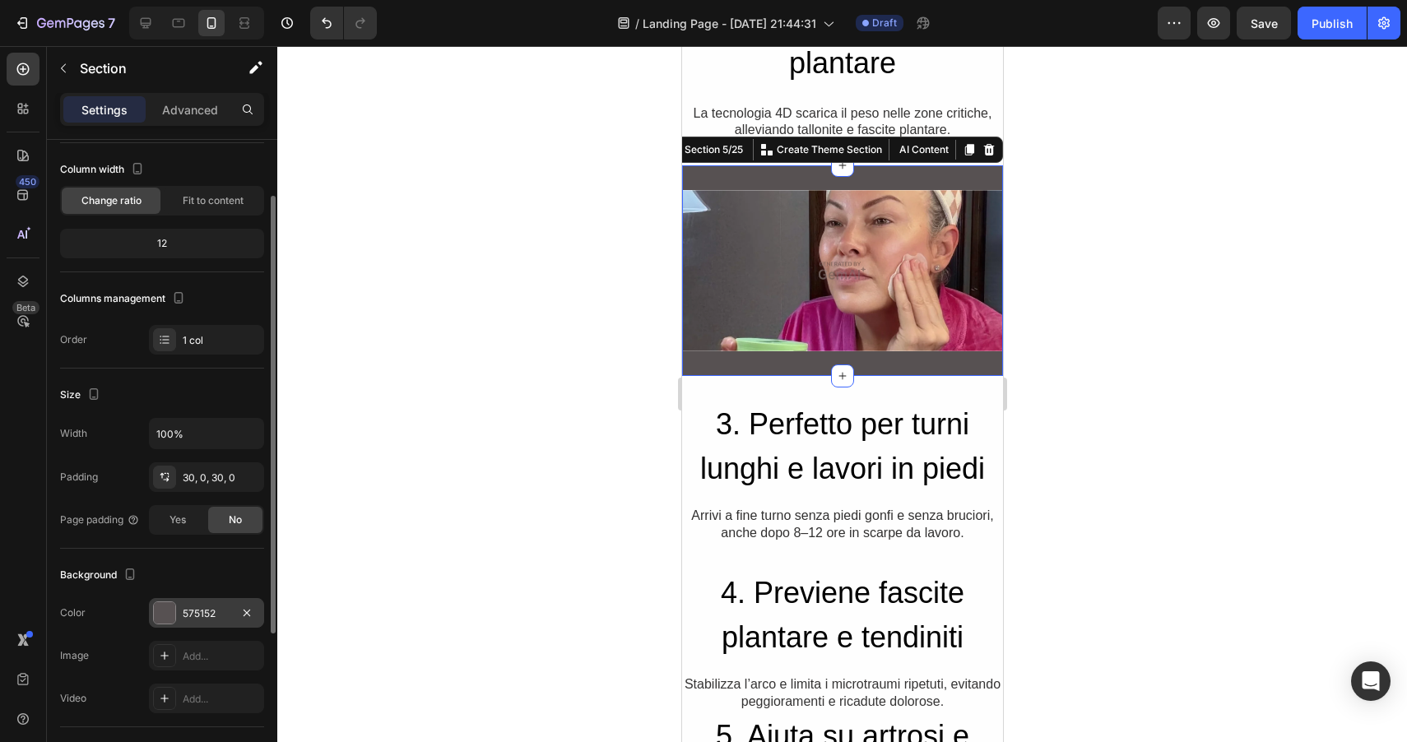
click at [170, 615] on div at bounding box center [164, 612] width 21 height 21
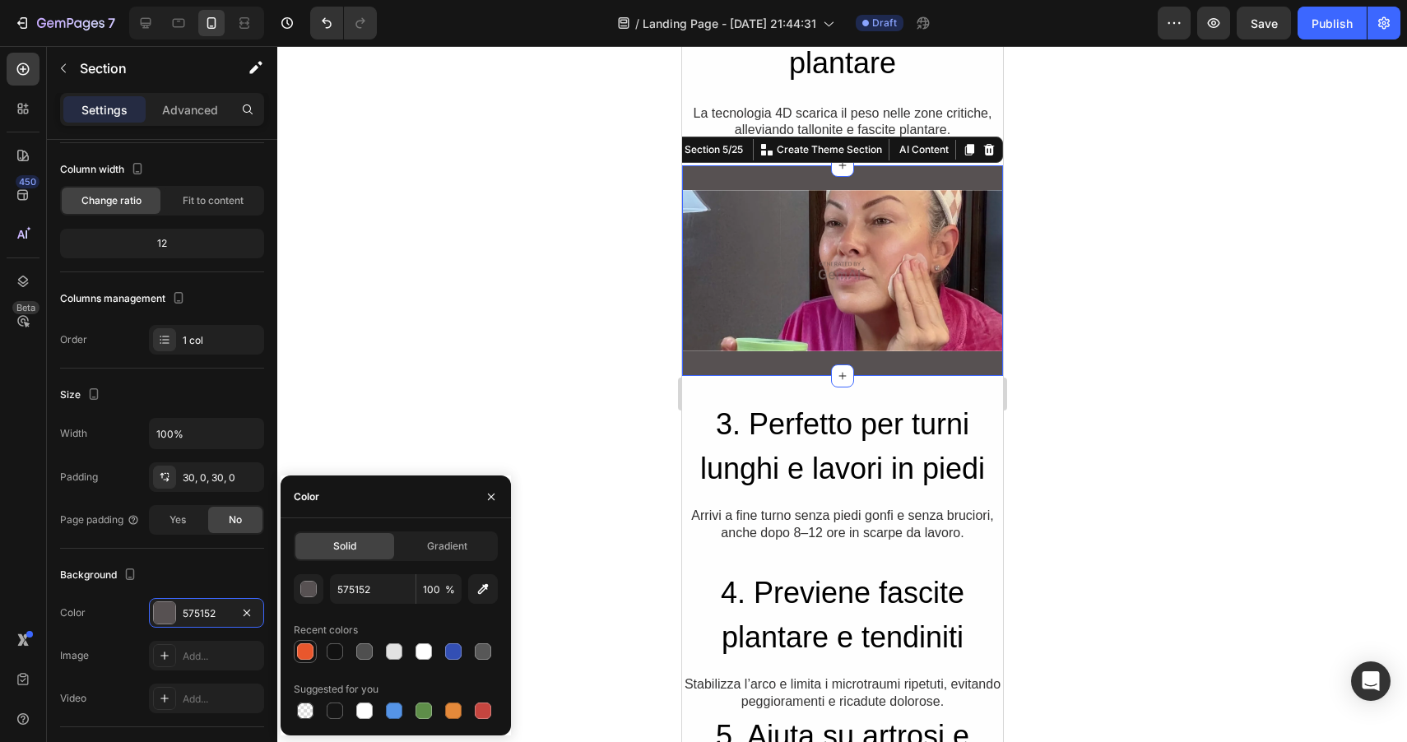
click at [309, 647] on div at bounding box center [305, 651] width 16 height 16
type input "E9572D"
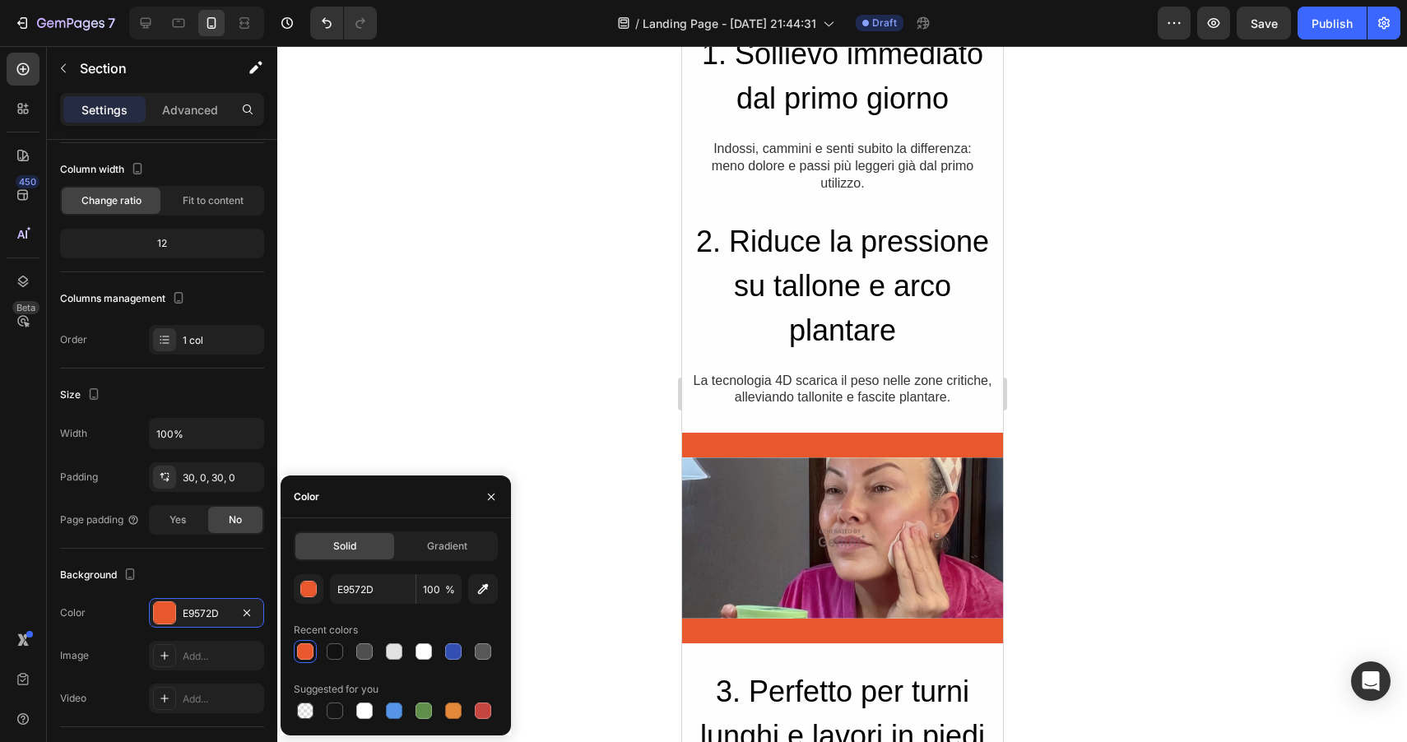
scroll to position [852, 0]
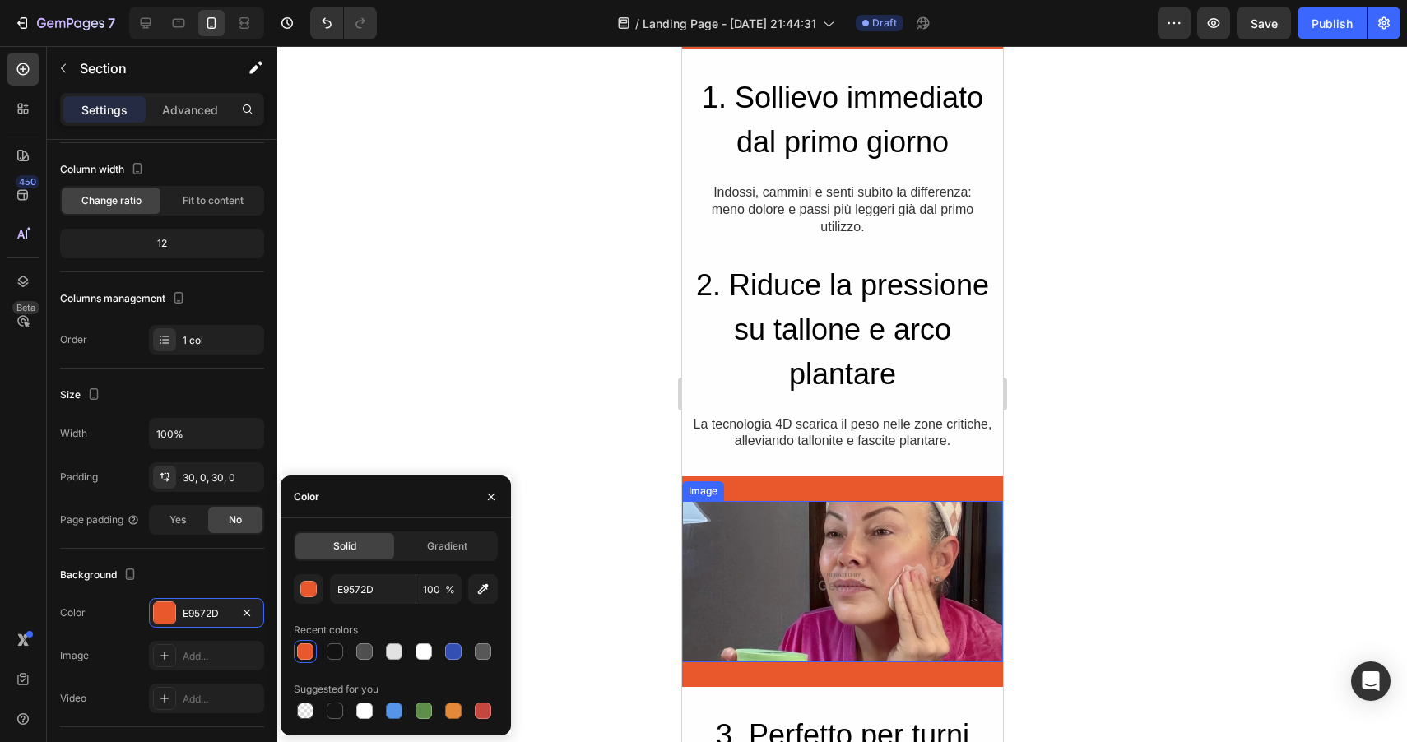
click at [871, 606] on img at bounding box center [841, 581] width 321 height 161
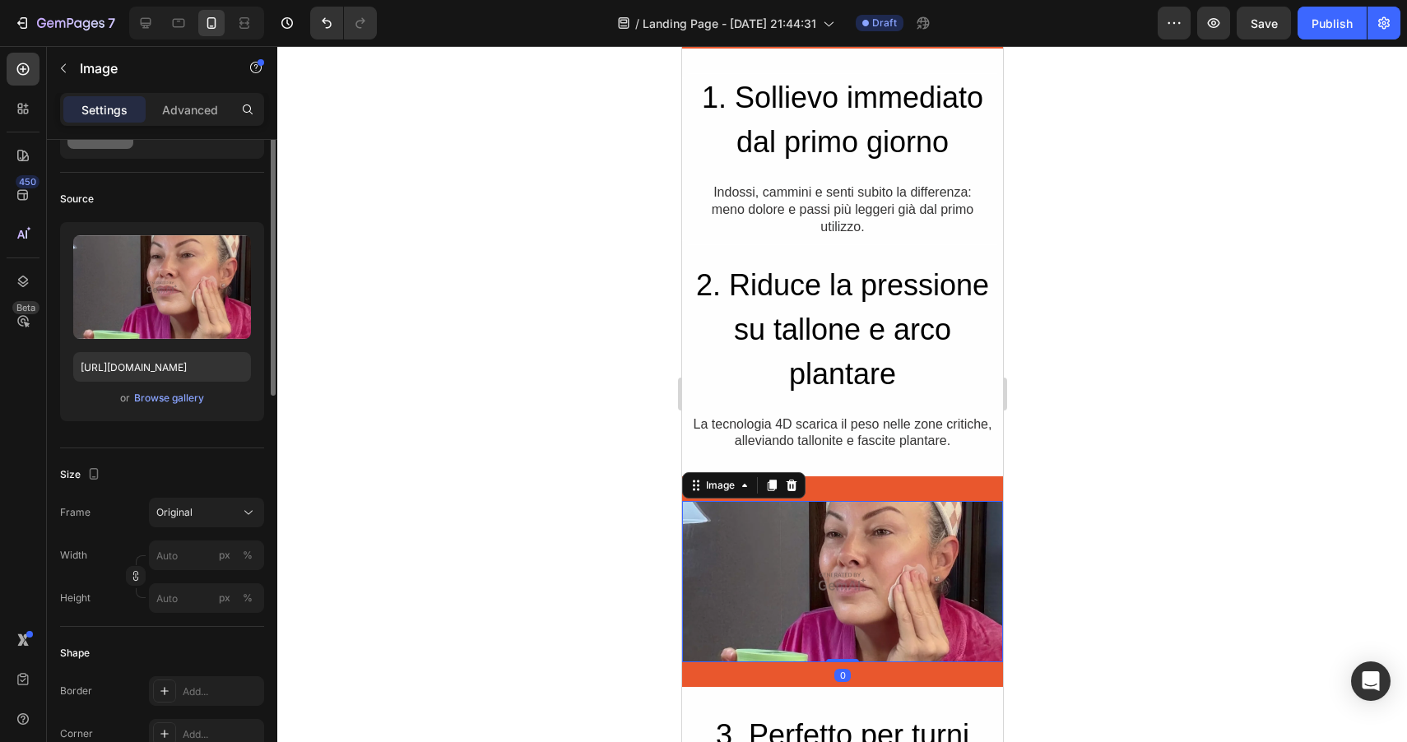
scroll to position [0, 0]
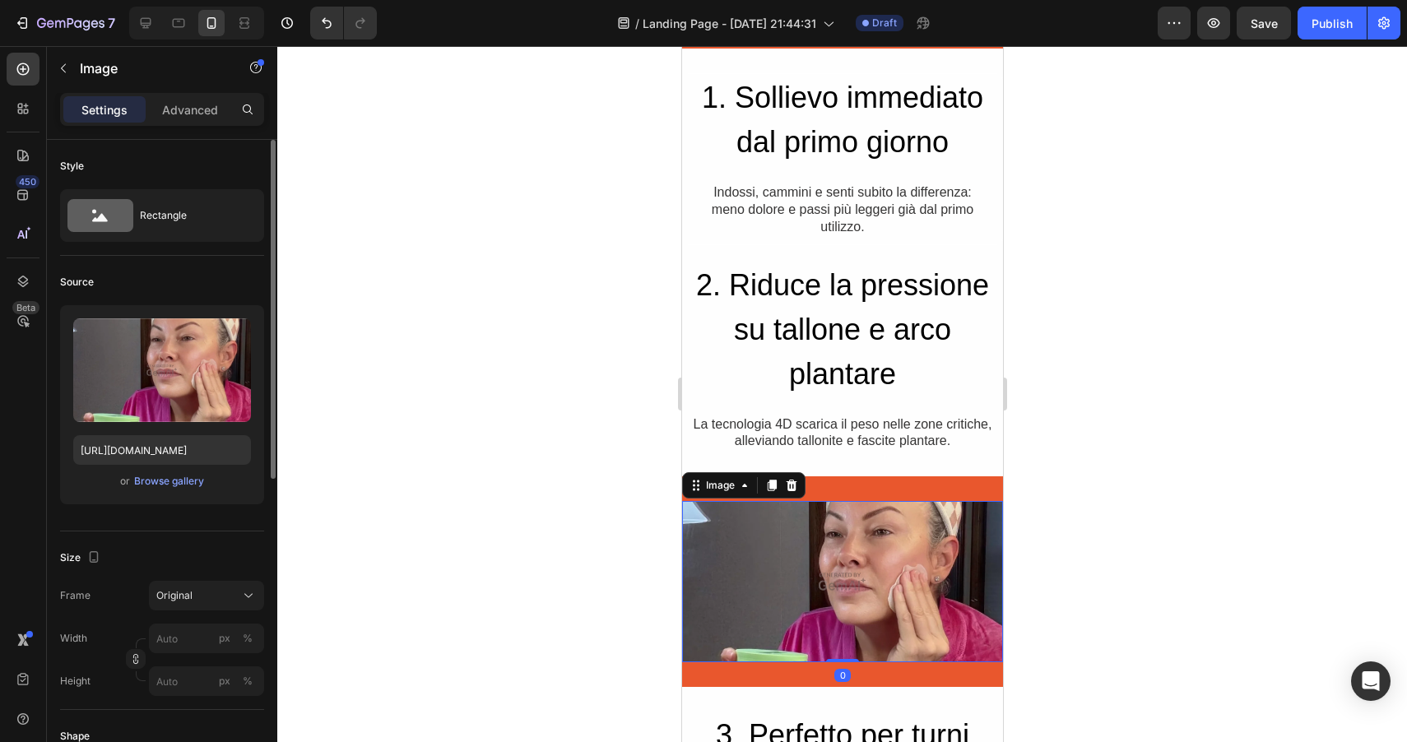
click at [854, 586] on img at bounding box center [841, 581] width 321 height 161
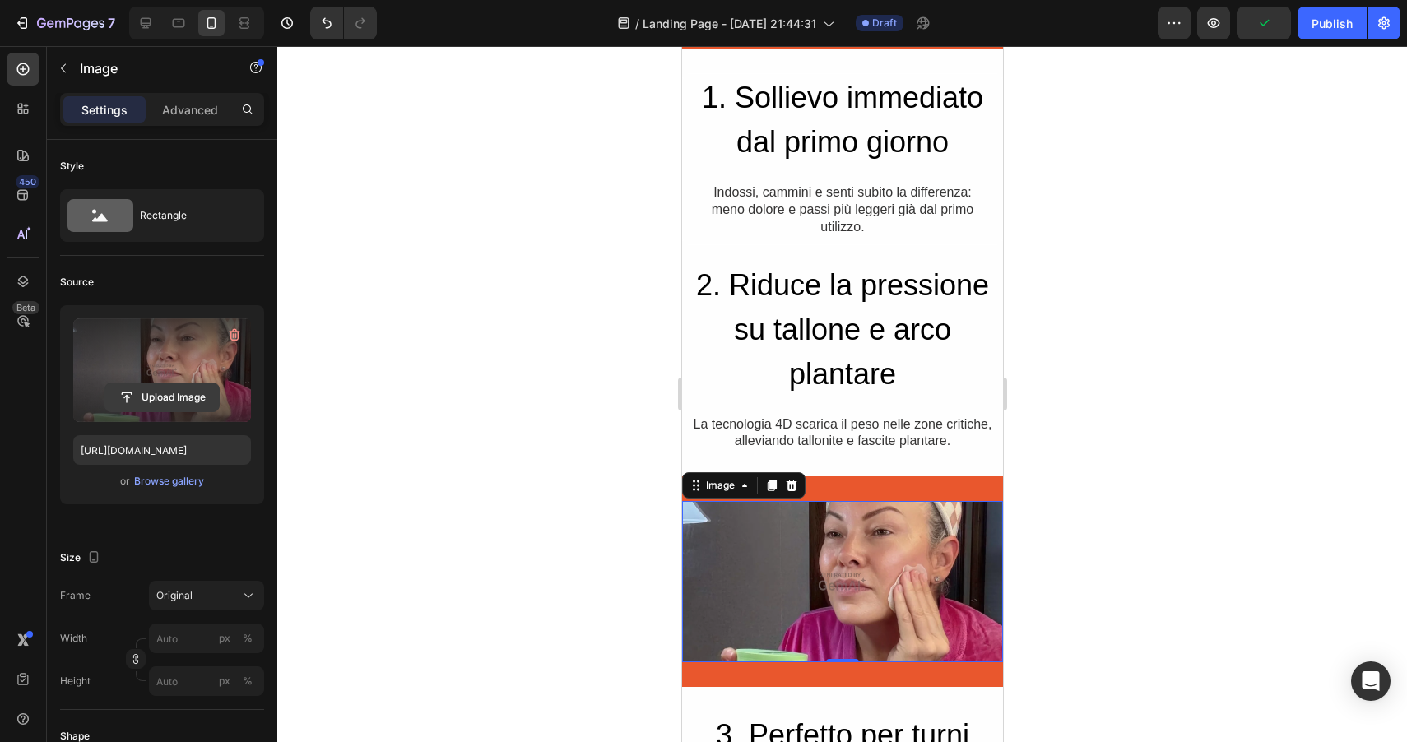
click at [168, 396] on input "file" at bounding box center [162, 397] width 114 height 28
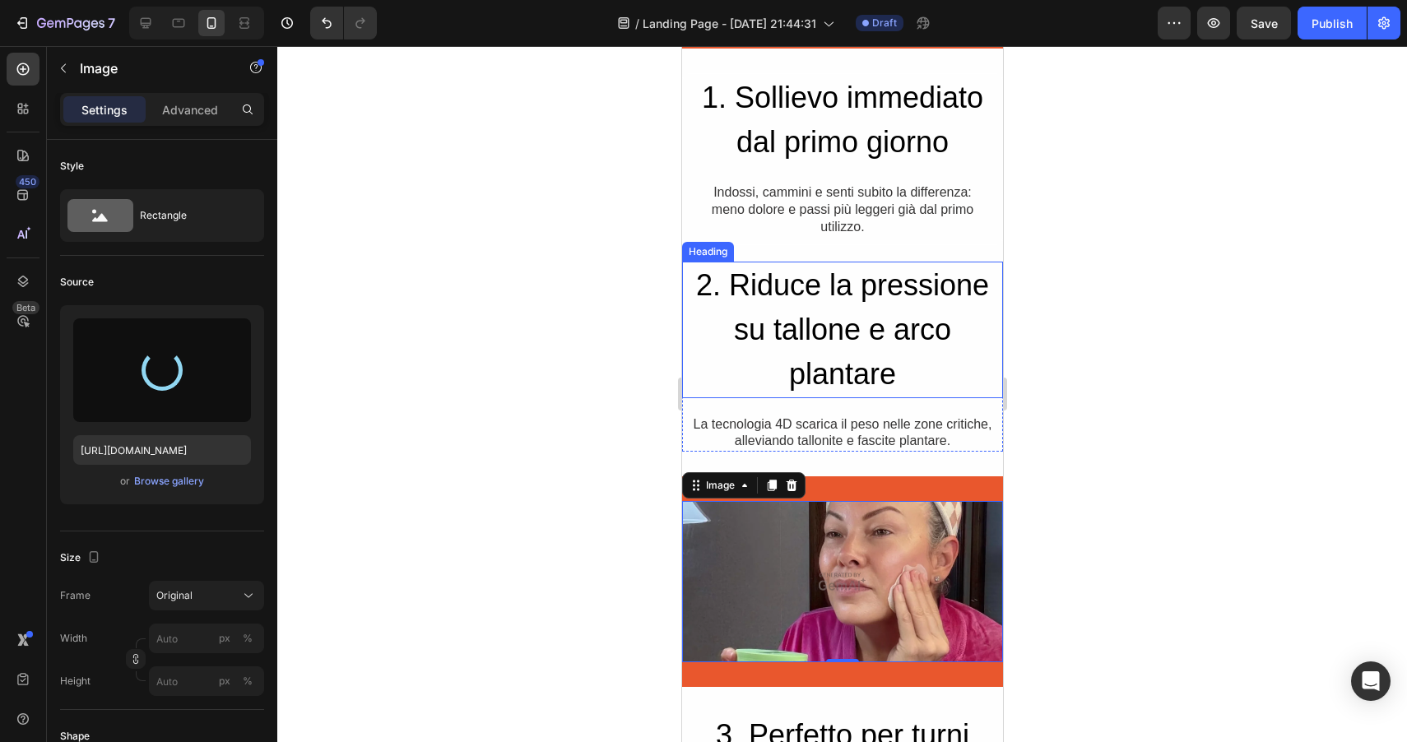
type input "https://cdn.shopify.com/s/files/1/0974/0350/2931/files/gempages_586171998485349…"
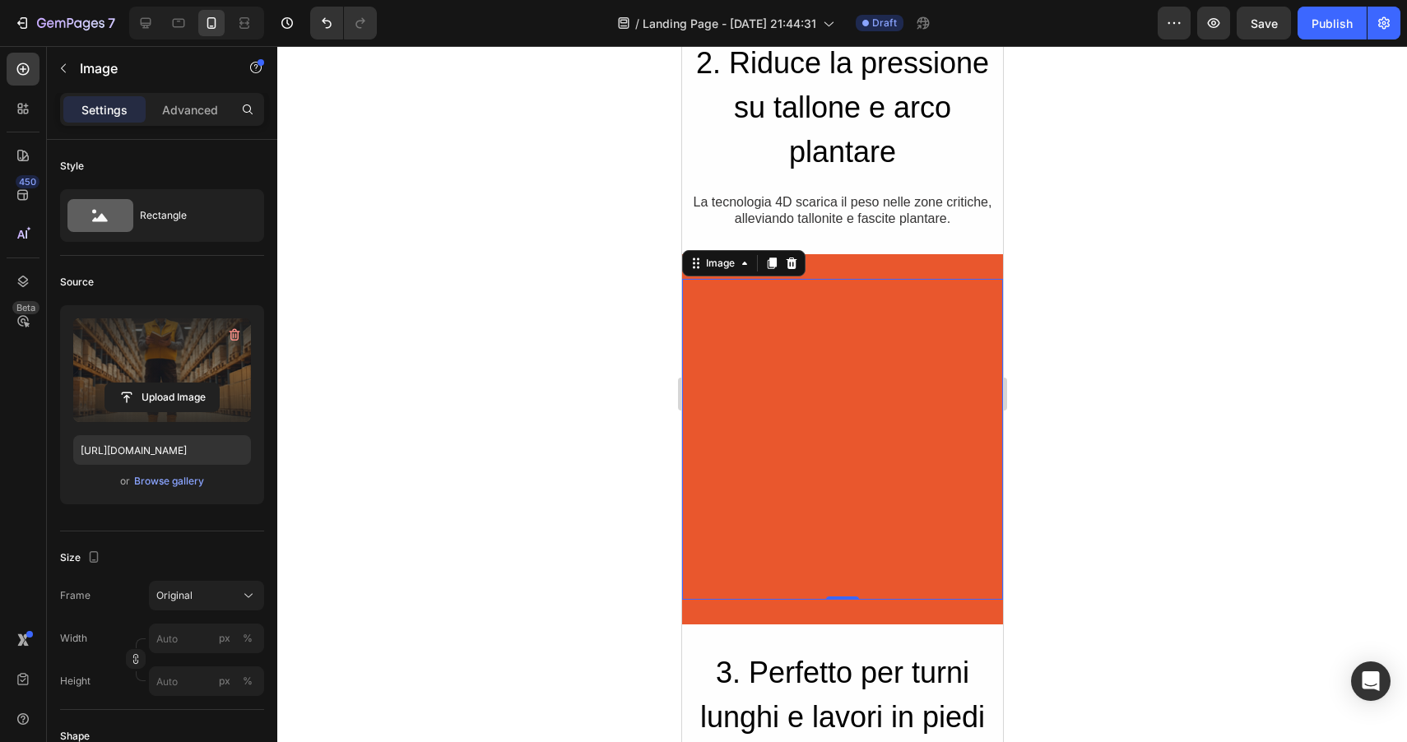
scroll to position [1117, 0]
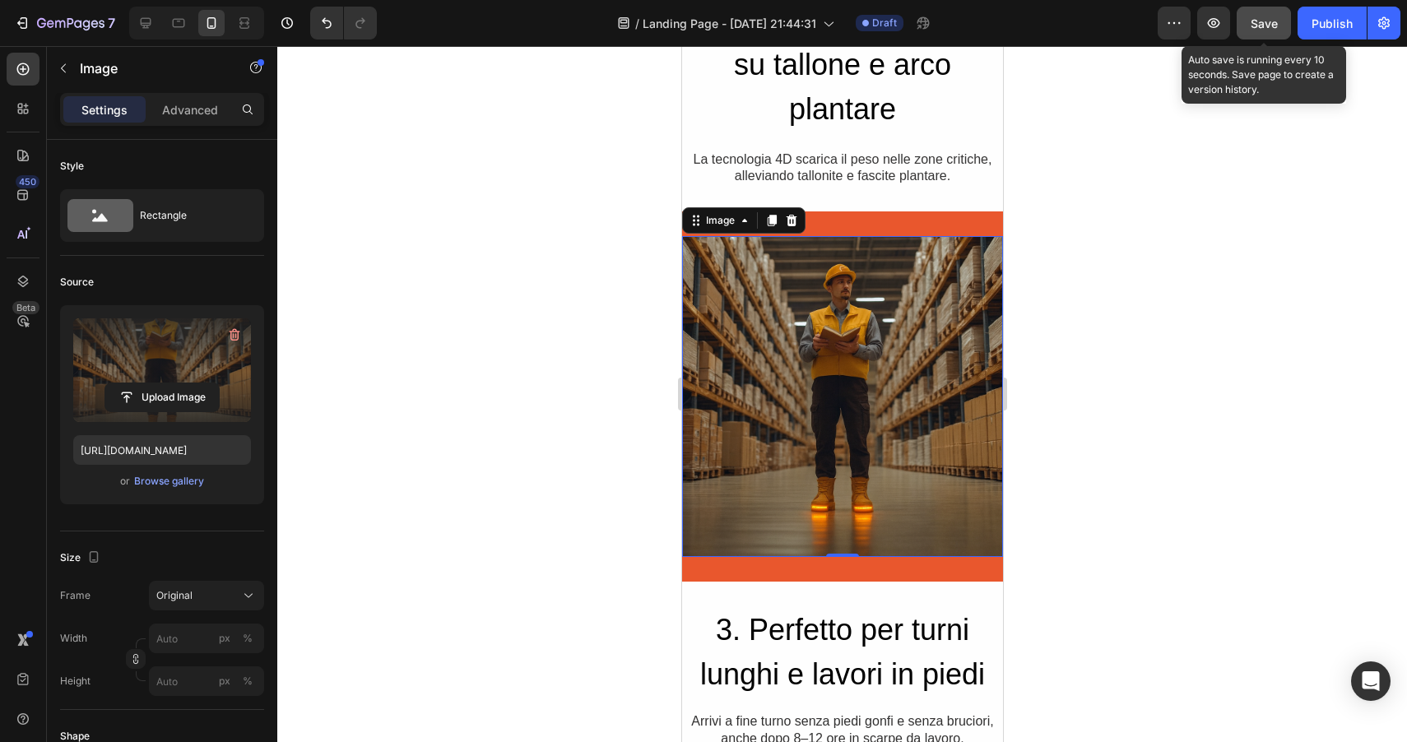
click at [1269, 25] on span "Save" at bounding box center [1264, 23] width 27 height 14
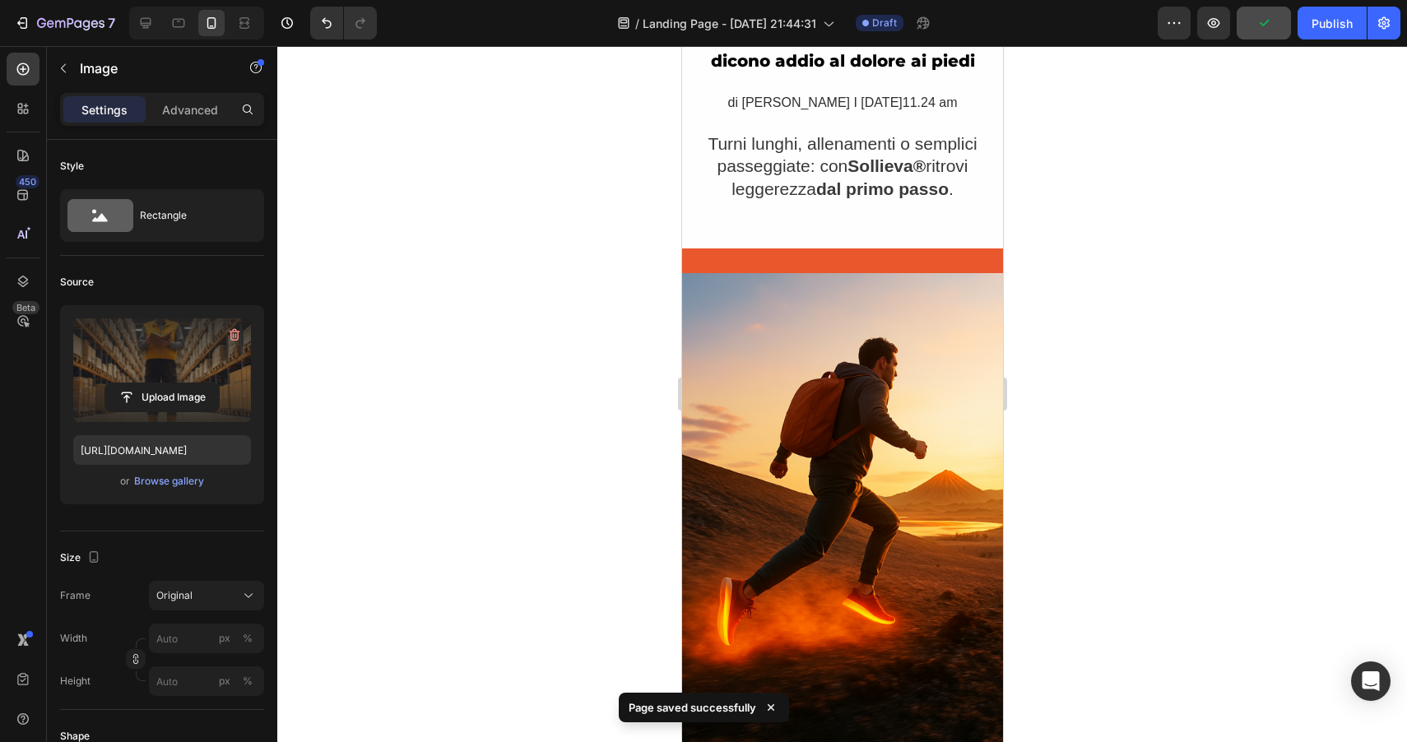
scroll to position [0, 0]
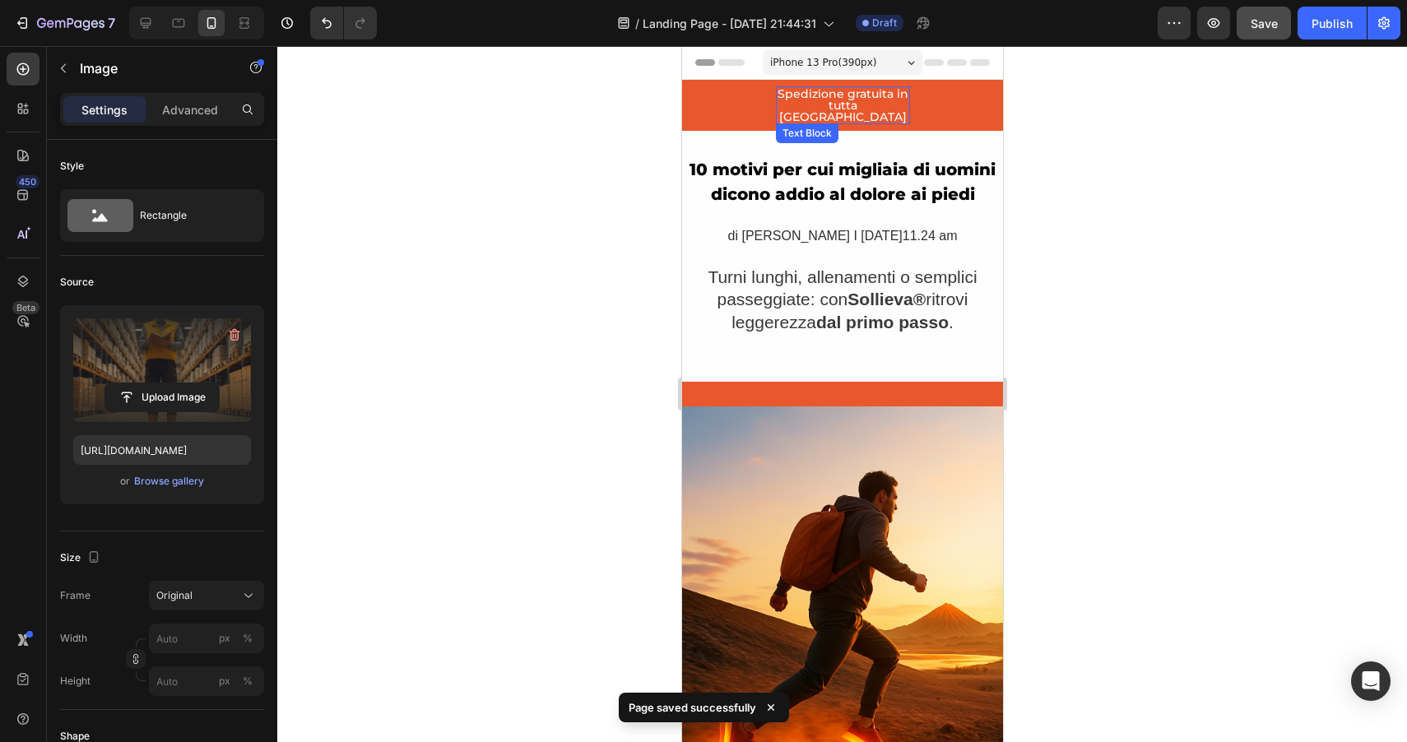
click at [823, 100] on p "Spedizione gratuita in tutta [GEOGRAPHIC_DATA]" at bounding box center [842, 105] width 131 height 35
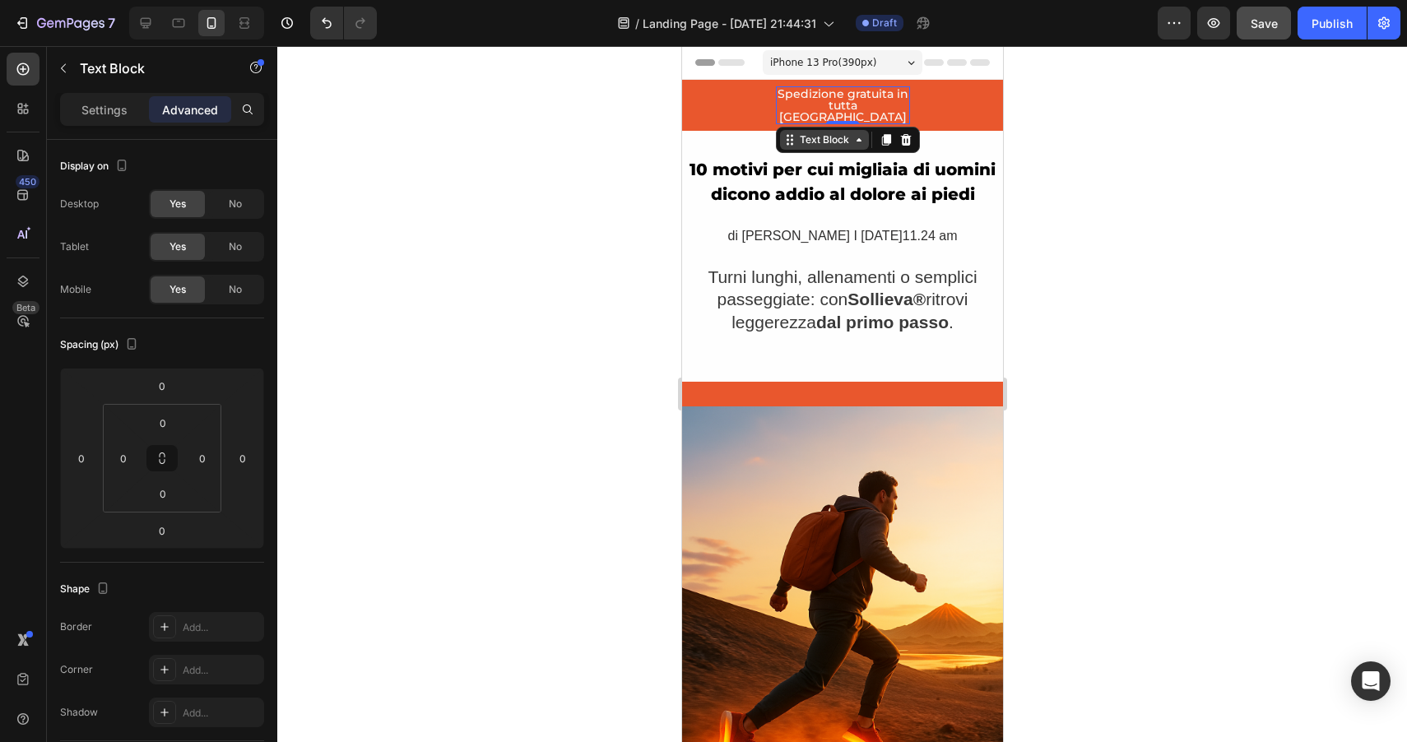
click at [838, 132] on div "Text Block" at bounding box center [824, 139] width 56 height 15
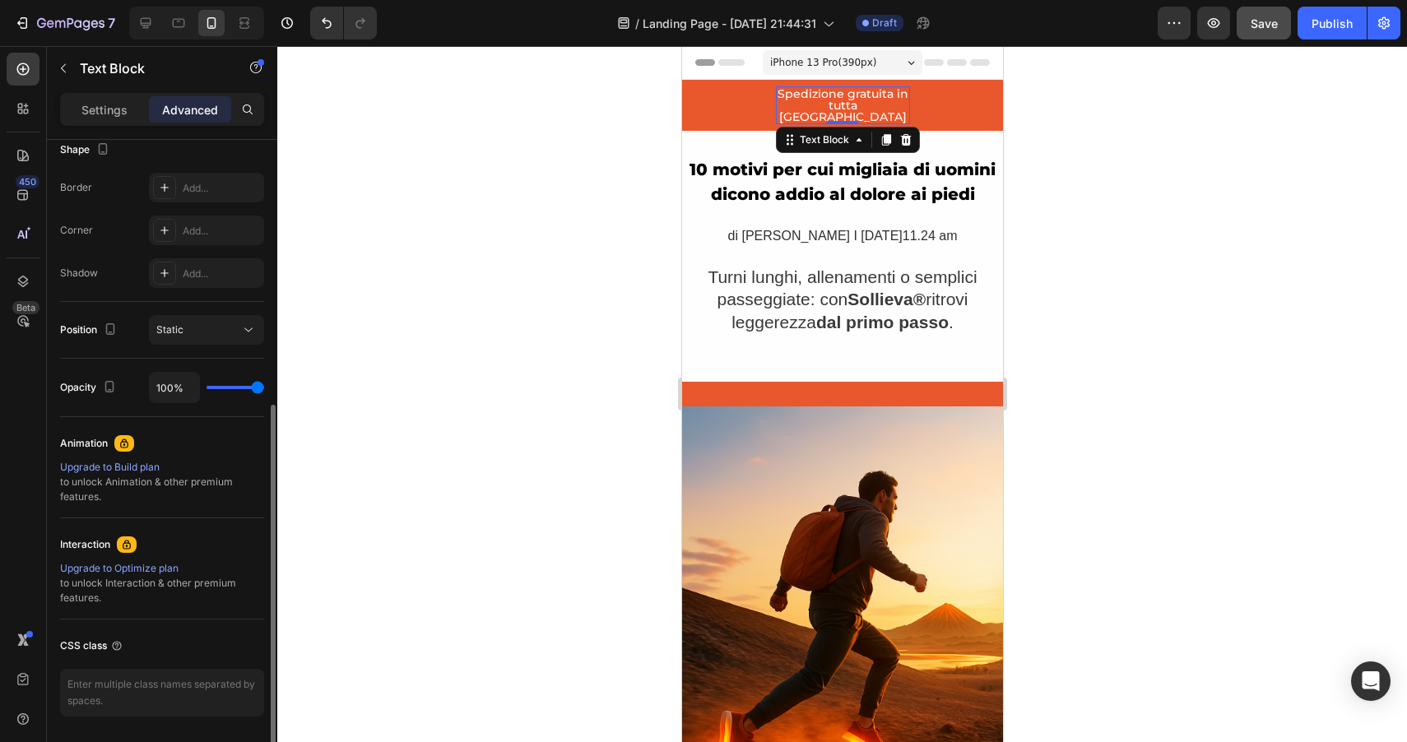
scroll to position [493, 0]
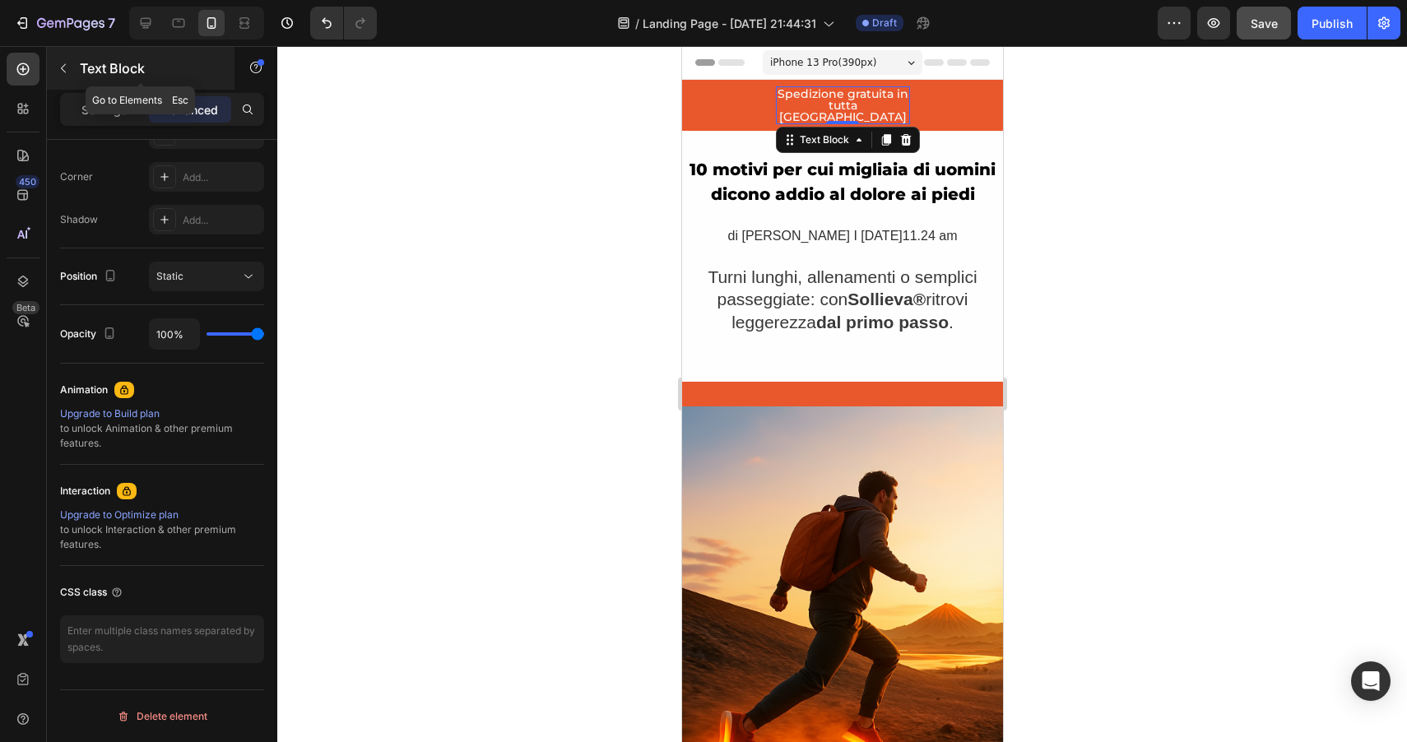
click at [64, 68] on icon "button" at bounding box center [63, 68] width 13 height 13
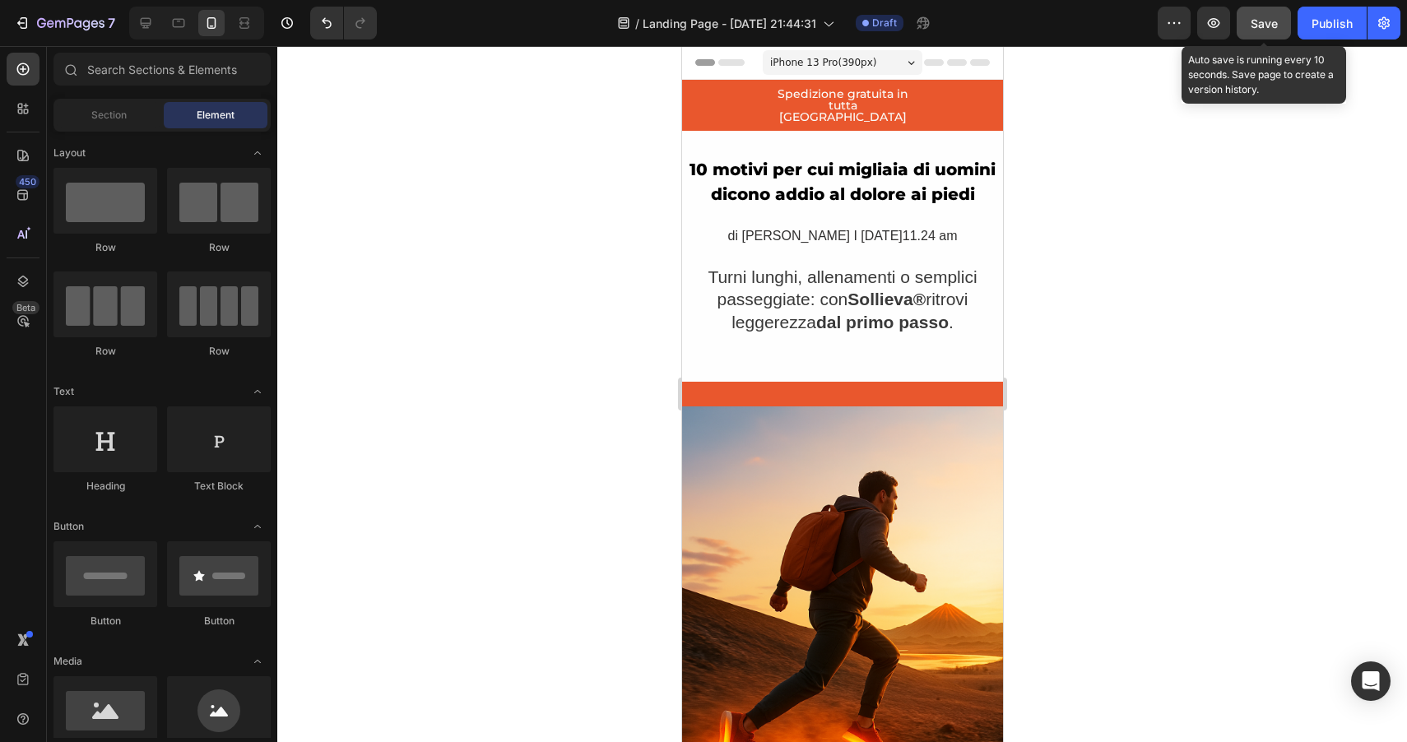
click at [1265, 30] on span "Save" at bounding box center [1264, 23] width 27 height 14
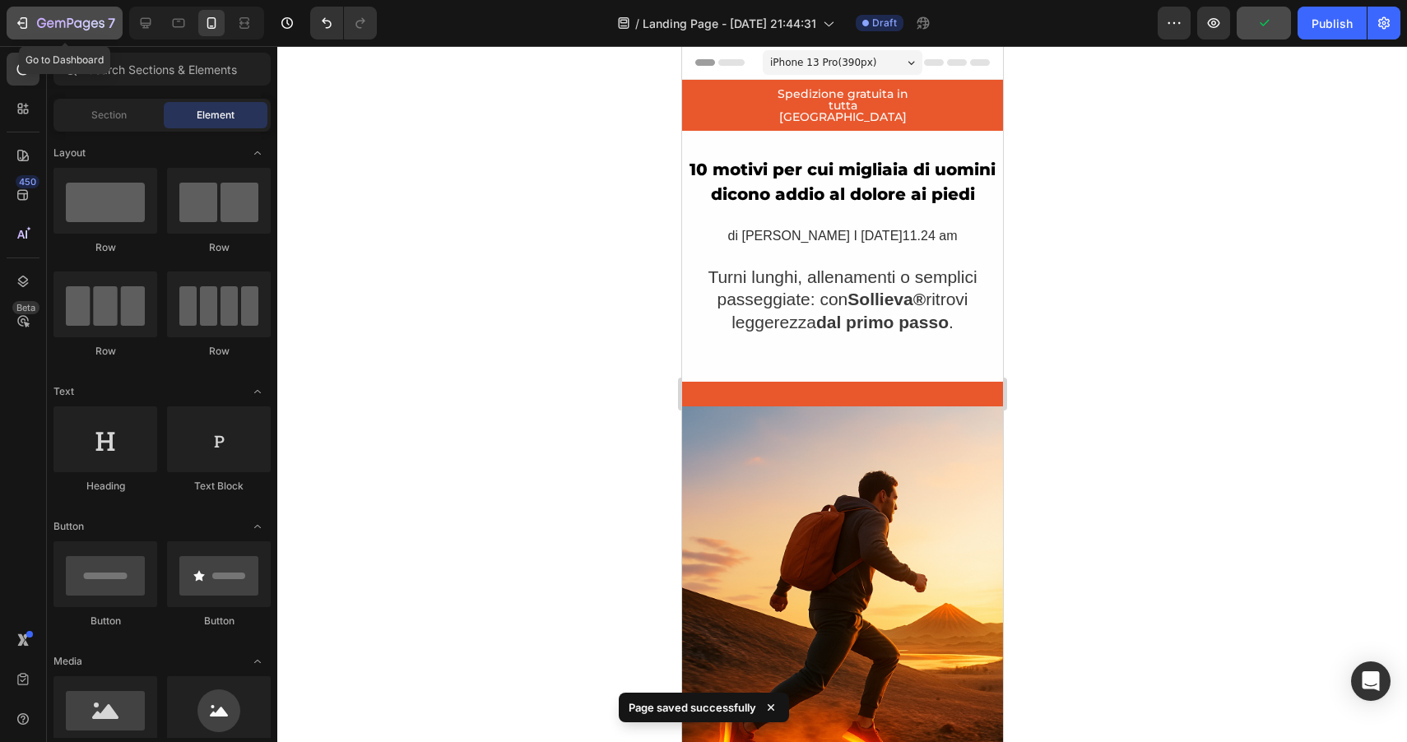
click at [26, 23] on icon "button" at bounding box center [22, 23] width 16 height 16
